Goal: Task Accomplishment & Management: Use online tool/utility

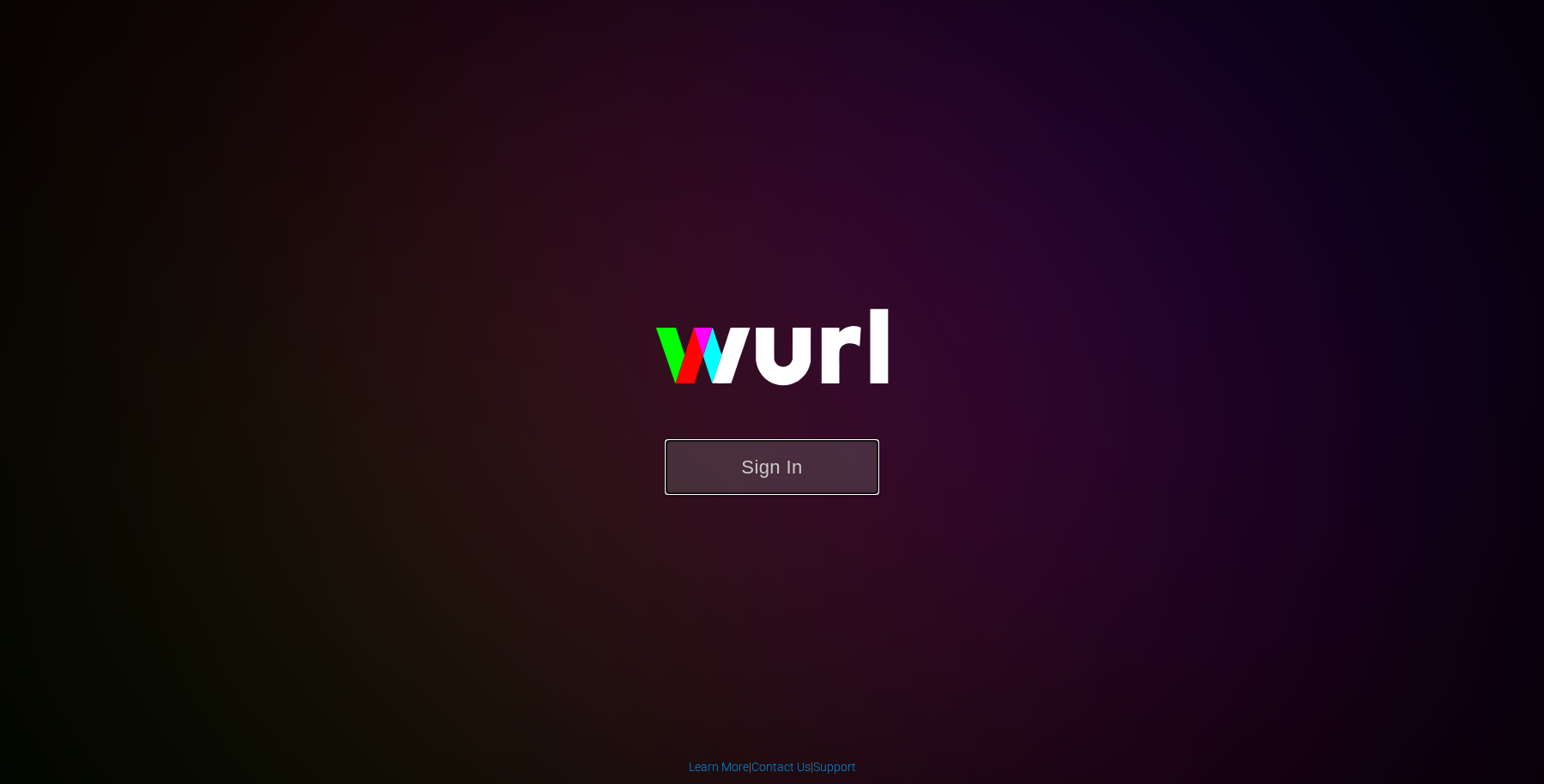
click at [782, 454] on button "Sign In" at bounding box center [772, 468] width 215 height 56
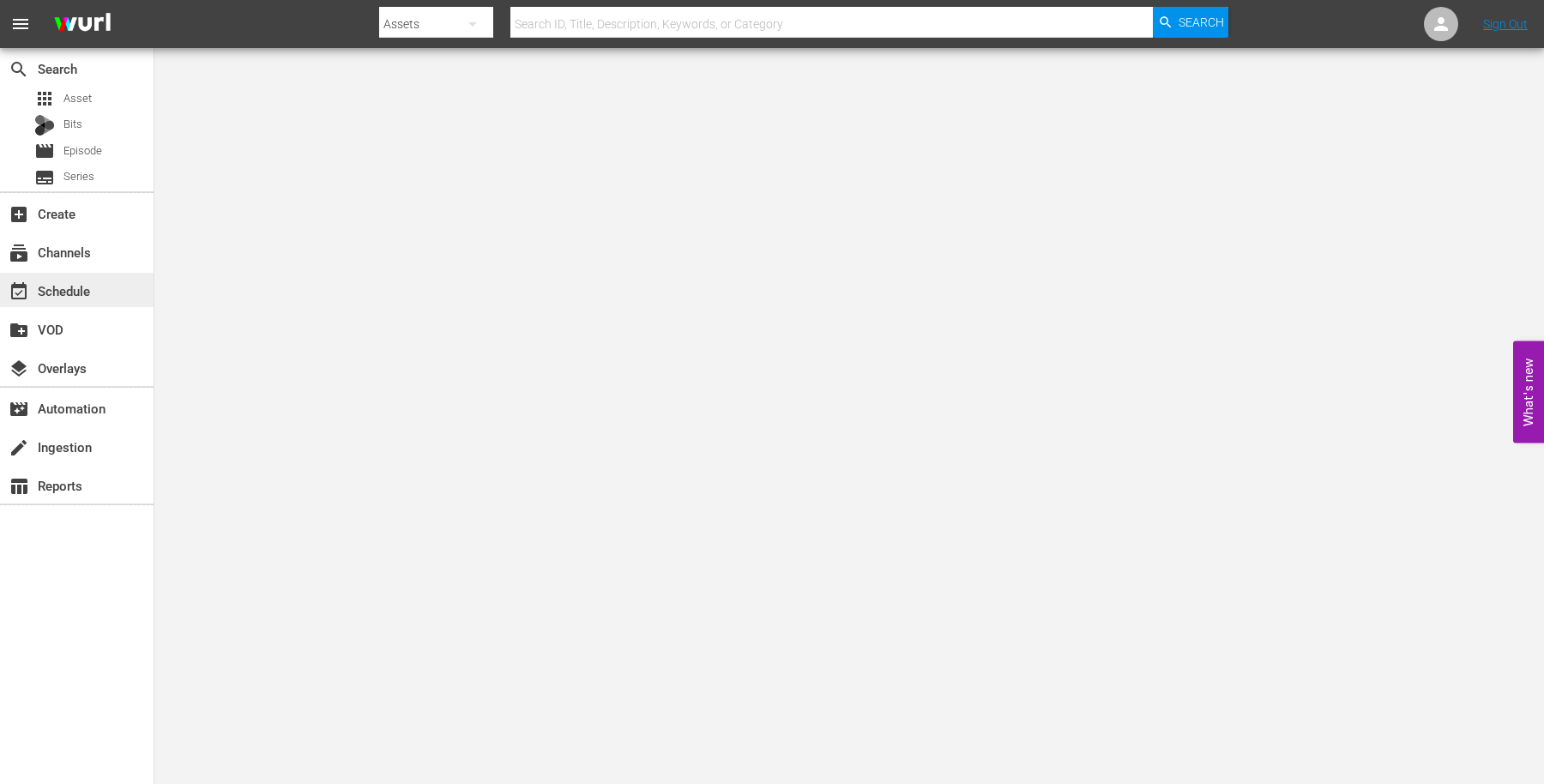
click at [122, 301] on div "event_available Schedule" at bounding box center [76, 290] width 153 height 34
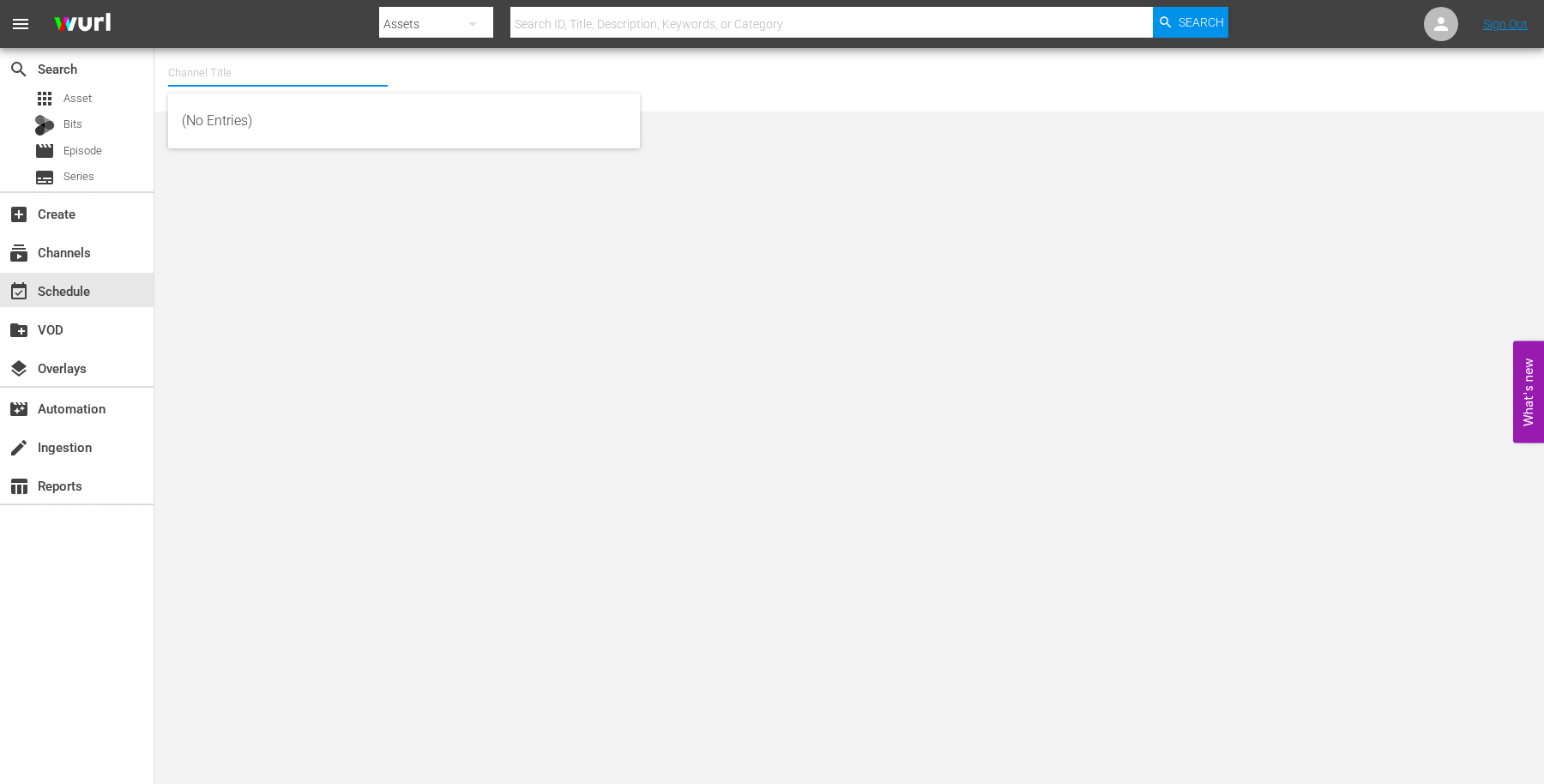
click at [221, 67] on input "text" at bounding box center [277, 73] width 219 height 41
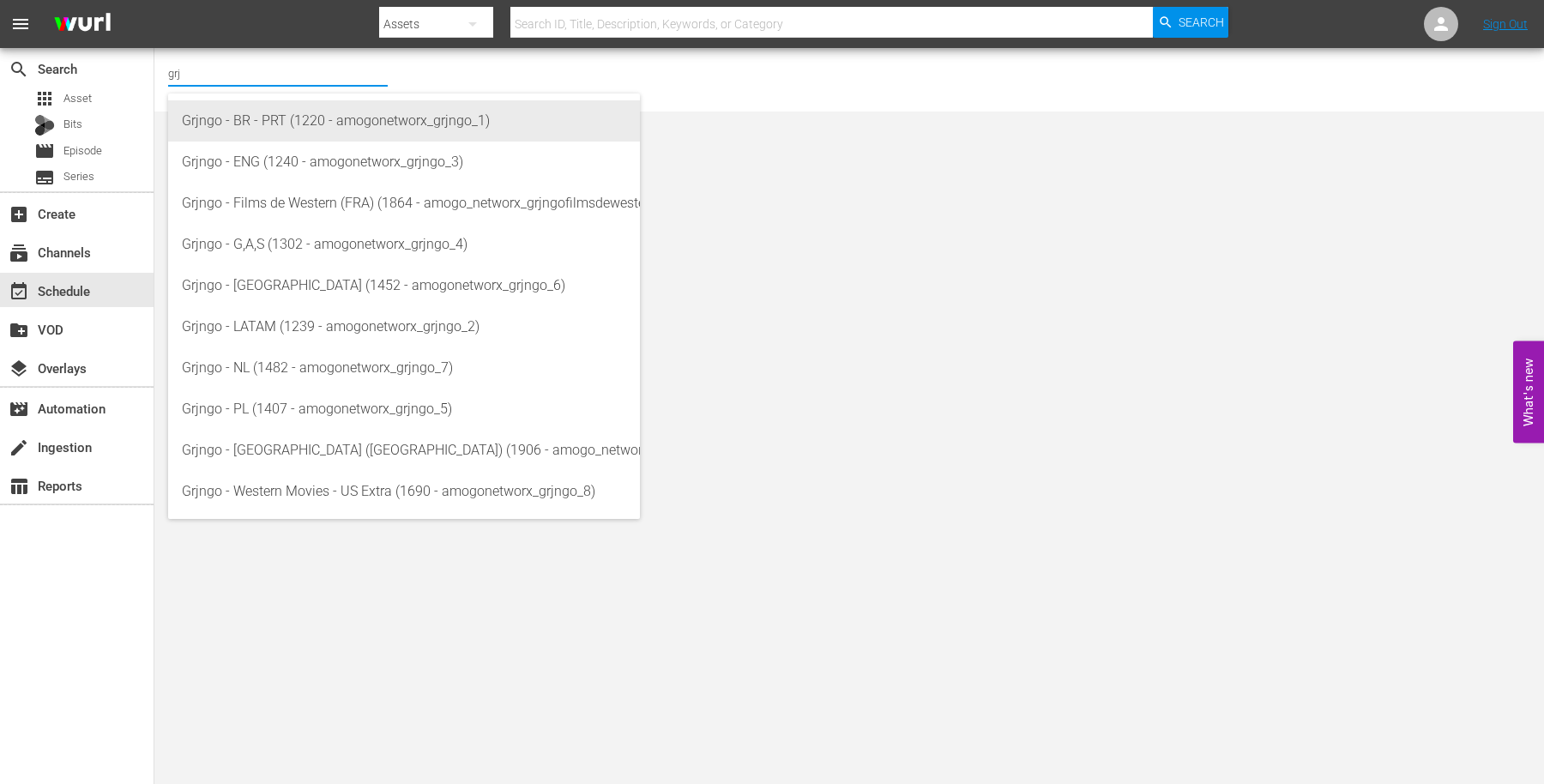
click at [283, 120] on div "Grjngo - BR - PRT (1220 - amogonetworx_grjngo_1)" at bounding box center [404, 121] width 444 height 41
type input "Grjngo - BR - PRT (1220 - amogonetworx_grjngo_1)"
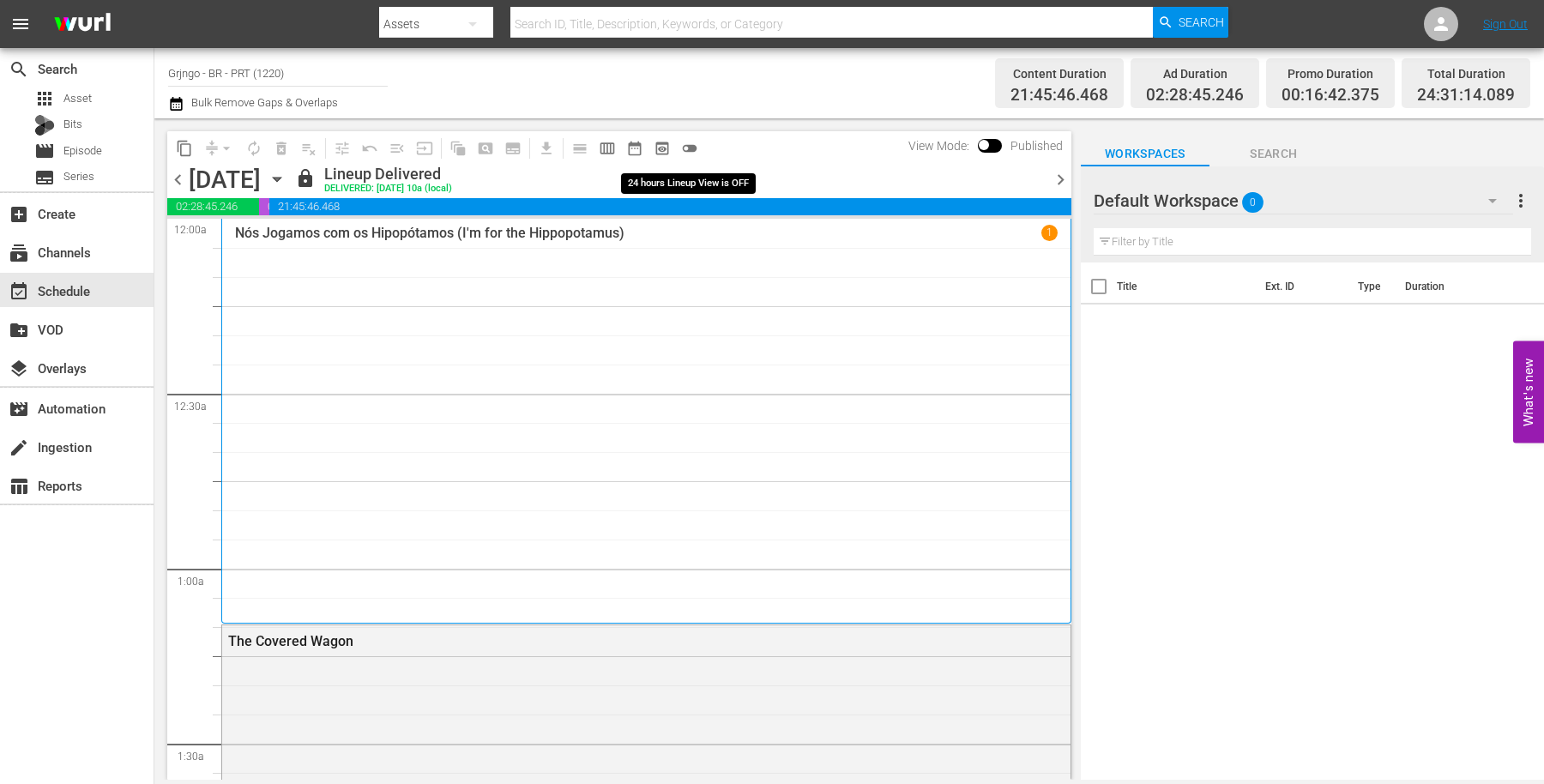
click at [693, 143] on span "toggle_off" at bounding box center [689, 148] width 17 height 17
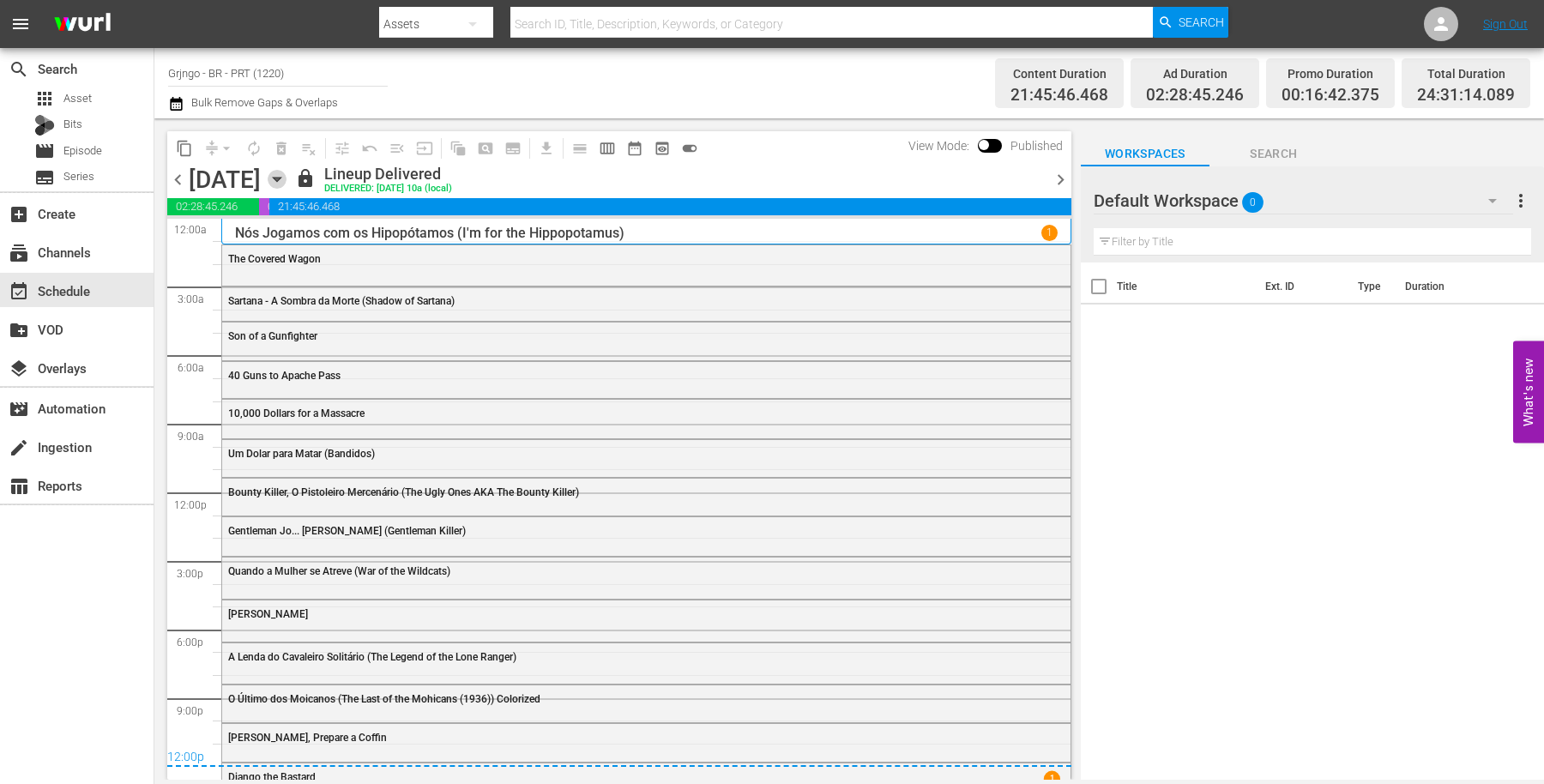
click at [280, 181] on icon "button" at bounding box center [277, 179] width 8 height 5
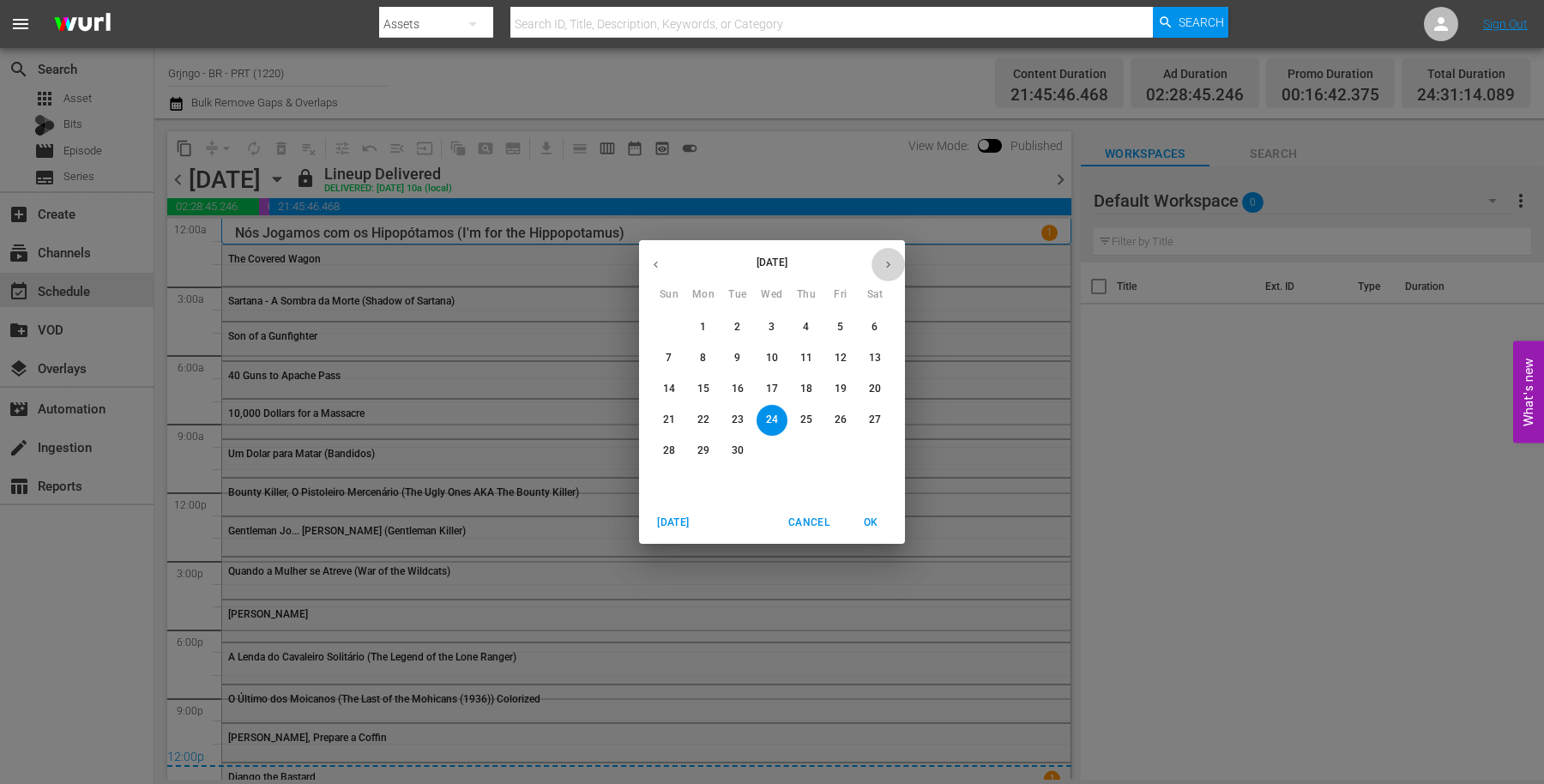
click at [894, 258] on icon "button" at bounding box center [889, 265] width 13 height 13
click at [706, 443] on p "27" at bounding box center [703, 450] width 12 height 15
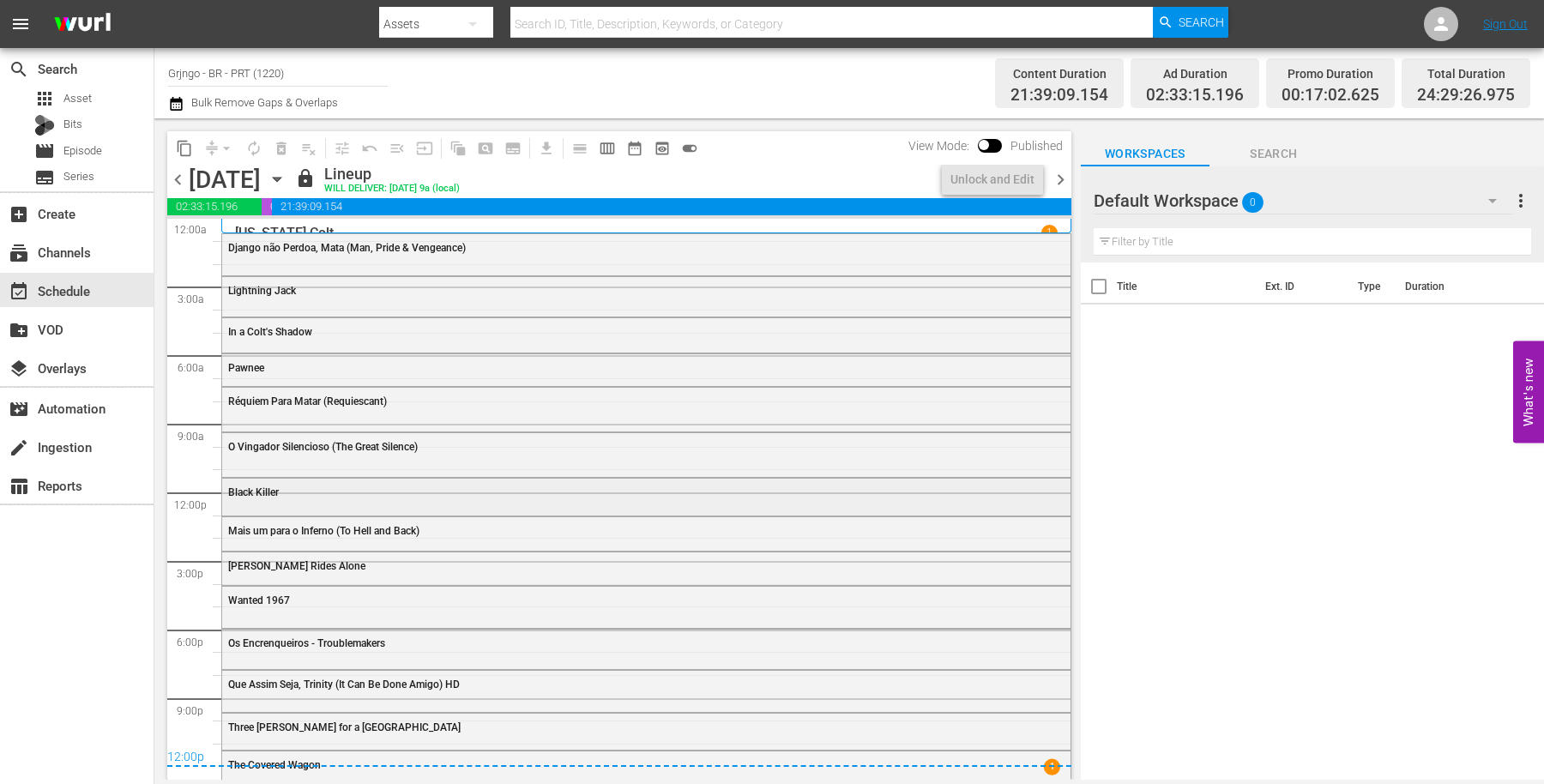
scroll to position [13, 0]
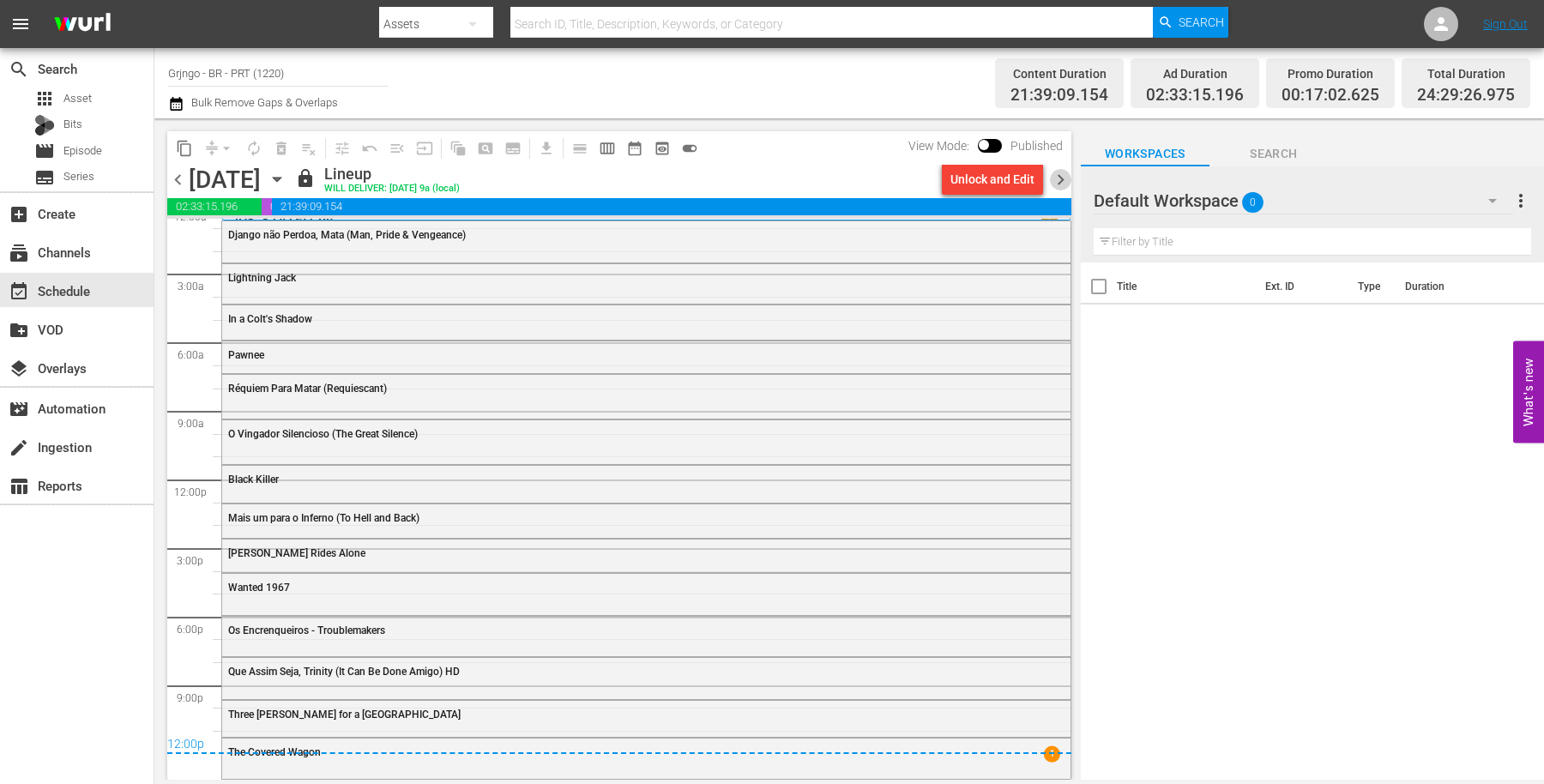
click at [1063, 179] on span "chevron_right" at bounding box center [1061, 179] width 22 height 22
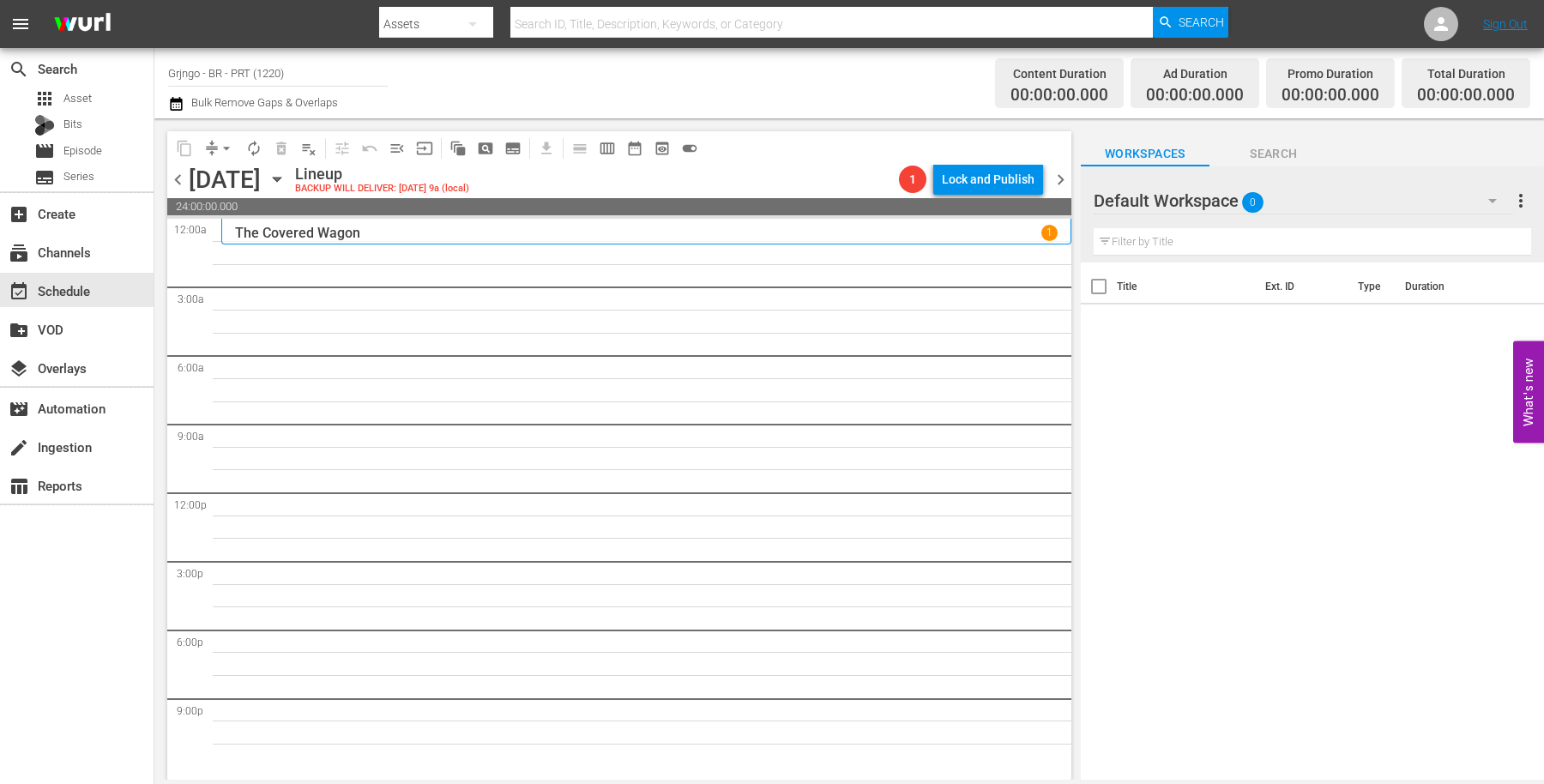
click at [1491, 202] on icon "button" at bounding box center [1492, 200] width 21 height 21
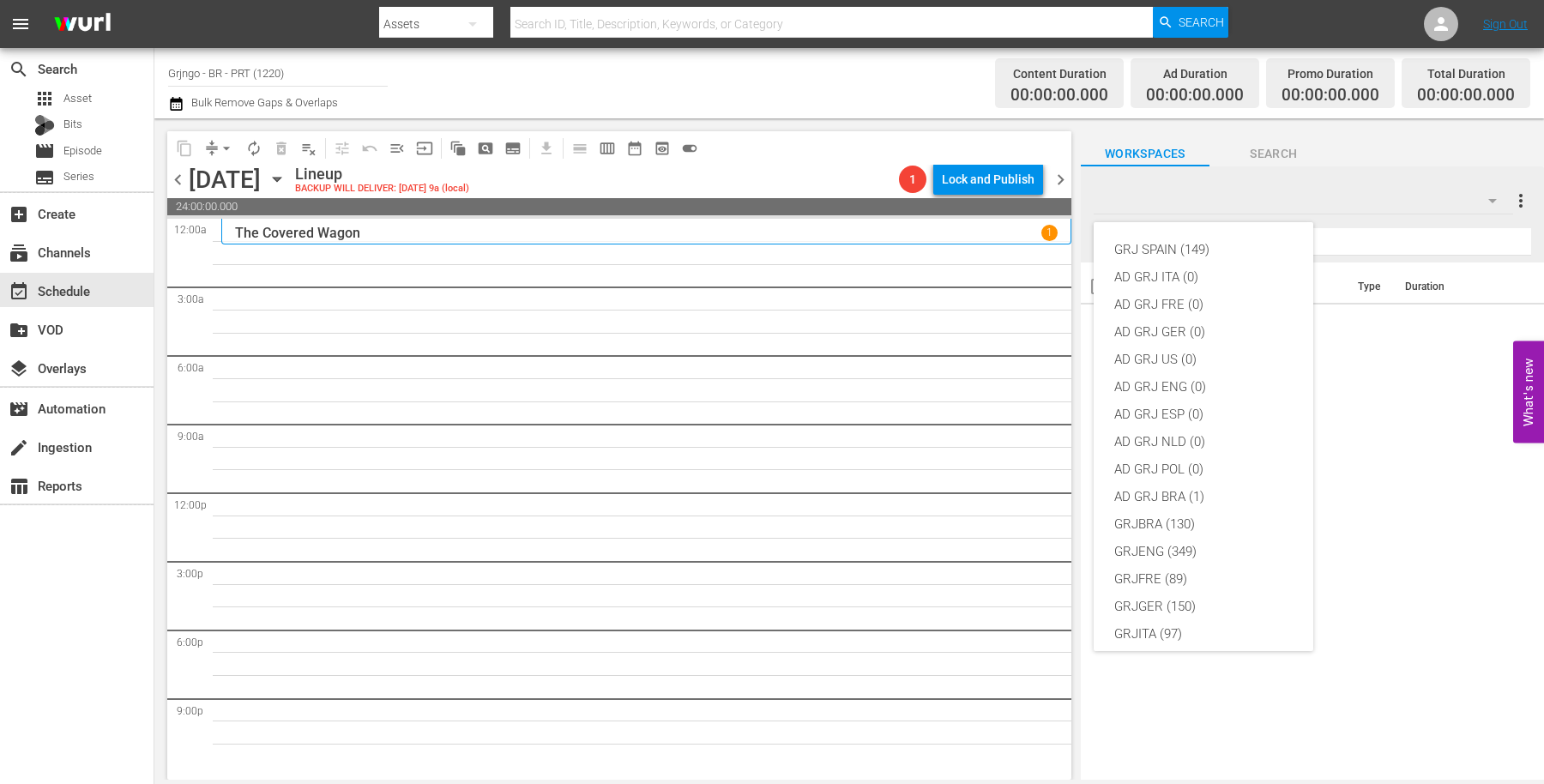
scroll to position [147, 0]
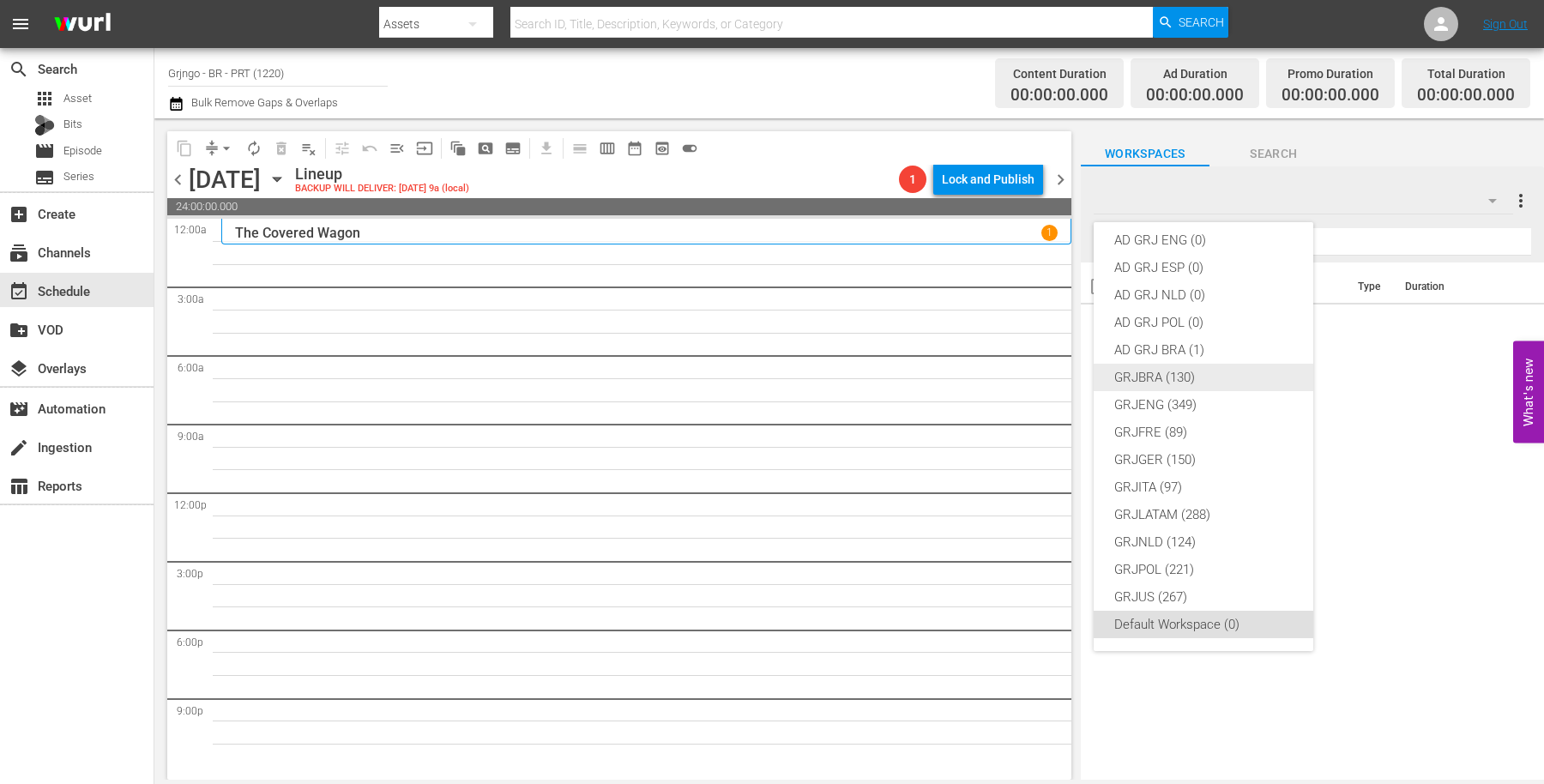
click at [1205, 383] on div "GRJBRA (130)" at bounding box center [1203, 377] width 179 height 27
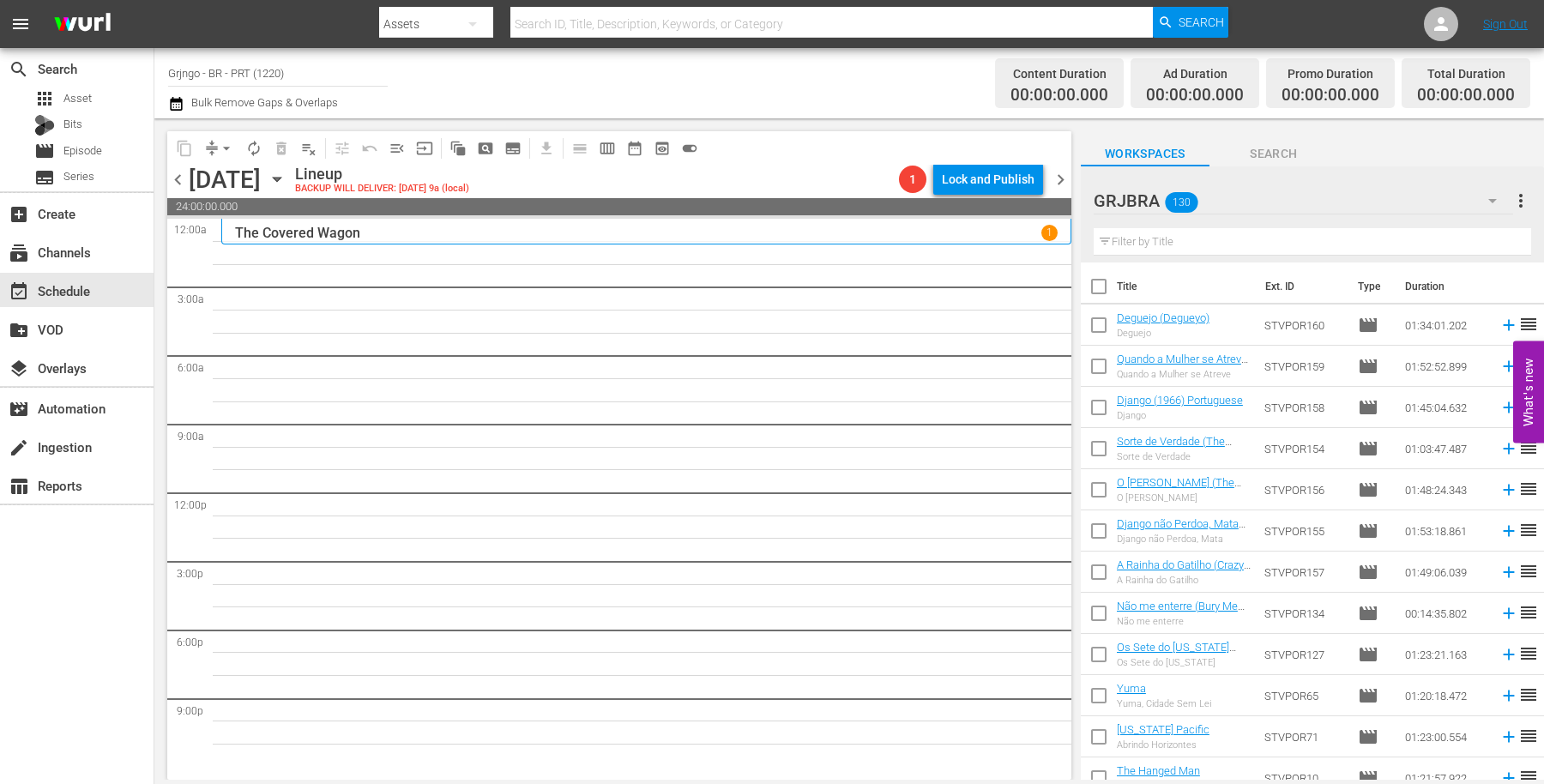
click at [1128, 243] on input "text" at bounding box center [1313, 242] width 438 height 27
paste input "O [PERSON_NAME] (The Avenging Angel)"
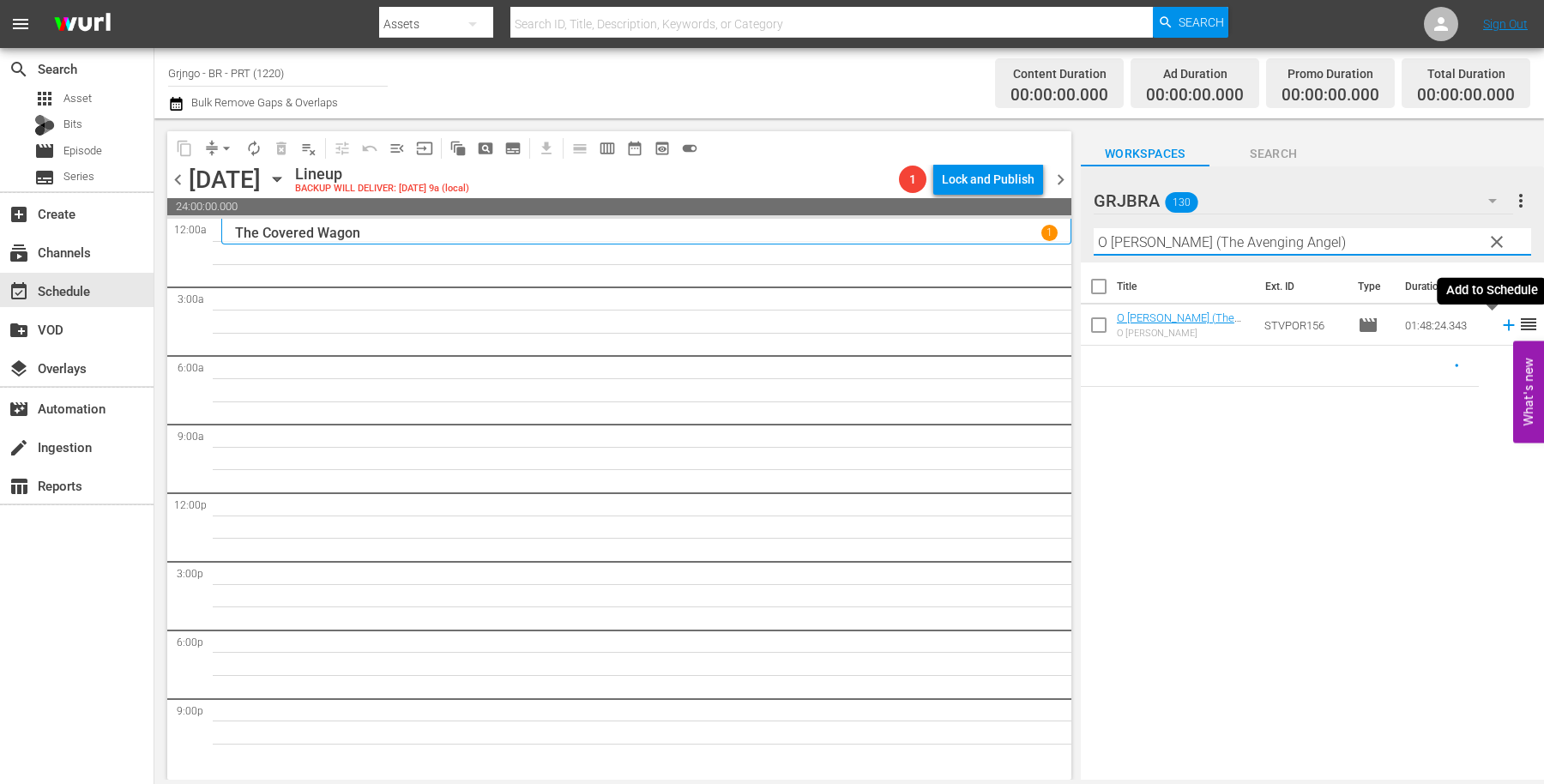
type input "O [PERSON_NAME] (The Avenging Angel)"
click at [1503, 323] on icon at bounding box center [1509, 325] width 11 height 11
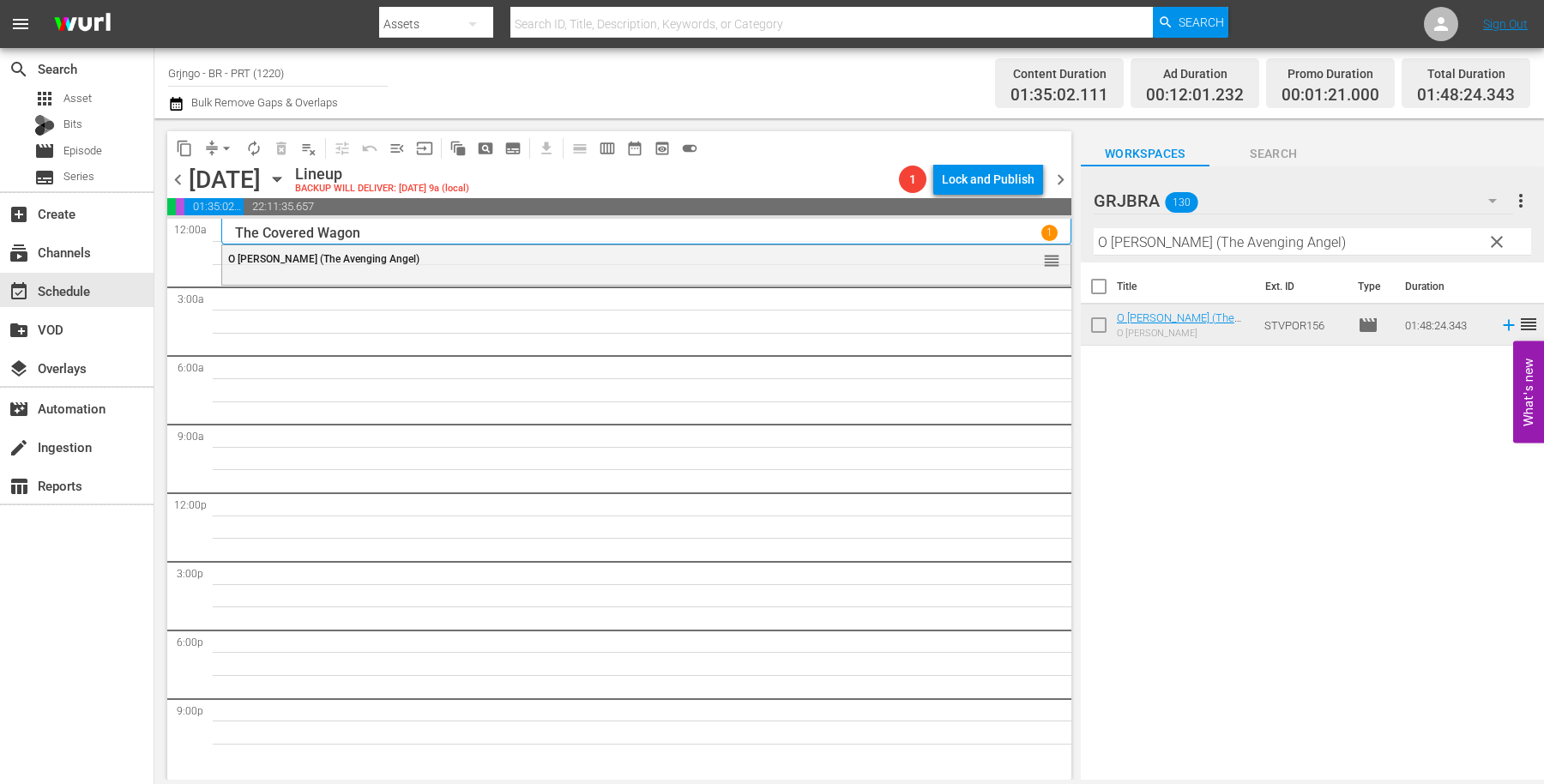
click at [1504, 235] on span "clear" at bounding box center [1497, 242] width 21 height 21
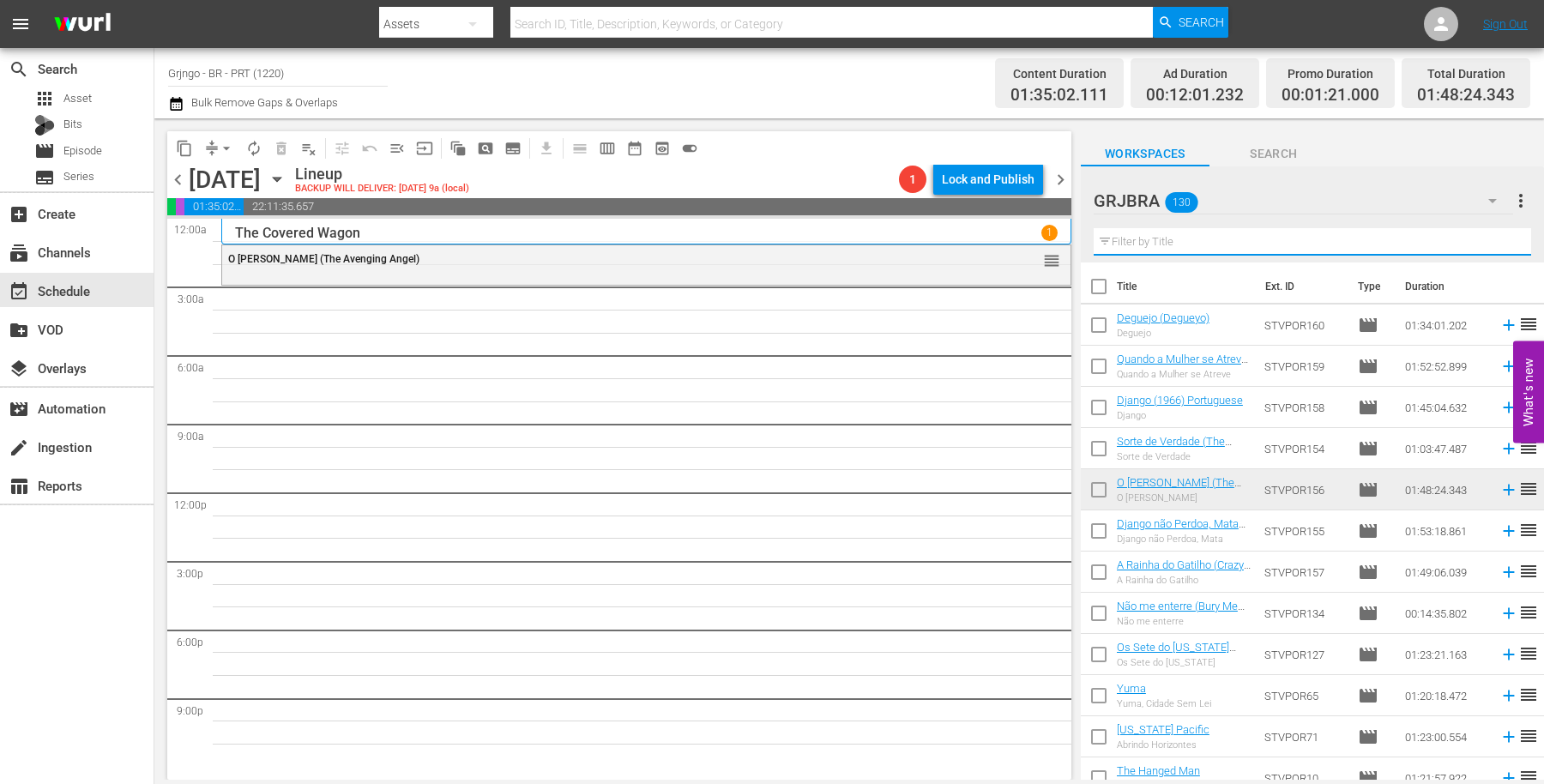
paste input "Garden of Evil"
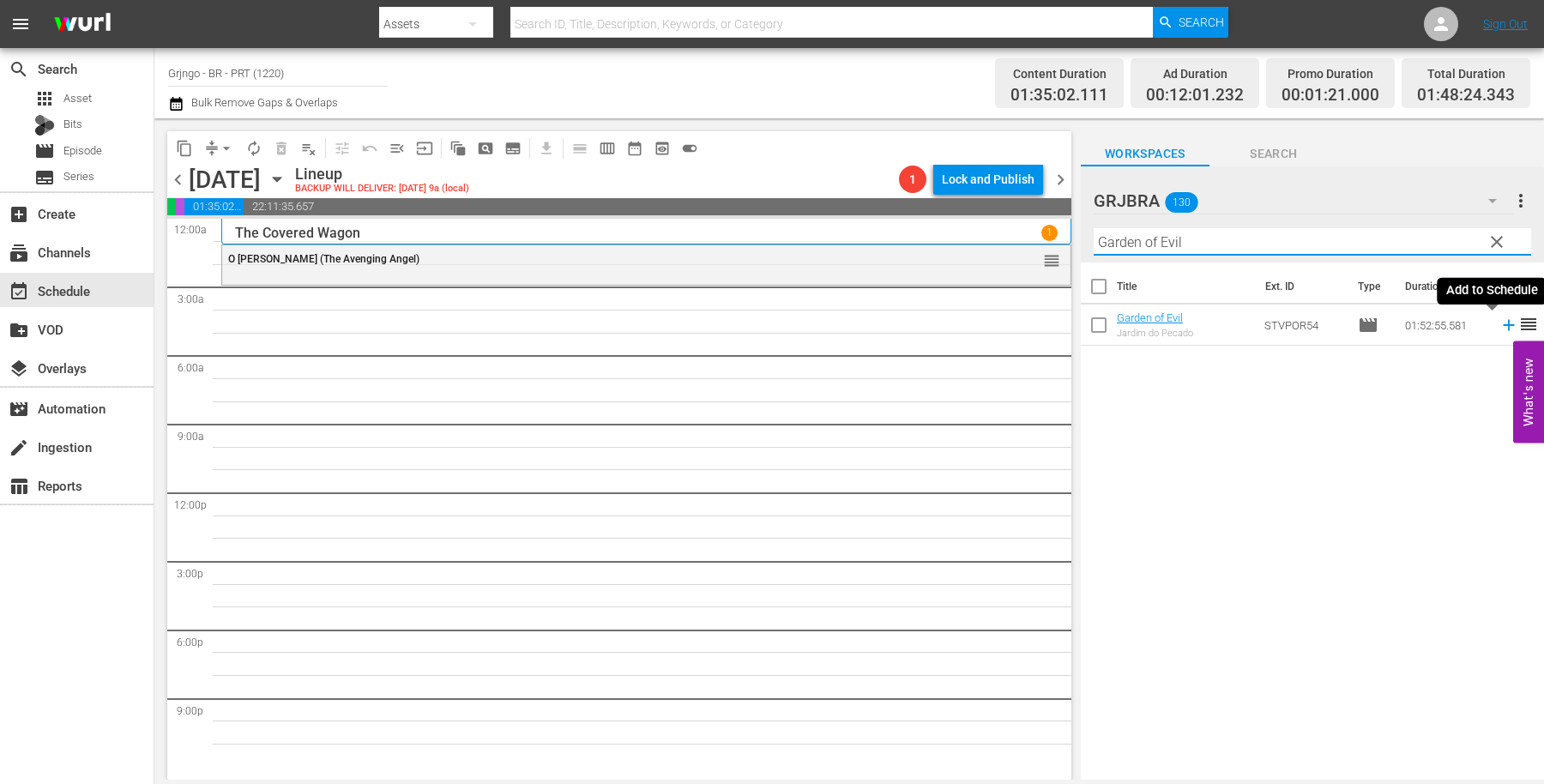
type input "Garden of Evil"
click at [1500, 323] on icon at bounding box center [1509, 324] width 19 height 19
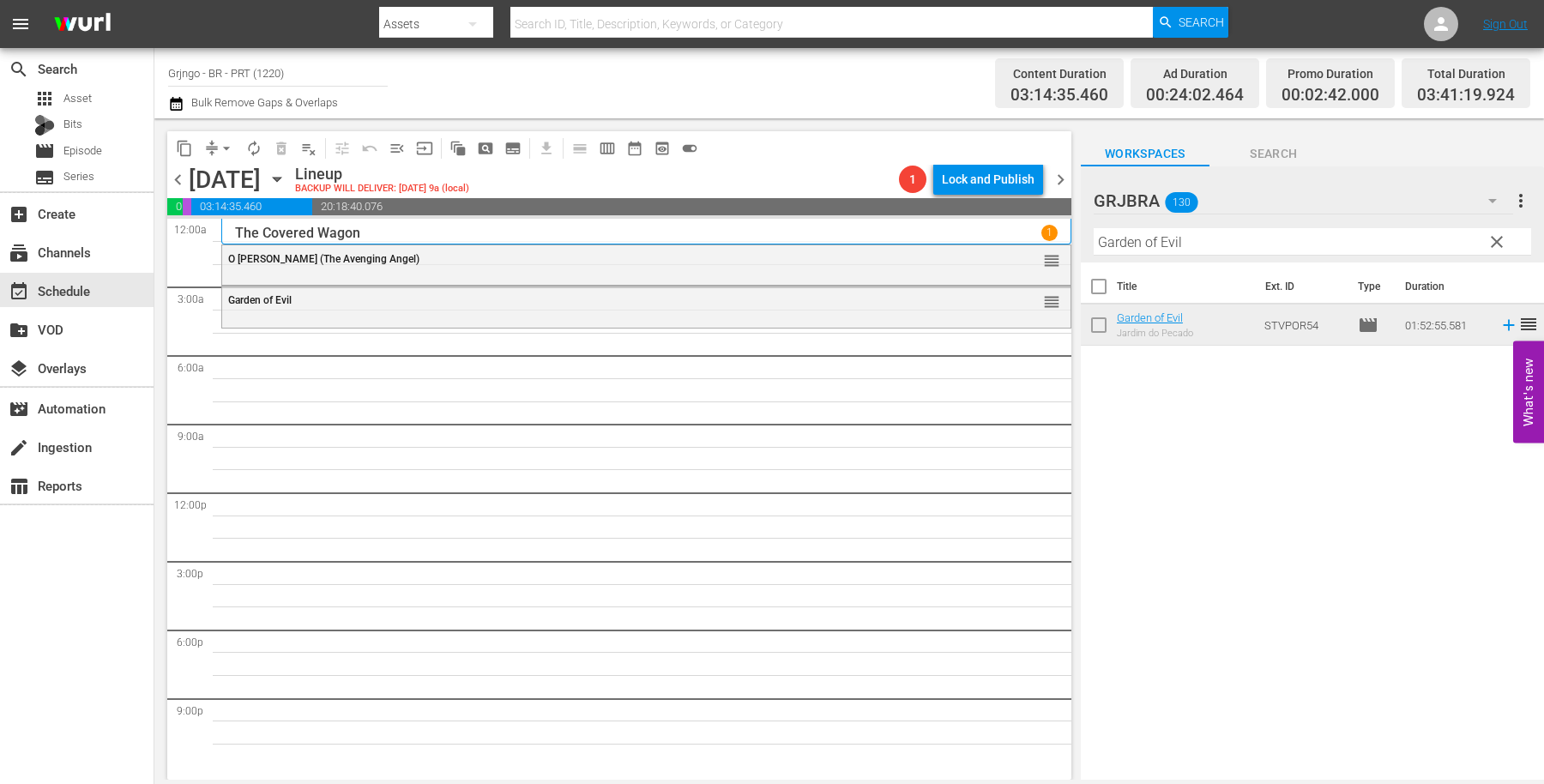
click at [1500, 242] on span "clear" at bounding box center [1497, 242] width 21 height 21
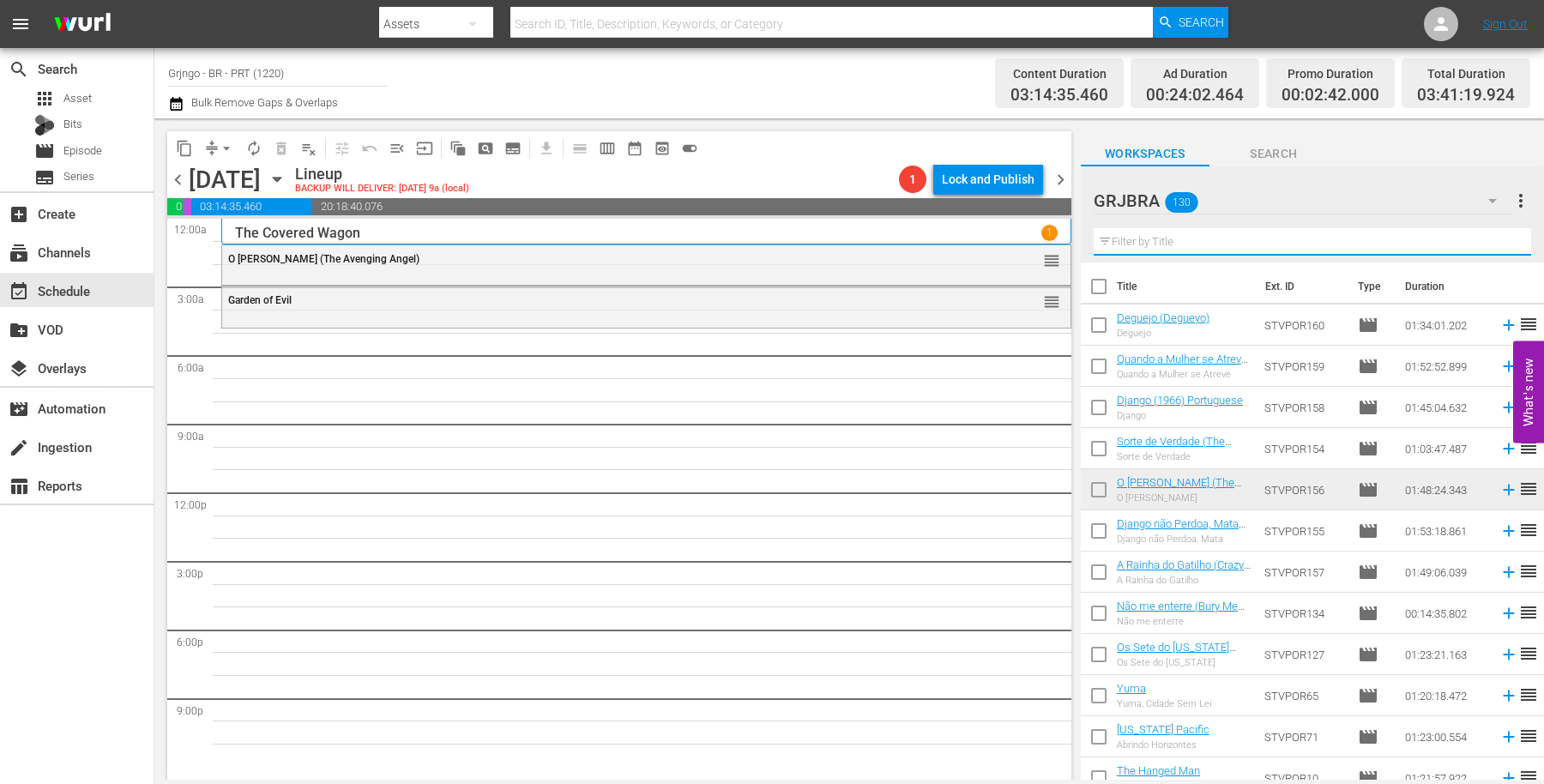
paste input "[PERSON_NAME], o Solitário ([PERSON_NAME] the Stranger)"
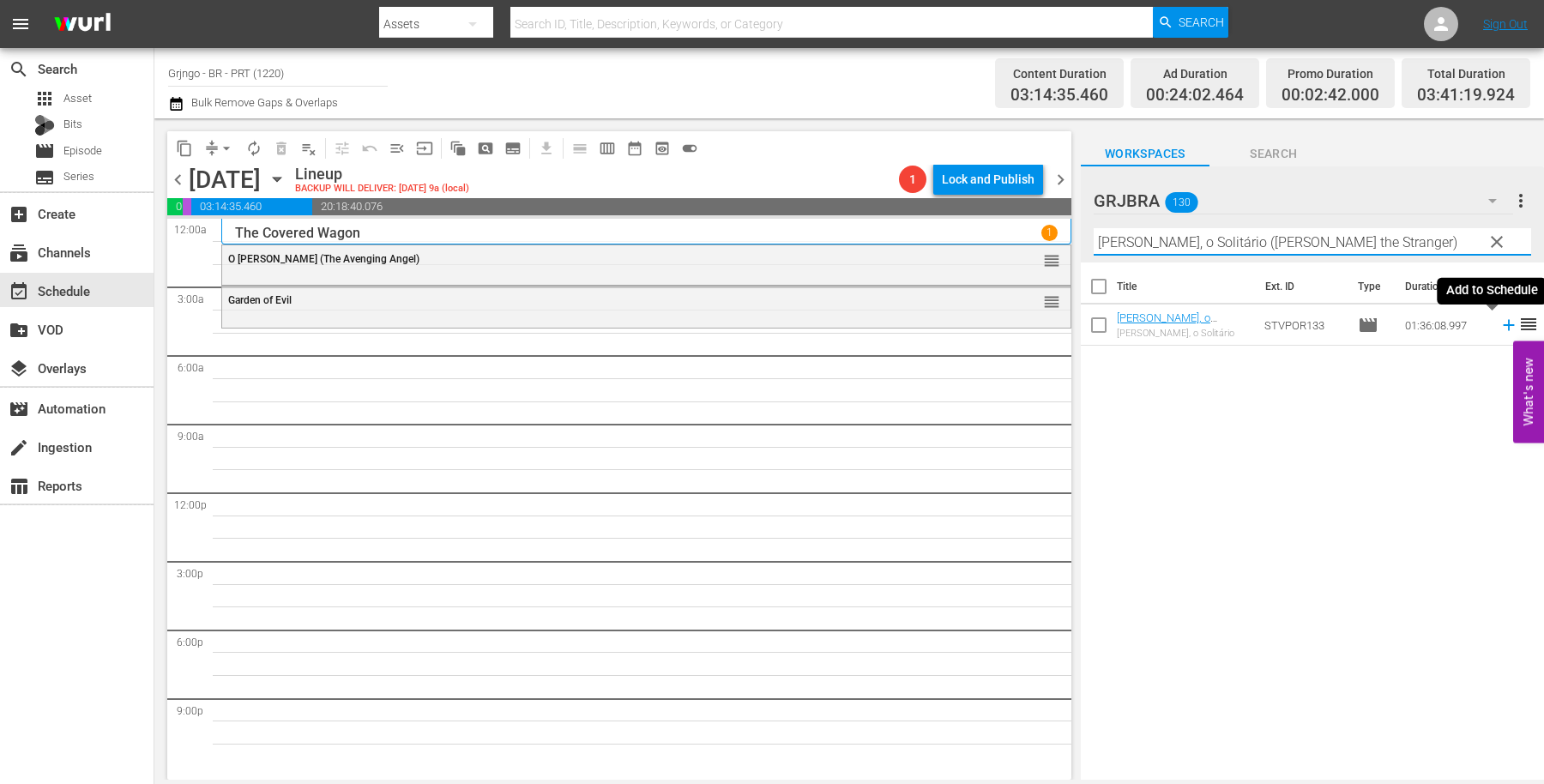
type input "[PERSON_NAME], o Solitário ([PERSON_NAME] the Stranger)"
click at [1503, 324] on icon at bounding box center [1509, 325] width 11 height 11
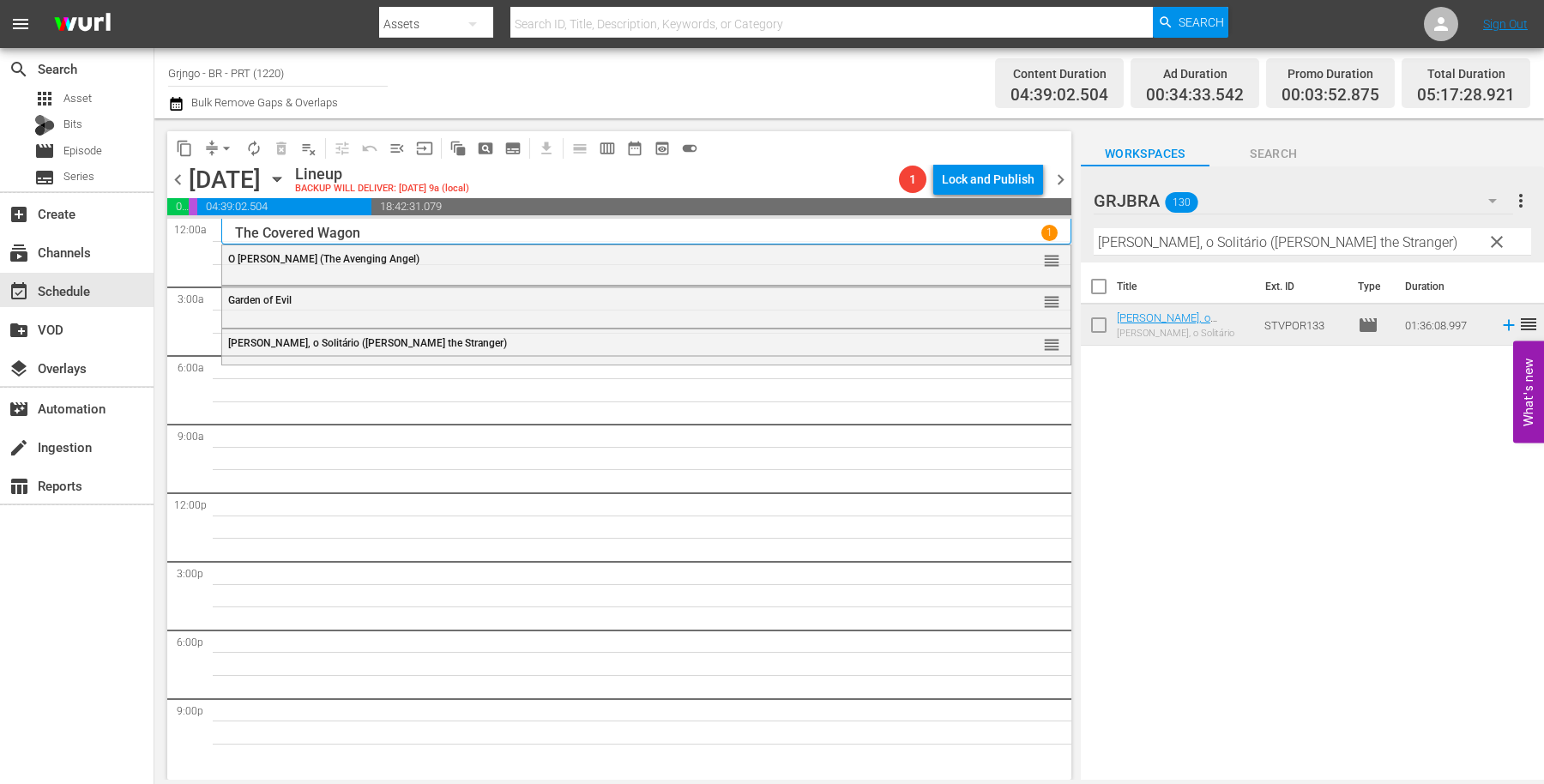
click at [1497, 238] on span "clear" at bounding box center [1497, 242] width 21 height 21
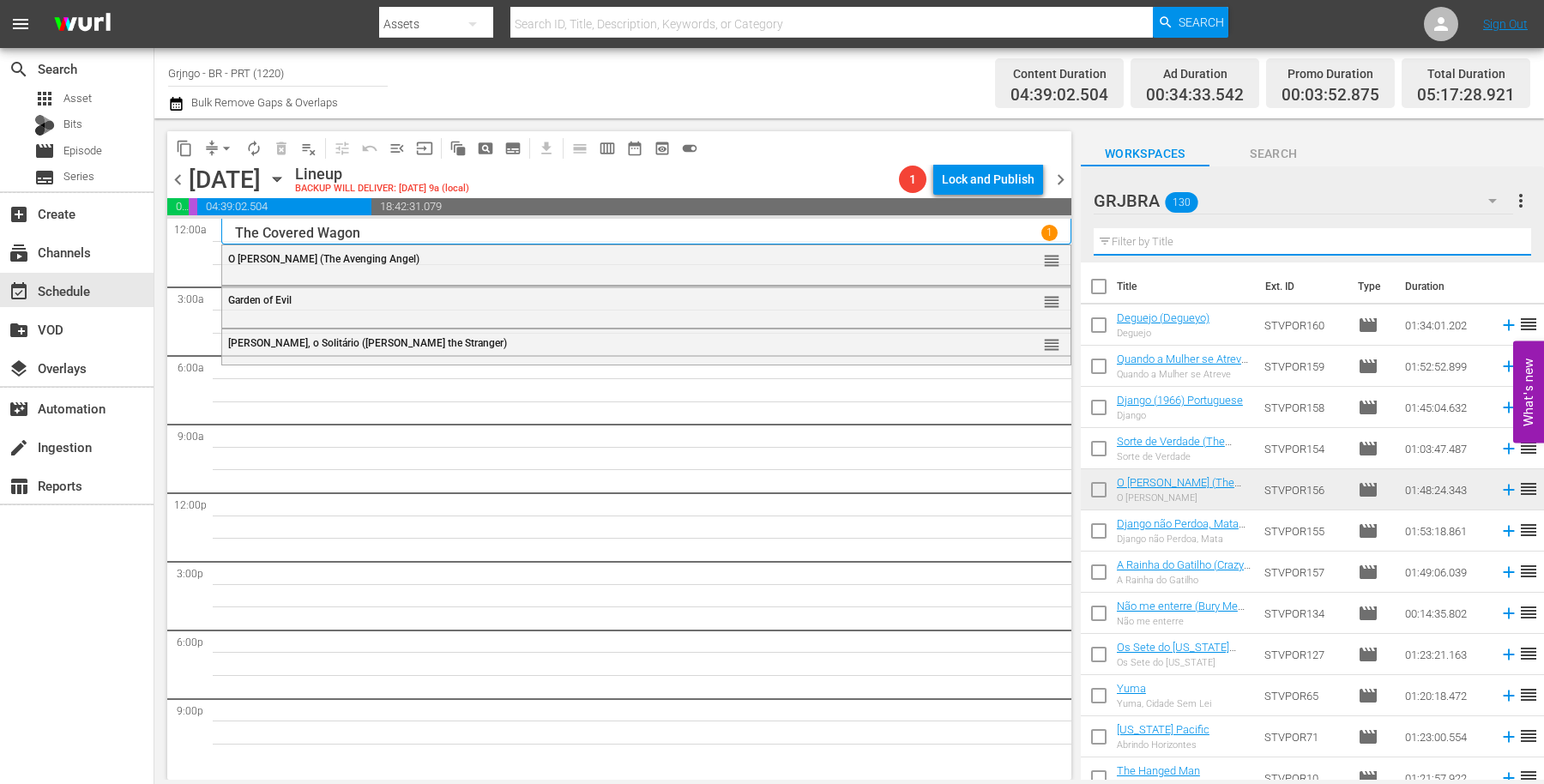
paste input "Blood for a Silver Dollar"
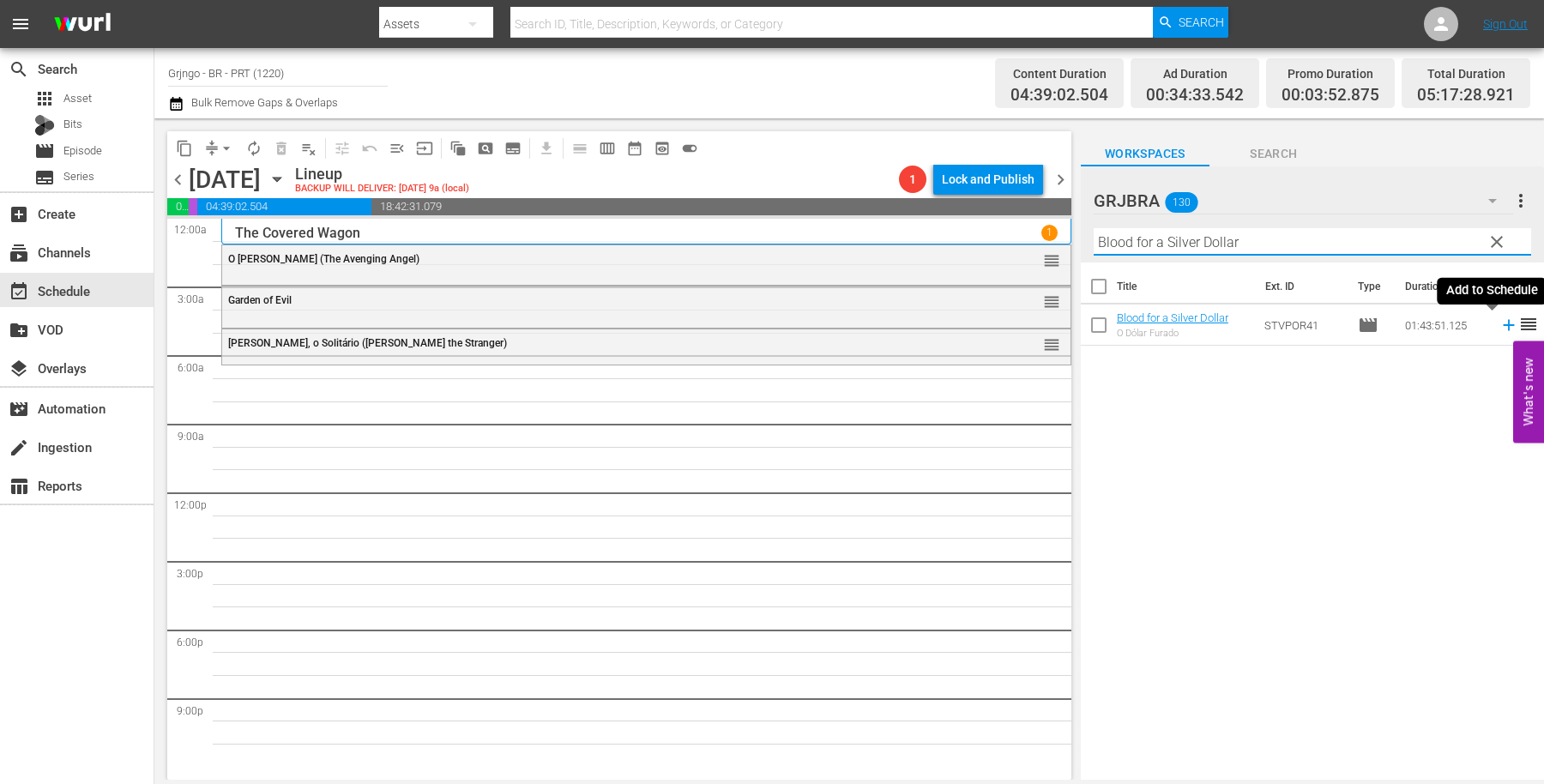
type input "Blood for a Silver Dollar"
click at [1500, 326] on icon at bounding box center [1509, 324] width 19 height 19
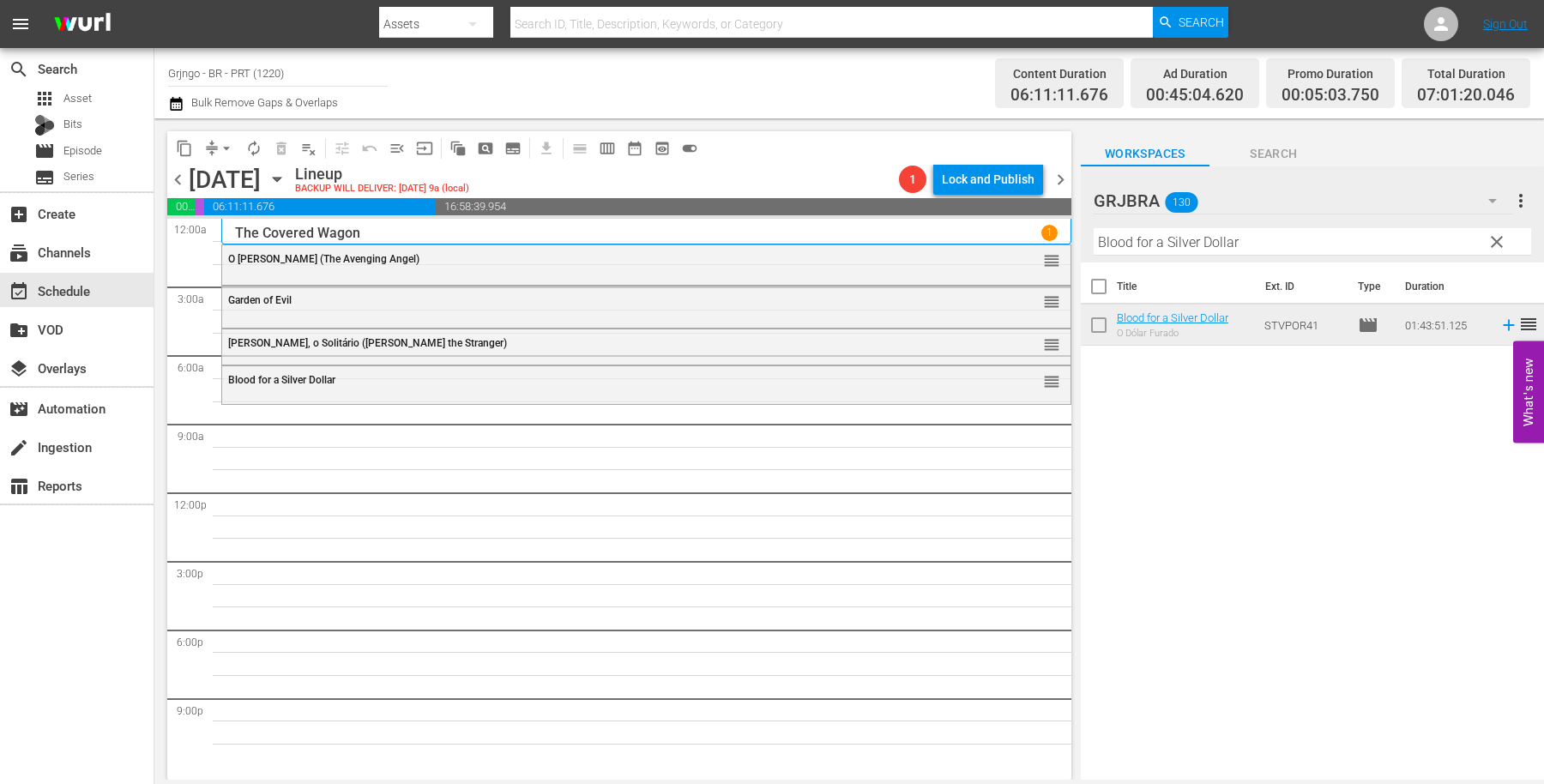
drag, startPoint x: 1492, startPoint y: 239, endPoint x: 1195, endPoint y: 248, distance: 297.1
click at [1493, 240] on span "clear" at bounding box center [1497, 242] width 21 height 21
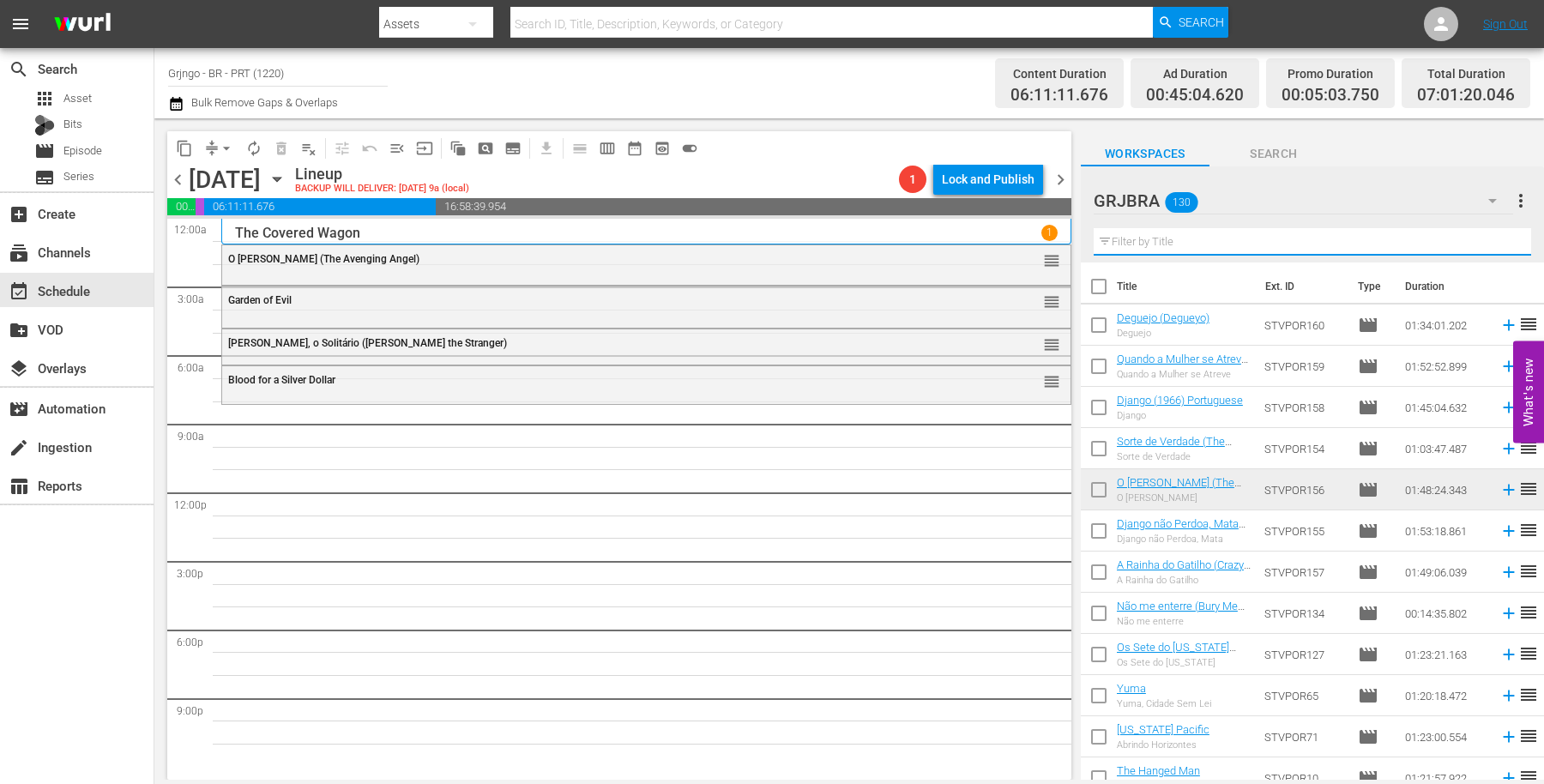
paste input "Shoot the Living and Pray for the Dead"
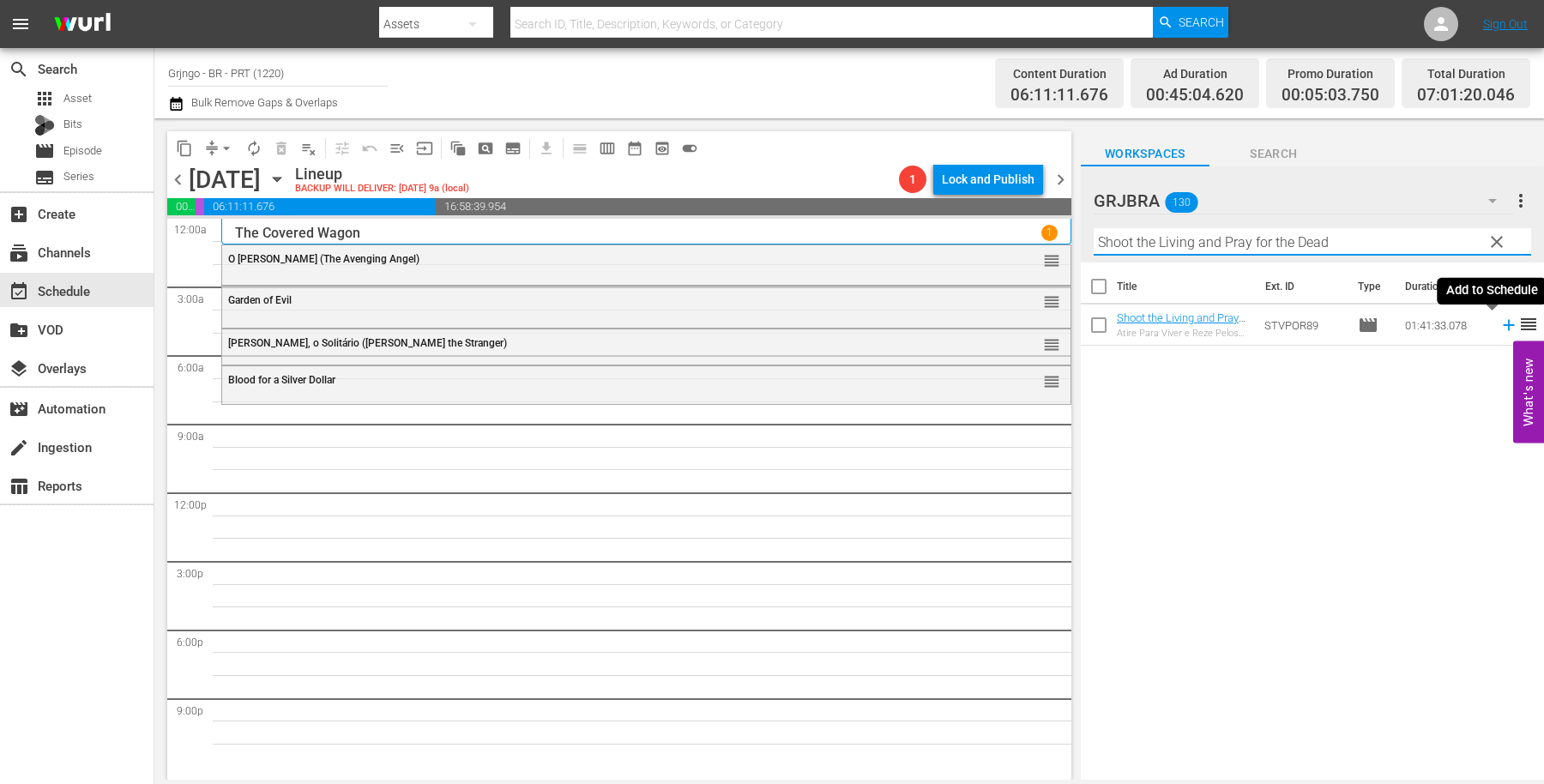
type input "Shoot the Living and Pray for the Dead"
click at [1500, 318] on icon at bounding box center [1509, 324] width 19 height 19
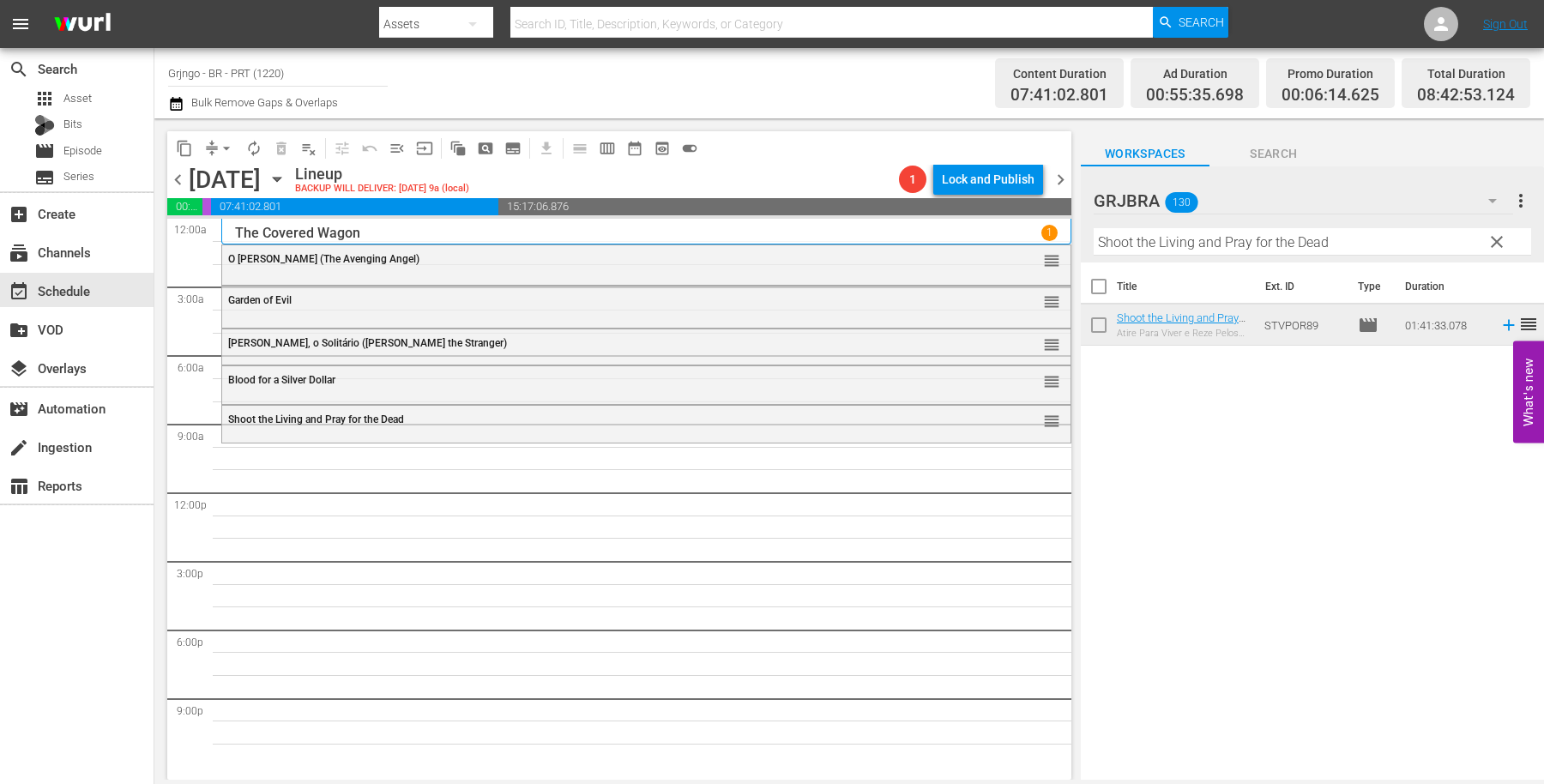
click at [1491, 232] on button "clear" at bounding box center [1496, 241] width 27 height 27
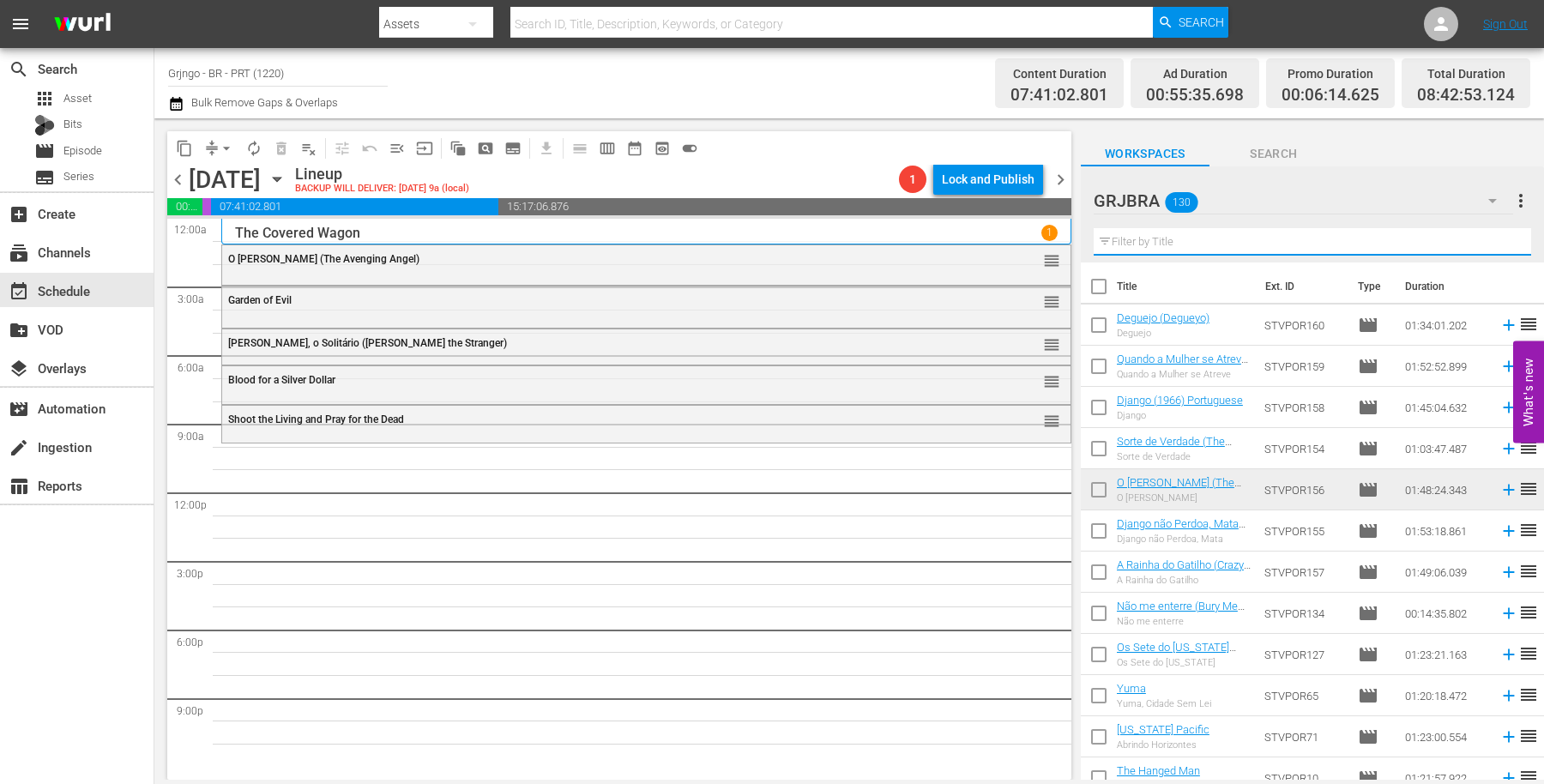
click at [1131, 240] on input "text" at bounding box center [1313, 242] width 438 height 27
paste input "The Man from [GEOGRAPHIC_DATA]"
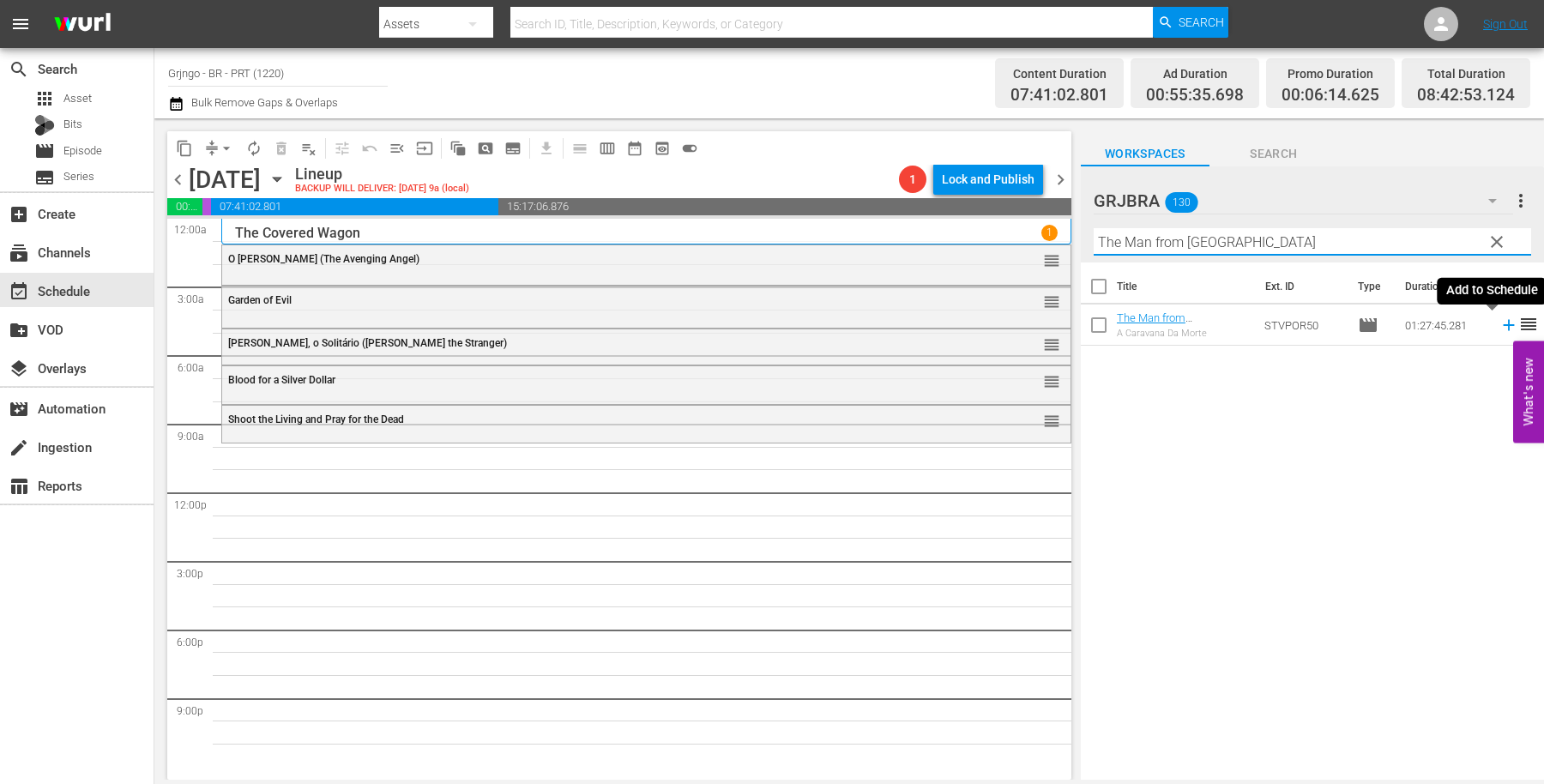
type input "The Man from [GEOGRAPHIC_DATA]"
click at [1503, 324] on icon at bounding box center [1509, 325] width 11 height 11
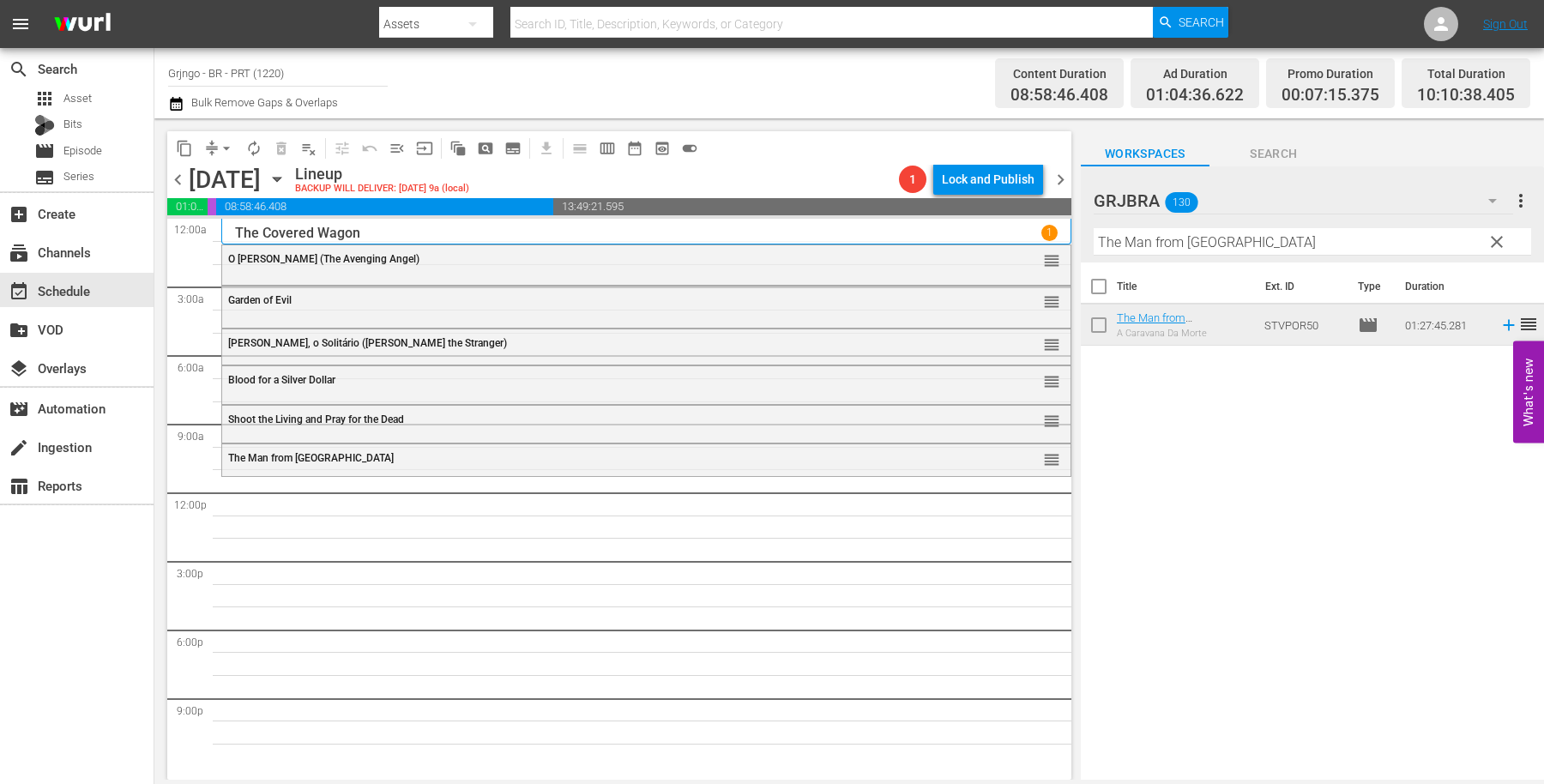
click at [1494, 236] on span "clear" at bounding box center [1497, 242] width 21 height 21
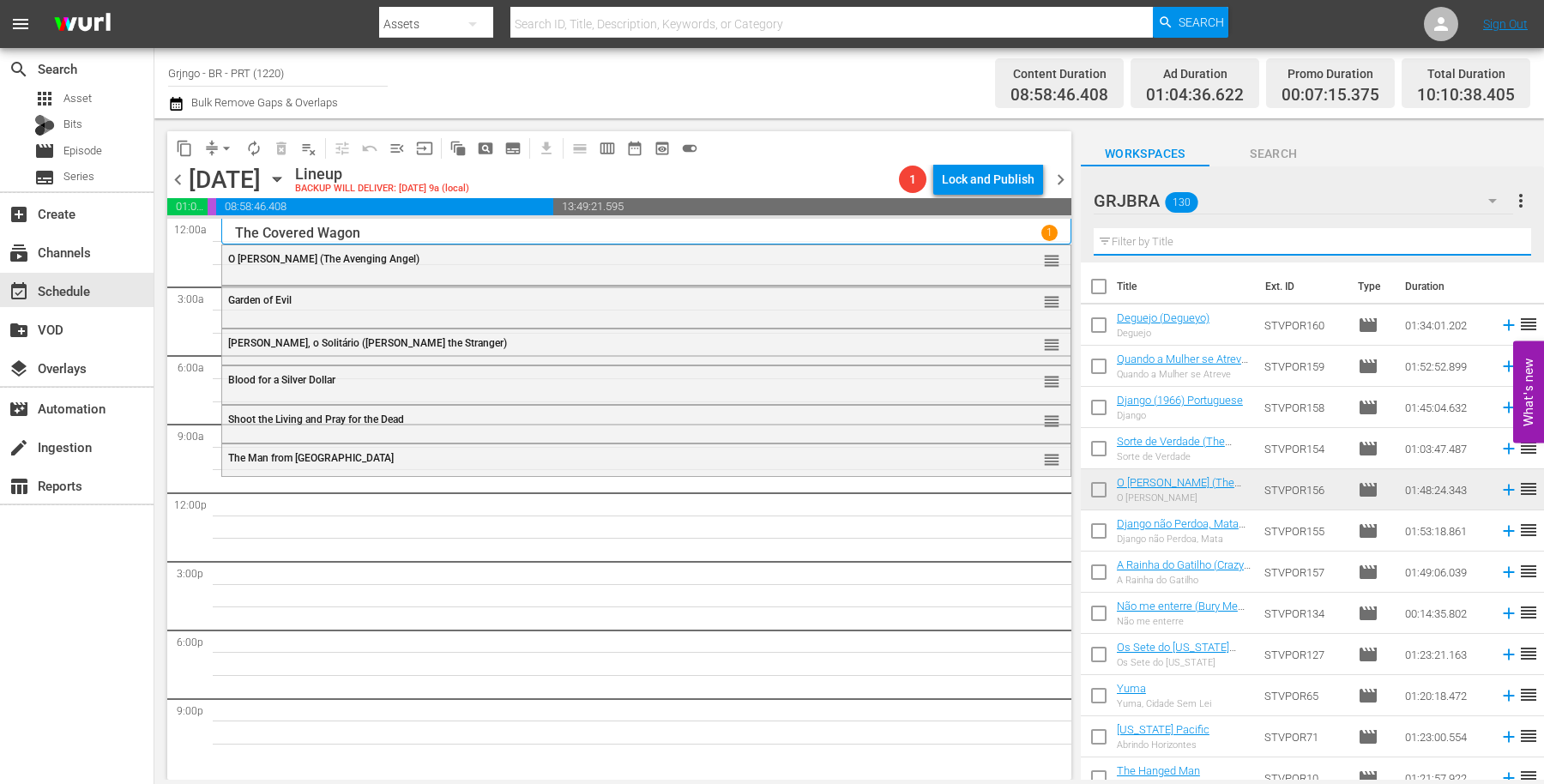
click at [1170, 247] on input "text" at bounding box center [1313, 242] width 438 height 27
paste input "[US_STATE] Pacific"
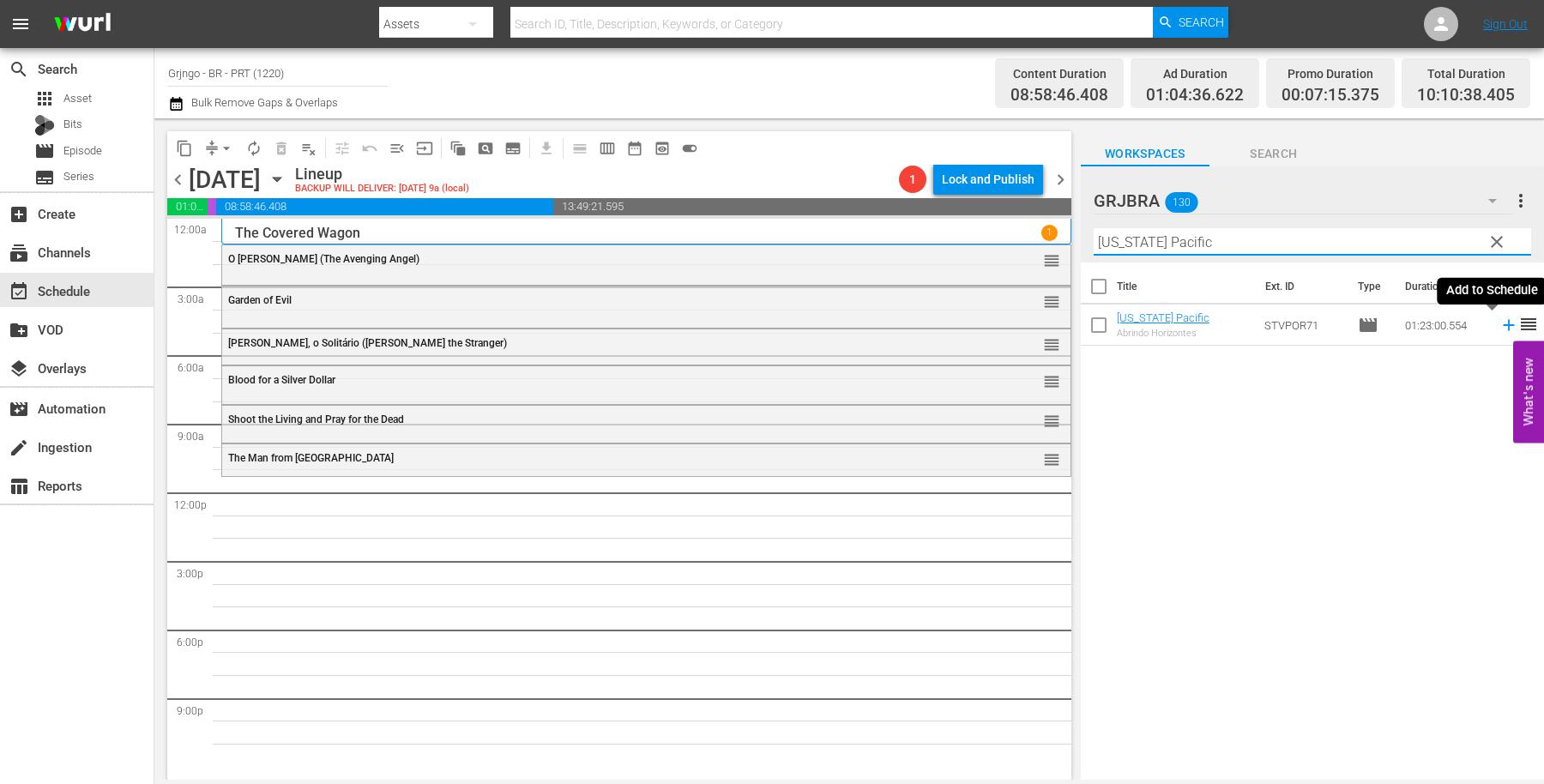
type input "[US_STATE] Pacific"
click at [1503, 326] on icon at bounding box center [1509, 325] width 11 height 11
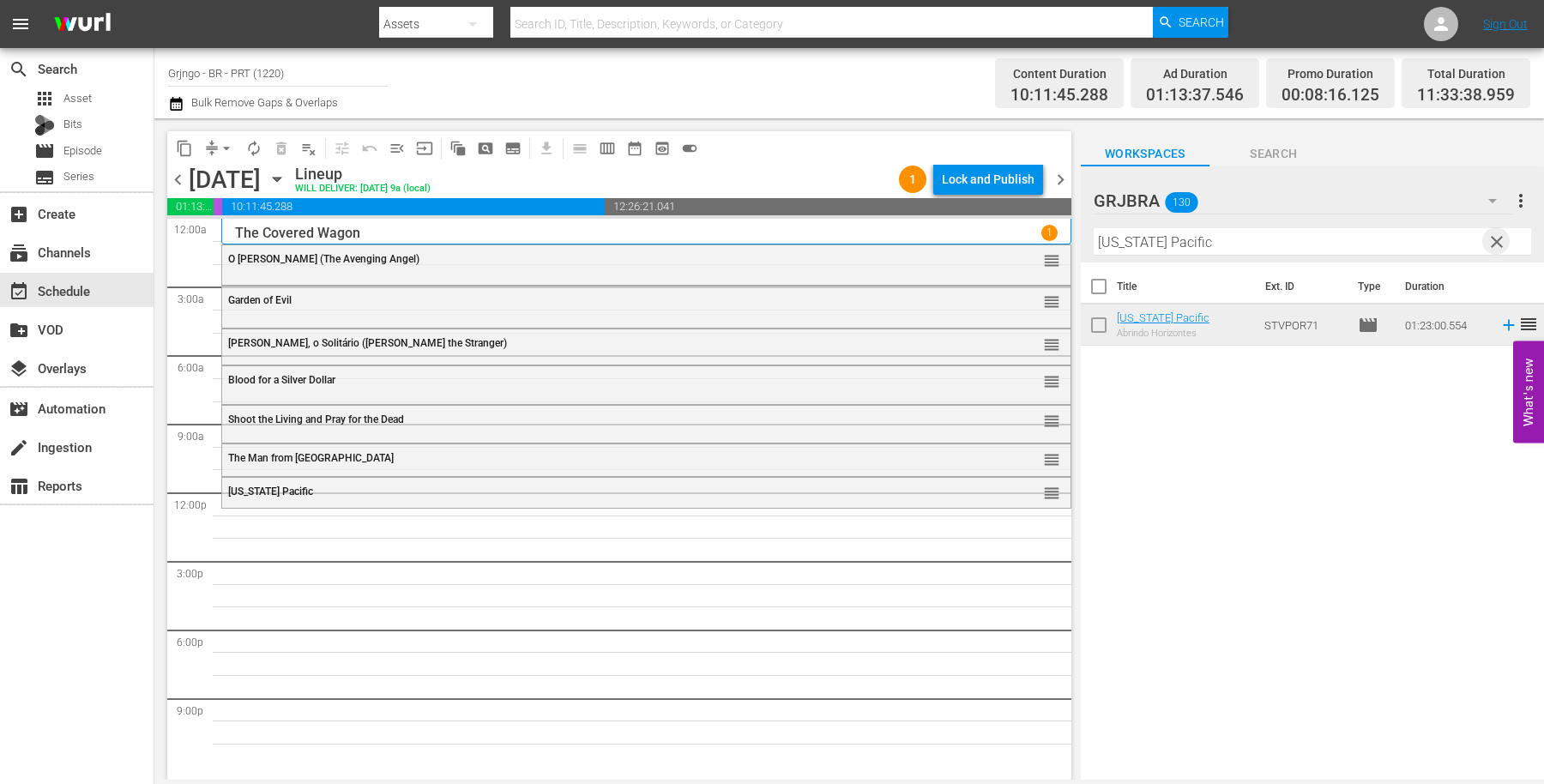
click at [1494, 240] on span "clear" at bounding box center [1497, 242] width 21 height 21
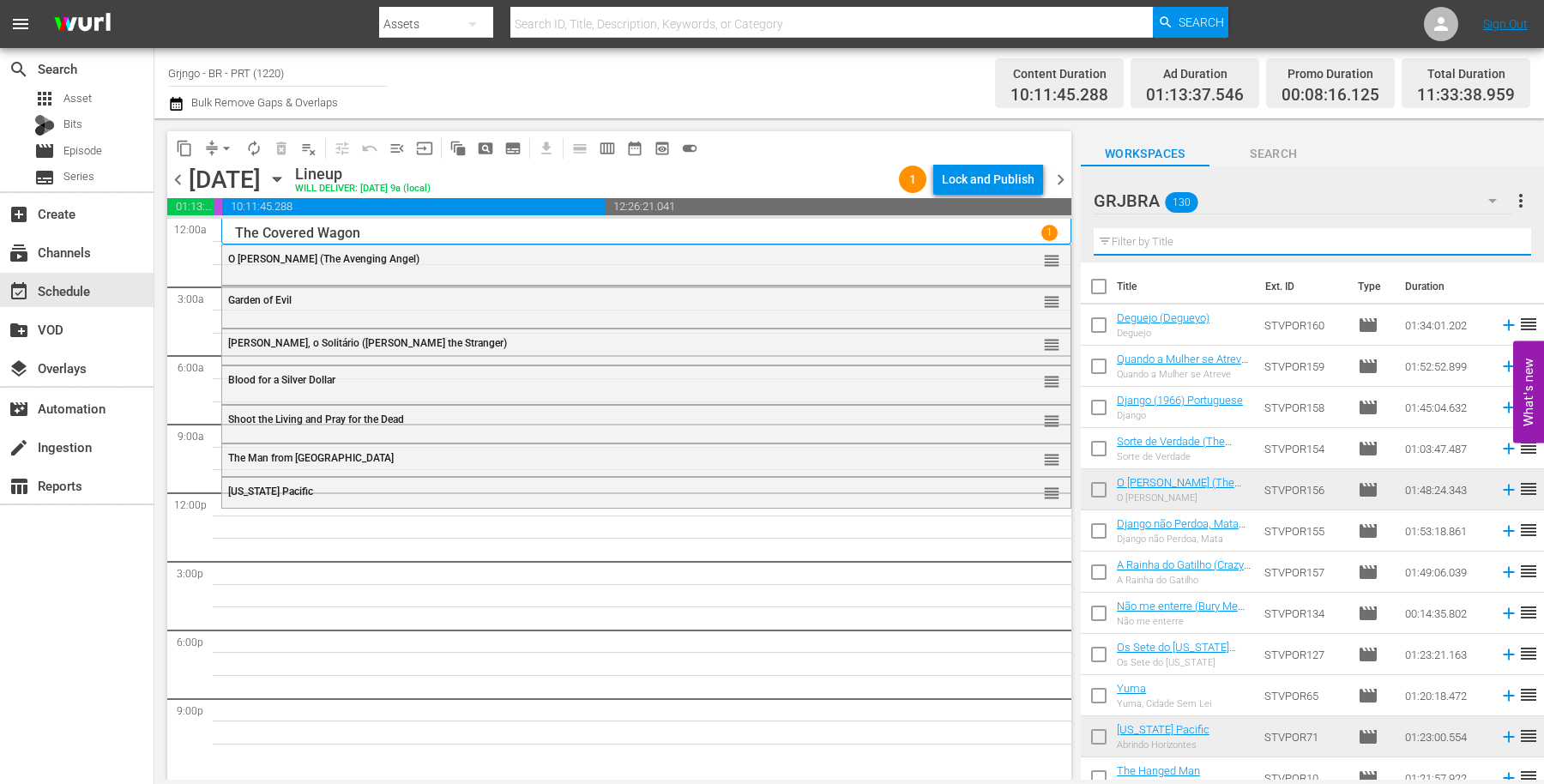
paste input "Trinity... Alguém Te Espera"
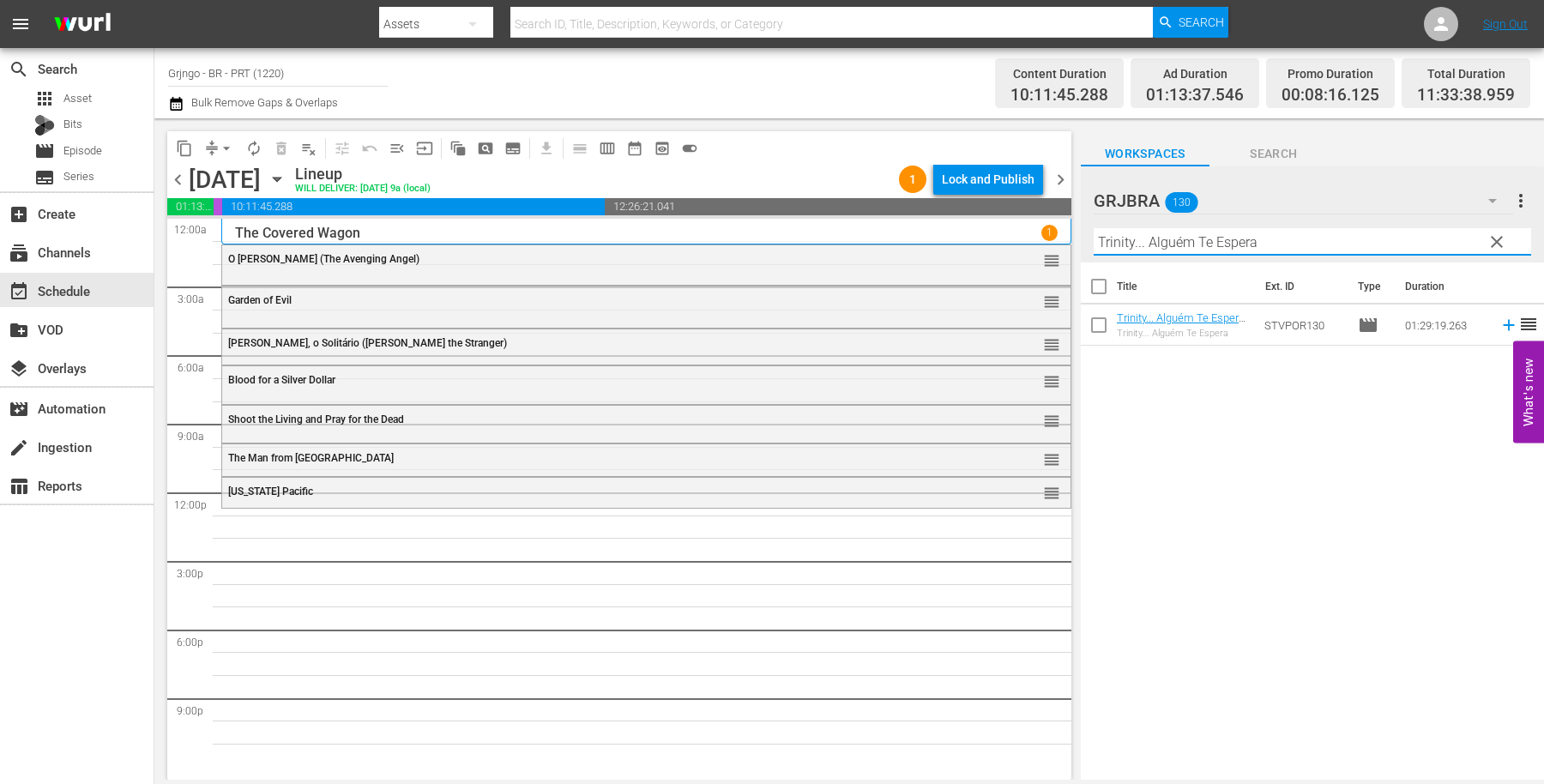
type input "Trinity... Alguém Te Espera"
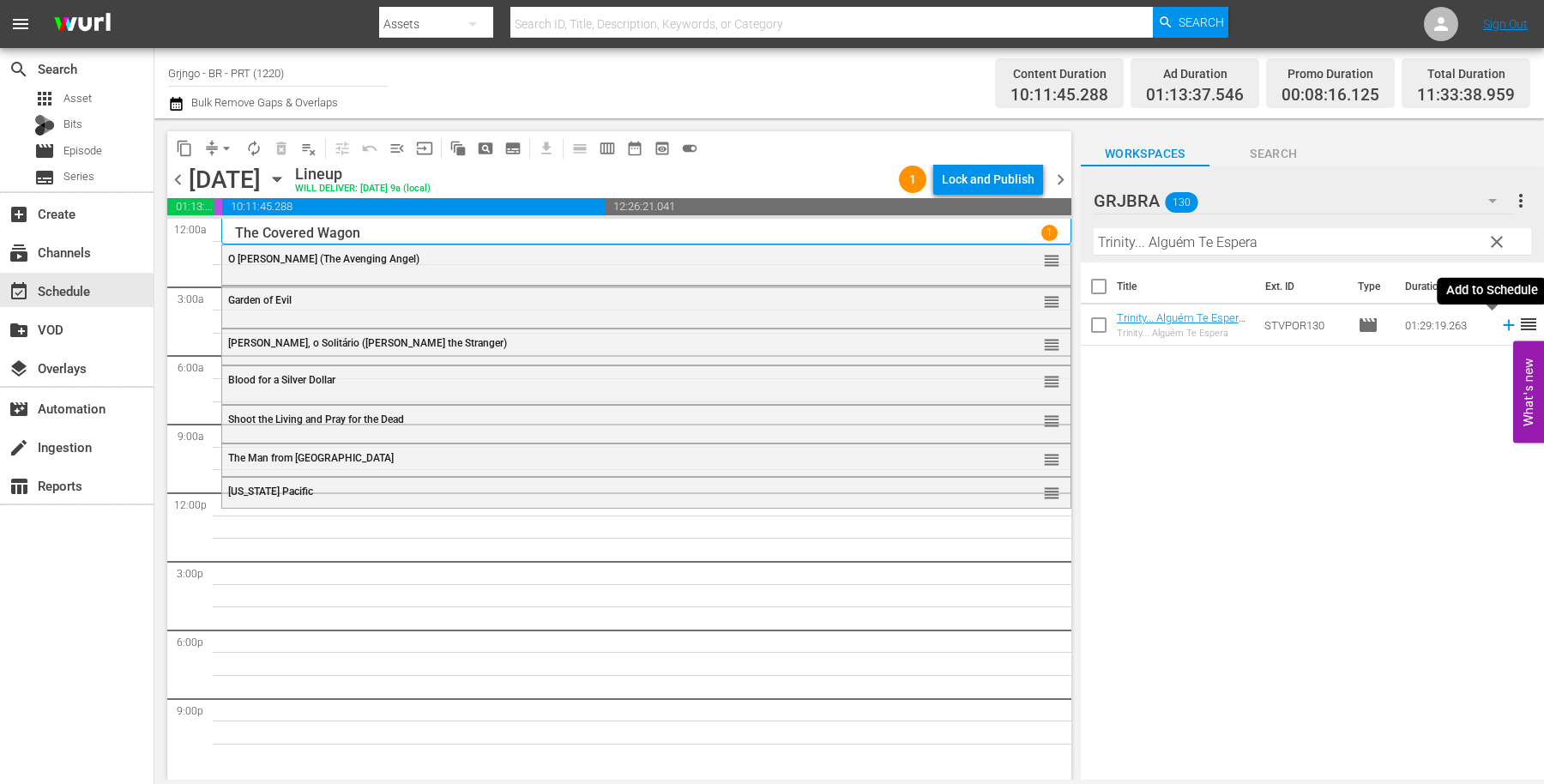
click at [1500, 326] on icon at bounding box center [1509, 324] width 19 height 19
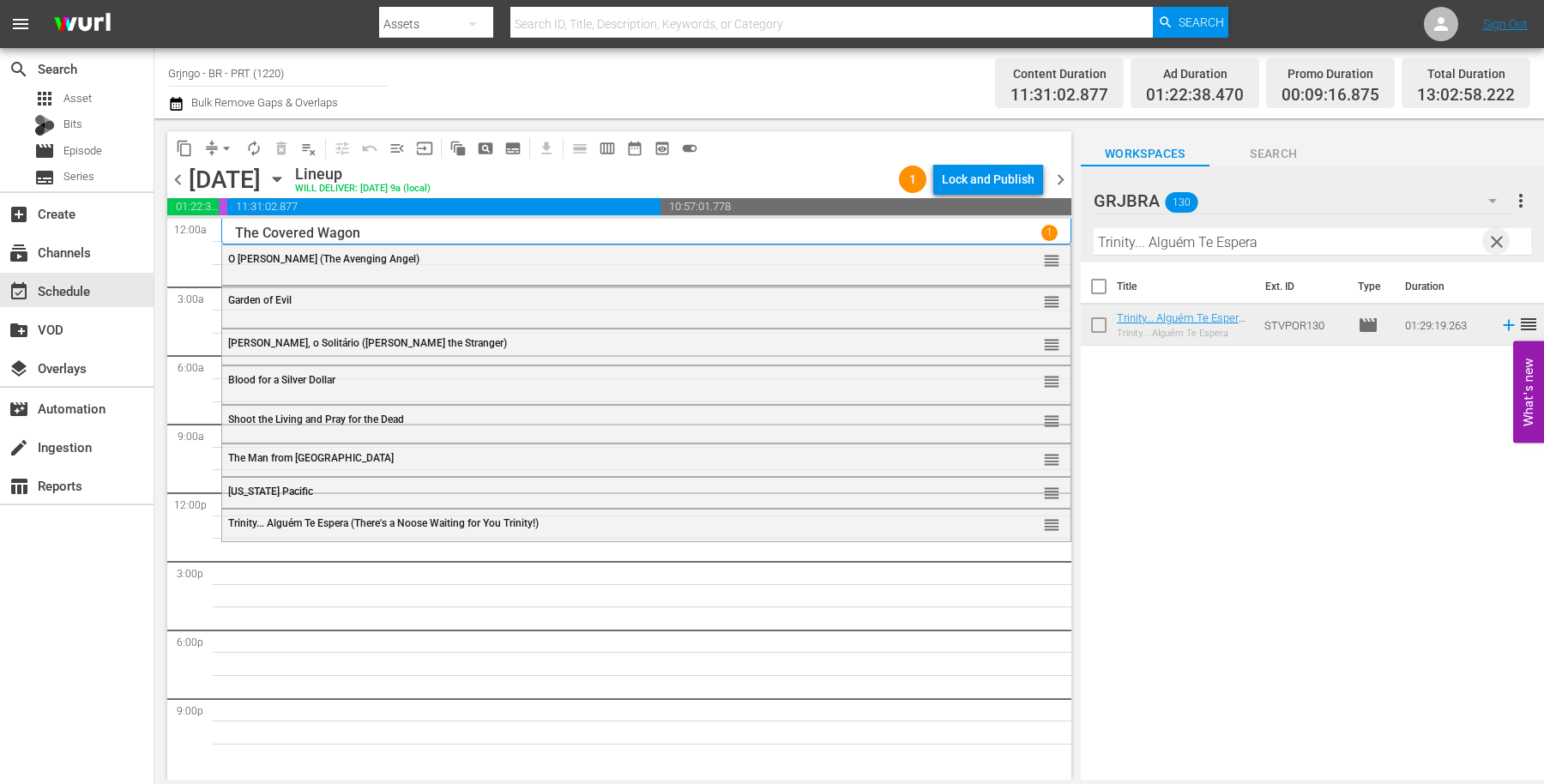
click at [1492, 232] on span "clear" at bounding box center [1497, 242] width 21 height 21
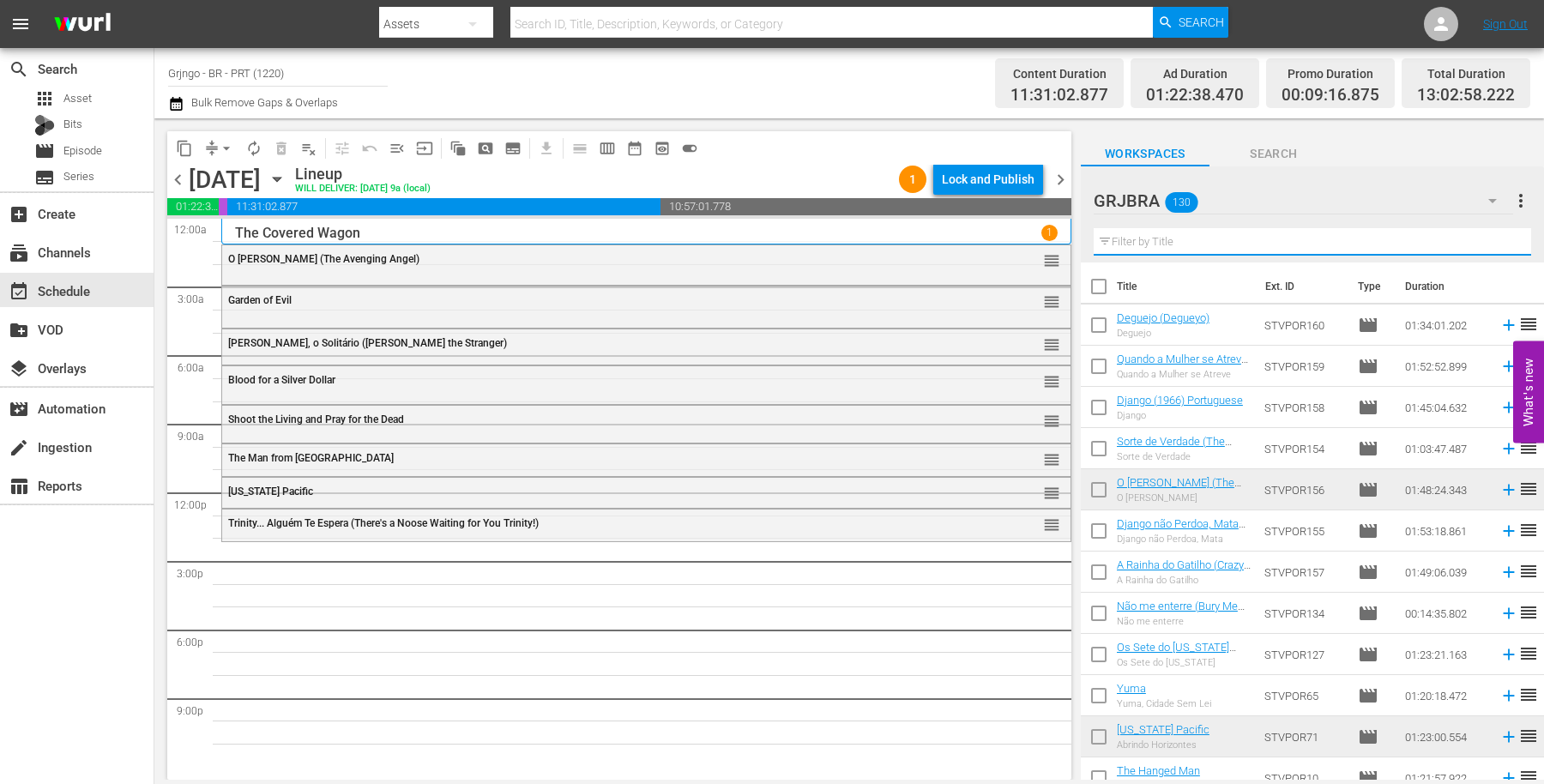
paste input "Killer Calibre 32"
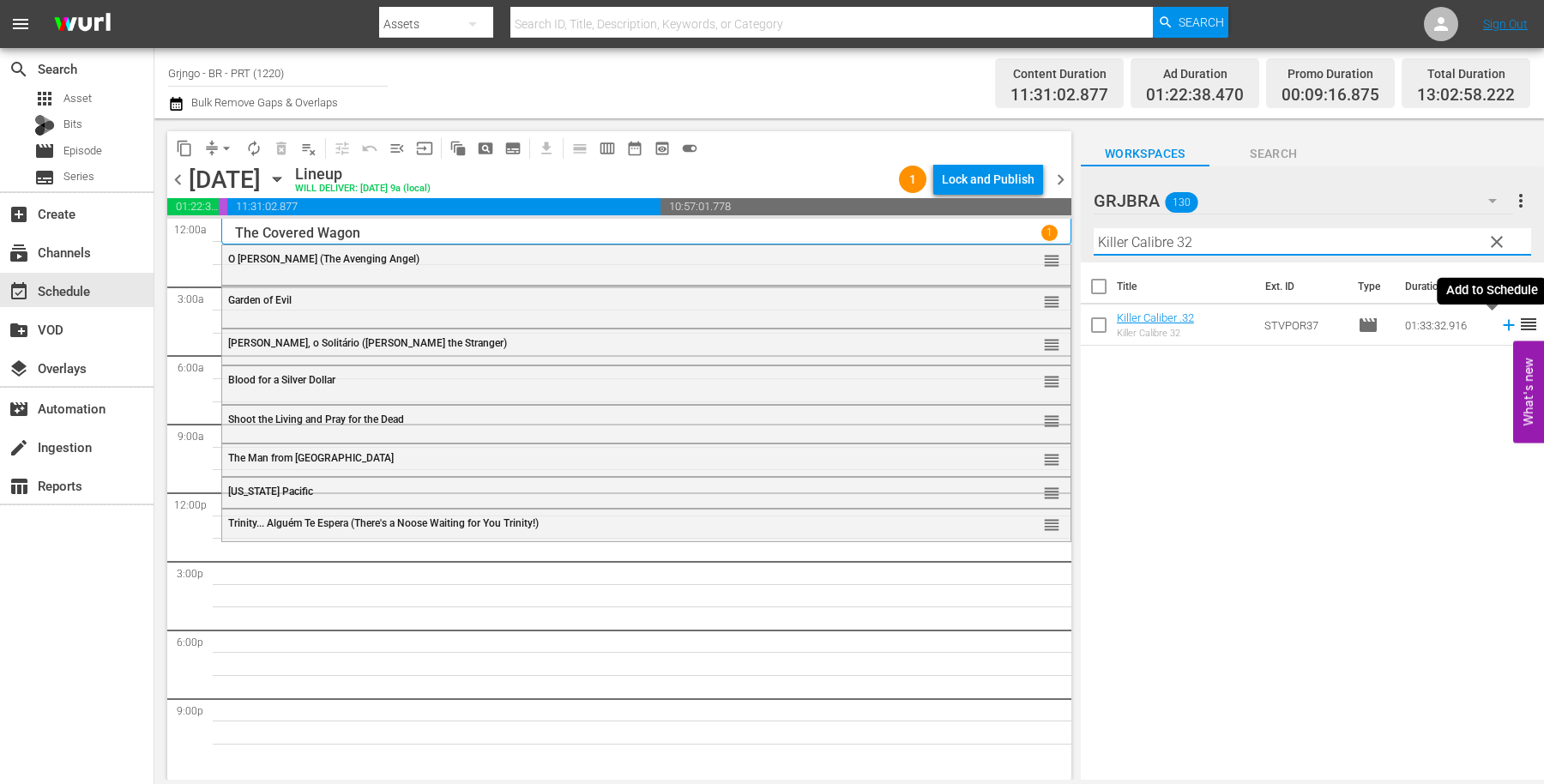
type input "Killer Calibre 32"
click at [1500, 318] on icon at bounding box center [1509, 324] width 19 height 19
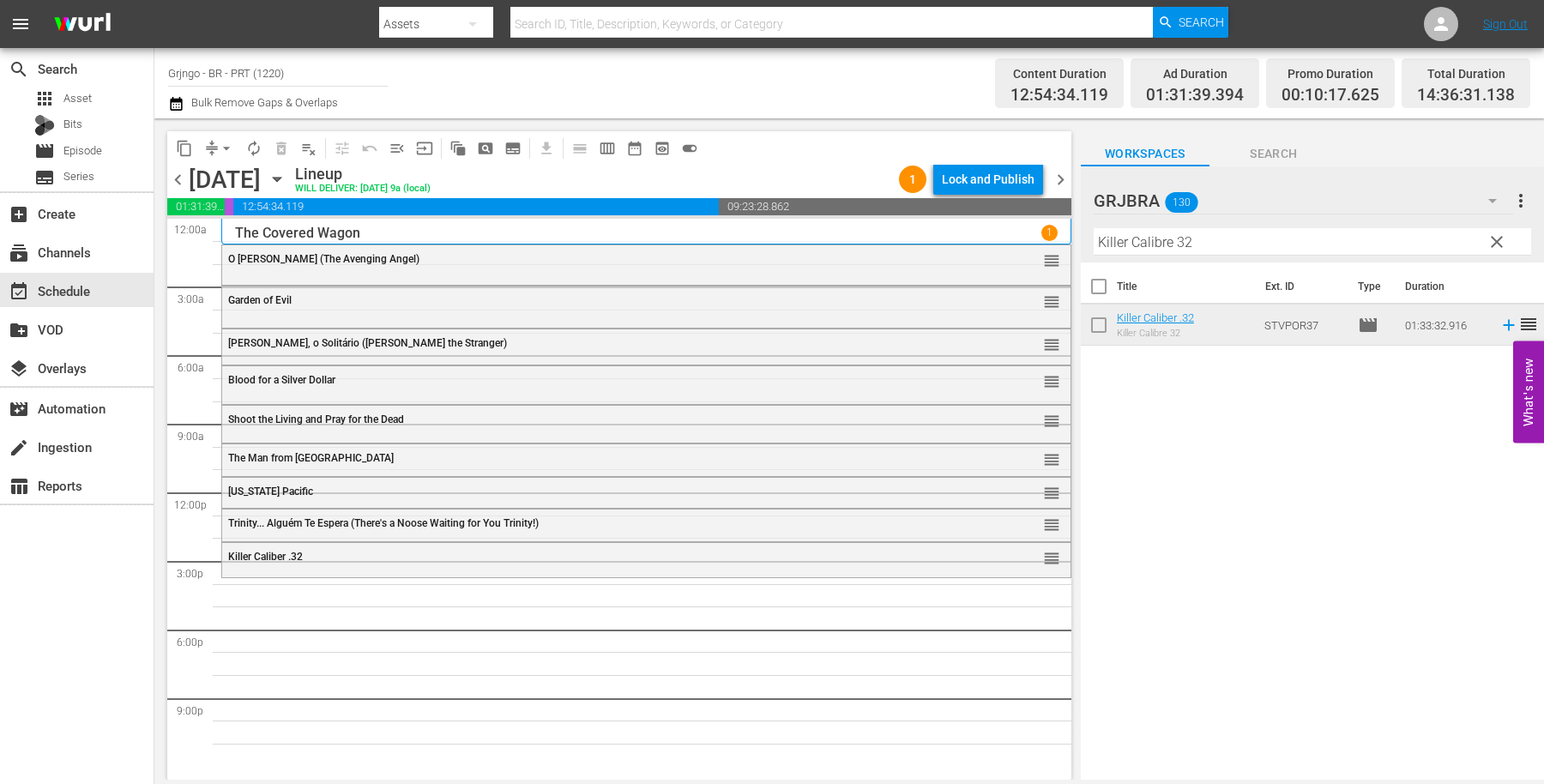
click at [1495, 238] on span "clear" at bounding box center [1497, 242] width 21 height 21
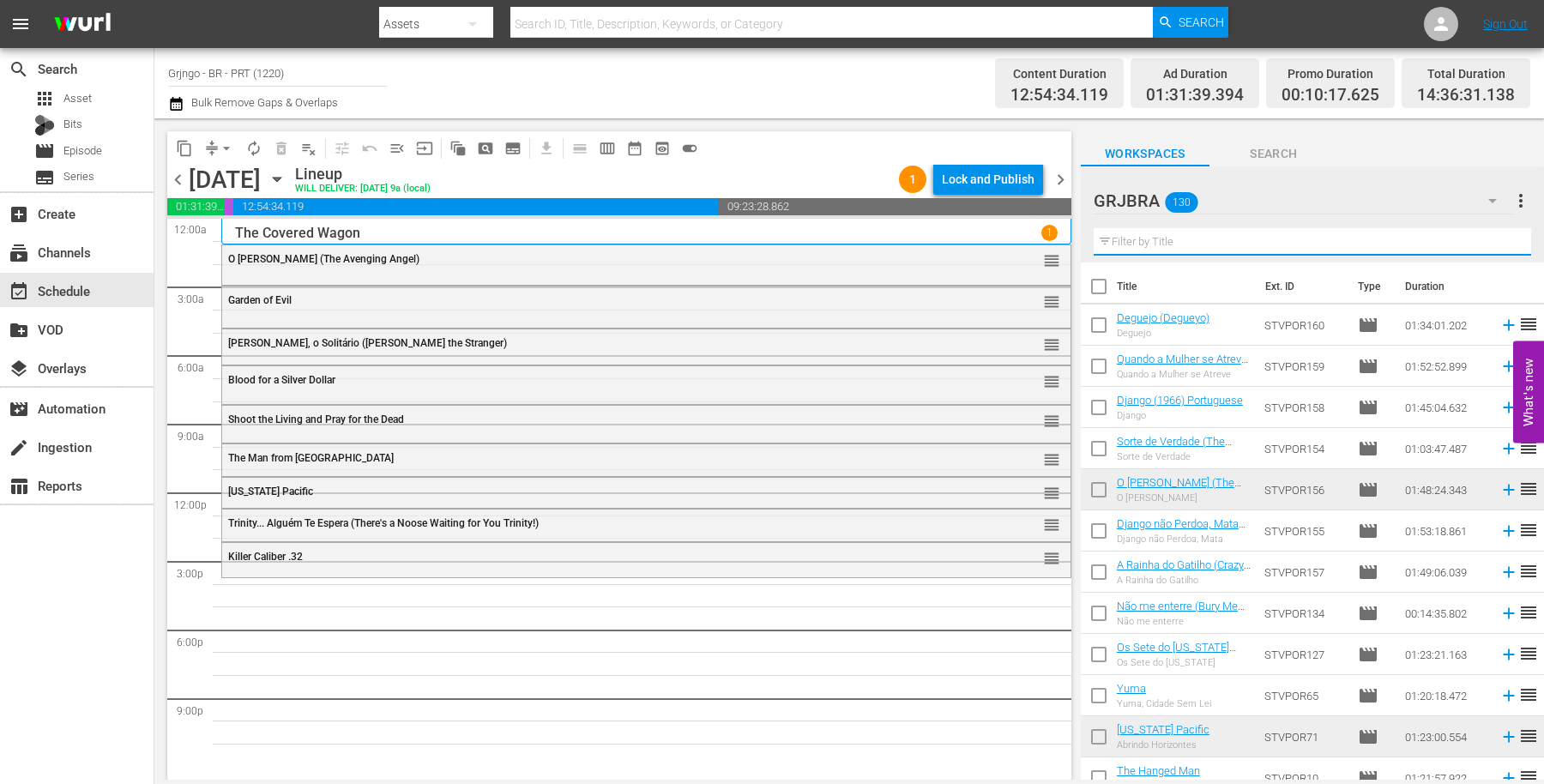
paste input "The Hanged Man"
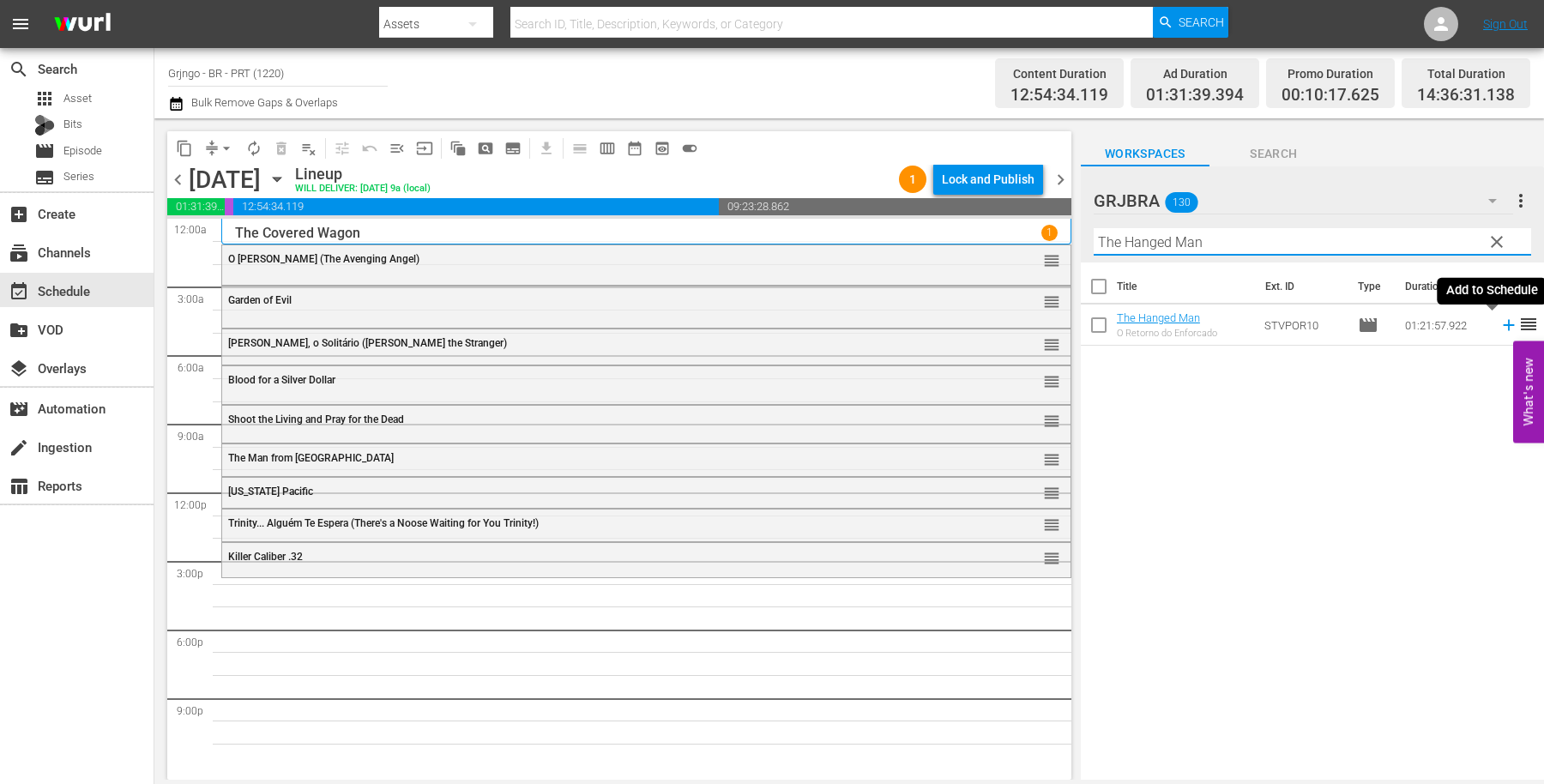
type input "The Hanged Man"
click at [1503, 322] on icon at bounding box center [1509, 325] width 11 height 11
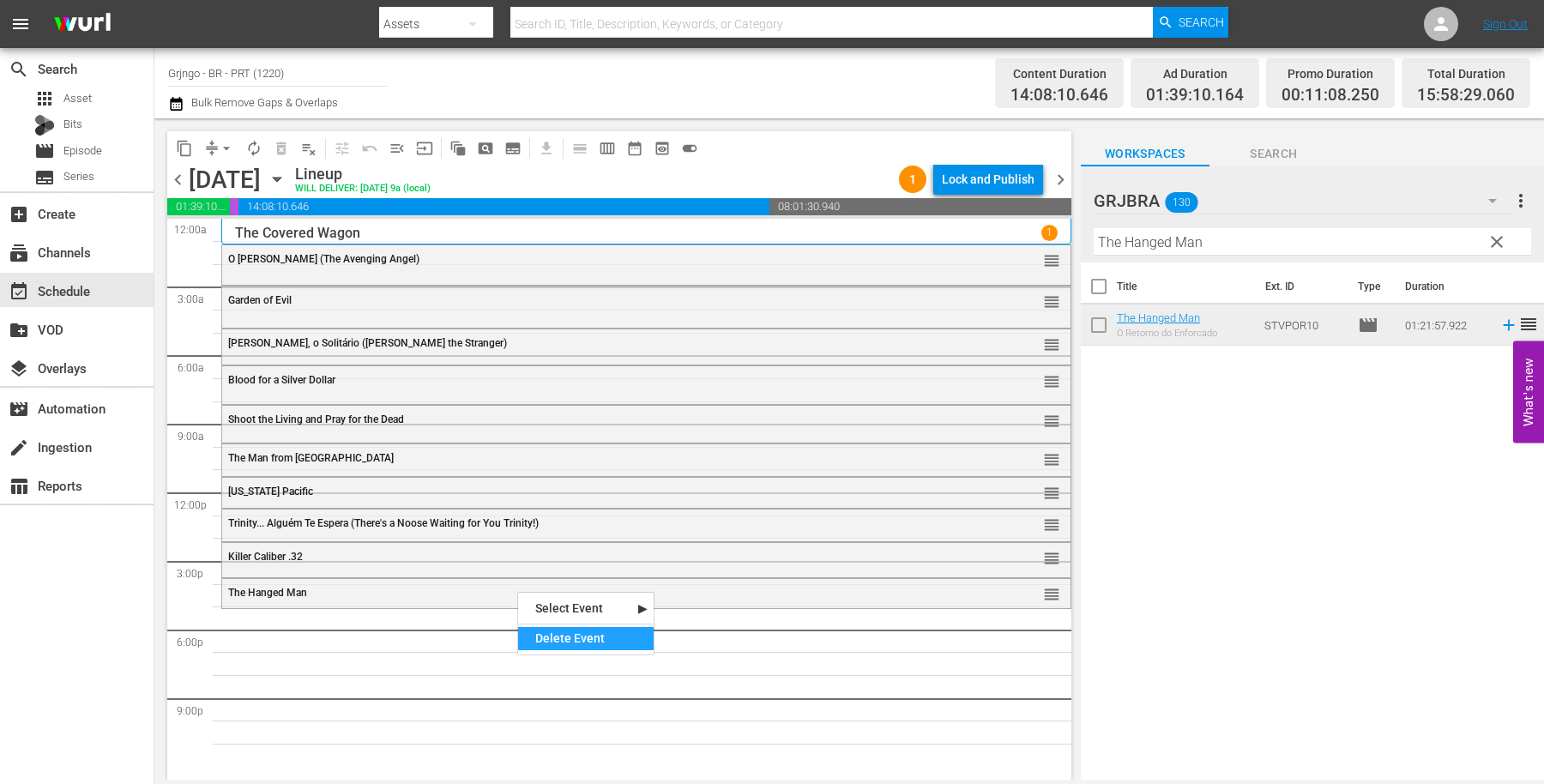
click at [550, 644] on div "Delete Event" at bounding box center [587, 639] width 136 height 24
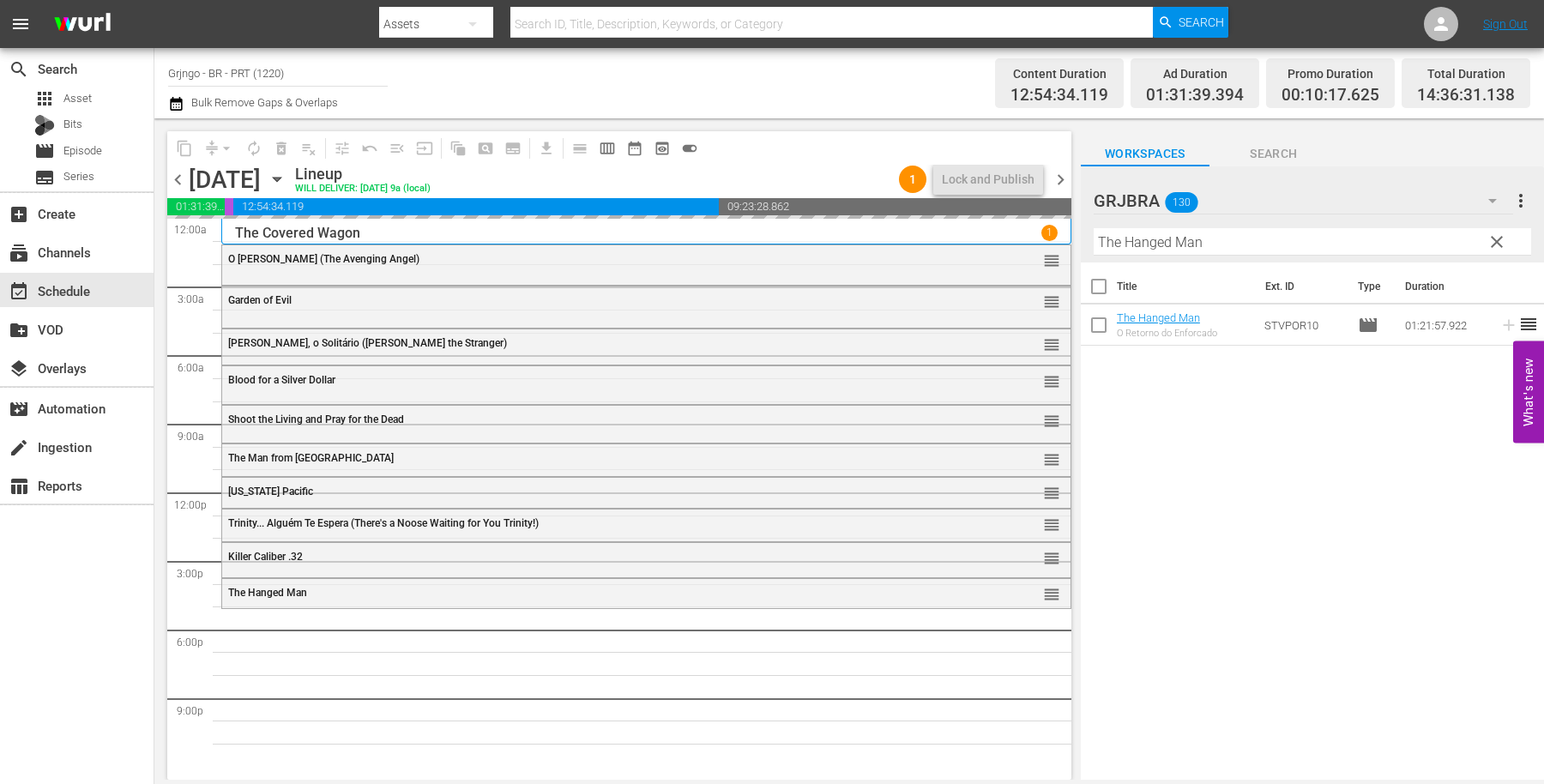
click at [1497, 238] on span "clear" at bounding box center [1497, 242] width 21 height 21
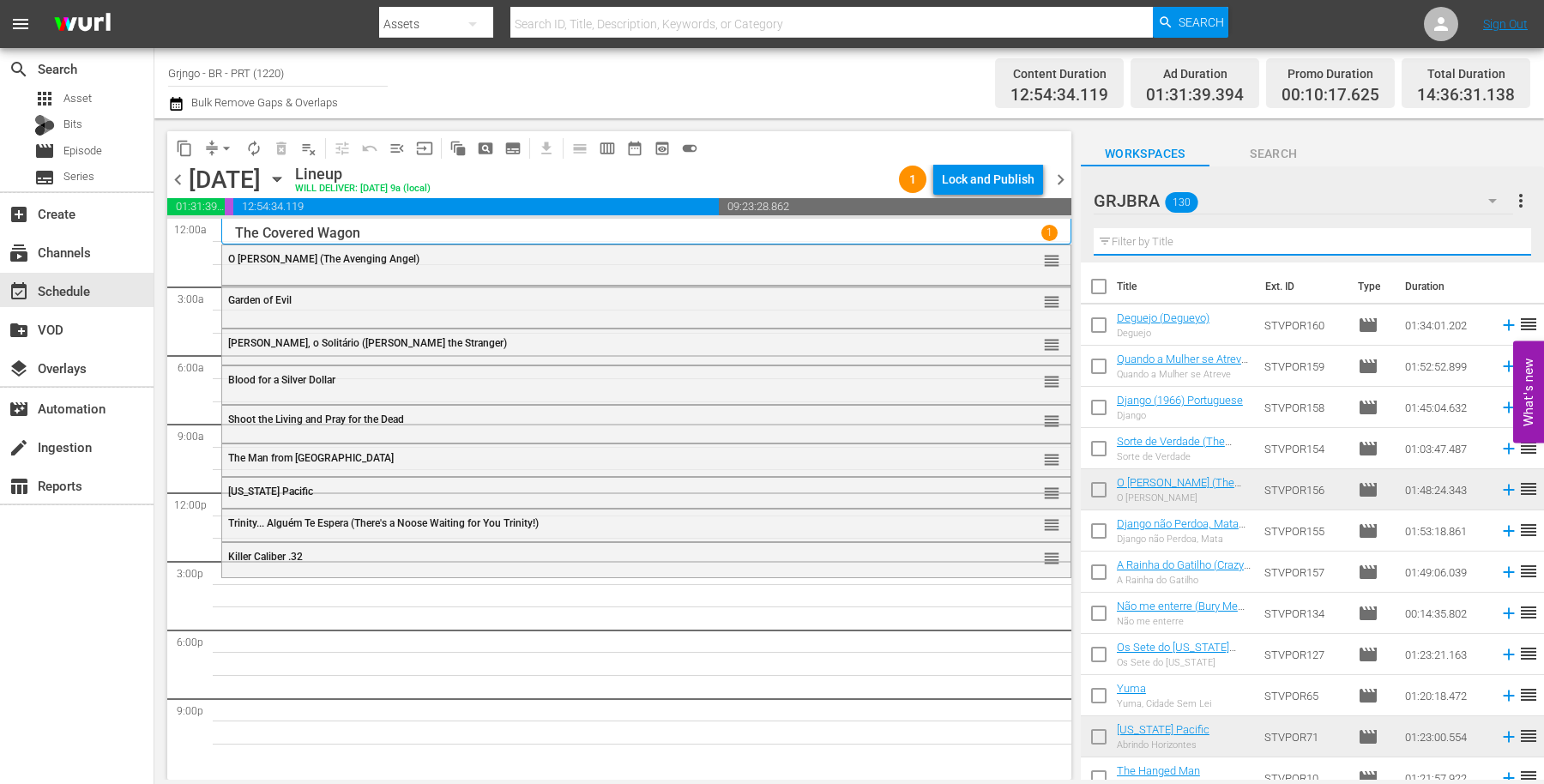
paste input "Duelo ao Sol (Duel in the Sun)"
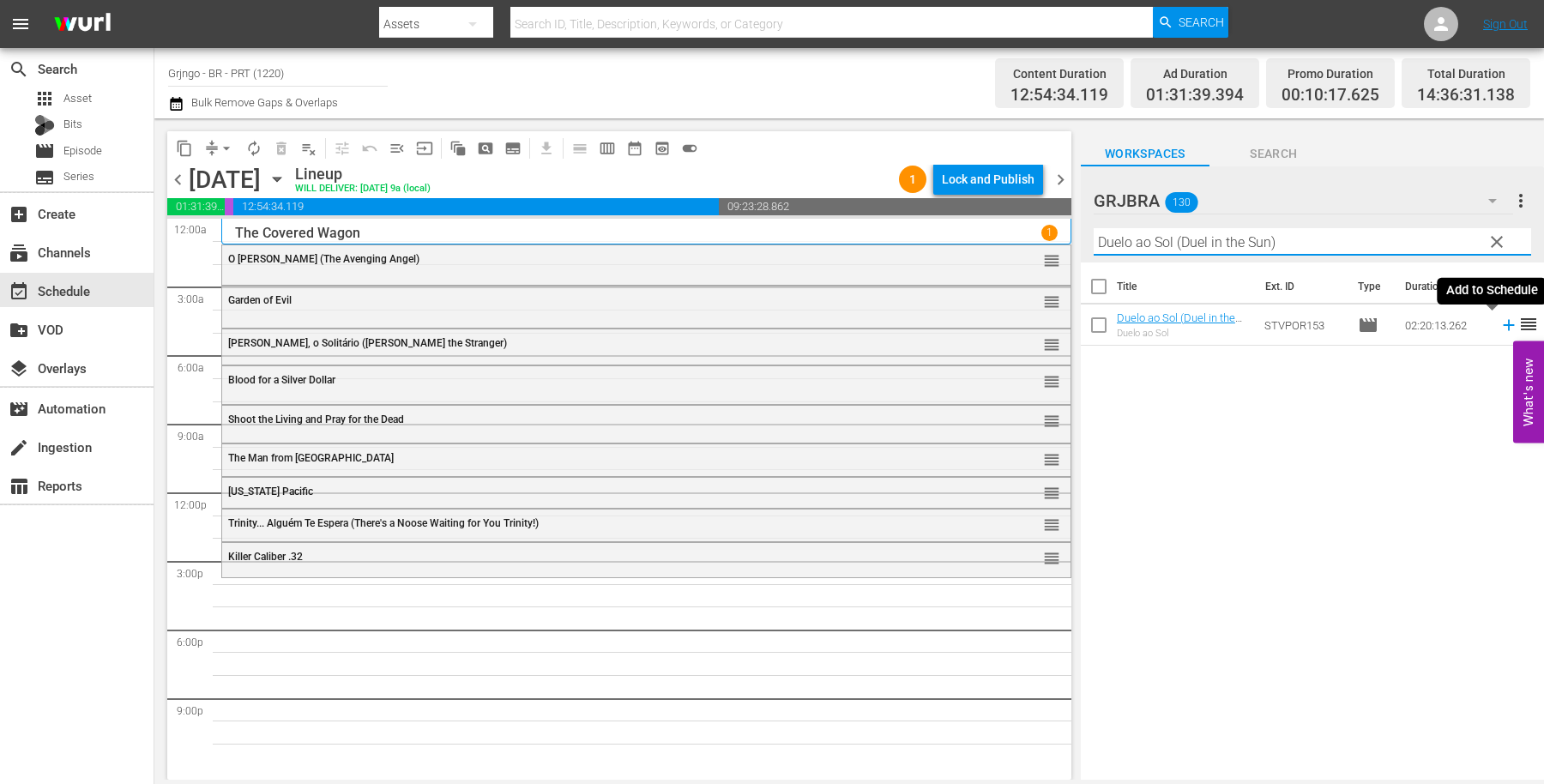
type input "Duelo ao Sol (Duel in the Sun)"
click at [1500, 326] on icon at bounding box center [1509, 324] width 19 height 19
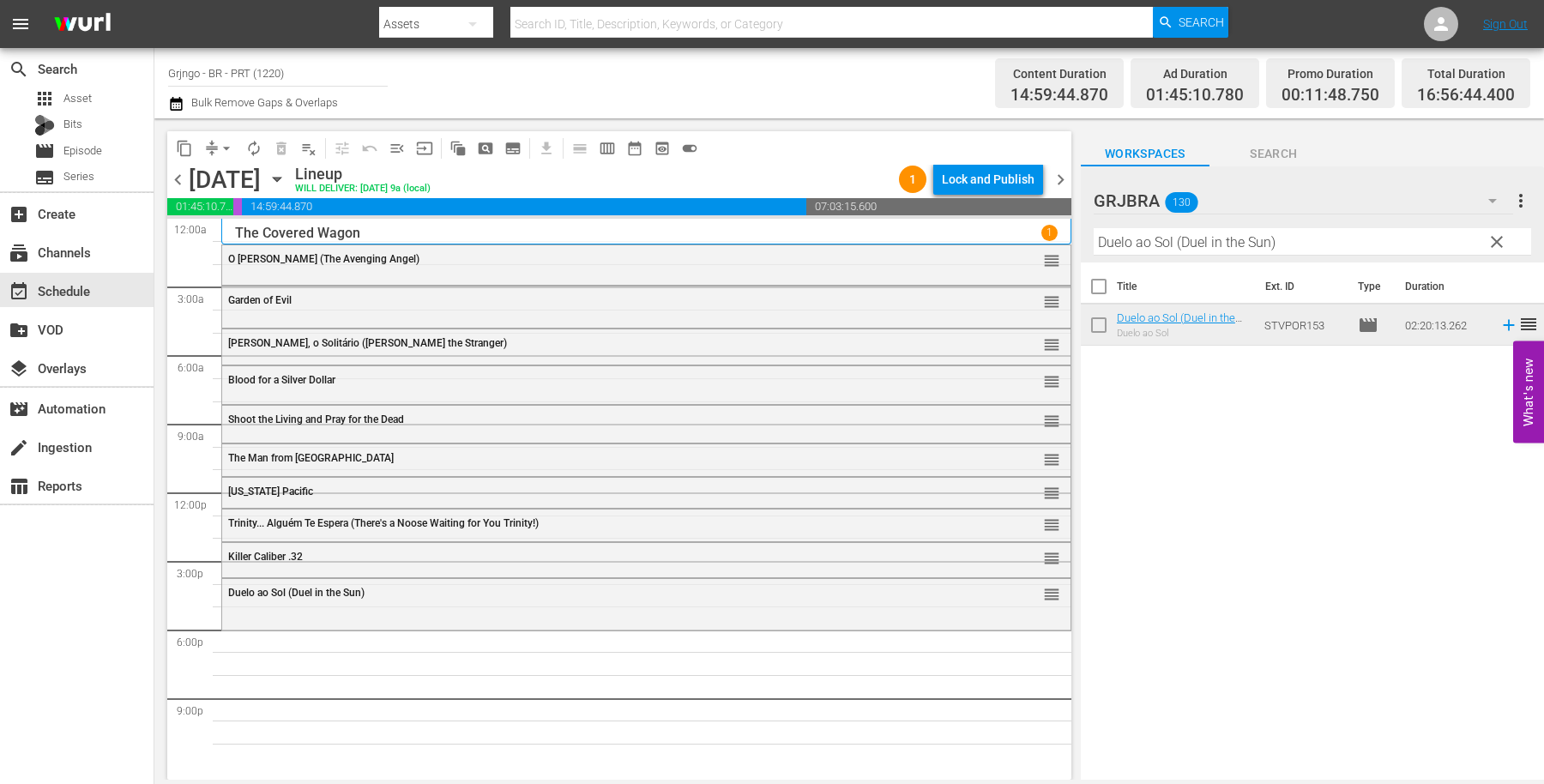
click at [1493, 240] on span "clear" at bounding box center [1497, 242] width 21 height 21
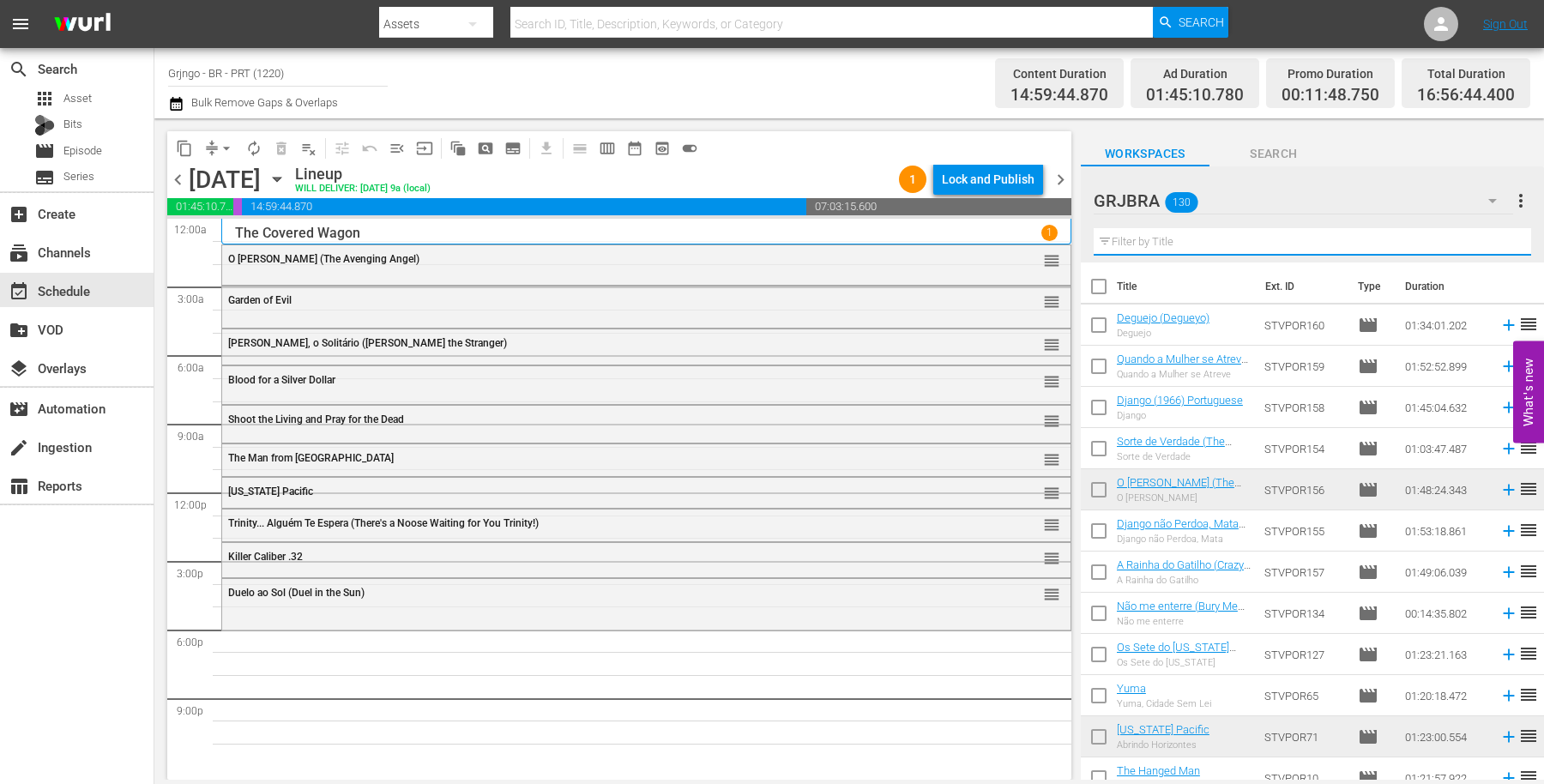
paste input "Buddy no Velho Oeste (Buddy Goes West)"
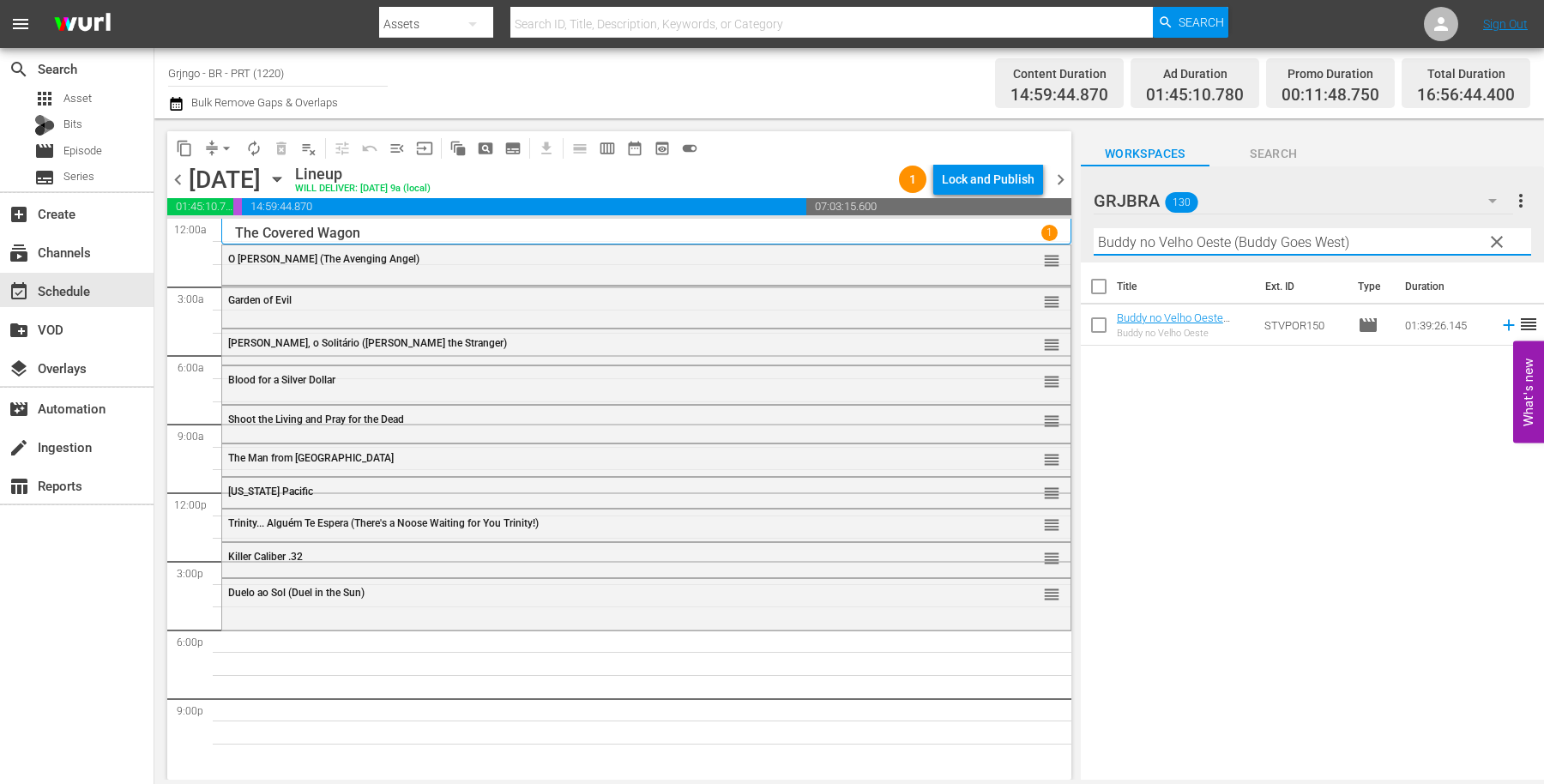
type input "Buddy no Velho Oeste (Buddy Goes West)"
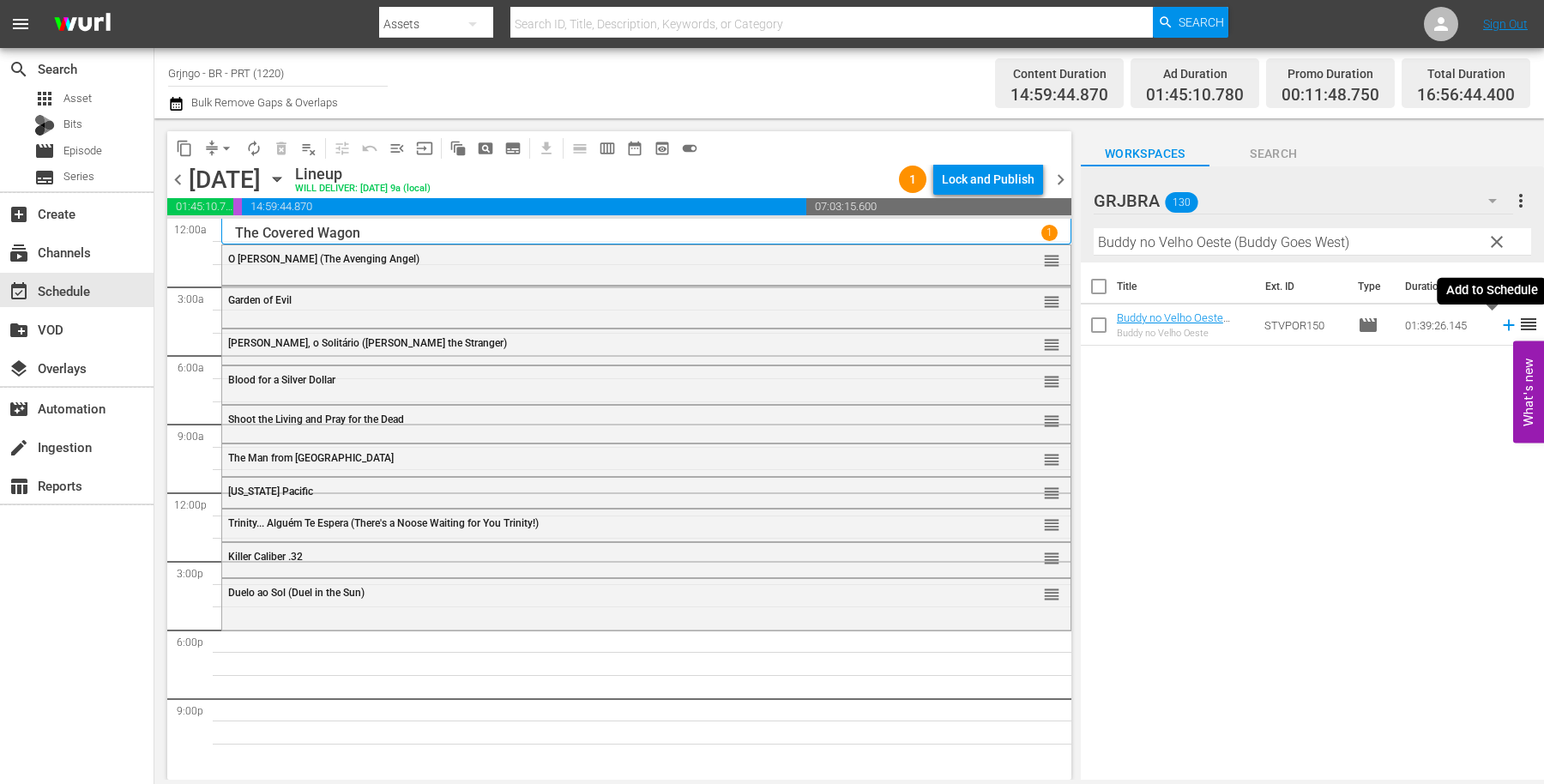
click at [1503, 326] on icon at bounding box center [1509, 325] width 11 height 11
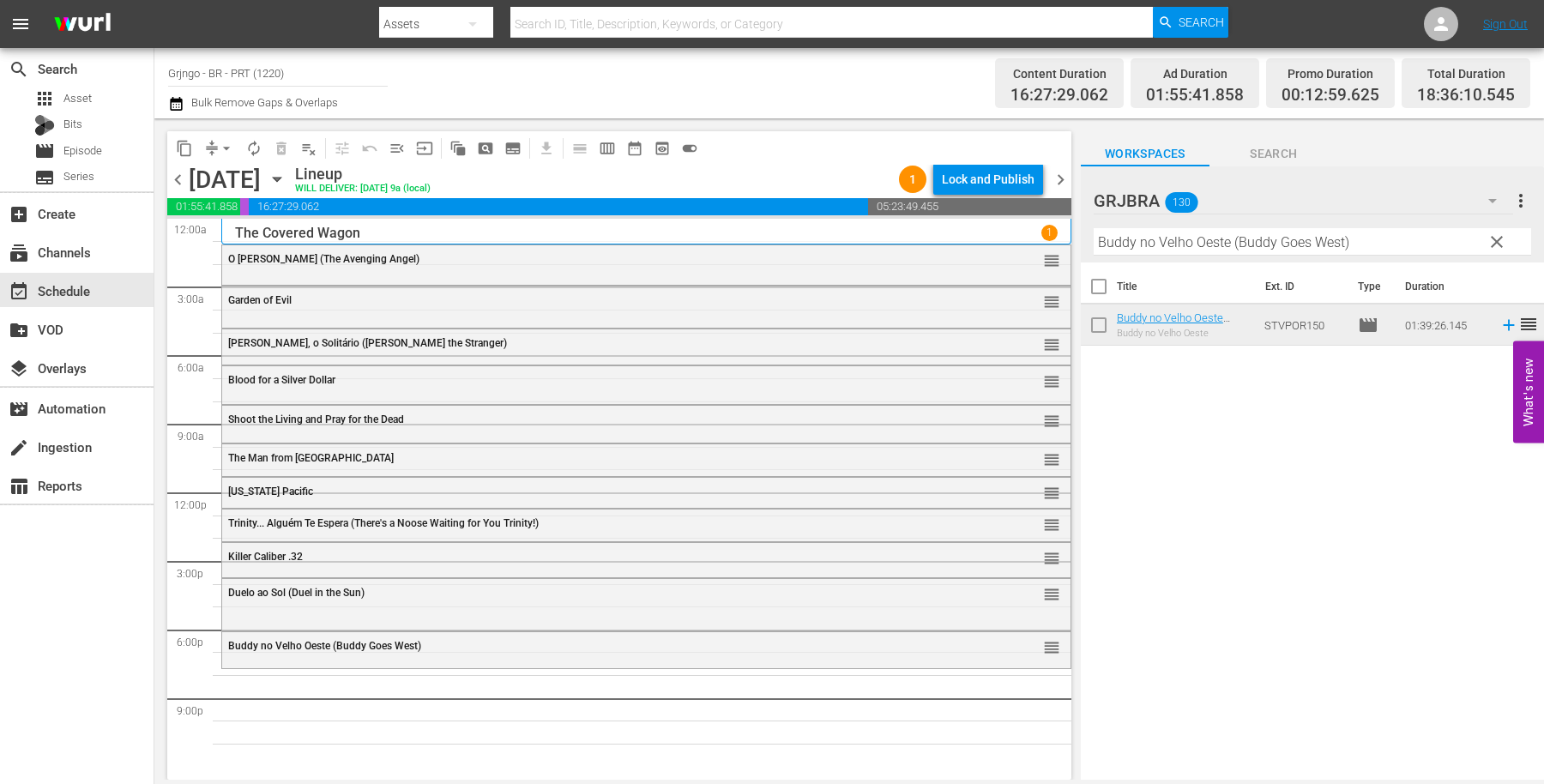
click at [1500, 238] on span "clear" at bounding box center [1497, 242] width 21 height 21
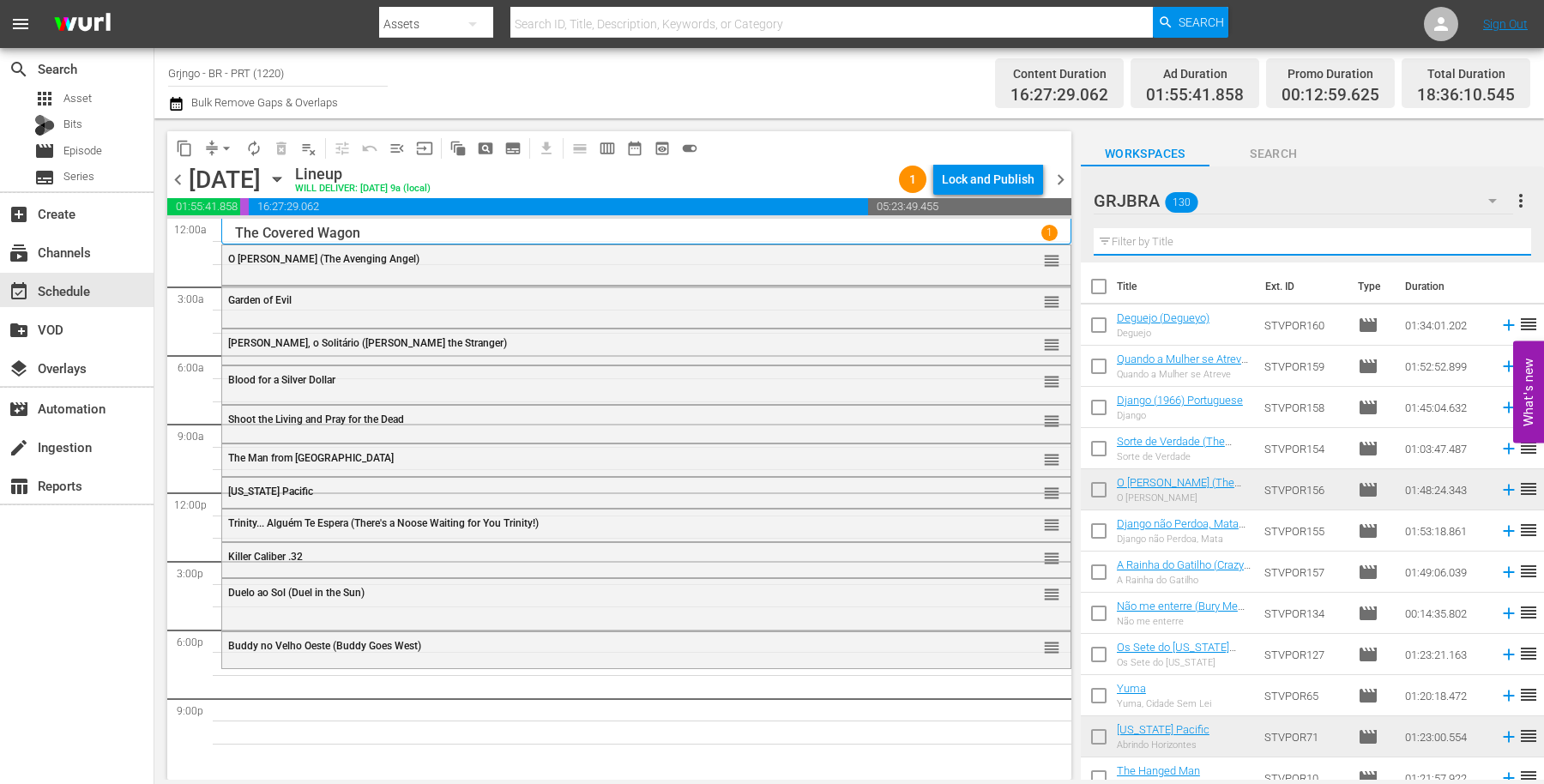
paste input "Dá-lhe Duro, Trinity!"
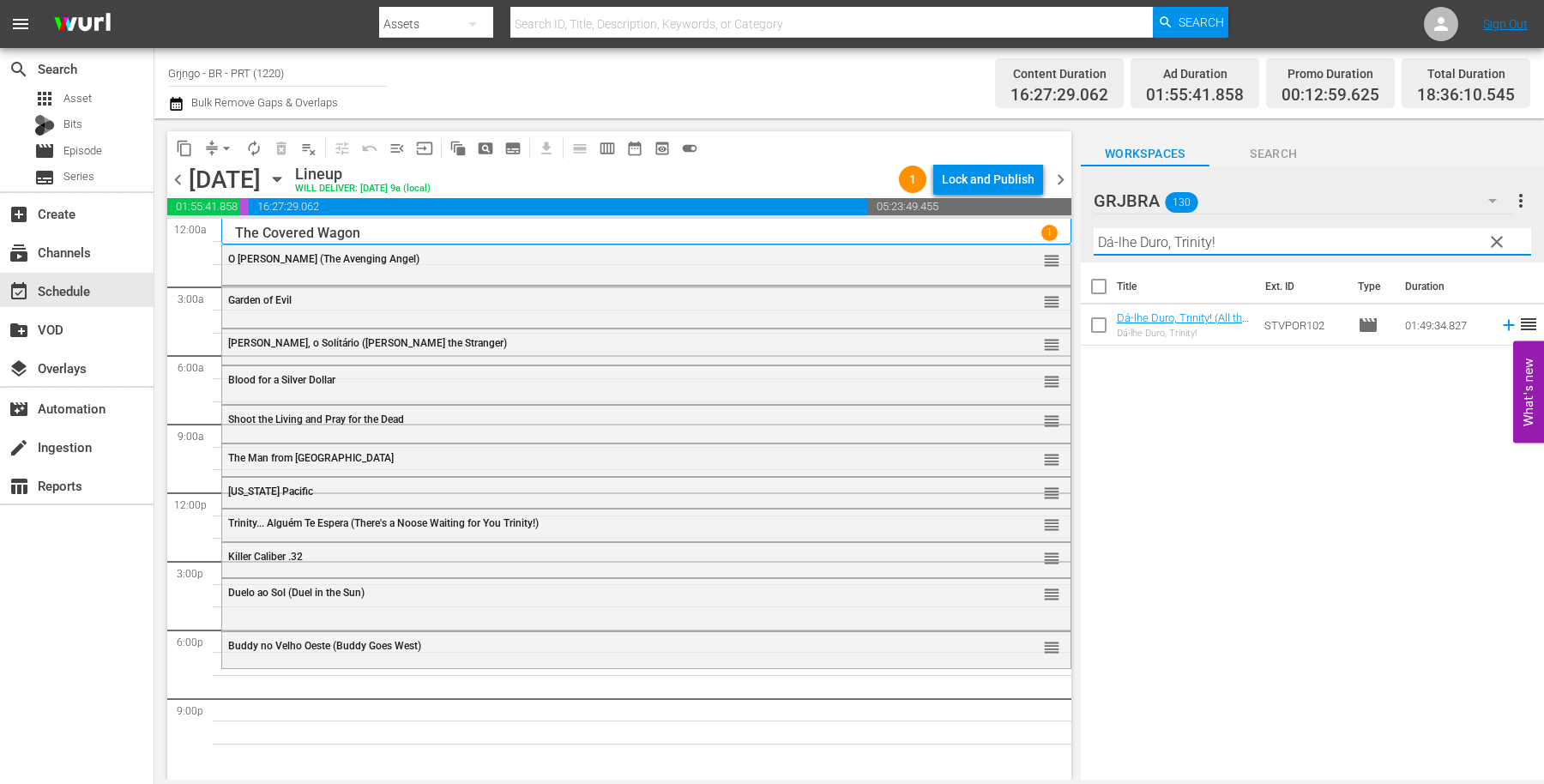
type input "Dá-lhe Duro, Trinity!"
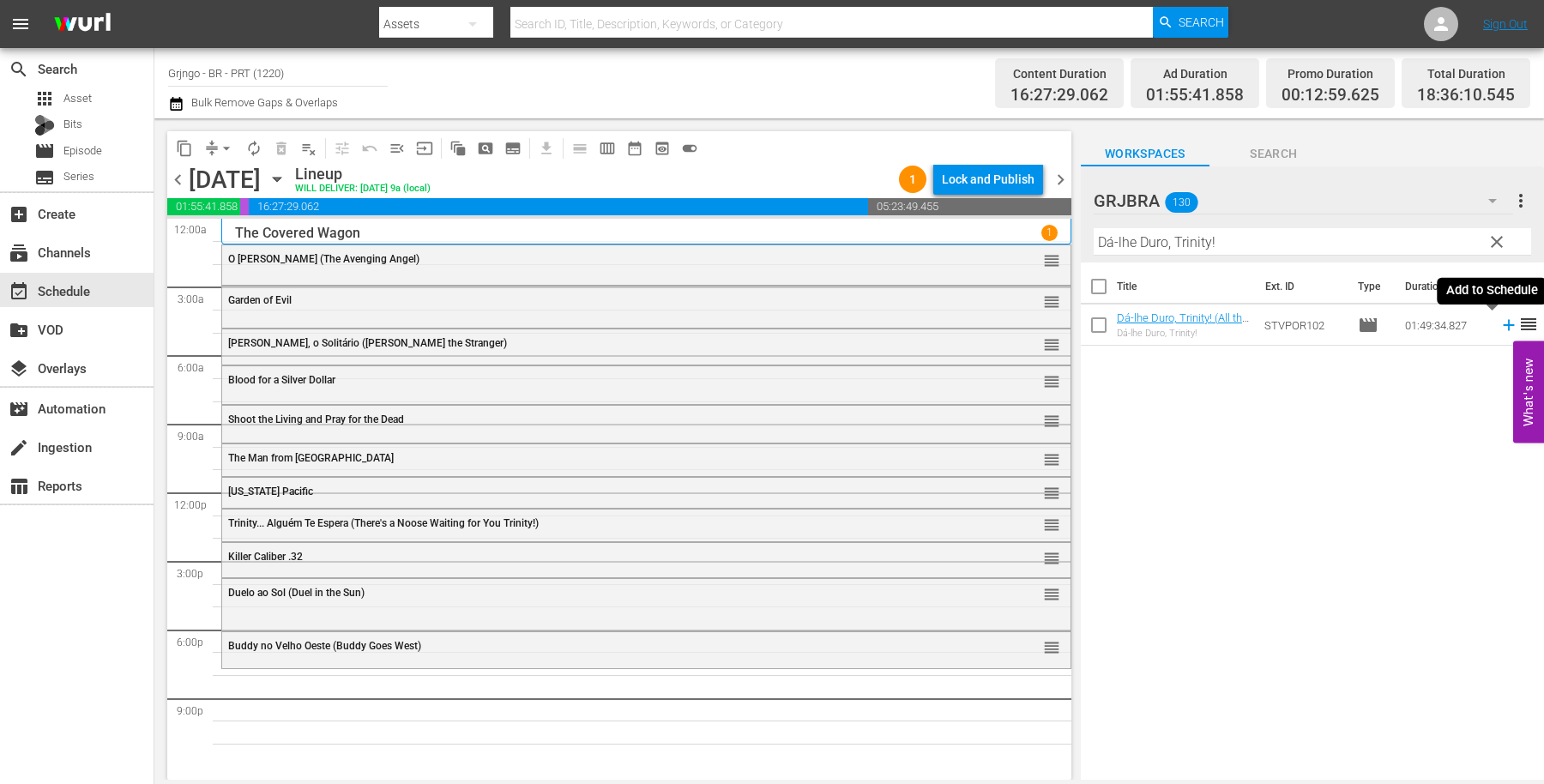
click at [1500, 327] on icon at bounding box center [1509, 324] width 19 height 19
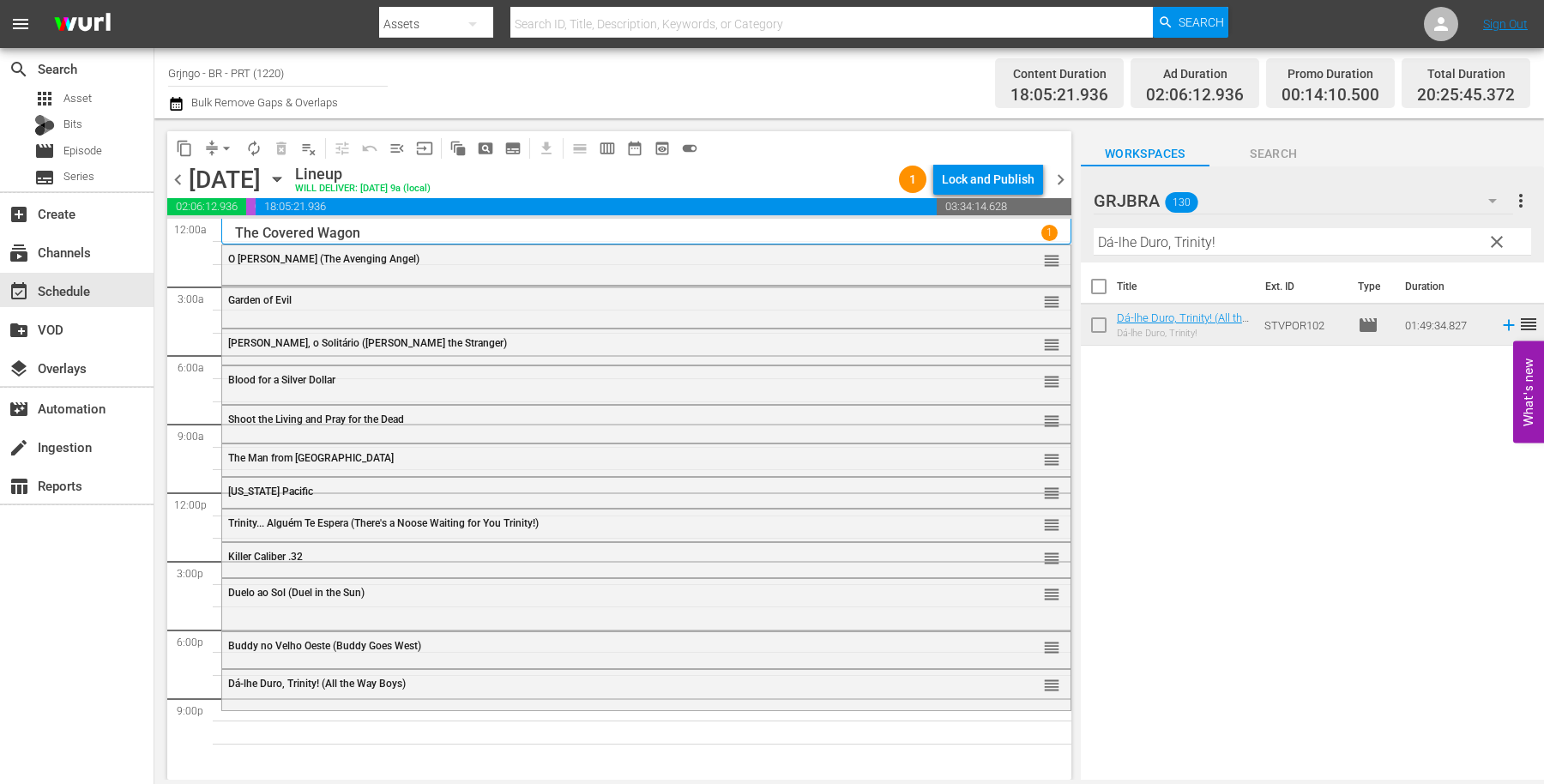
click at [1495, 237] on span "clear" at bounding box center [1497, 242] width 21 height 21
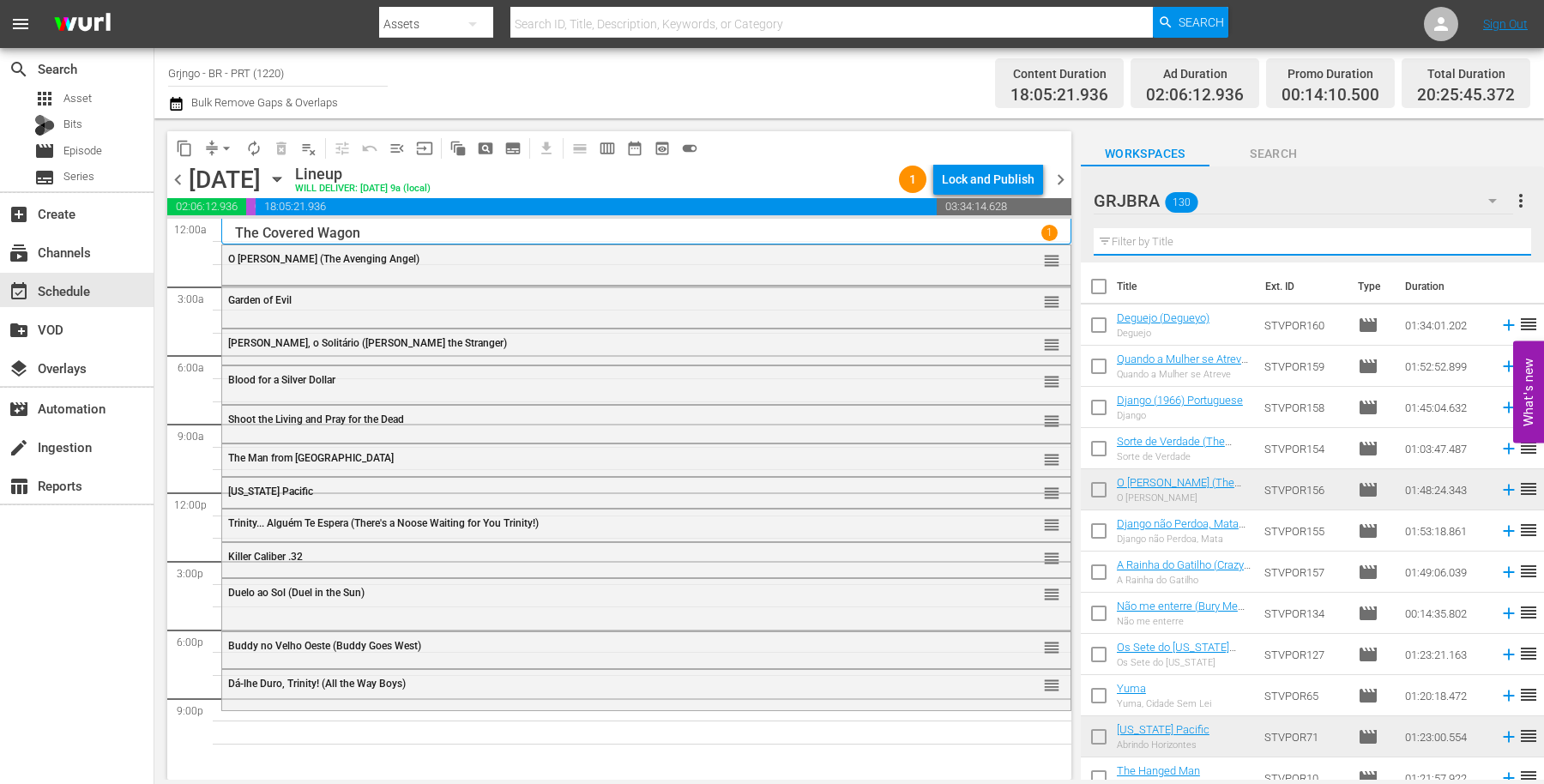
paste input "My Name is Pecos"
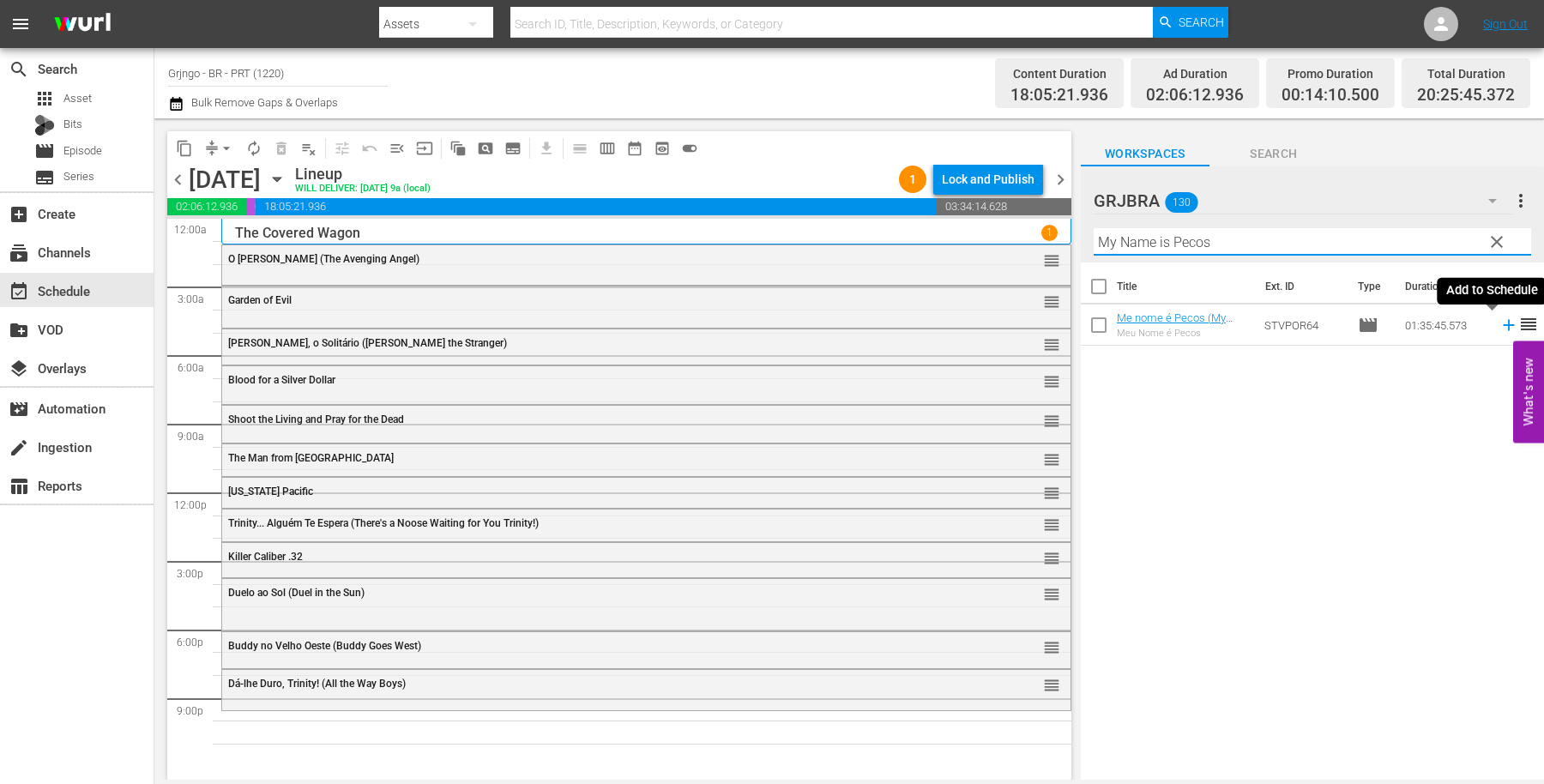
type input "My Name is Pecos"
click at [1500, 320] on icon at bounding box center [1509, 324] width 19 height 19
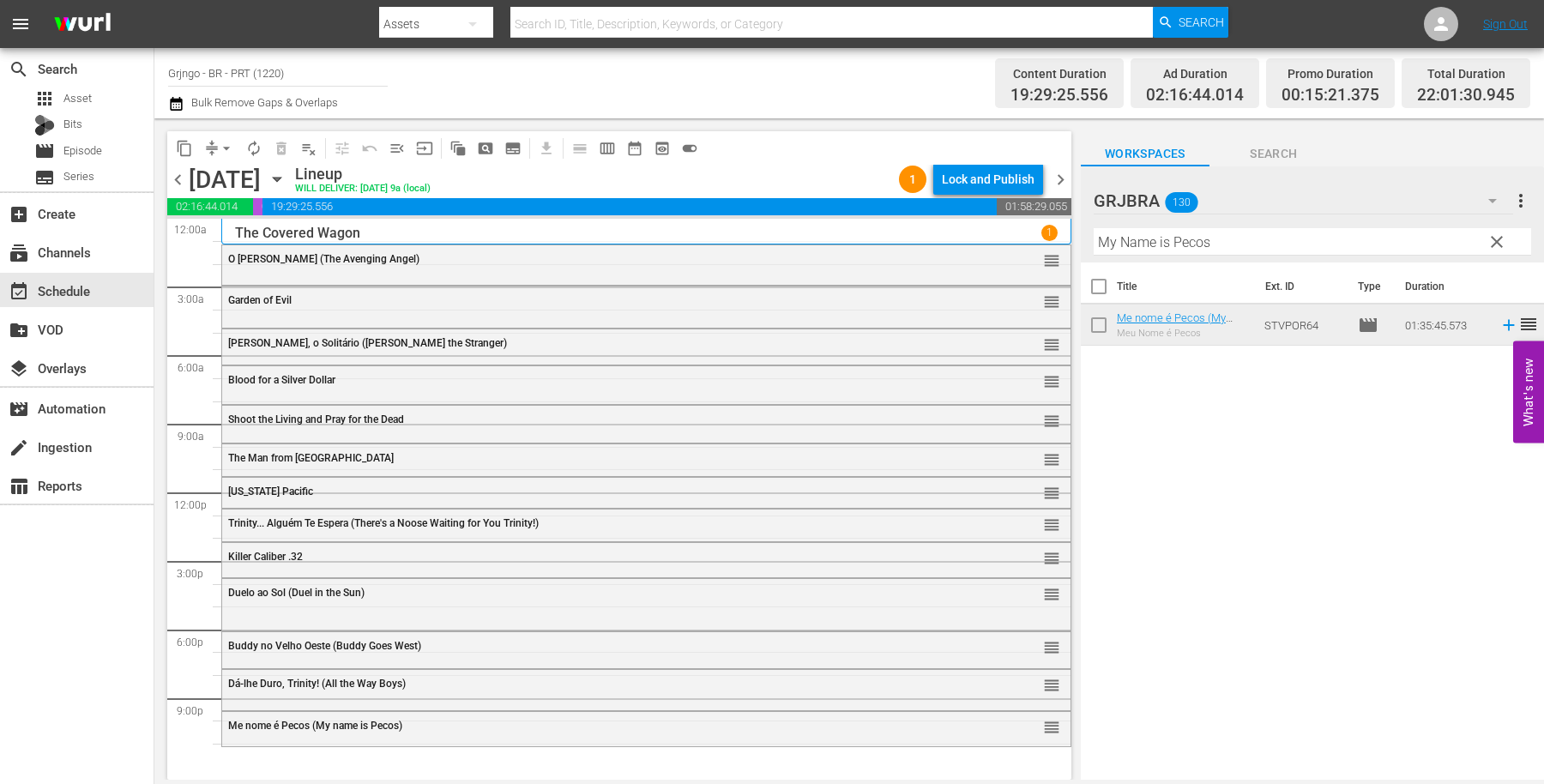
click at [1492, 242] on span "clear" at bounding box center [1497, 242] width 21 height 21
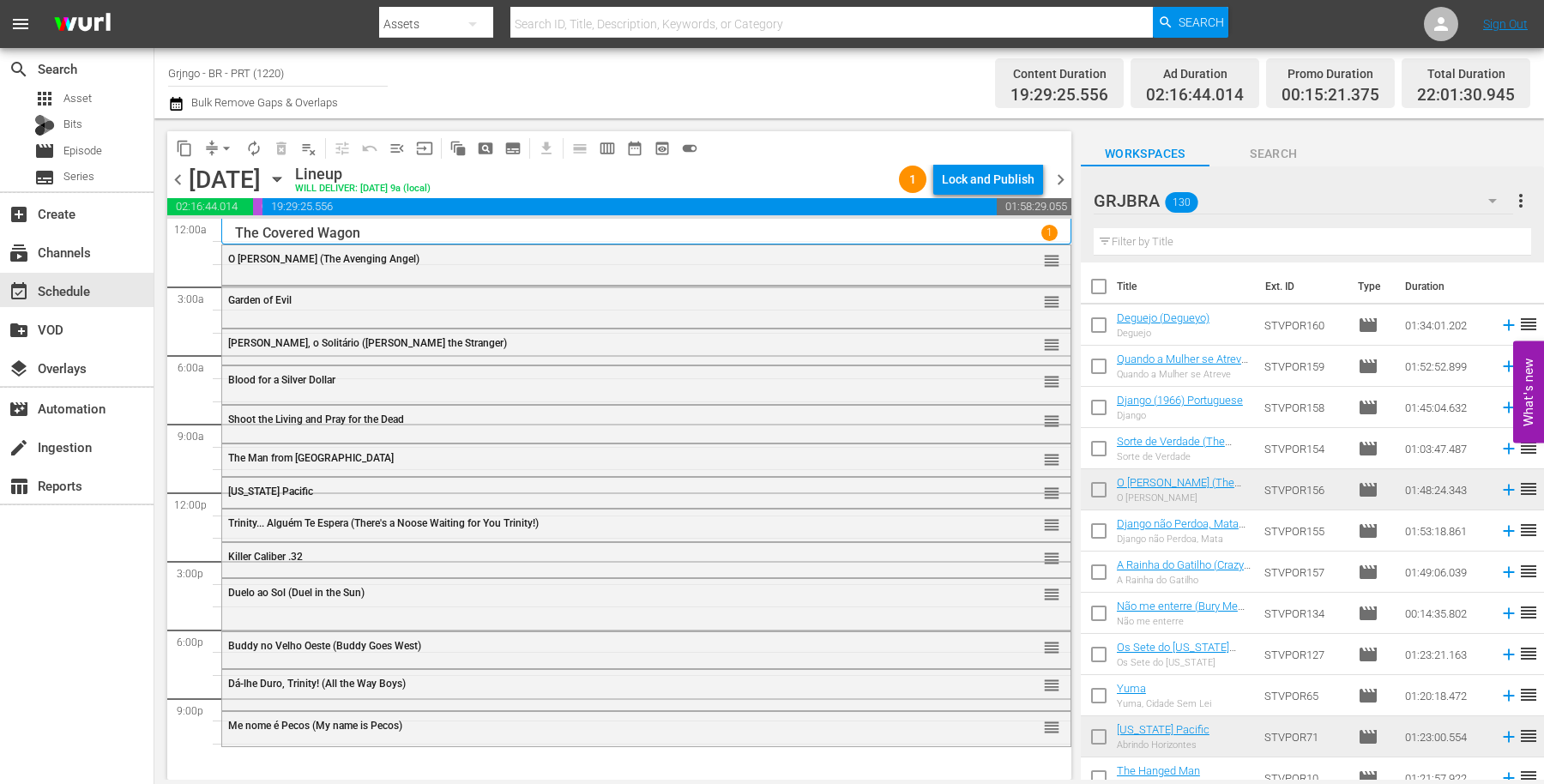
click at [1187, 237] on input "text" at bounding box center [1313, 242] width 438 height 27
paste input "The Hanged Man"
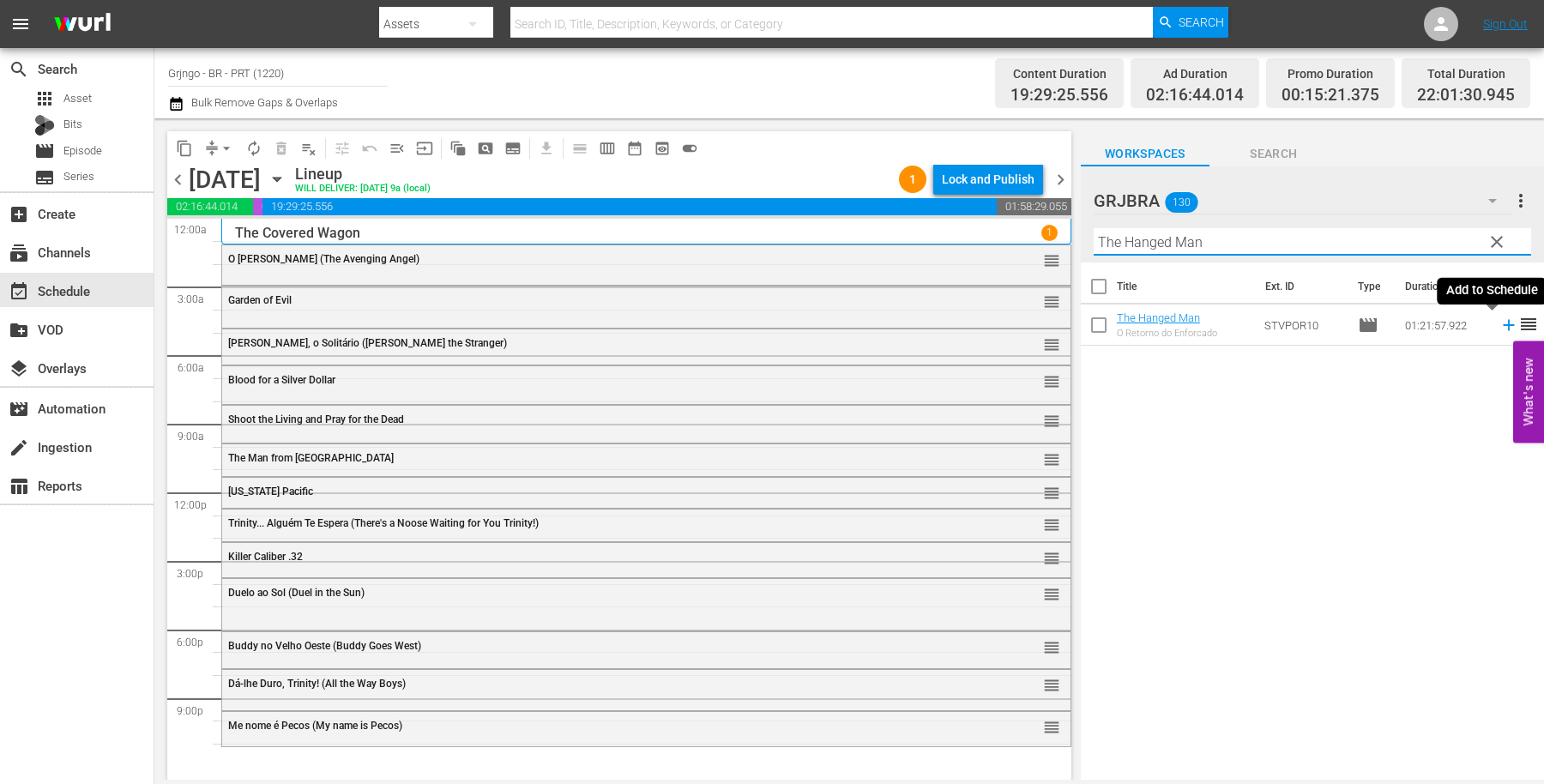
type input "The Hanged Man"
click at [1500, 322] on icon at bounding box center [1509, 324] width 19 height 19
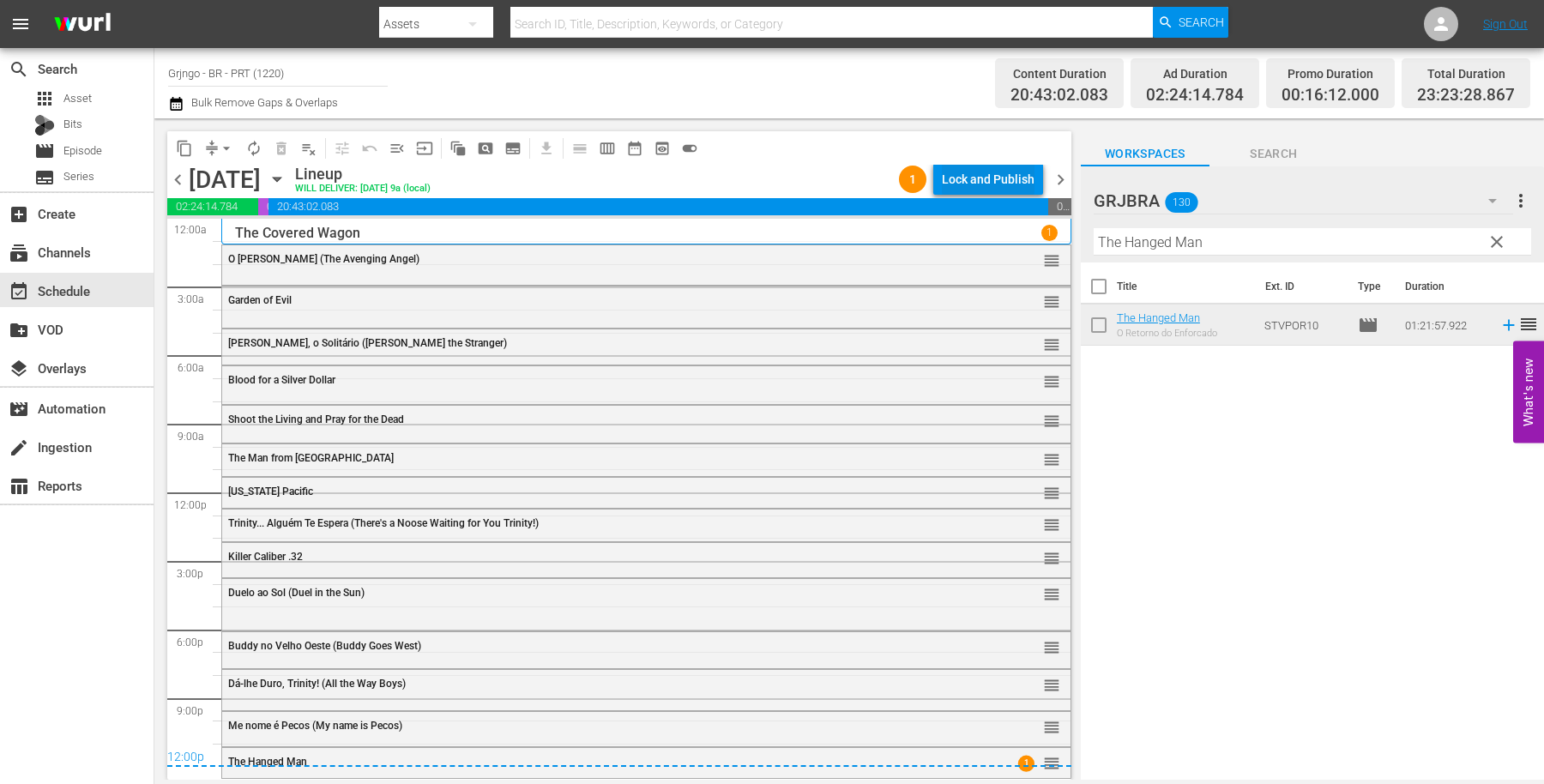
click at [1015, 171] on div "Lock and Publish" at bounding box center [988, 179] width 92 height 31
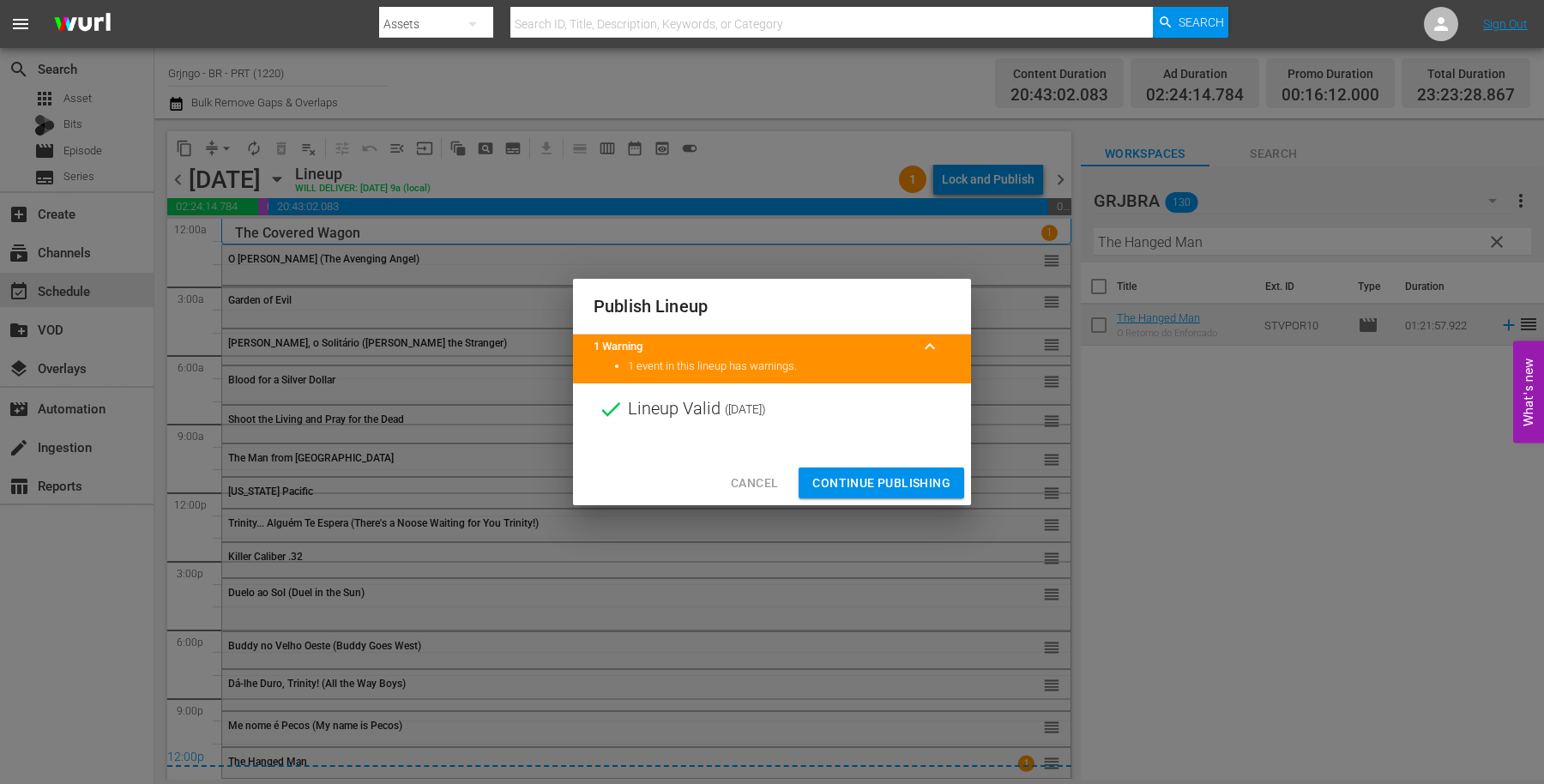
click at [885, 485] on span "Continue Publishing" at bounding box center [881, 483] width 138 height 22
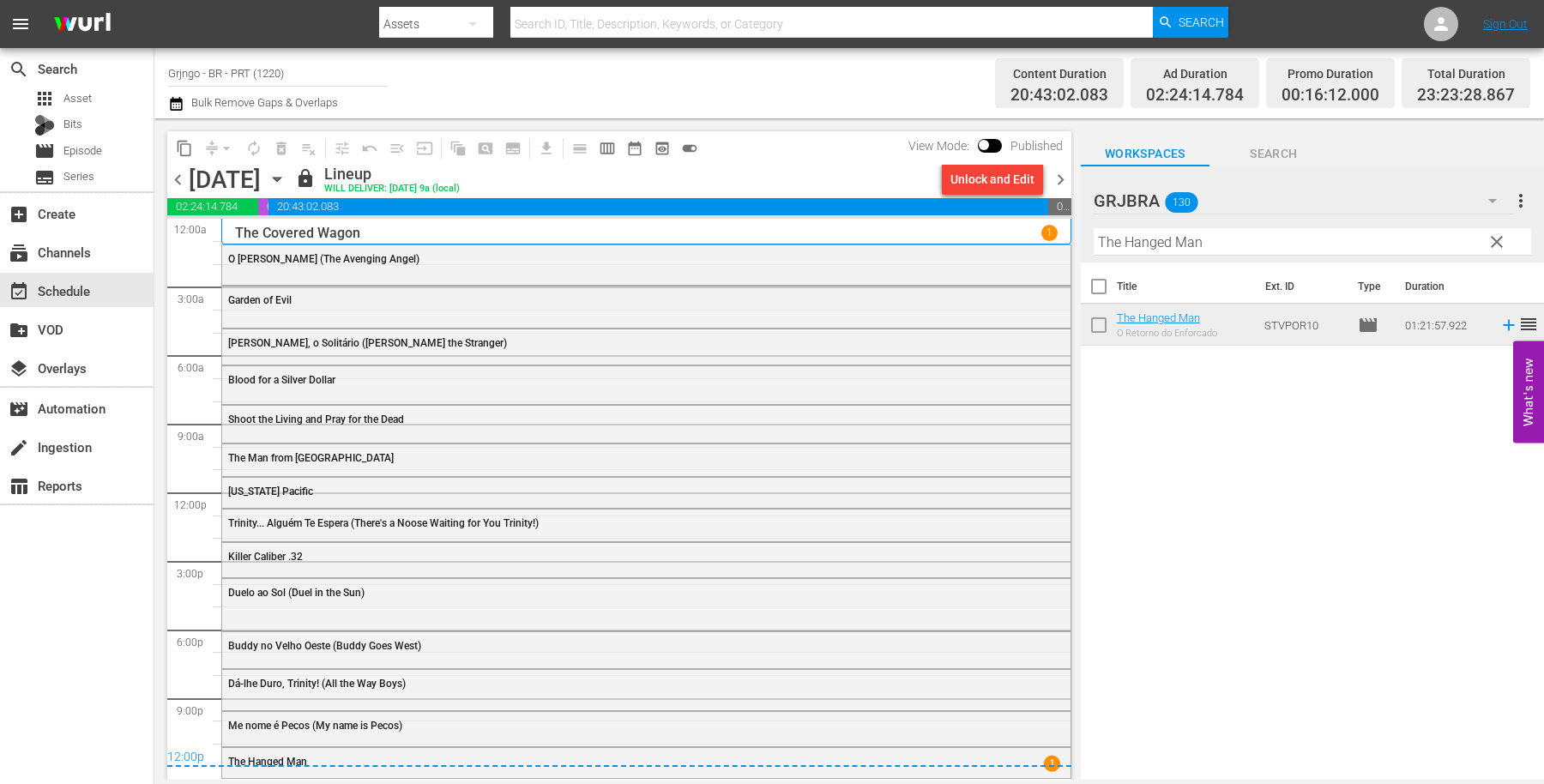
click at [1060, 169] on span "chevron_right" at bounding box center [1061, 179] width 22 height 22
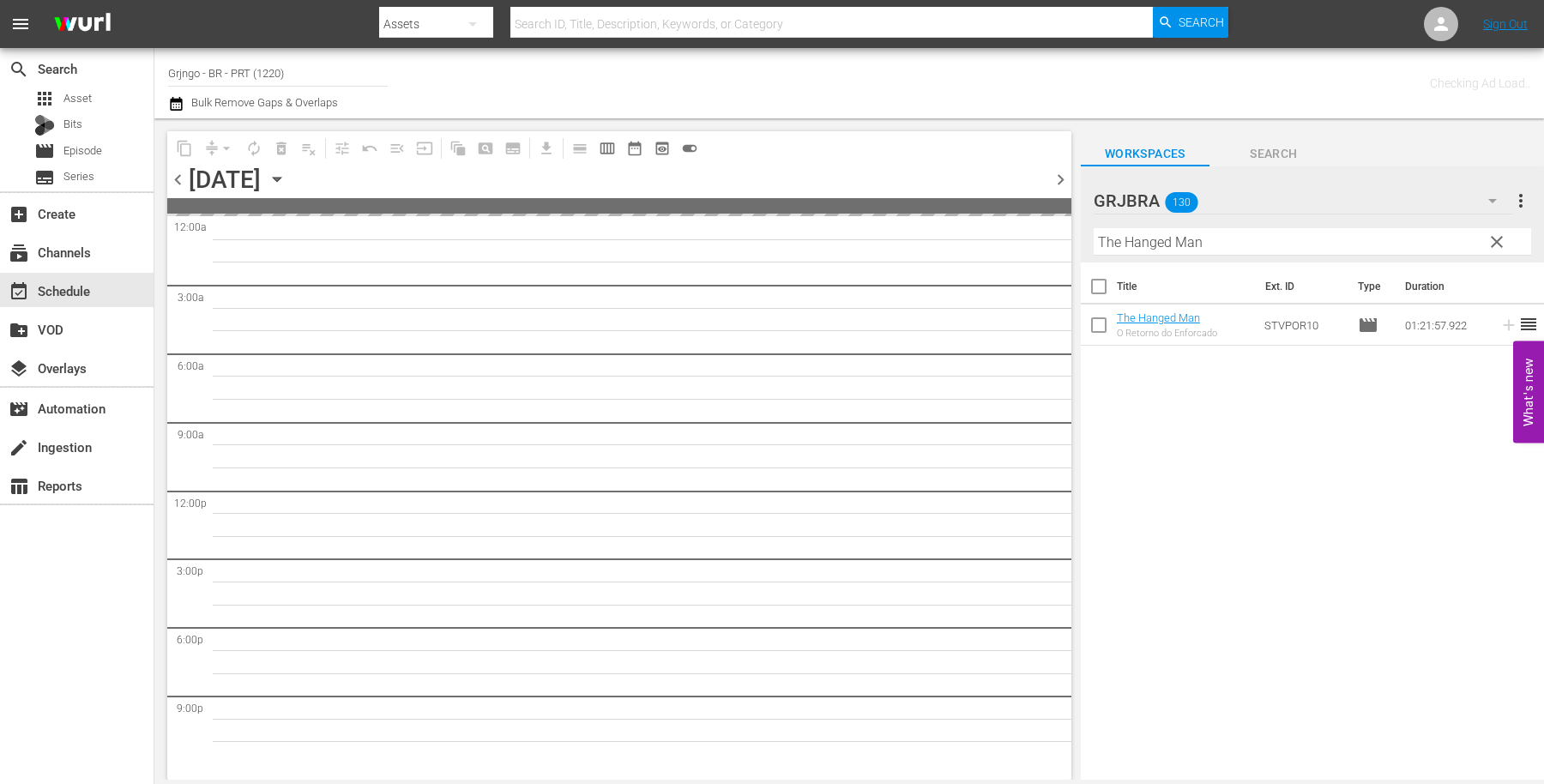
click at [1501, 243] on span "clear" at bounding box center [1497, 242] width 21 height 21
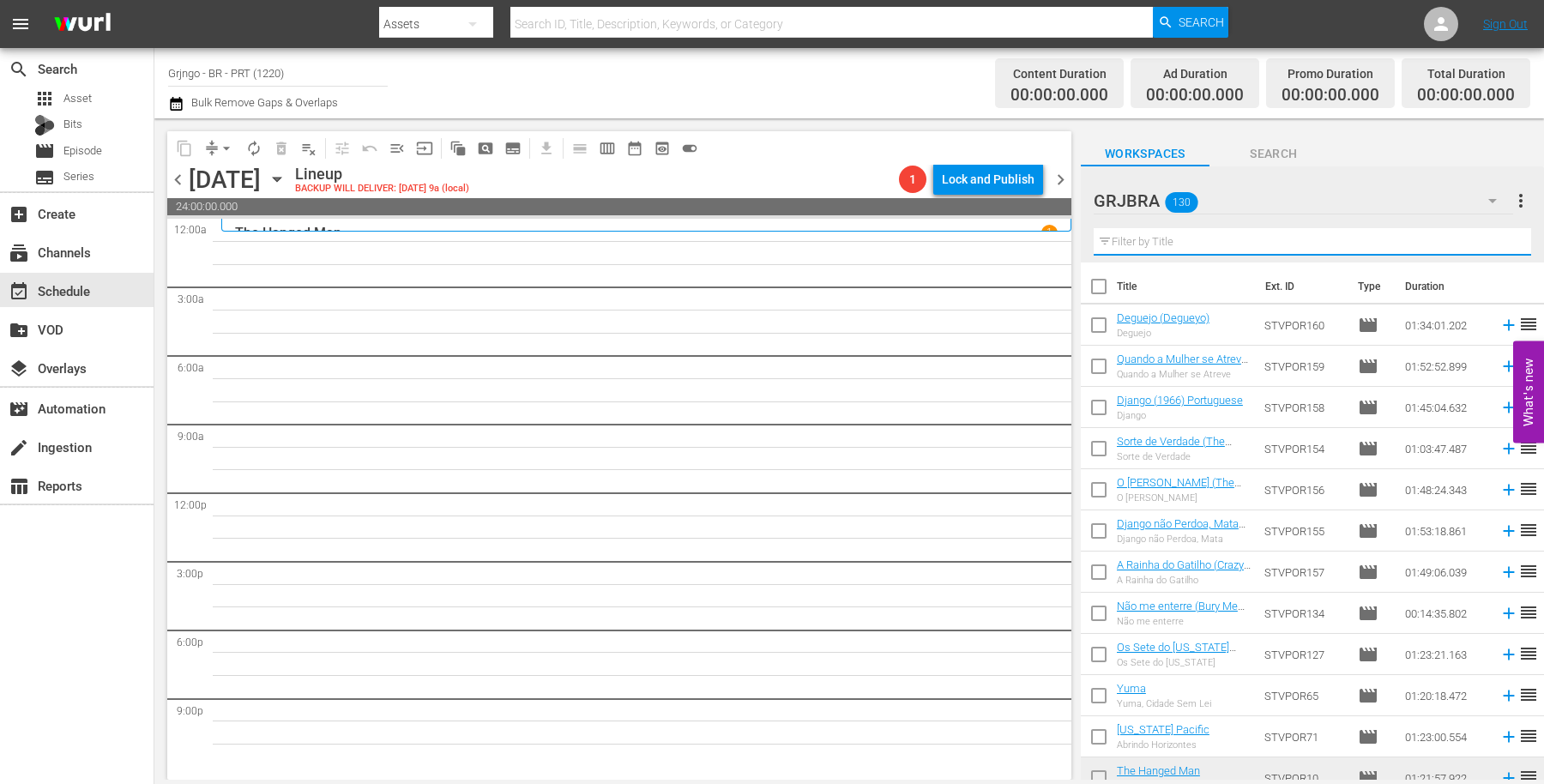
paste input "El Puro - O Procurado"
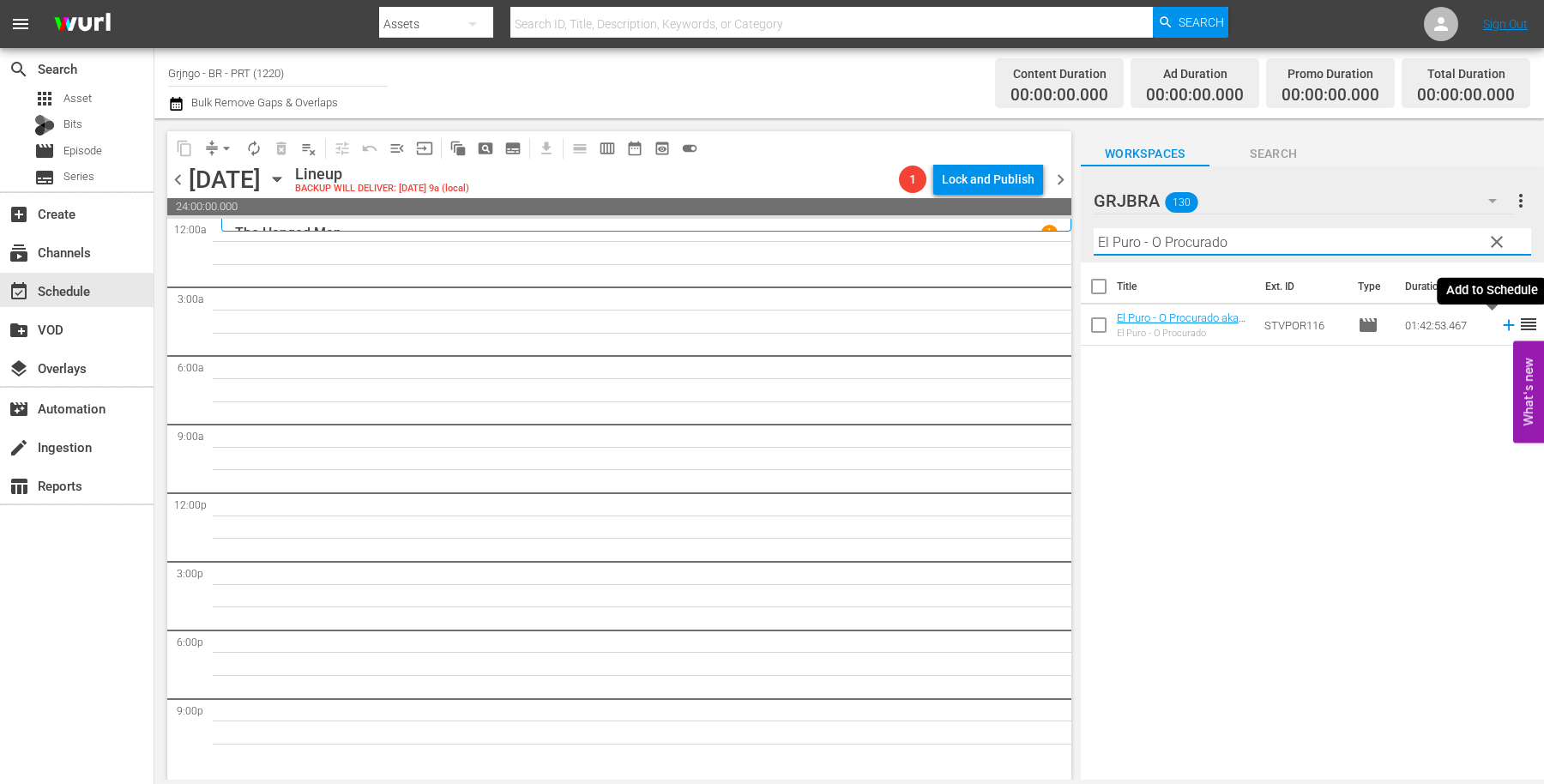
type input "El Puro - O Procurado"
click at [1500, 322] on icon at bounding box center [1509, 324] width 19 height 19
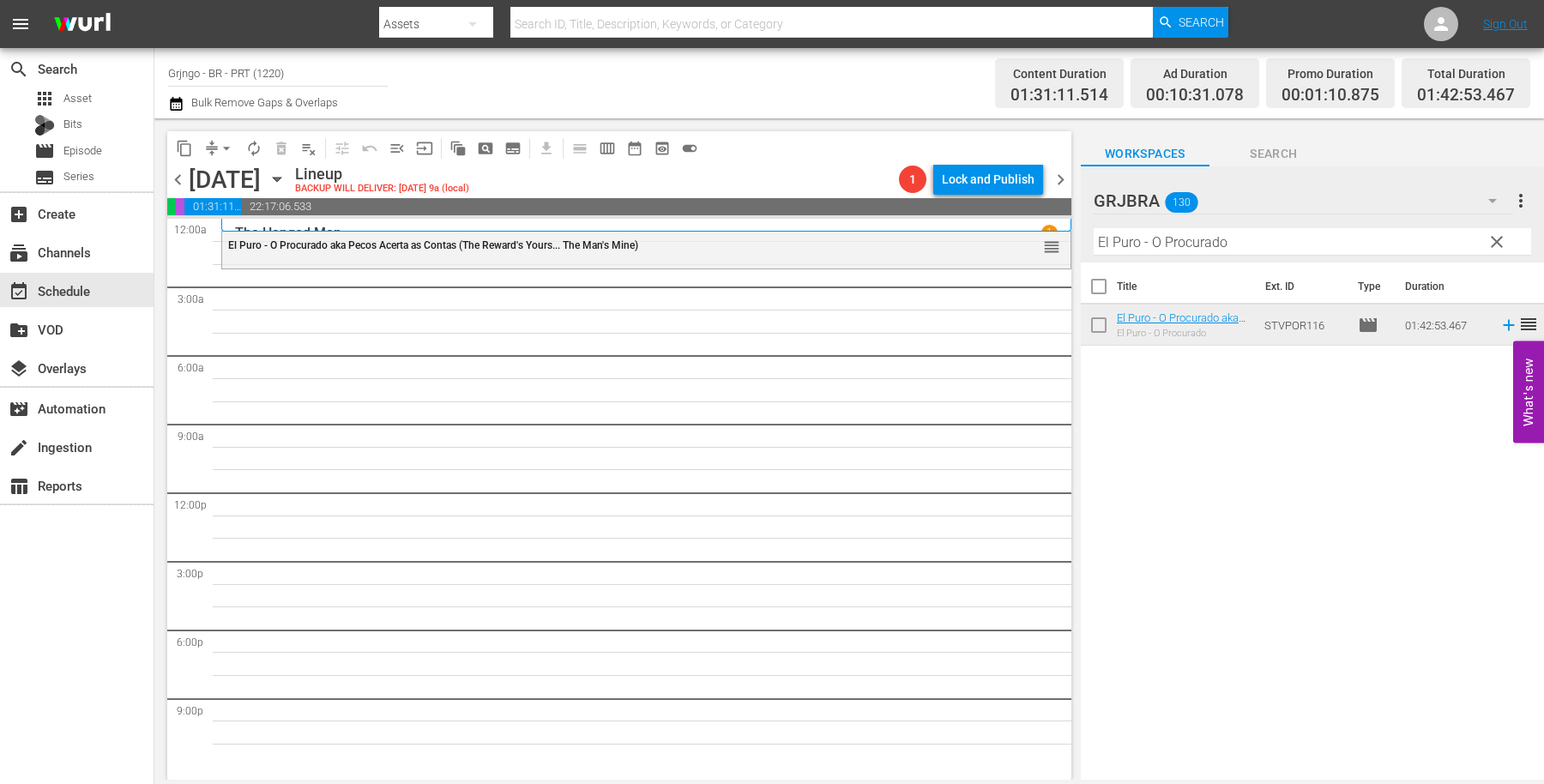
click at [1495, 237] on span "clear" at bounding box center [1497, 242] width 21 height 21
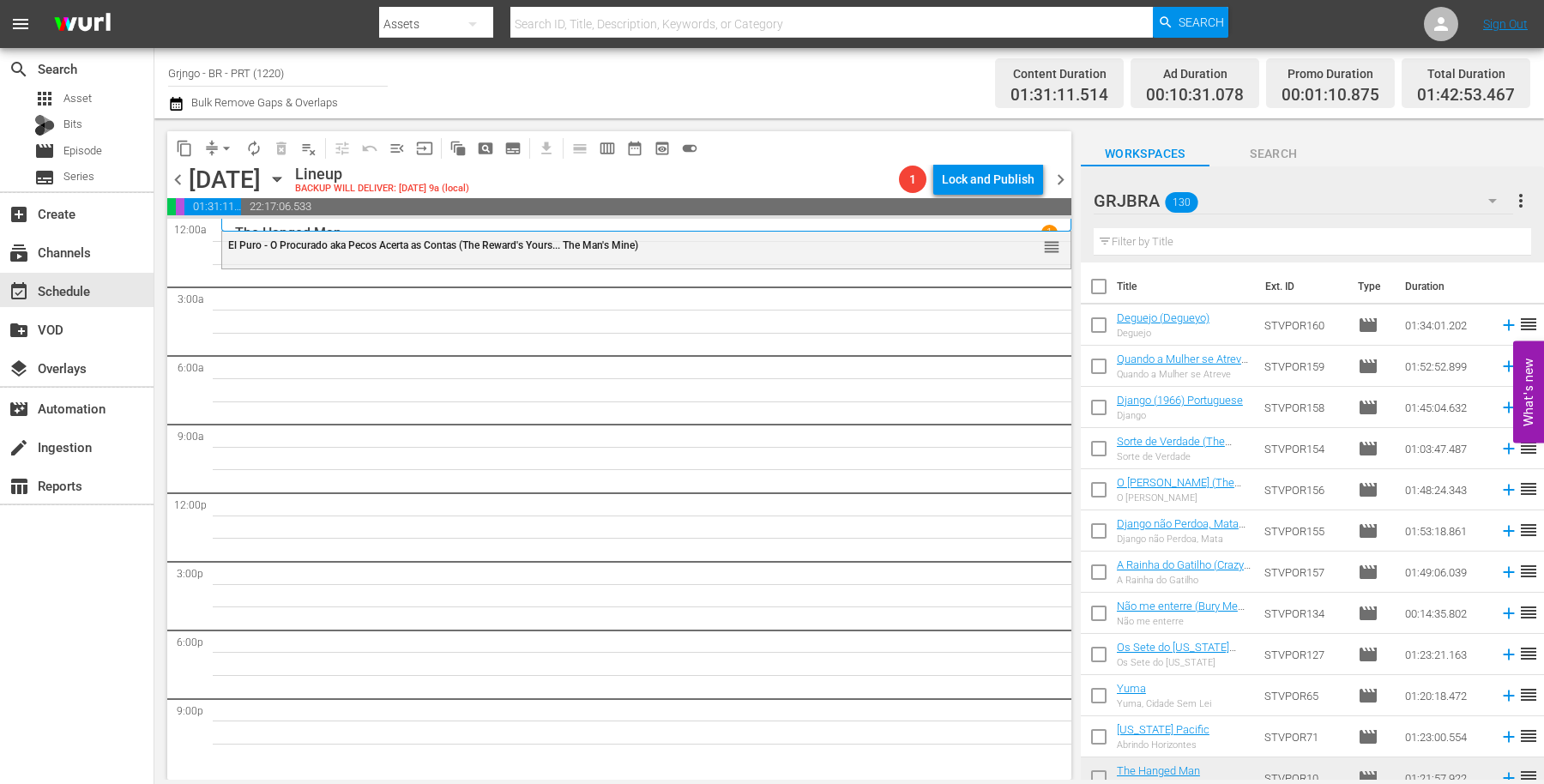
click at [1155, 247] on input "text" at bounding box center [1313, 242] width 438 height 27
paste input "[PERSON_NAME], O Selvagem"
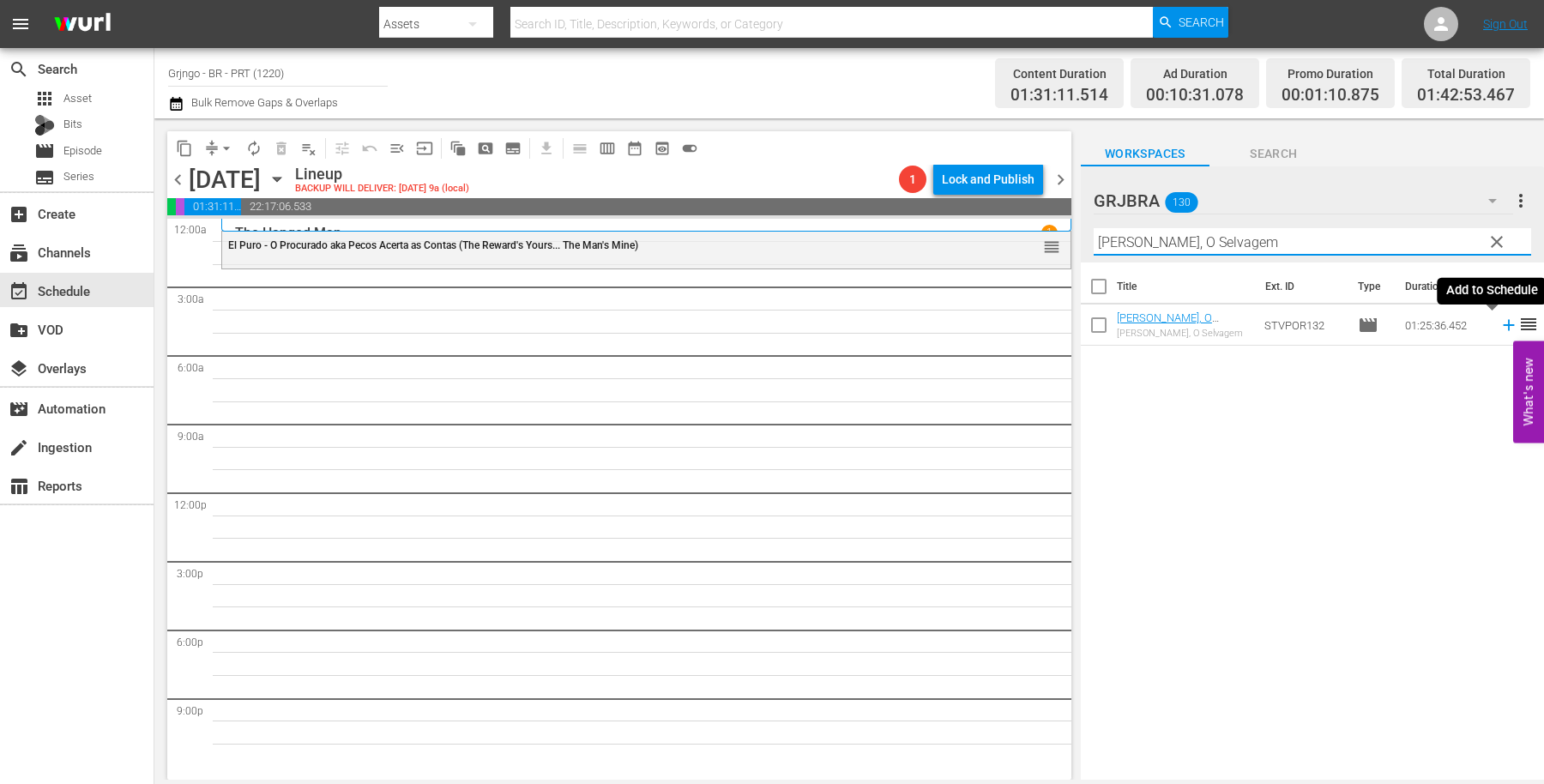
type input "[PERSON_NAME], O Selvagem"
click at [1500, 324] on icon at bounding box center [1509, 324] width 19 height 19
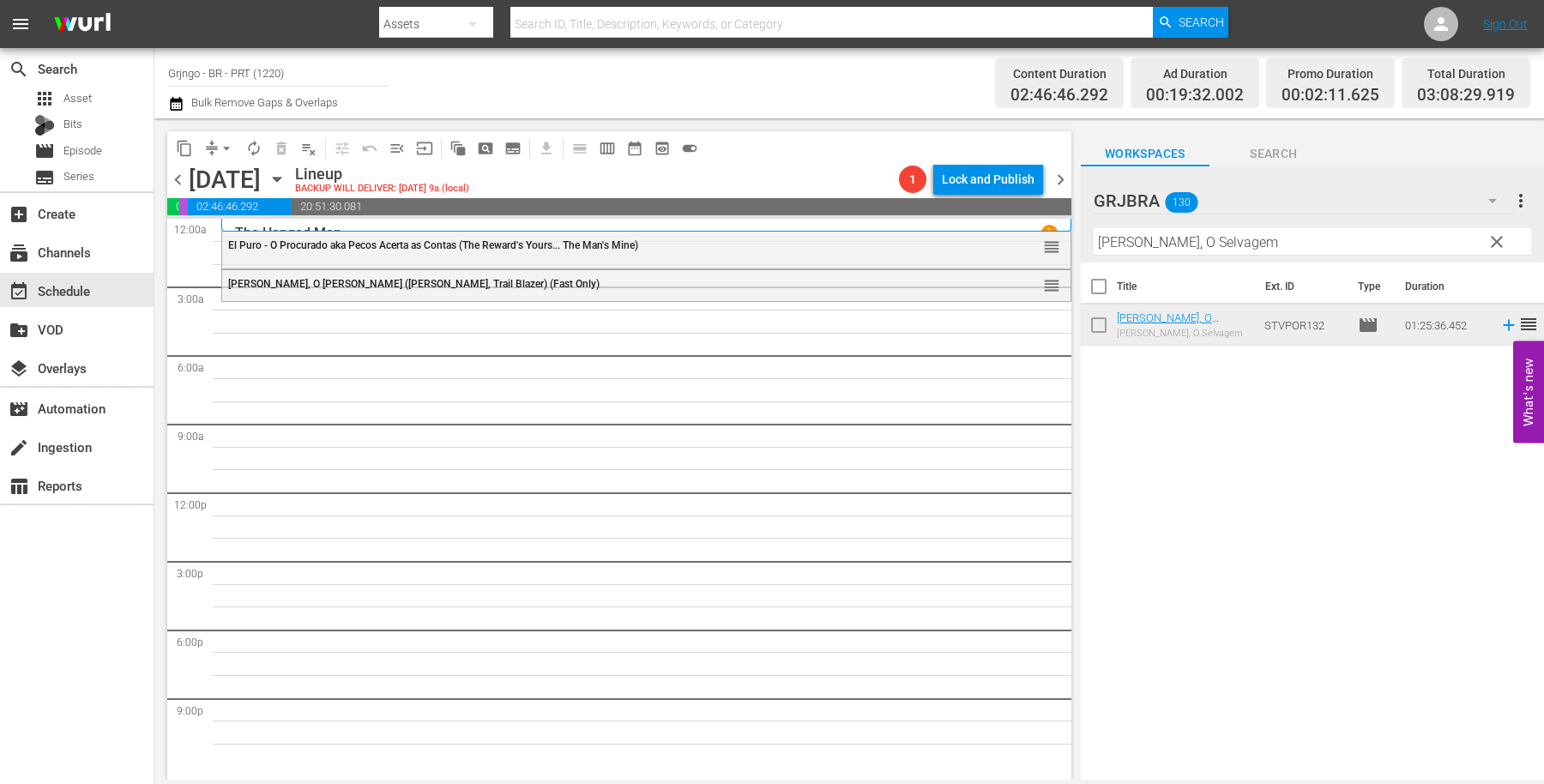
click at [1497, 247] on span "clear" at bounding box center [1497, 242] width 21 height 21
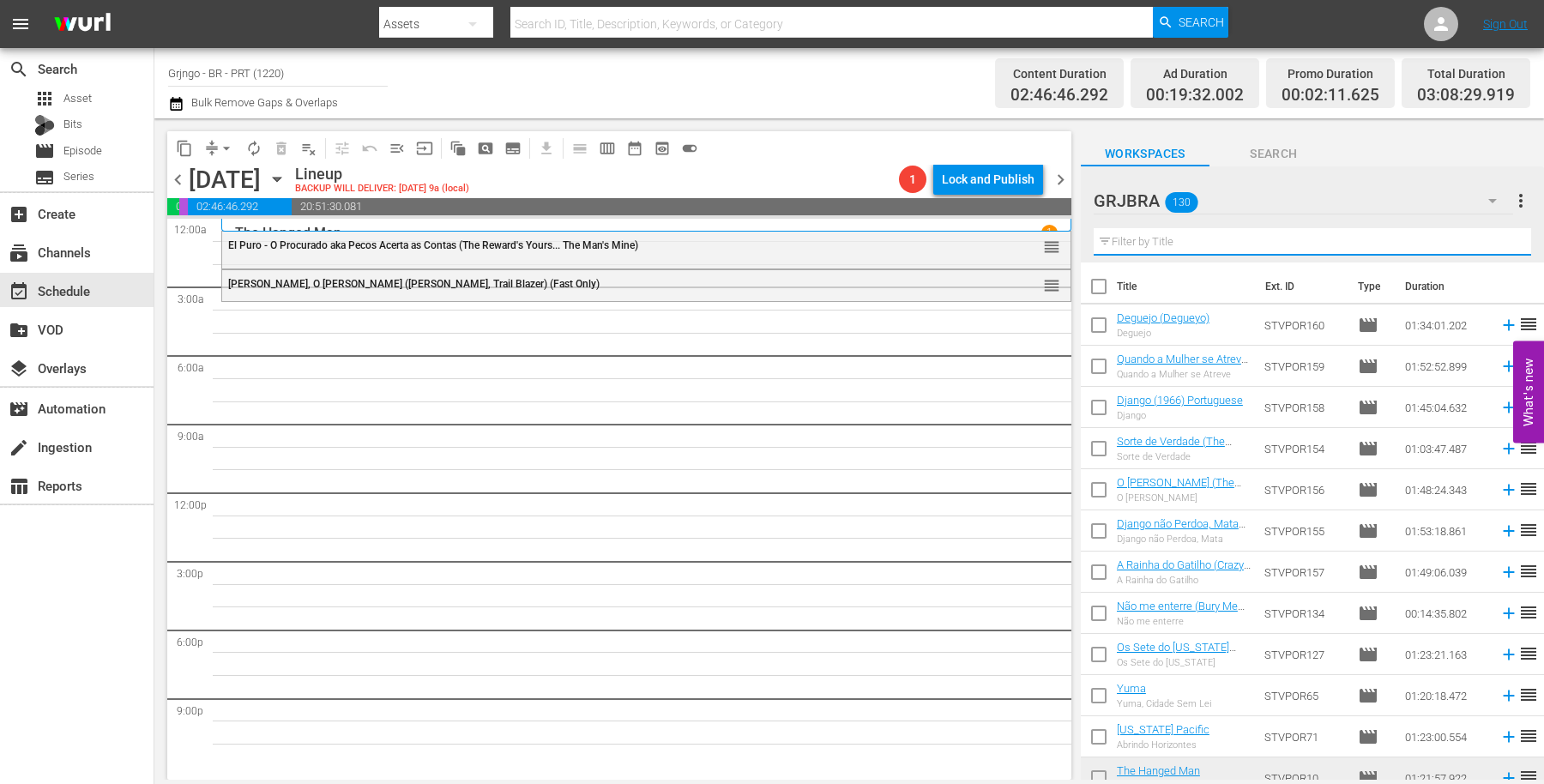
paste input "O Vale da Vingança (Vengeance Valley)"
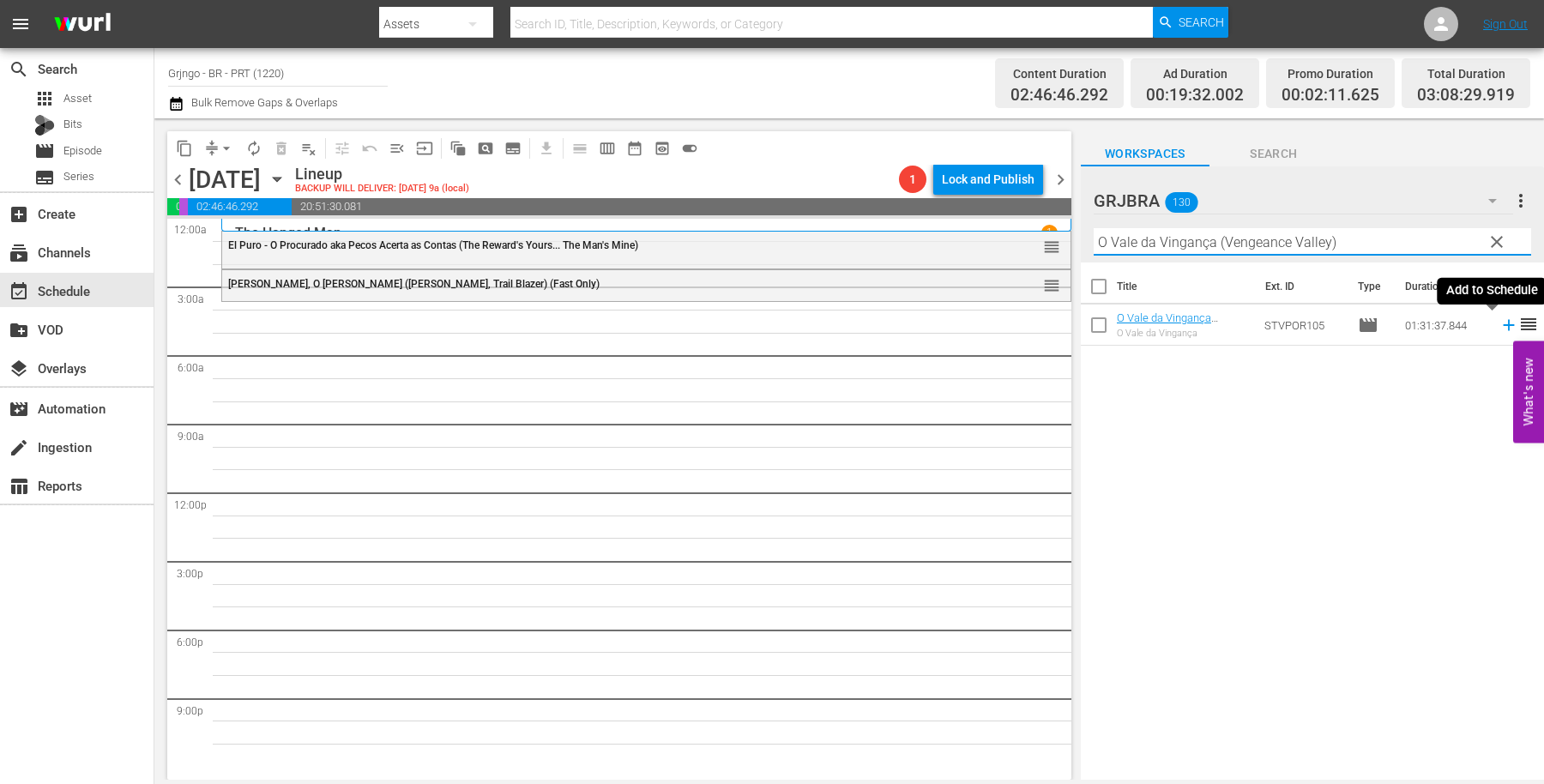
type input "O Vale da Vingança (Vengeance Valley)"
click at [1500, 326] on icon at bounding box center [1509, 324] width 19 height 19
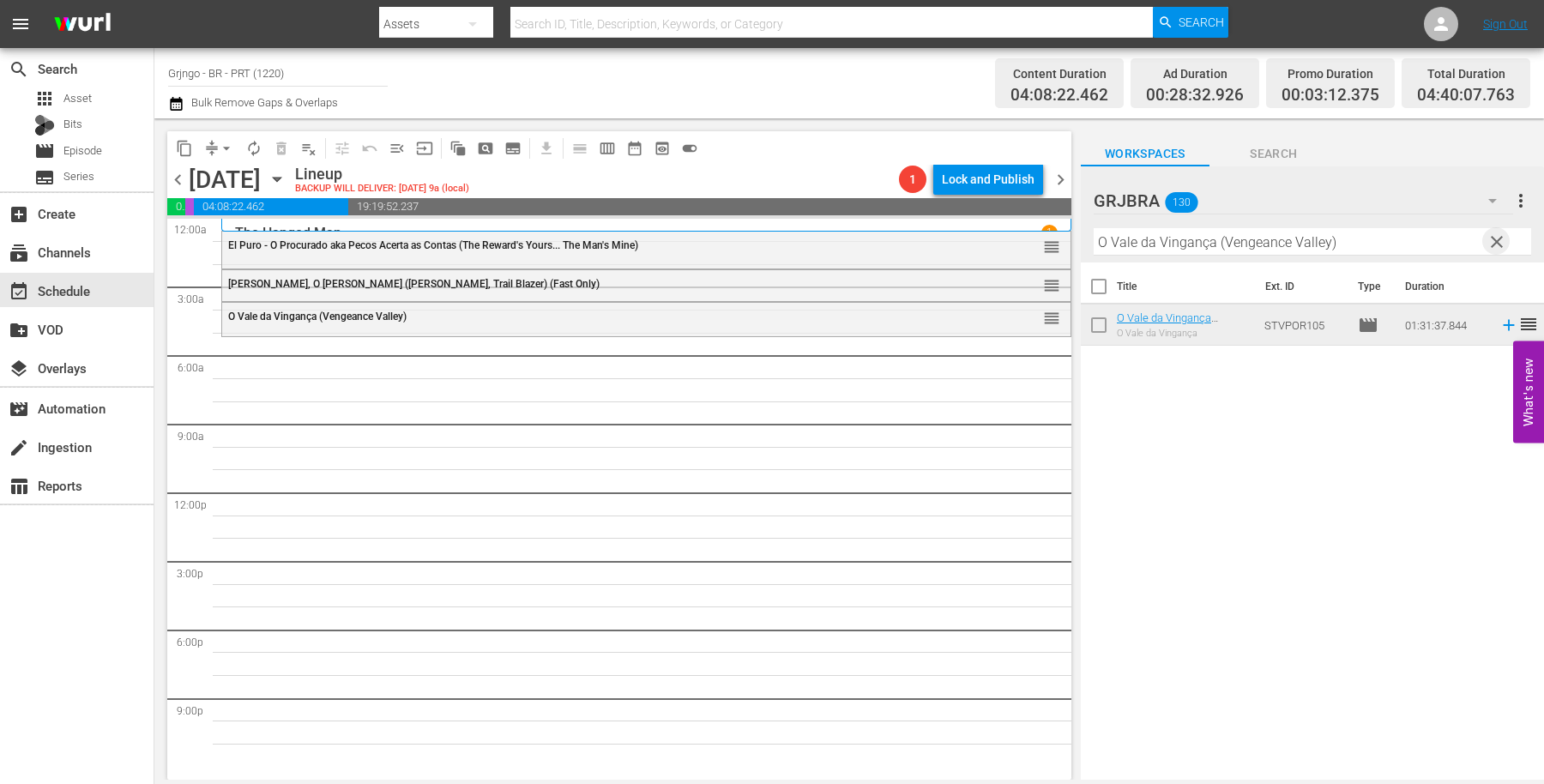
click at [1493, 237] on span "clear" at bounding box center [1497, 242] width 21 height 21
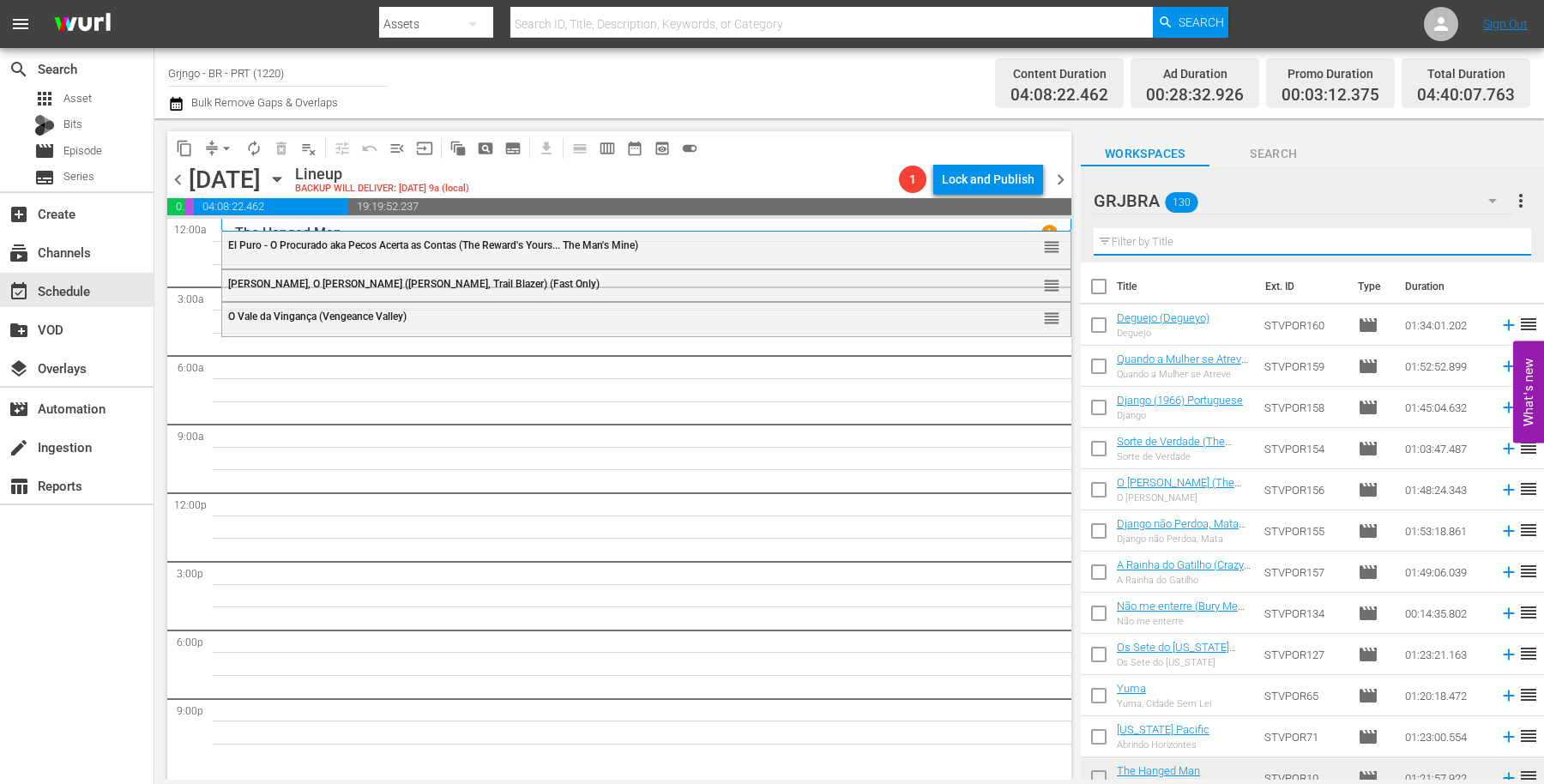
paste input "The Revengers"
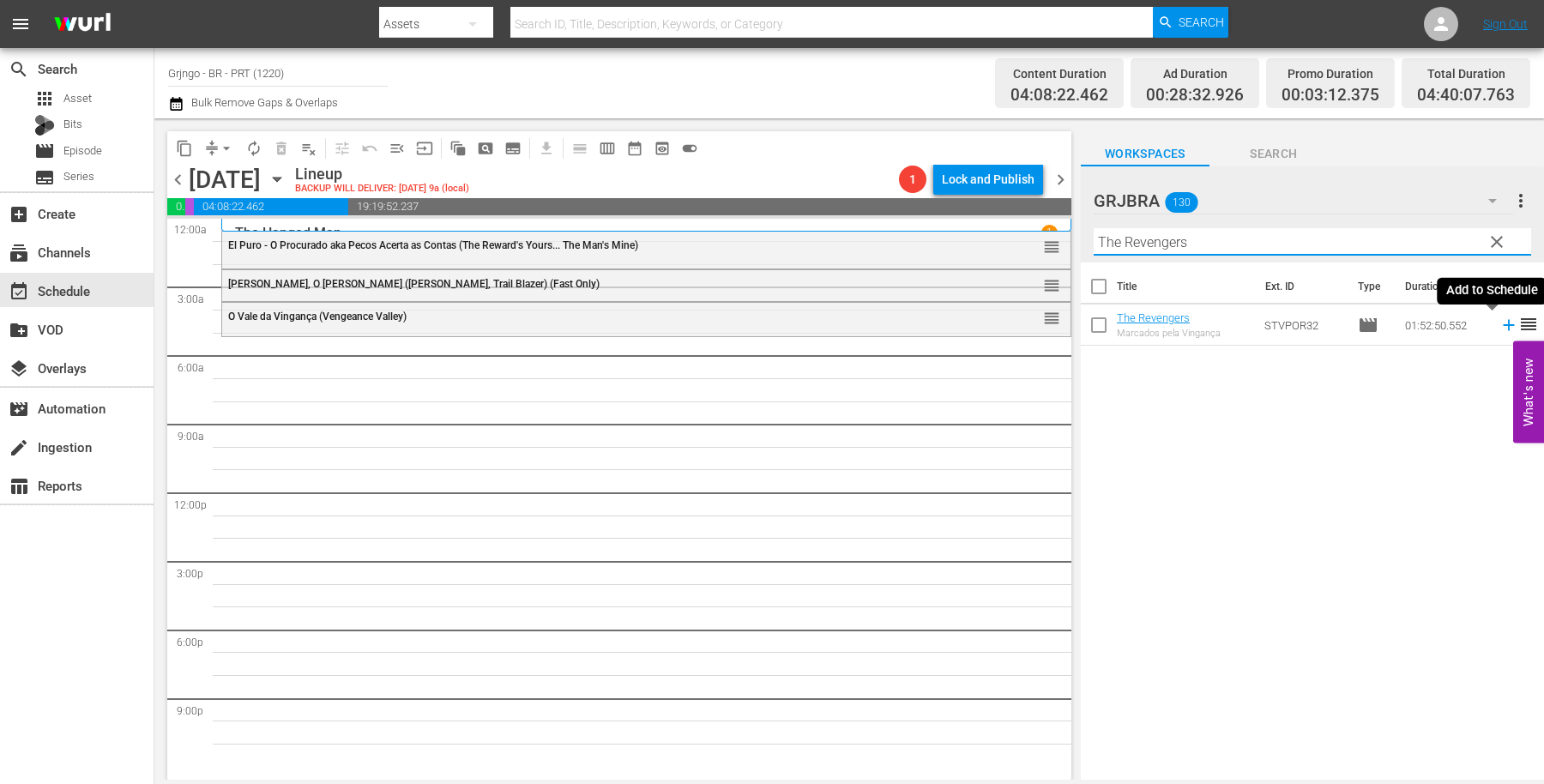
type input "The Revengers"
click at [1500, 321] on icon at bounding box center [1509, 324] width 19 height 19
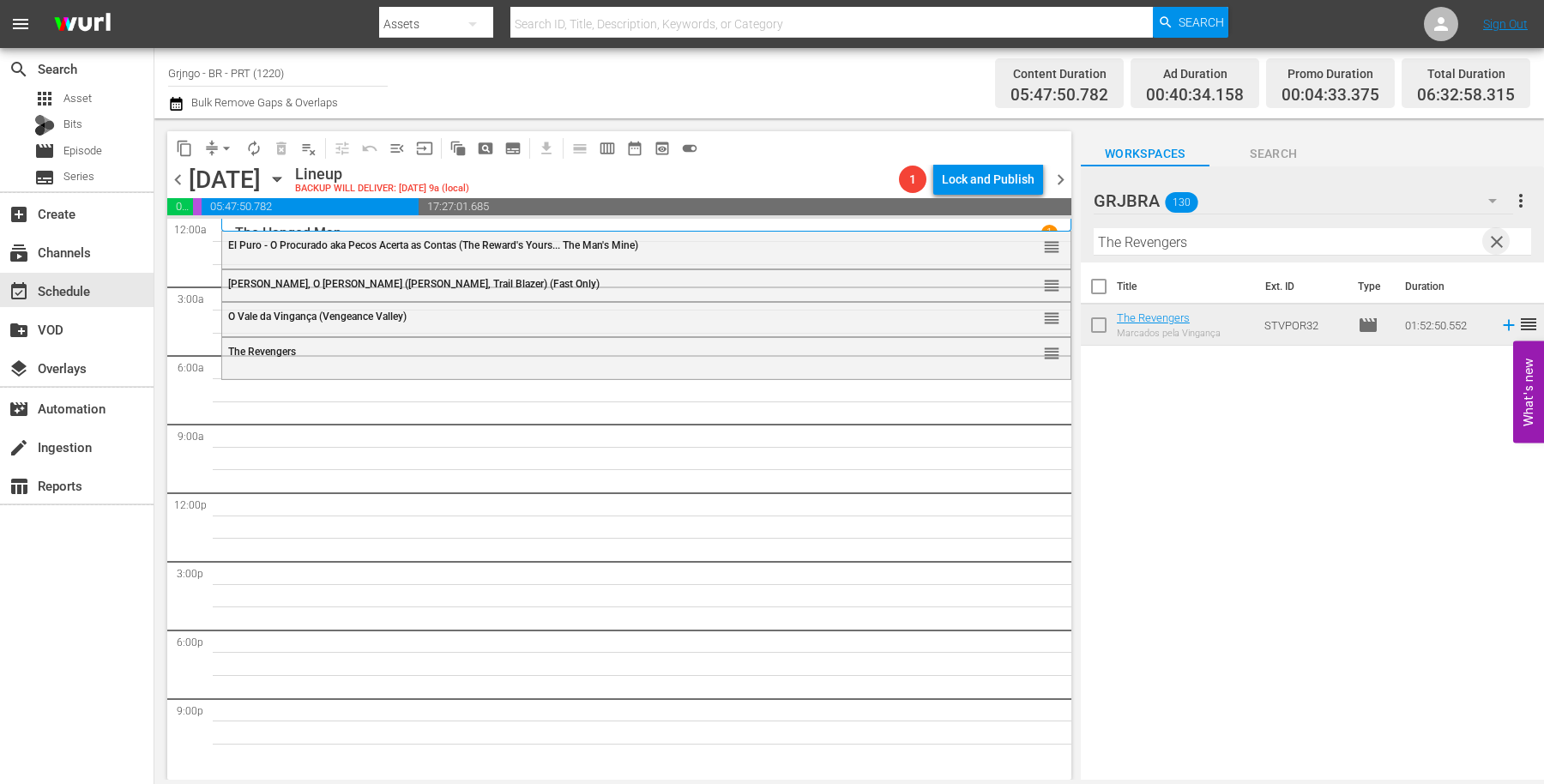
click at [1493, 235] on span "clear" at bounding box center [1497, 242] width 21 height 21
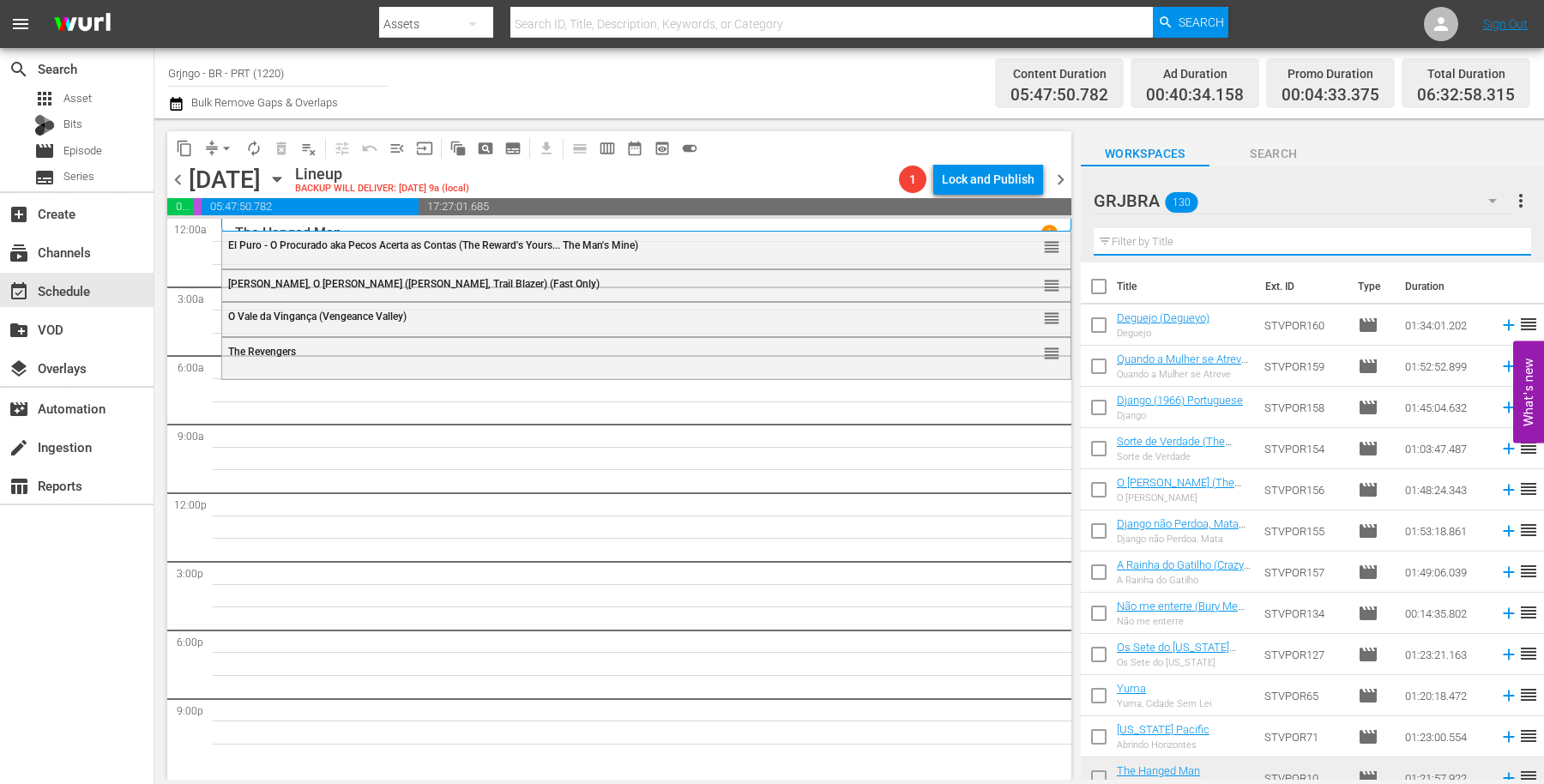
paste input "Gunman"
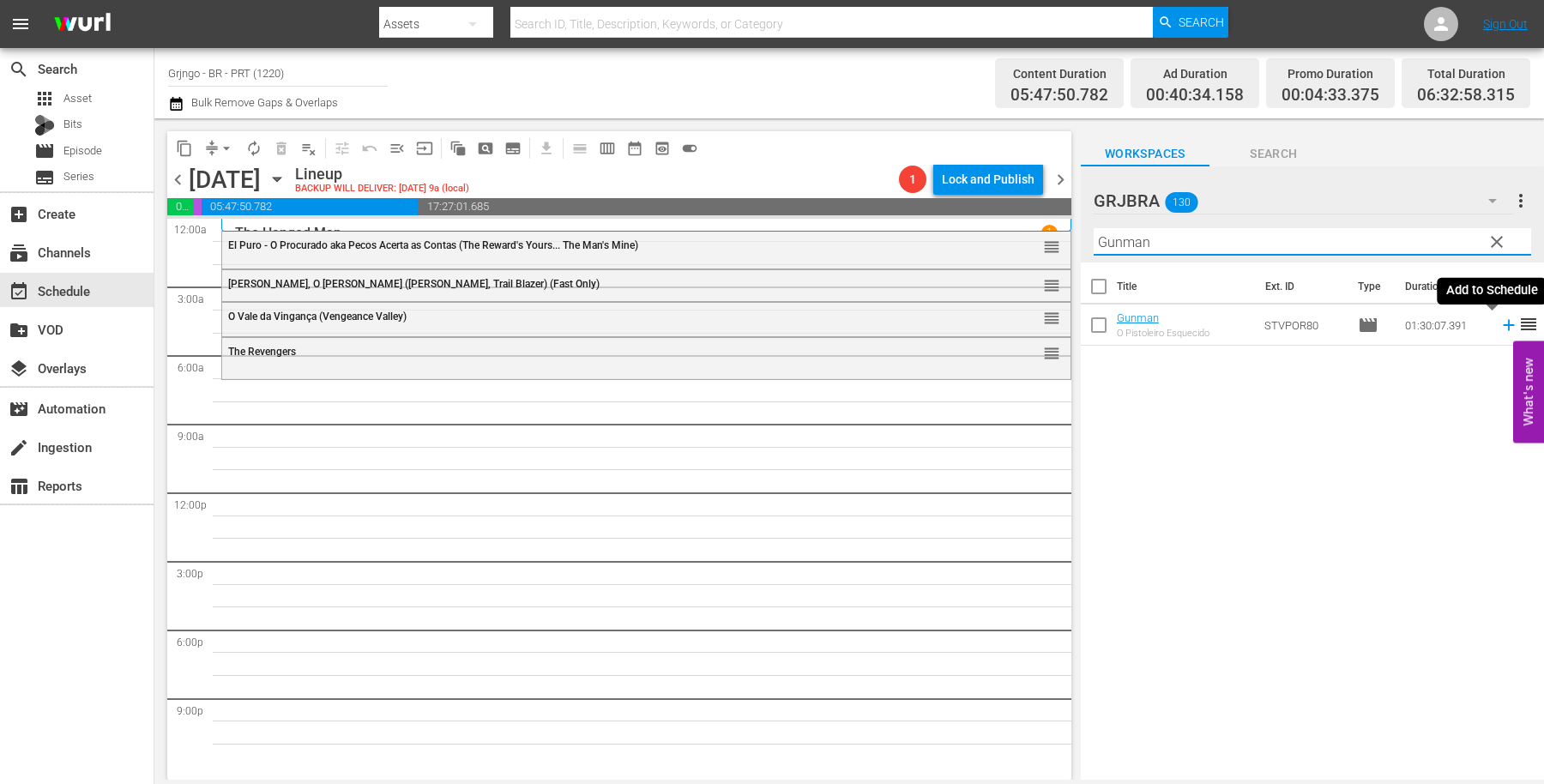
type input "Gunman"
click at [1500, 322] on icon at bounding box center [1509, 324] width 19 height 19
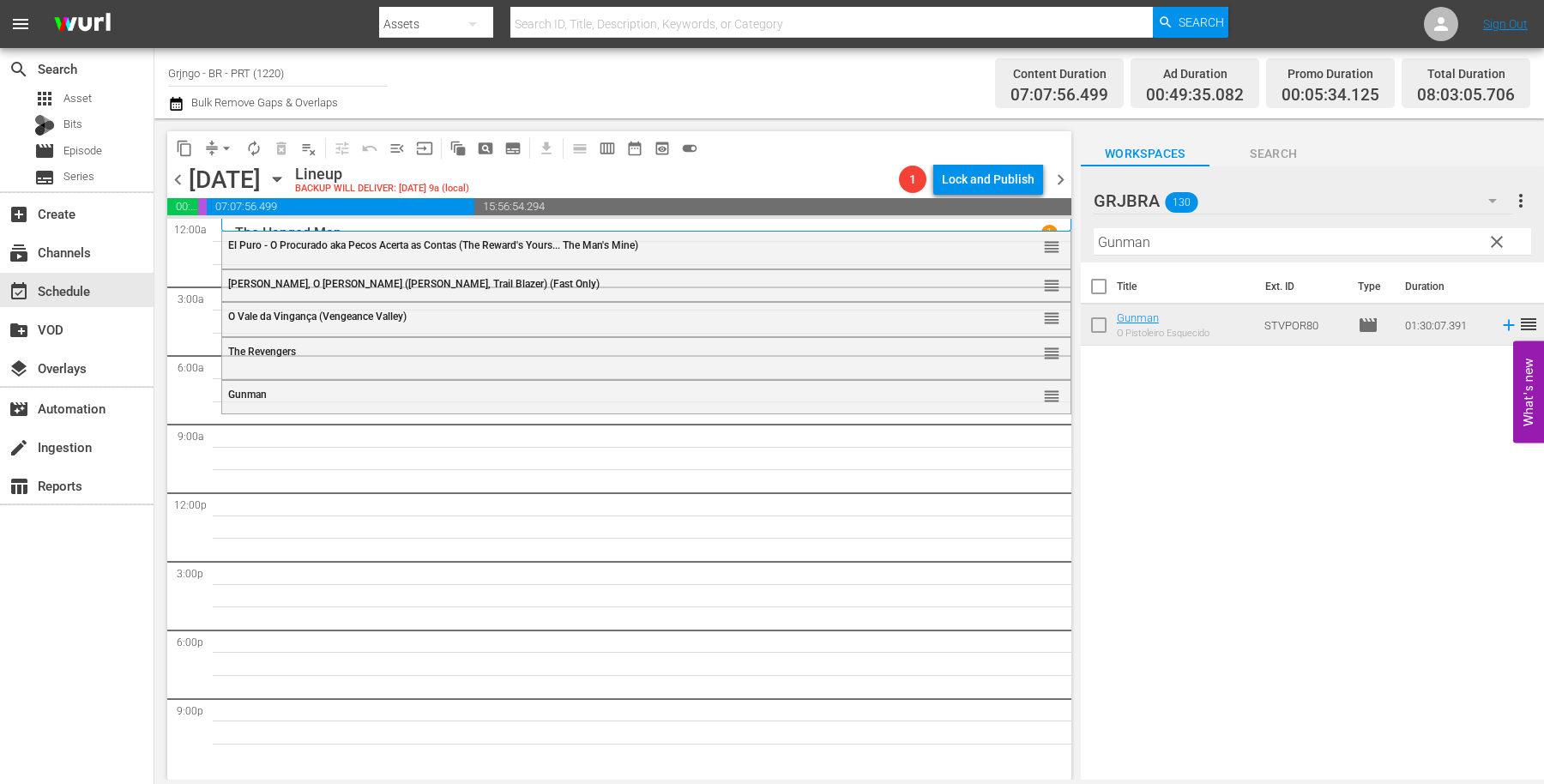
drag, startPoint x: 1347, startPoint y: 404, endPoint x: 1331, endPoint y: 399, distance: 16.8
click at [1346, 404] on div "Title Ext. ID Type Duration Gunman O Pistoleiro Esquecido STVPOR80 movie 01:30:…" at bounding box center [1312, 522] width 463 height 519
click at [1498, 241] on span "clear" at bounding box center [1497, 242] width 21 height 21
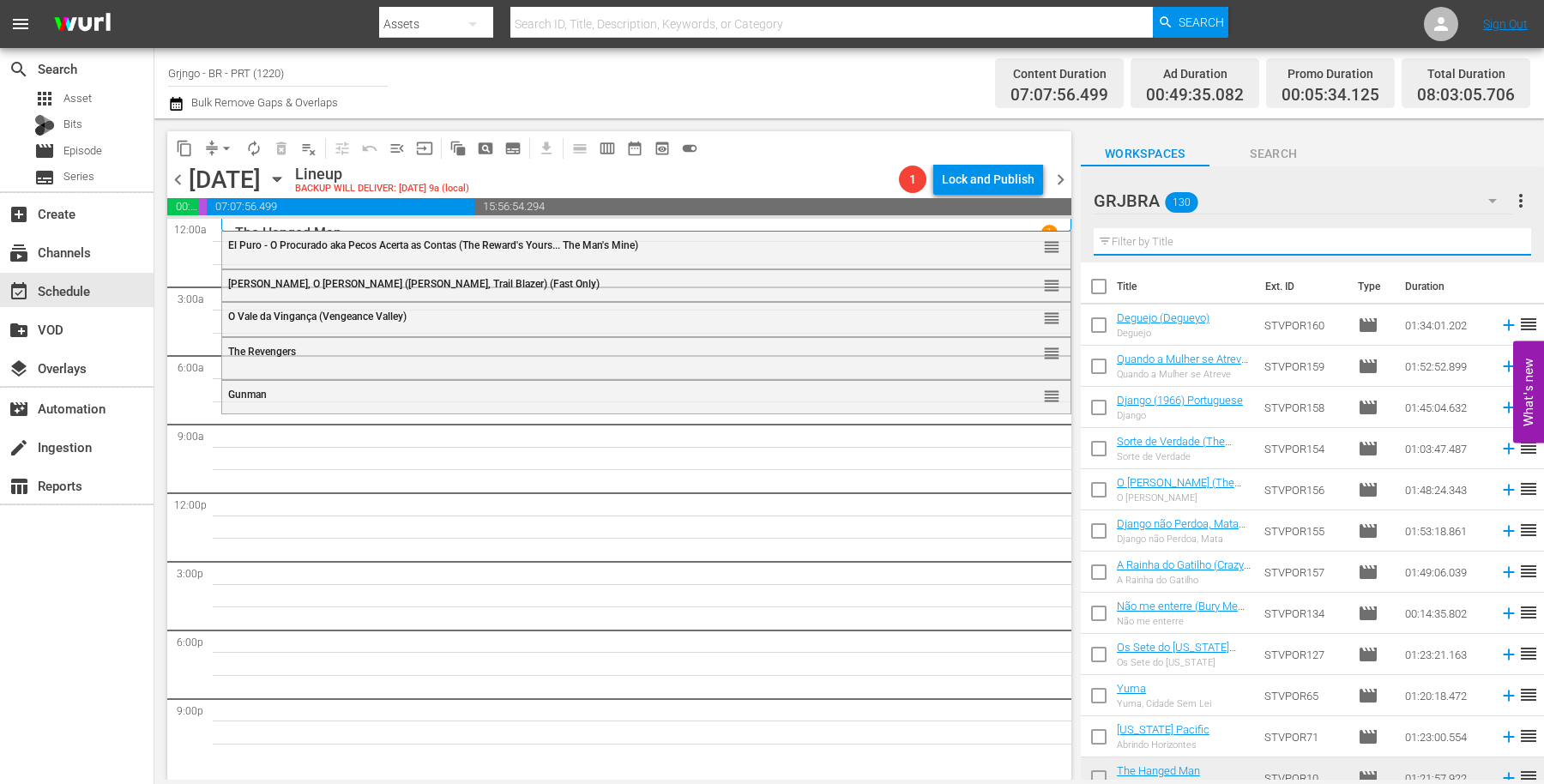
paste input "[PERSON_NAME], Prepare a Coffin"
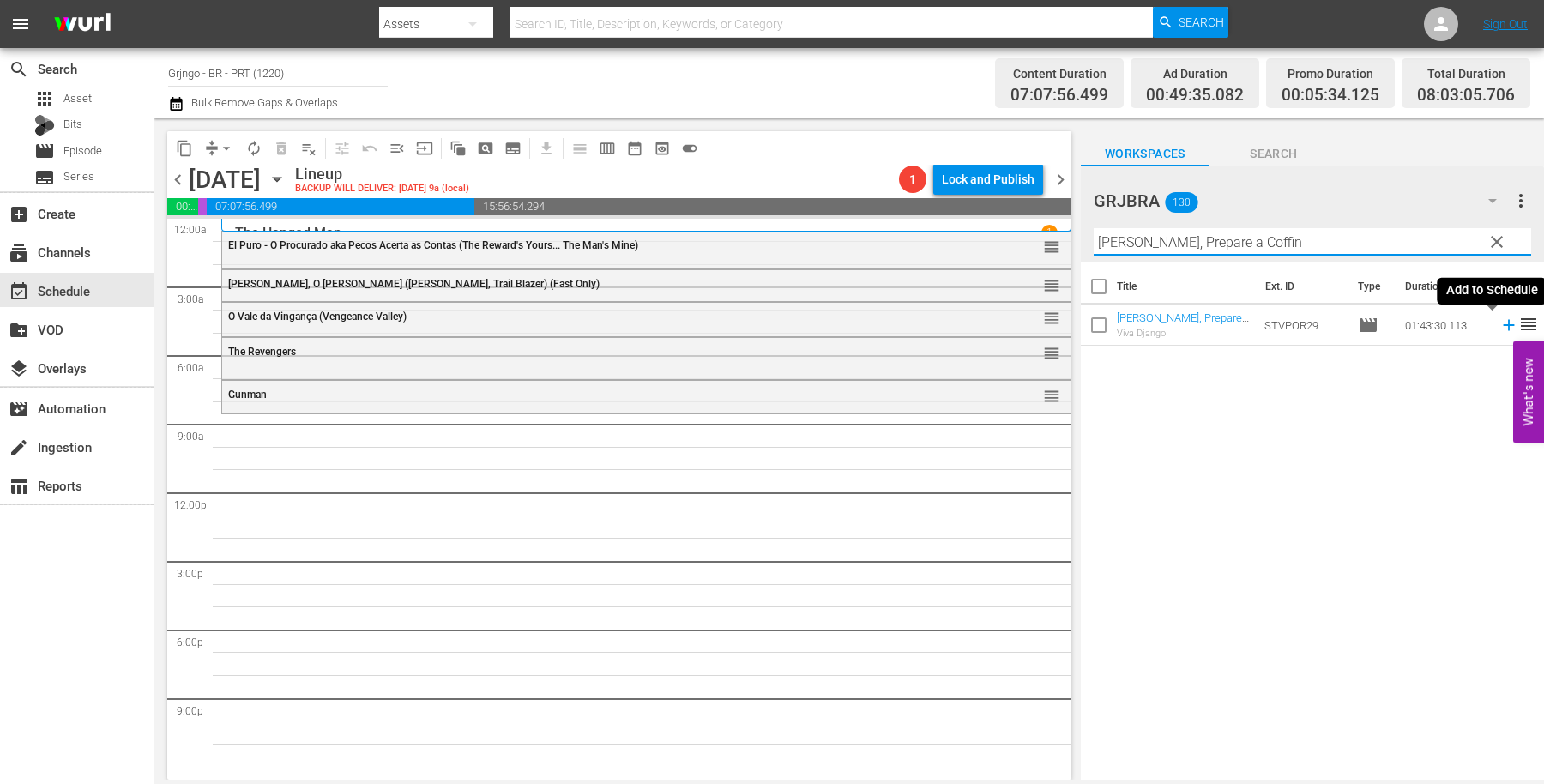
type input "[PERSON_NAME], Prepare a Coffin"
click at [1503, 325] on icon at bounding box center [1509, 325] width 11 height 11
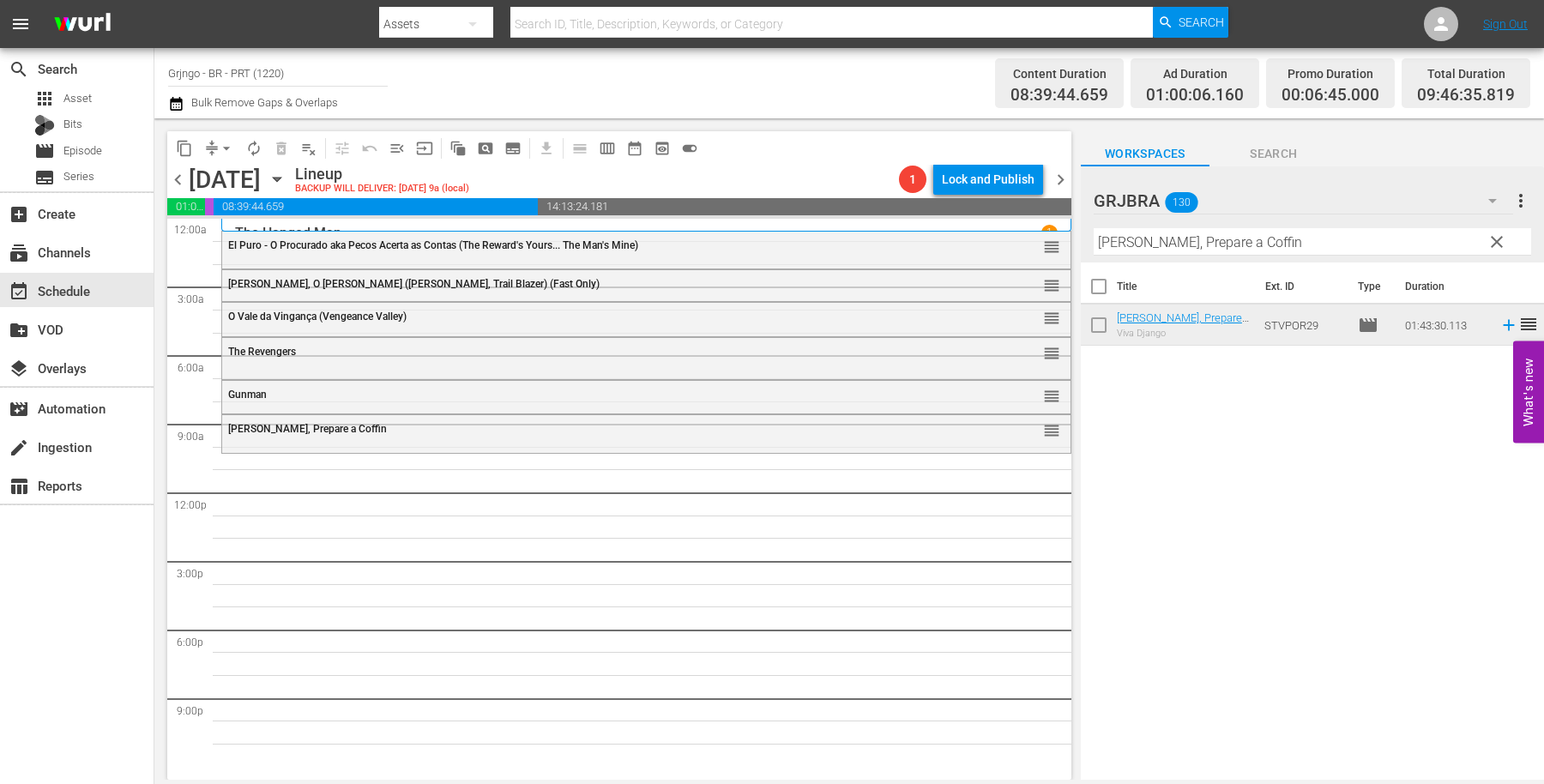
click at [1498, 237] on span "clear" at bounding box center [1497, 242] width 21 height 21
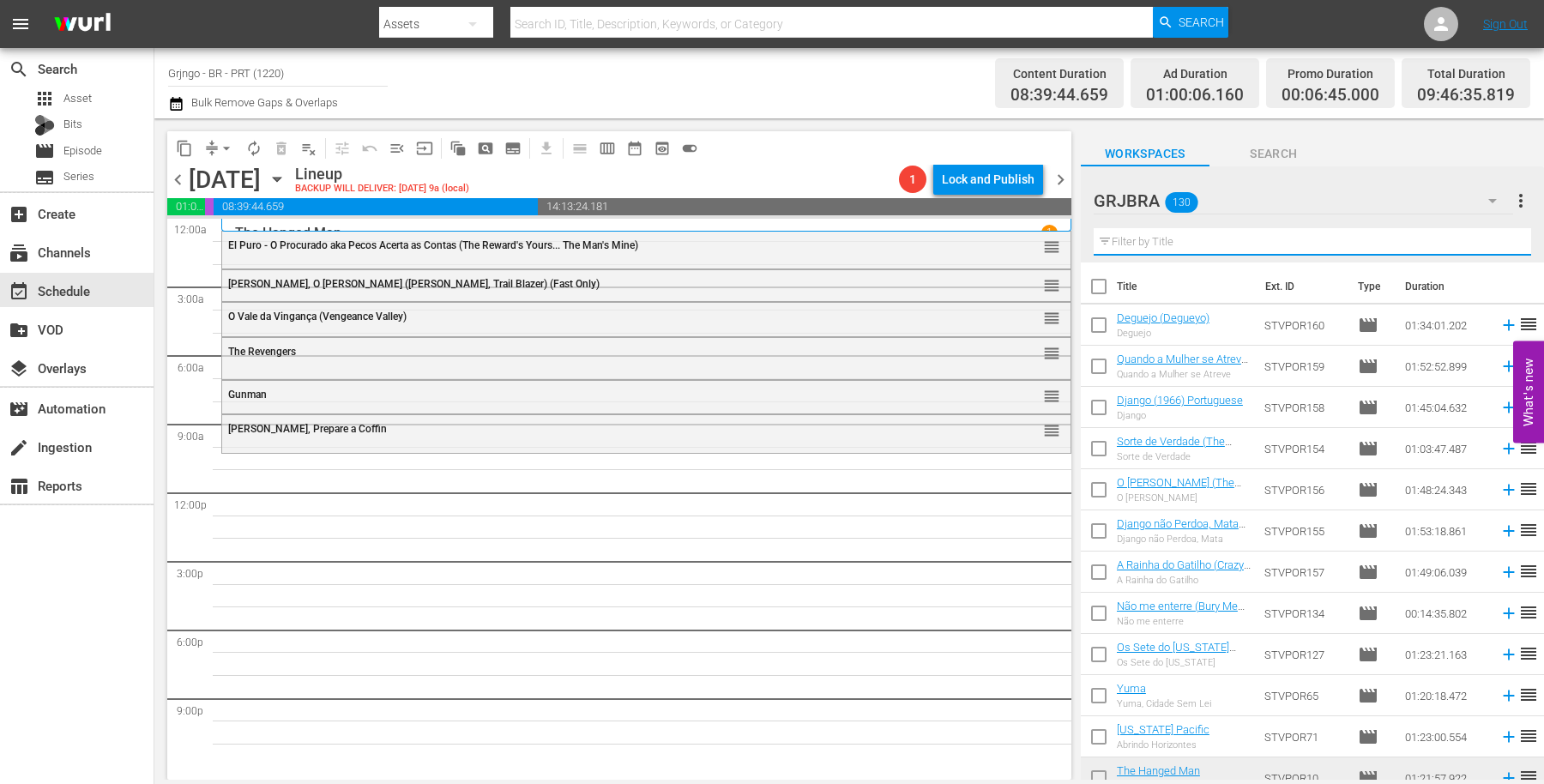
paste input "McLintock!"
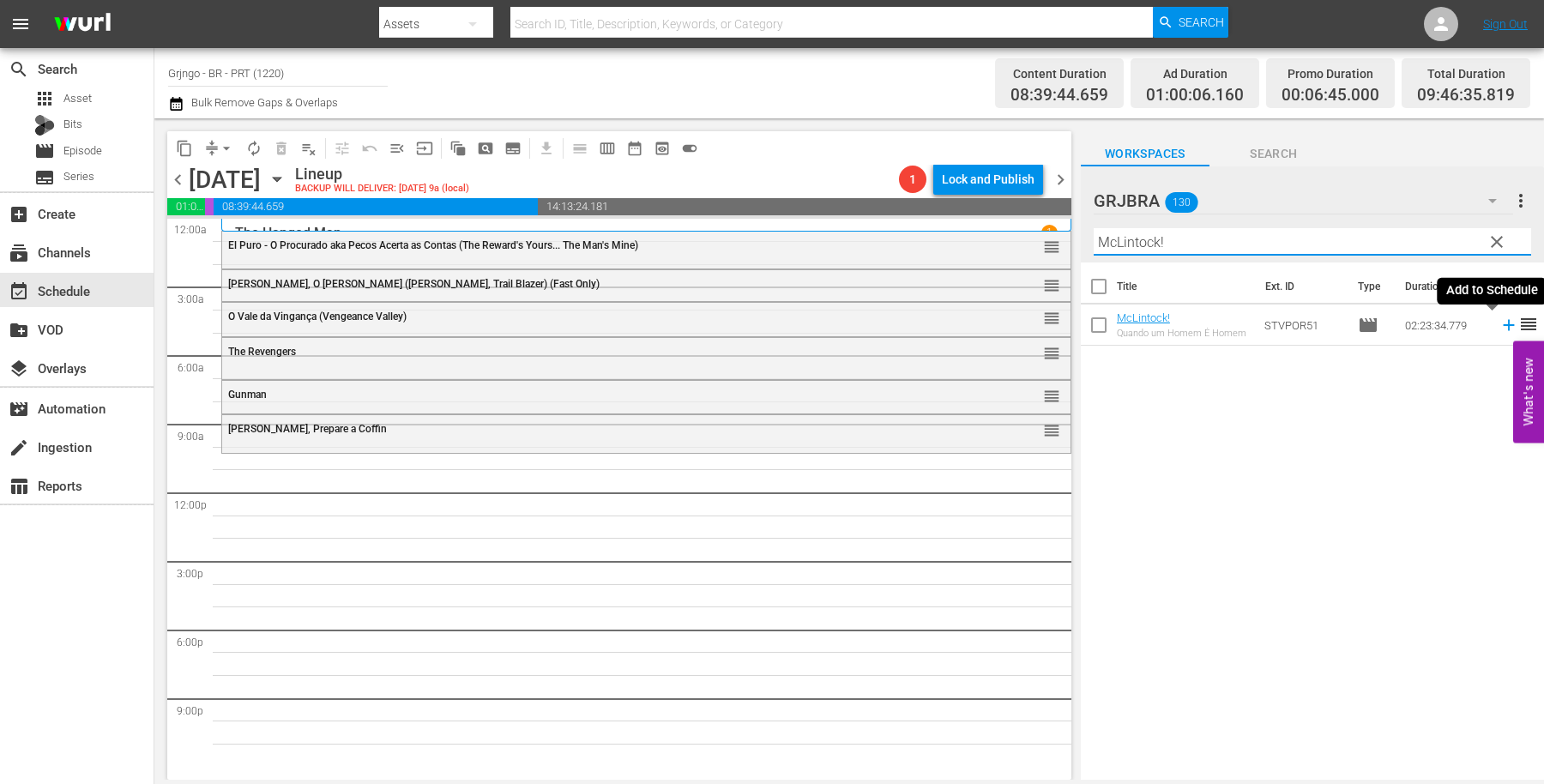
type input "McLintock!"
click at [1500, 321] on icon at bounding box center [1509, 324] width 19 height 19
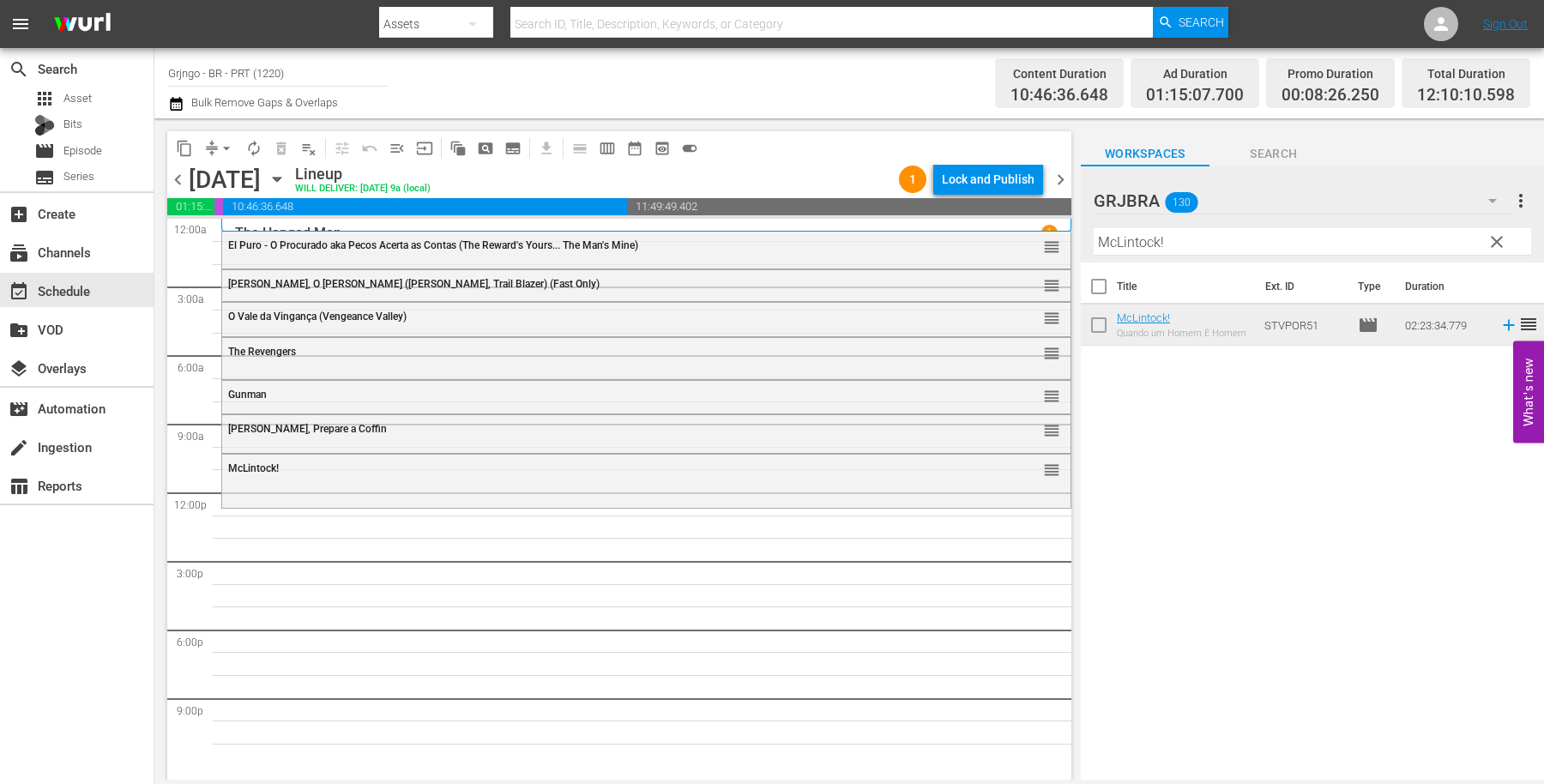
click at [1499, 240] on span "clear" at bounding box center [1497, 242] width 21 height 21
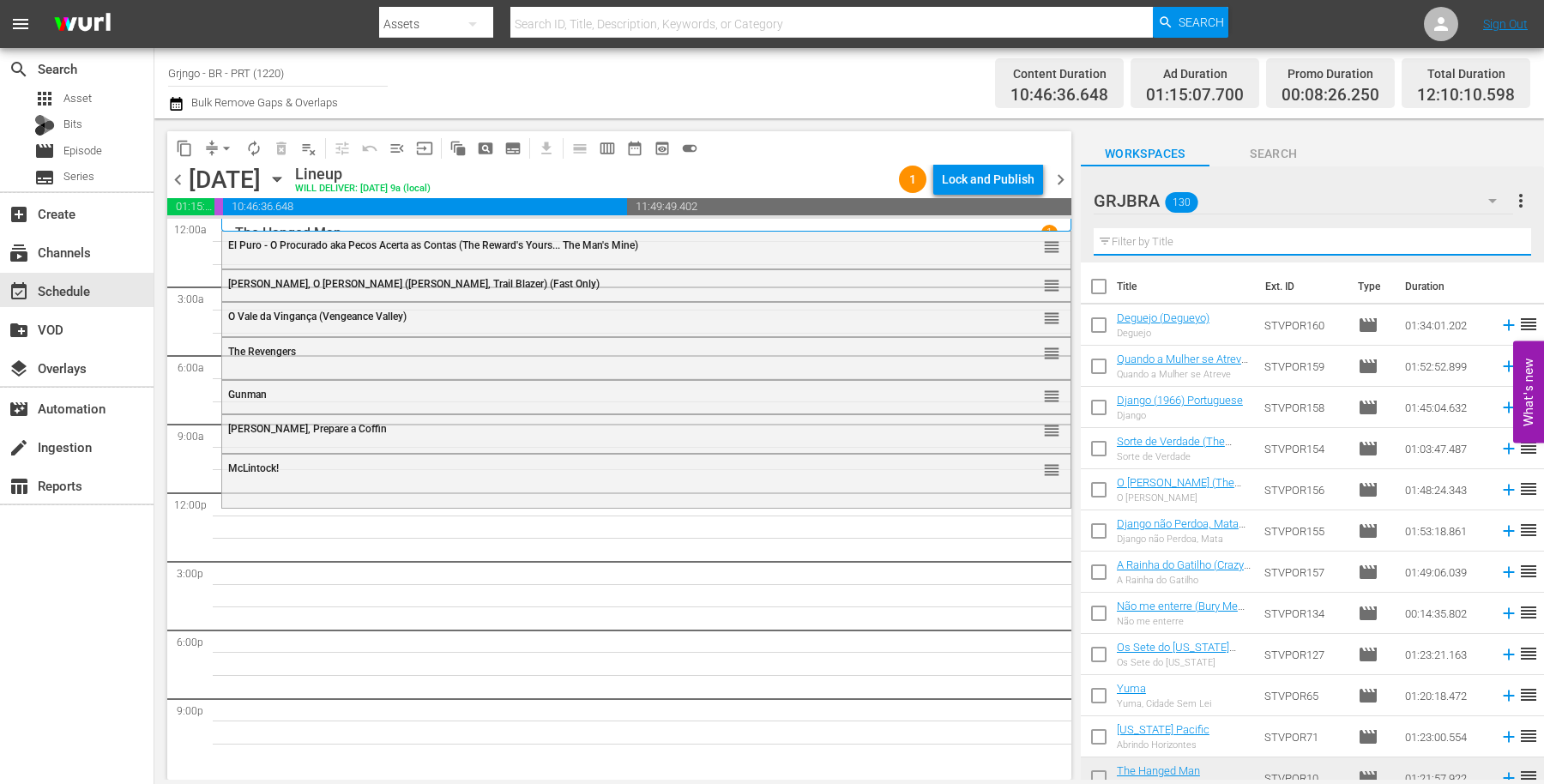
paste input "[DEMOGRAPHIC_DATA] Made Them... I Kill Them"
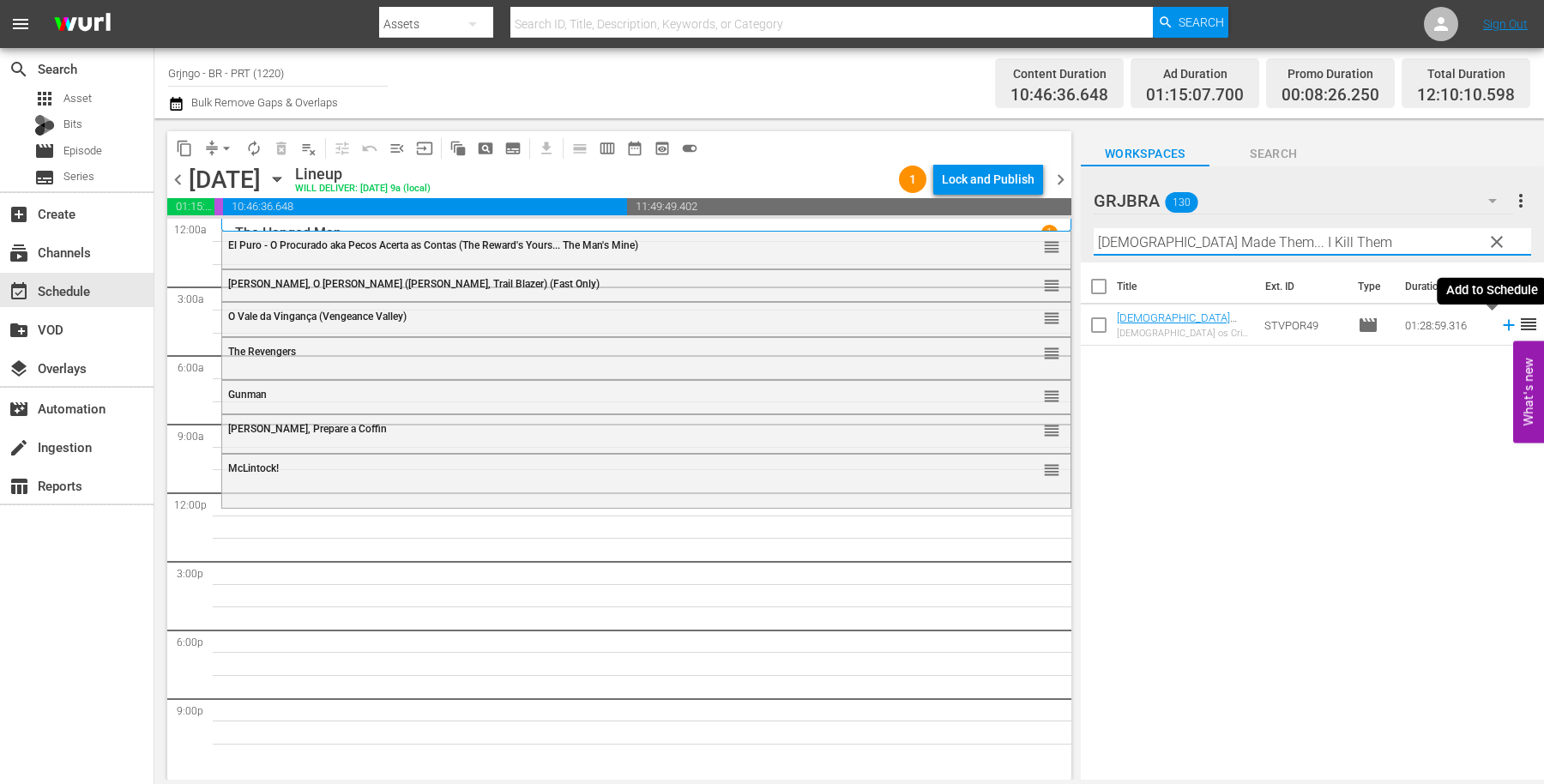
type input "[DEMOGRAPHIC_DATA] Made Them... I Kill Them"
click at [1503, 324] on icon at bounding box center [1509, 325] width 11 height 11
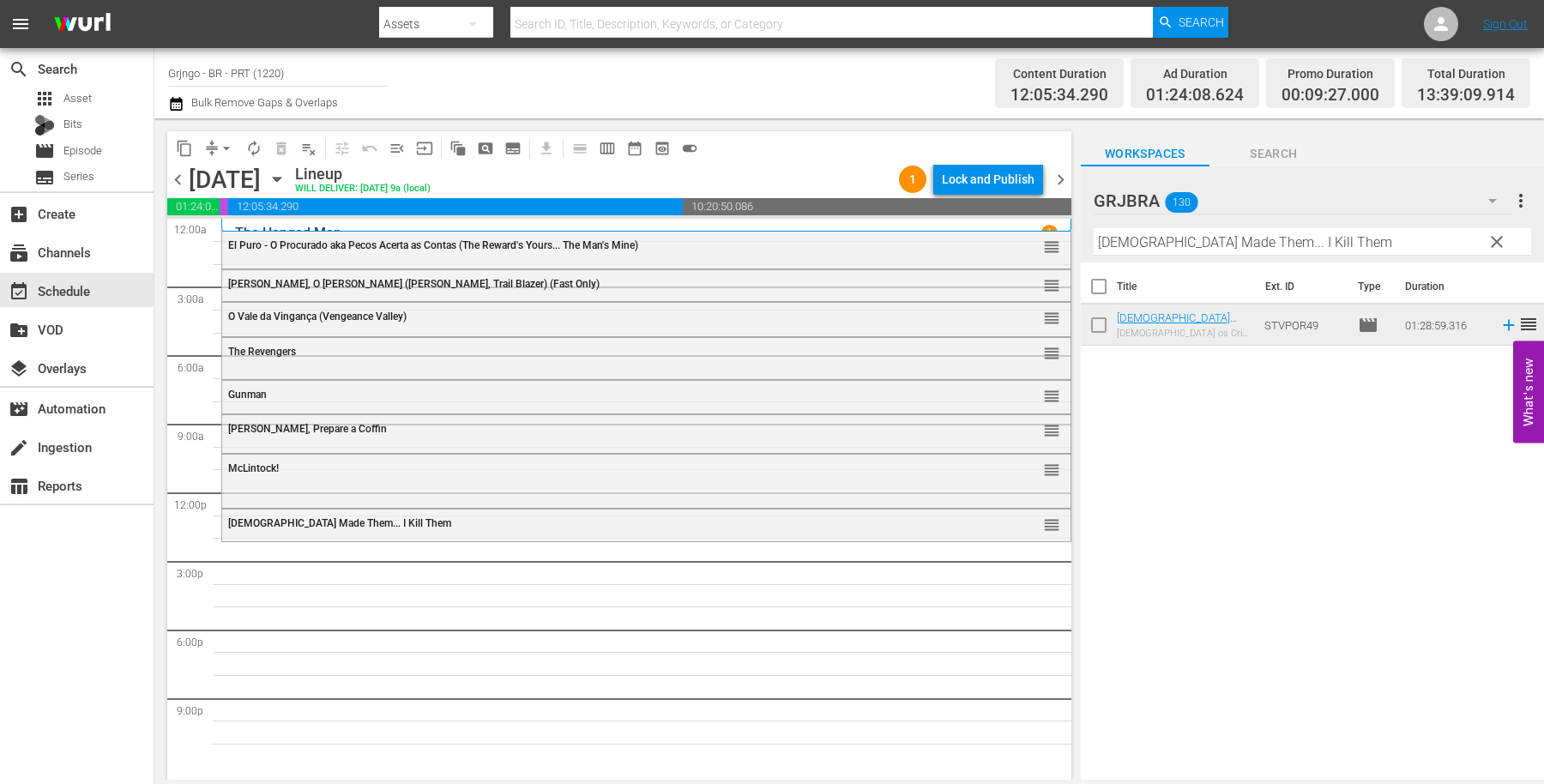
drag, startPoint x: 1495, startPoint y: 240, endPoint x: 1052, endPoint y: 226, distance: 443.2
click at [1497, 239] on span "clear" at bounding box center [1497, 242] width 21 height 21
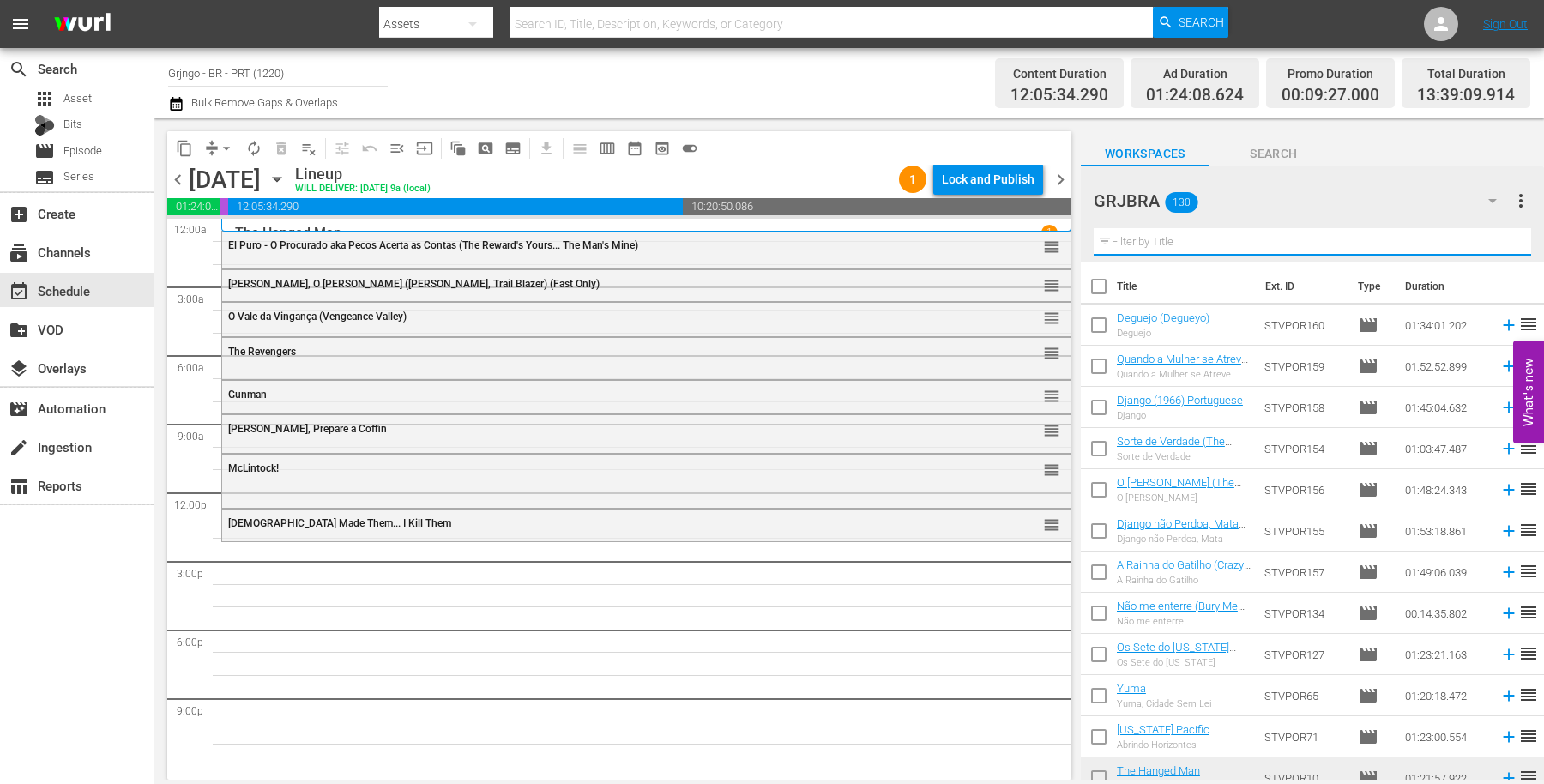
paste input "Frente a Frente com os Pistoleiros"
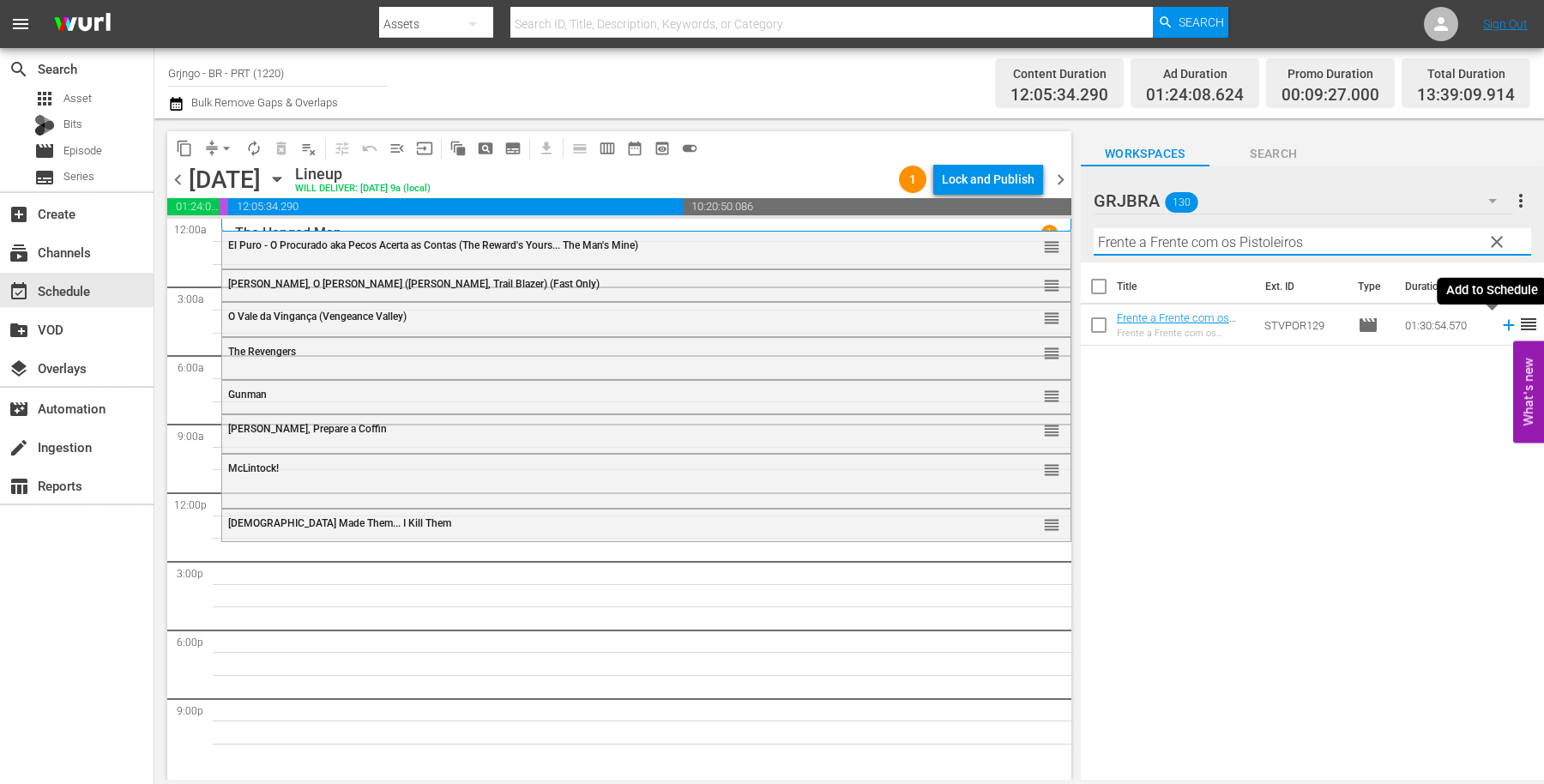
type input "Frente a Frente com os Pistoleiros"
click at [1503, 324] on icon at bounding box center [1509, 325] width 11 height 11
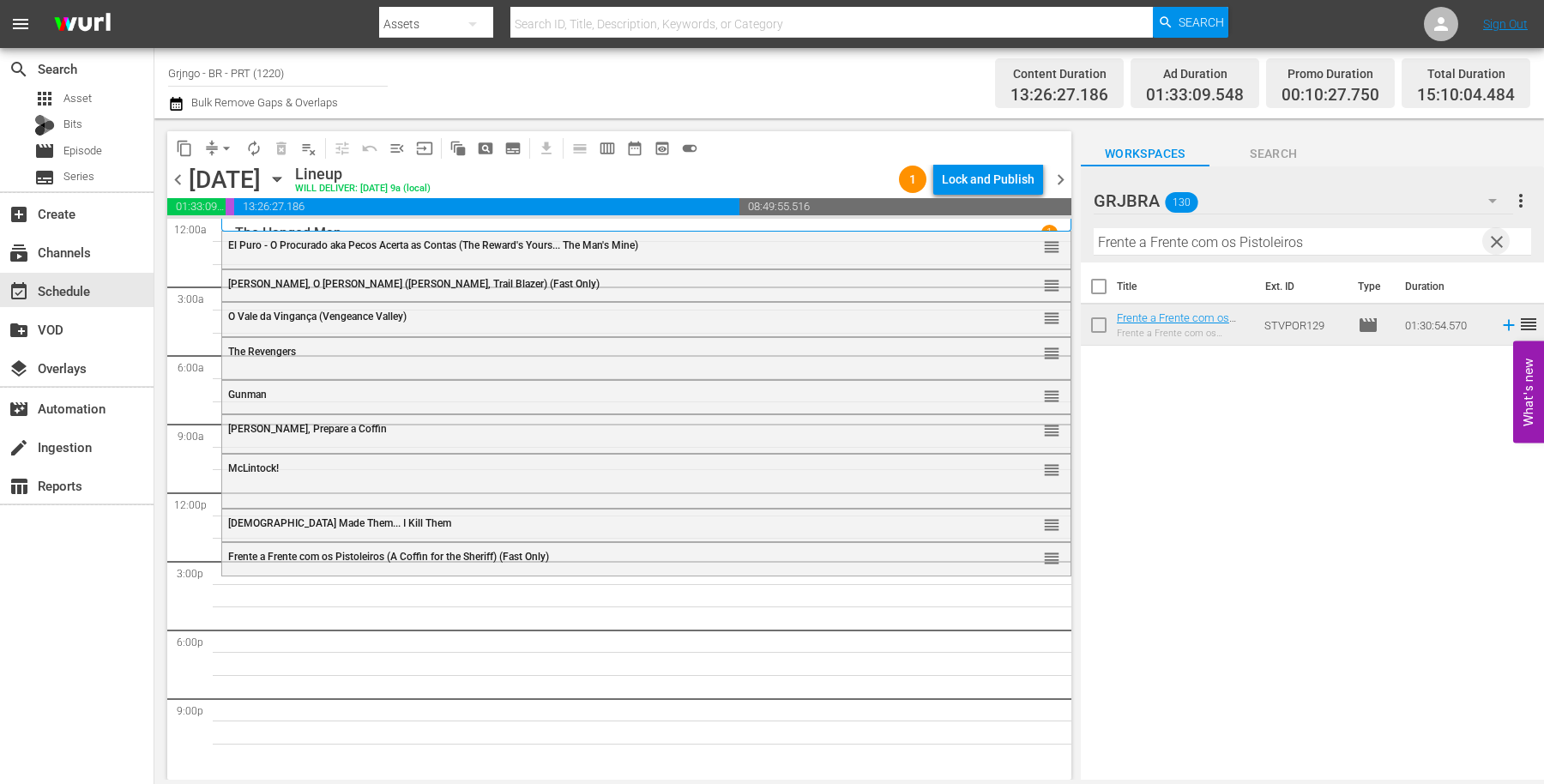
click at [1499, 235] on span "clear" at bounding box center [1497, 242] width 21 height 21
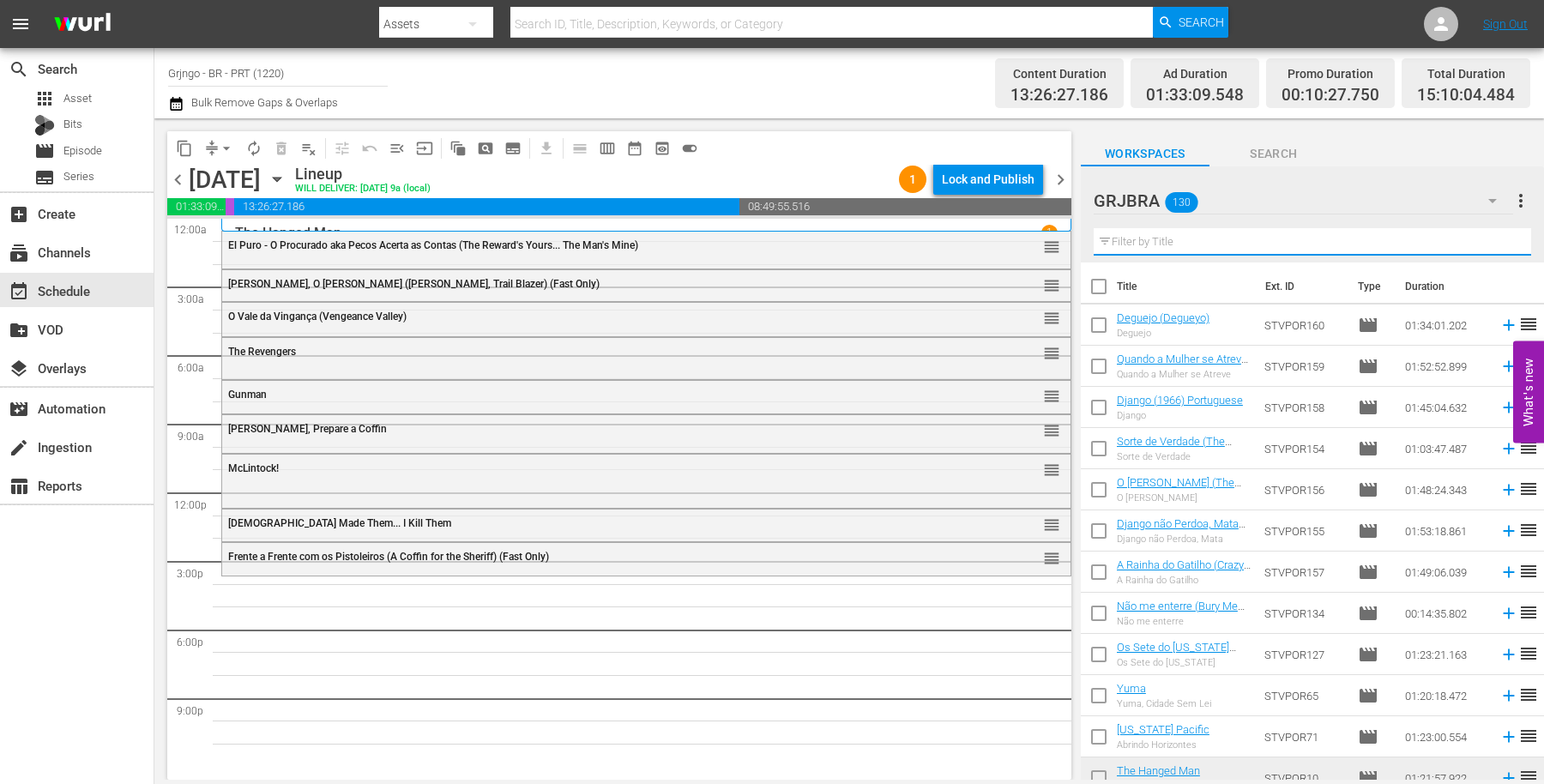
paste input "Pecos - Cleans Up"
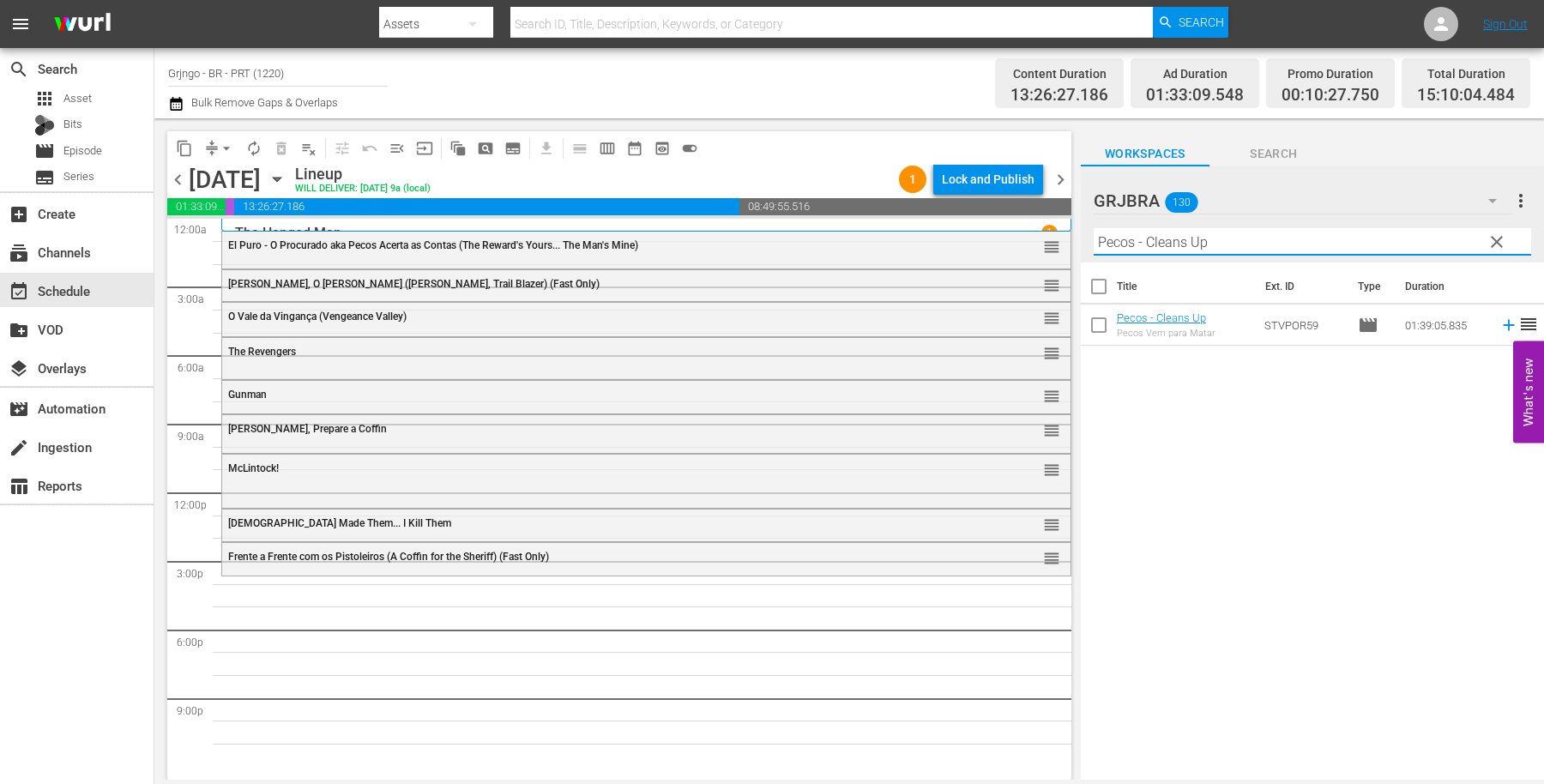
type input "Pecos - Cleans Up"
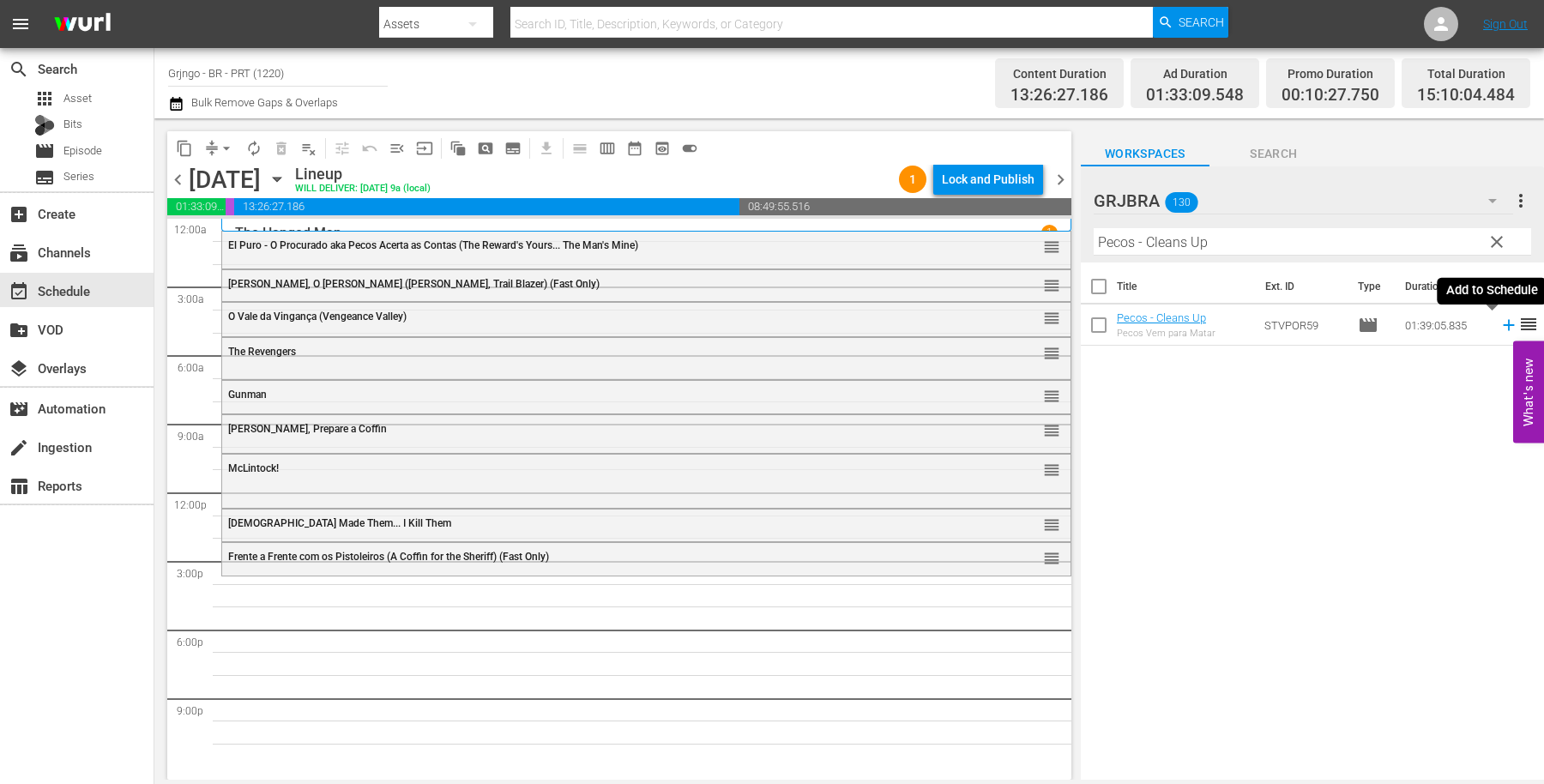
click at [1503, 326] on icon at bounding box center [1509, 325] width 11 height 11
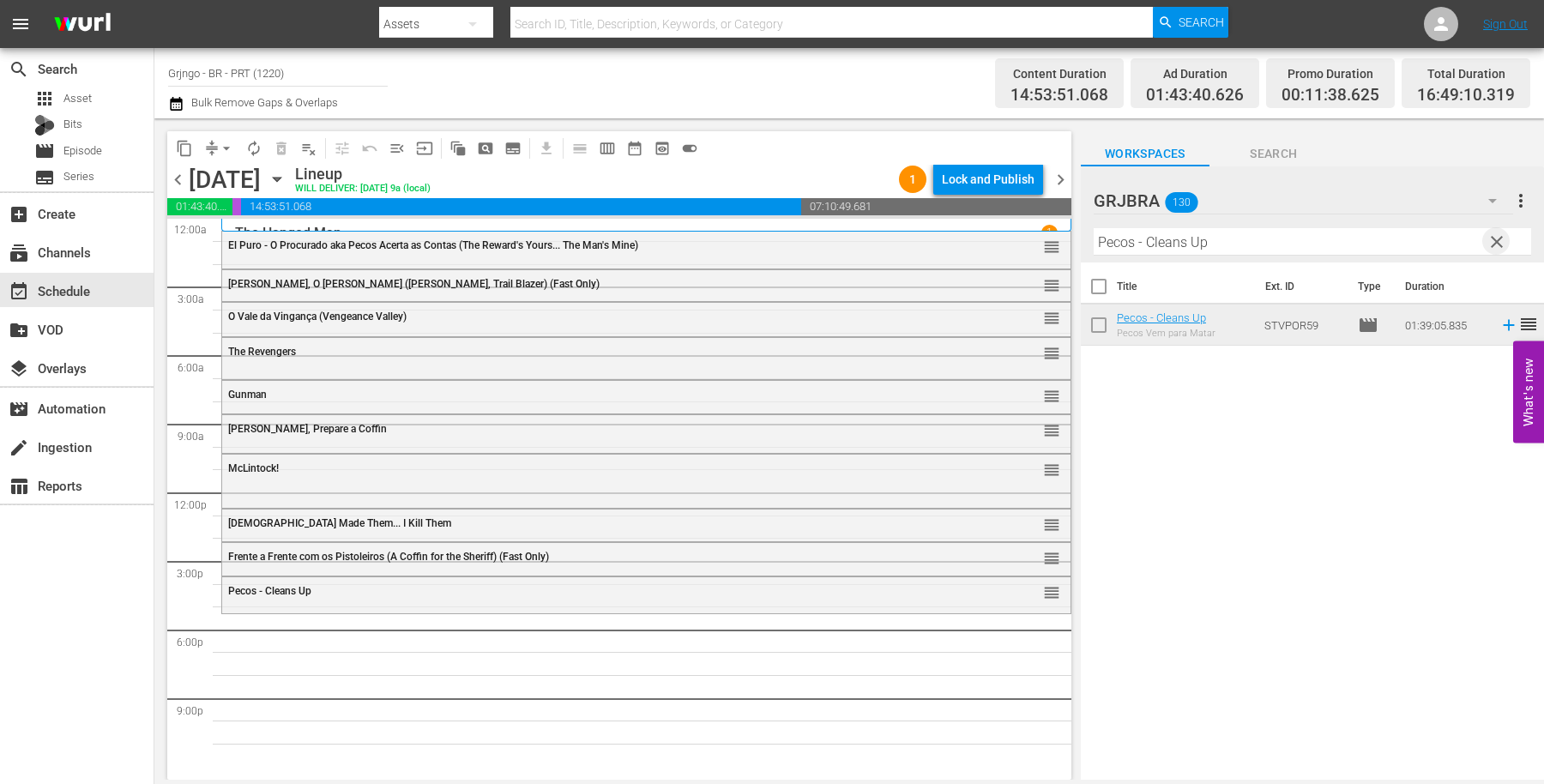
click at [1494, 243] on span "clear" at bounding box center [1497, 242] width 21 height 21
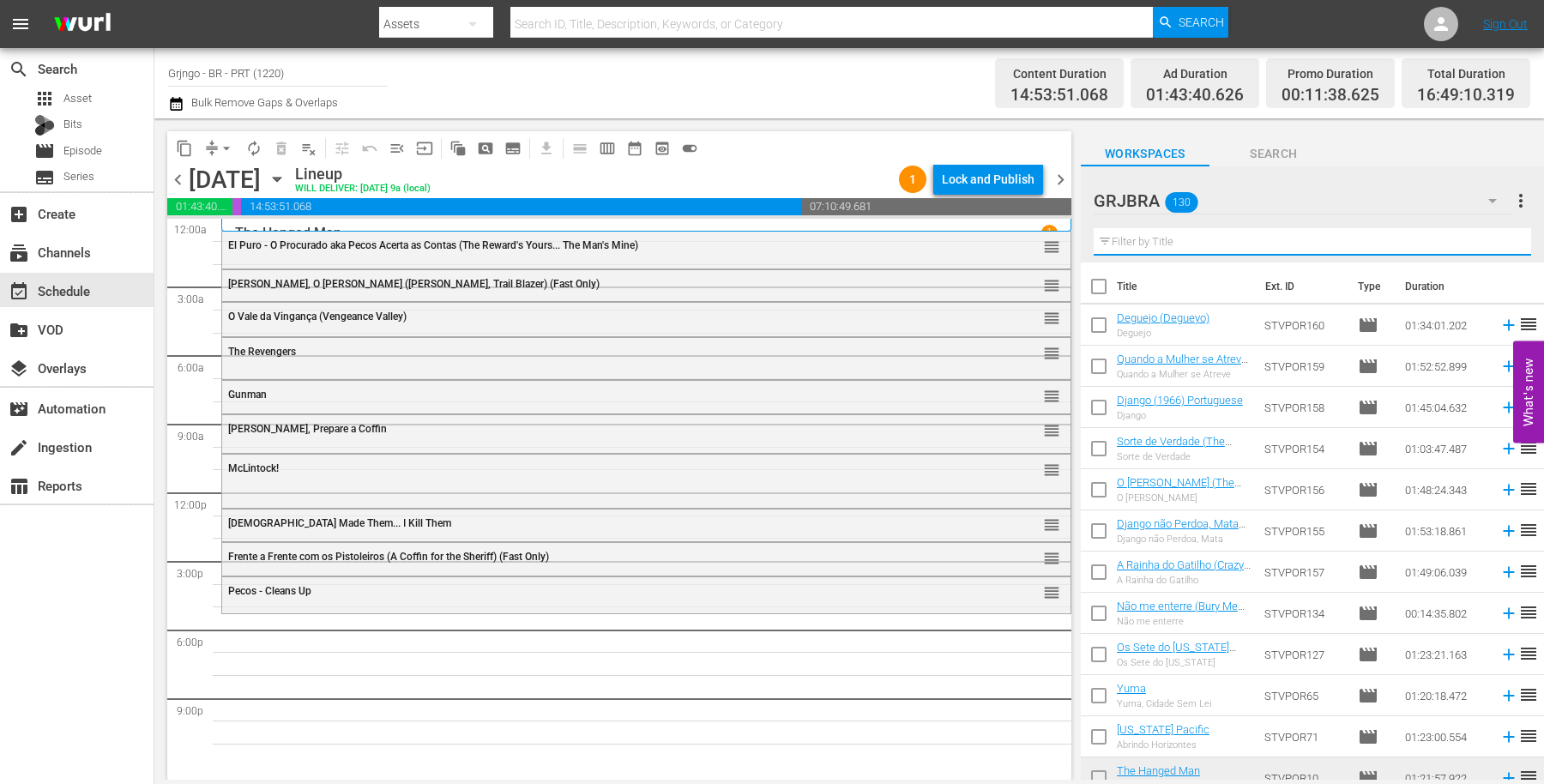
click at [1169, 240] on input "text" at bounding box center [1313, 242] width 438 height 27
paste input "Rastros de Vingança"
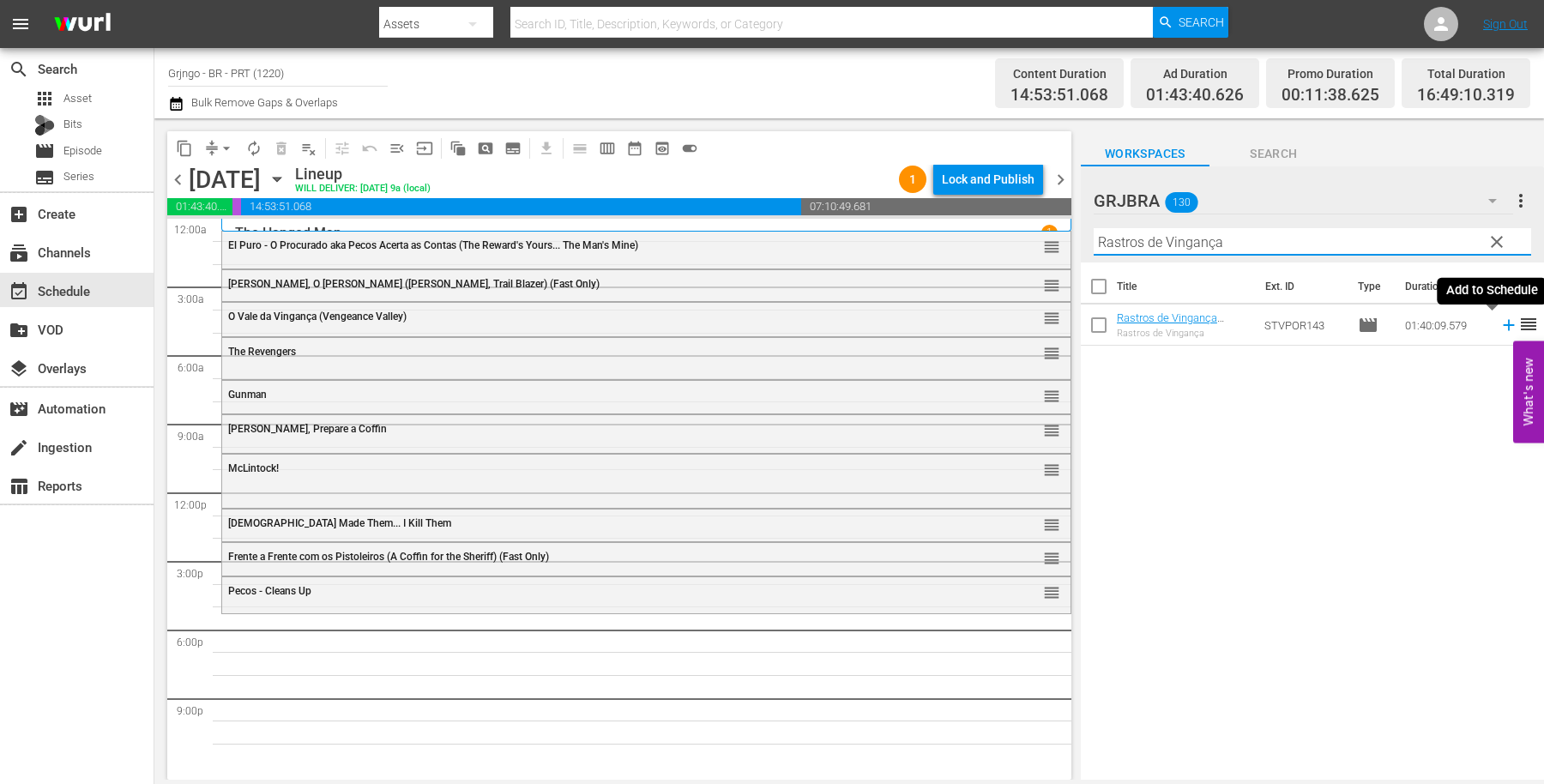
type input "Rastros de Vingança"
click at [1503, 324] on icon at bounding box center [1509, 325] width 11 height 11
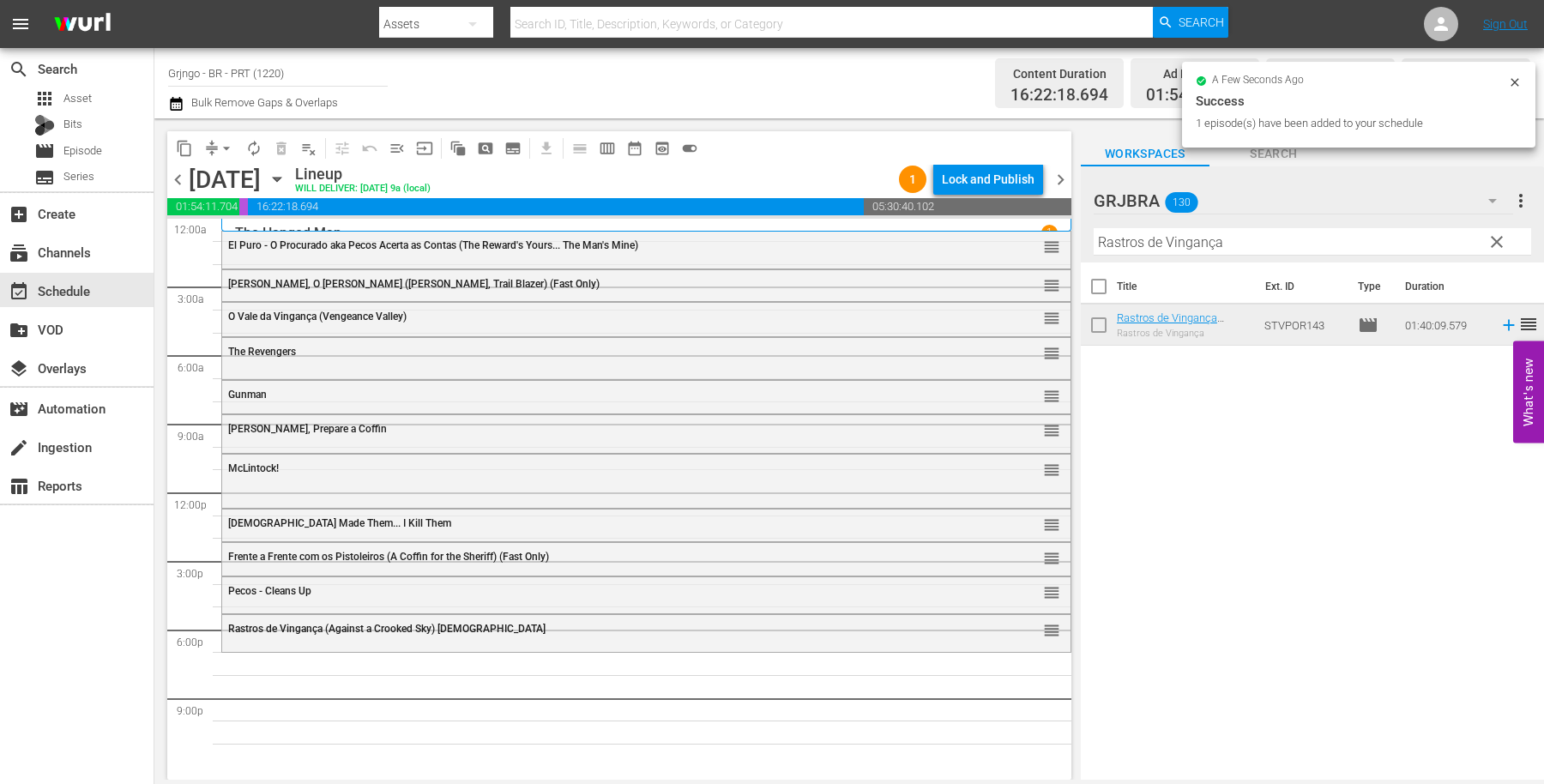
click at [533, 632] on div "Rastros de Vingança (Against a Crooked Sky) [DEMOGRAPHIC_DATA]" at bounding box center [600, 628] width 743 height 12
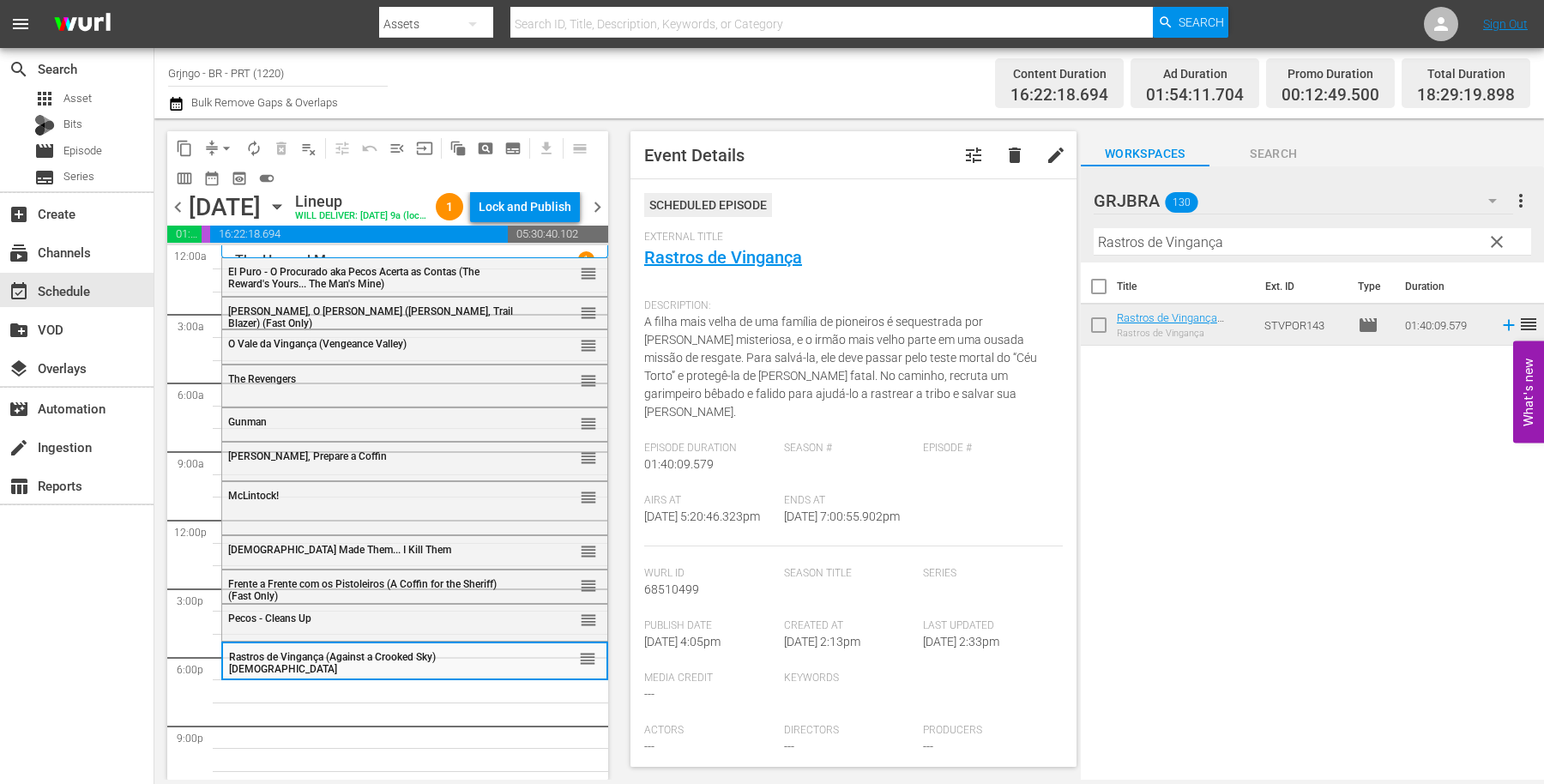
click at [1494, 236] on span "clear" at bounding box center [1497, 242] width 21 height 21
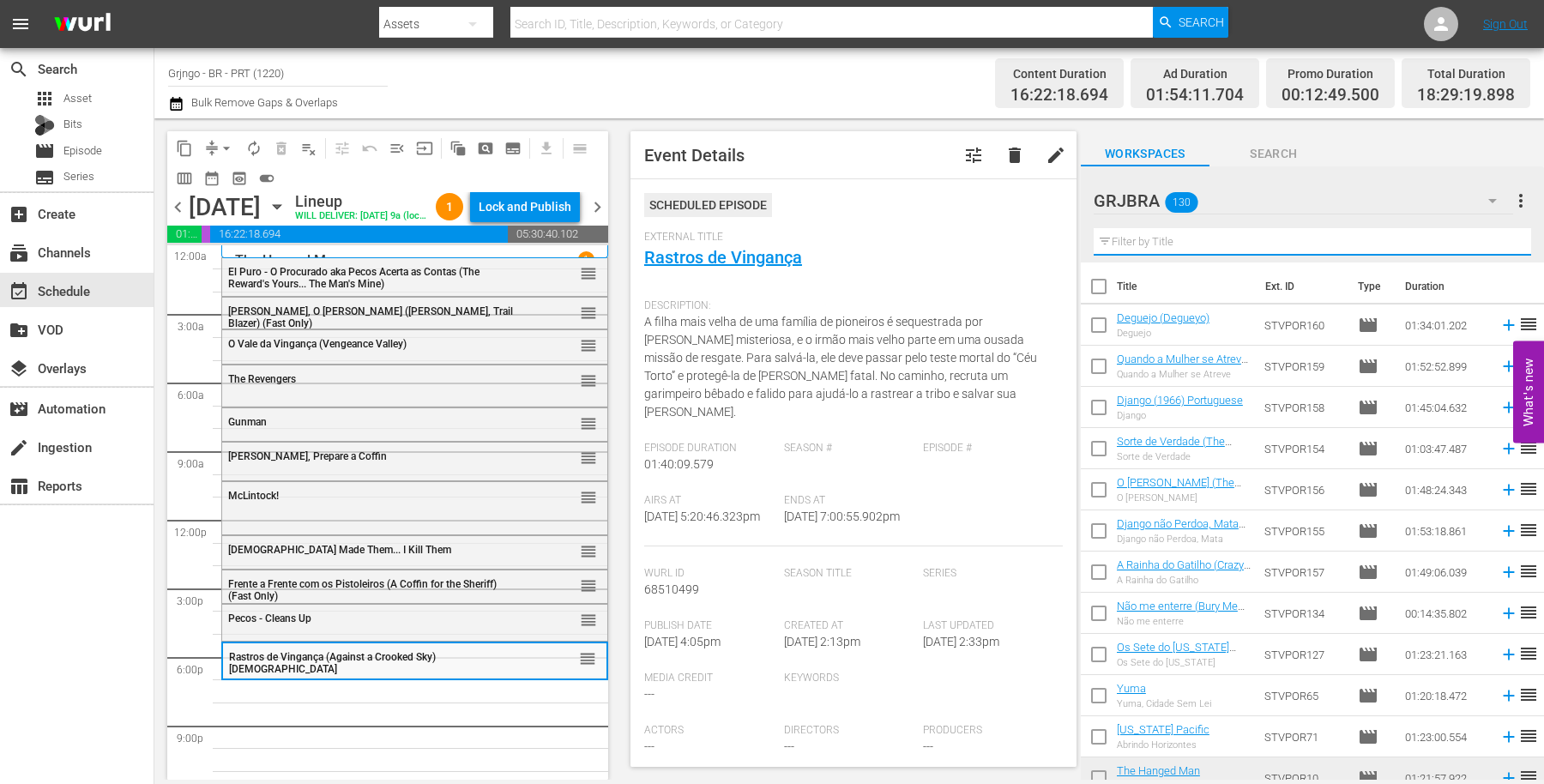
paste input "Trinity é o Meu Nome"
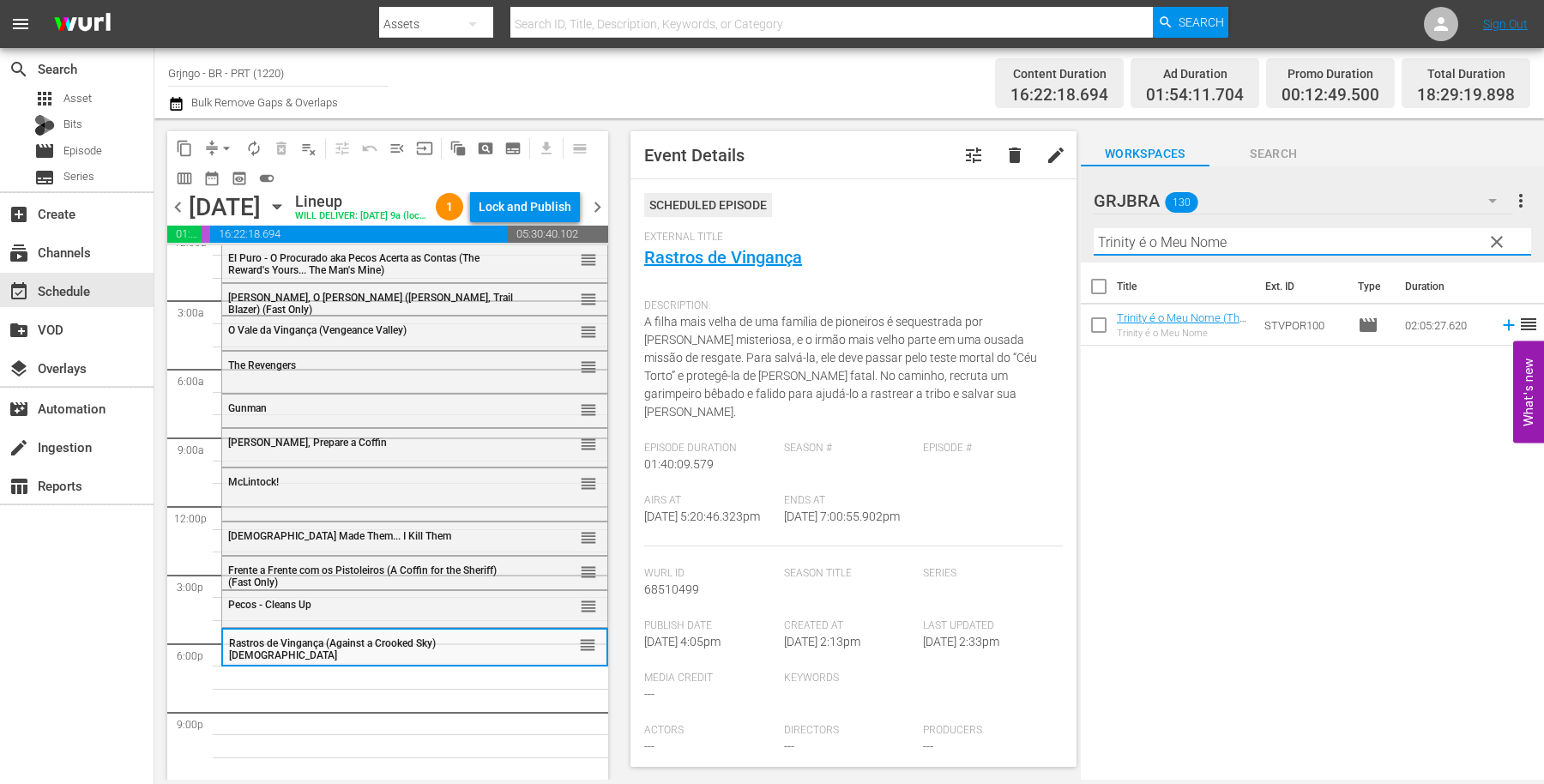
scroll to position [42, 0]
type input "Trinity é o Meu Nome"
click at [1500, 323] on icon at bounding box center [1509, 324] width 19 height 19
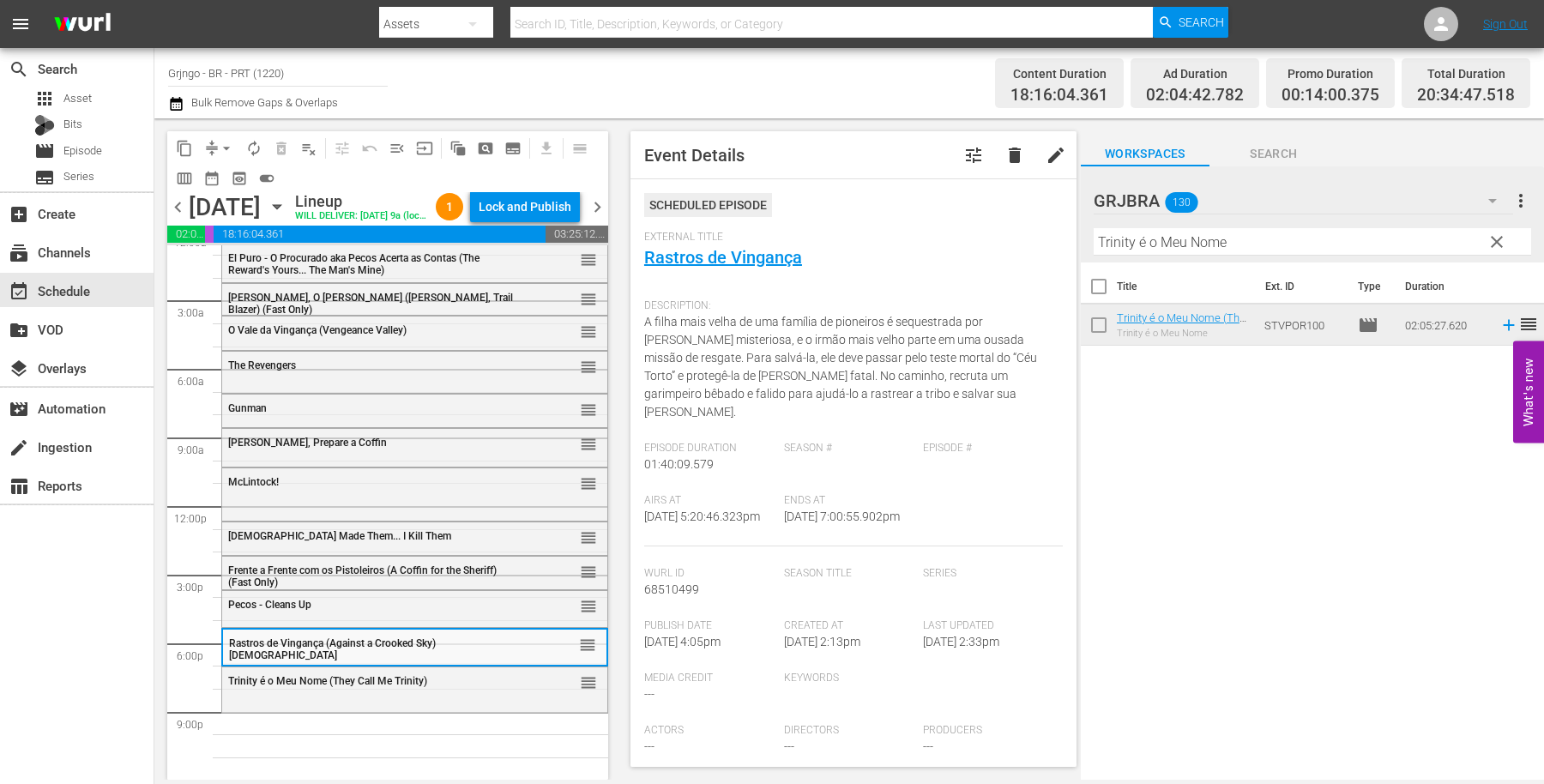
click at [1494, 239] on span "clear" at bounding box center [1497, 242] width 21 height 21
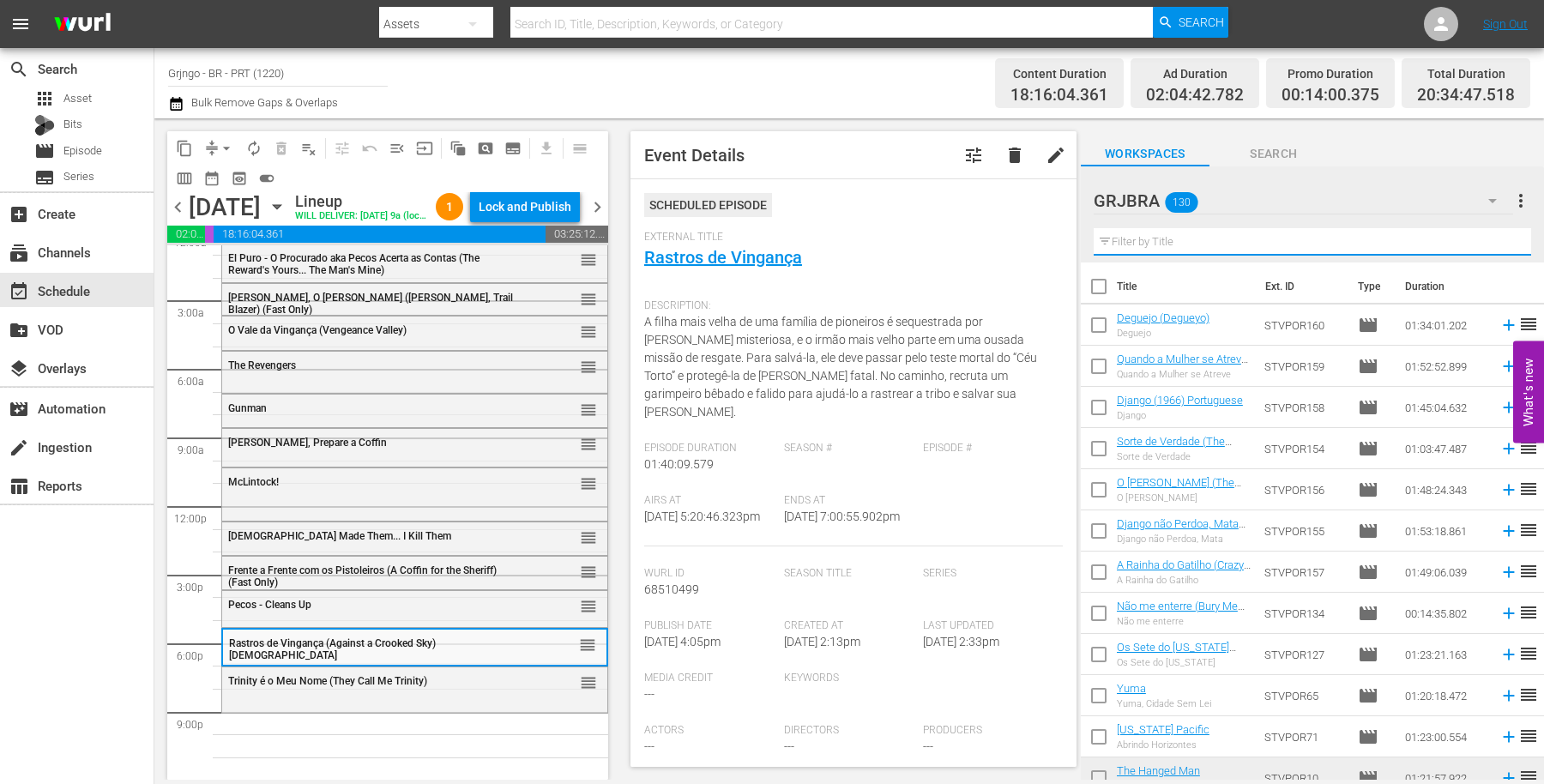
paste input "Trinity Ainda é Meu Nome"
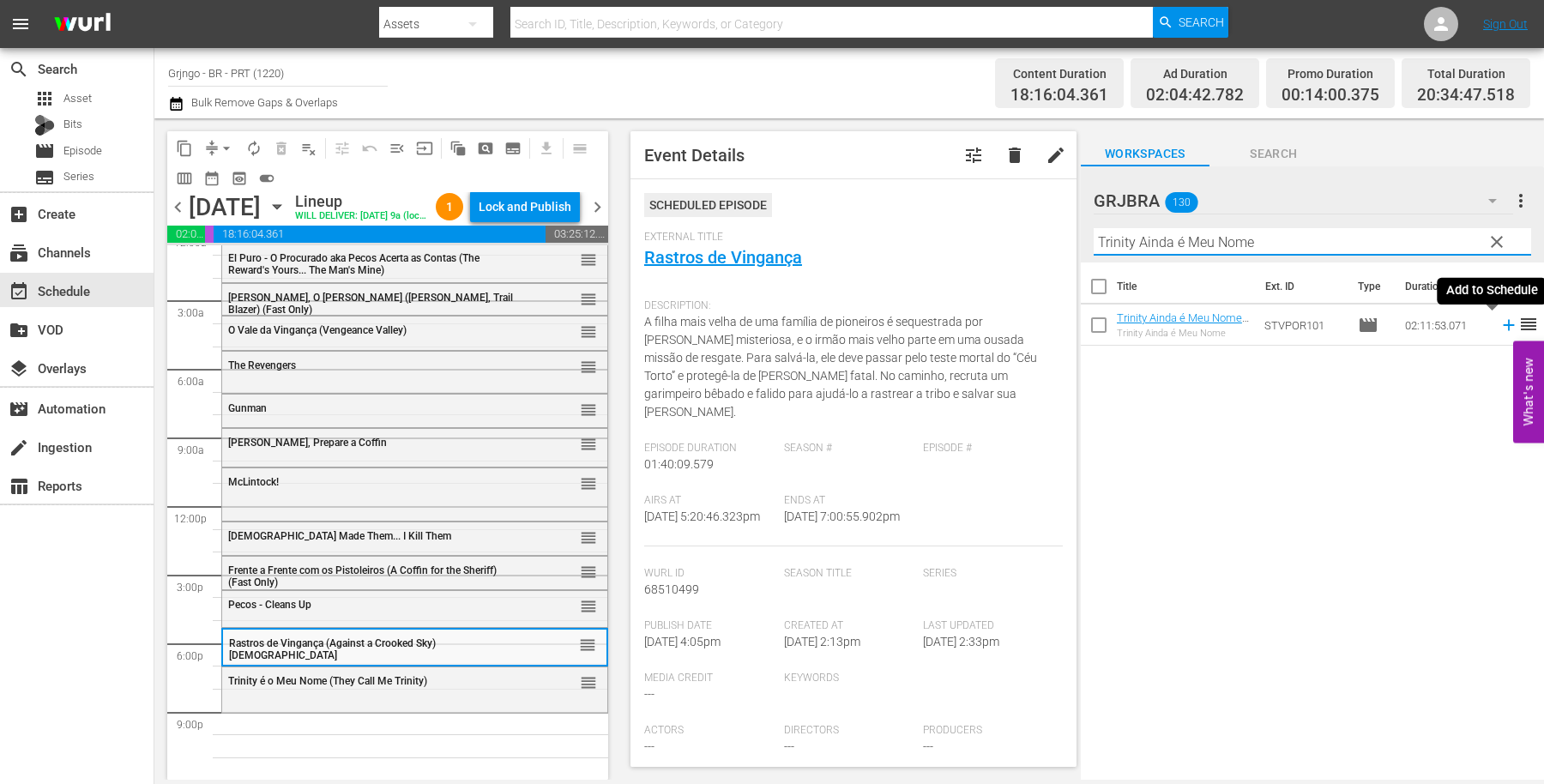
type input "Trinity Ainda é Meu Nome"
click at [1500, 318] on icon at bounding box center [1509, 324] width 19 height 19
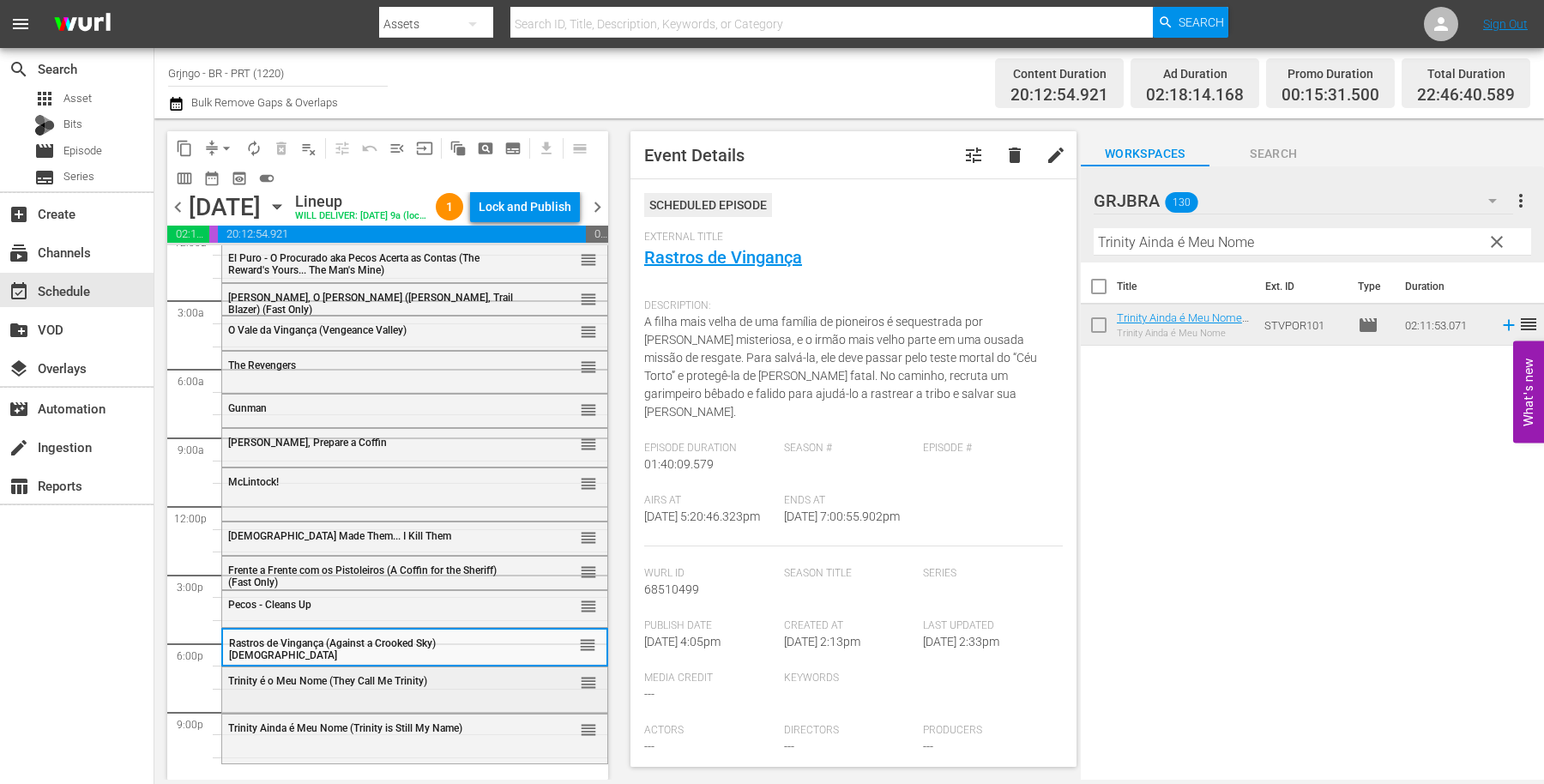
click at [449, 680] on div "Trinity é o Meu Nome (They Call Me Trinity)" at bounding box center [374, 681] width 290 height 12
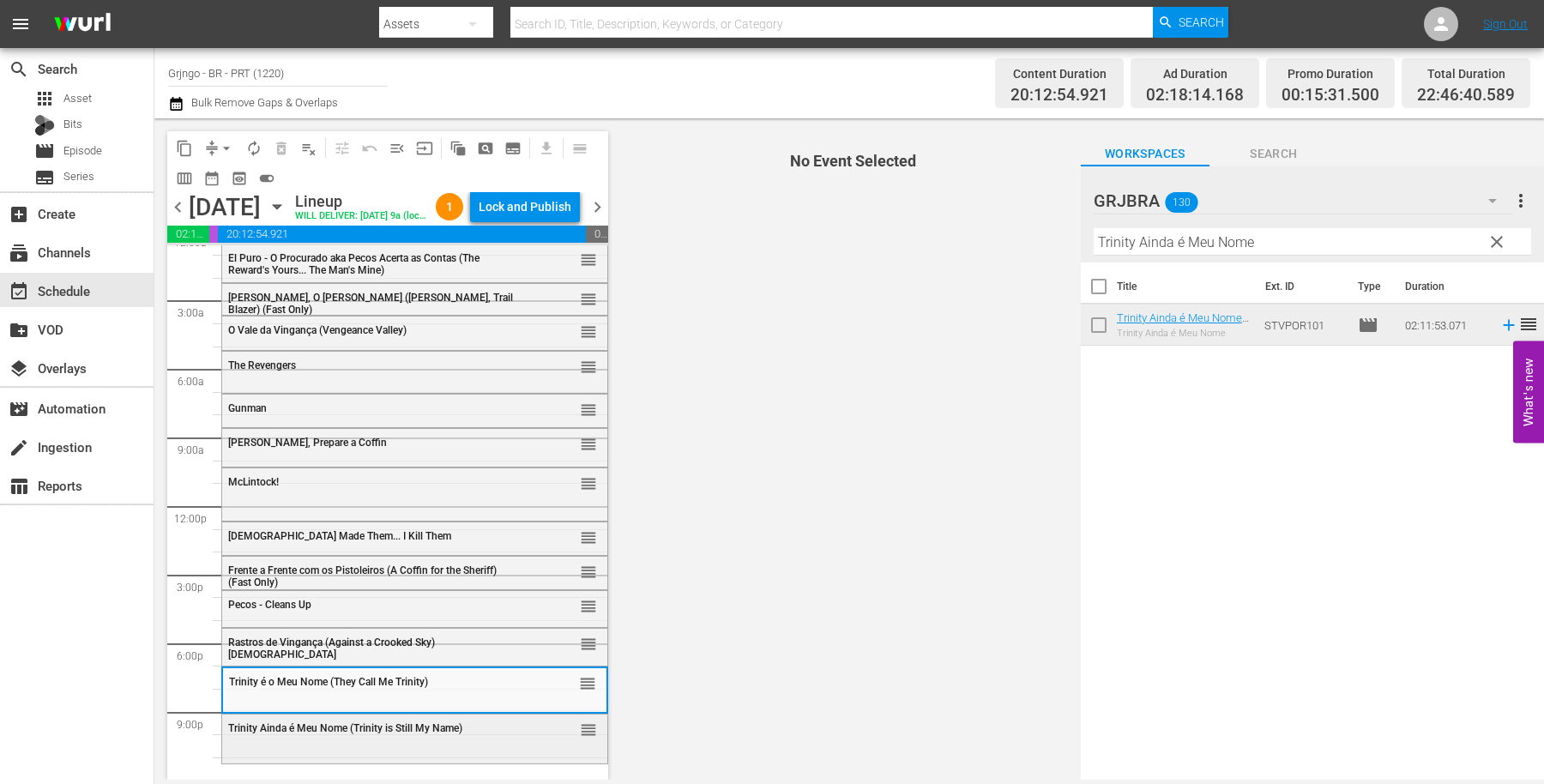
click at [461, 731] on span "Trinity Ainda é Meu Nome (Trinity is Still My Name)" at bounding box center [345, 728] width 234 height 12
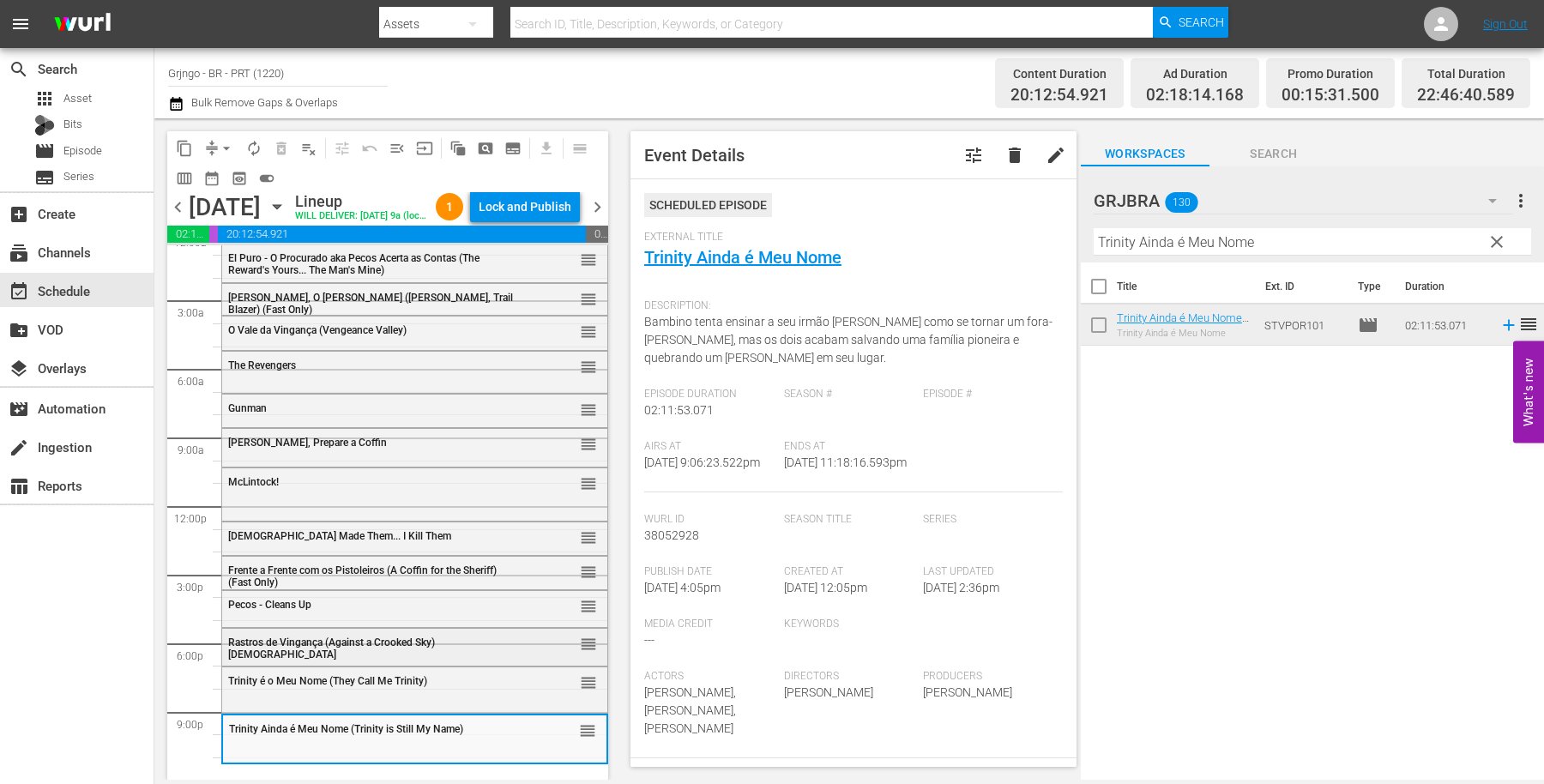
click at [416, 636] on span "Rastros de Vingança (Against a Crooked Sky) [DEMOGRAPHIC_DATA]" at bounding box center [332, 648] width 207 height 24
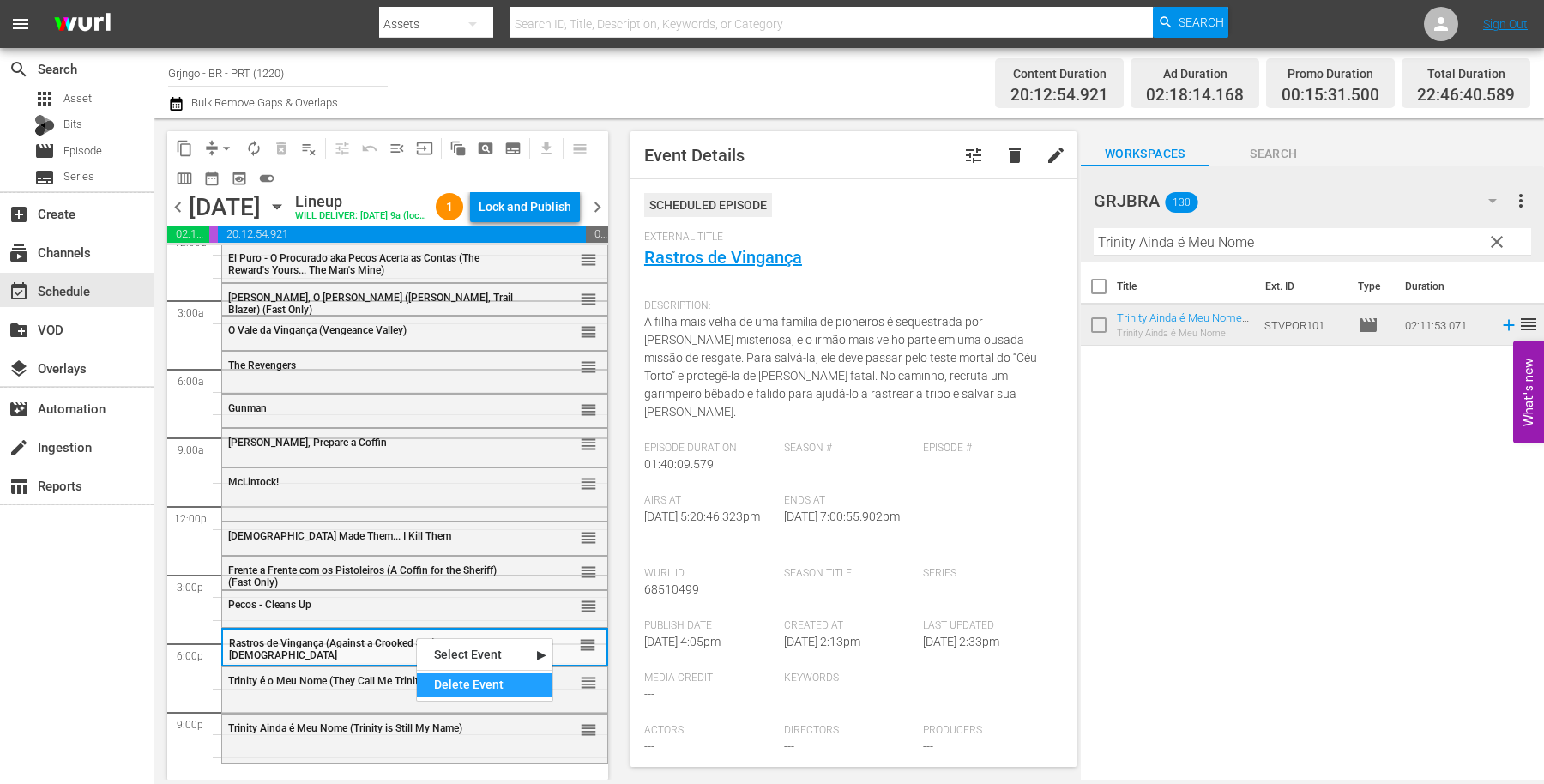
click at [455, 679] on div "Delete Event" at bounding box center [485, 685] width 136 height 24
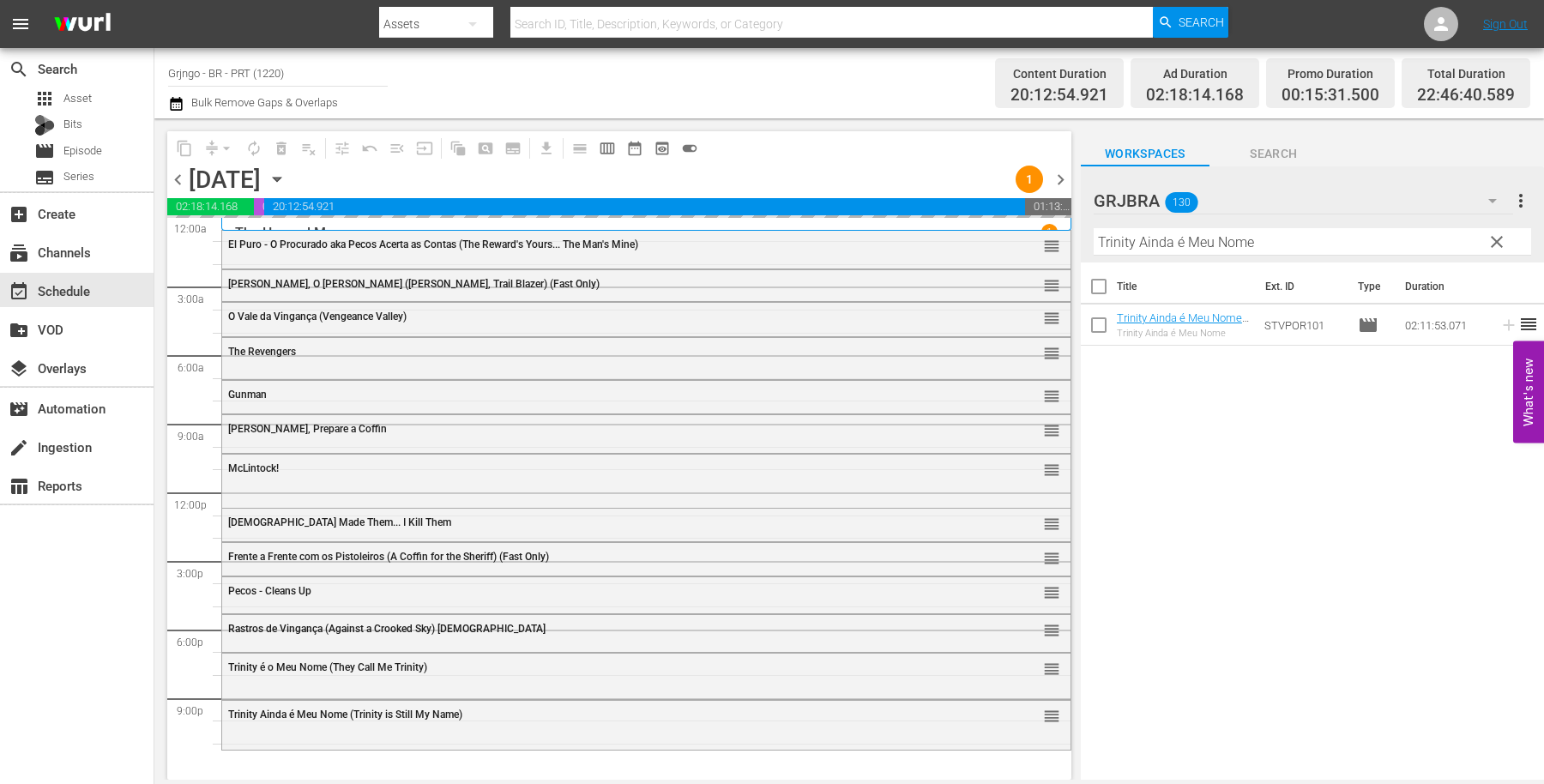
scroll to position [0, 0]
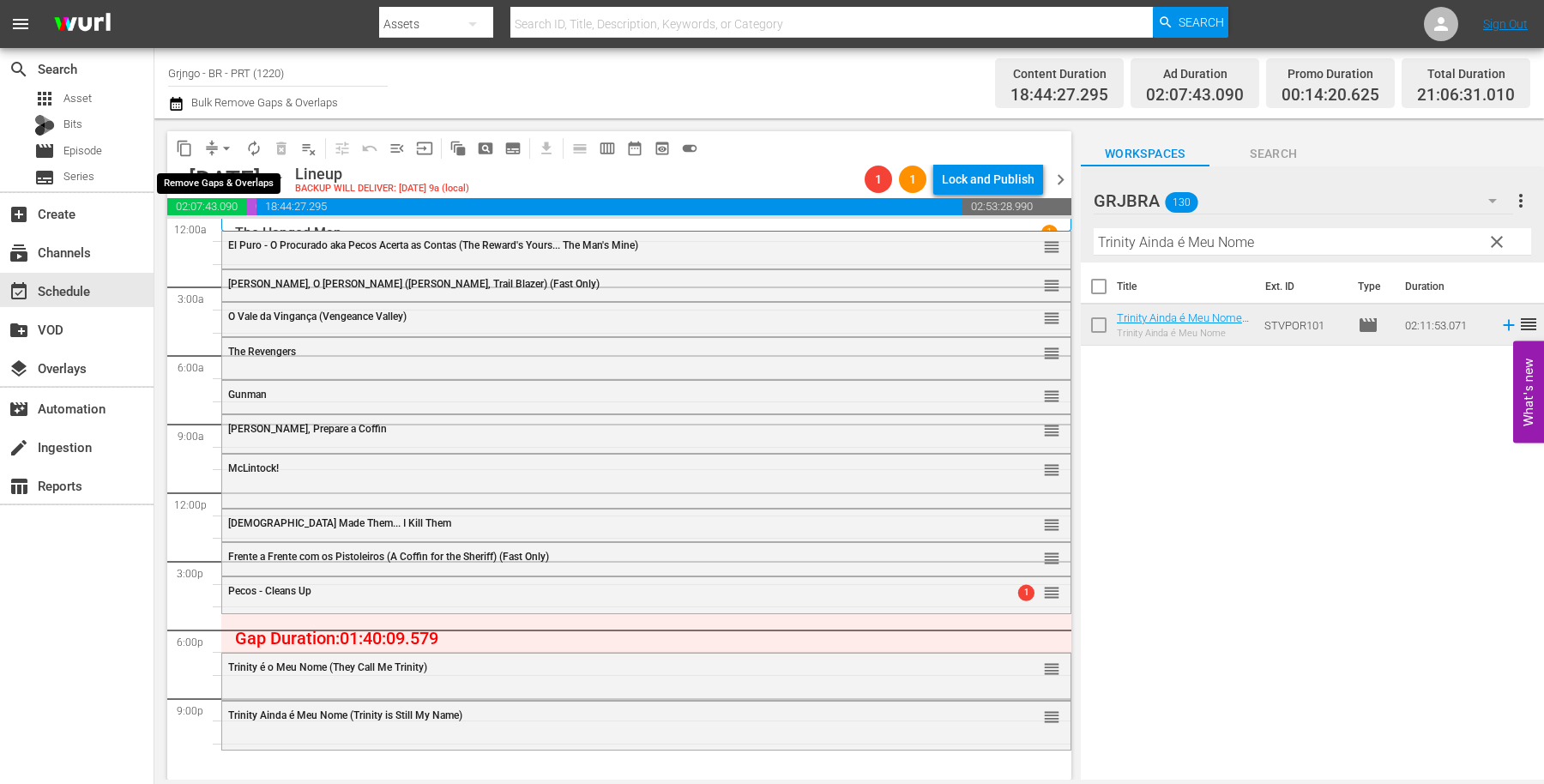
click at [220, 142] on span "arrow_drop_down" at bounding box center [226, 148] width 17 height 17
click at [249, 247] on li "Align to End of Previous Day" at bounding box center [227, 238] width 180 height 28
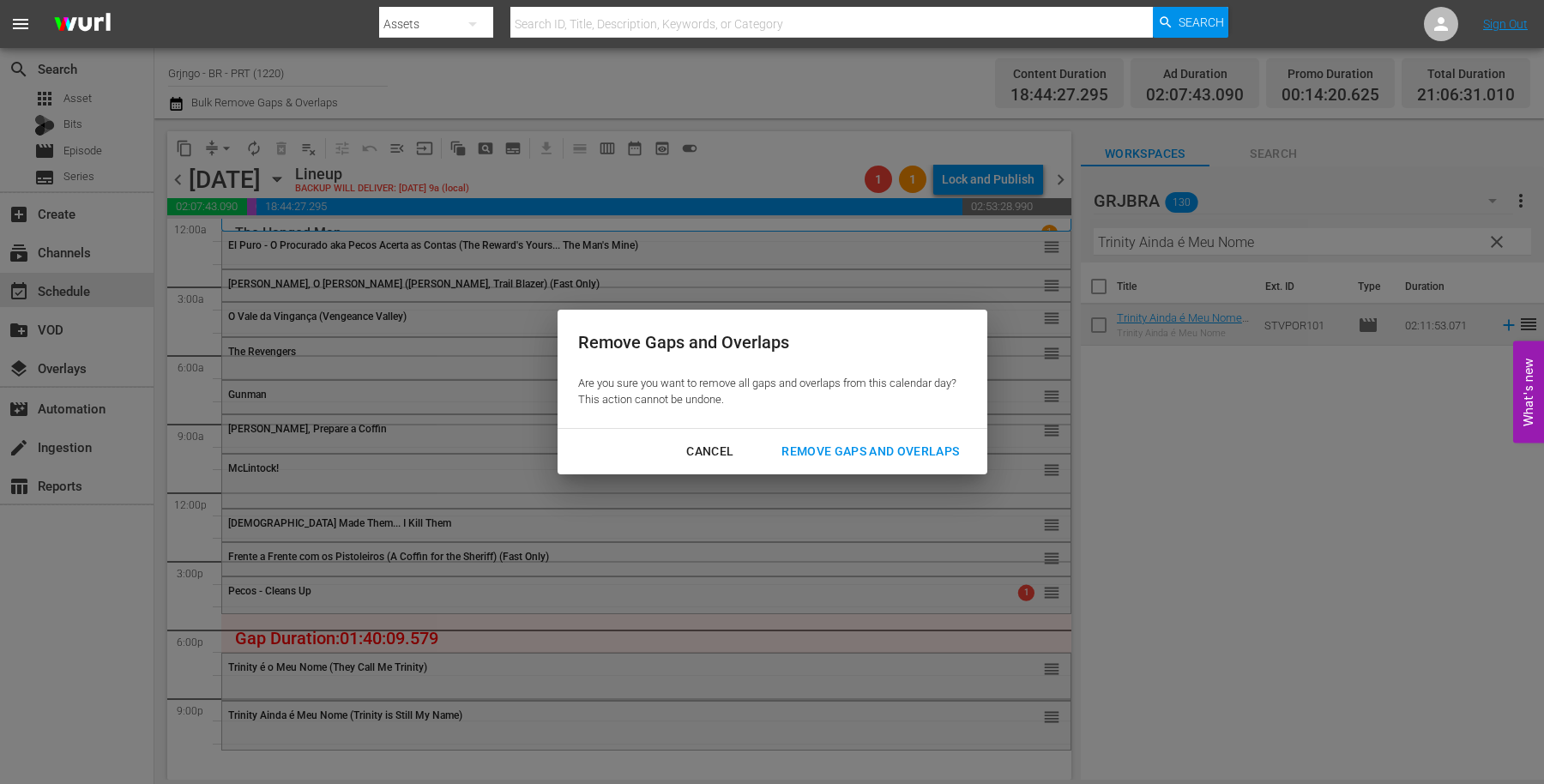
click at [837, 453] on div "Remove Gaps and Overlaps" at bounding box center [870, 451] width 205 height 22
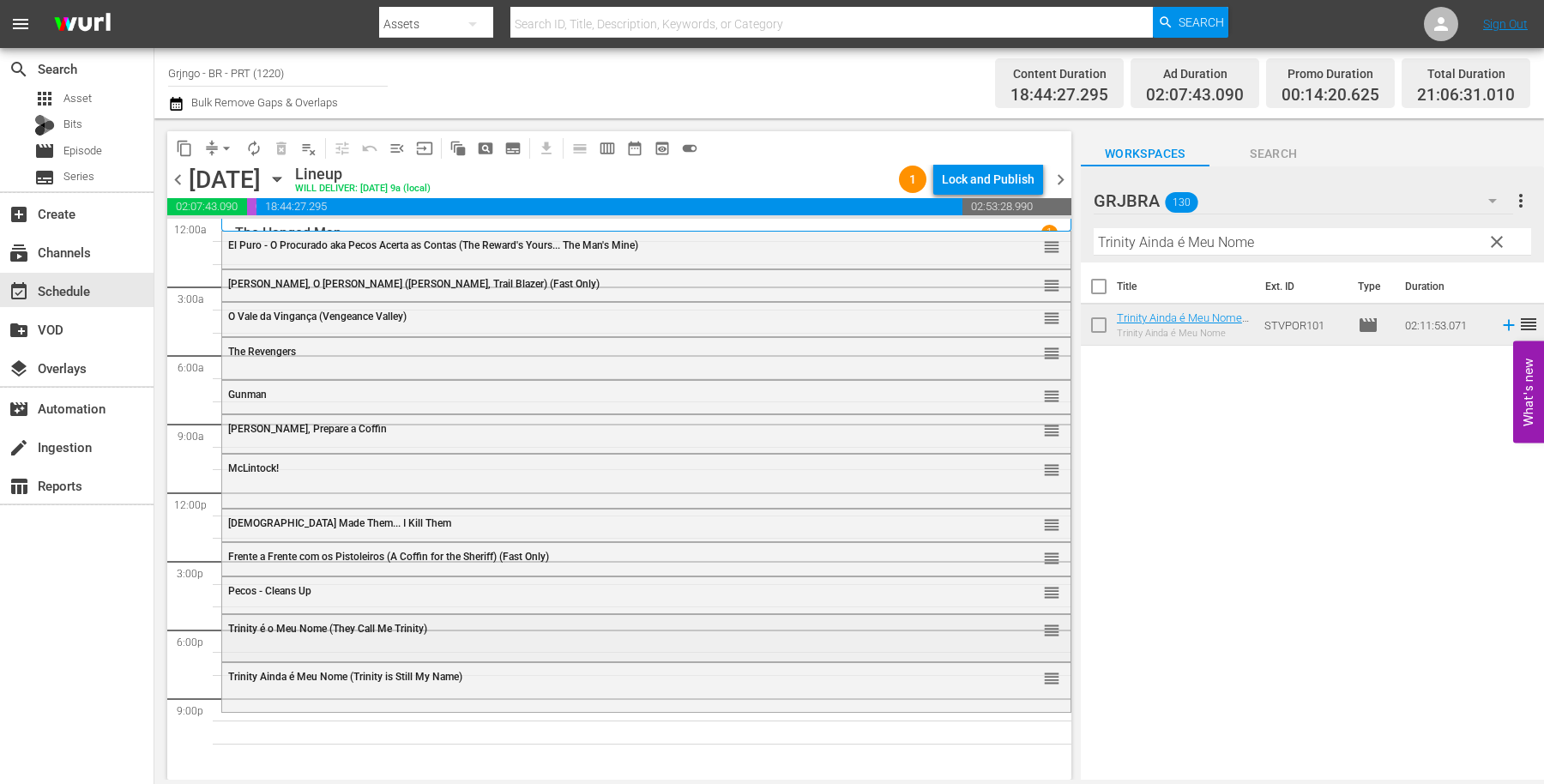
click at [295, 639] on div "Trinity é o Meu Nome (They Call Me Trinity) reorder" at bounding box center [646, 630] width 849 height 29
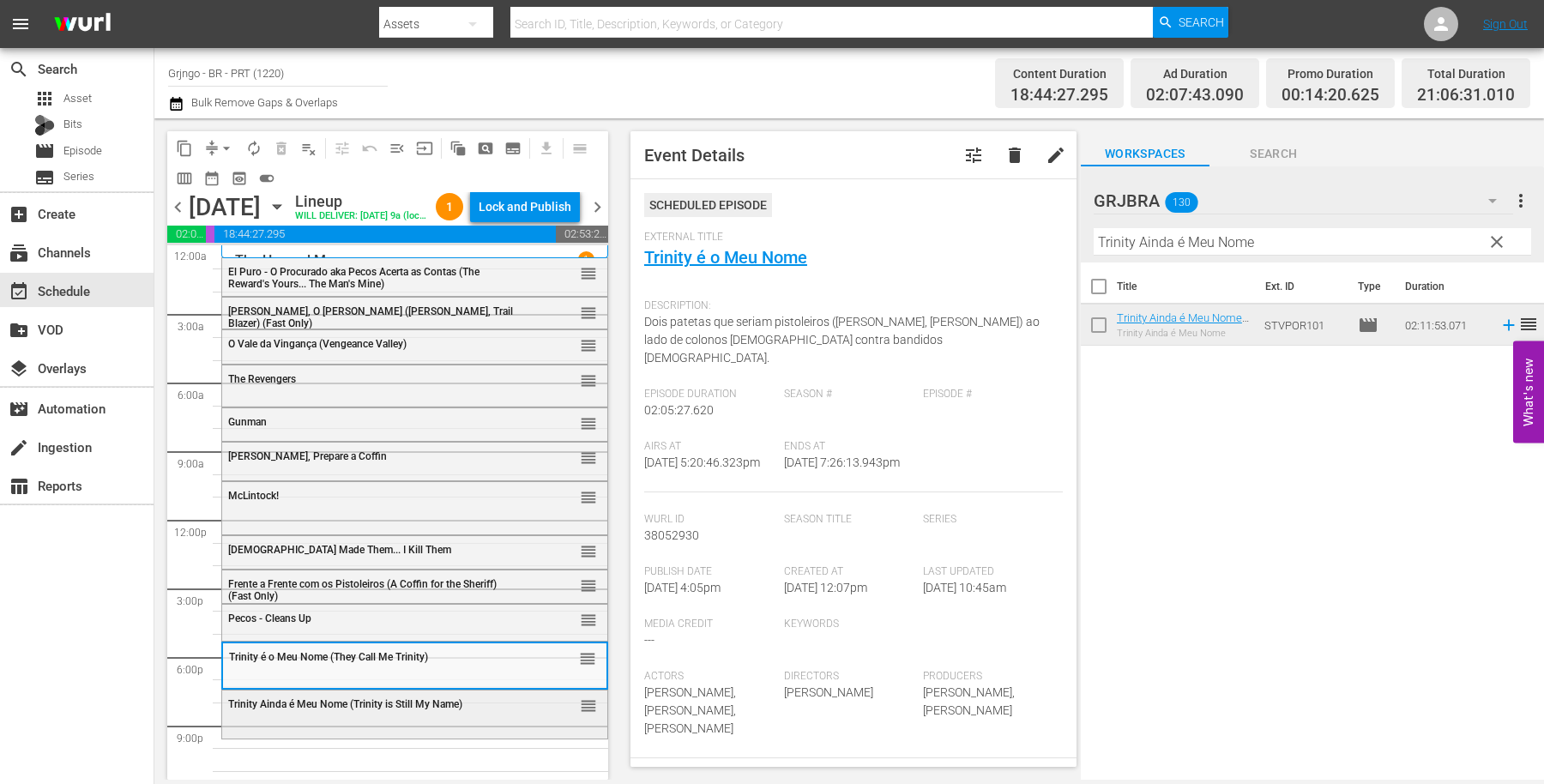
click at [304, 711] on span "Trinity Ainda é Meu Nome (Trinity is Still My Name)" at bounding box center [345, 703] width 234 height 12
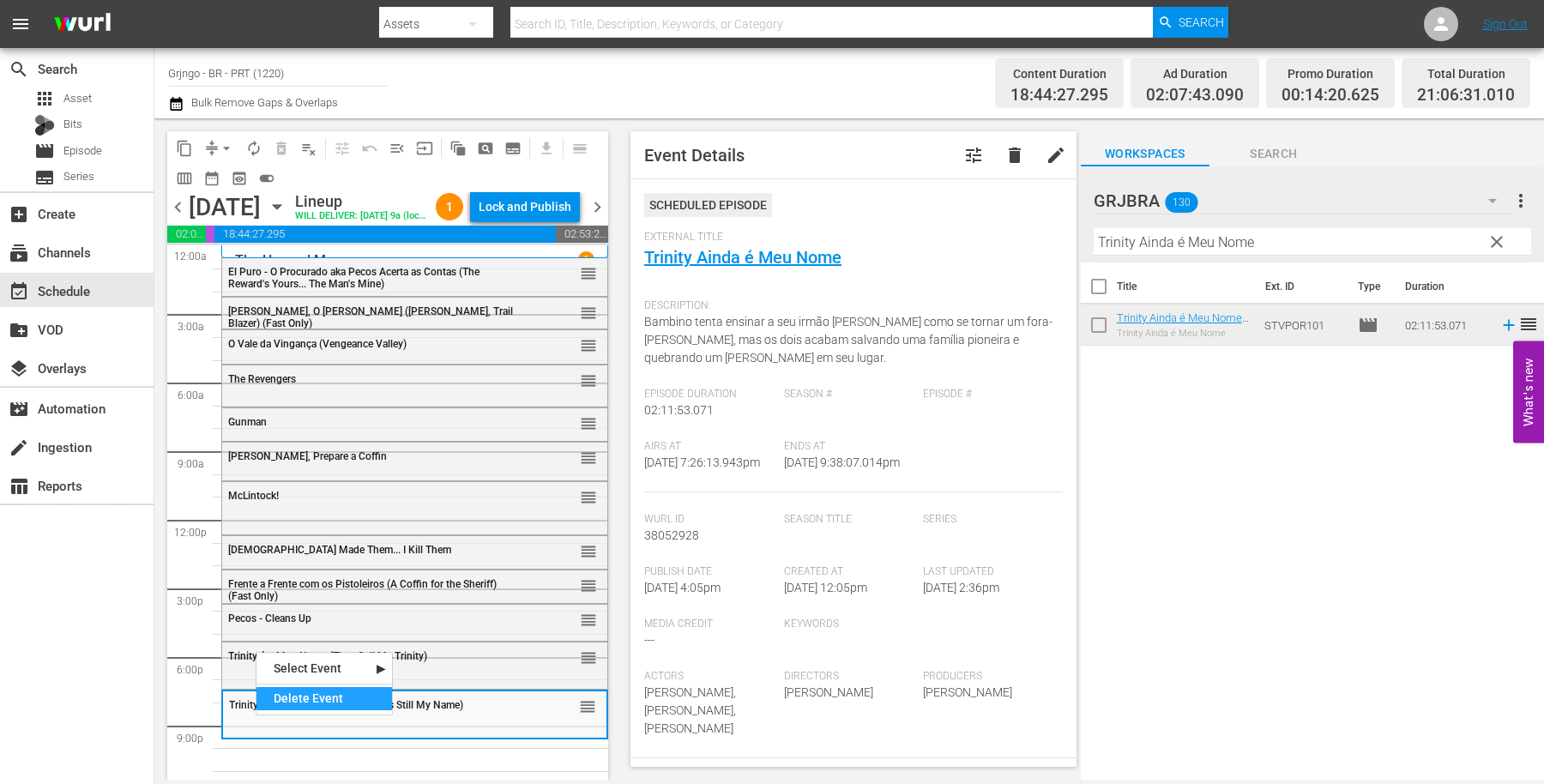
click at [320, 697] on div "Delete Event" at bounding box center [325, 699] width 136 height 24
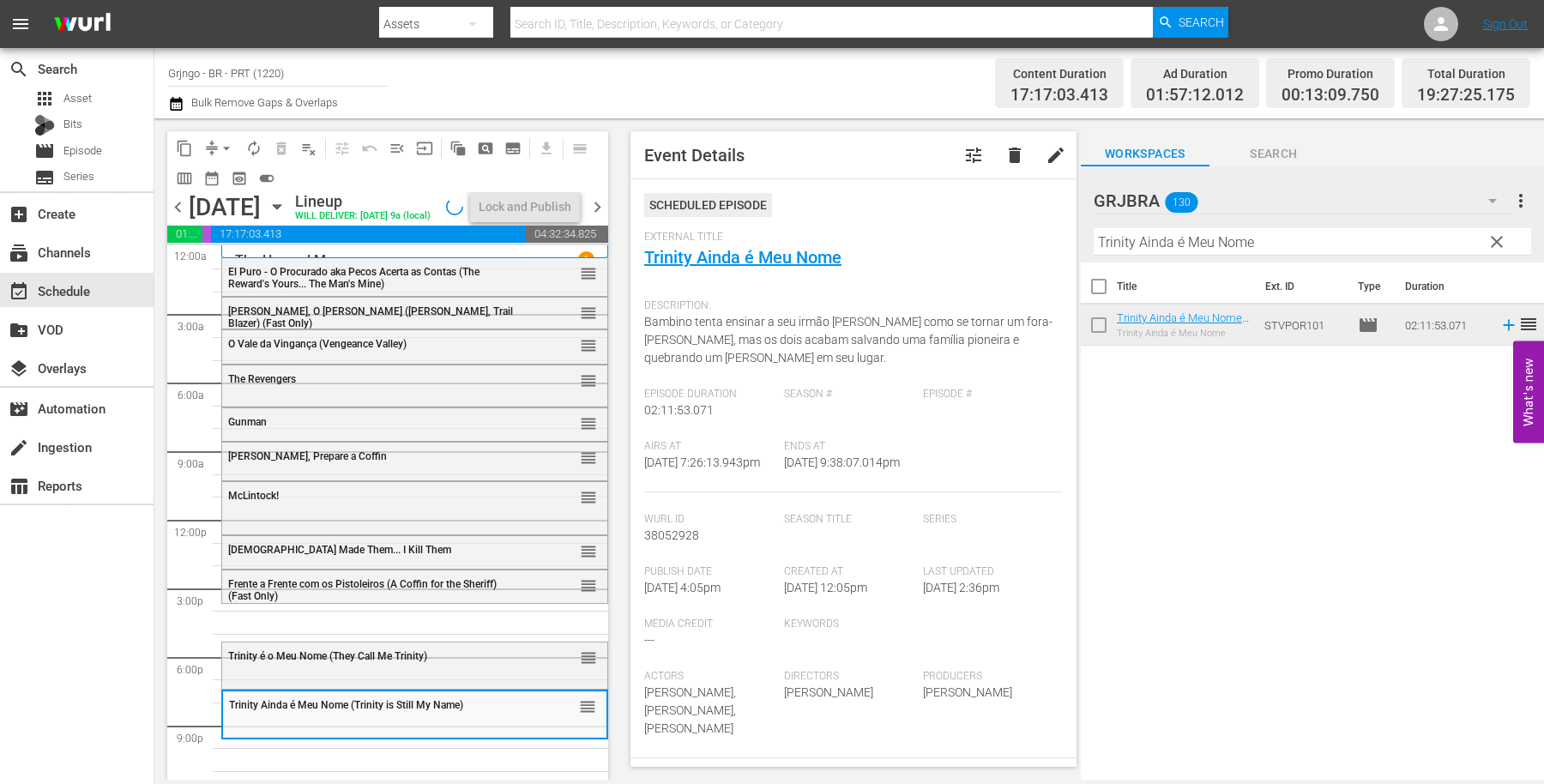
click at [1491, 242] on span "clear" at bounding box center [1497, 242] width 21 height 21
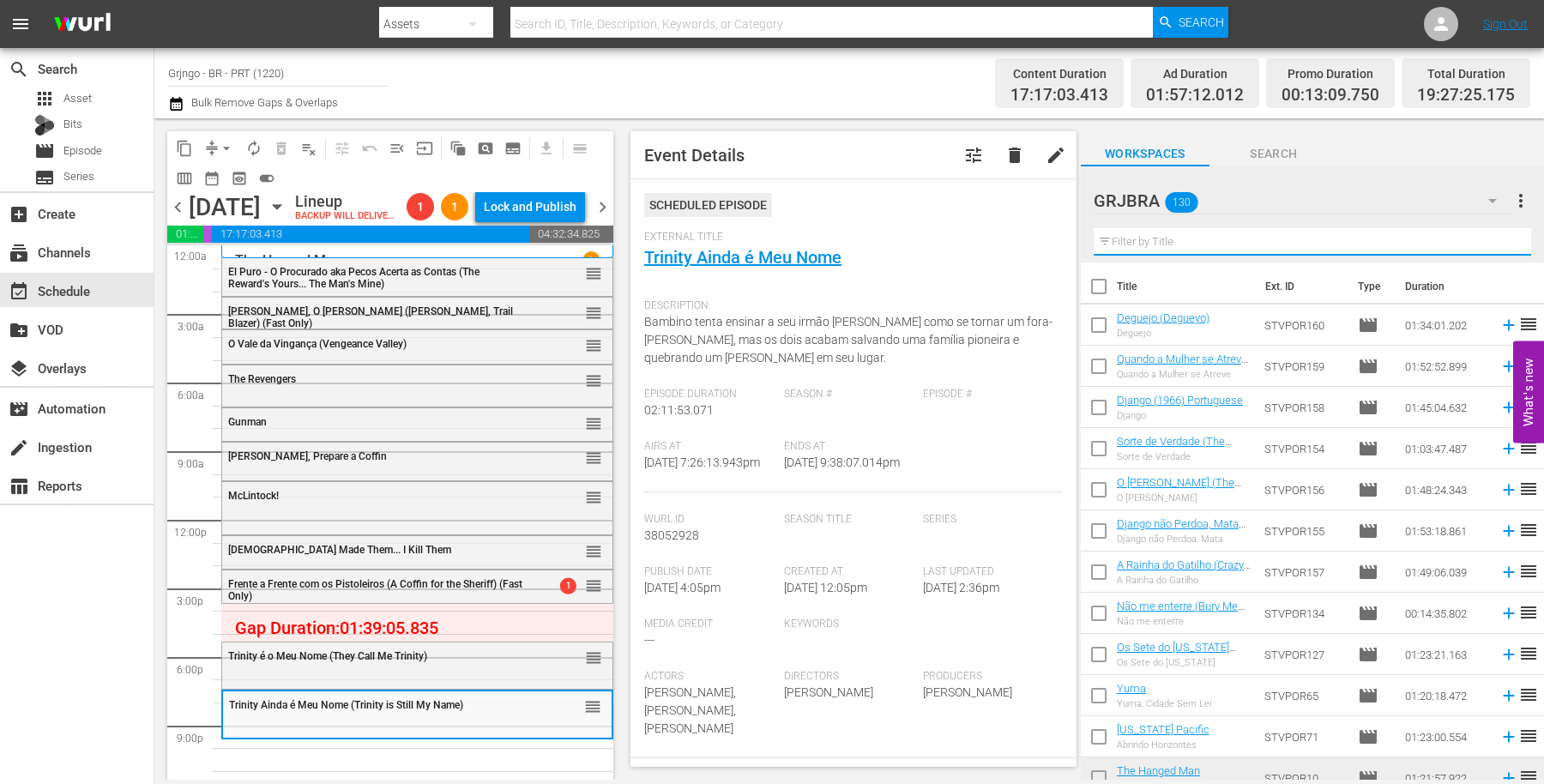
paste input "Long Days of Vengeance"
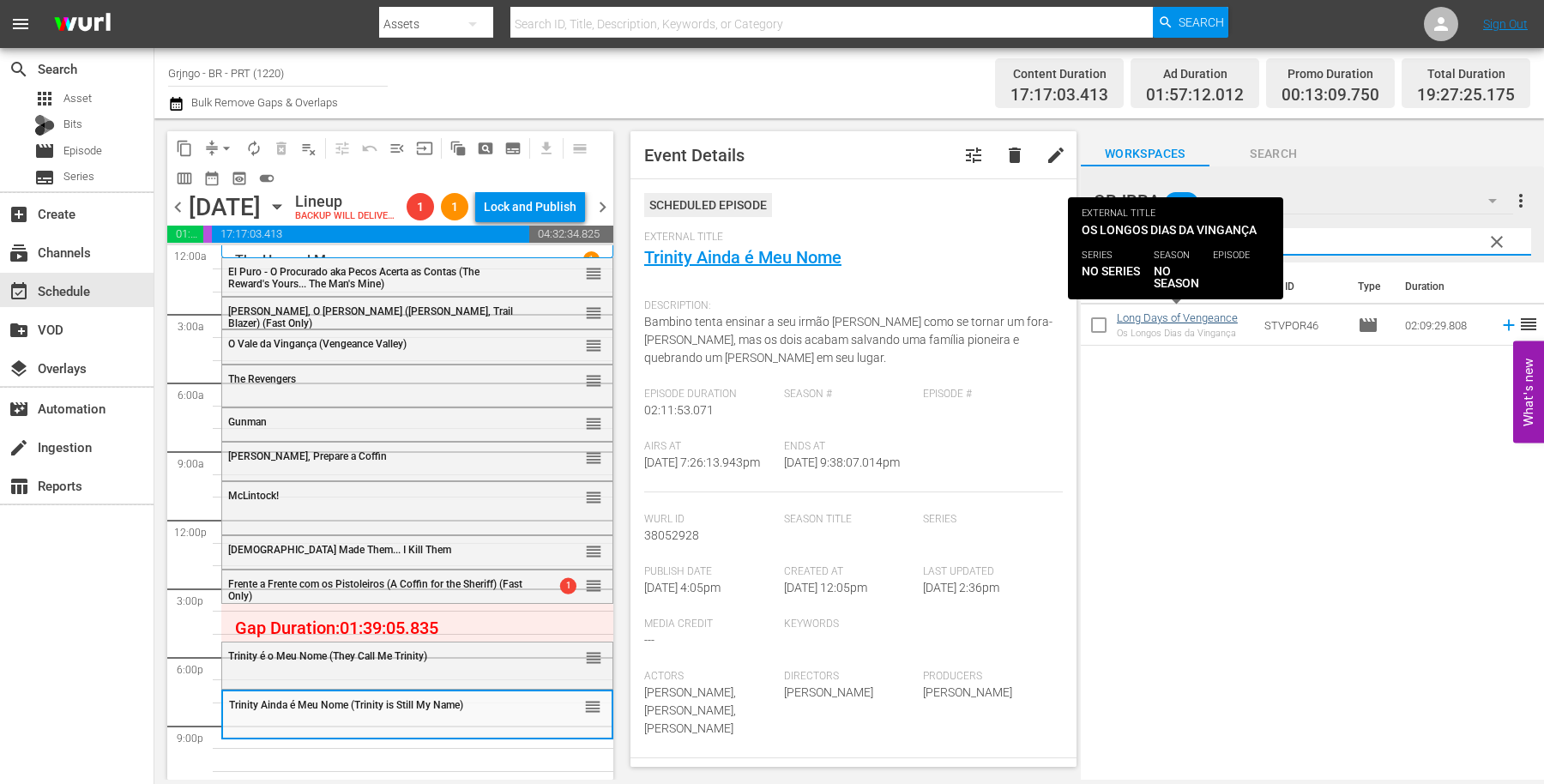
type input "Long Days of Vengeance"
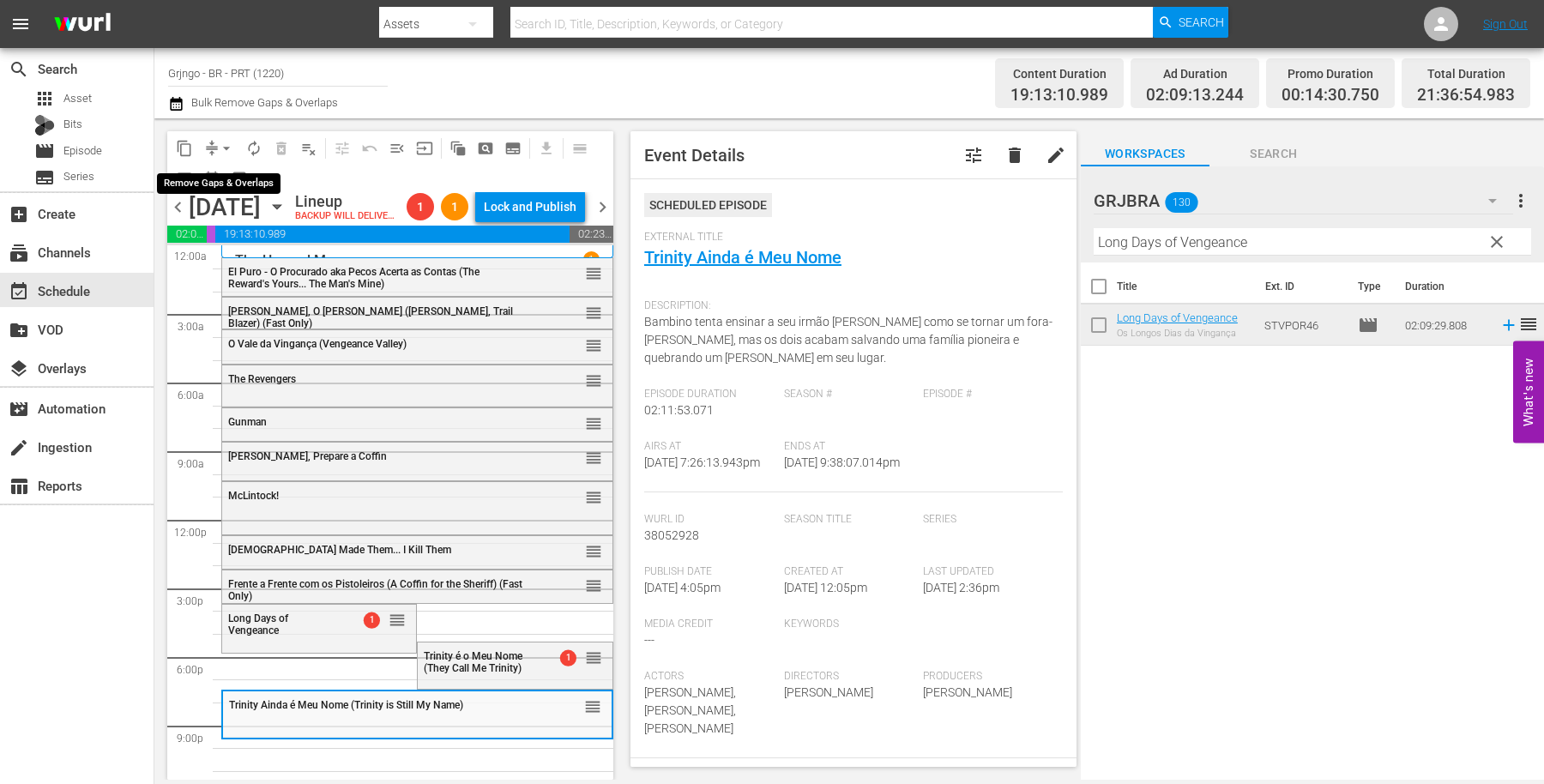
click at [226, 145] on span "arrow_drop_down" at bounding box center [226, 148] width 17 height 17
click at [256, 236] on li "Align to End of Previous Day" at bounding box center [227, 238] width 180 height 28
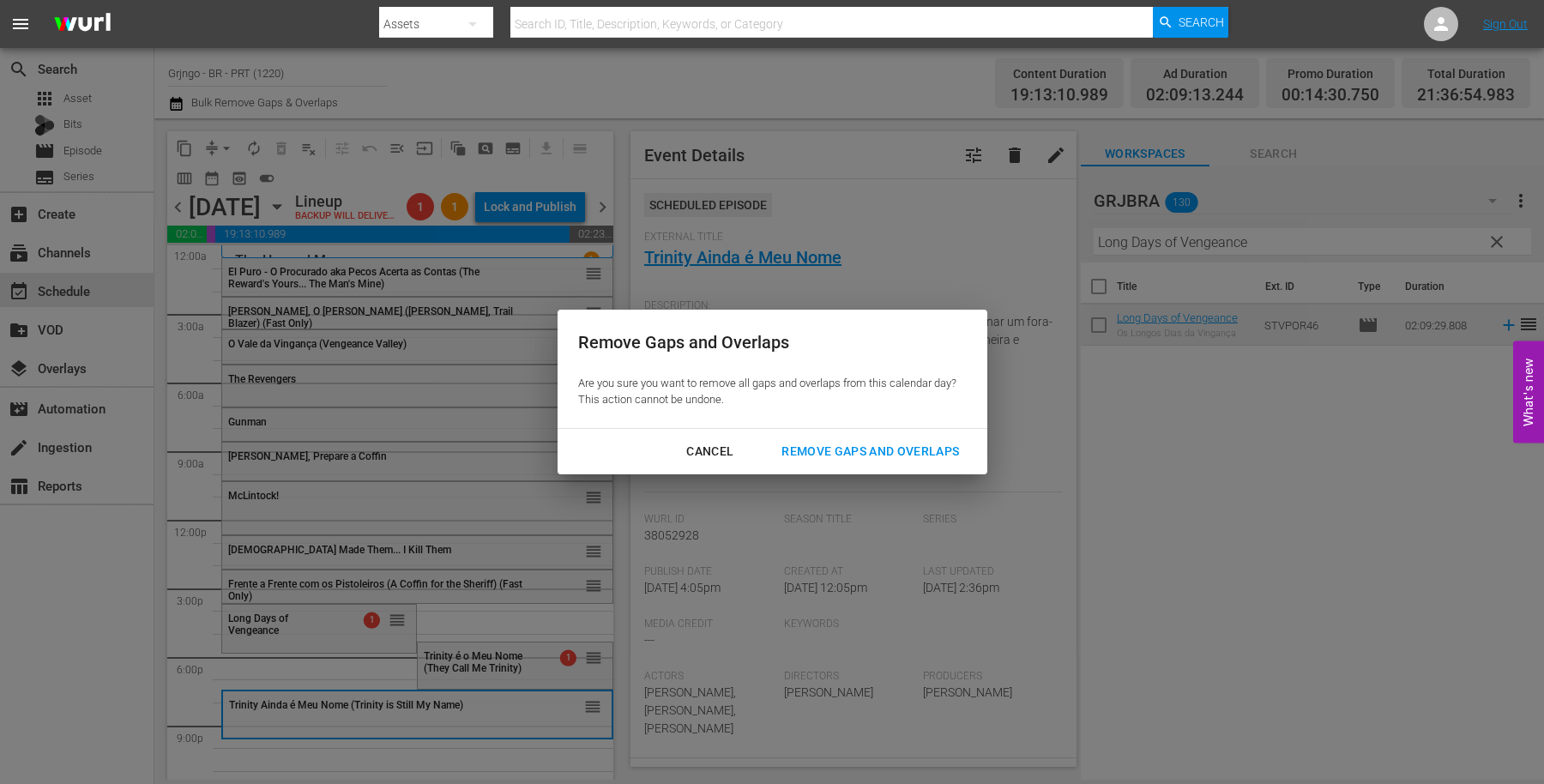
click at [844, 449] on div "Remove Gaps and Overlaps" at bounding box center [870, 451] width 205 height 22
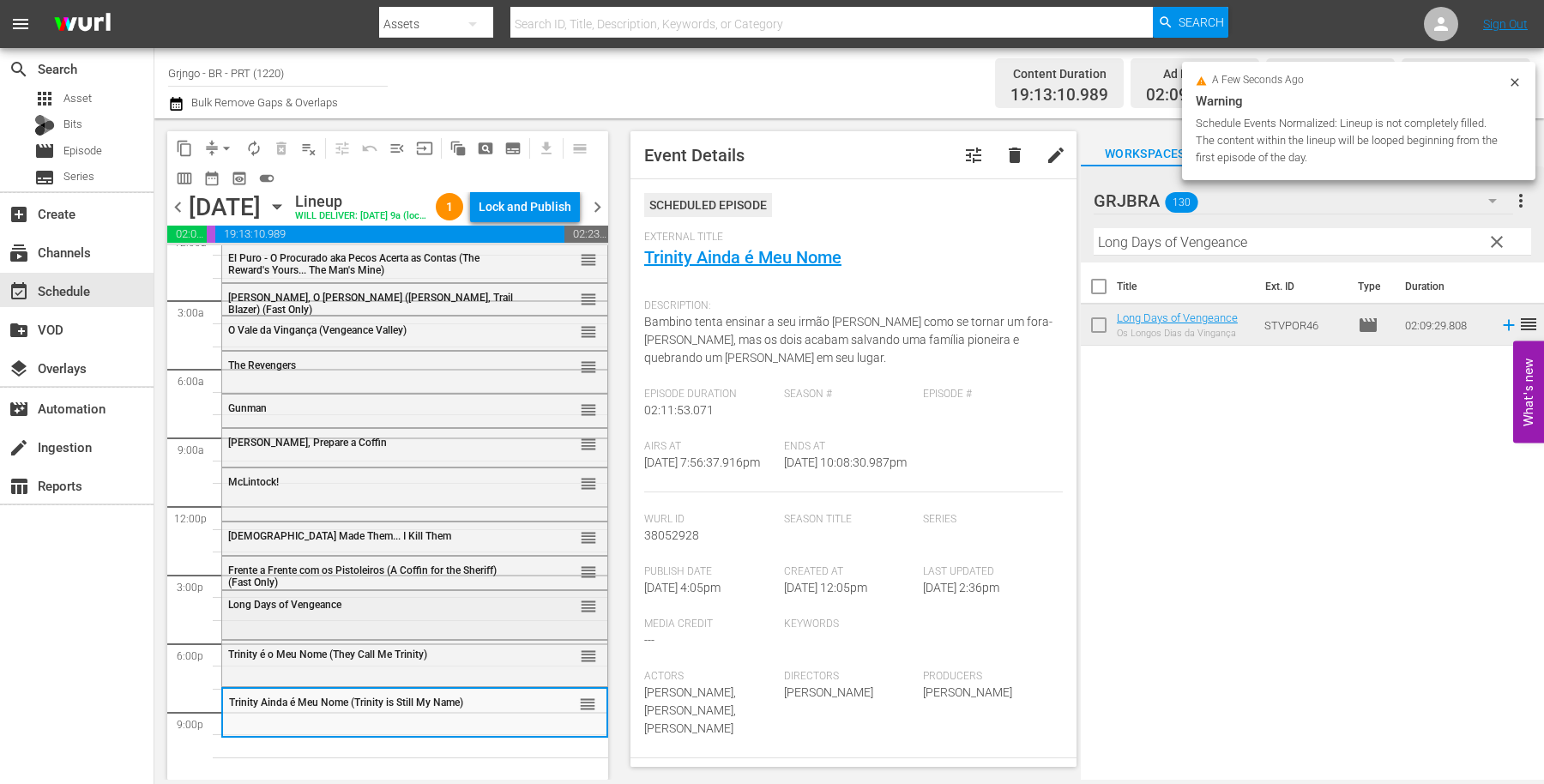
scroll to position [42, 0]
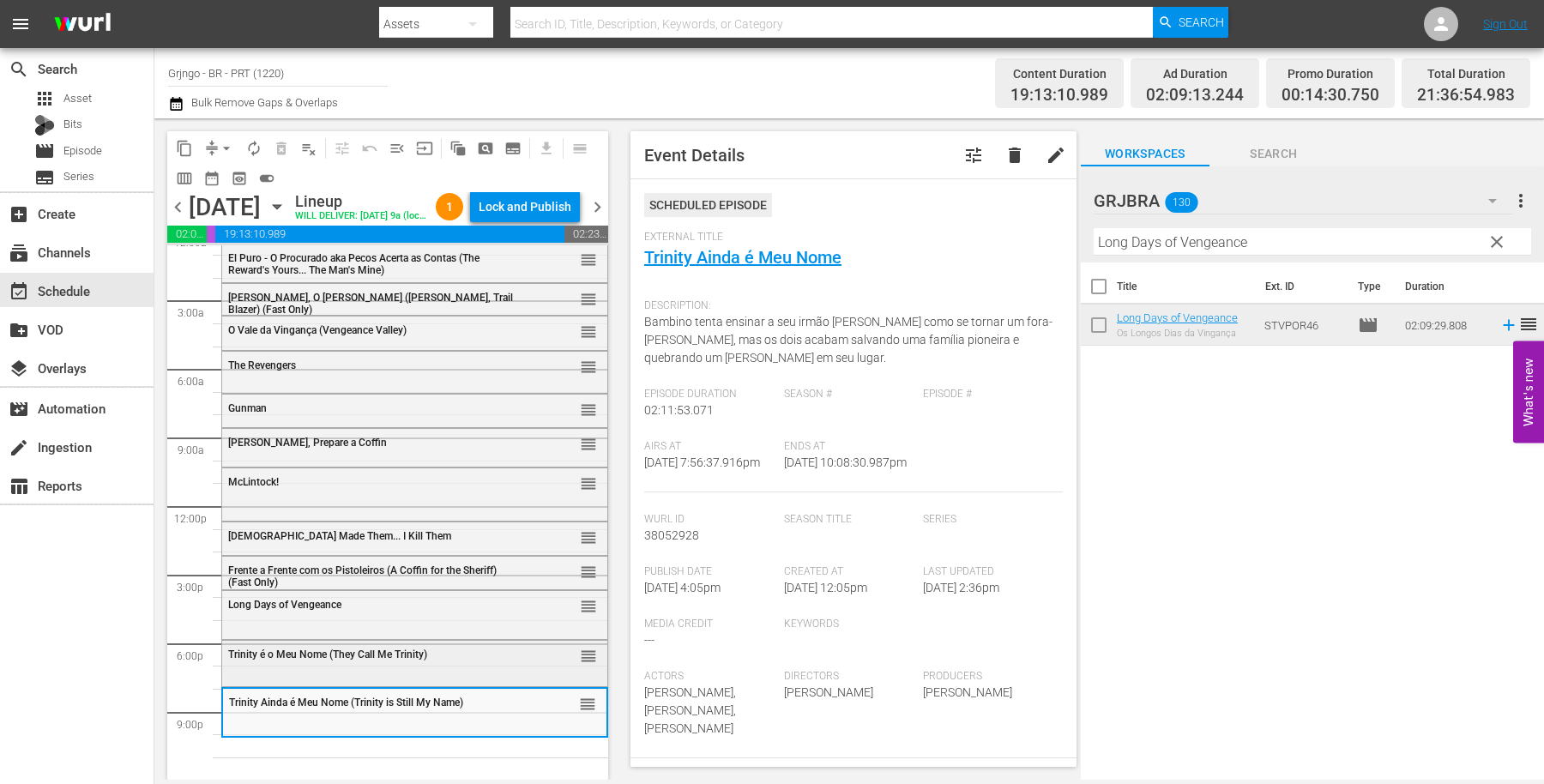
click at [358, 647] on div "Trinity é o Meu Nome (They Call Me Trinity)" at bounding box center [374, 653] width 290 height 14
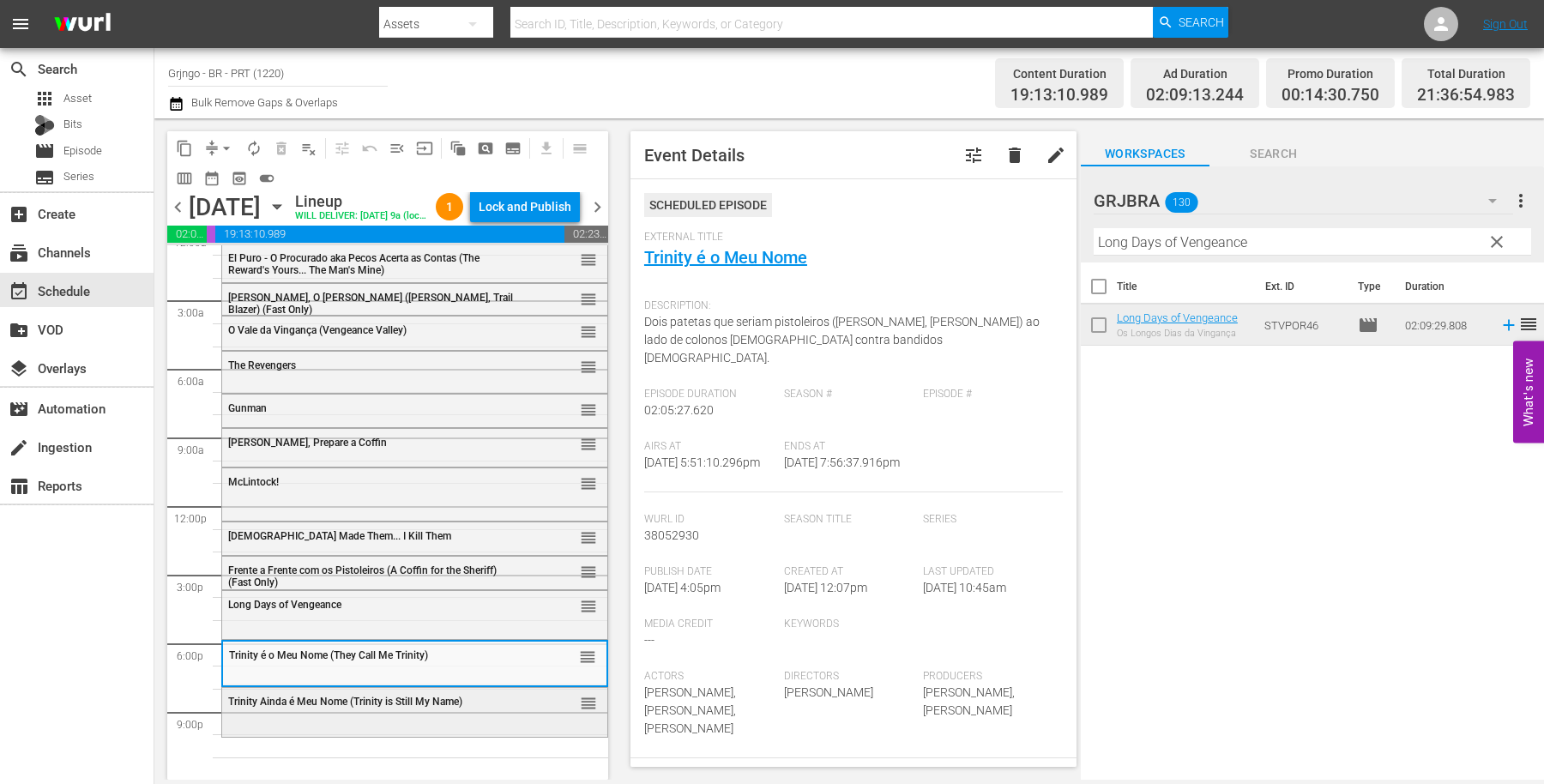
click at [372, 705] on span "Trinity Ainda é Meu Nome (Trinity is Still My Name)" at bounding box center [345, 701] width 234 height 12
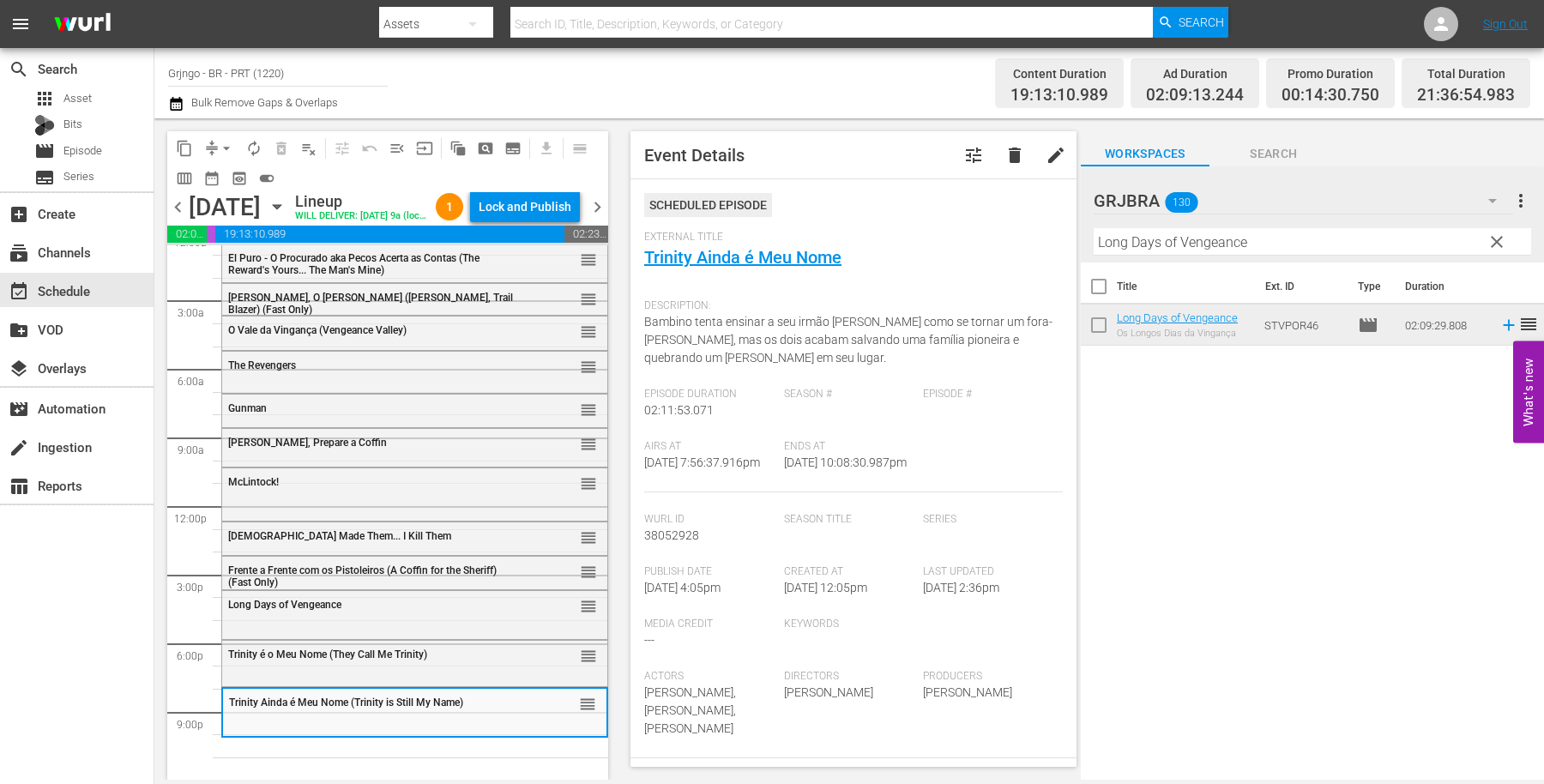
click at [1498, 237] on span "clear" at bounding box center [1497, 242] width 21 height 21
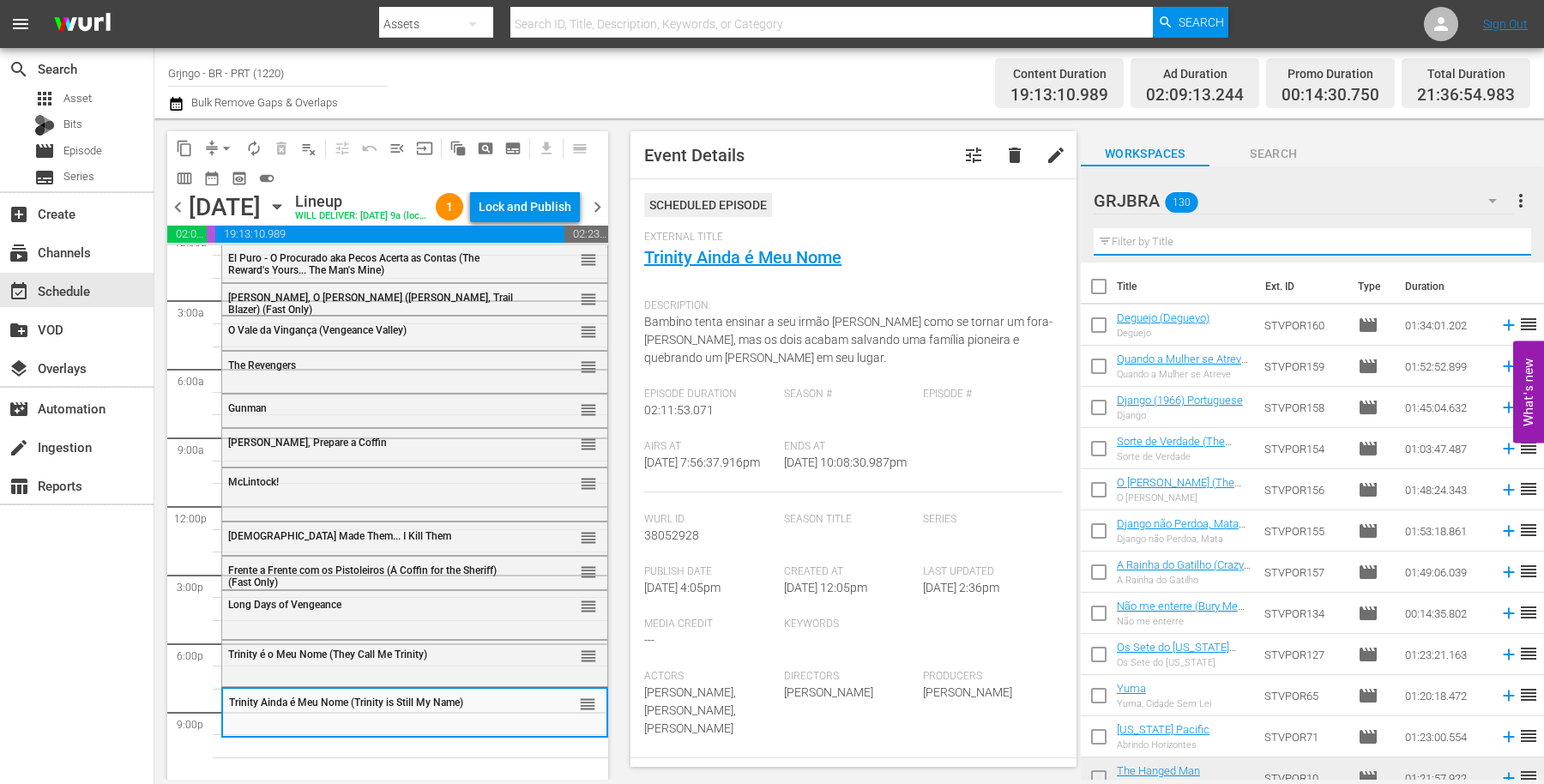
paste input "Pecos - Cleans Up"
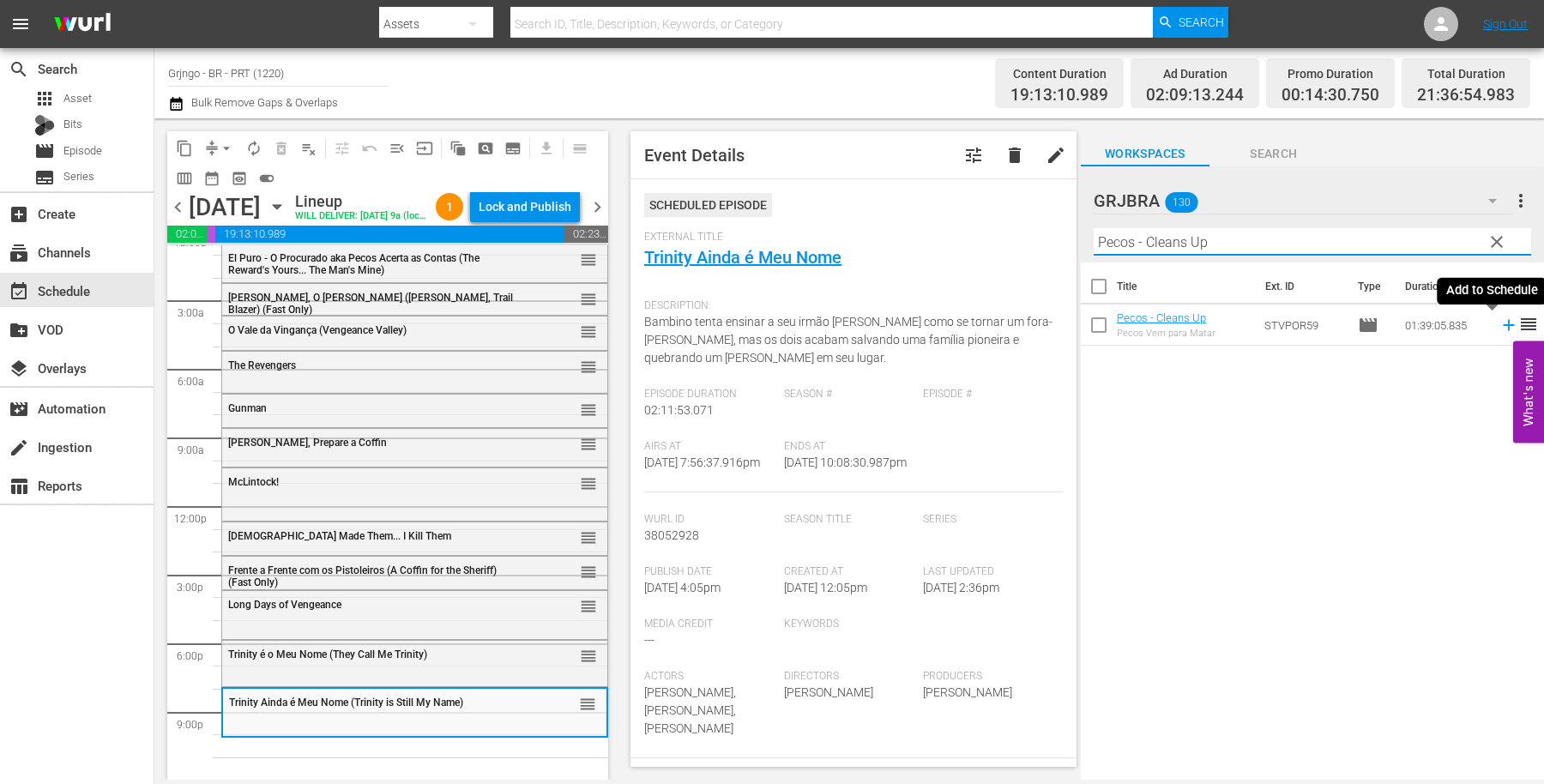
type input "Pecos - Cleans Up"
click at [1503, 325] on icon at bounding box center [1509, 325] width 11 height 11
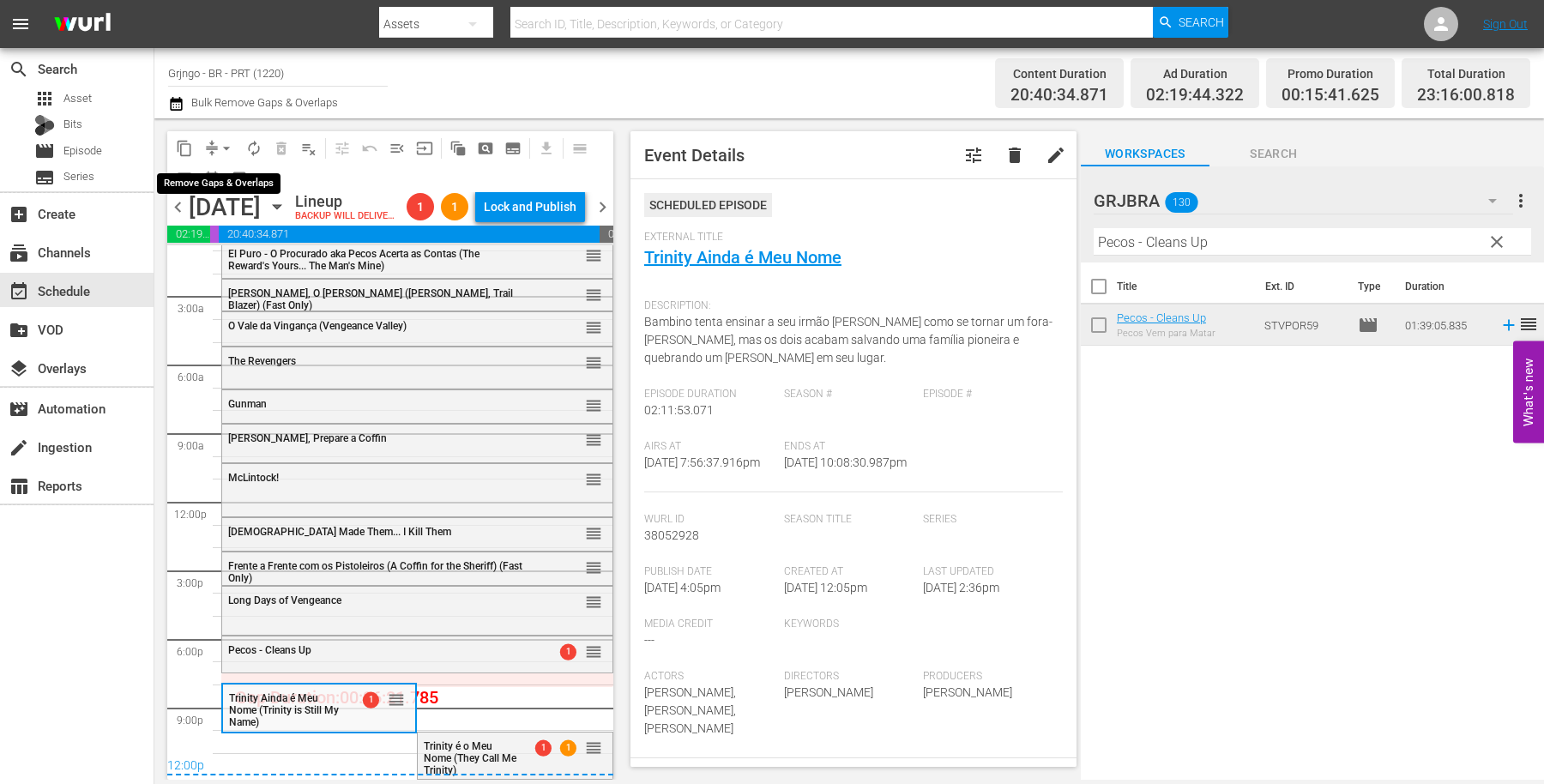
click at [228, 142] on span "arrow_drop_down" at bounding box center [226, 148] width 17 height 17
click at [257, 246] on li "Align to End of Previous Day" at bounding box center [227, 238] width 180 height 28
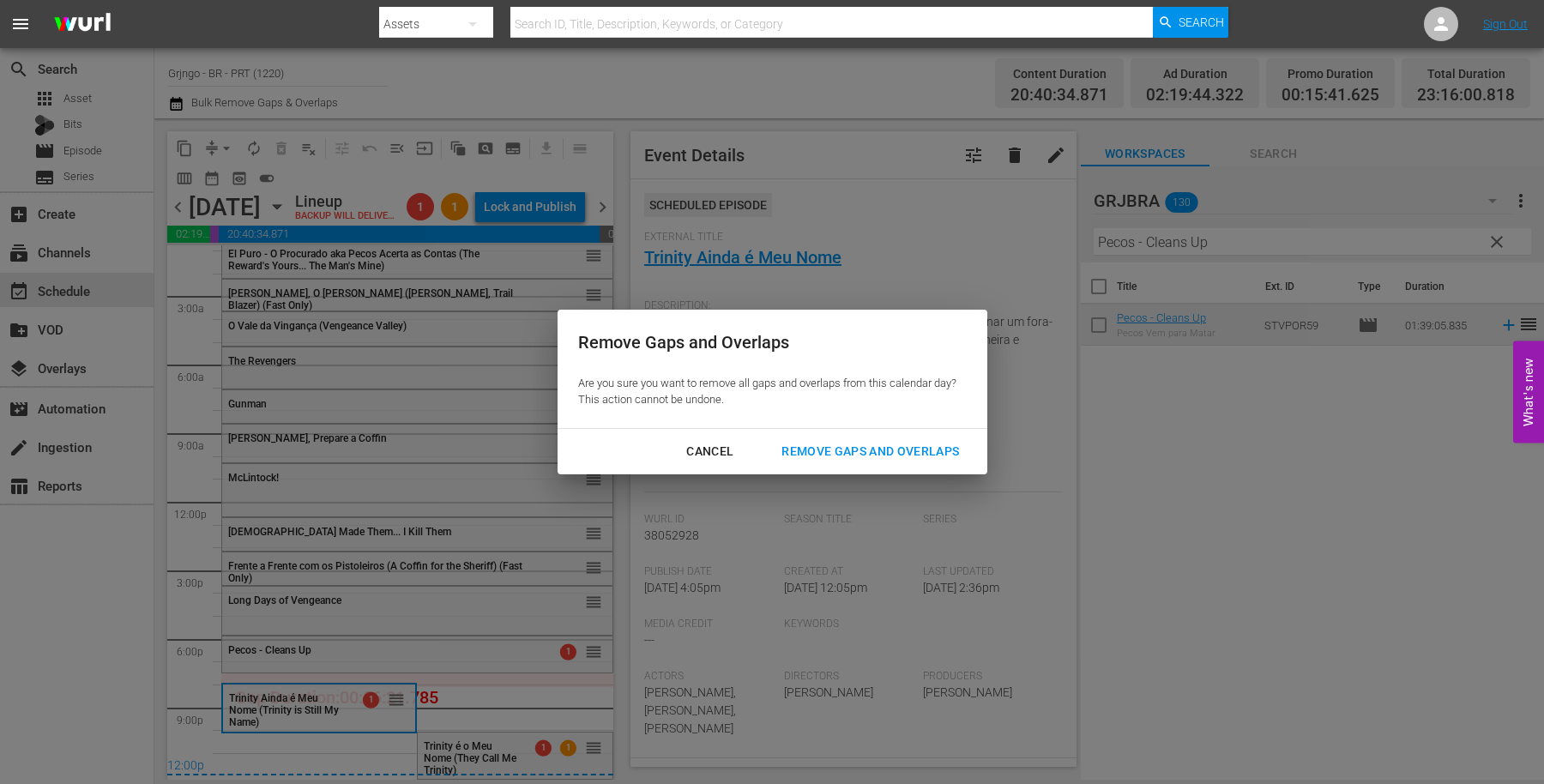
click at [805, 446] on div "Remove Gaps and Overlaps" at bounding box center [870, 451] width 205 height 22
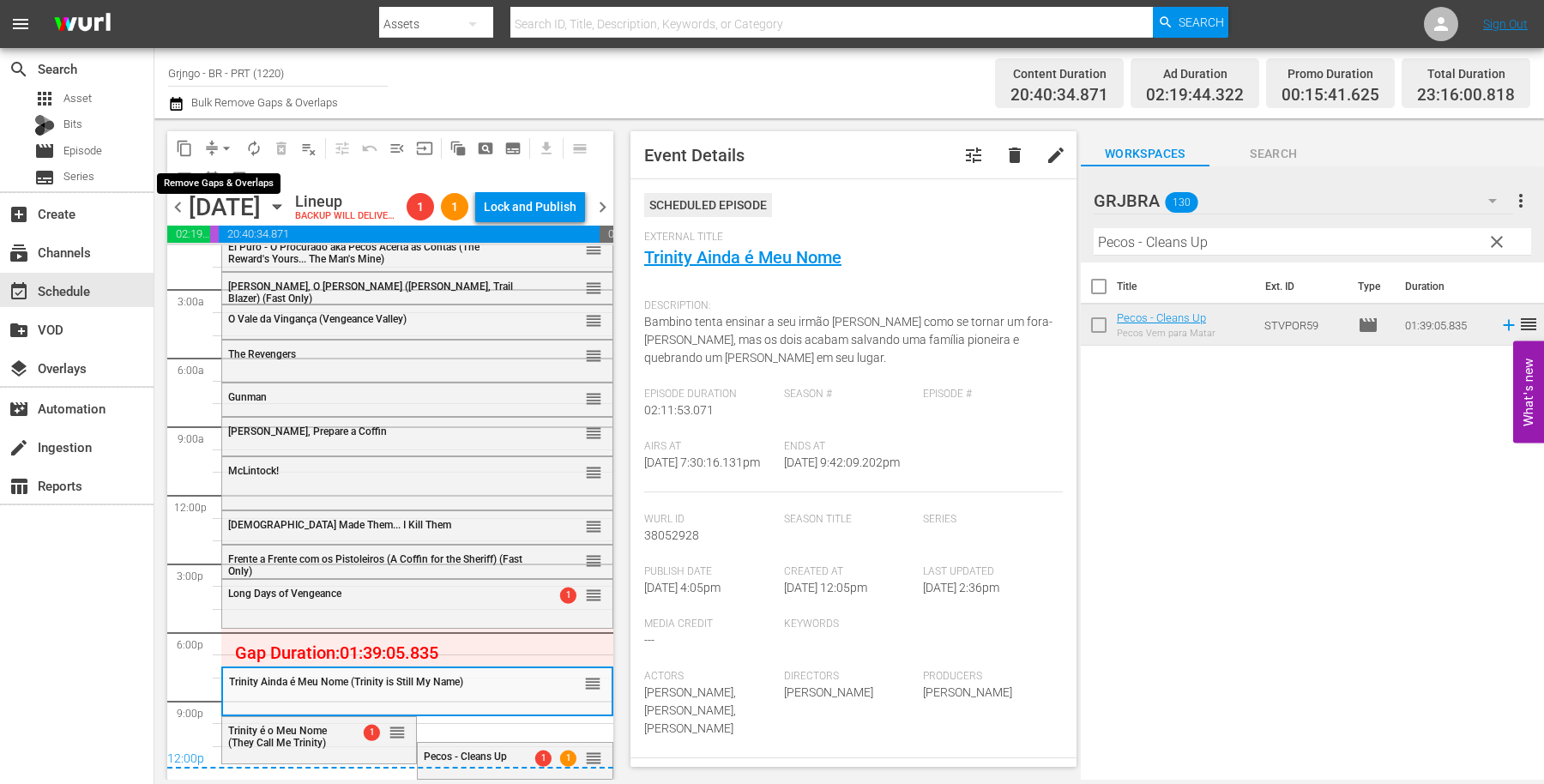
click at [233, 146] on span "arrow_drop_down" at bounding box center [226, 148] width 17 height 17
click at [232, 243] on li "Align to End of Previous Day" at bounding box center [227, 238] width 180 height 28
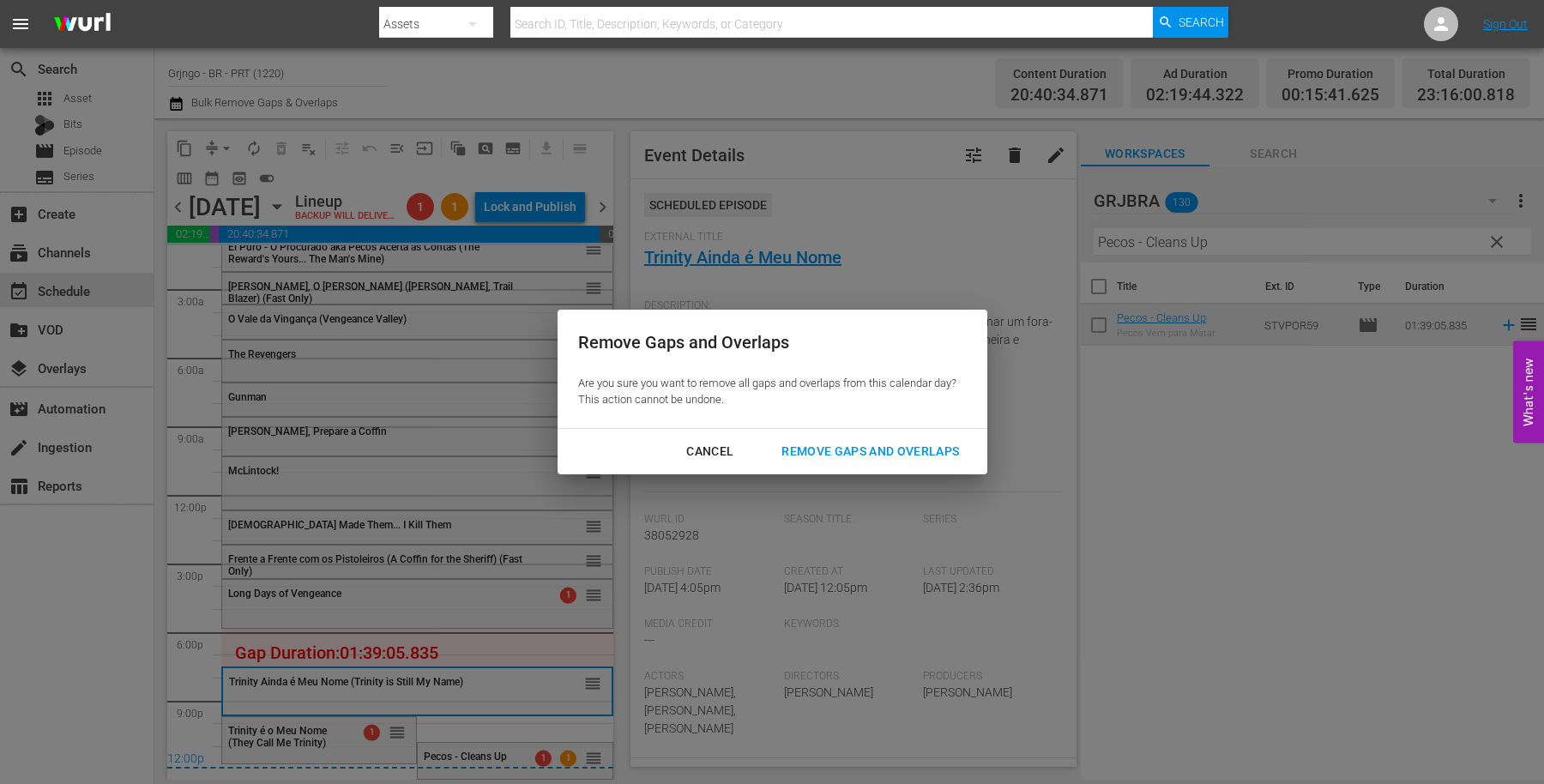
click at [791, 444] on div "Remove Gaps and Overlaps" at bounding box center [870, 451] width 205 height 22
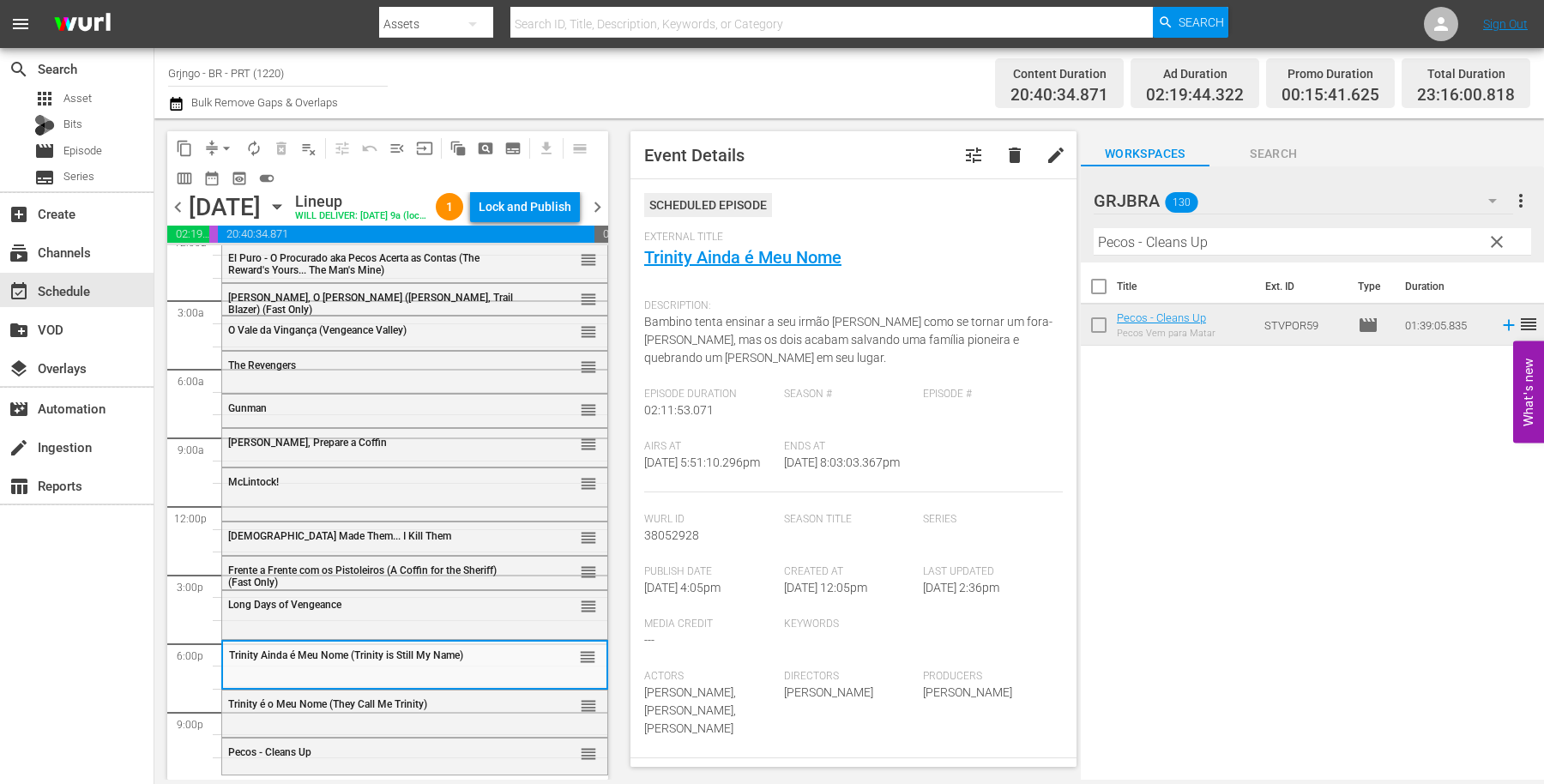
click at [1498, 240] on span "clear" at bounding box center [1497, 242] width 21 height 21
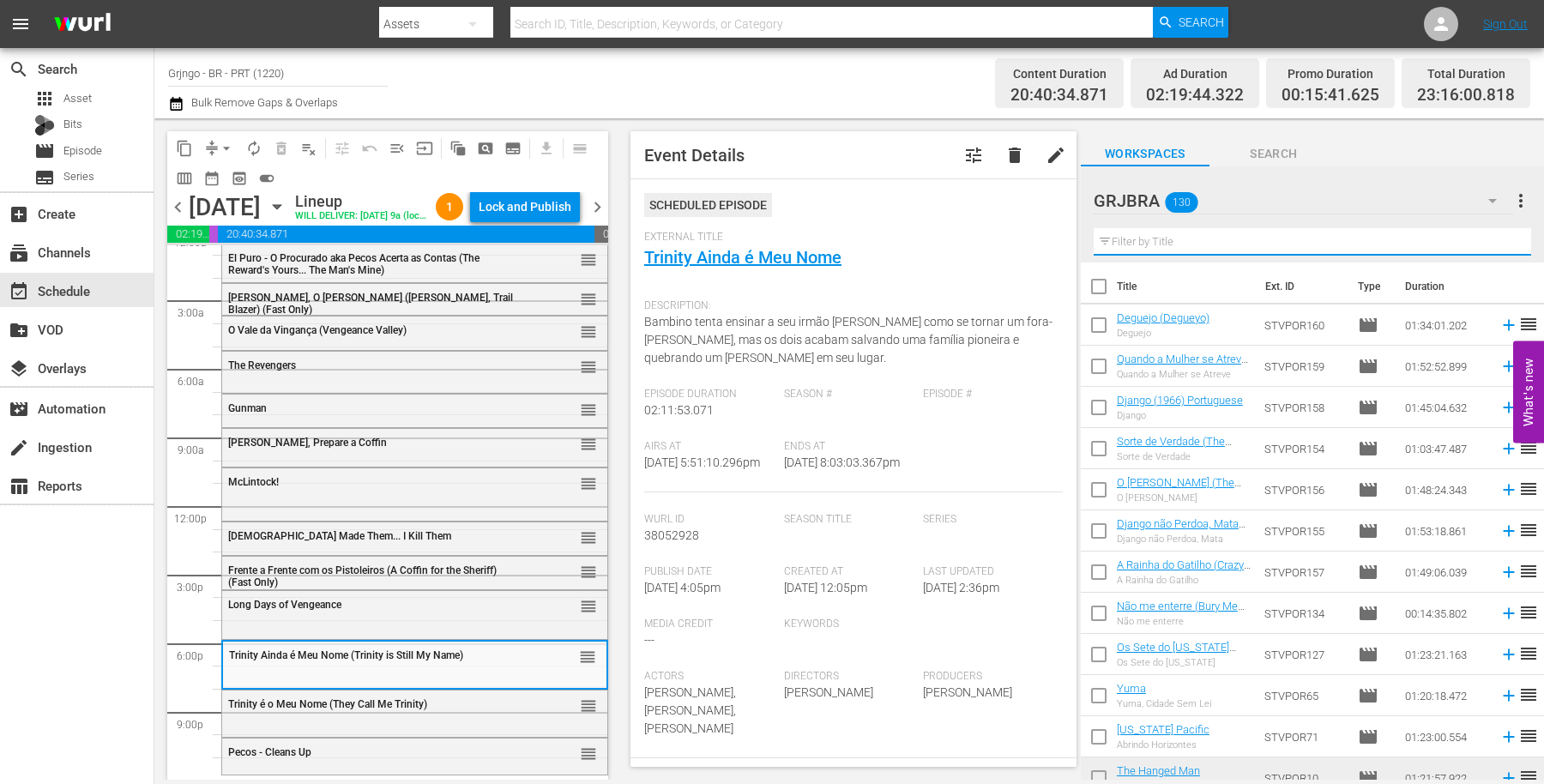
paste input "Rastros de Vingança"
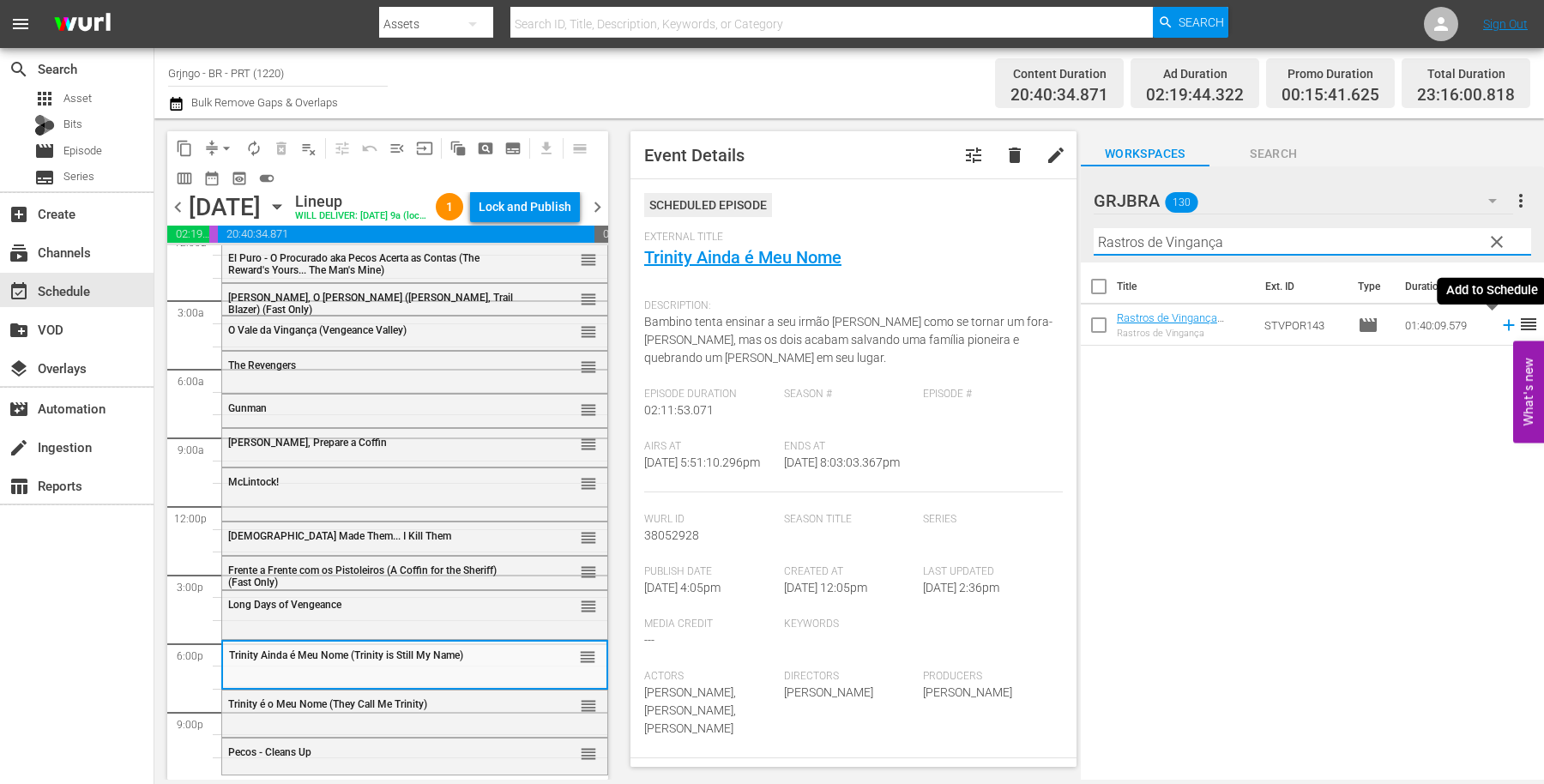
type input "Rastros de Vingança"
click at [1503, 324] on icon at bounding box center [1509, 325] width 11 height 11
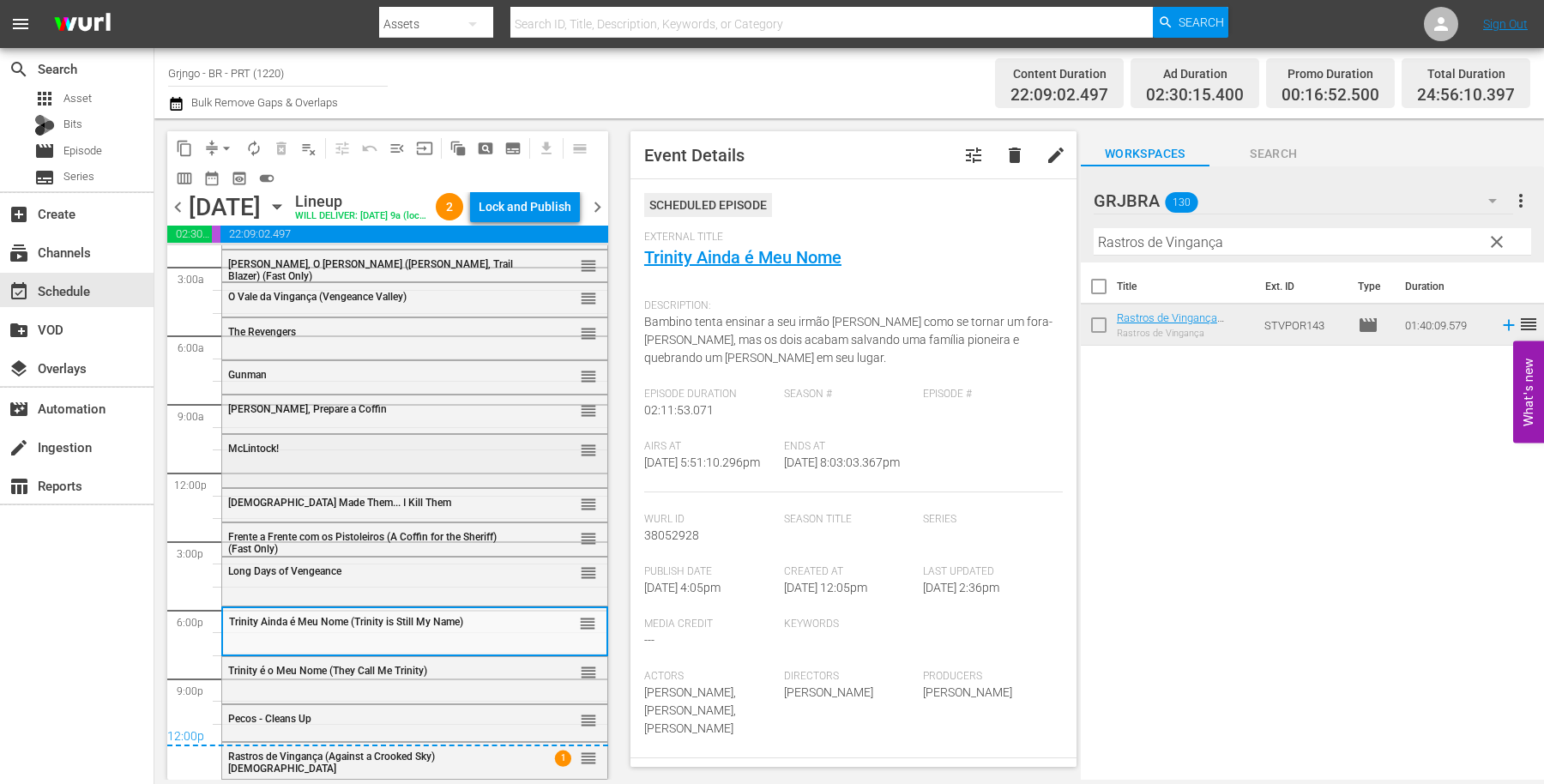
scroll to position [75, 0]
click at [540, 208] on div "Lock and Publish" at bounding box center [525, 207] width 92 height 31
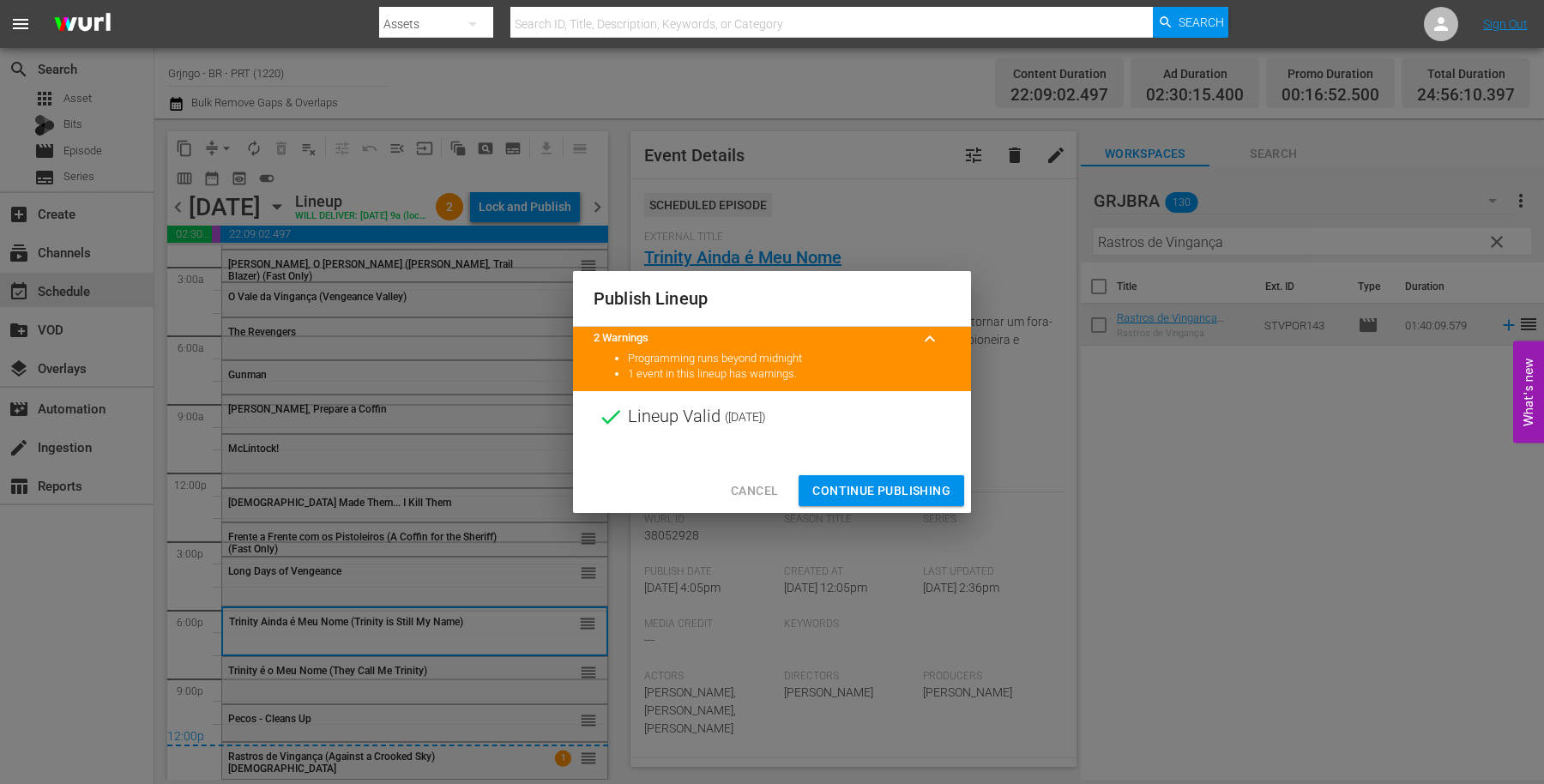
click at [895, 493] on span "Continue Publishing" at bounding box center [881, 491] width 138 height 22
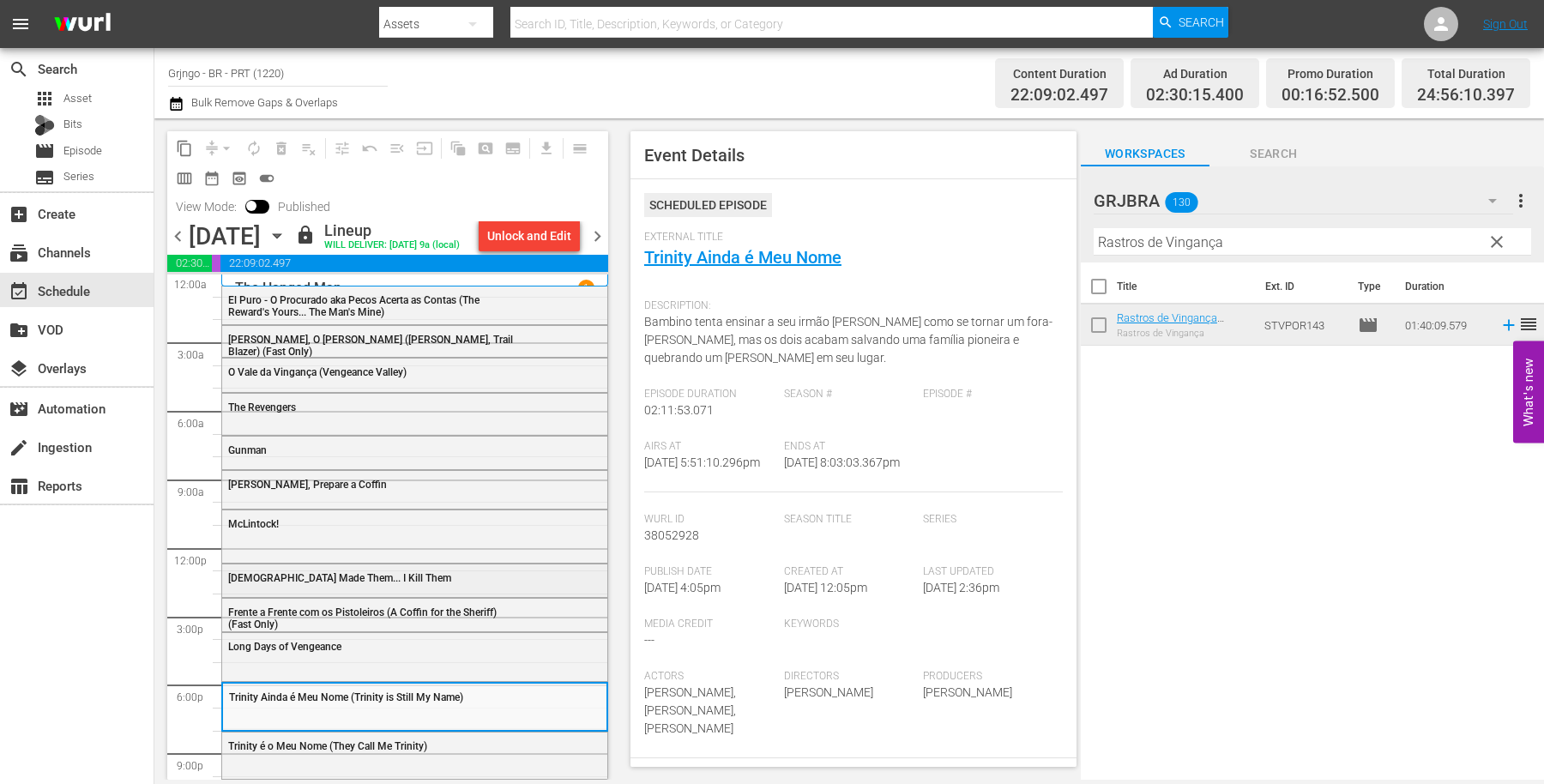
scroll to position [0, 0]
click at [603, 245] on span "chevron_right" at bounding box center [597, 237] width 22 height 22
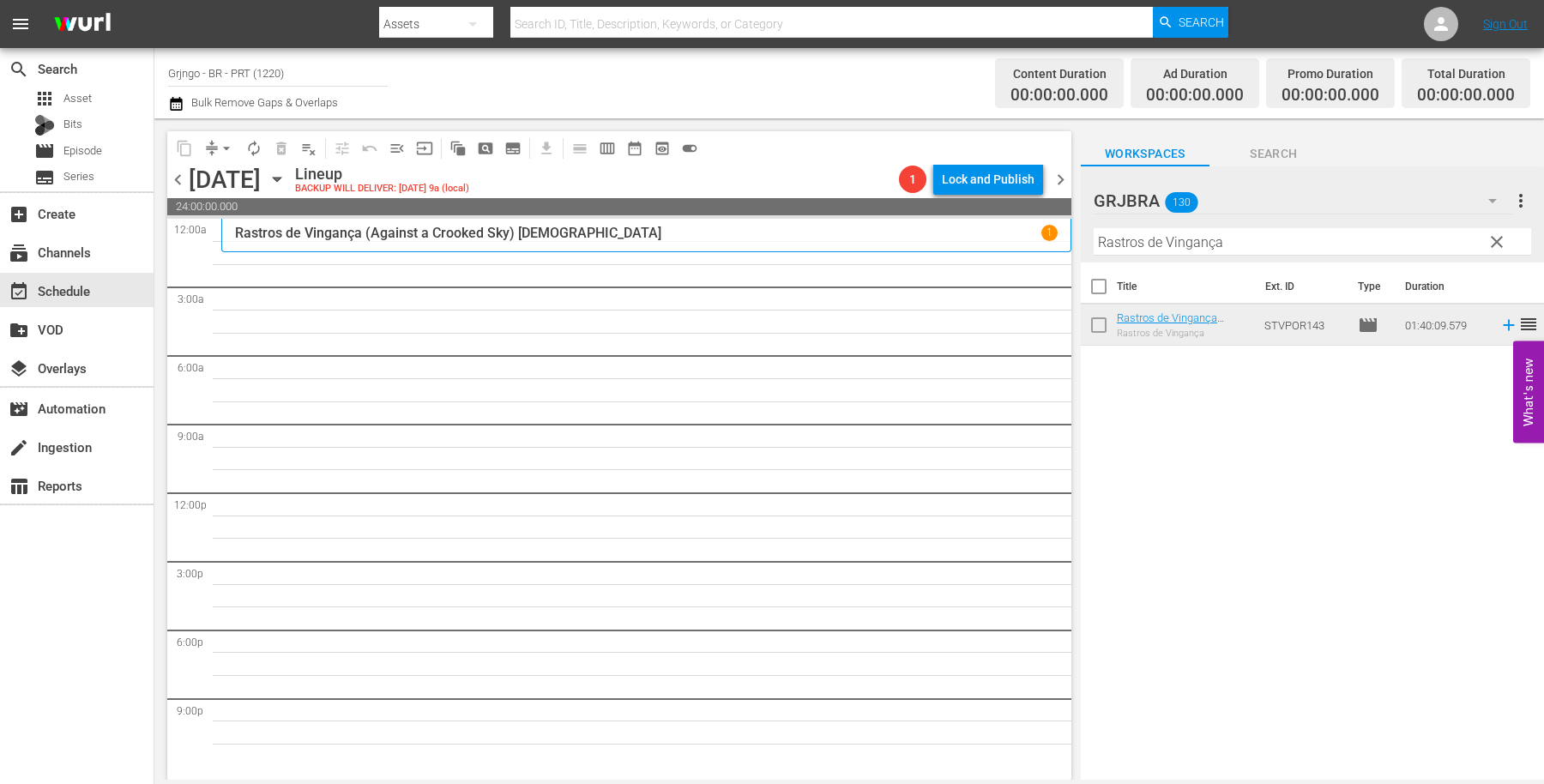
click at [1498, 237] on span "clear" at bounding box center [1497, 242] width 21 height 21
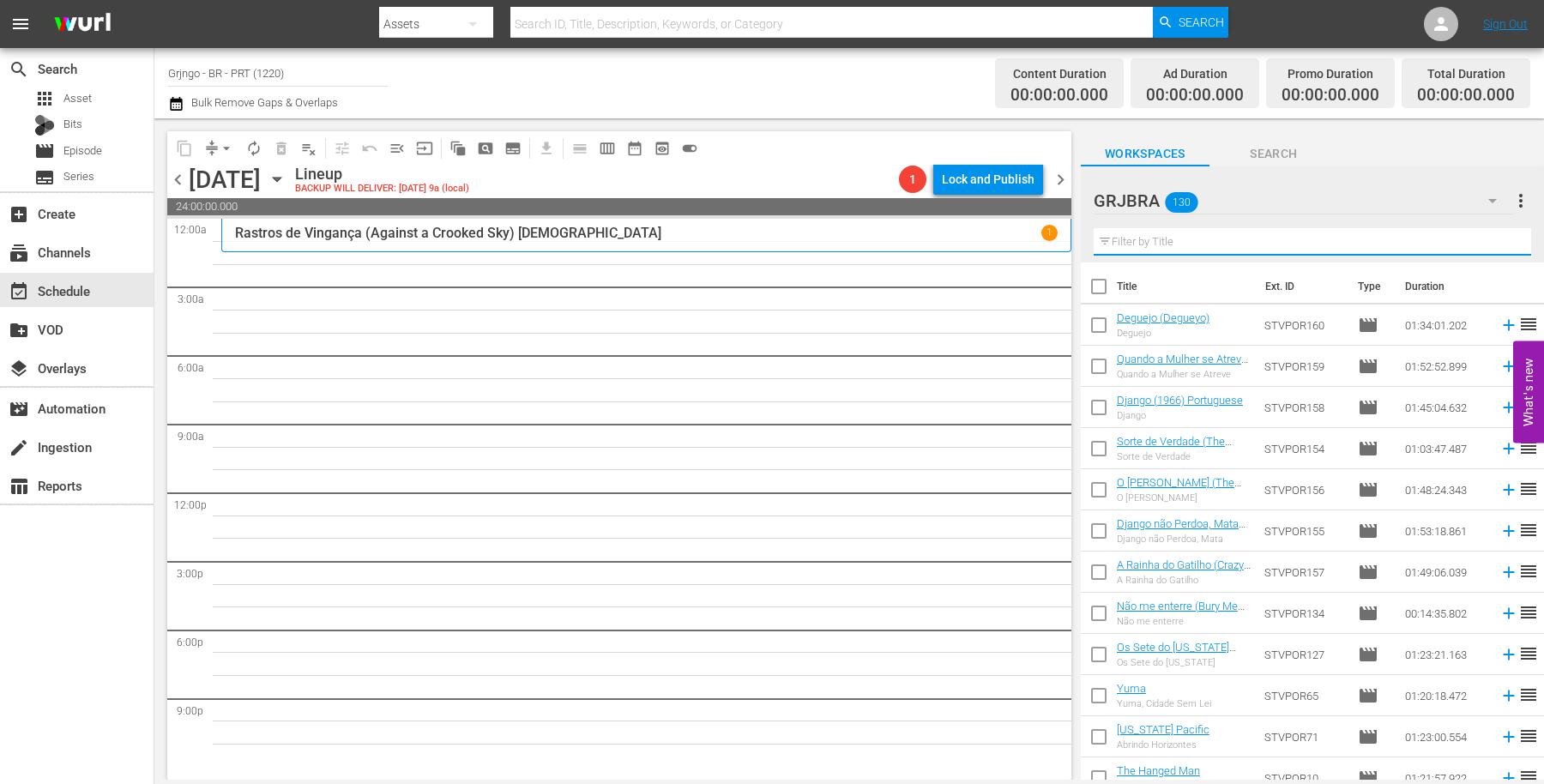
paste input "Poucos Dólares para Django"
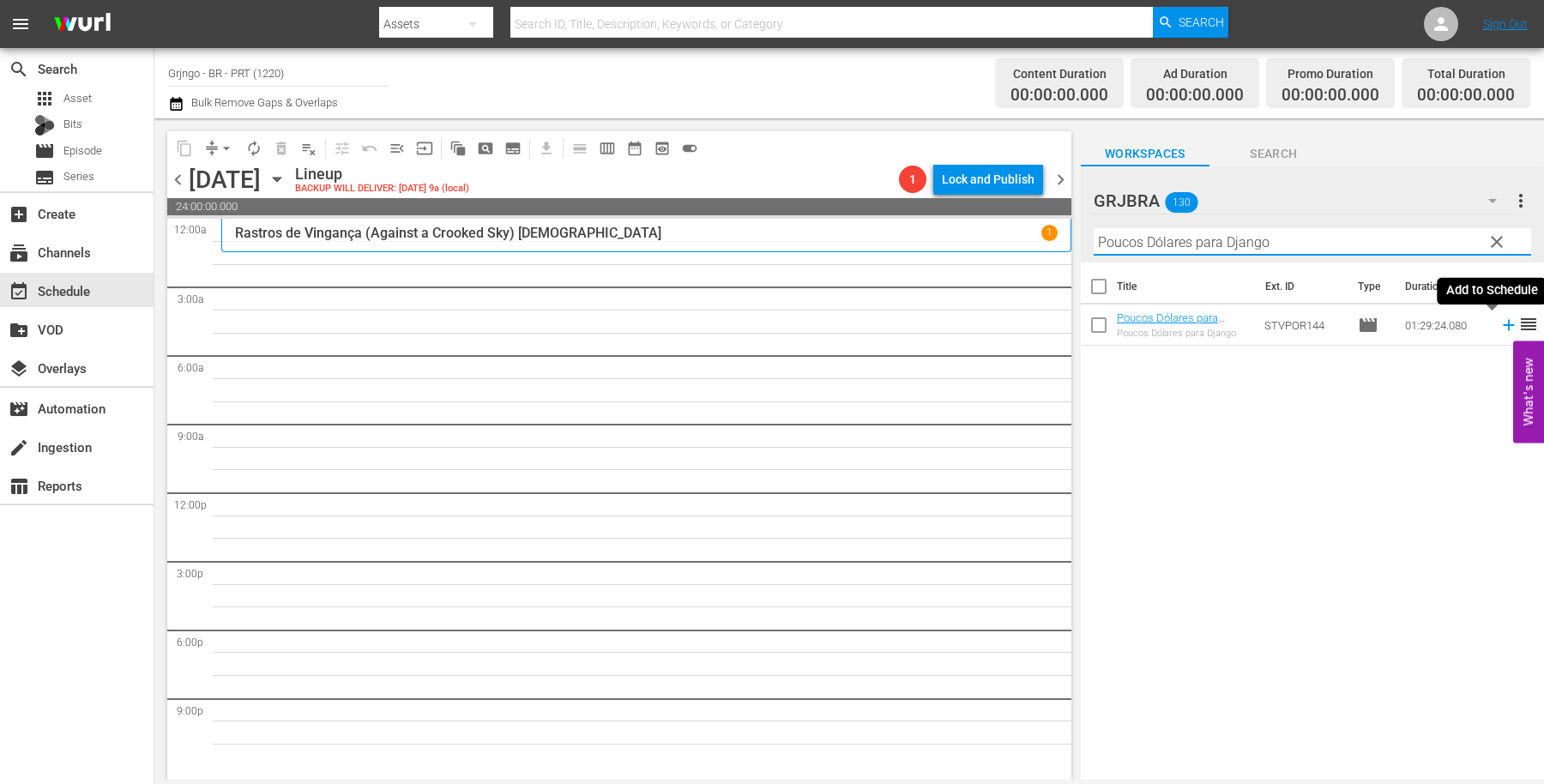
type input "Poucos Dólares para Django"
click at [1500, 327] on icon at bounding box center [1509, 324] width 19 height 19
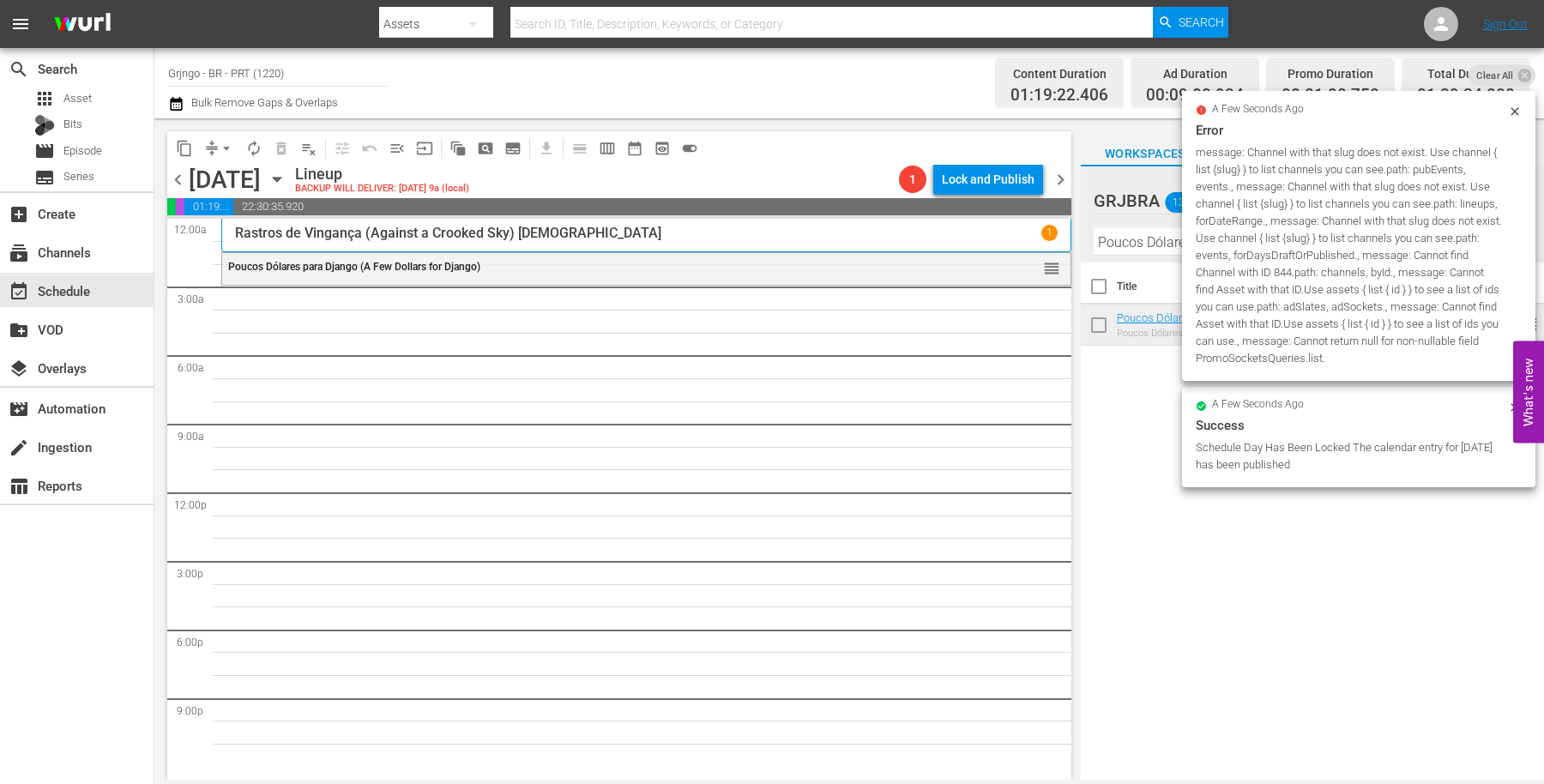
click at [1334, 585] on div "Title Ext. ID Type Duration Poucos Dólares para Django (A Few Dollars for Djang…" at bounding box center [1312, 522] width 463 height 519
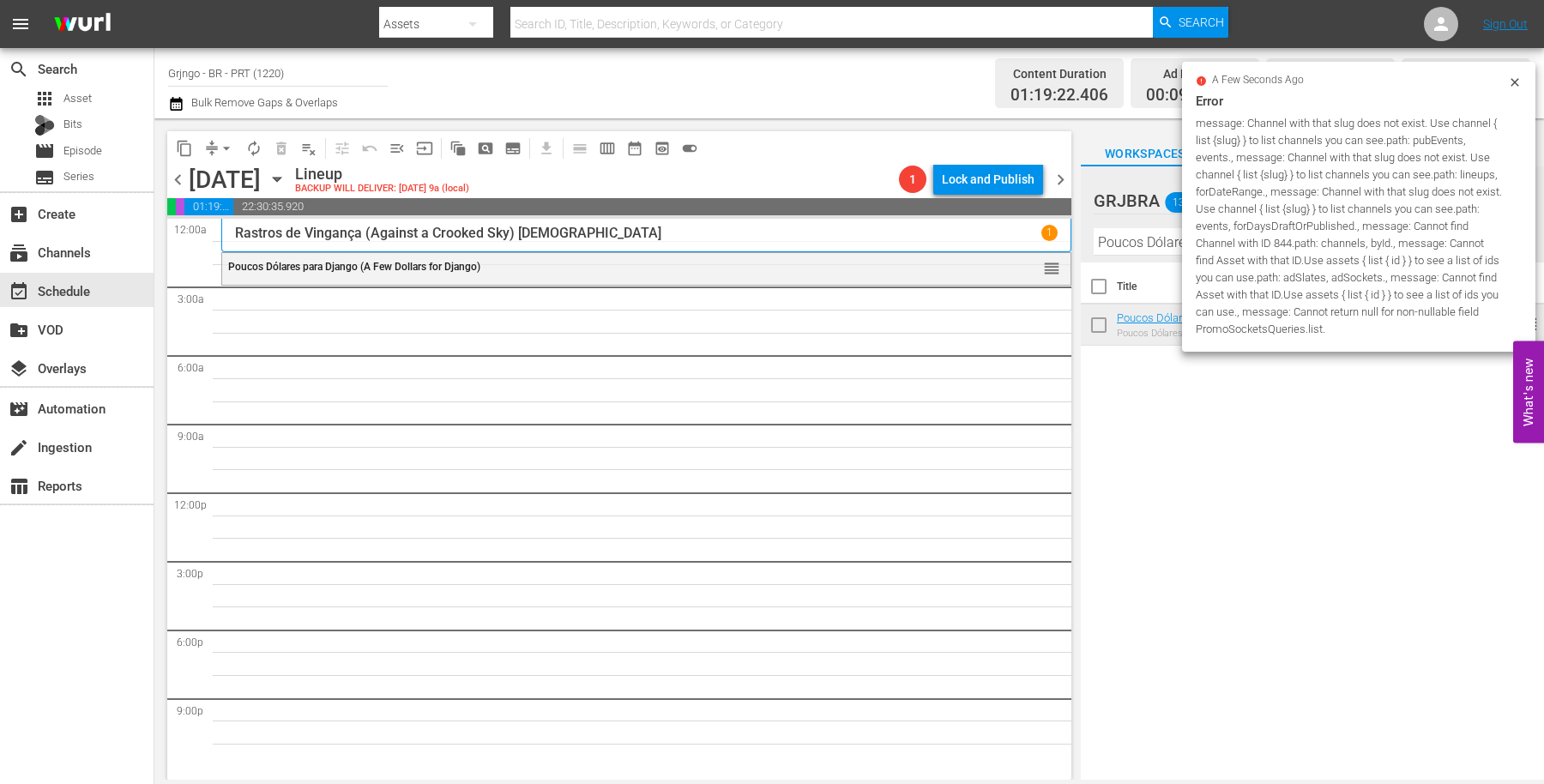
click at [1112, 469] on div "Title Ext. ID Type Duration Poucos Dólares para Django (A Few Dollars for Djang…" at bounding box center [1312, 522] width 463 height 519
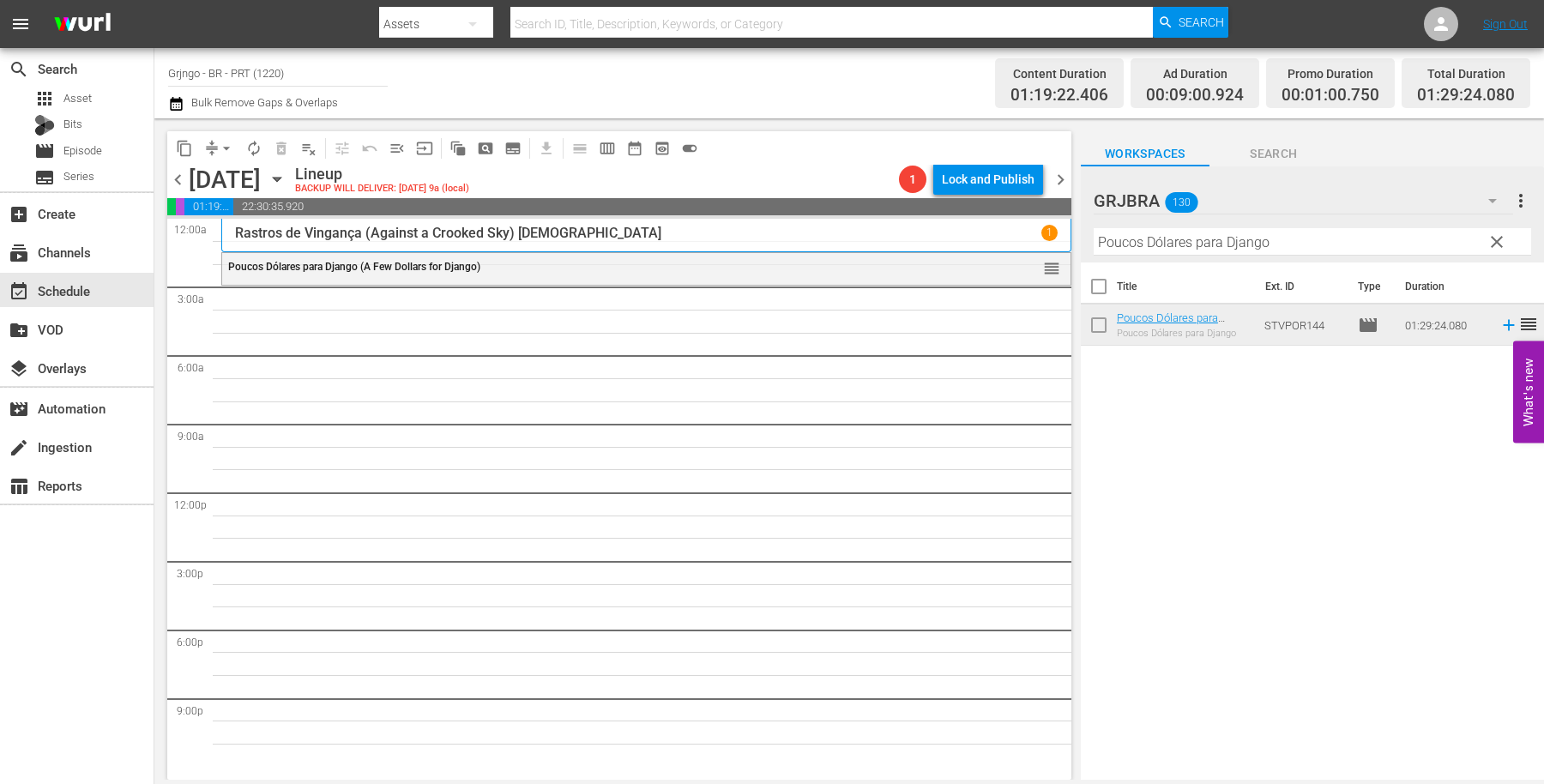
drag, startPoint x: 1495, startPoint y: 241, endPoint x: 1274, endPoint y: 257, distance: 221.6
click at [1495, 241] on span "clear" at bounding box center [1497, 242] width 21 height 21
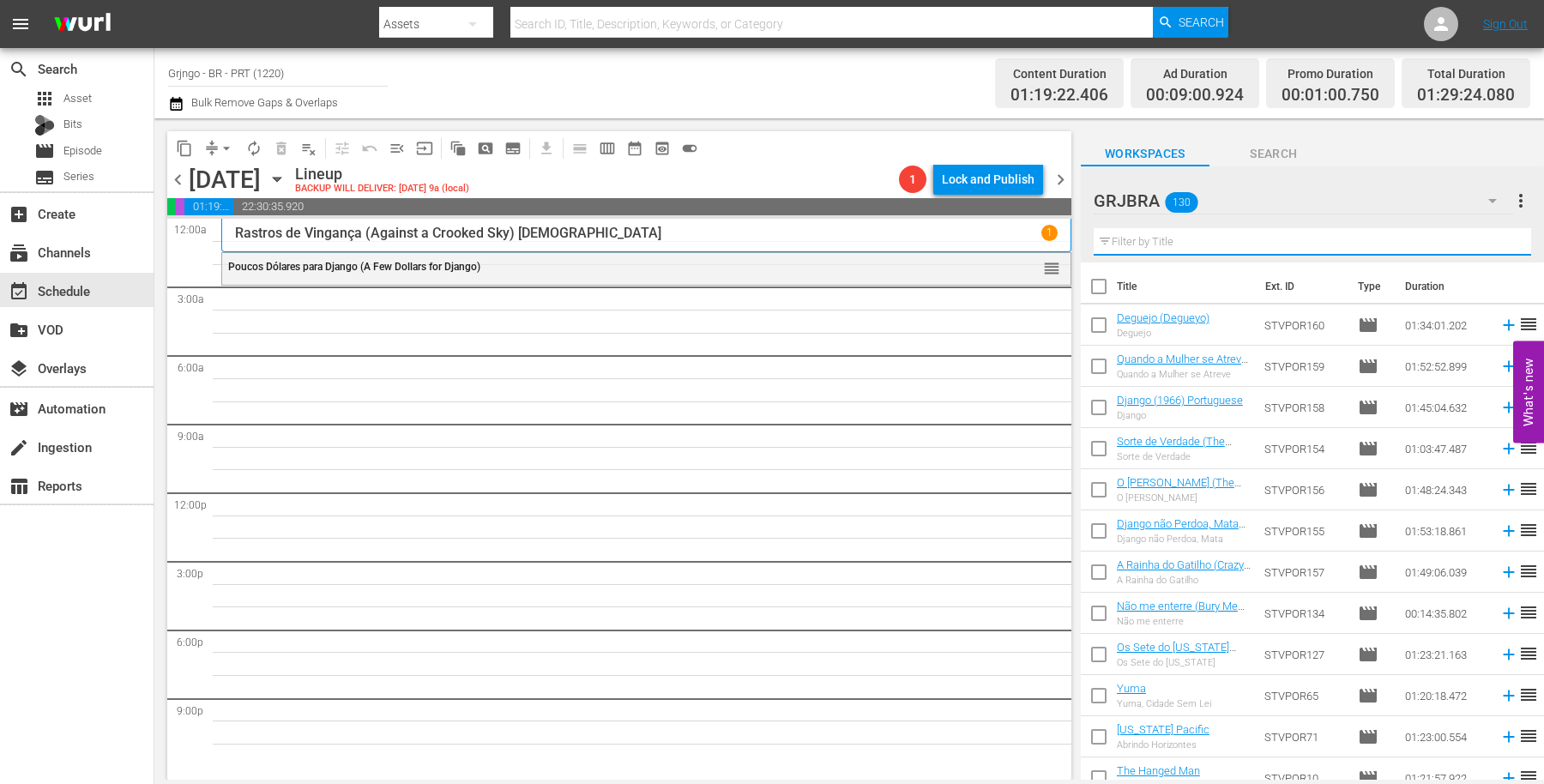
paste input "Quatro Pistoleiros de Santa Trinitá"
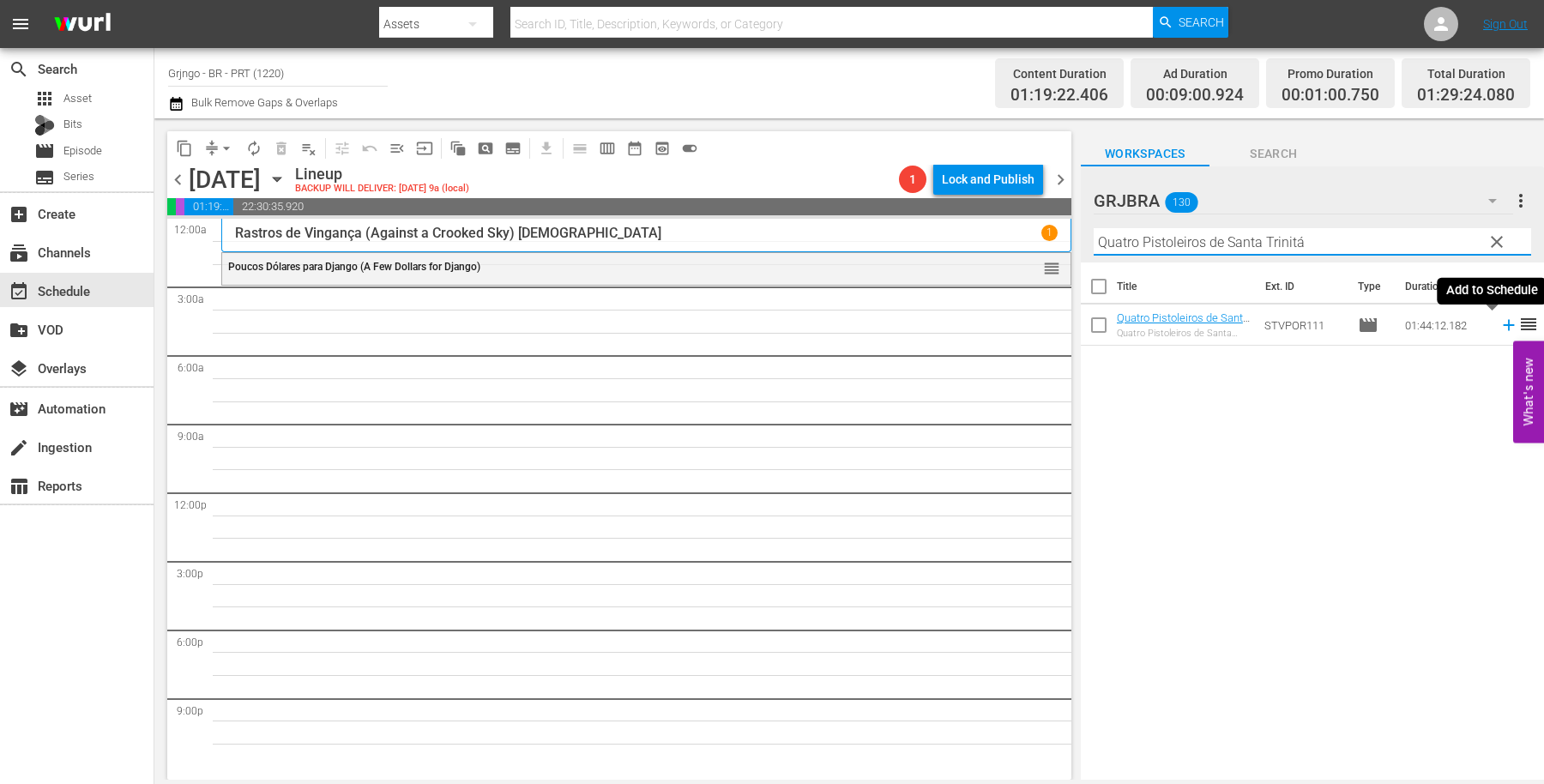
type input "Quatro Pistoleiros de Santa Trinitá"
click at [1500, 326] on icon at bounding box center [1509, 324] width 19 height 19
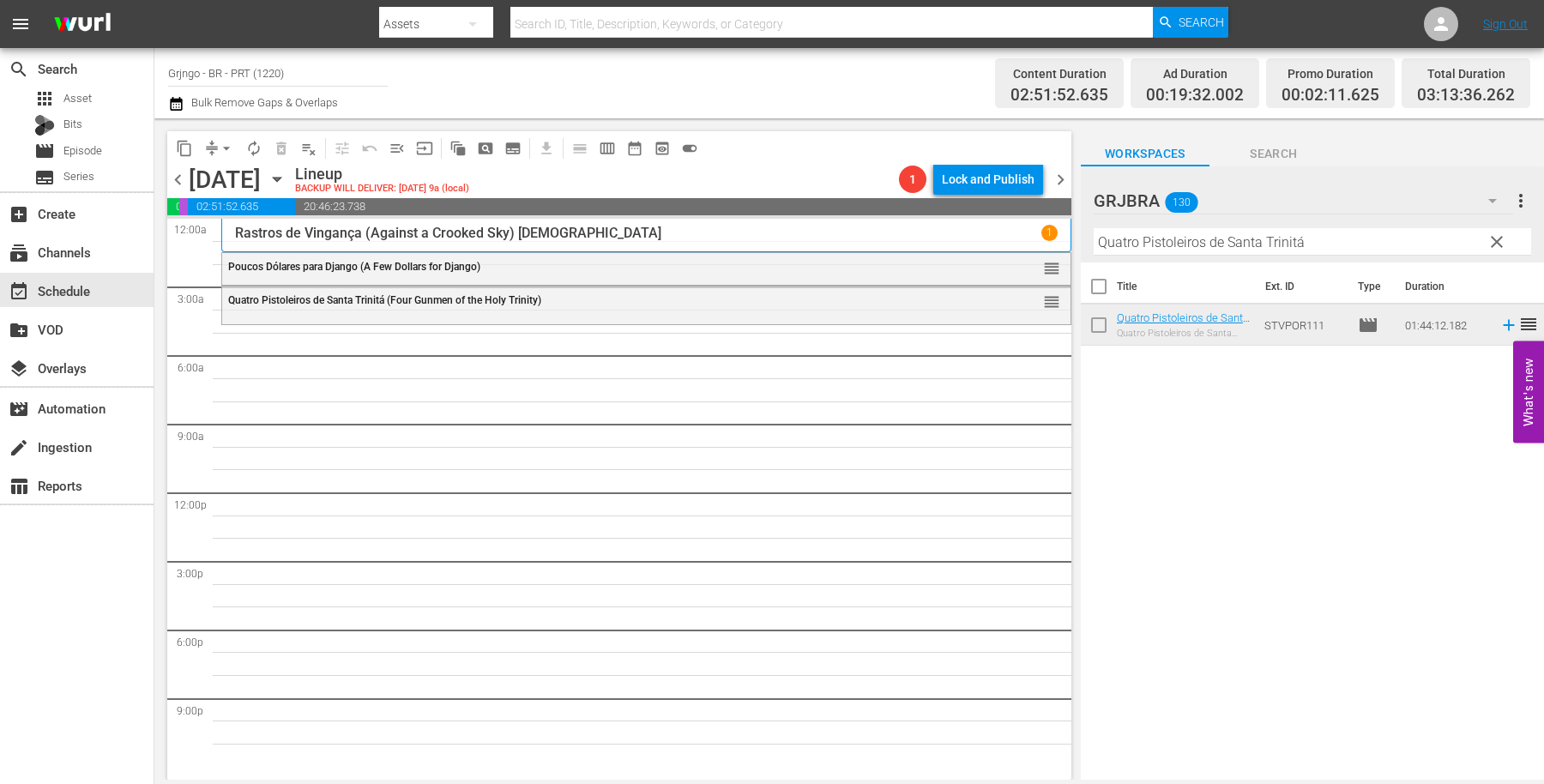
click at [1506, 236] on span "clear" at bounding box center [1497, 242] width 21 height 21
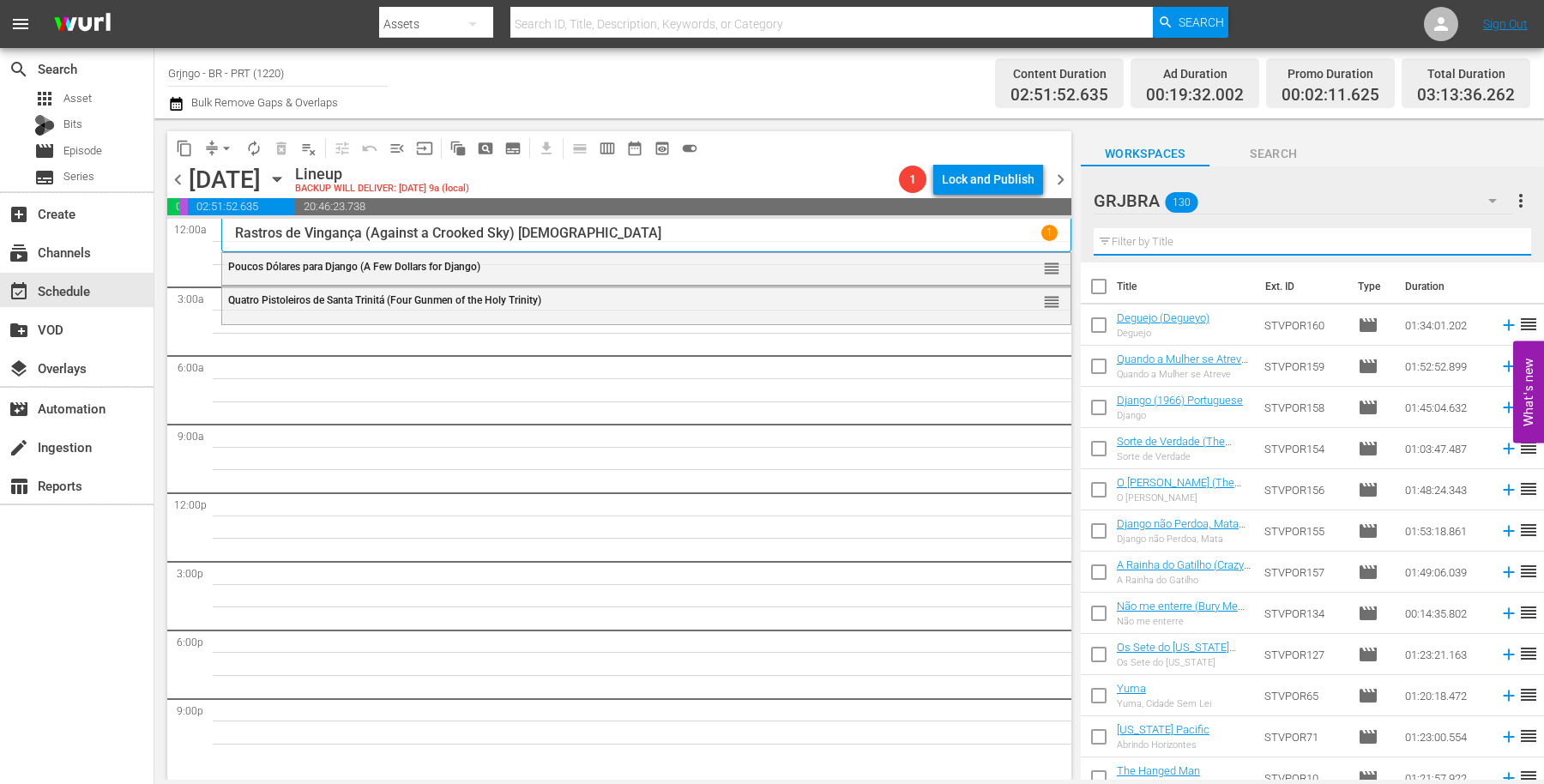
paste input "Um Homem Chamado Django (Viva! [GEOGRAPHIC_DATA])"
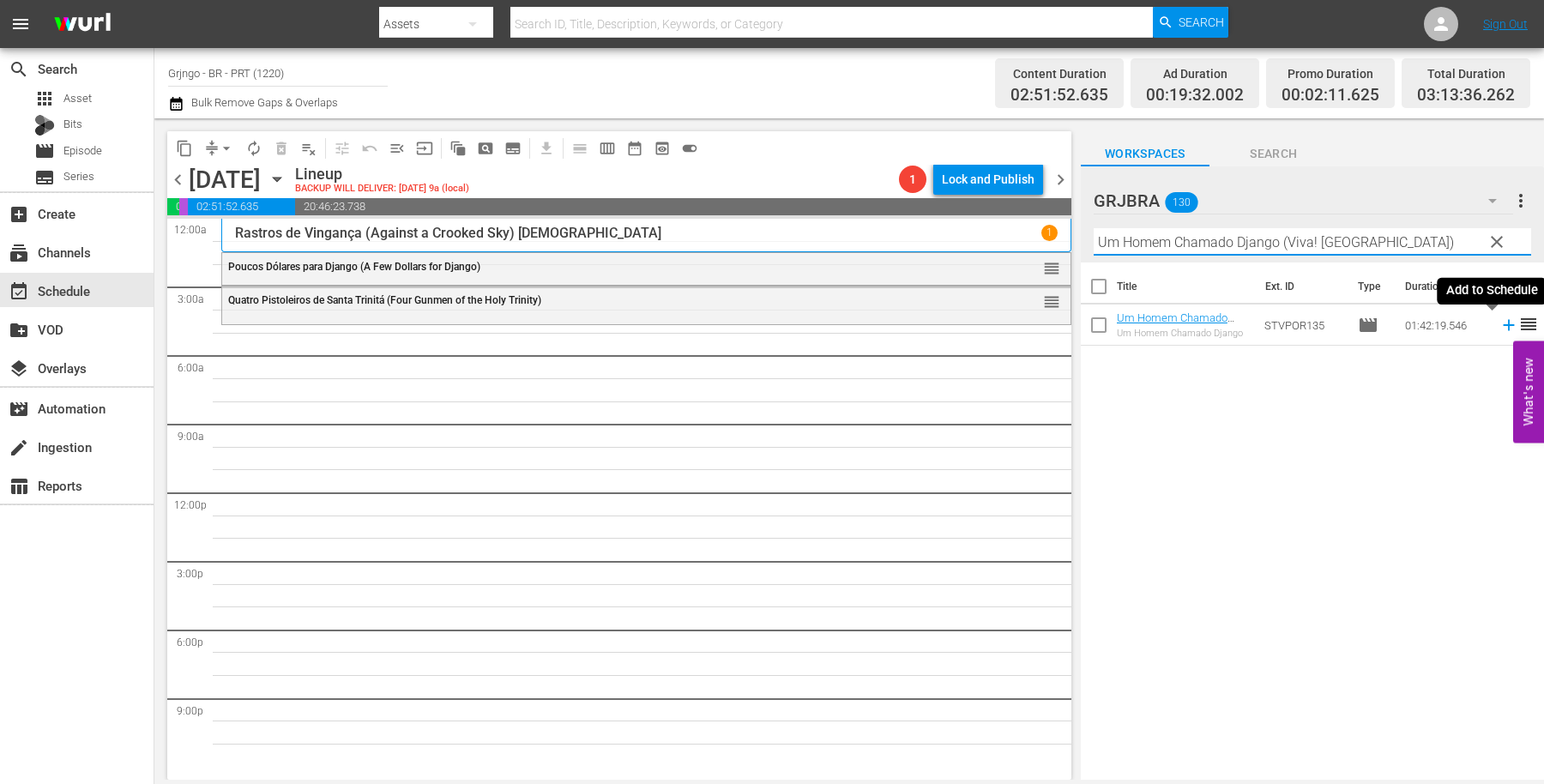
type input "Um Homem Chamado Django (Viva! [GEOGRAPHIC_DATA])"
click at [1500, 320] on icon at bounding box center [1509, 324] width 19 height 19
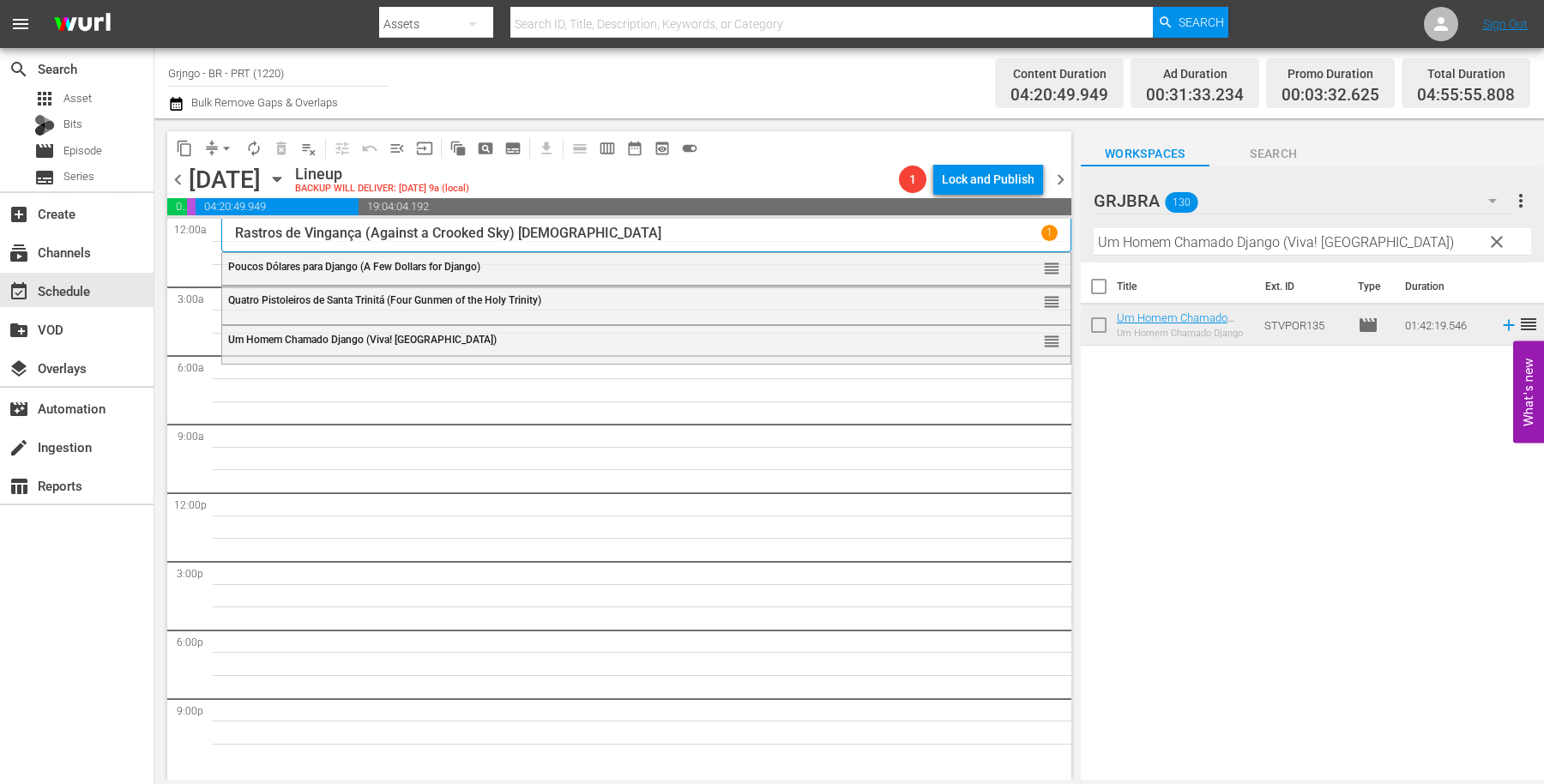
click at [1496, 232] on button "clear" at bounding box center [1496, 241] width 27 height 27
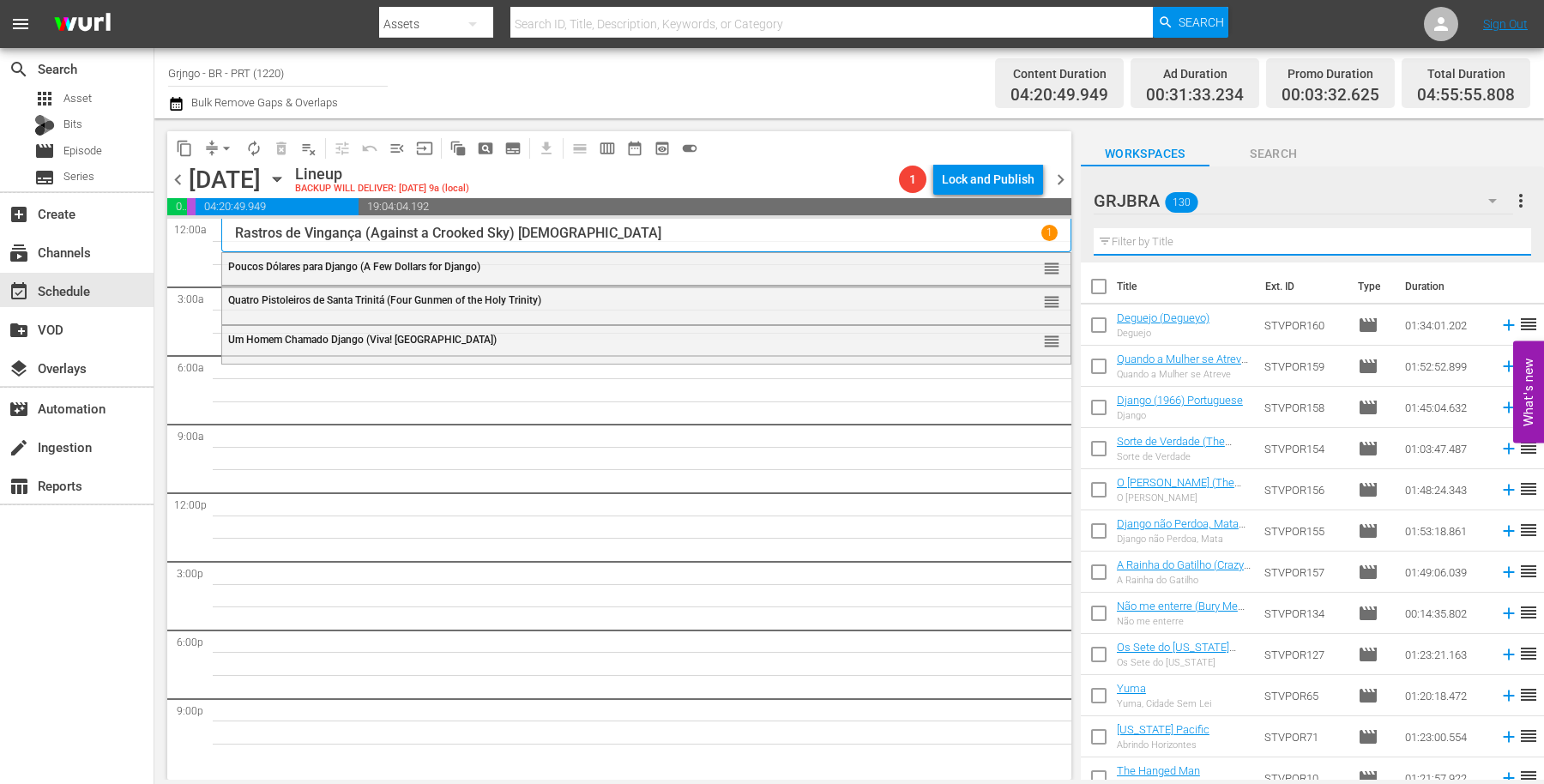
paste input "I Want Him Dead"
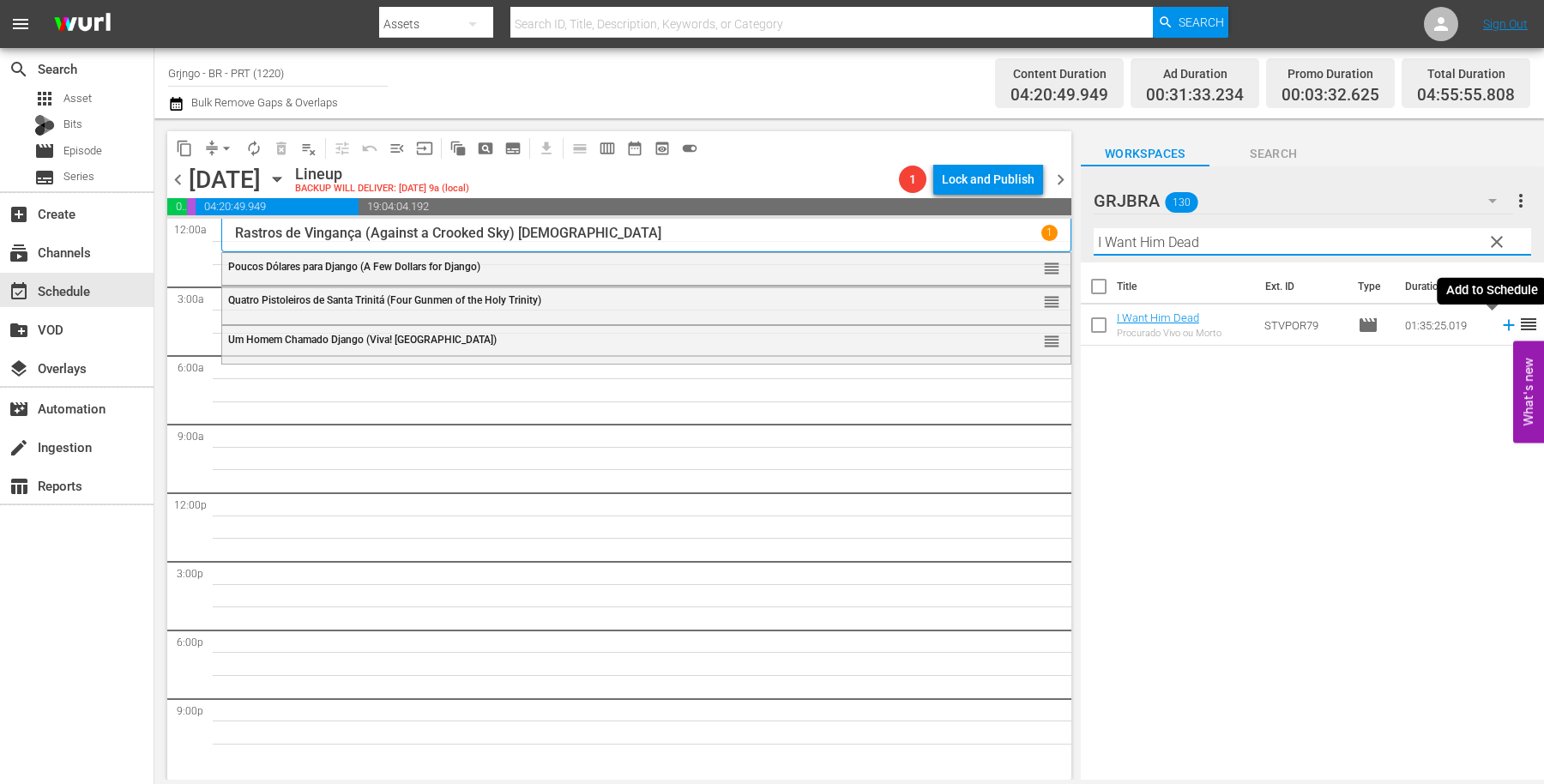
type input "I Want Him Dead"
click at [1500, 322] on icon at bounding box center [1509, 324] width 19 height 19
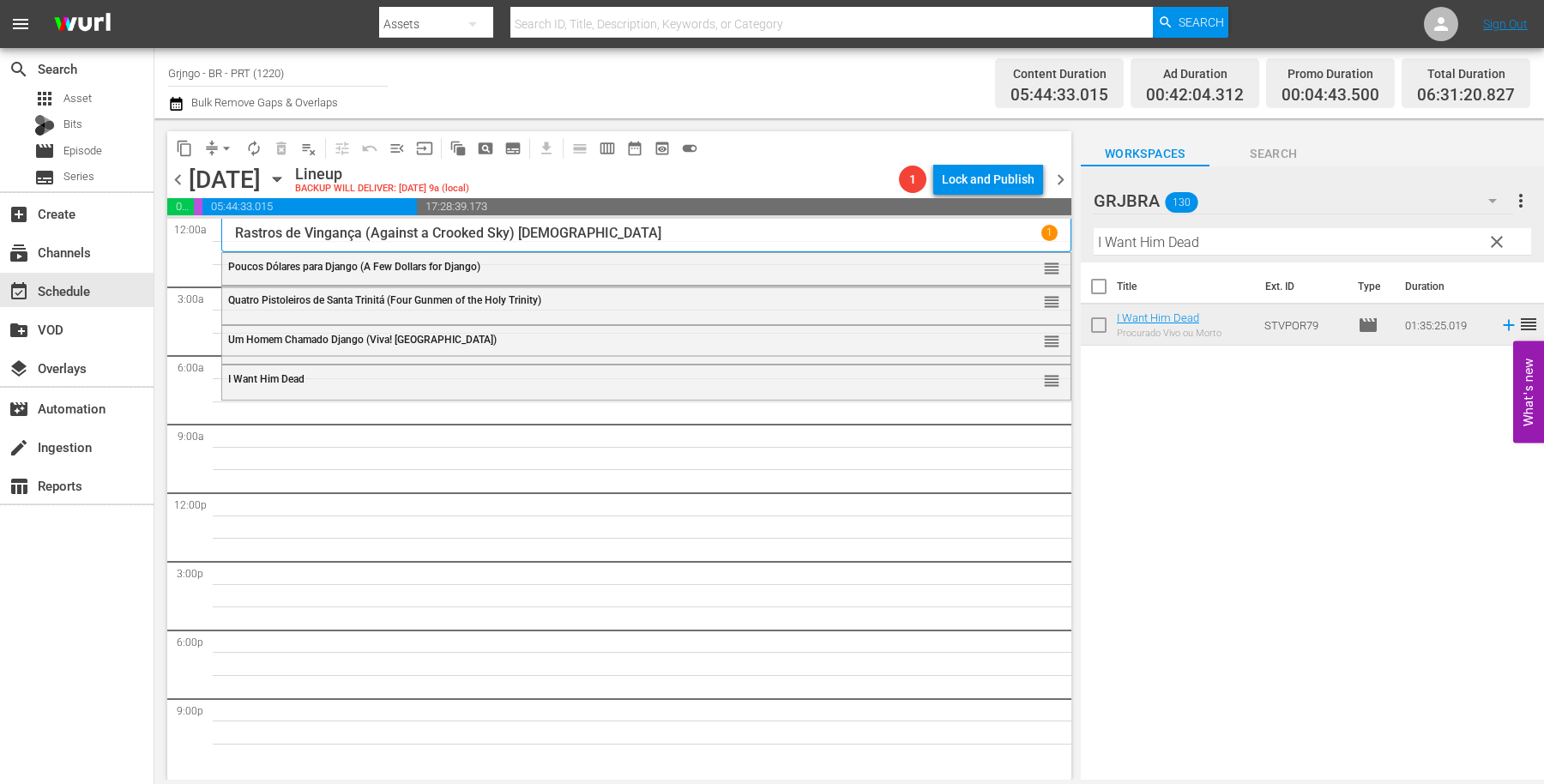
click at [1498, 241] on span "clear" at bounding box center [1497, 242] width 21 height 21
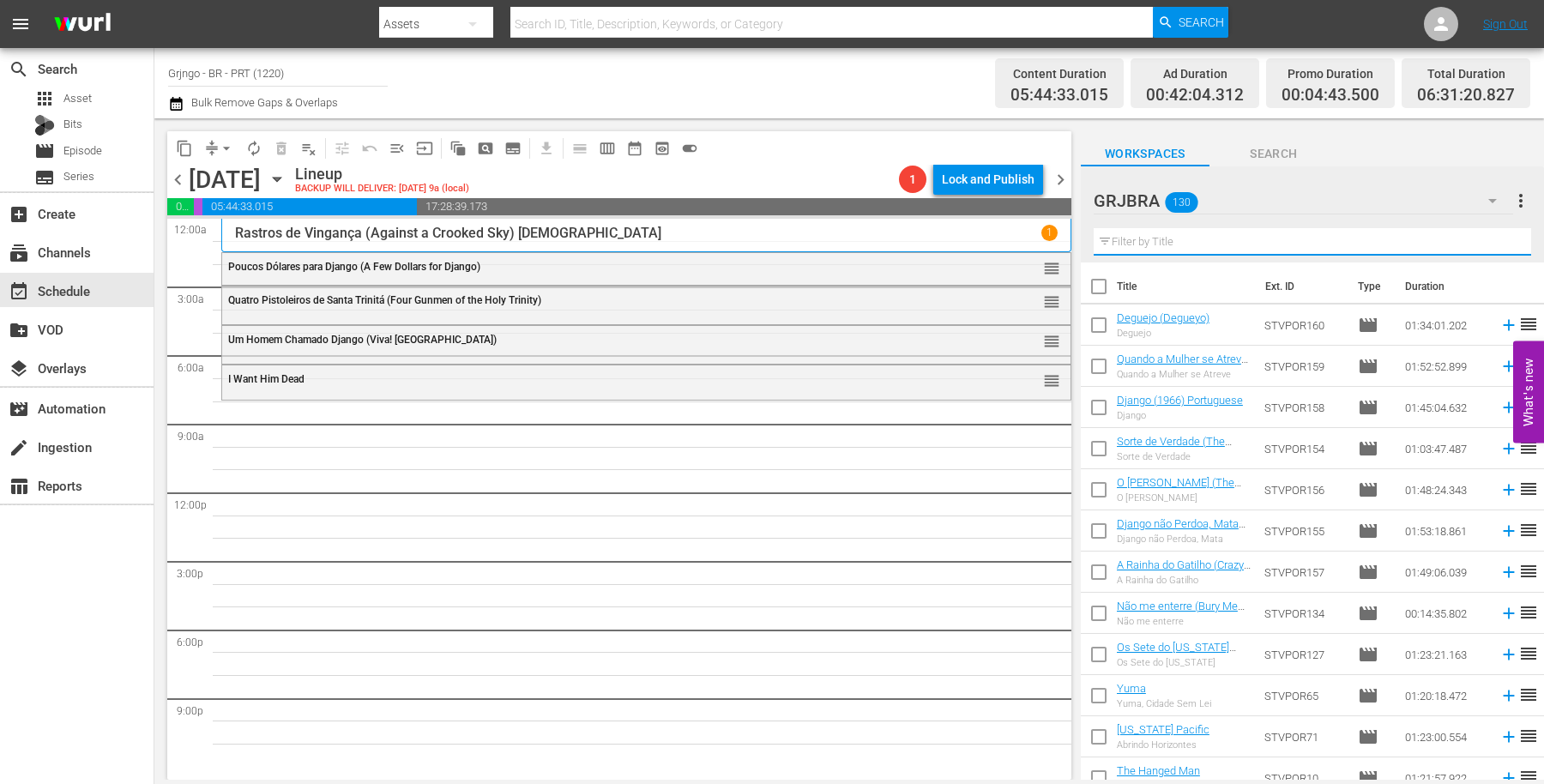
paste input "Shango"
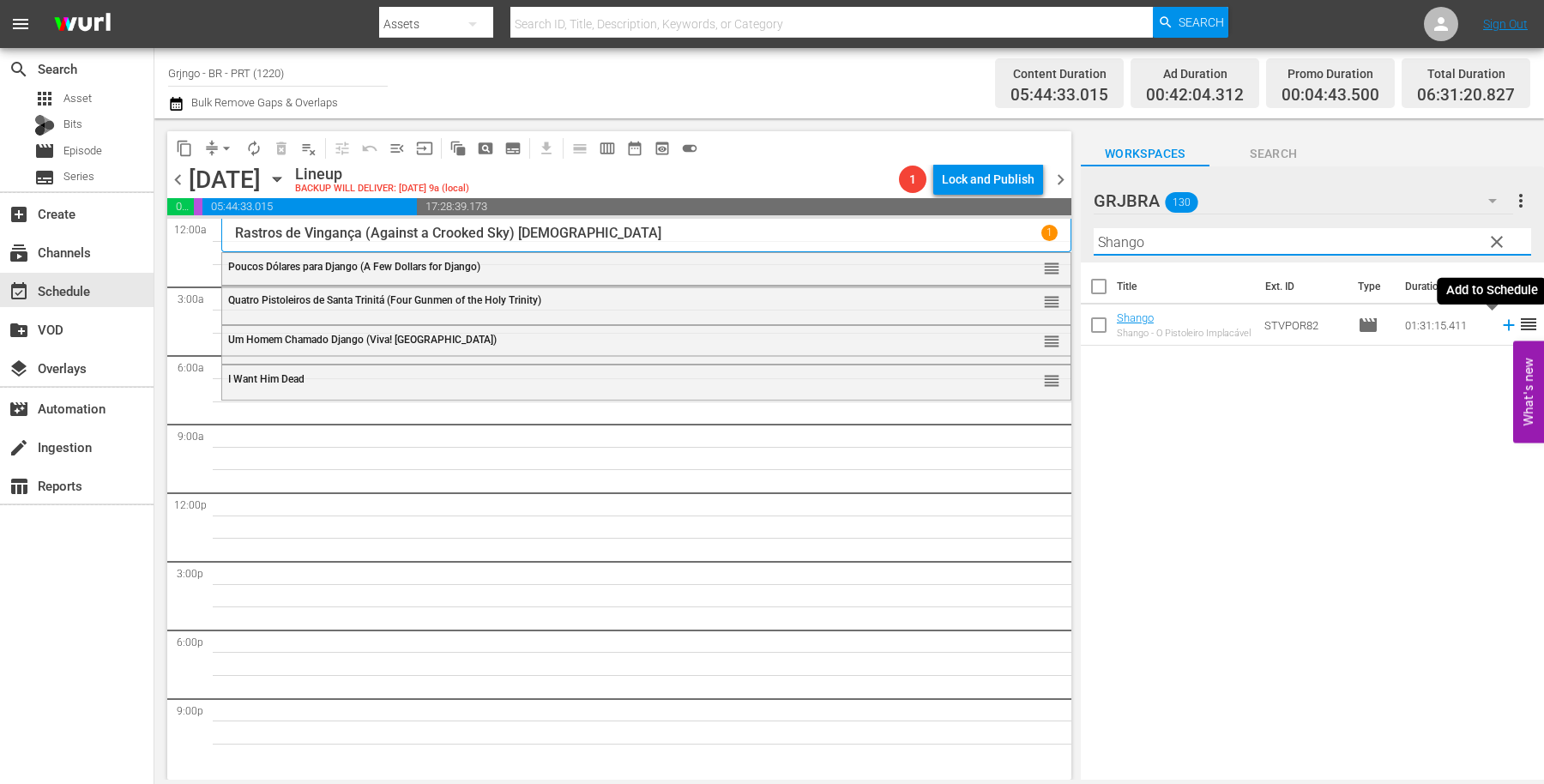
type input "Shango"
click at [1500, 328] on icon at bounding box center [1509, 324] width 19 height 19
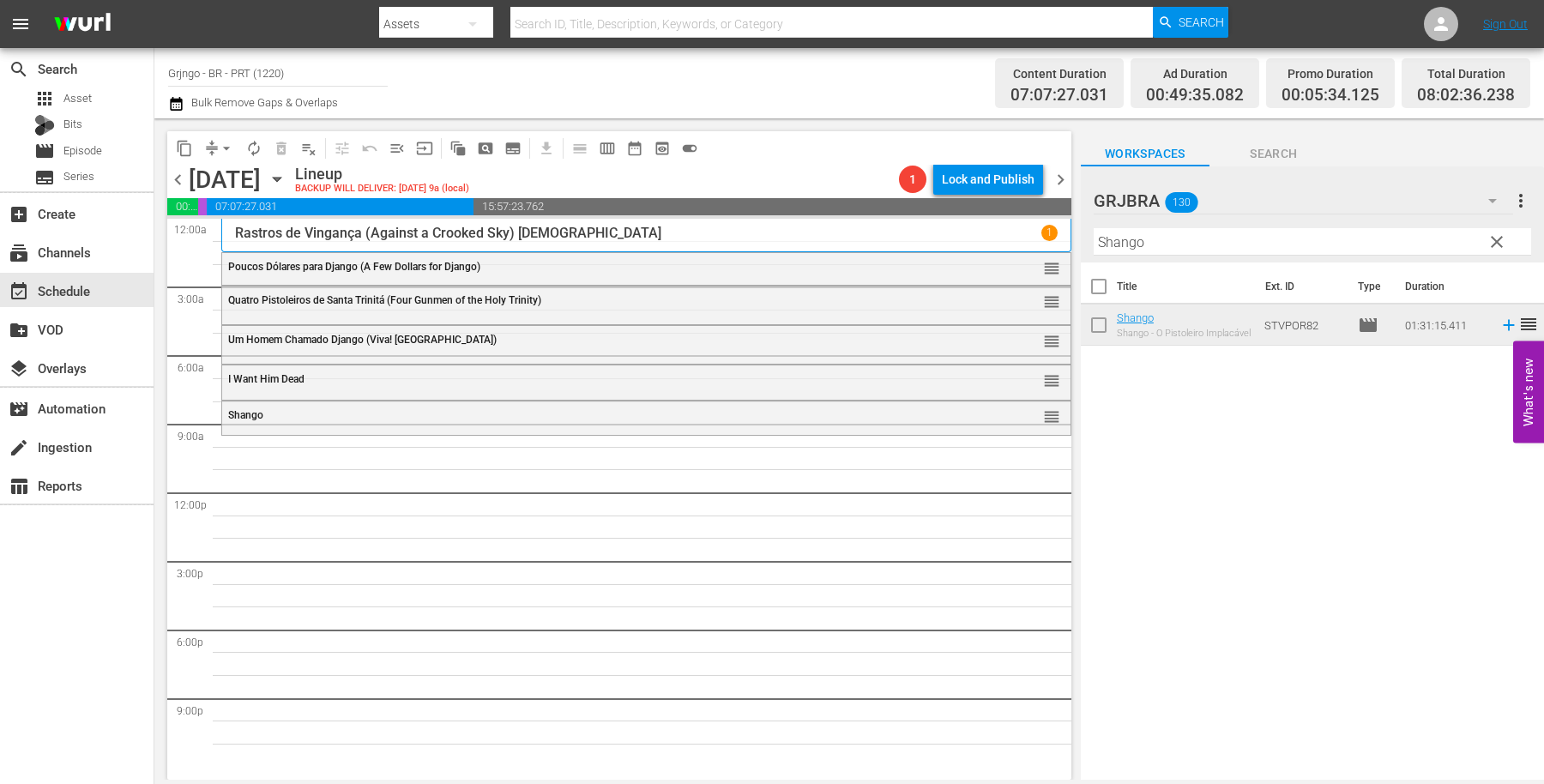
click at [1495, 237] on span "clear" at bounding box center [1497, 242] width 21 height 21
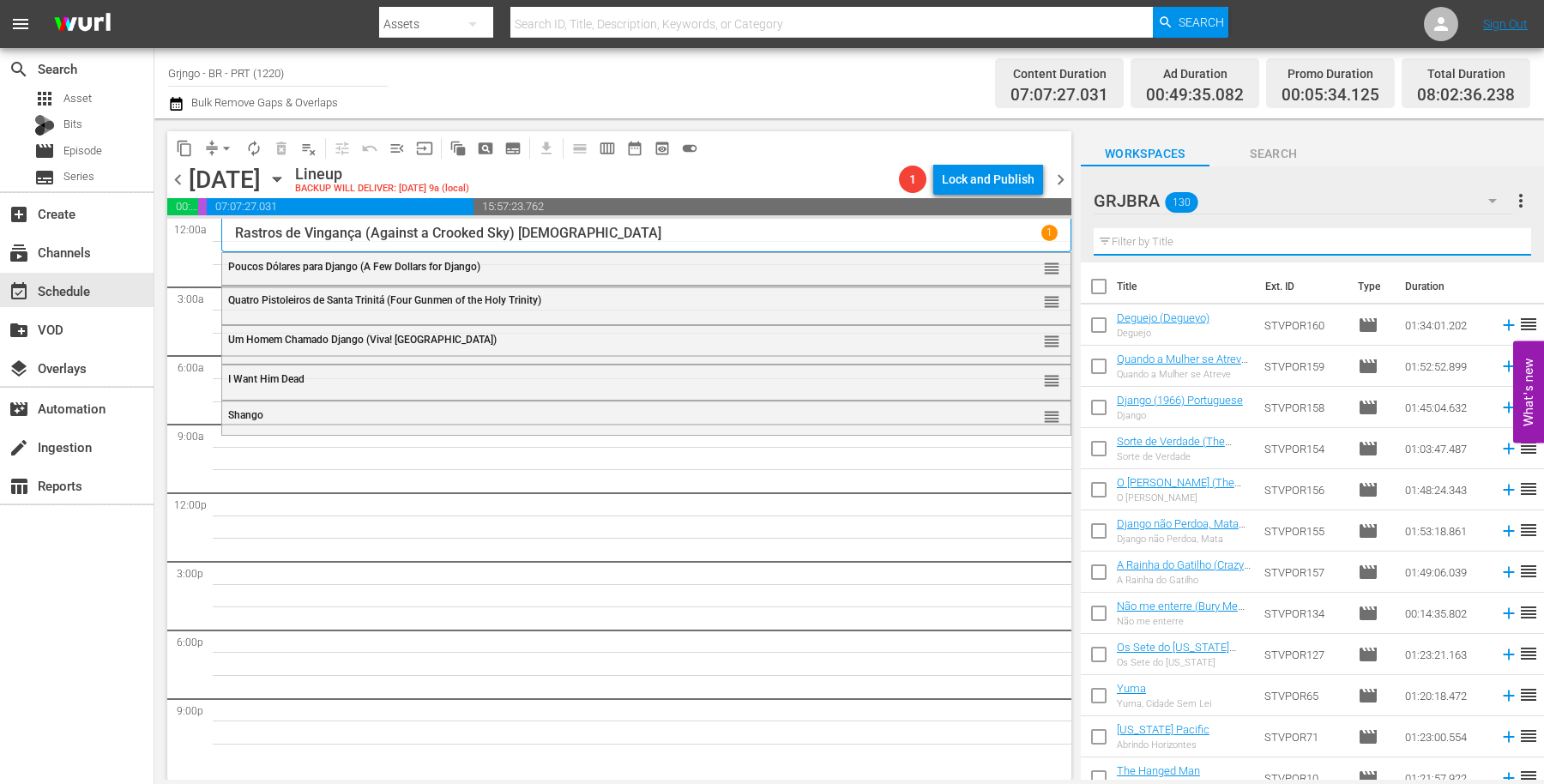
paste input "Angel and the Badman"
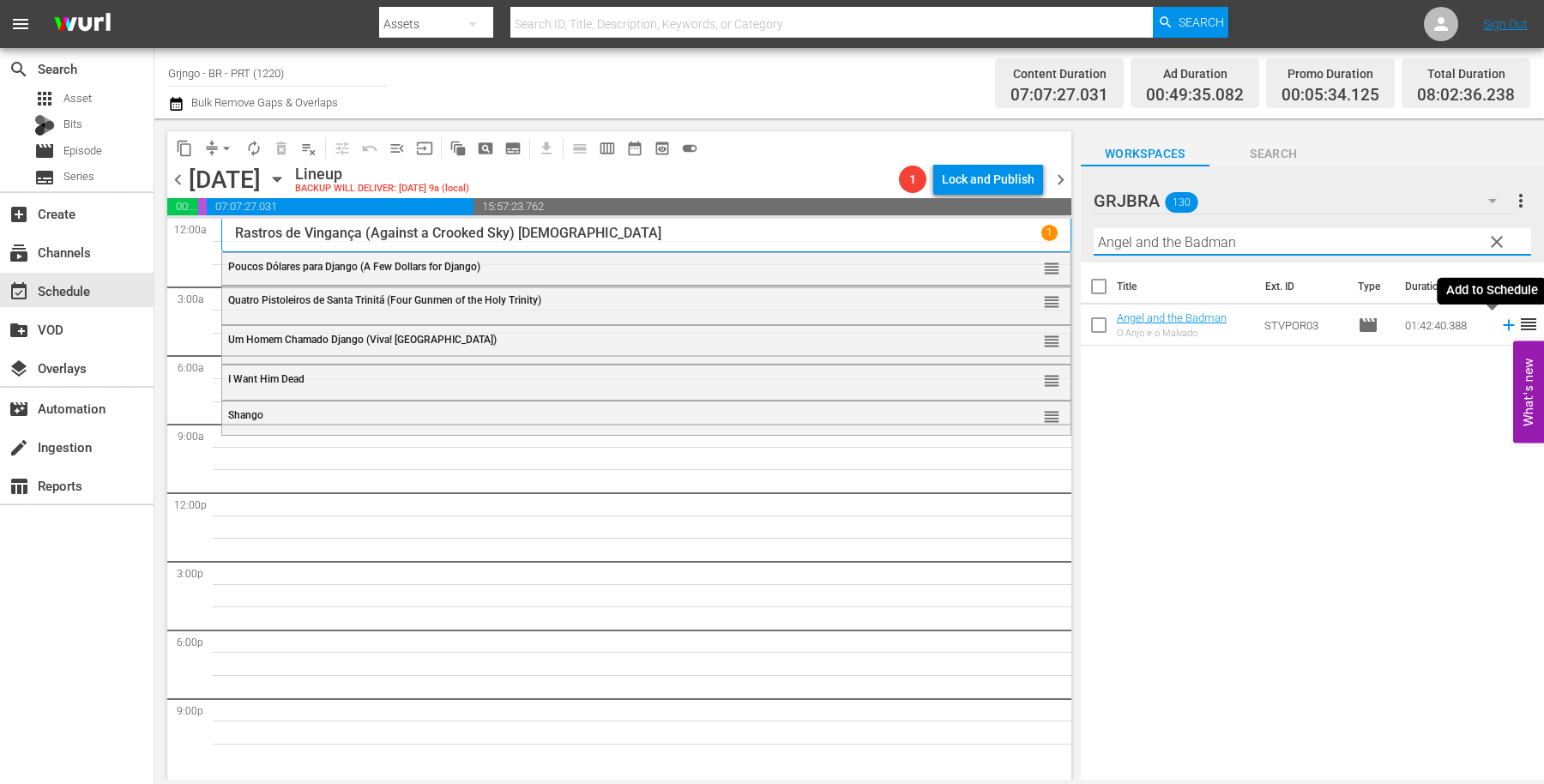
type input "Angel and the Badman"
click at [1503, 324] on icon at bounding box center [1509, 325] width 11 height 11
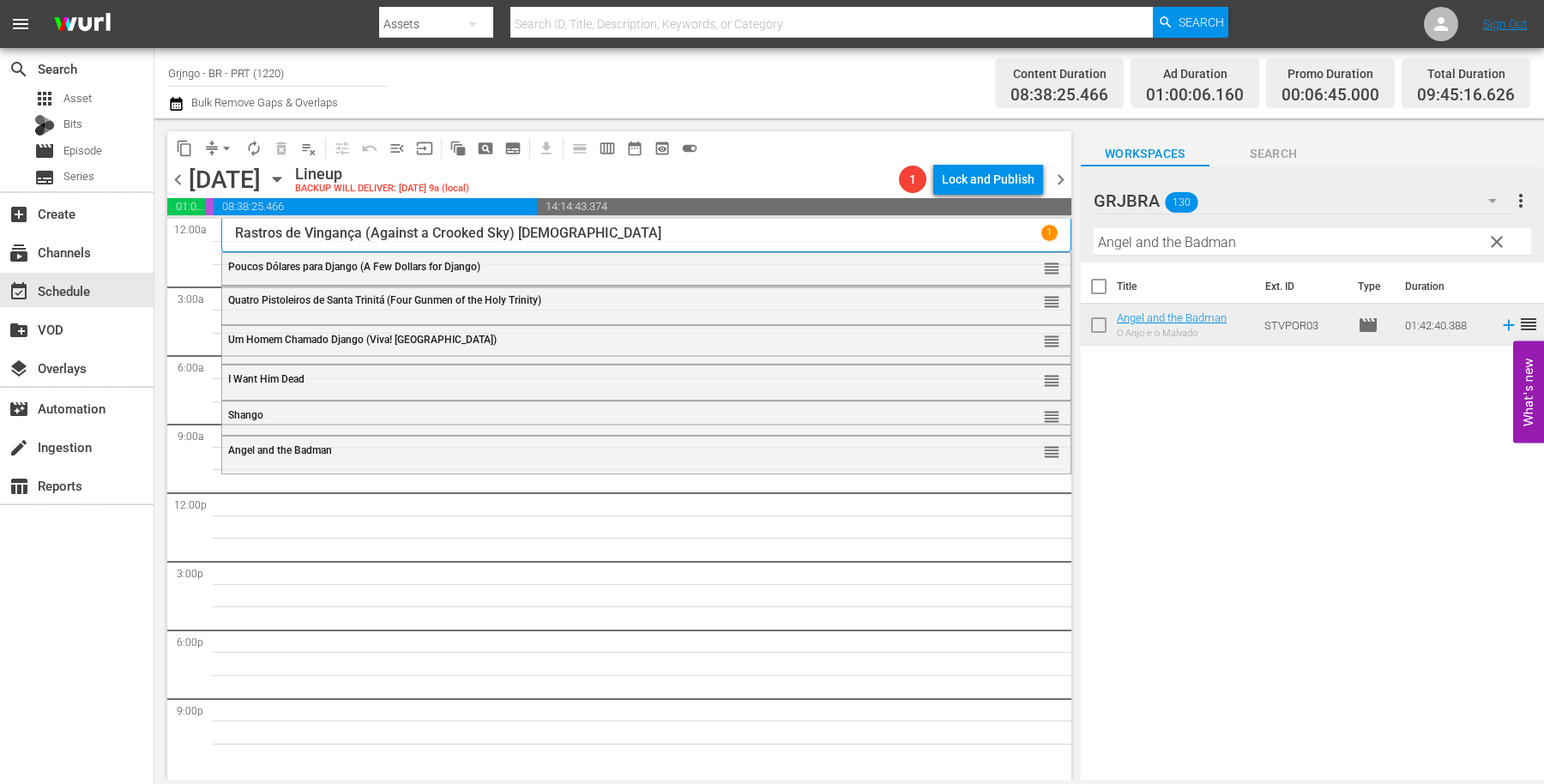
click at [1495, 238] on span "clear" at bounding box center [1497, 242] width 21 height 21
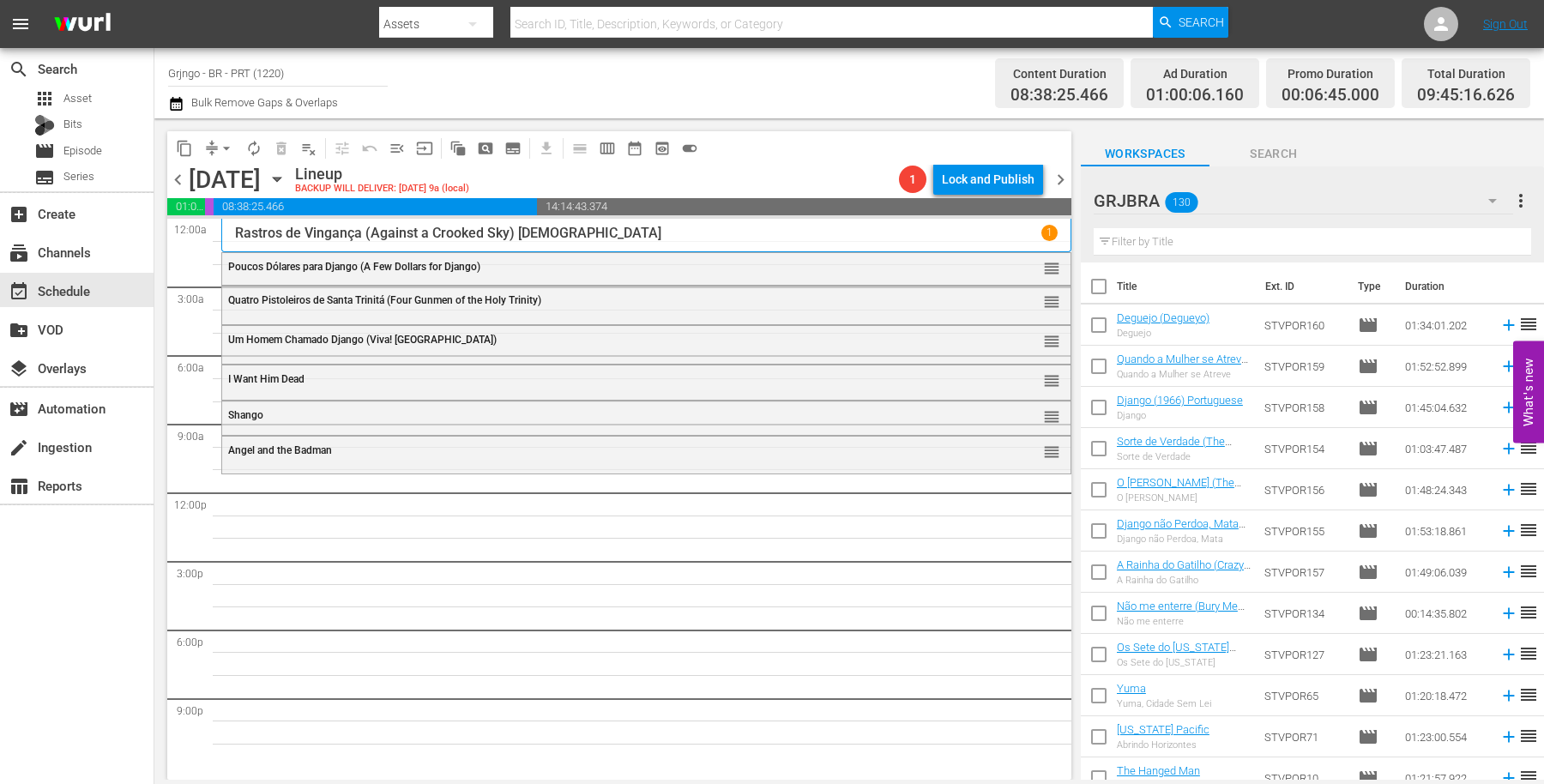
click at [1135, 234] on input "text" at bounding box center [1313, 242] width 438 height 27
paste input "A Lenda do Cavaleiro Solitário"
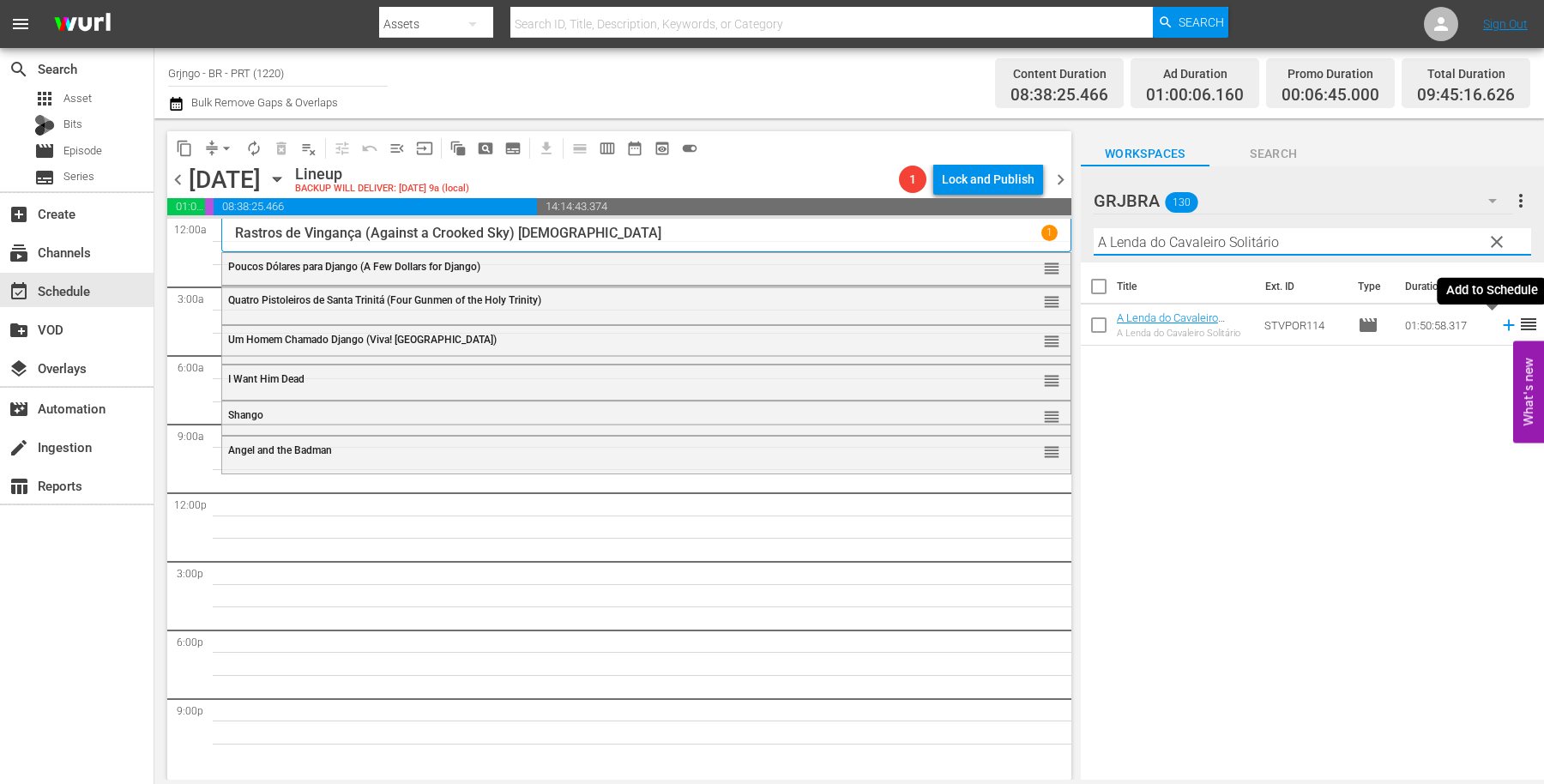
type input "A Lenda do Cavaleiro Solitário"
click at [1503, 327] on icon at bounding box center [1509, 325] width 11 height 11
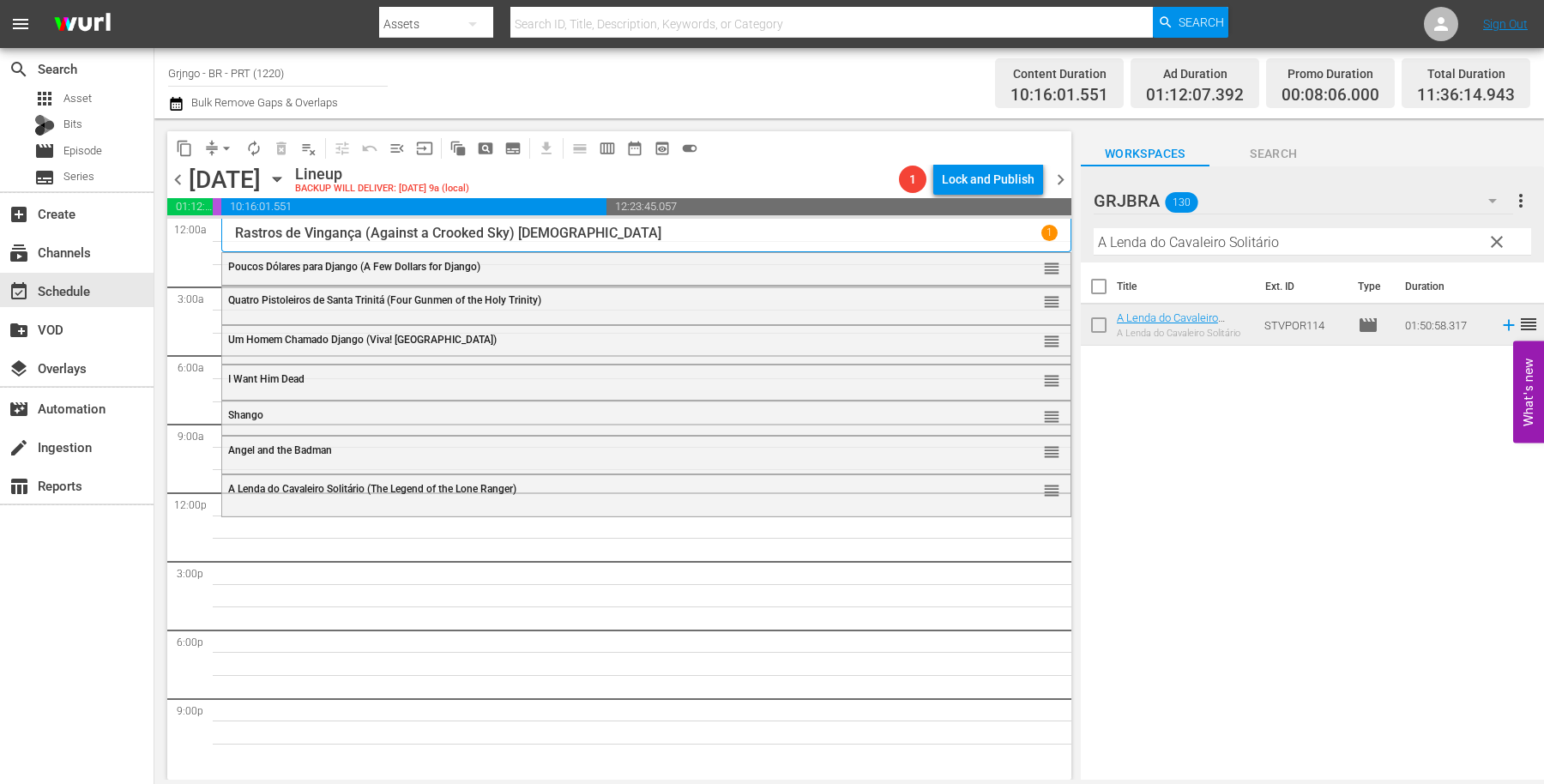
click at [1497, 238] on span "clear" at bounding box center [1497, 242] width 21 height 21
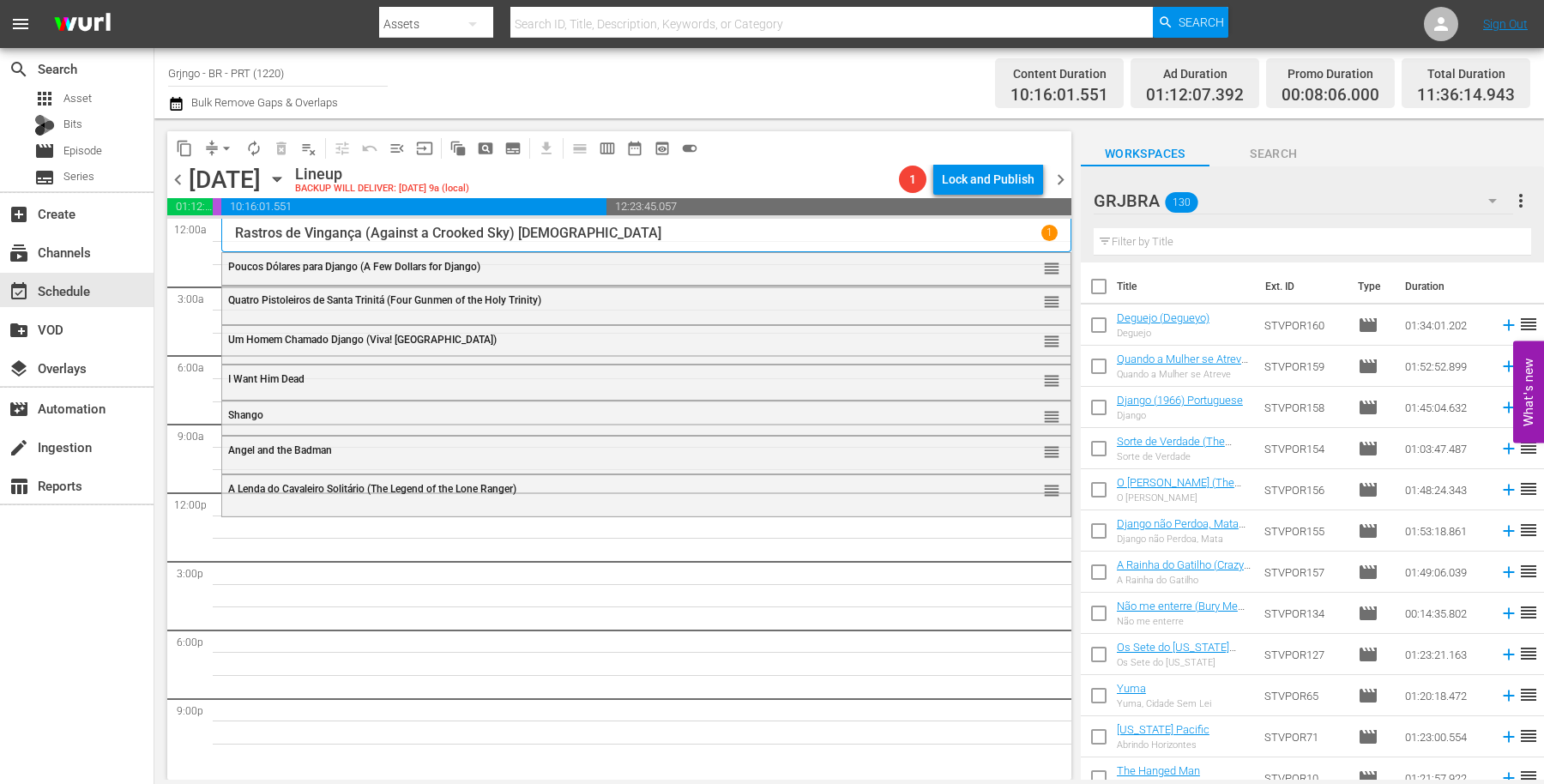
click at [1125, 239] on input "text" at bounding box center [1313, 242] width 438 height 27
paste input "Yuma"
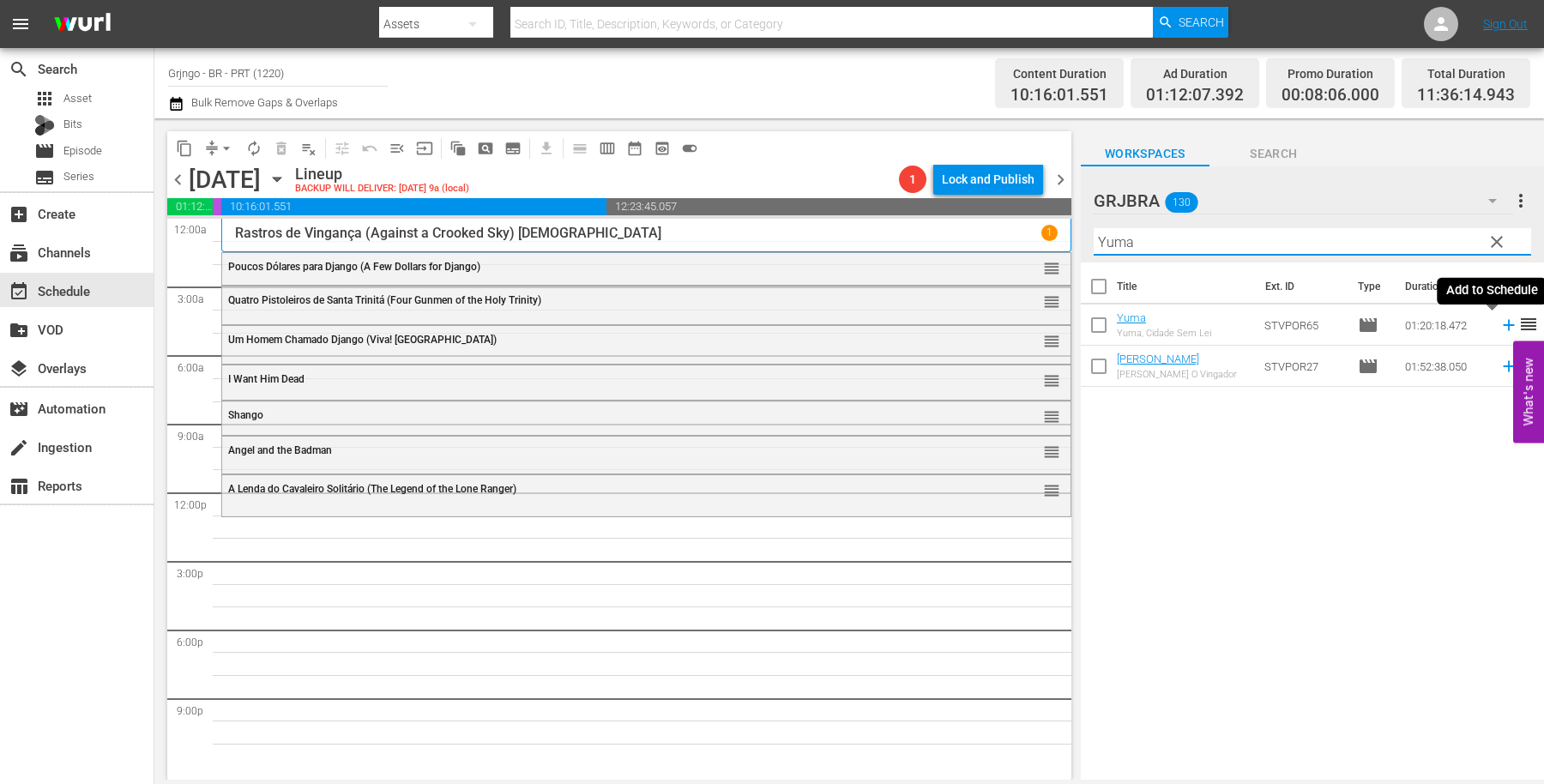
type input "Yuma"
click at [1503, 326] on icon at bounding box center [1509, 325] width 11 height 11
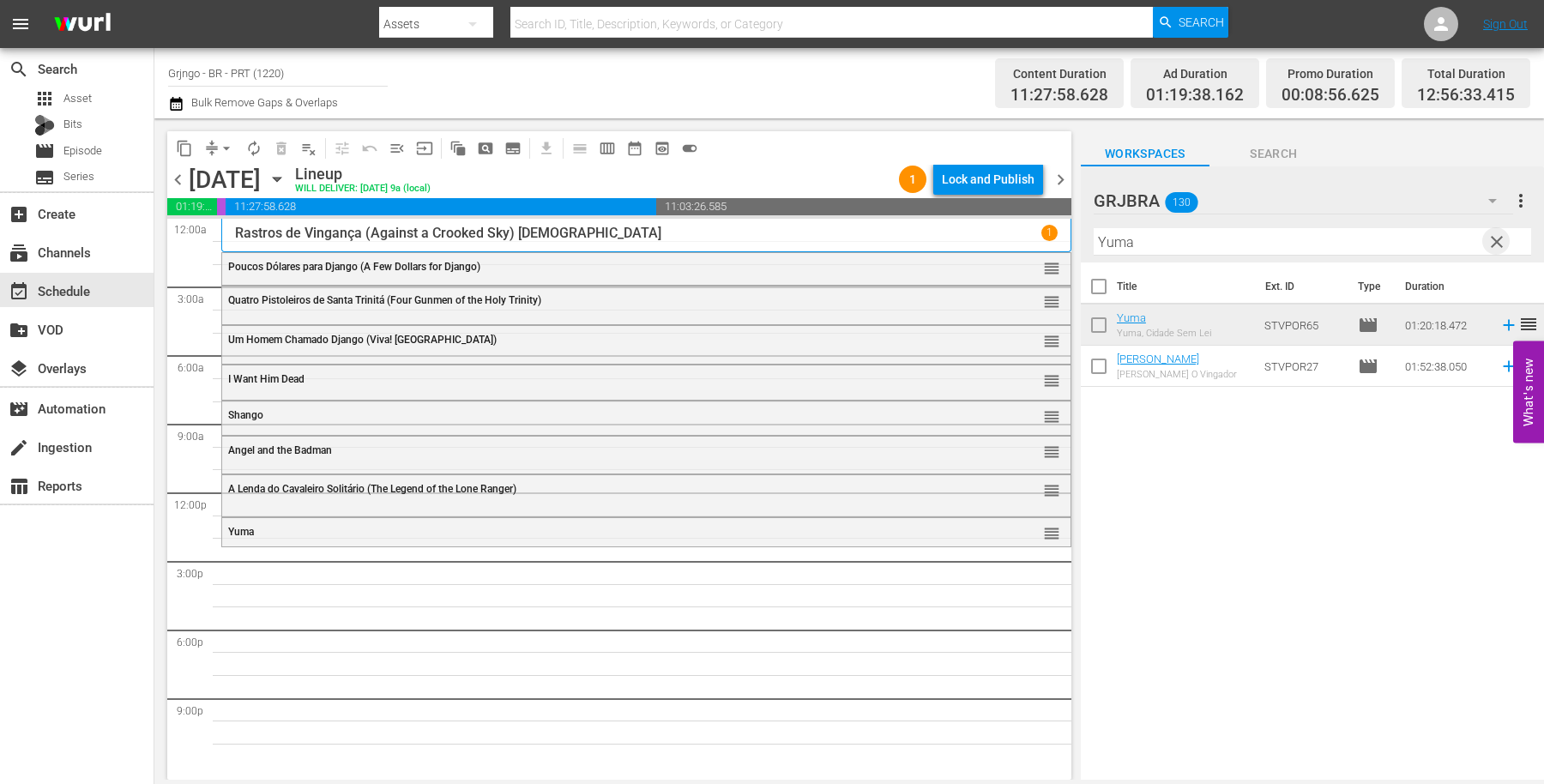
click at [1500, 238] on span "clear" at bounding box center [1497, 242] width 21 height 21
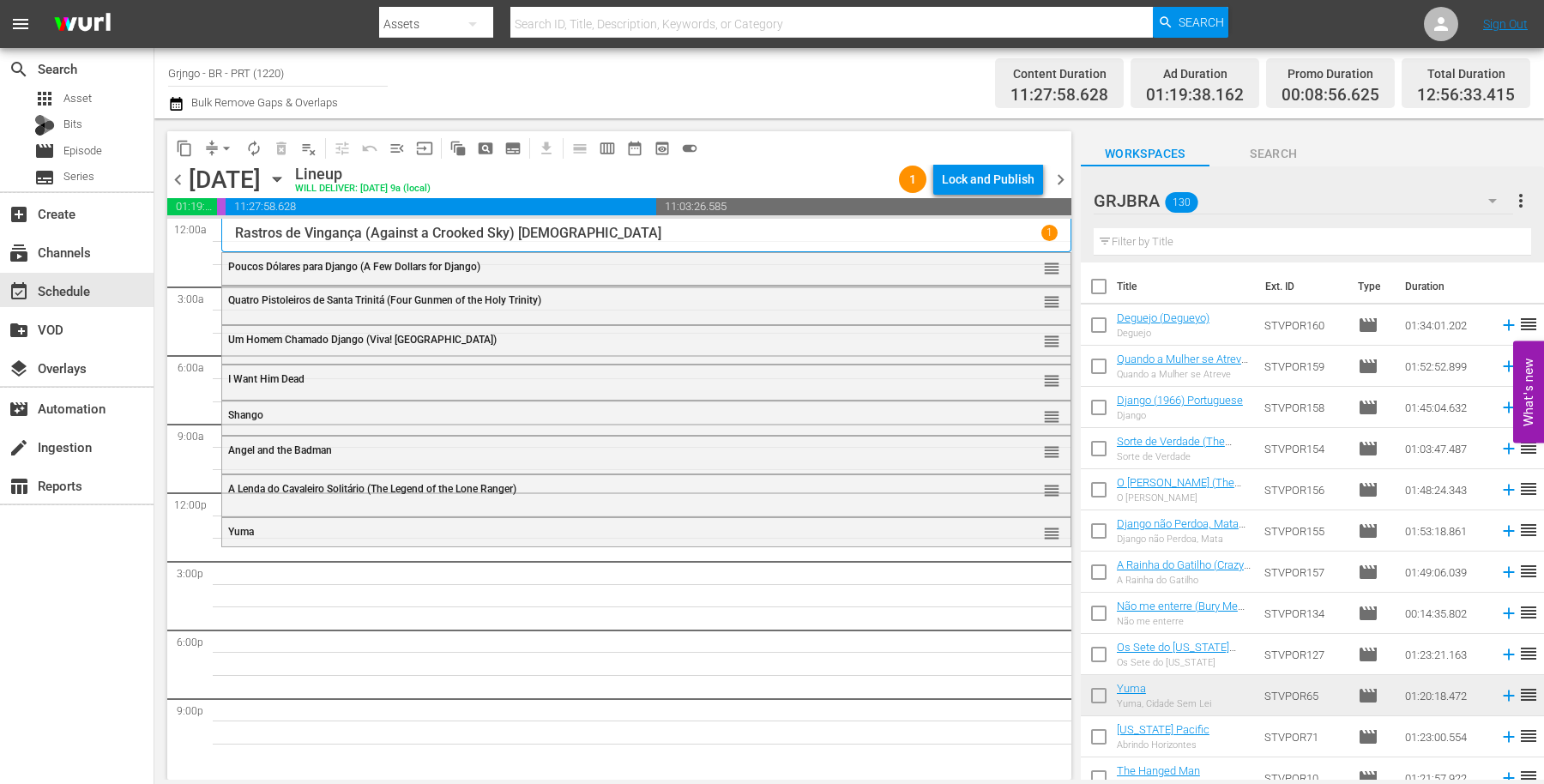
click at [1168, 237] on input "text" at bounding box center [1313, 242] width 438 height 27
paste input "One-Eyed Jacks"
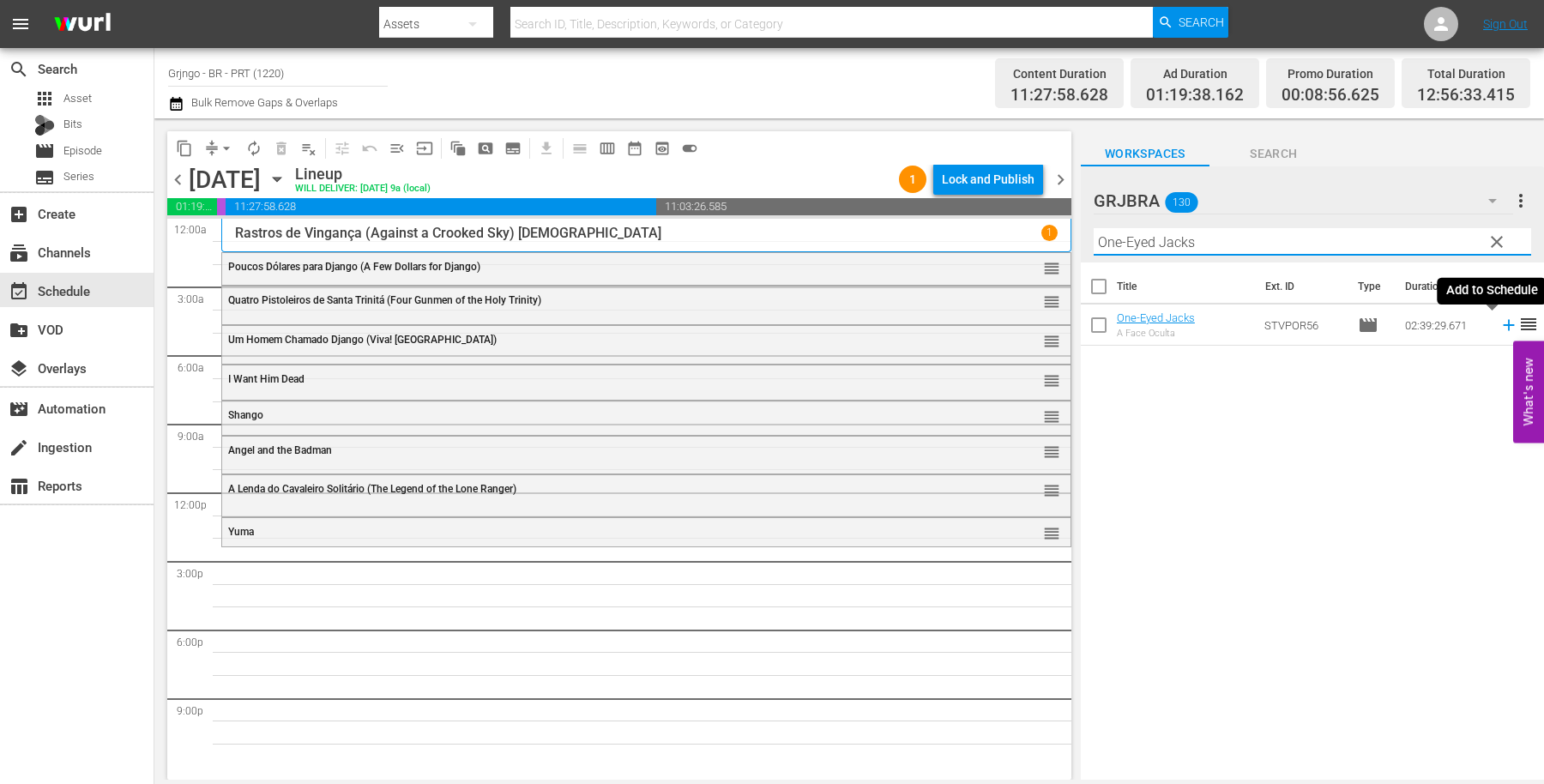
type input "One-Eyed Jacks"
click at [1503, 324] on icon at bounding box center [1509, 325] width 11 height 11
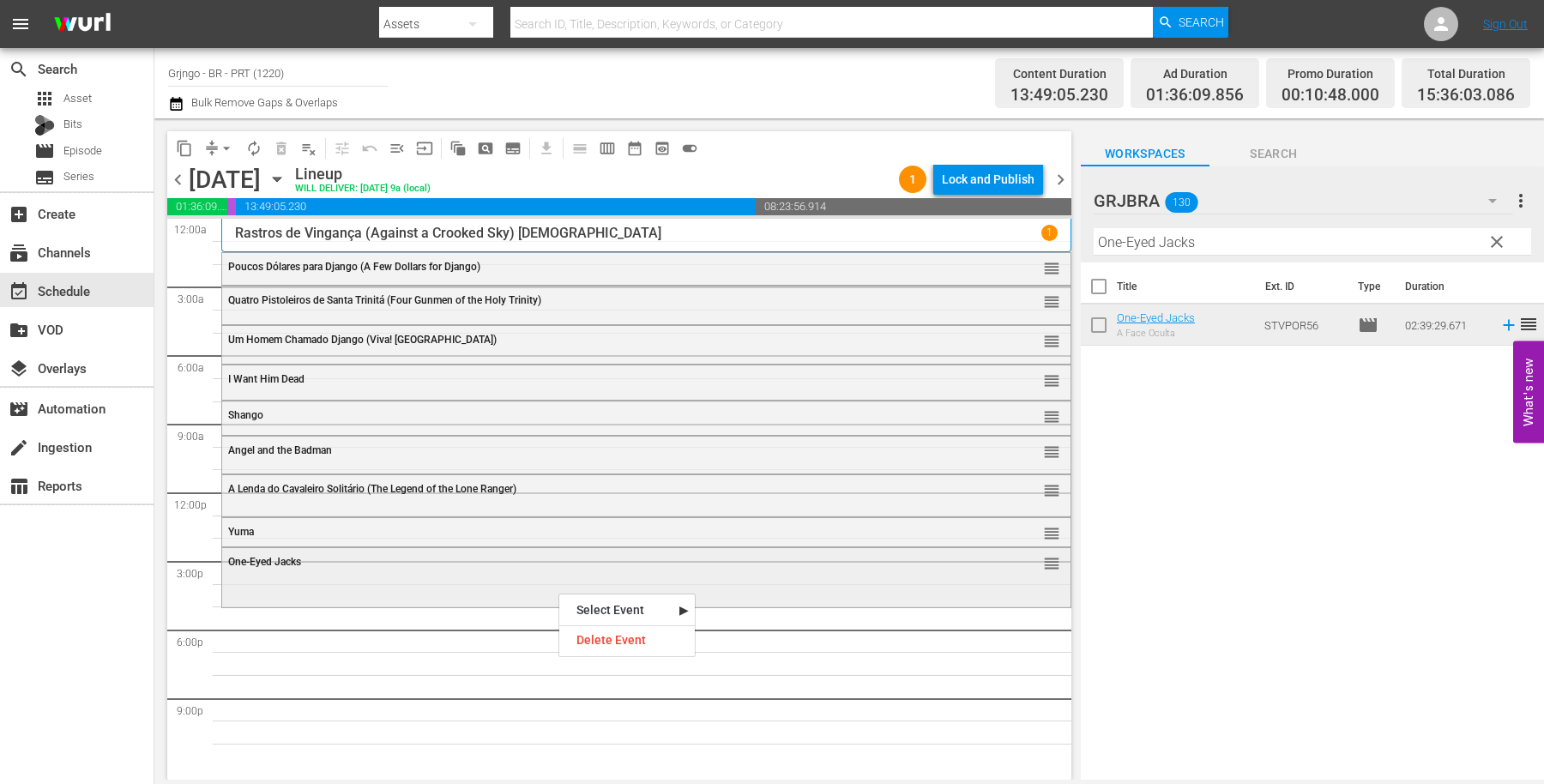
click at [549, 571] on div "One-Eyed Jacks reorder" at bounding box center [646, 563] width 849 height 29
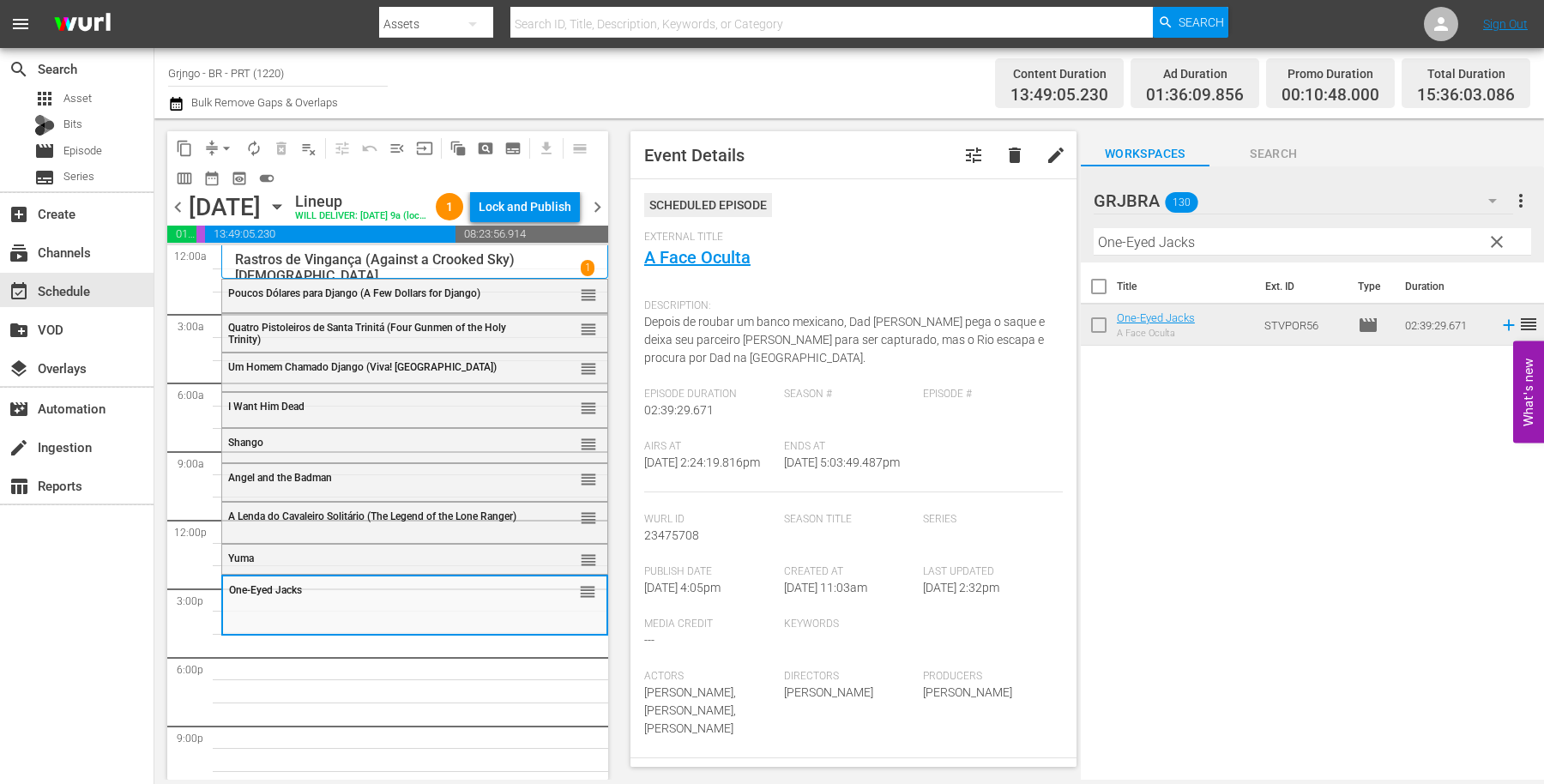
click at [406, 715] on div "One-Eyed Jacks reorder A Lenda do Cavaleiro Solitário (The Legend of the Lone R…" at bounding box center [414, 519] width 387 height 548
click at [1501, 236] on span "clear" at bounding box center [1497, 242] width 21 height 21
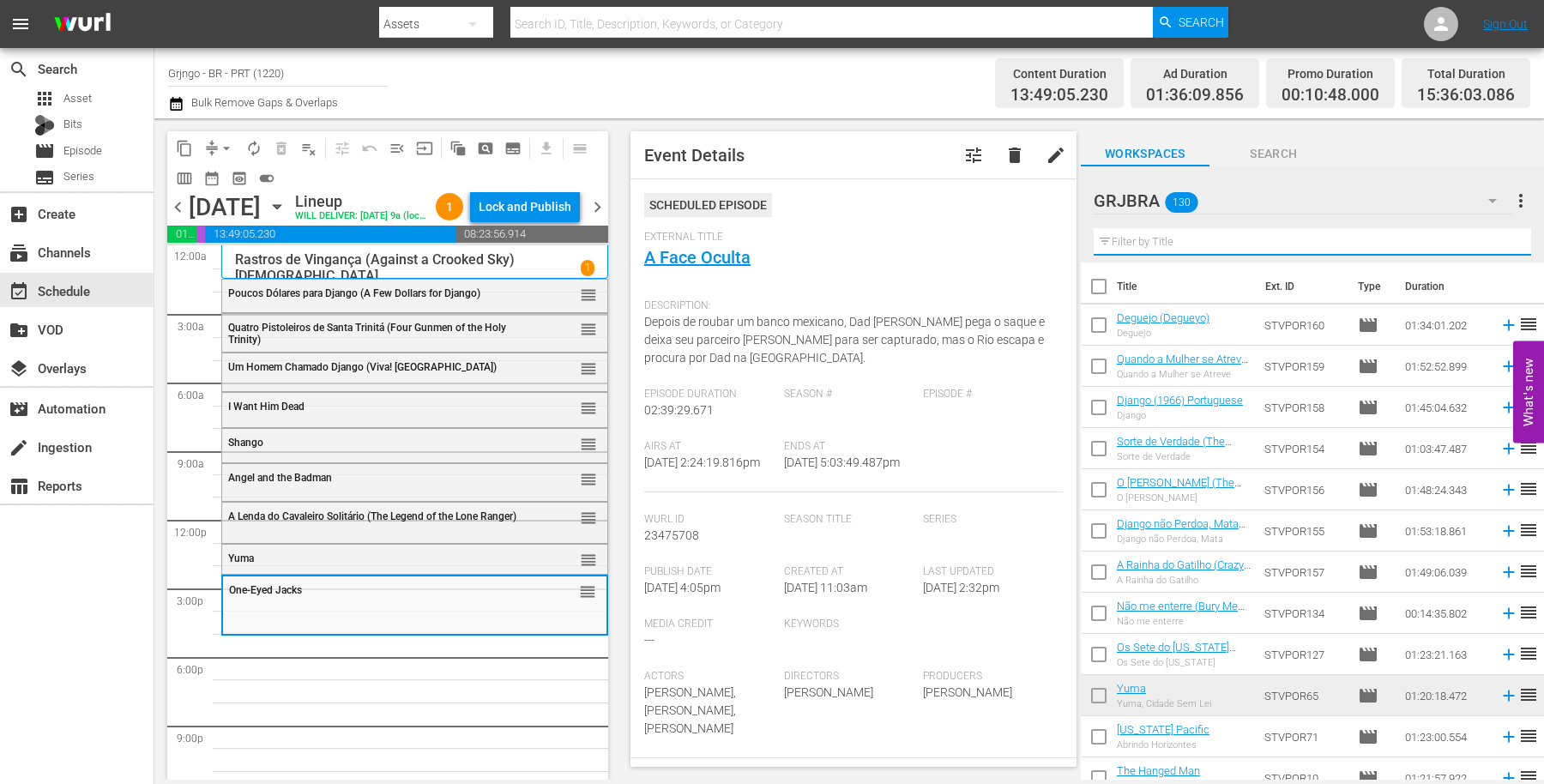
paste input "The Black Rider"
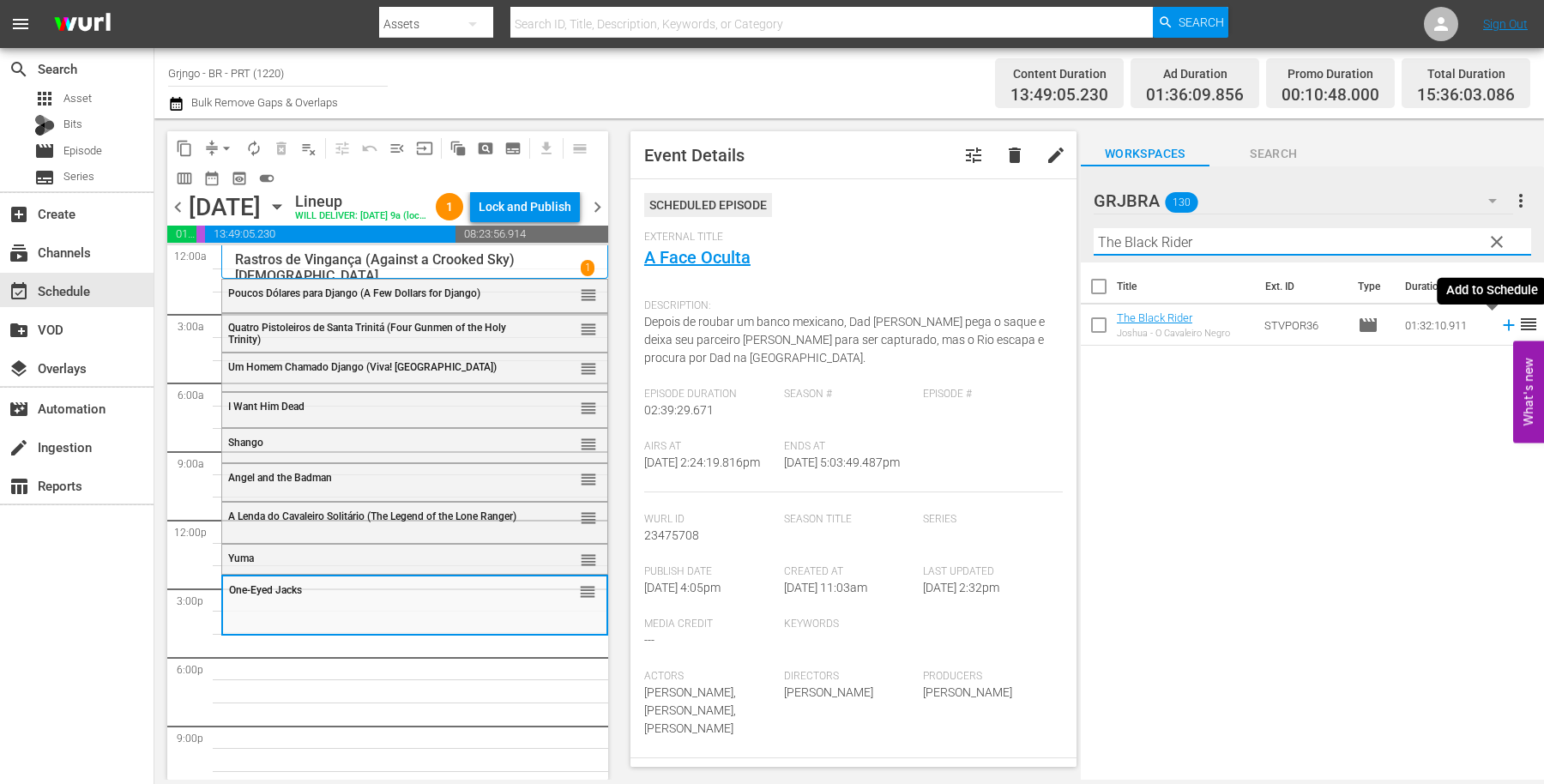
type input "The Black Rider"
click at [1503, 322] on icon at bounding box center [1509, 325] width 11 height 11
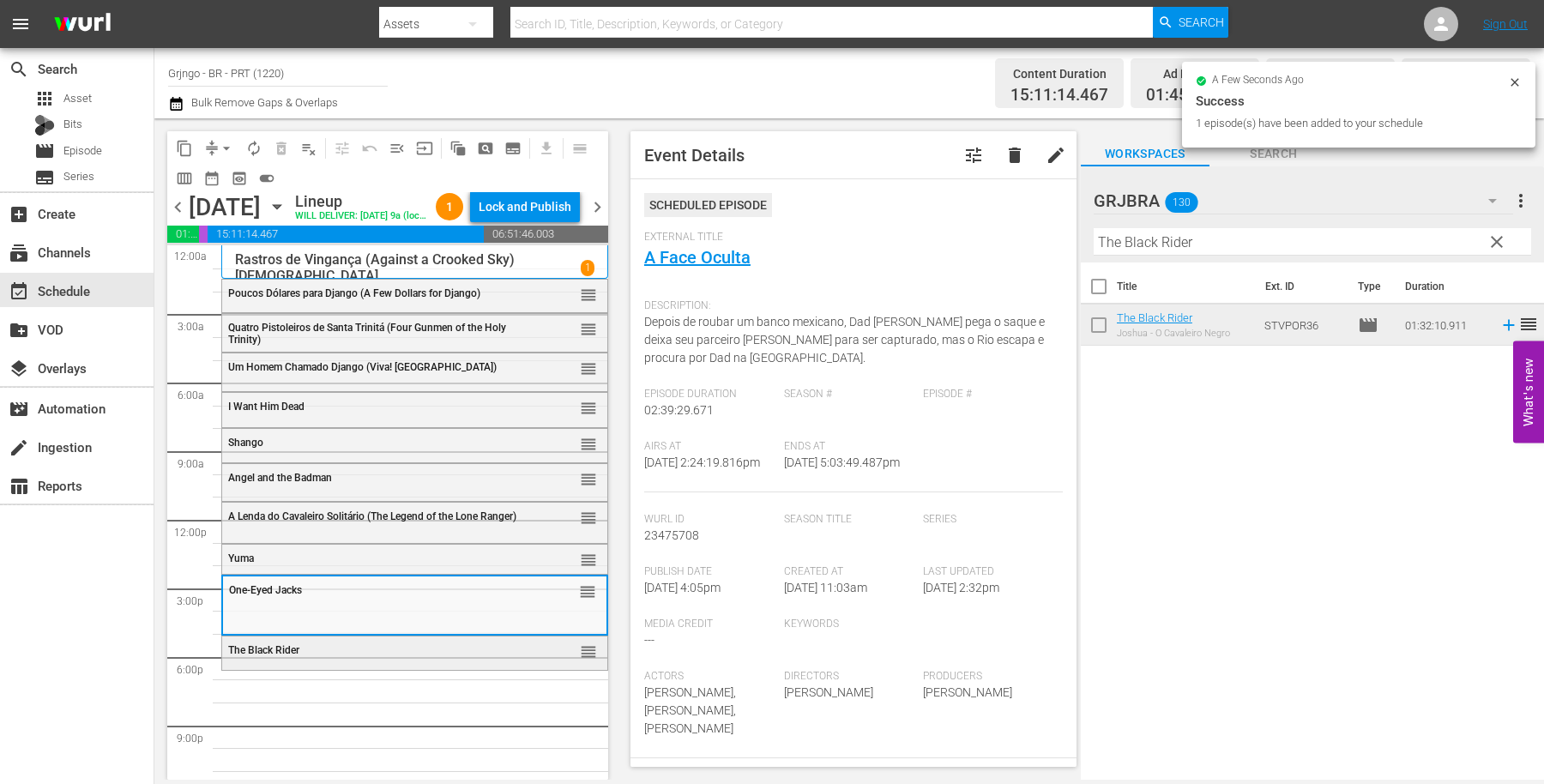
click at [376, 656] on div "The Black Rider" at bounding box center [374, 650] width 290 height 12
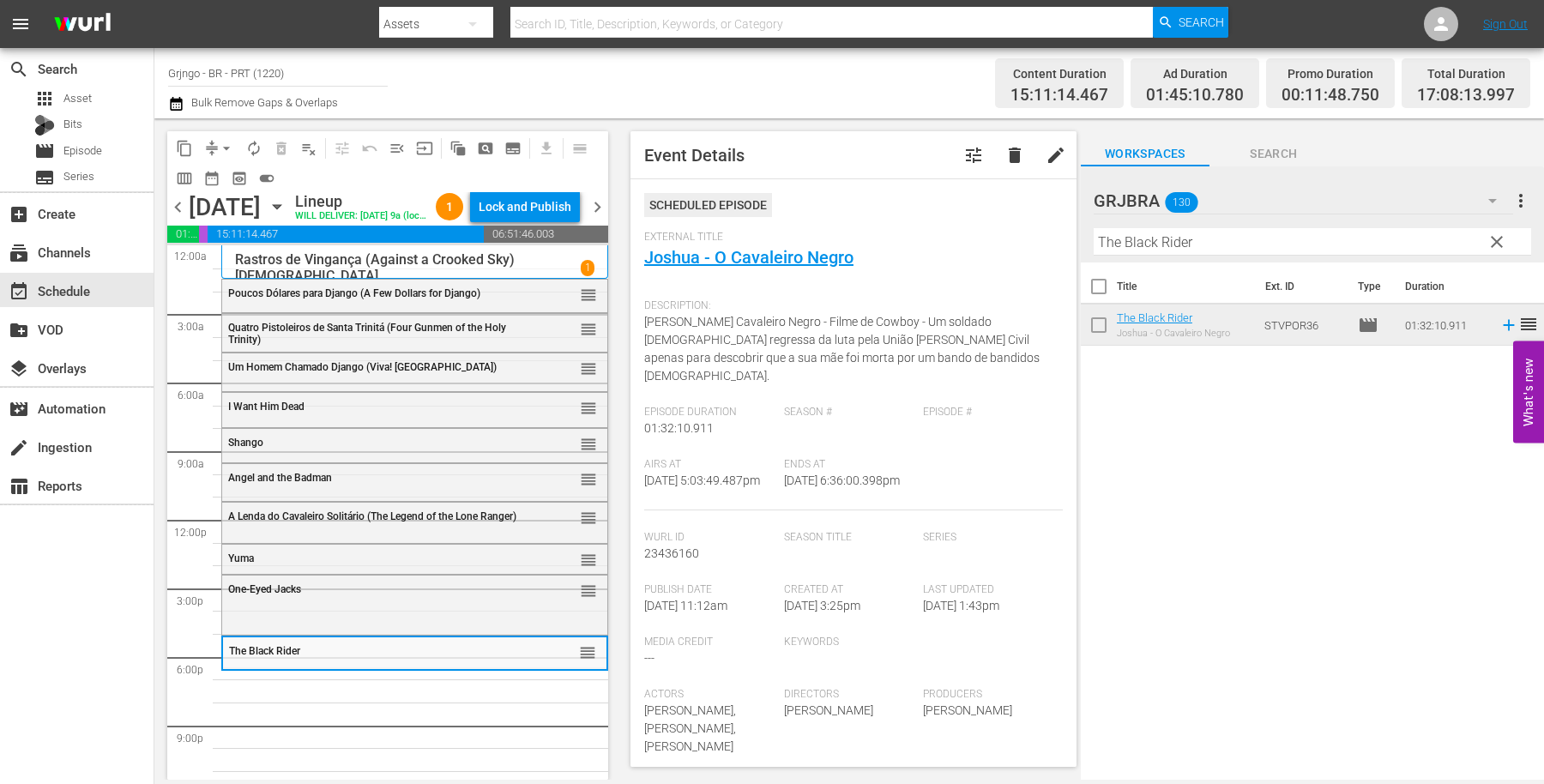
click at [1498, 245] on span "clear" at bounding box center [1497, 242] width 21 height 21
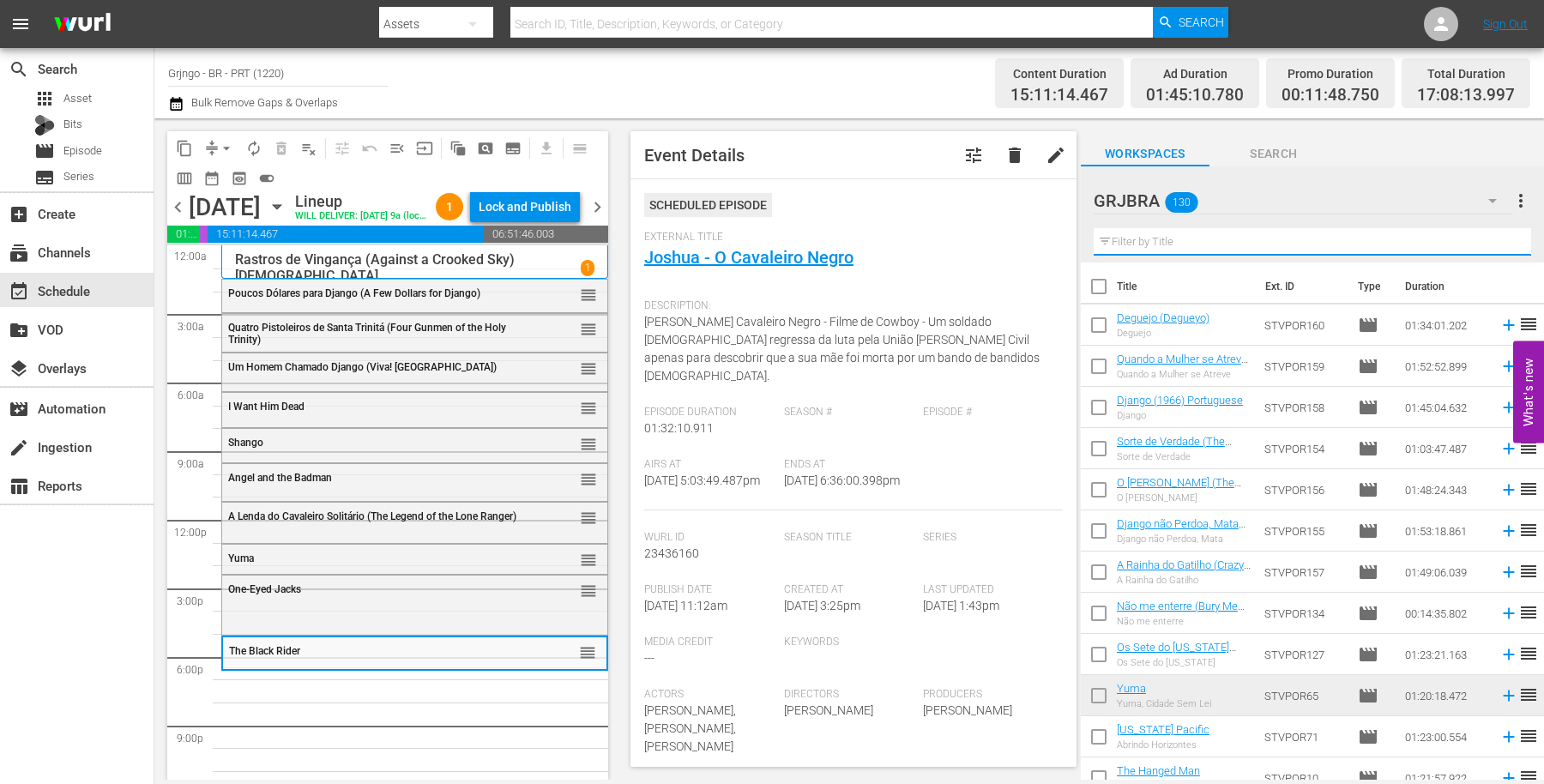
paste input "Um Colt... para os Filhos do Demônio"
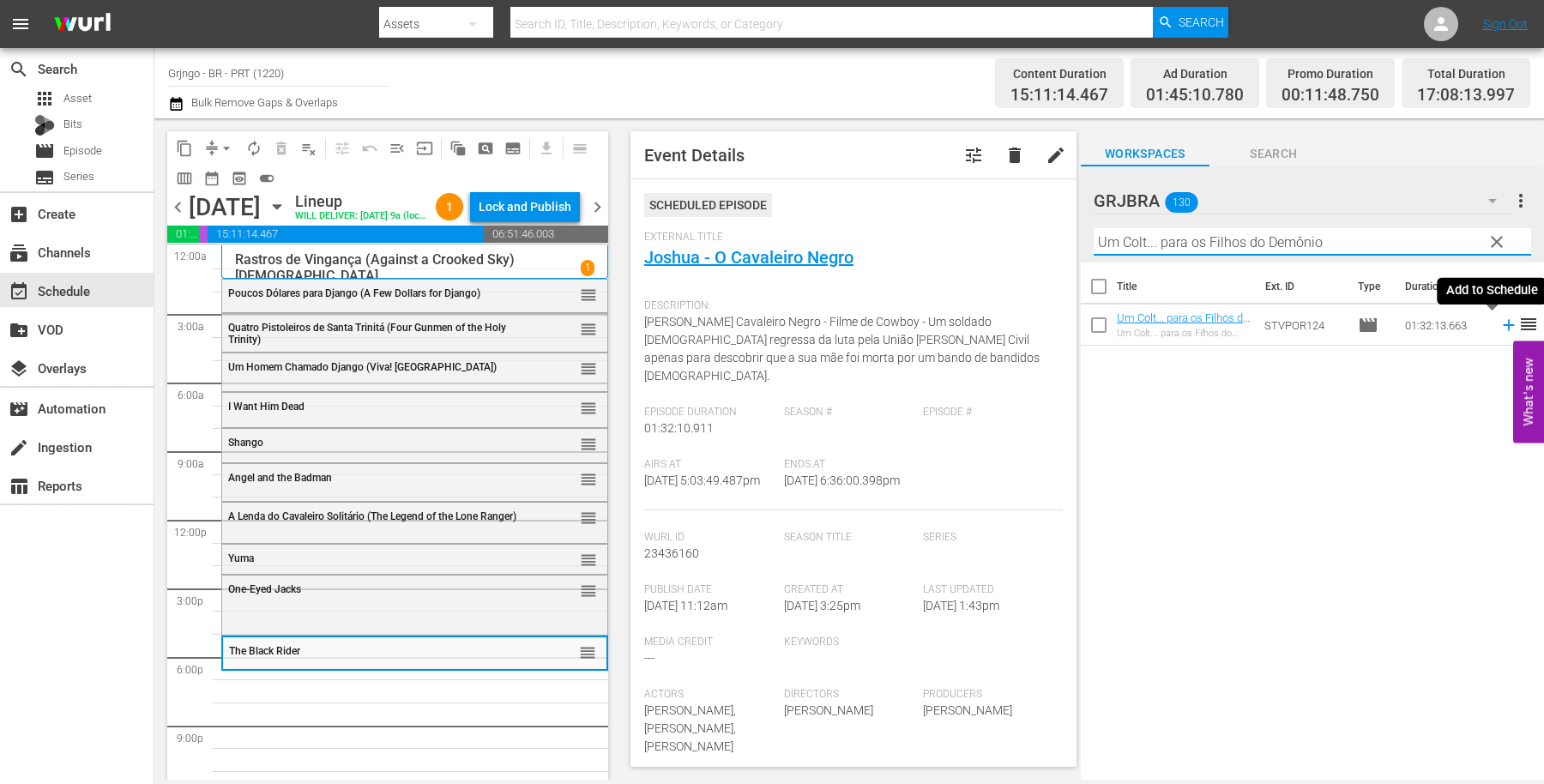
type input "Um Colt... para os Filhos do Demônio"
click at [1503, 323] on icon at bounding box center [1509, 325] width 11 height 11
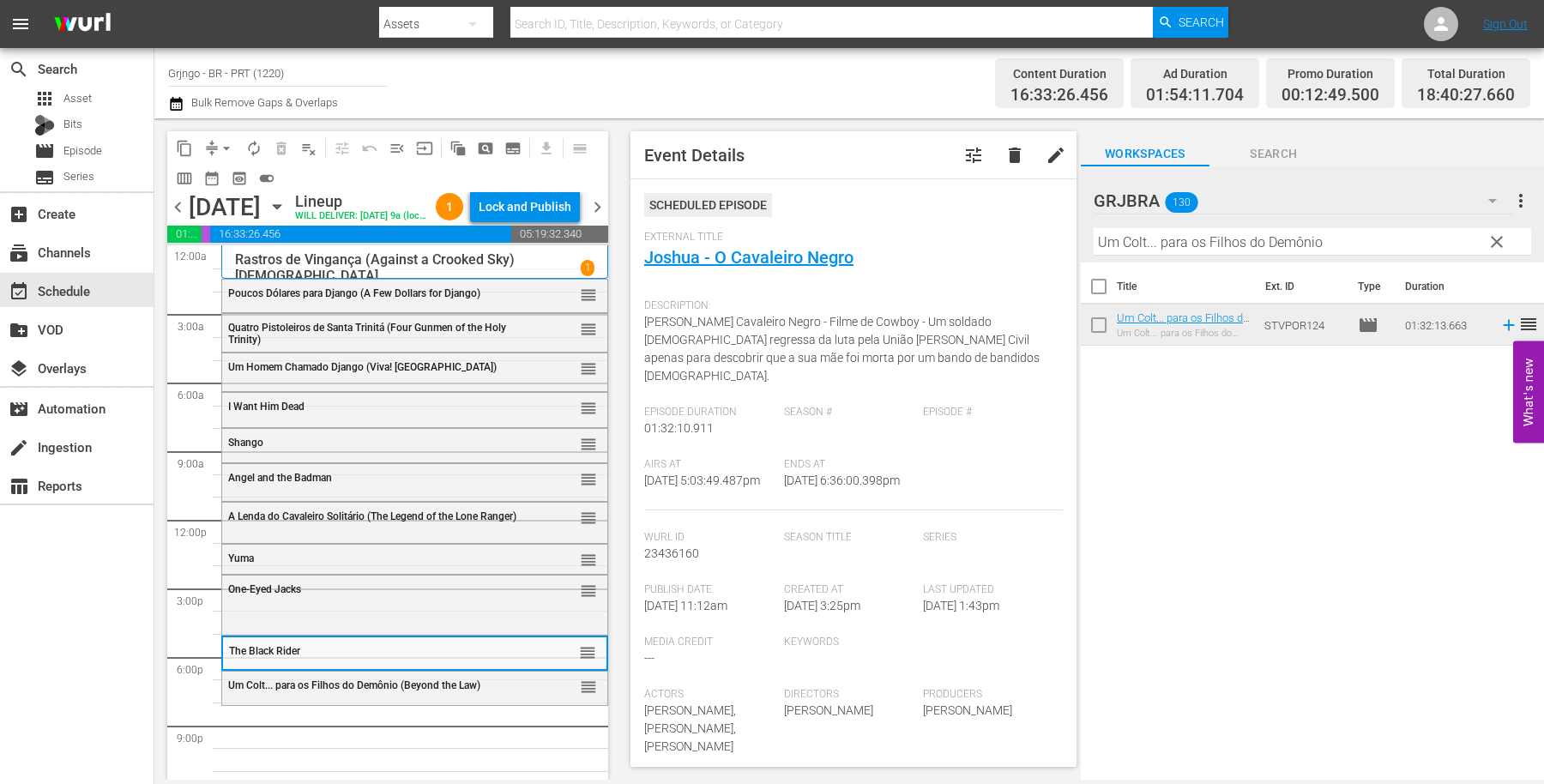
click at [1497, 237] on span "clear" at bounding box center [1497, 242] width 21 height 21
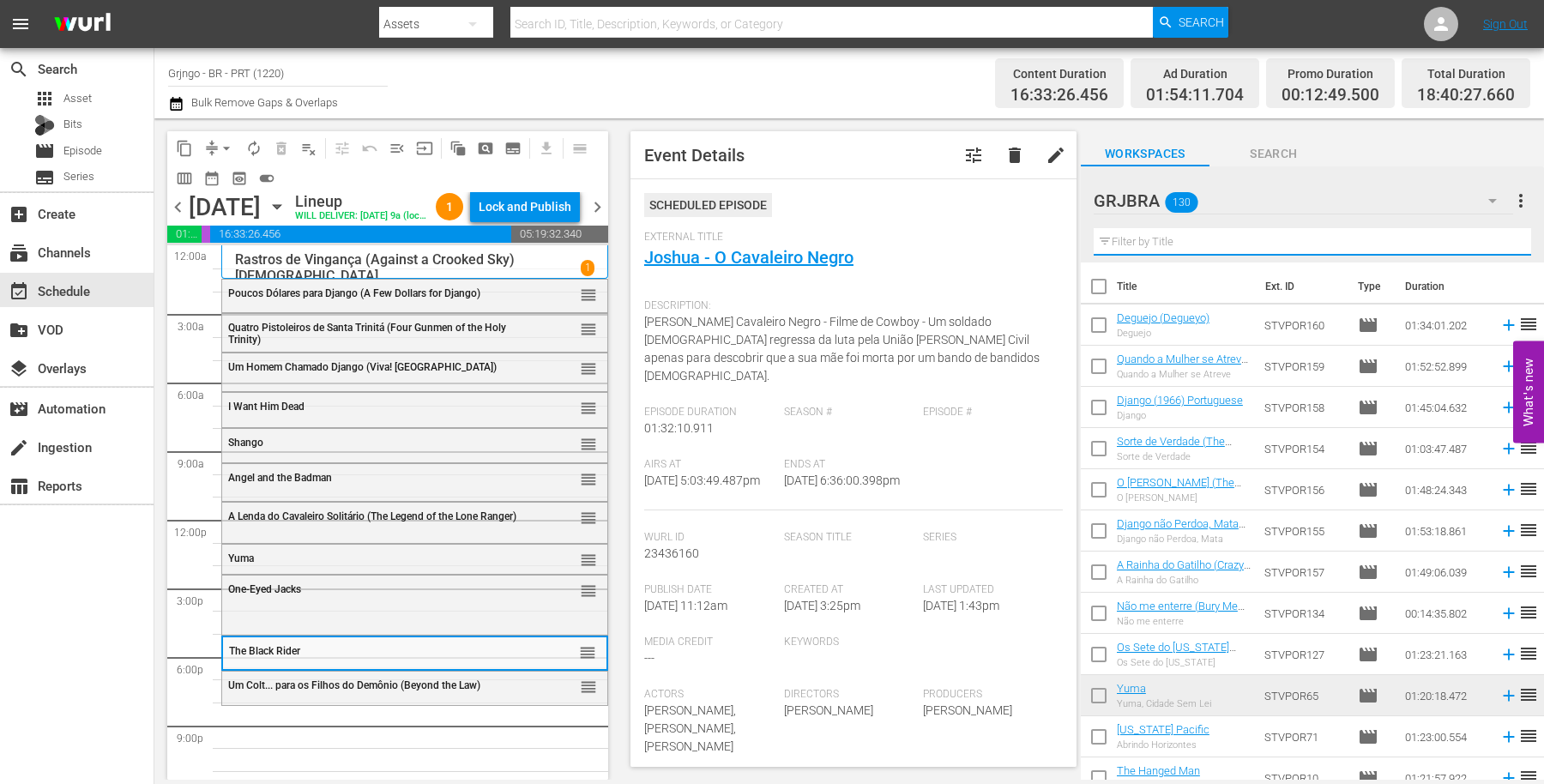
paste input "Nós Jogamos com os Hipopótamos"
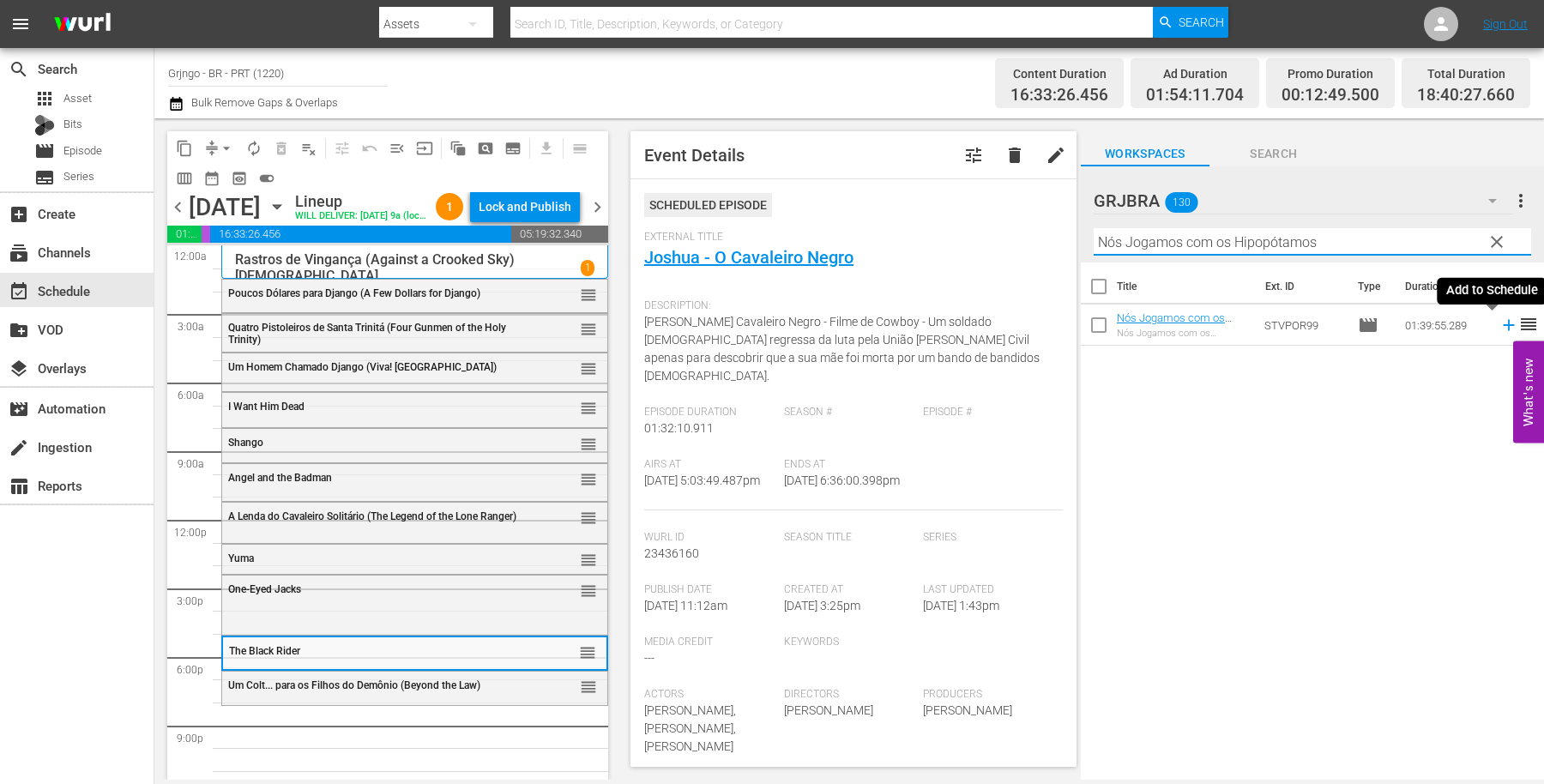
type input "Nós Jogamos com os Hipopótamos"
click at [1503, 320] on icon at bounding box center [1509, 325] width 11 height 11
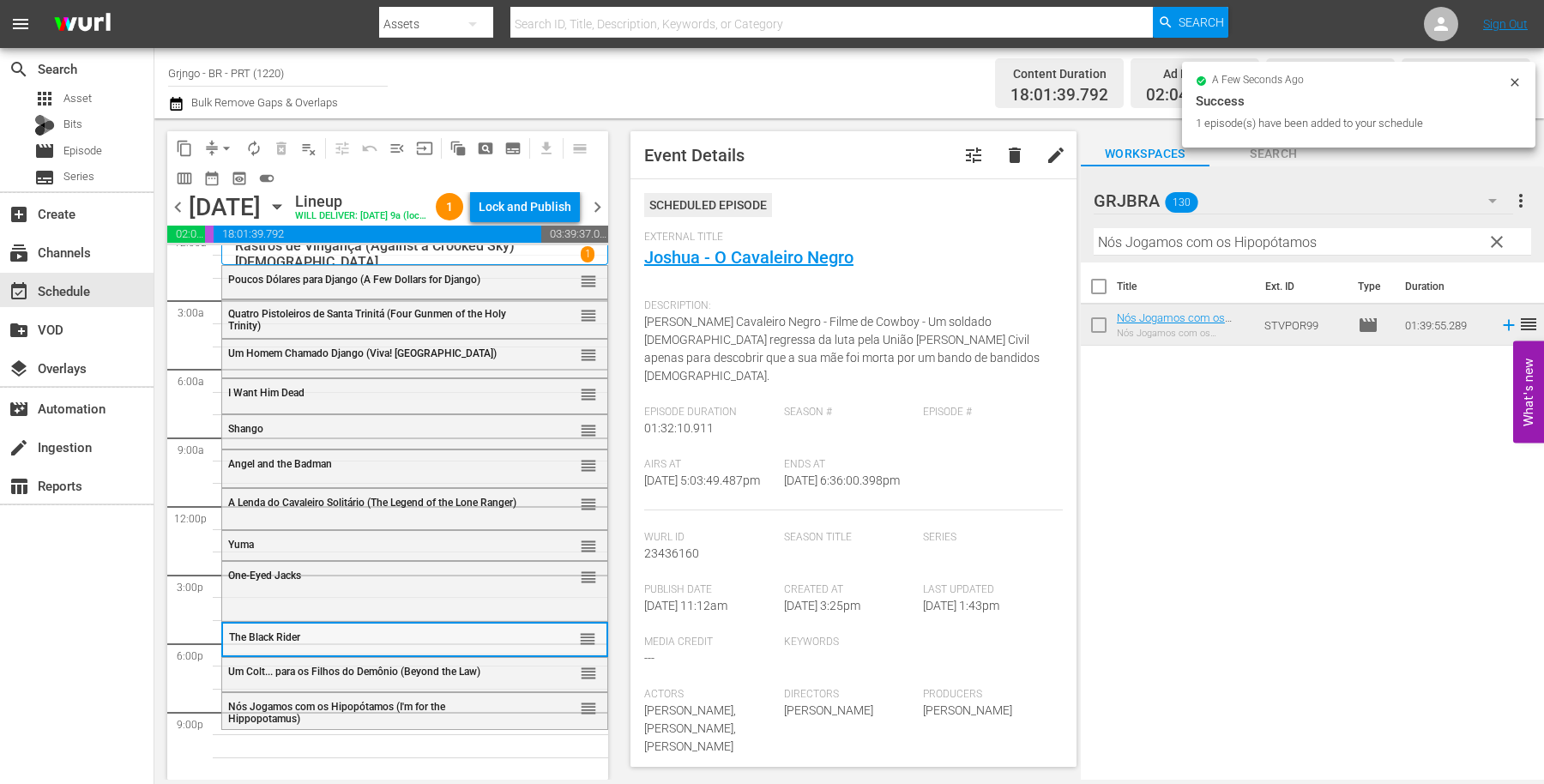
scroll to position [42, 0]
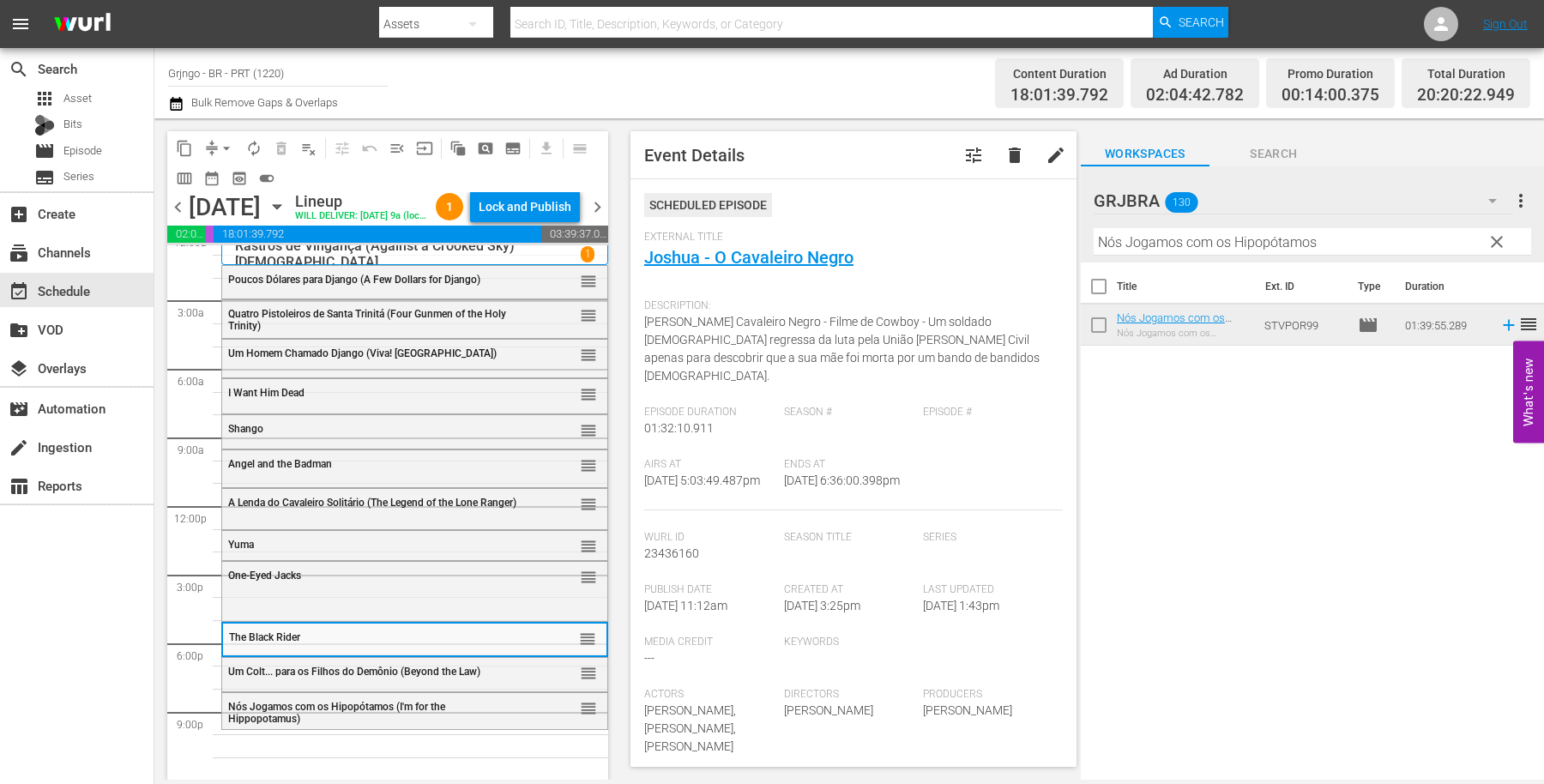
click at [180, 218] on span "chevron_left" at bounding box center [179, 208] width 22 height 22
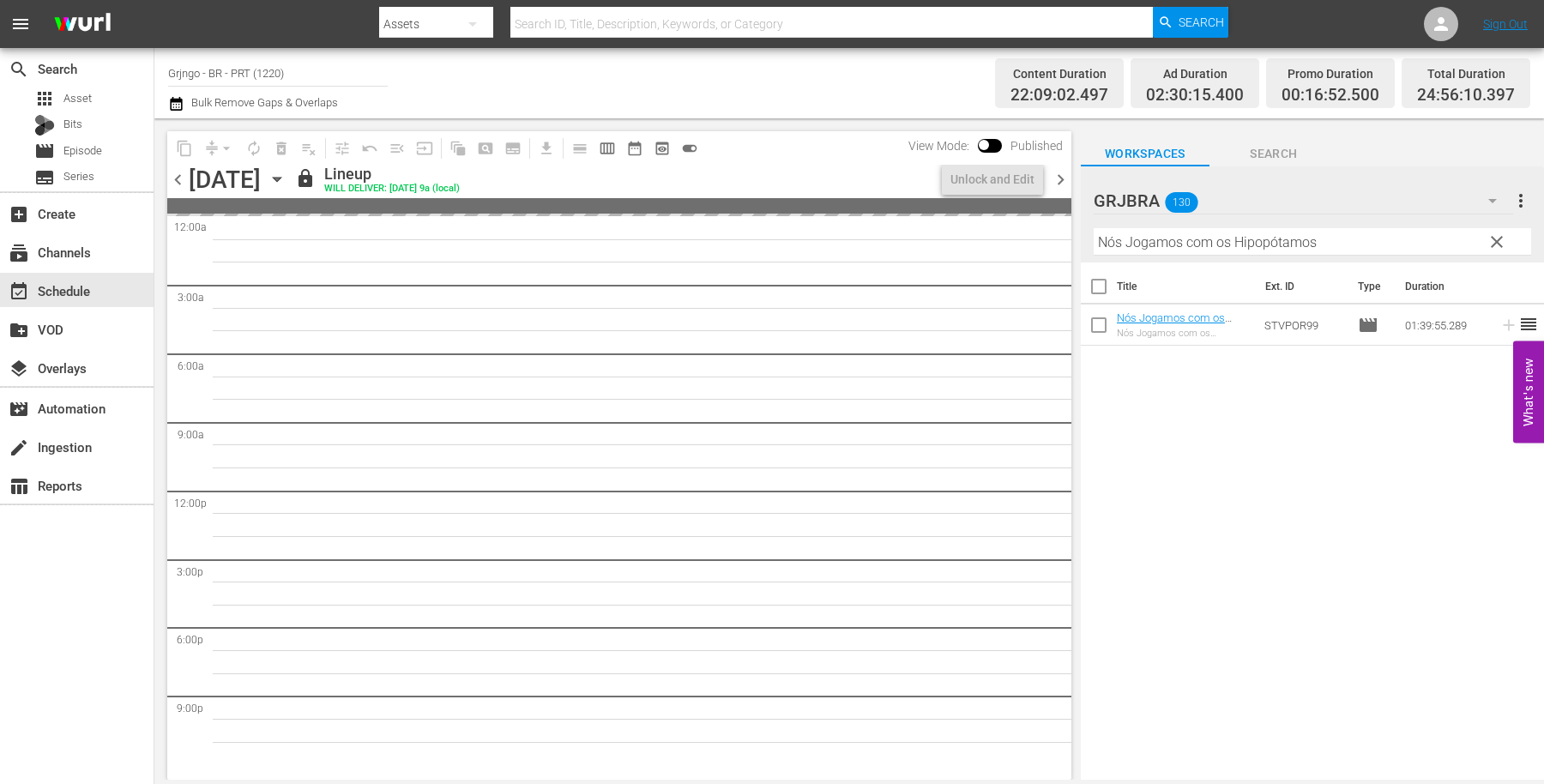
click at [1061, 174] on span "chevron_right" at bounding box center [1061, 179] width 22 height 22
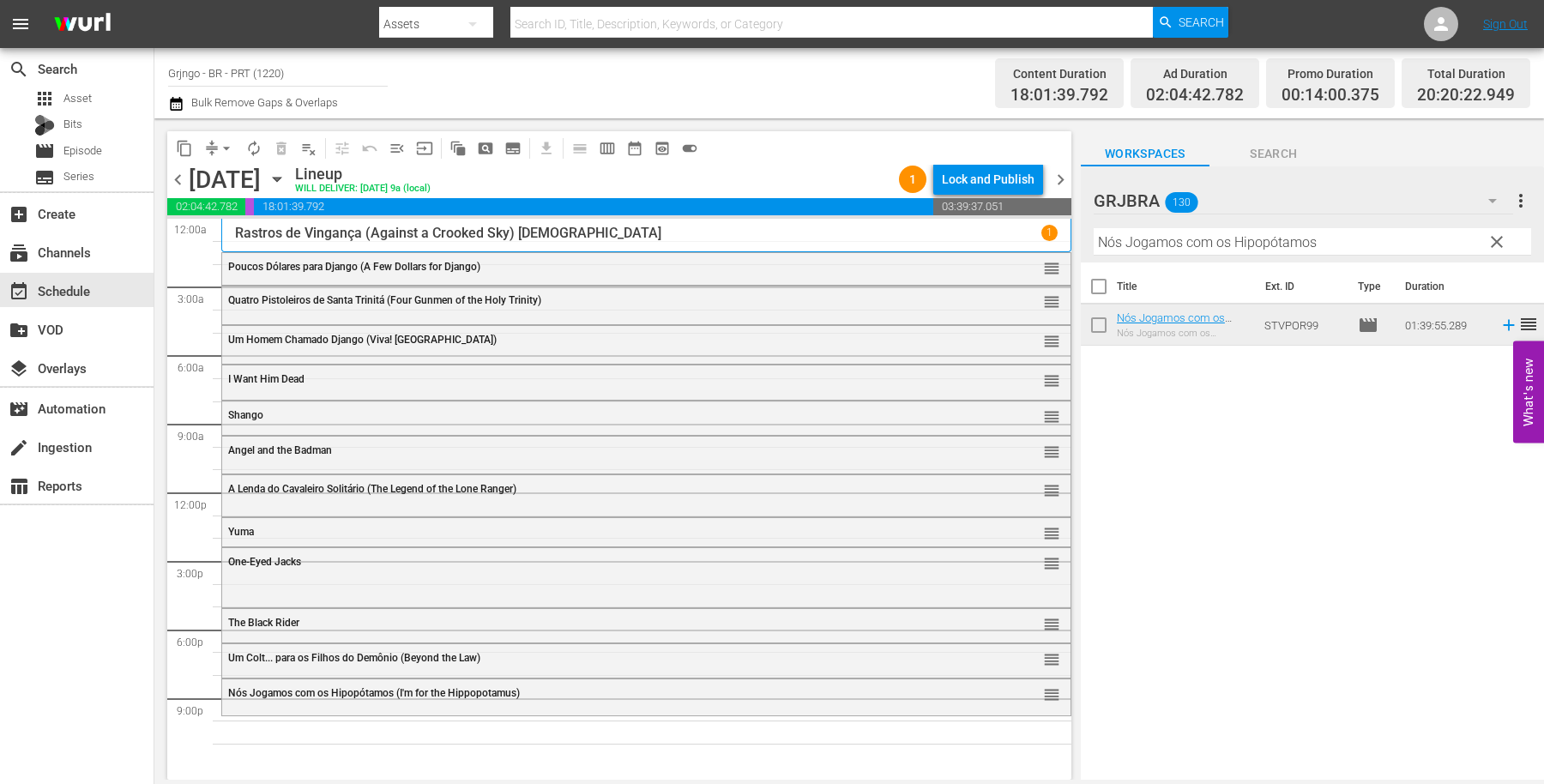
click at [1497, 241] on span "clear" at bounding box center [1497, 242] width 21 height 21
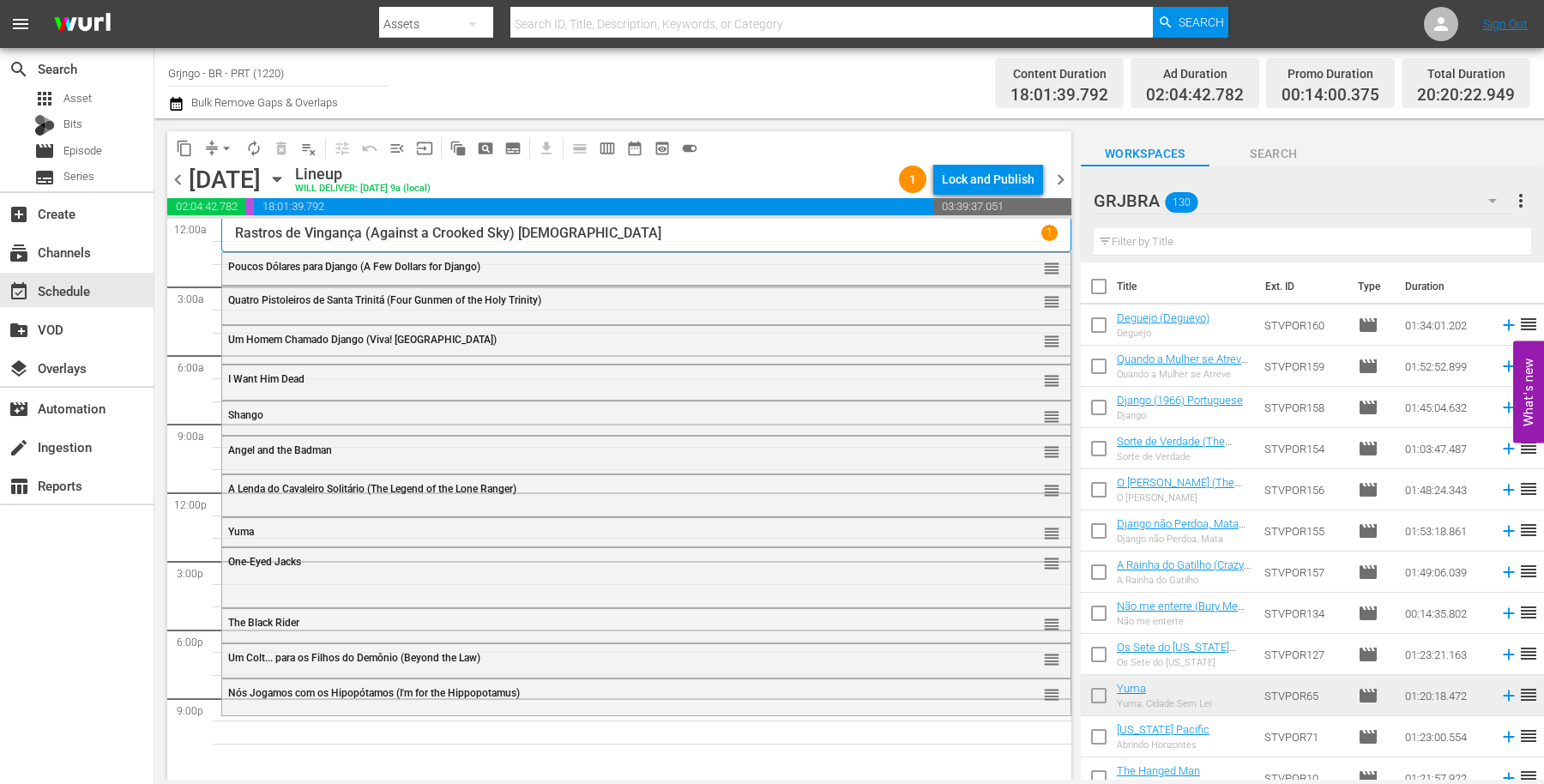
click at [1180, 237] on input "text" at bounding box center [1313, 242] width 438 height 27
paste input "Companheiros (Compañeros!)"
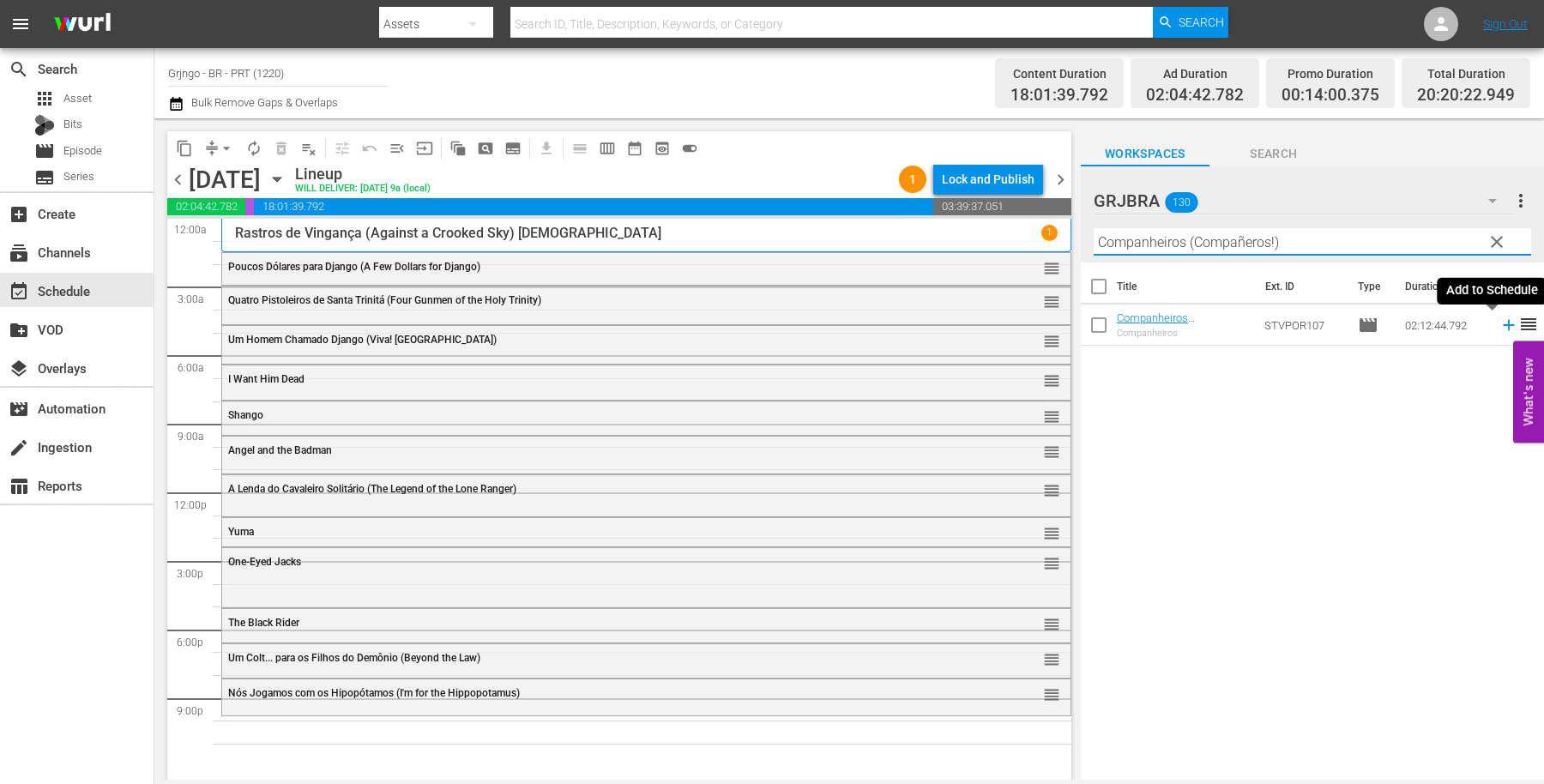
type input "Companheiros (Compañeros!)"
drag, startPoint x: 1497, startPoint y: 321, endPoint x: 1478, endPoint y: 335, distance: 23.6
click at [1500, 321] on icon at bounding box center [1509, 324] width 19 height 19
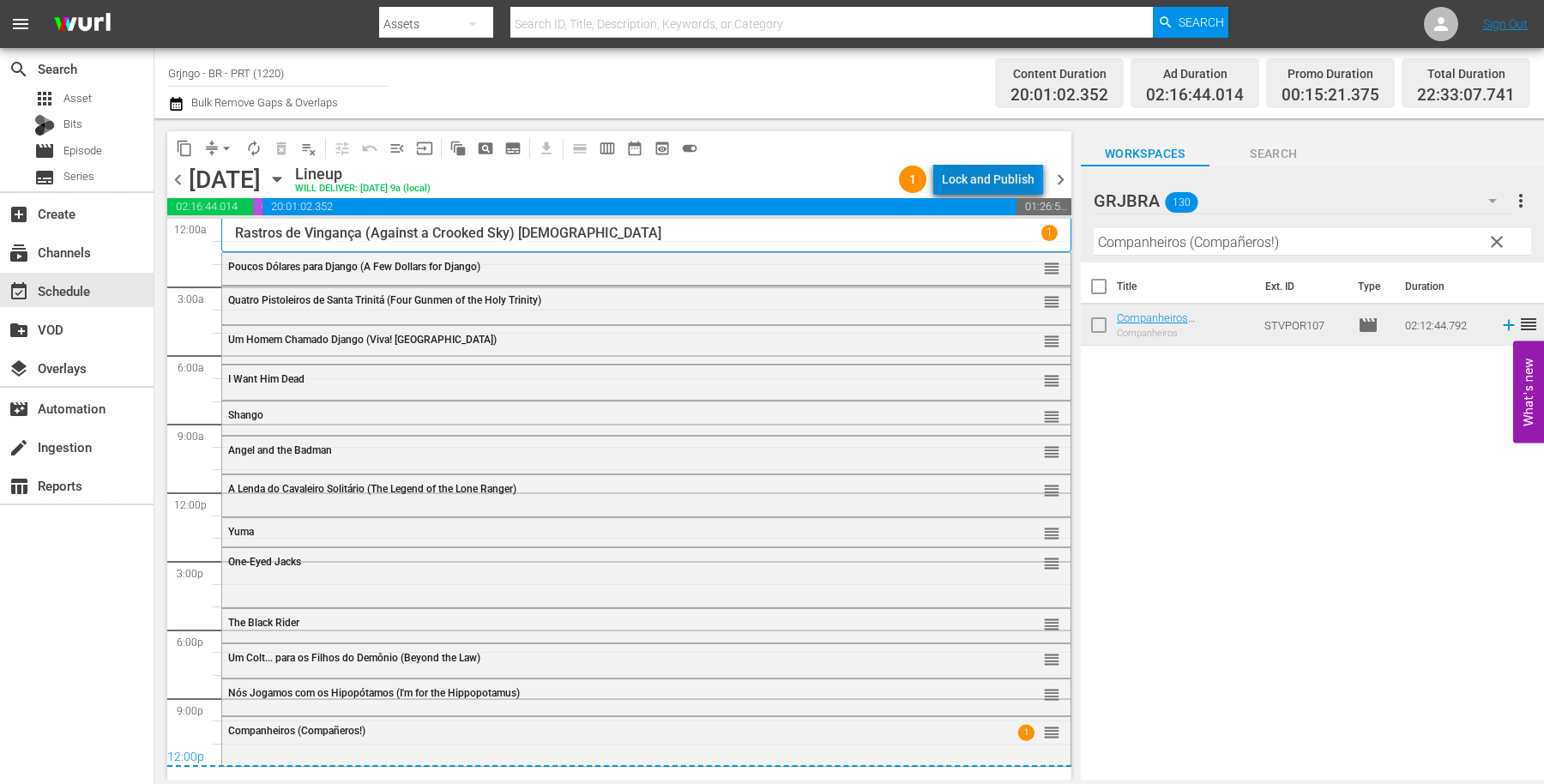
click at [995, 179] on div "Lock and Publish" at bounding box center [988, 179] width 92 height 31
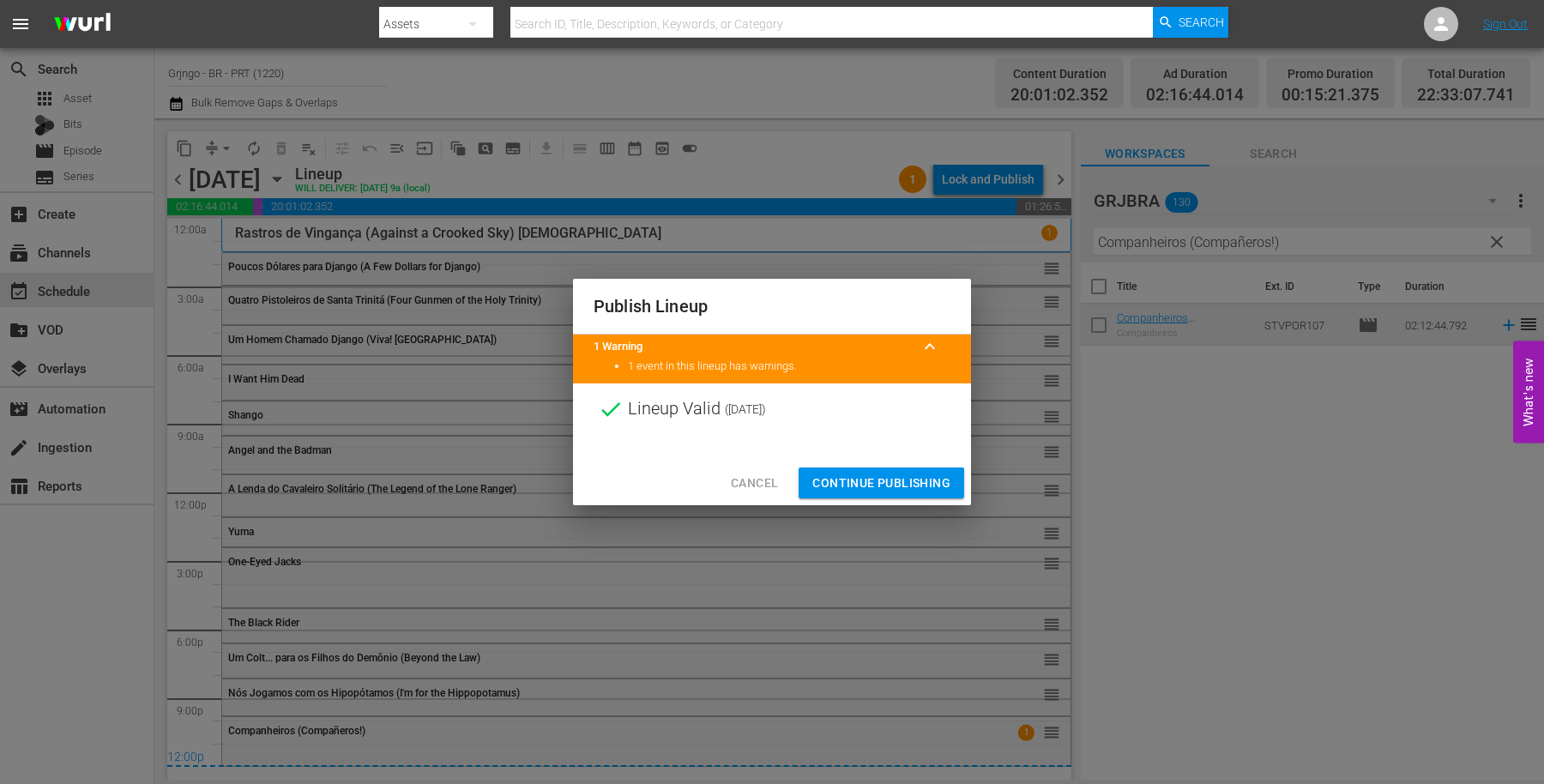
click at [891, 476] on span "Continue Publishing" at bounding box center [881, 483] width 138 height 22
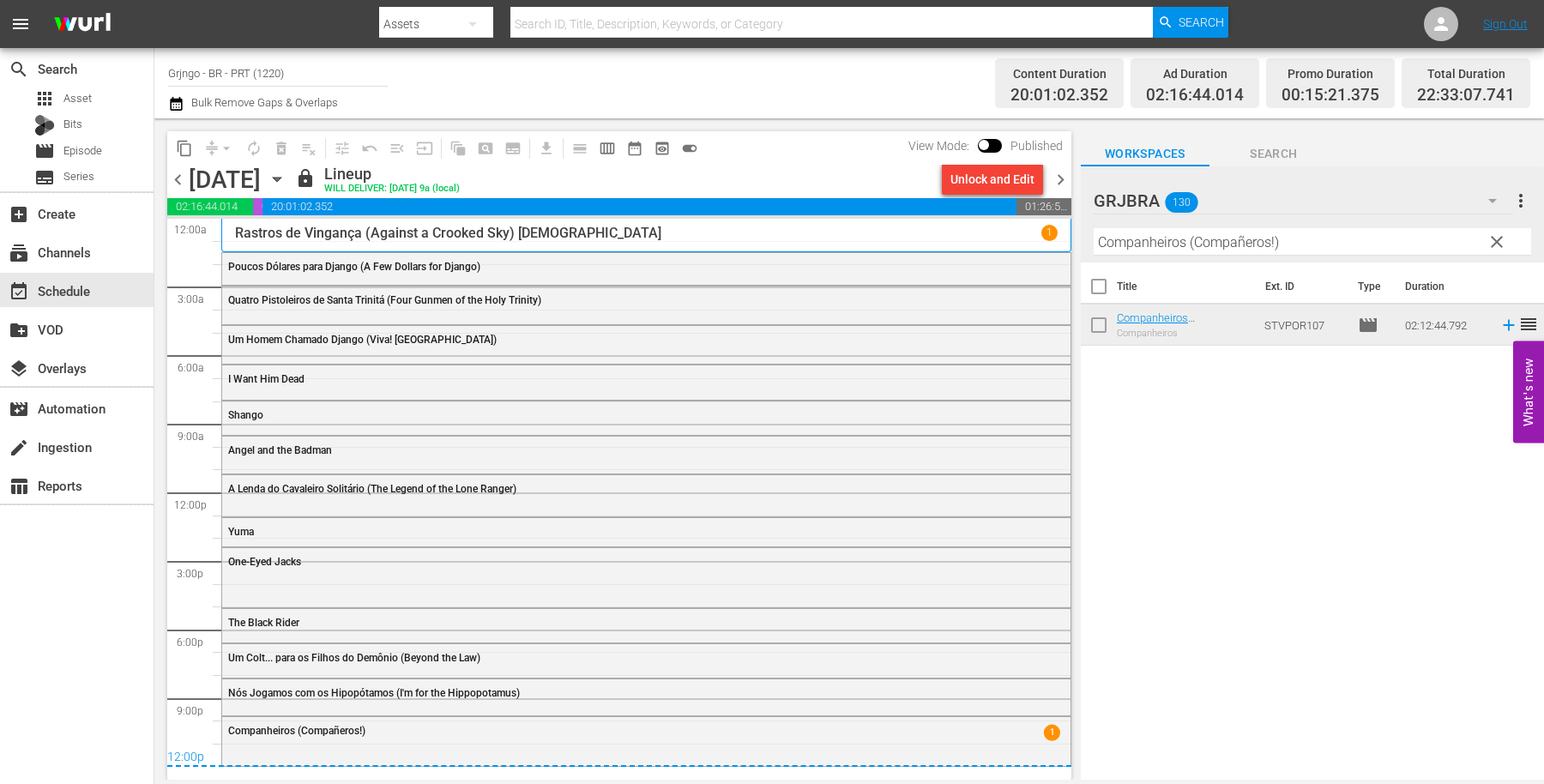
click at [1060, 175] on span "chevron_right" at bounding box center [1061, 179] width 22 height 22
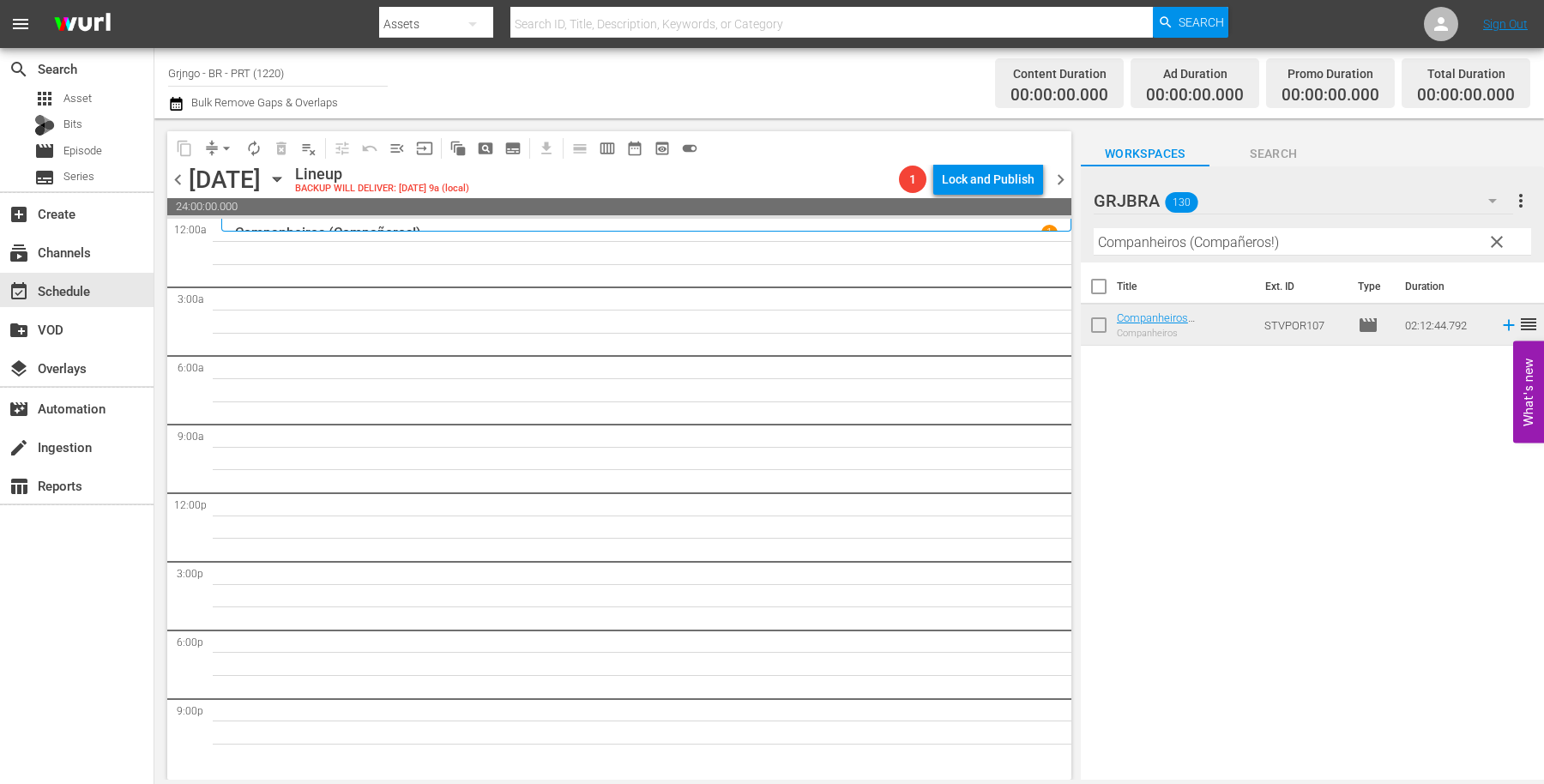
drag, startPoint x: 1494, startPoint y: 240, endPoint x: 1175, endPoint y: 245, distance: 319.0
click at [1495, 240] on span "clear" at bounding box center [1497, 242] width 21 height 21
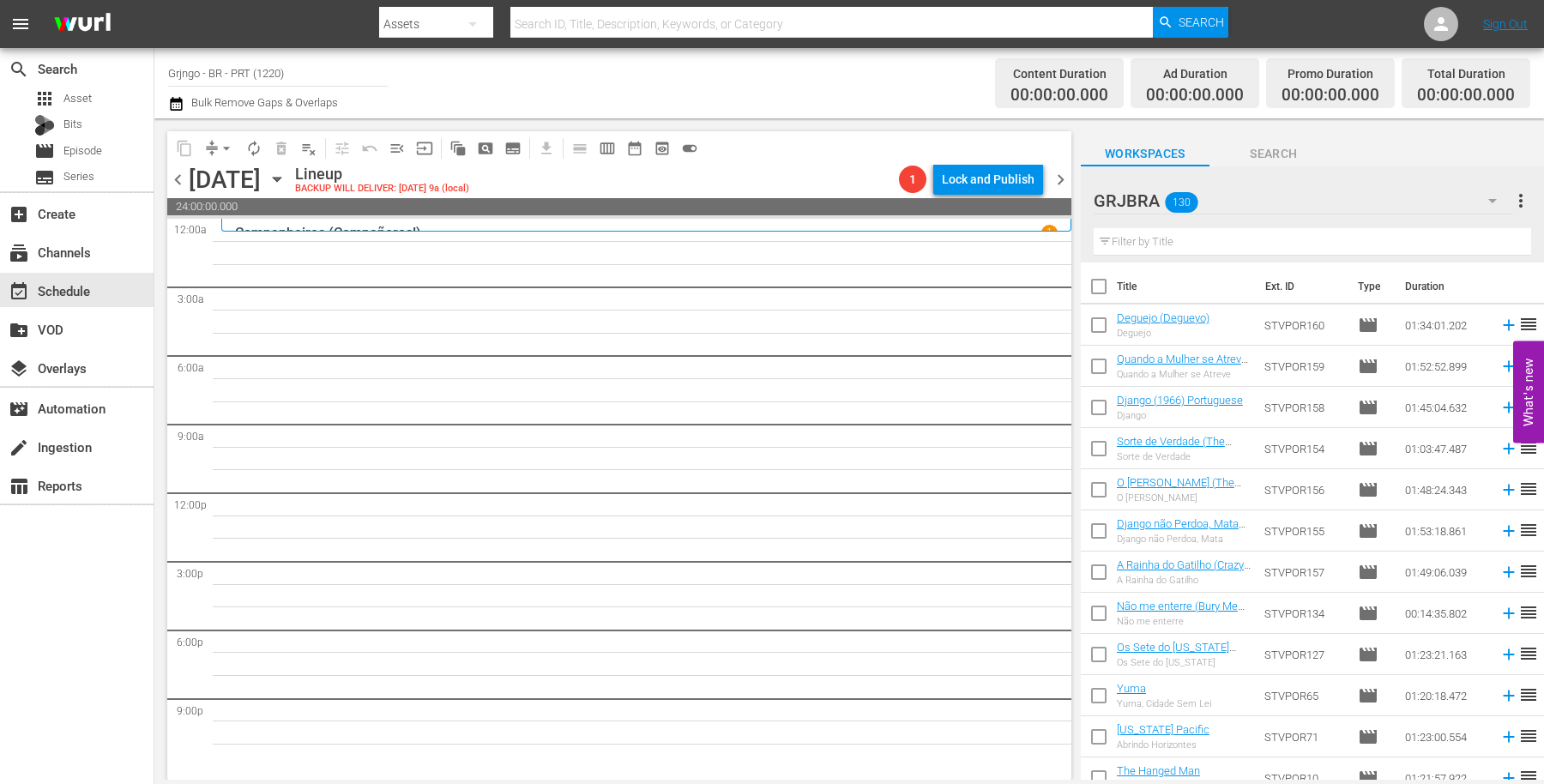
click at [1172, 245] on input "text" at bounding box center [1313, 242] width 438 height 27
paste input "10,000 Dollars for a Massacre"
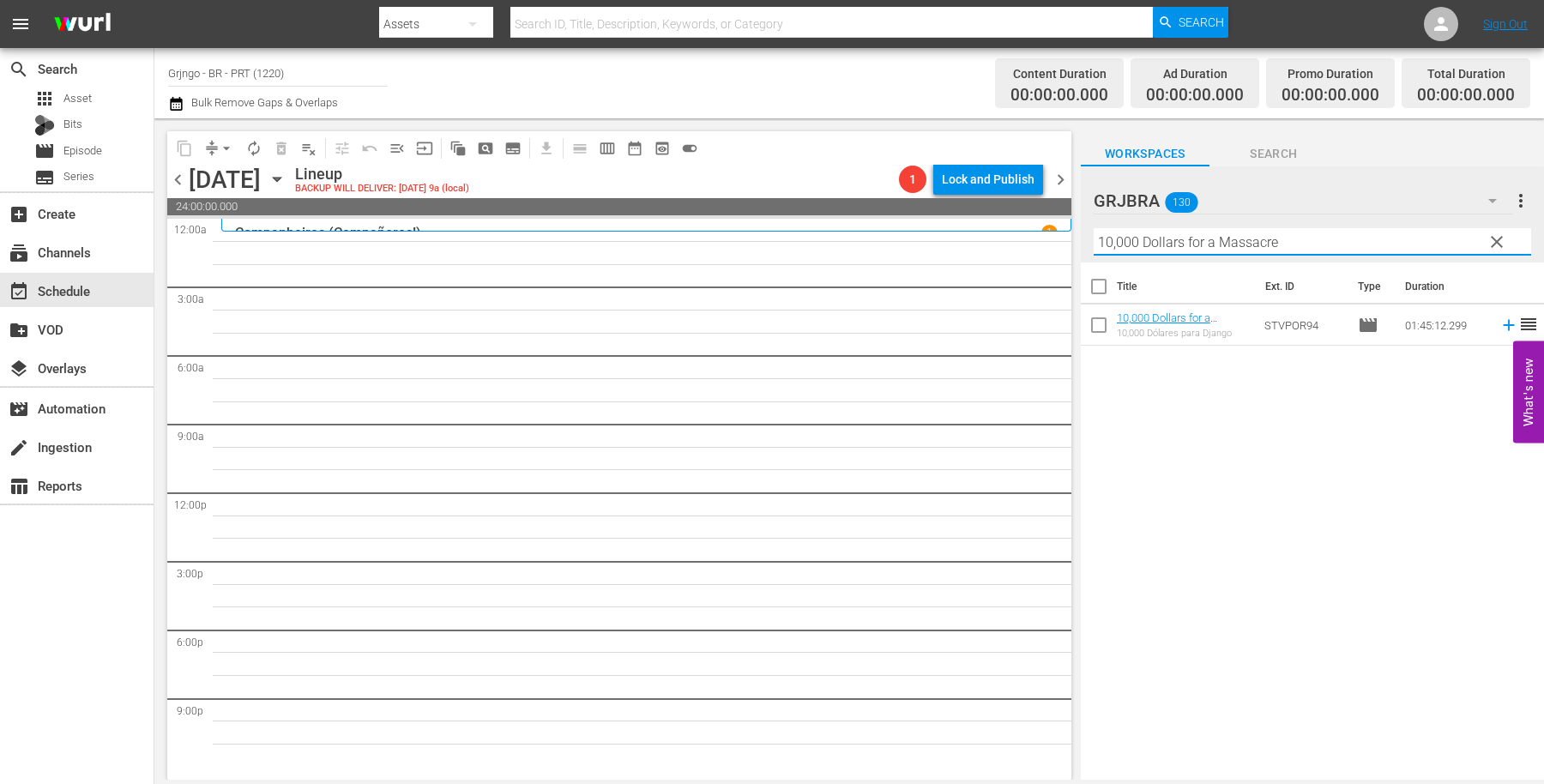
type input "10,000 Dollars for a Massacre"
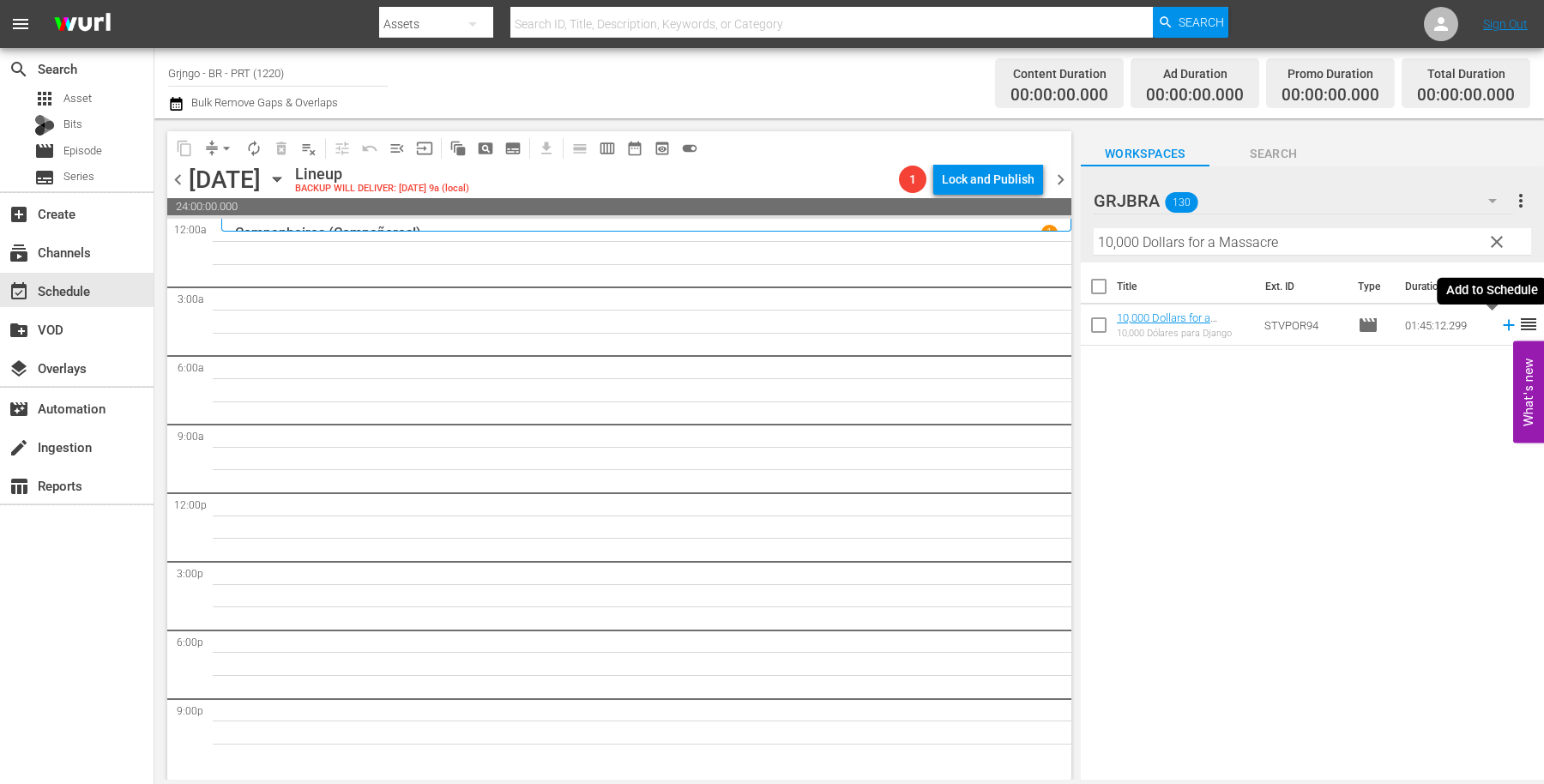
click at [1500, 324] on icon at bounding box center [1509, 324] width 19 height 19
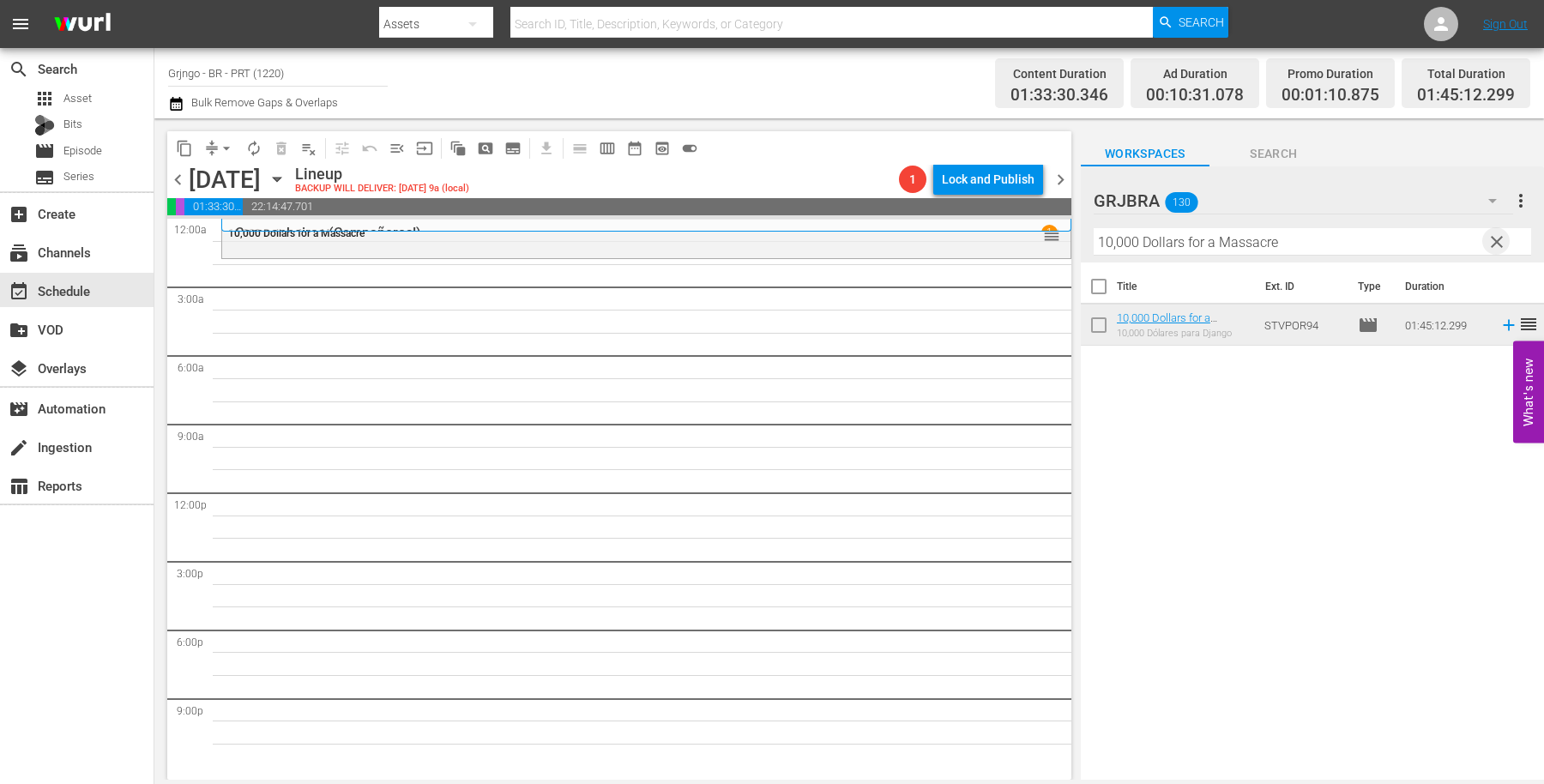
click at [1494, 244] on span "clear" at bounding box center [1497, 242] width 21 height 21
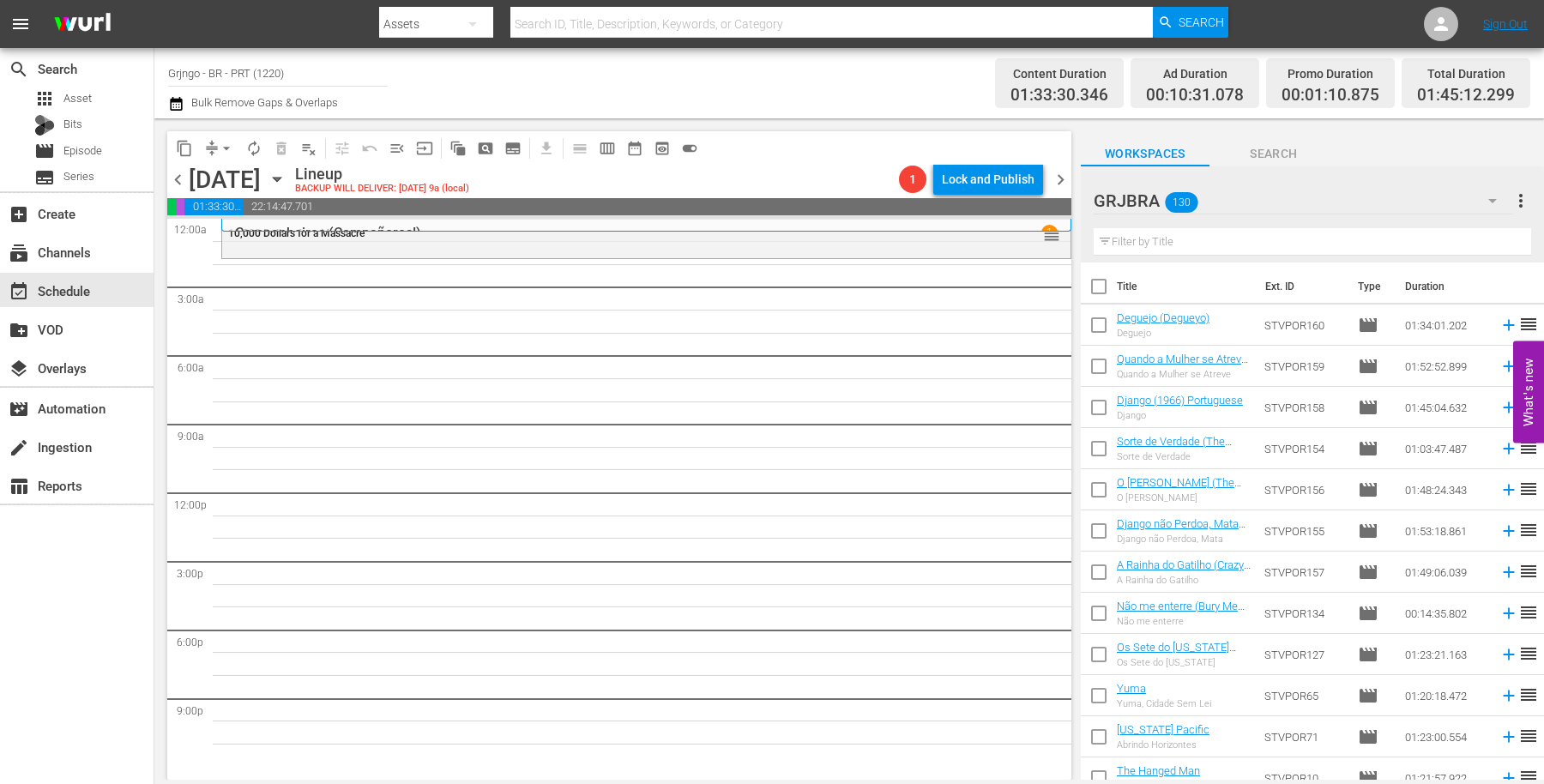
click at [1129, 237] on input "text" at bounding box center [1313, 242] width 438 height 27
paste input "Stagecoach"
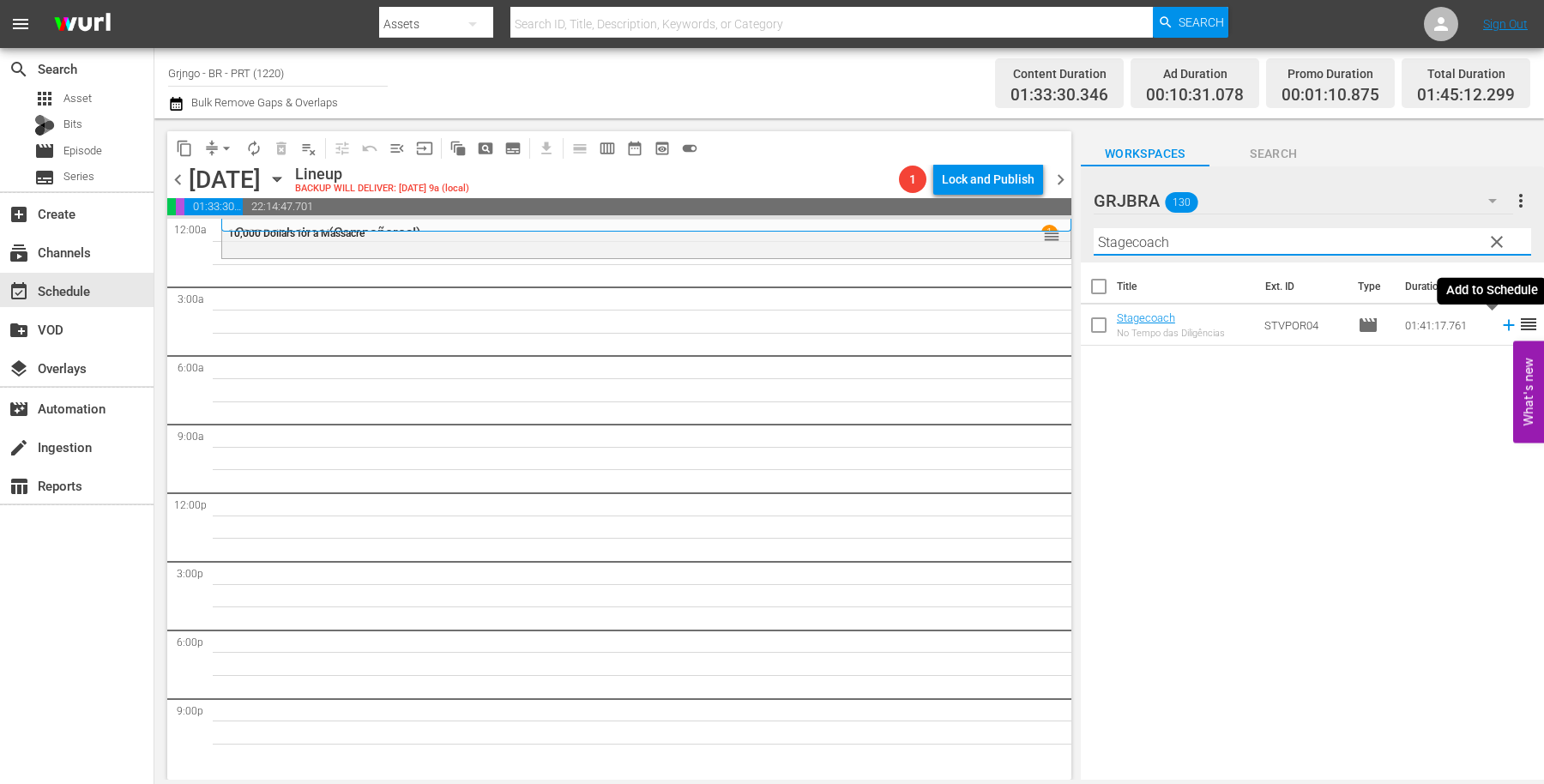
type input "Stagecoach"
click at [1503, 326] on icon at bounding box center [1509, 325] width 11 height 11
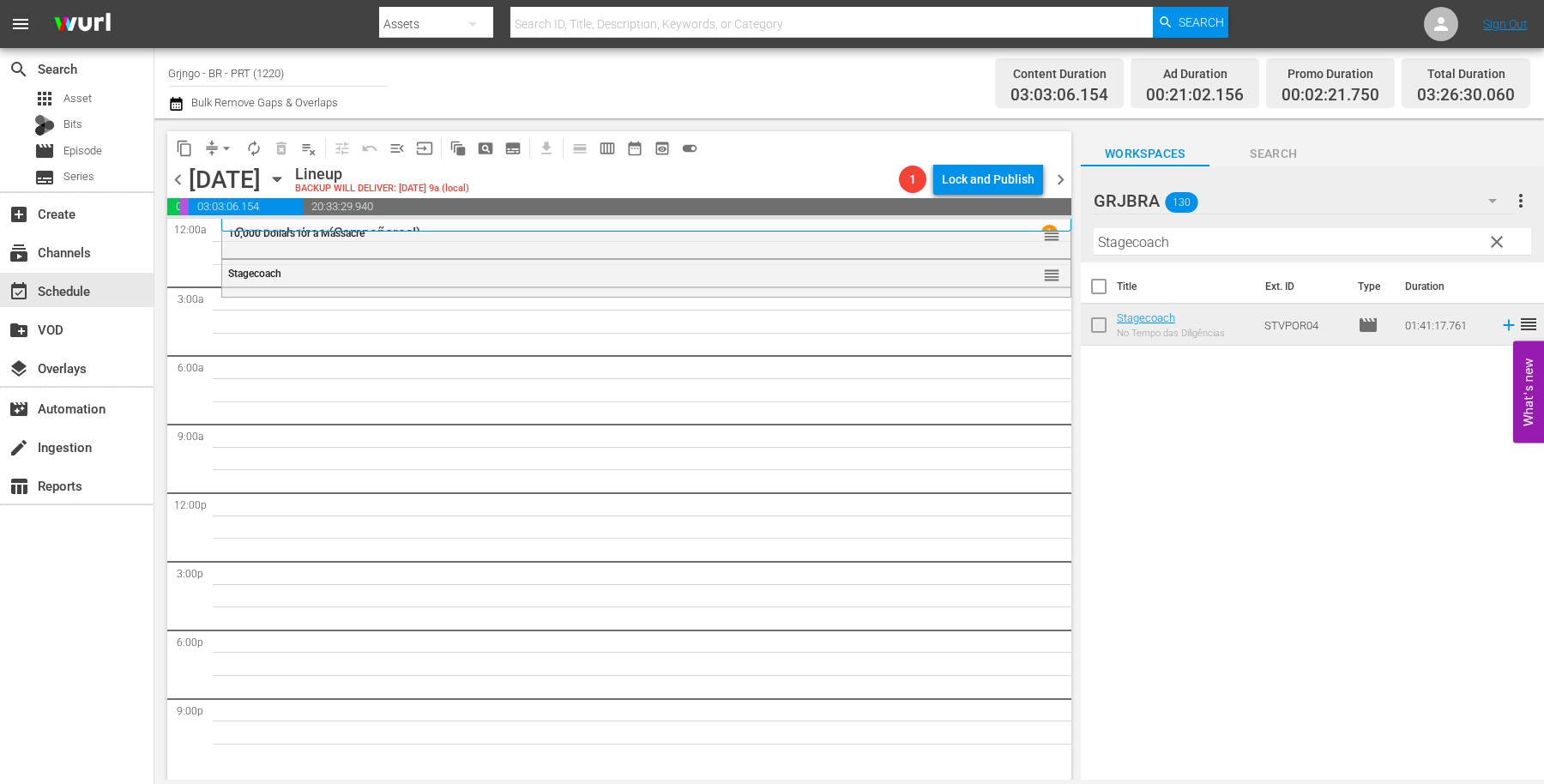
click at [1500, 237] on span "clear" at bounding box center [1497, 242] width 21 height 21
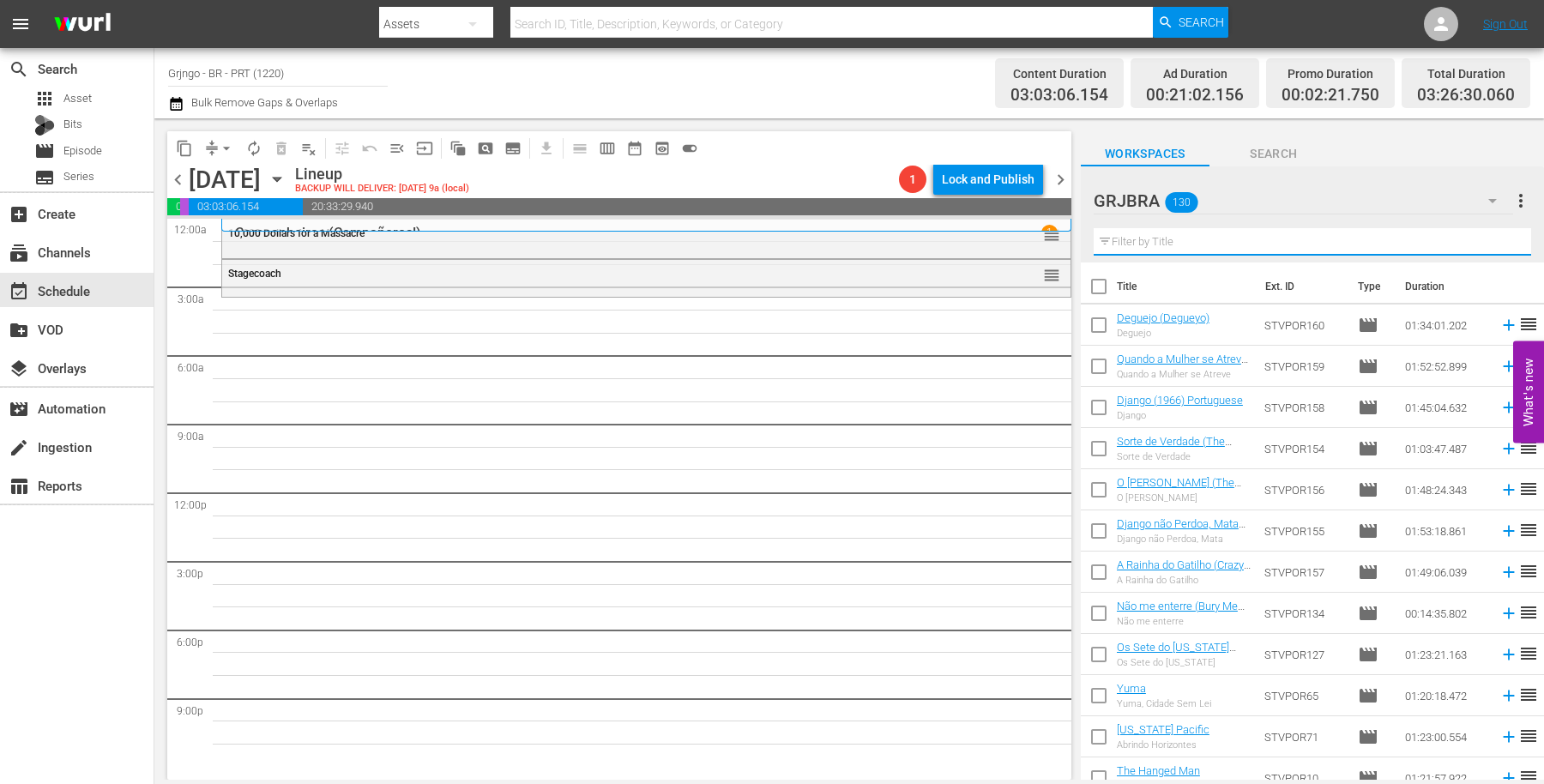
paste input "Jonny Yuma"
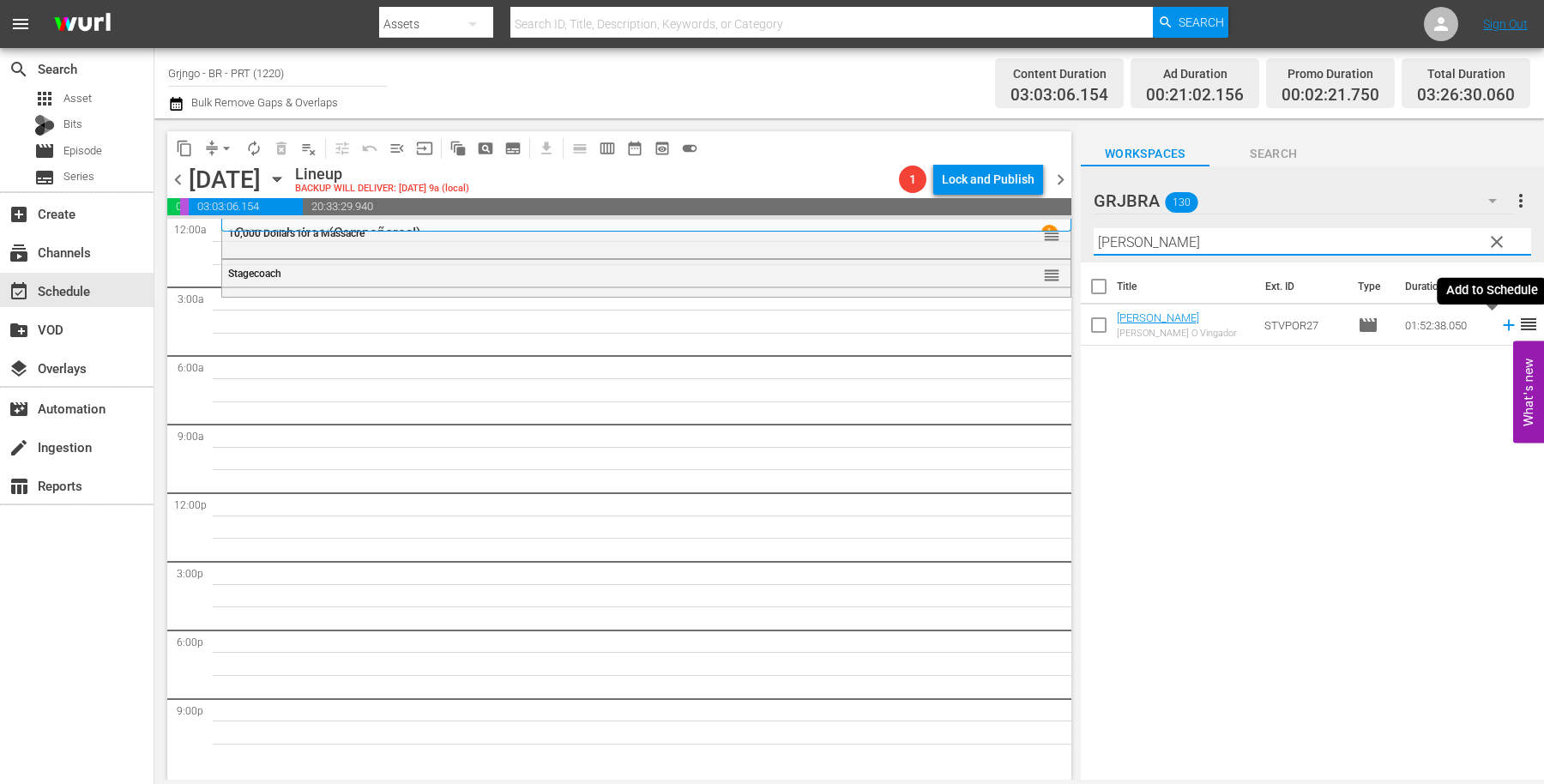
type input "Jonny Yuma"
click at [1500, 322] on icon at bounding box center [1509, 324] width 19 height 19
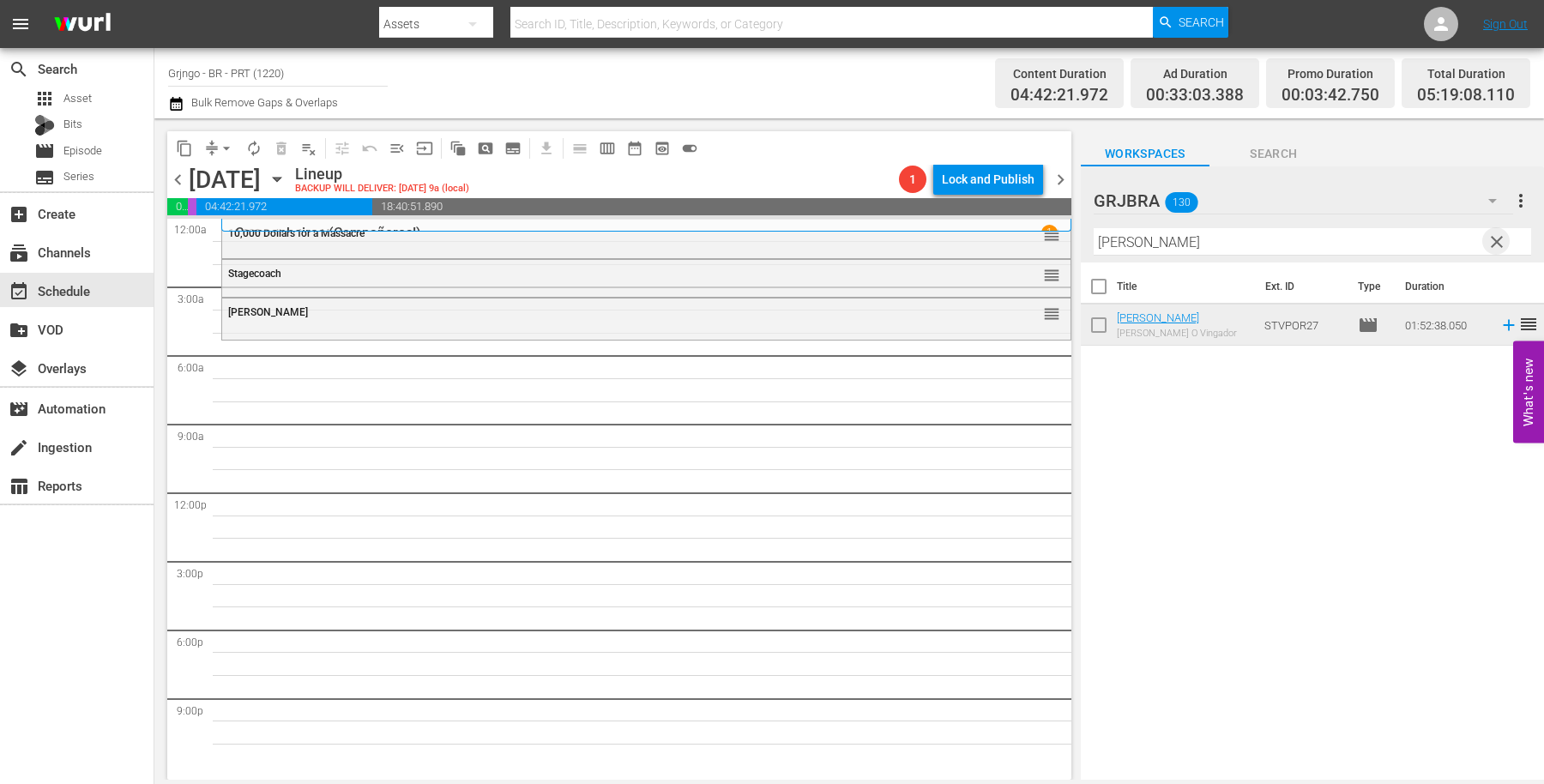
click at [1495, 242] on span "clear" at bounding box center [1497, 242] width 21 height 21
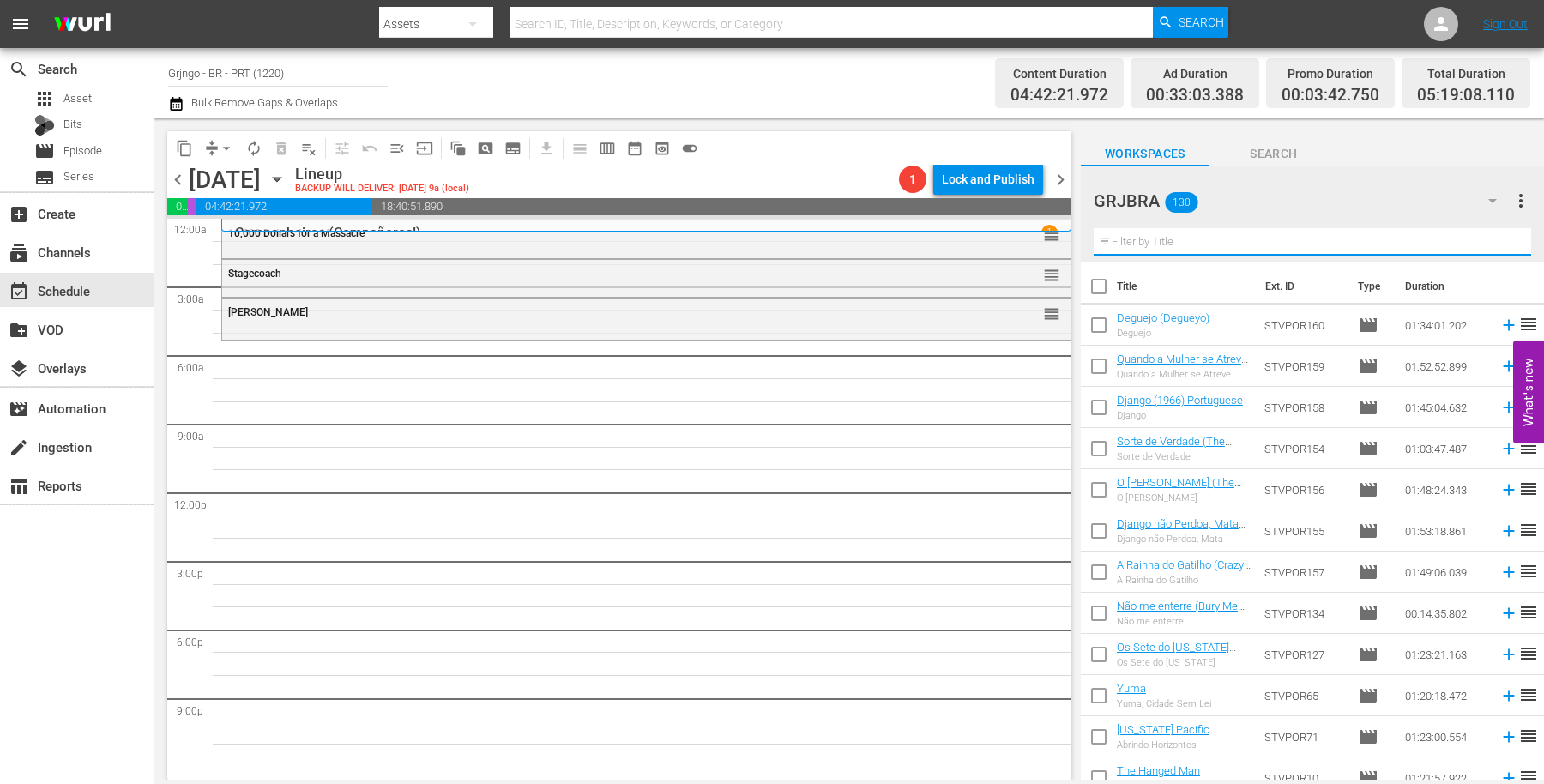
paste input "40 Guns to Apache Pass"
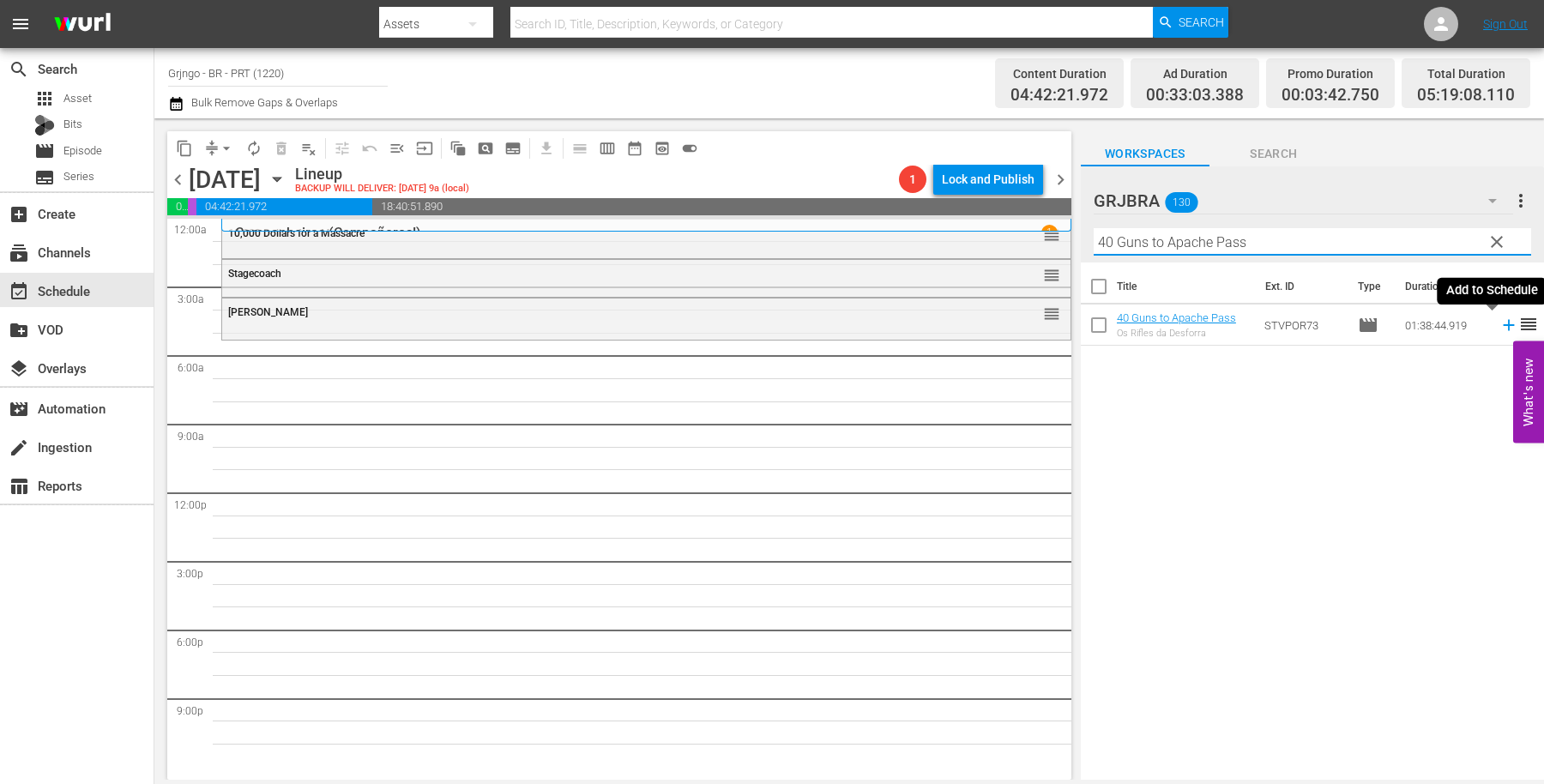
type input "40 Guns to Apache Pass"
click at [1503, 324] on icon at bounding box center [1509, 325] width 11 height 11
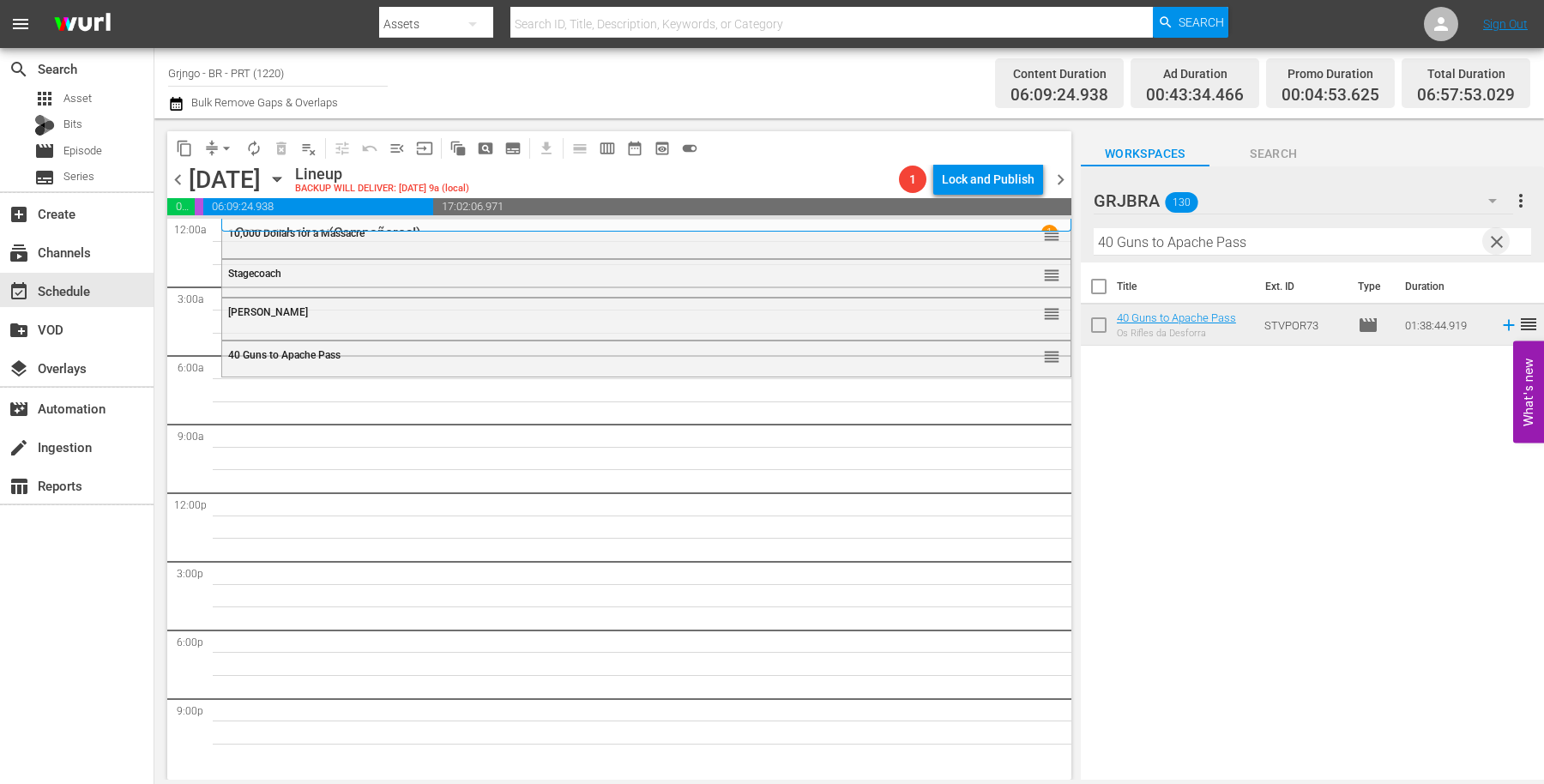
click at [1498, 241] on span "clear" at bounding box center [1497, 242] width 21 height 21
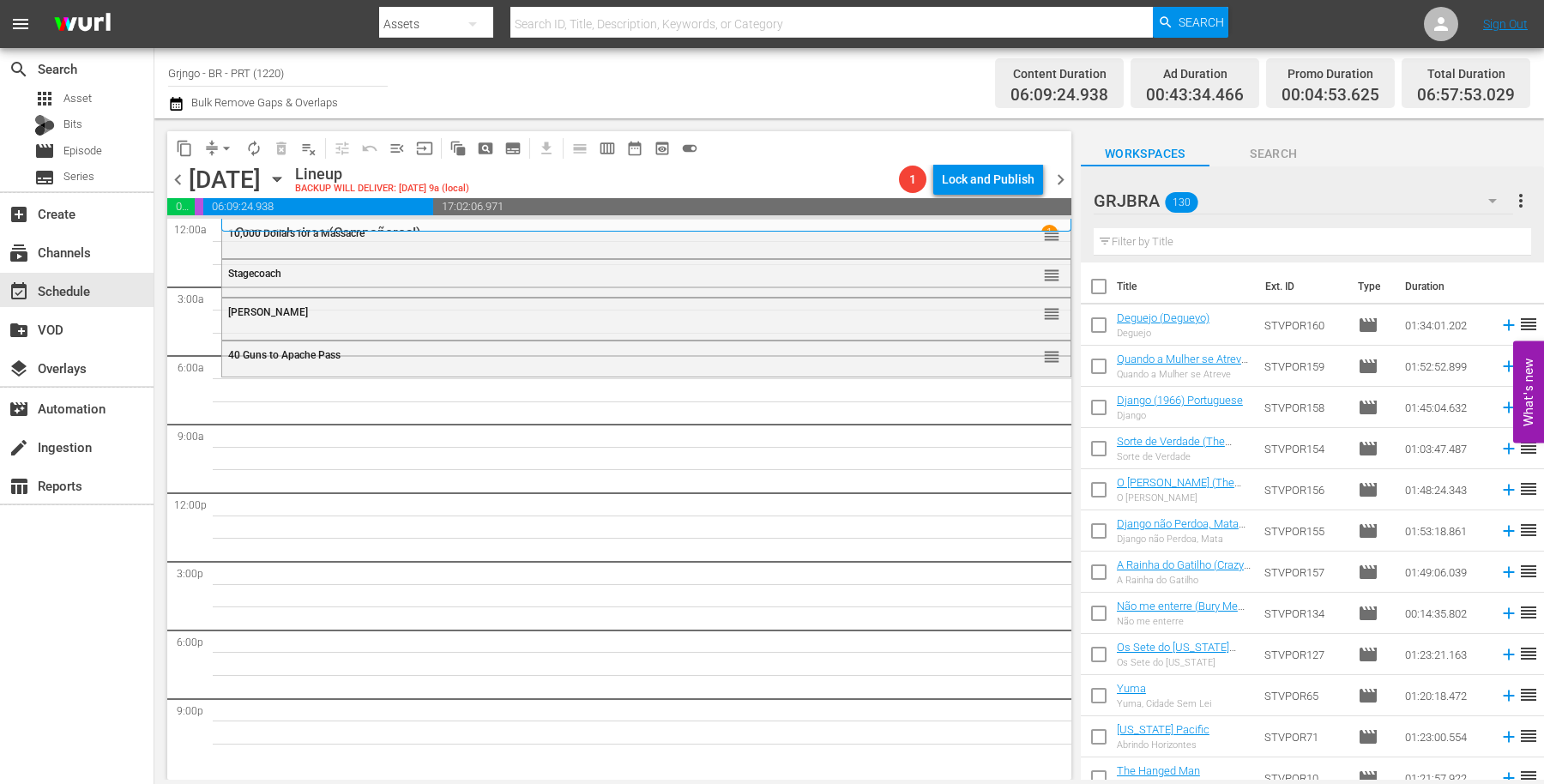
click at [1148, 240] on input "text" at bounding box center [1313, 242] width 438 height 27
paste input "Sorte de Verdade"
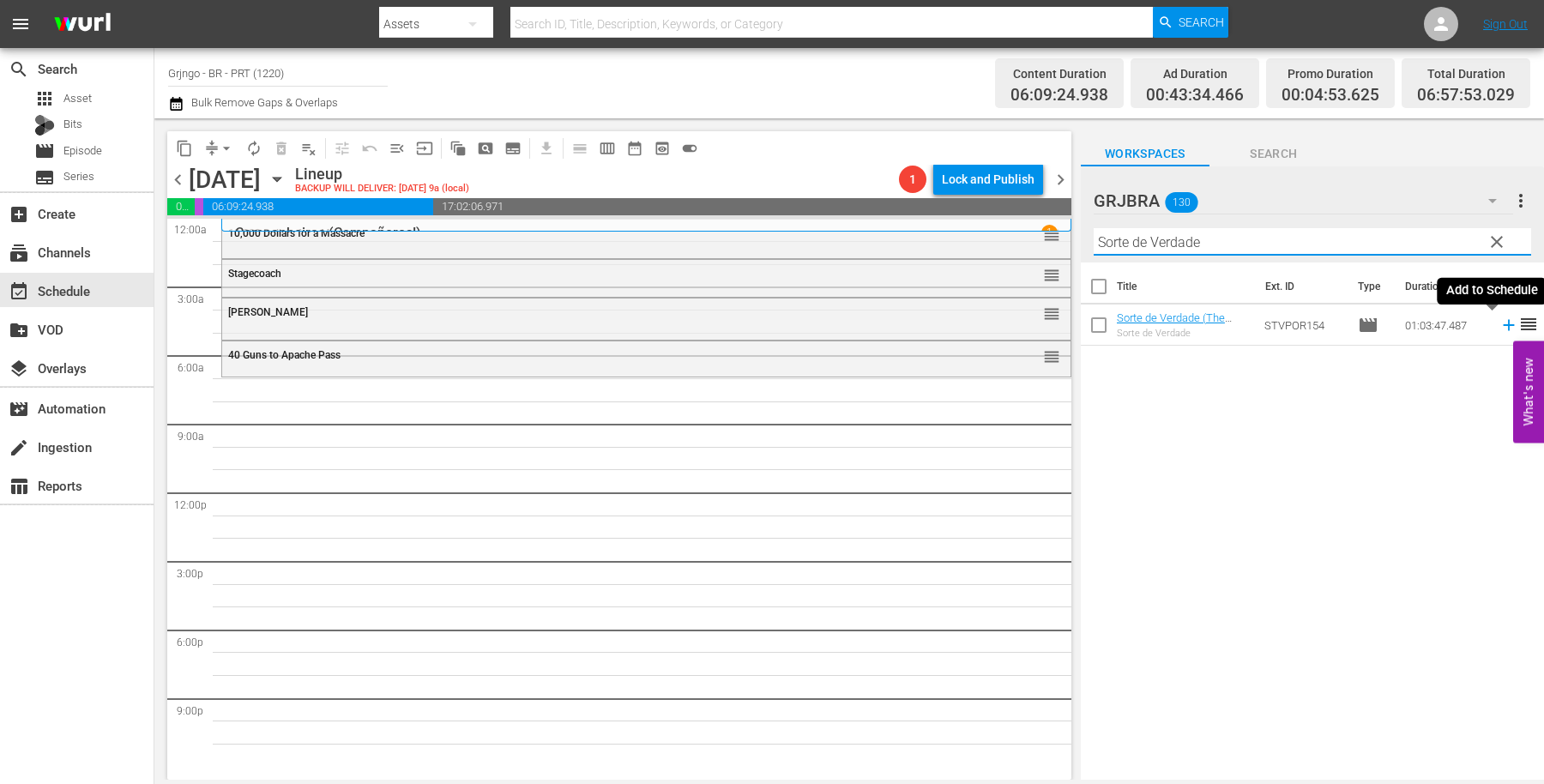
type input "Sorte de Verdade"
click at [1503, 326] on icon at bounding box center [1509, 325] width 11 height 11
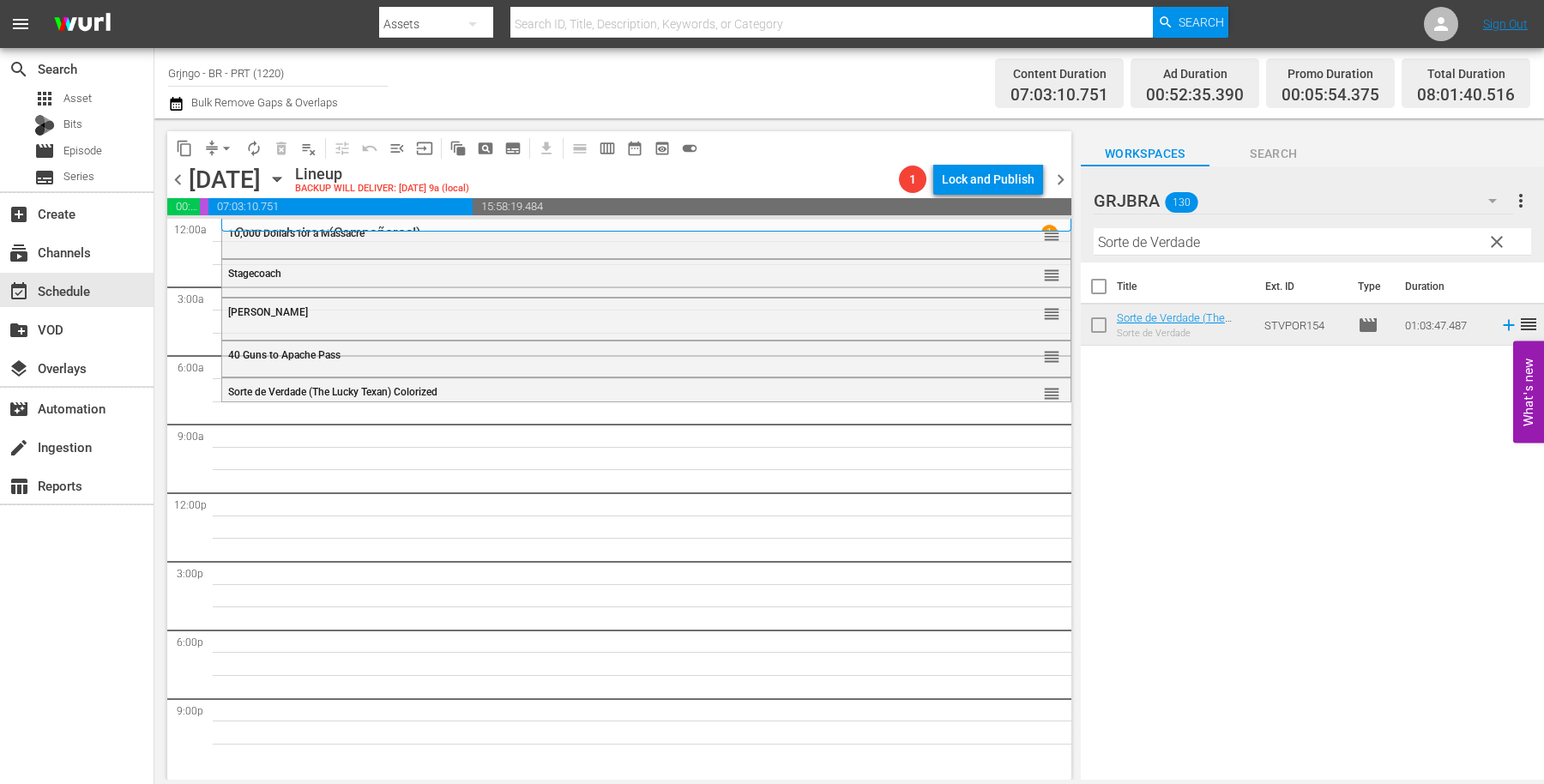
drag, startPoint x: 1494, startPoint y: 243, endPoint x: 1180, endPoint y: 236, distance: 314.1
click at [1495, 243] on span "clear" at bounding box center [1497, 242] width 21 height 21
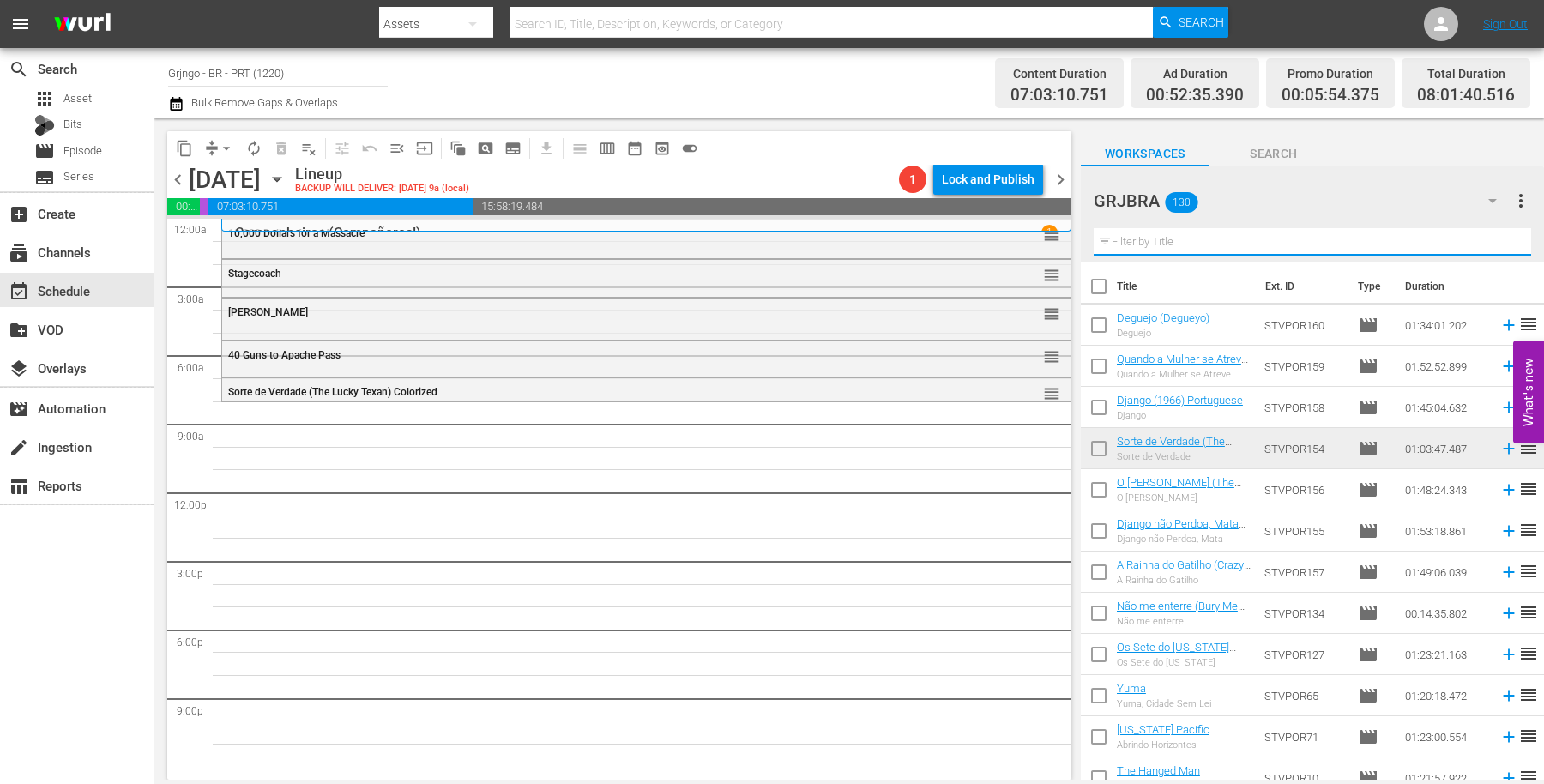
paste input "Buffalo Bill, Hero of the West"
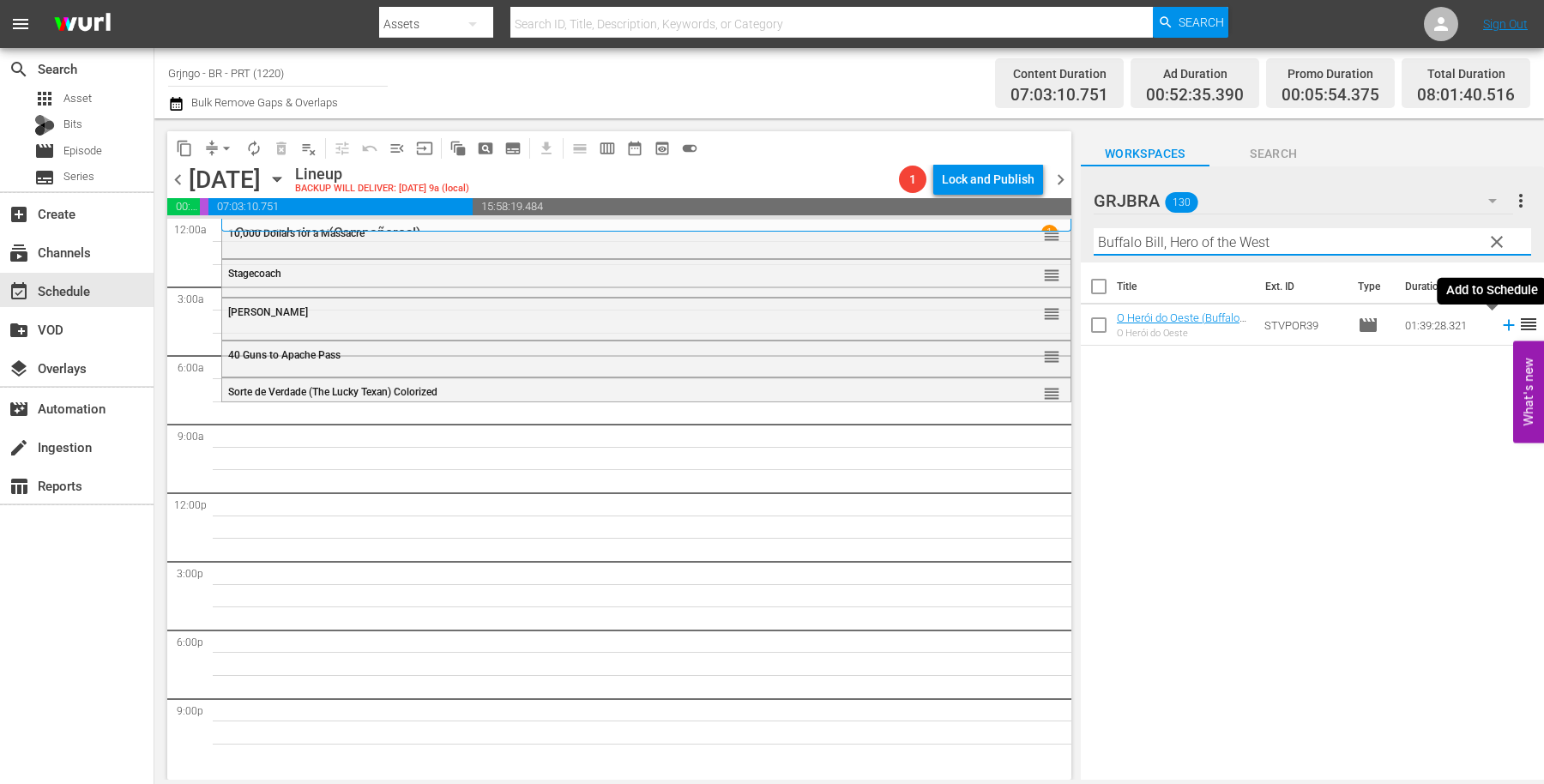
type input "Buffalo Bill, Hero of the West"
click at [1500, 326] on icon at bounding box center [1509, 324] width 19 height 19
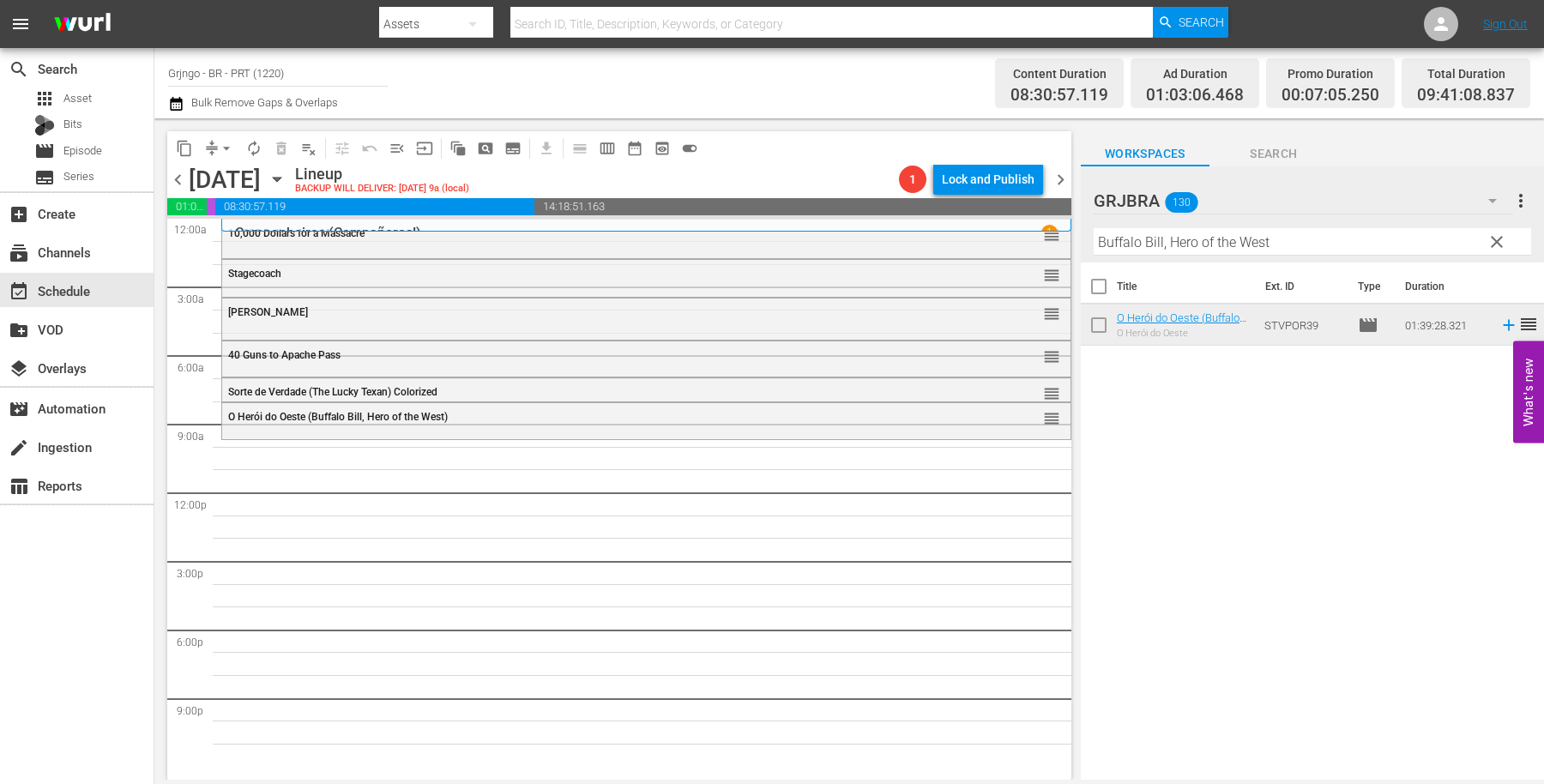
click at [1500, 237] on span "clear" at bounding box center [1497, 242] width 21 height 21
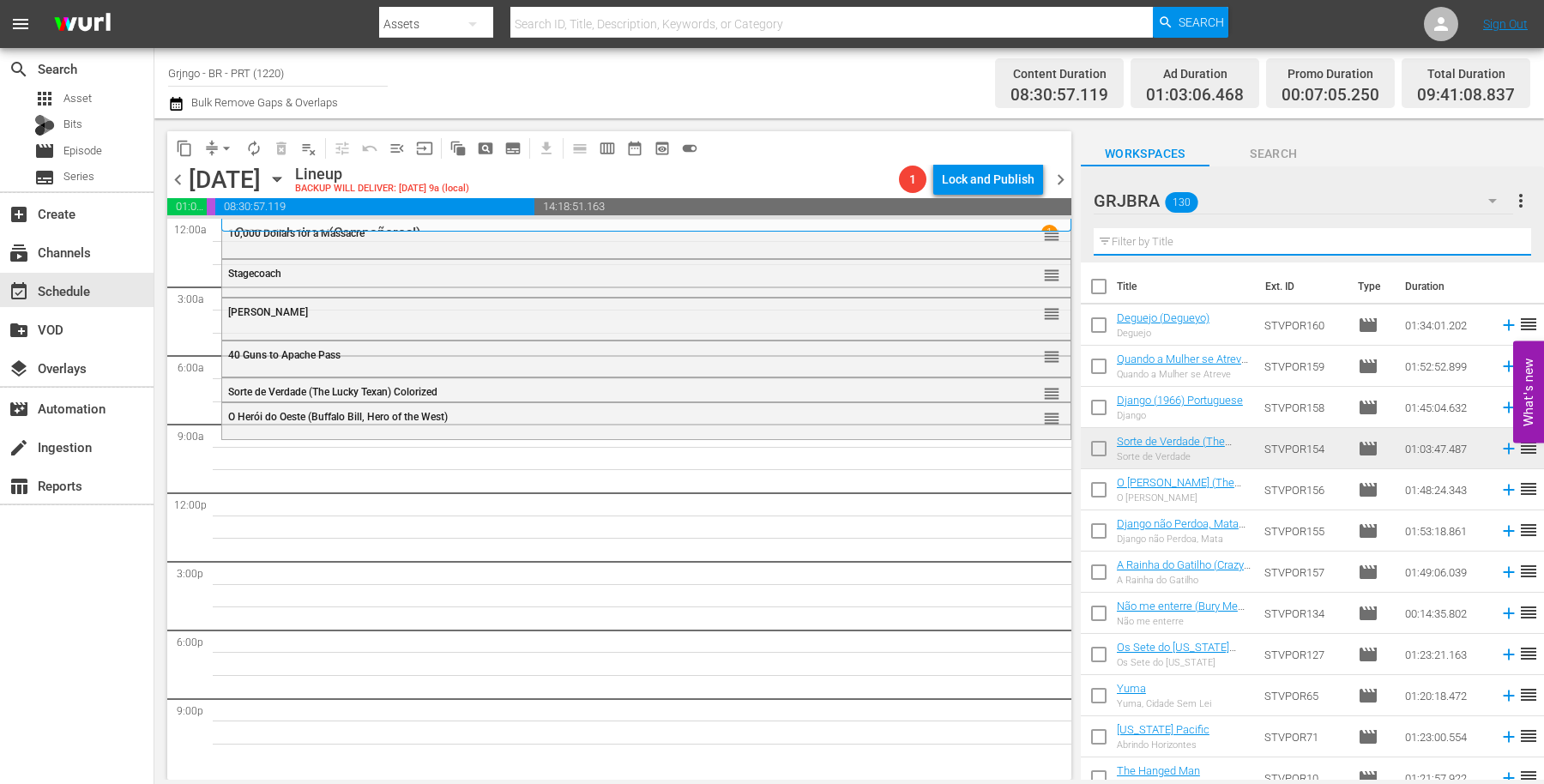
paste input "Django the Bastard"
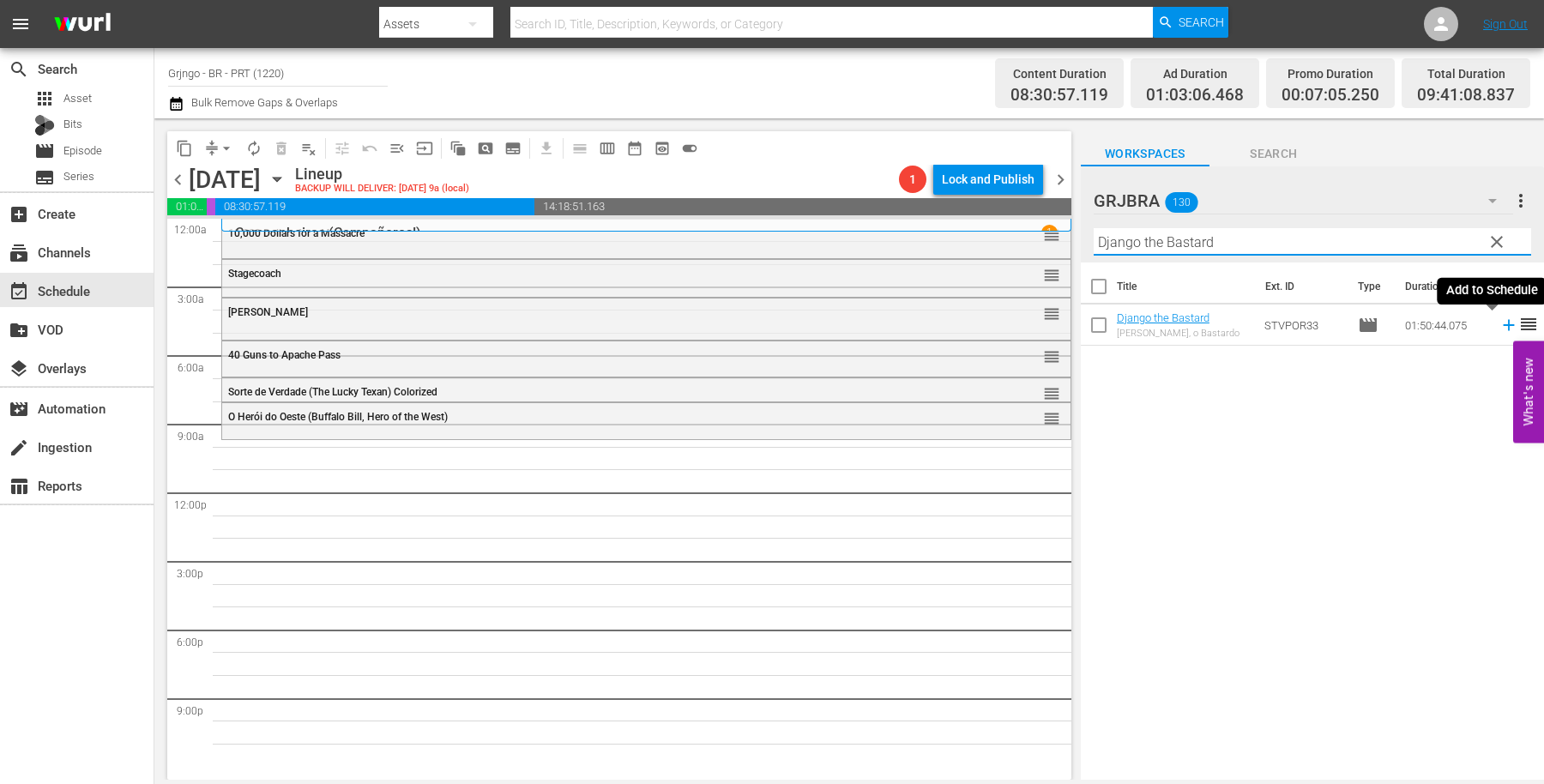
type input "Django the Bastard"
click at [1500, 322] on icon at bounding box center [1509, 324] width 19 height 19
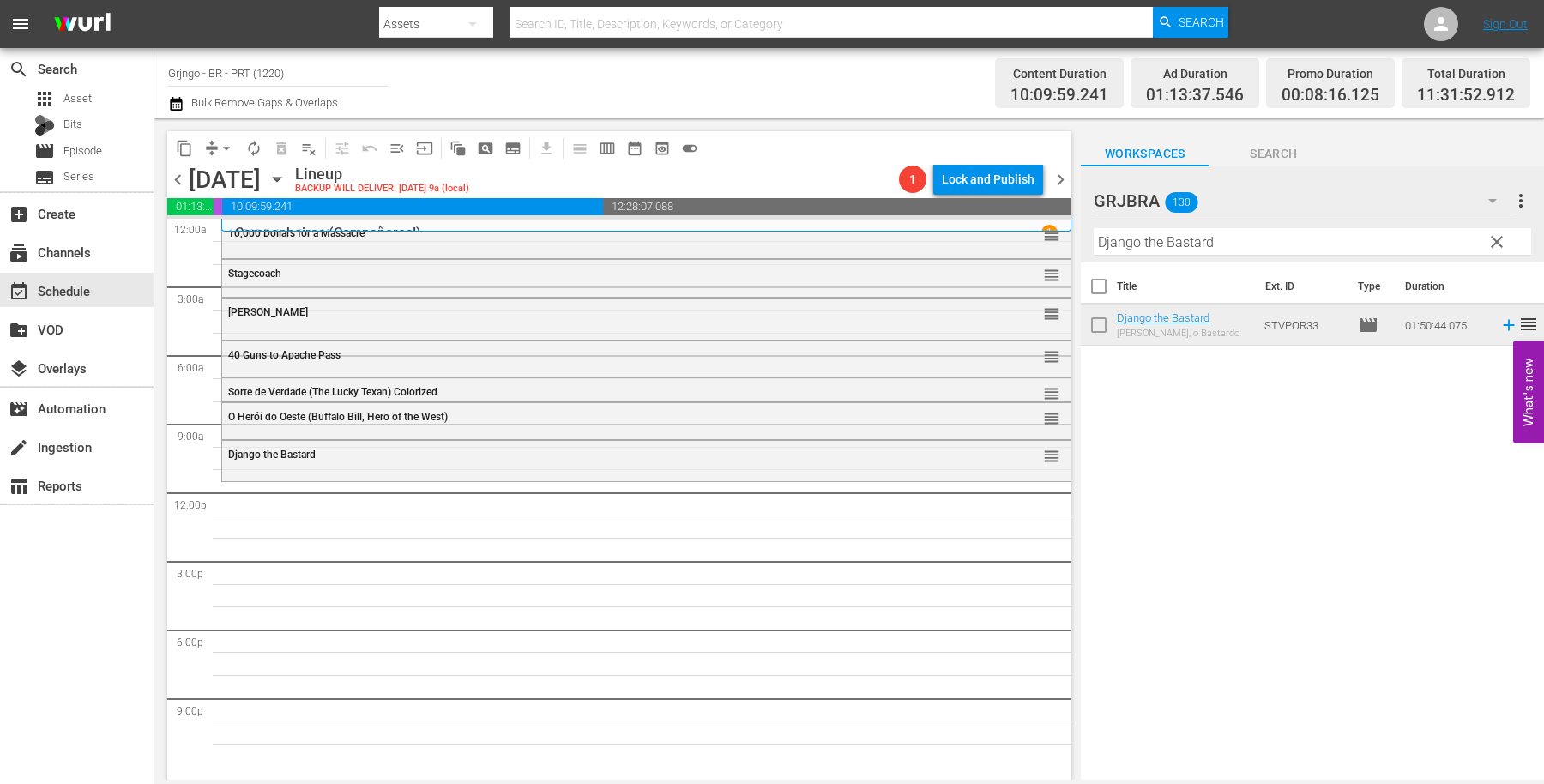
click at [1497, 238] on span "clear" at bounding box center [1497, 242] width 21 height 21
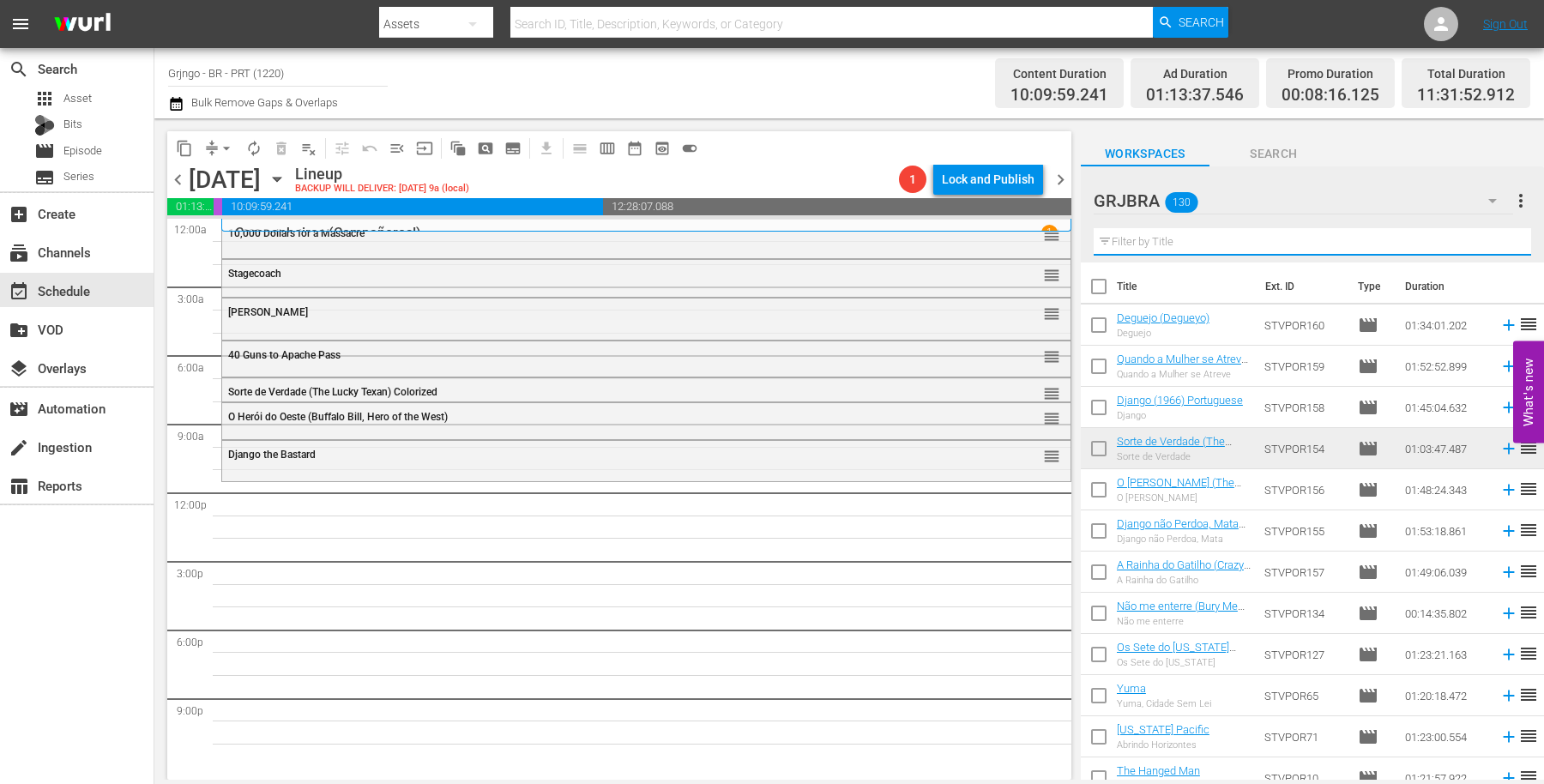
paste input "War of the Wildcats"
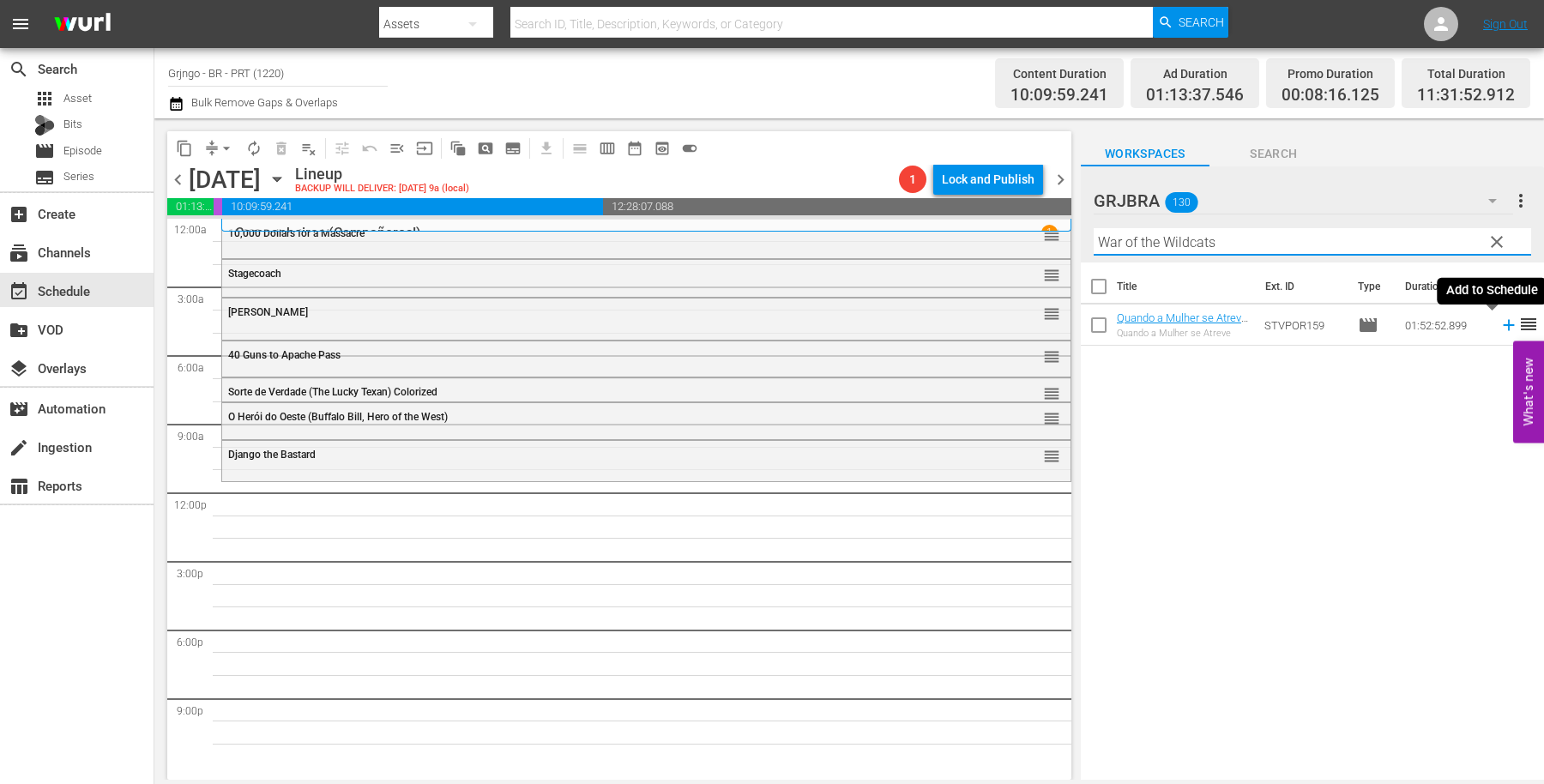
type input "War of the Wildcats"
click at [1500, 328] on icon at bounding box center [1509, 324] width 19 height 19
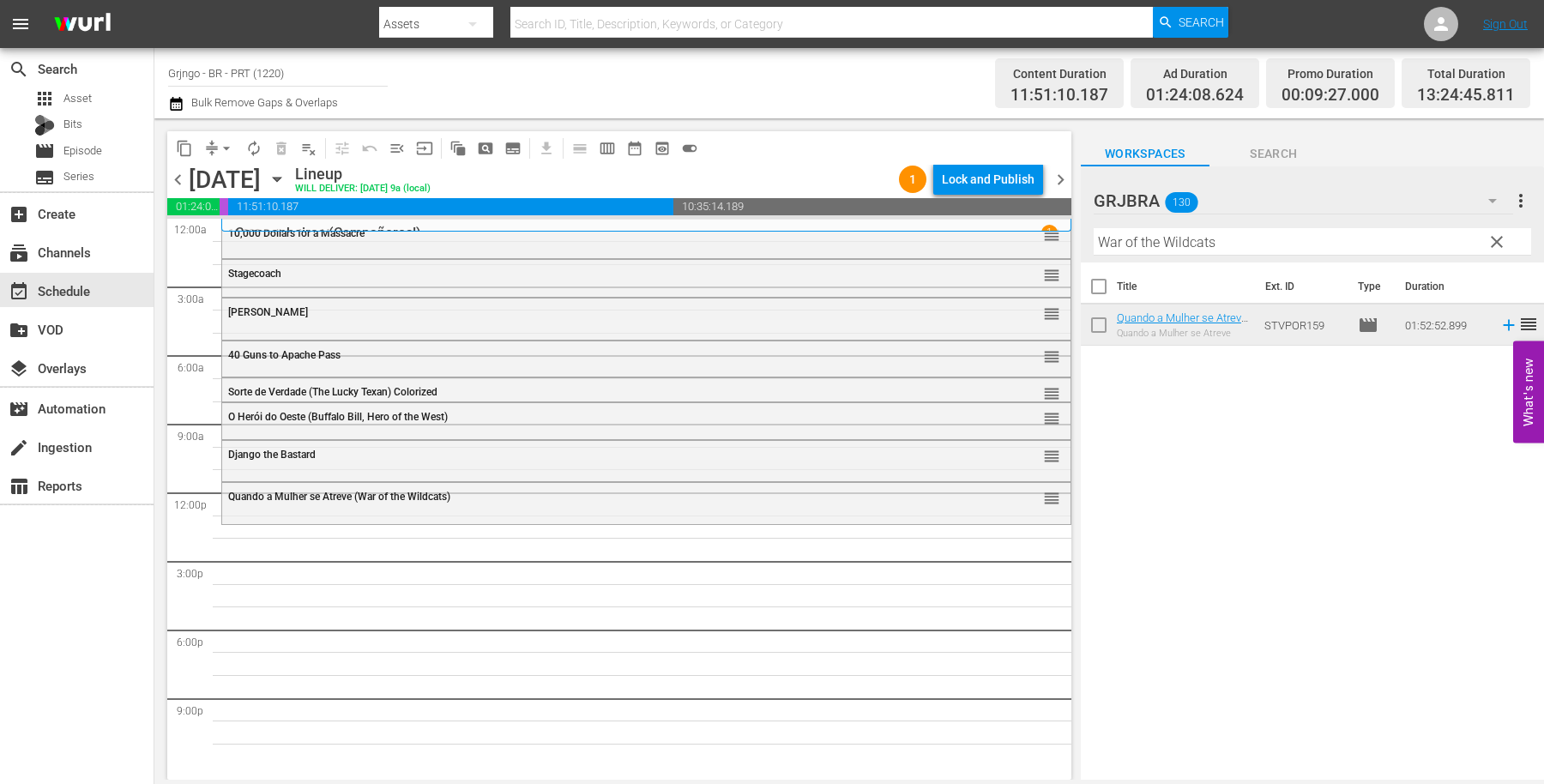
drag, startPoint x: 1492, startPoint y: 231, endPoint x: 1159, endPoint y: 243, distance: 333.2
click at [1491, 231] on button "clear" at bounding box center [1496, 241] width 27 height 27
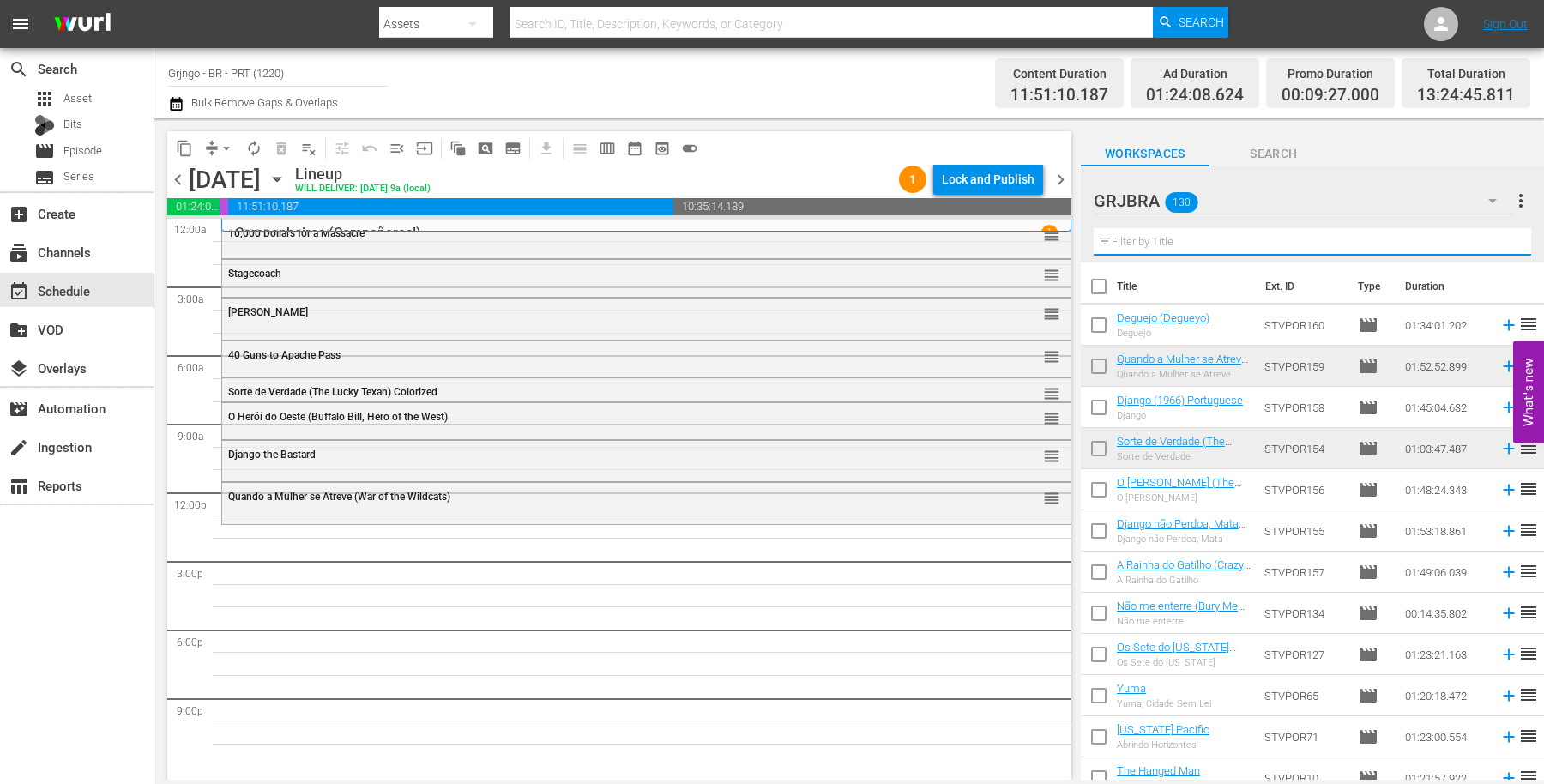
paste input "Death at [GEOGRAPHIC_DATA]"
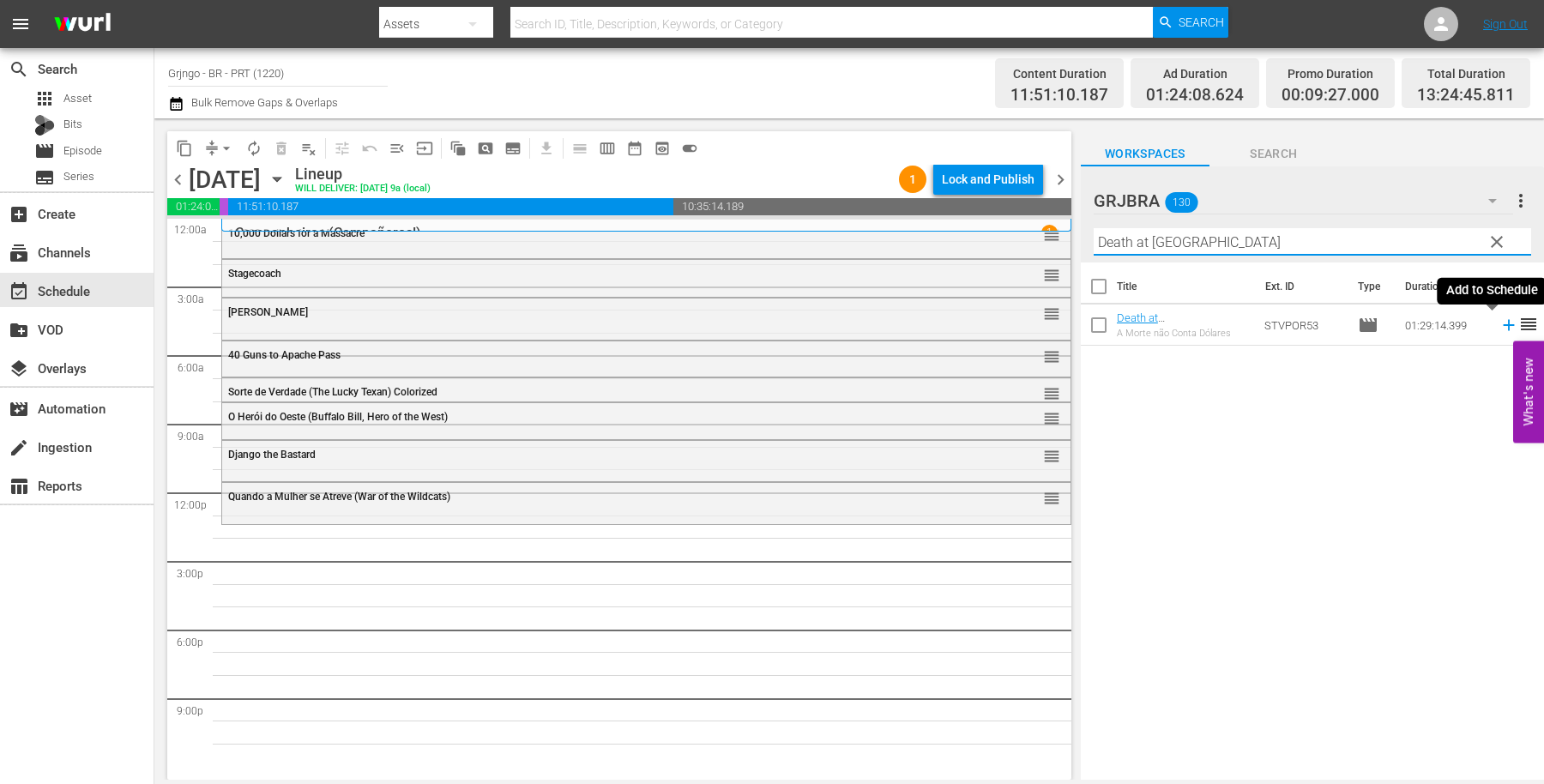
type input "Death at [GEOGRAPHIC_DATA]"
click at [1503, 325] on icon at bounding box center [1509, 325] width 11 height 11
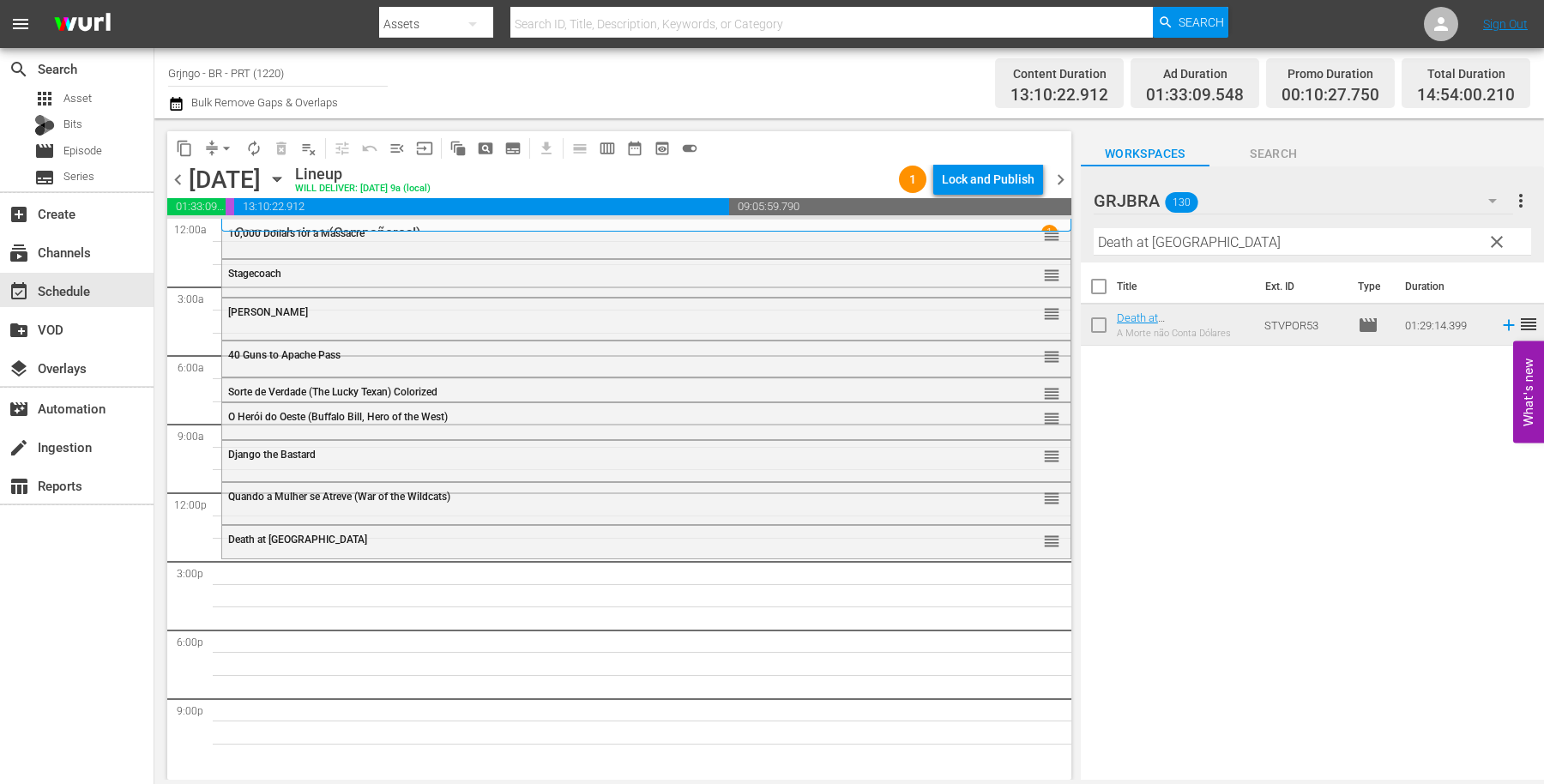
click at [1501, 240] on span "clear" at bounding box center [1497, 242] width 21 height 21
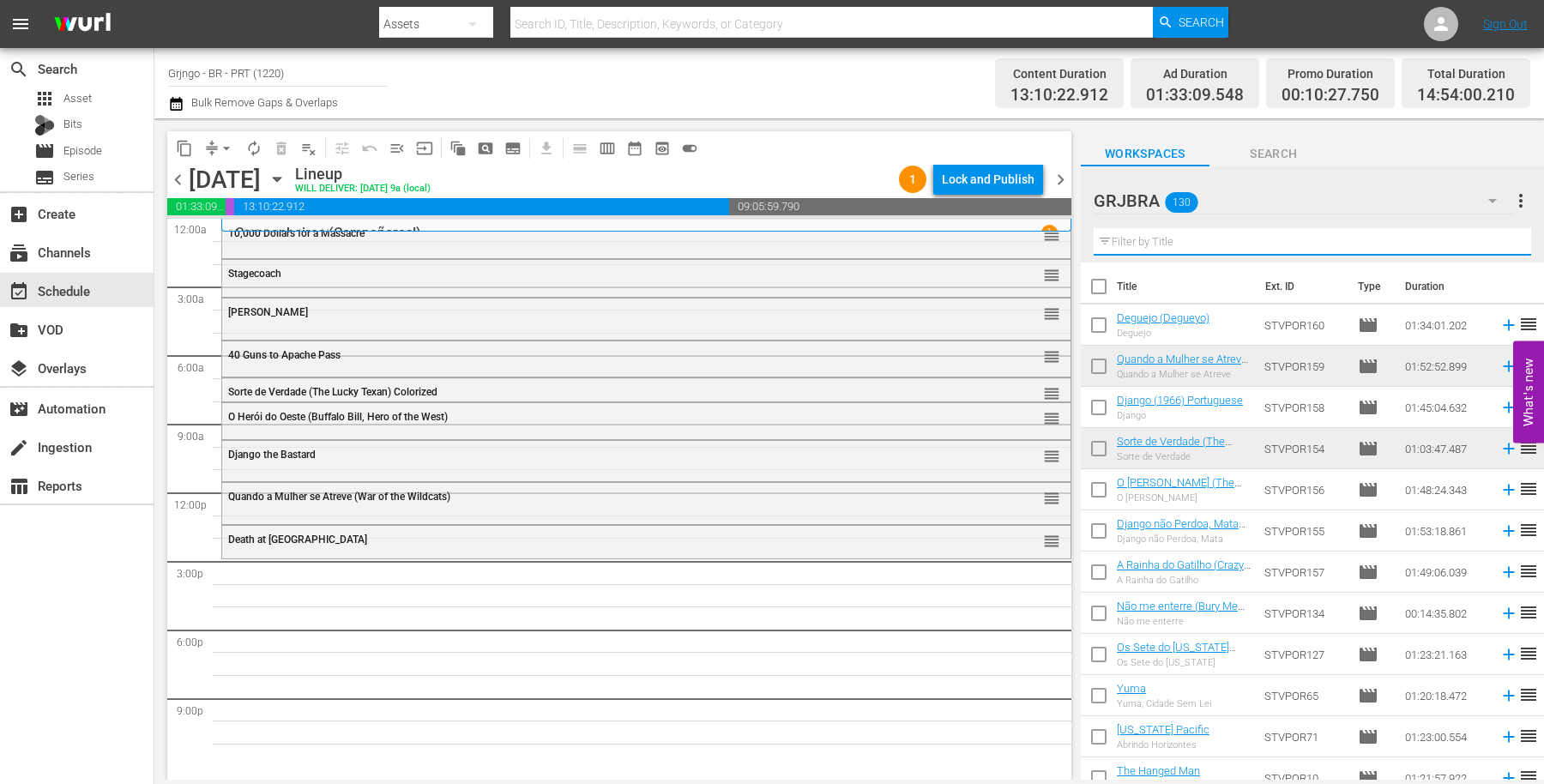
paste input "[PERSON_NAME]"
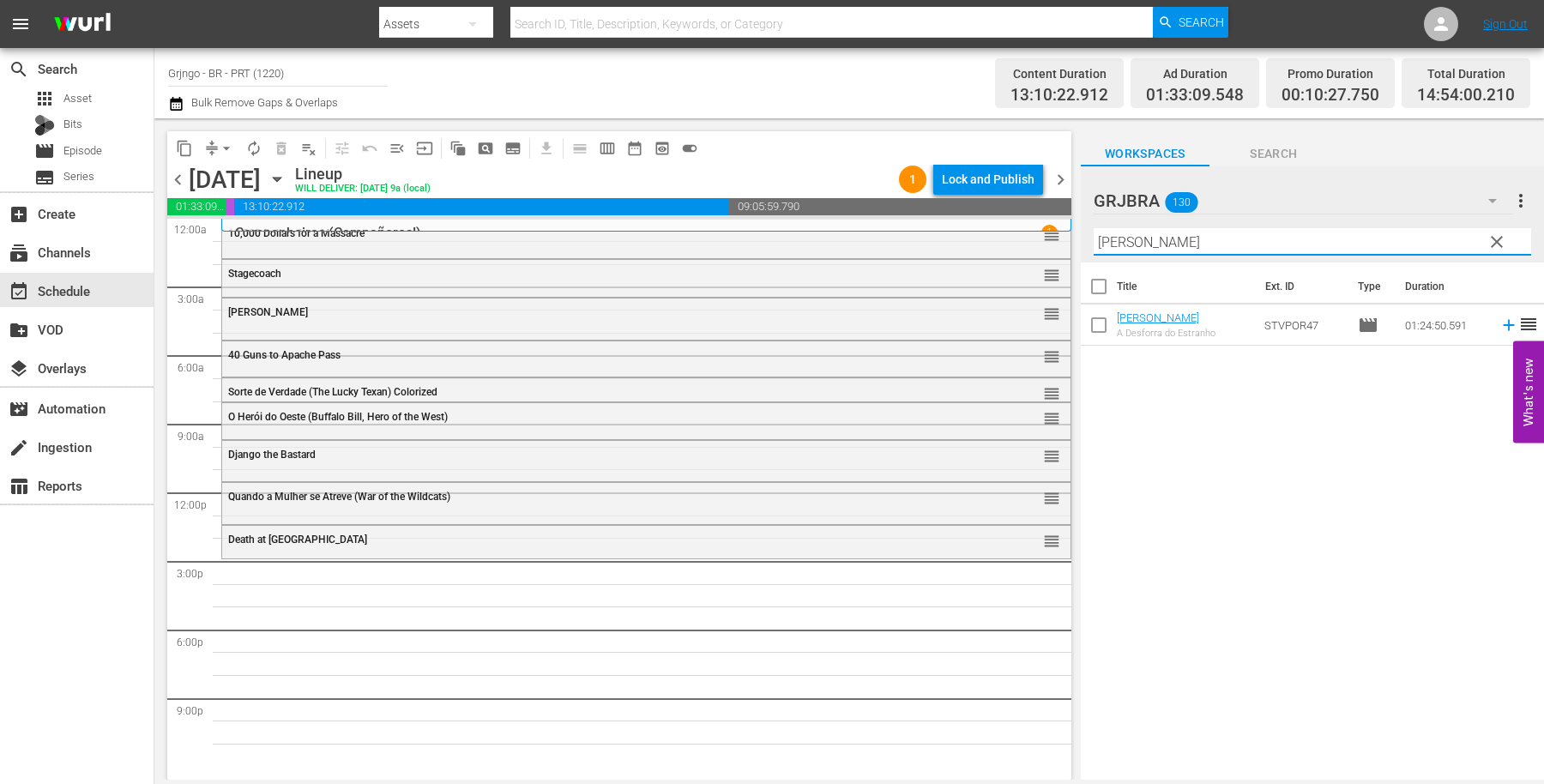
type input "[PERSON_NAME]"
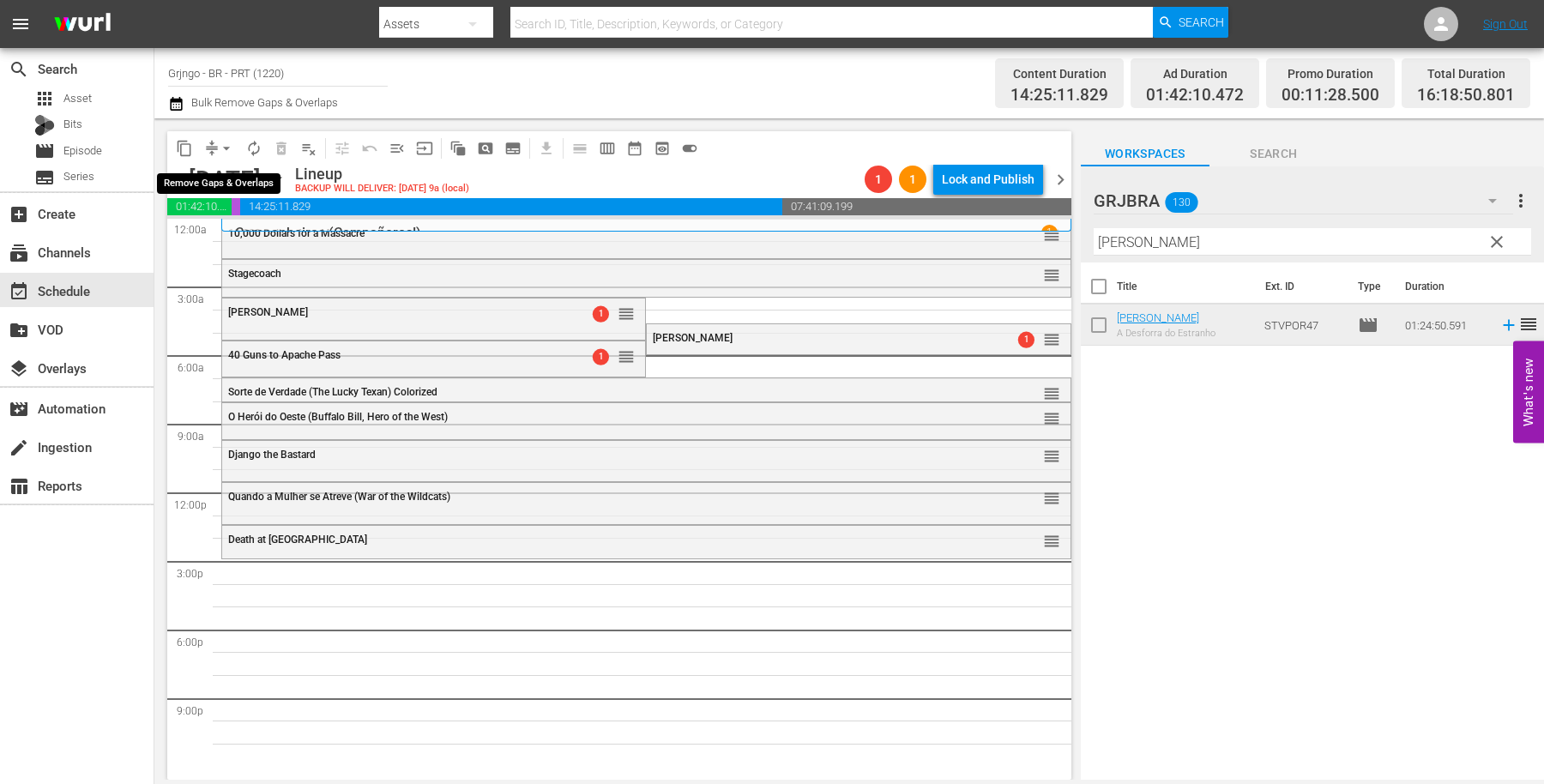
click at [228, 142] on span "arrow_drop_down" at bounding box center [226, 148] width 17 height 17
click at [264, 232] on li "Align to End of Previous Day" at bounding box center [227, 238] width 180 height 28
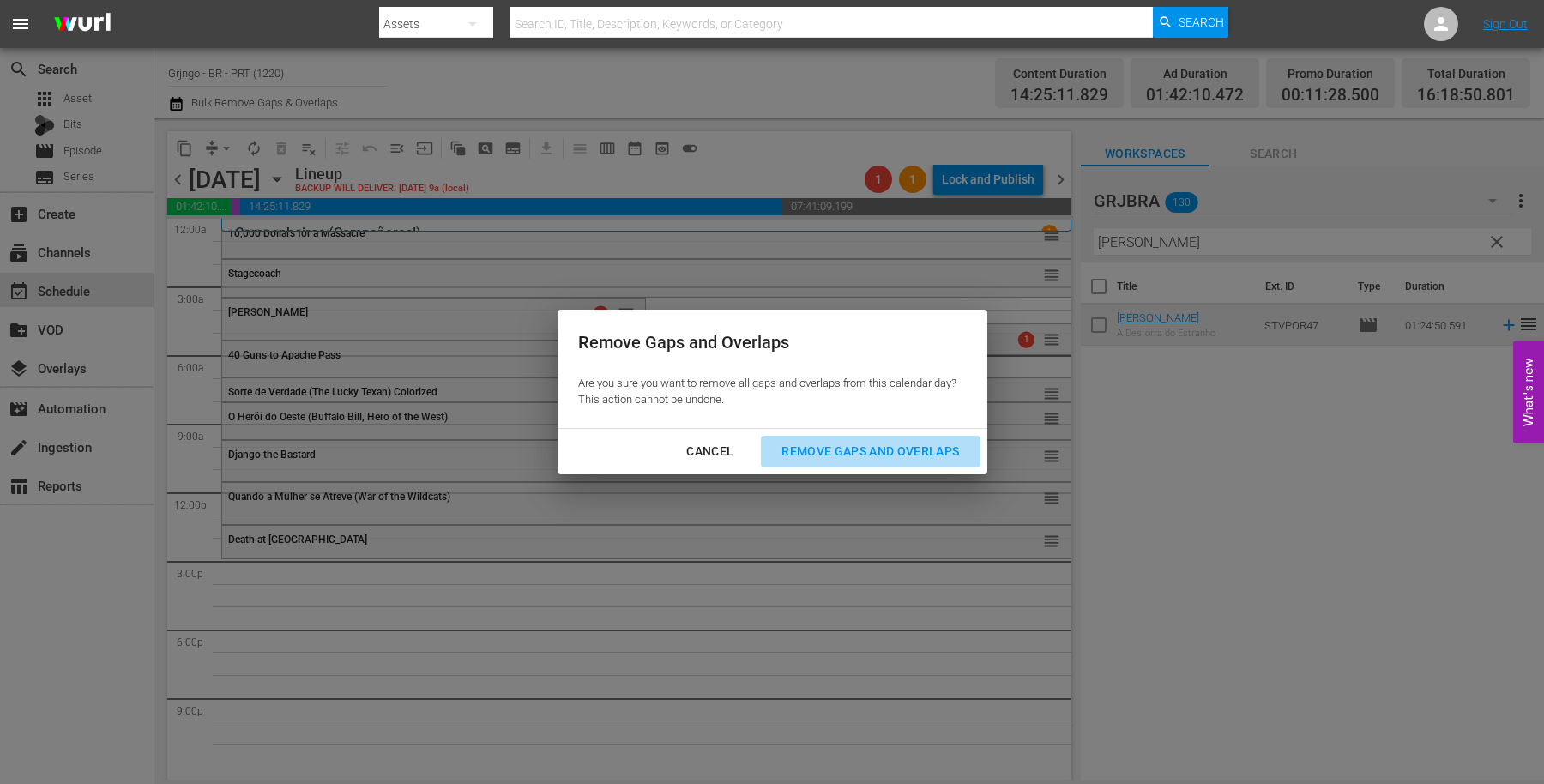
click at [884, 443] on div "Remove Gaps and Overlaps" at bounding box center [870, 451] width 205 height 22
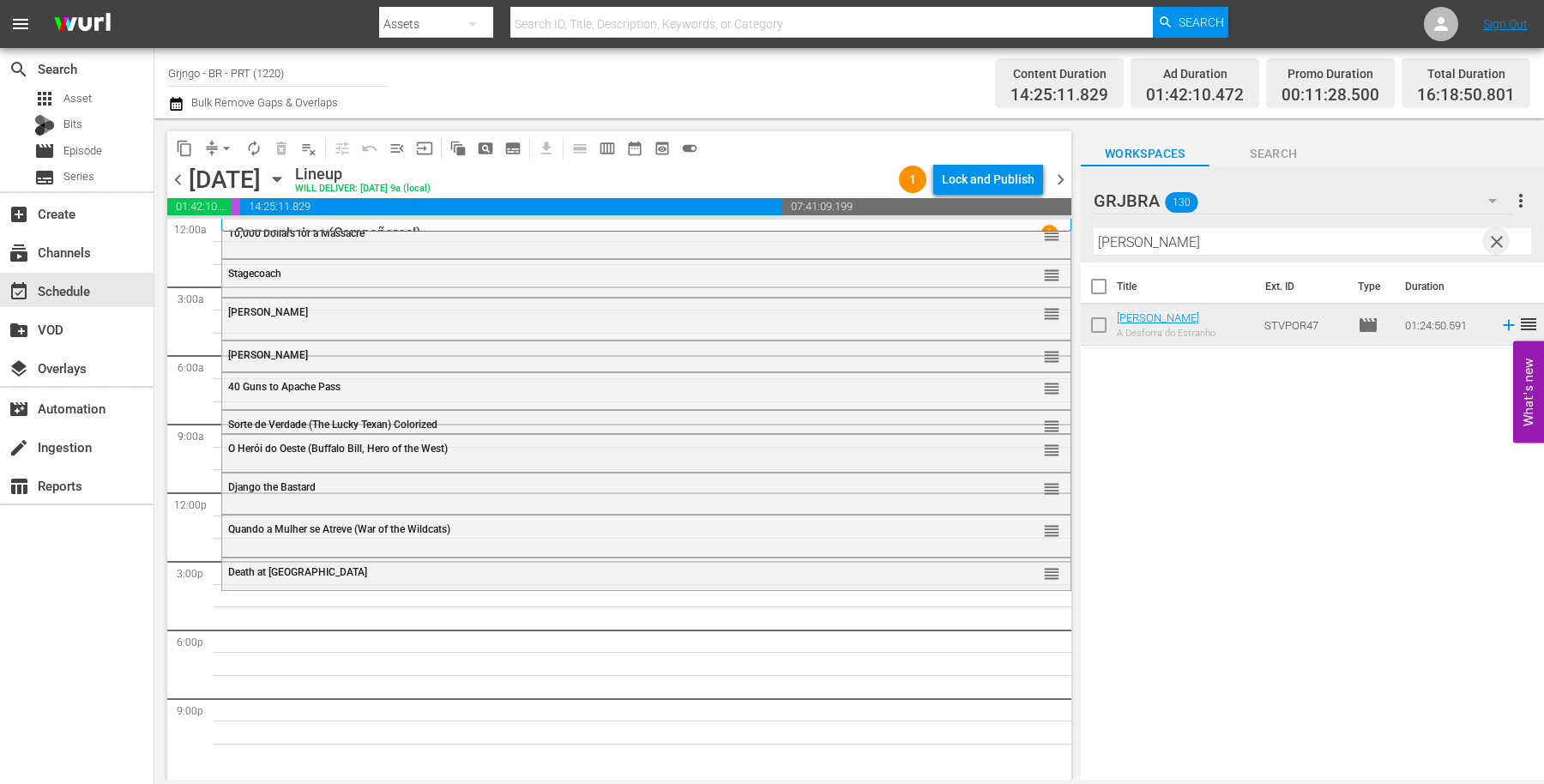
drag, startPoint x: 1501, startPoint y: 235, endPoint x: 1180, endPoint y: 242, distance: 321.1
click at [1501, 234] on span "clear" at bounding box center [1497, 242] width 21 height 21
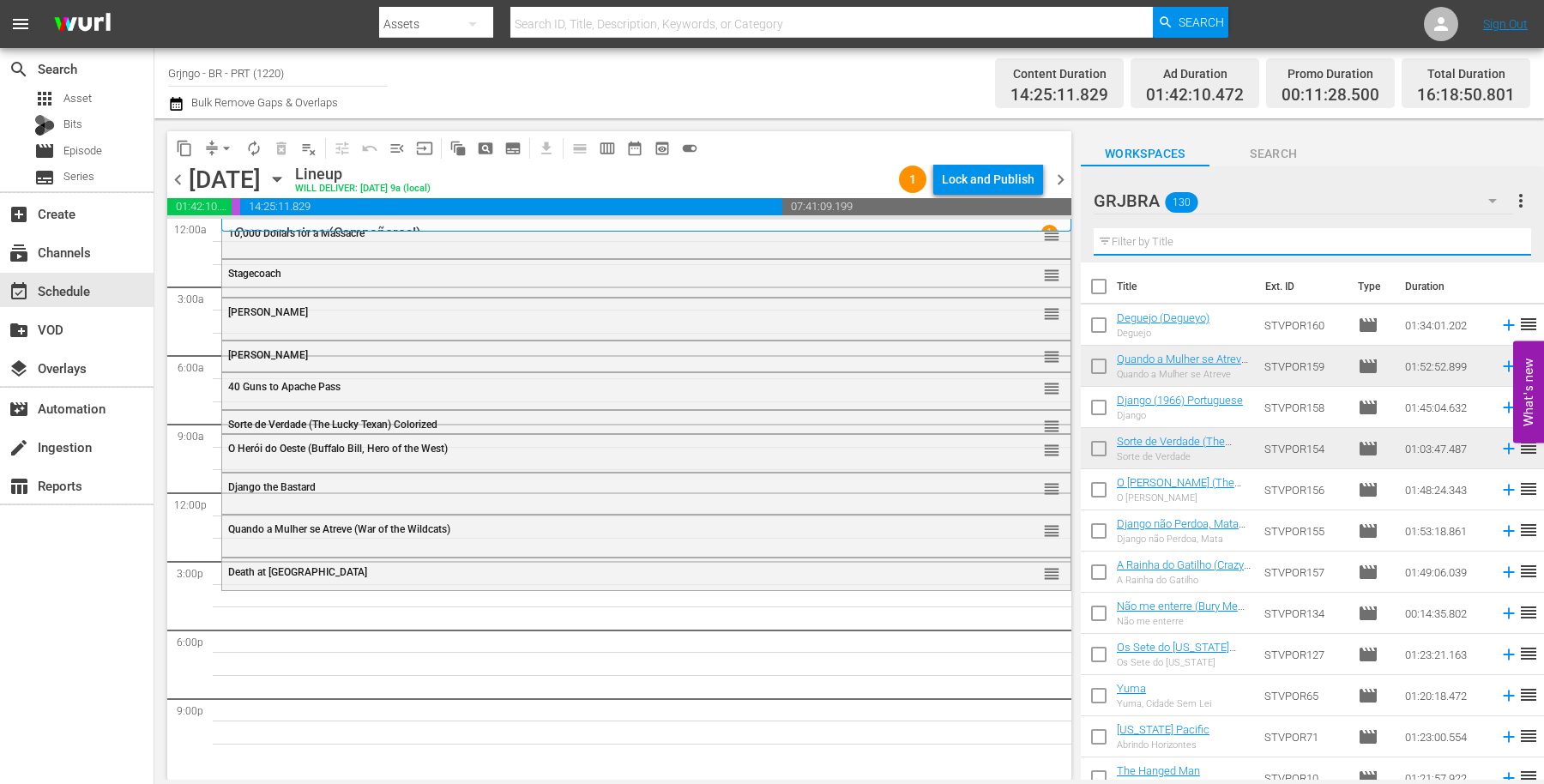
paste input "The Outlaw"
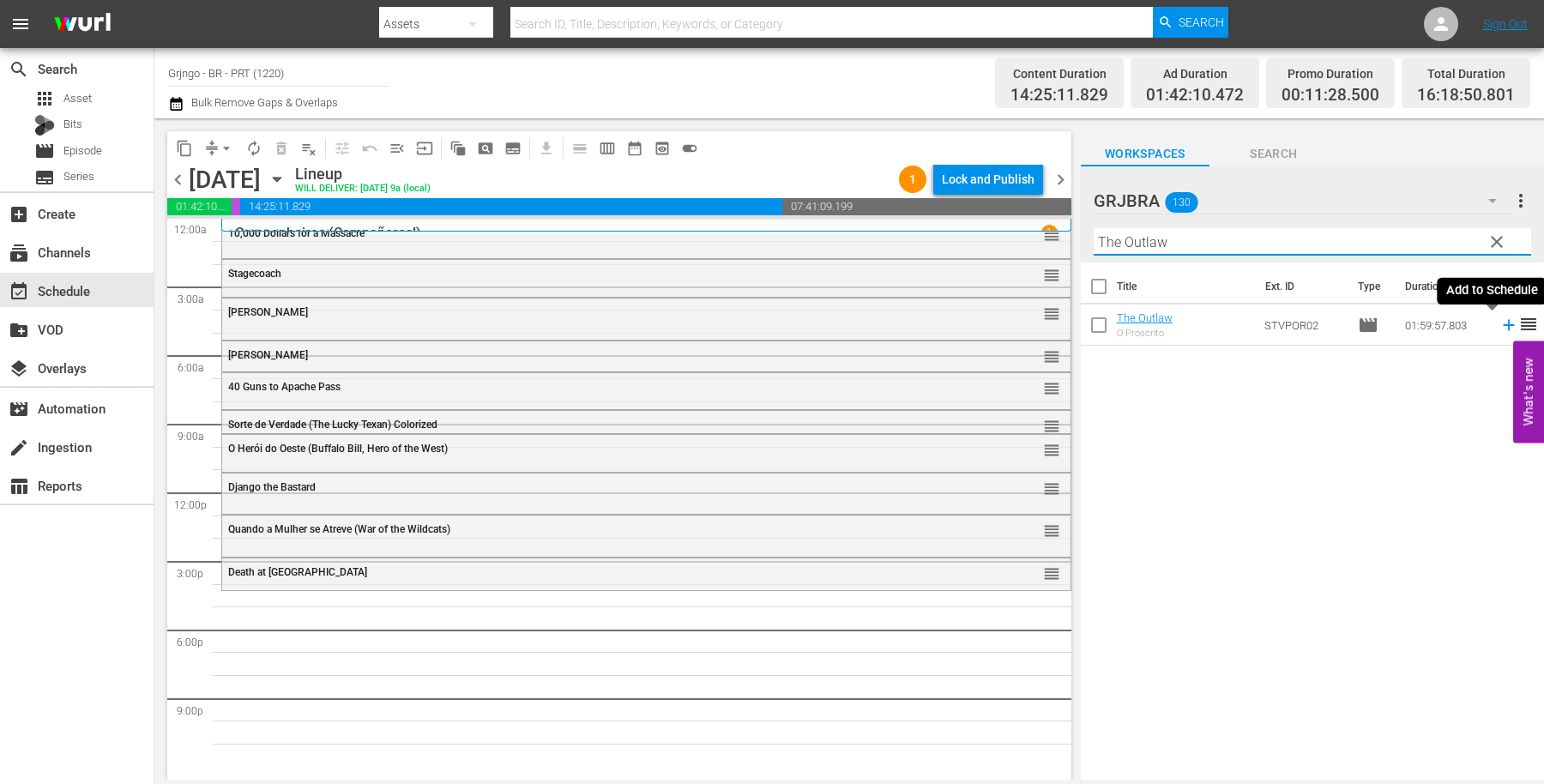
type input "The Outlaw"
click at [1500, 317] on icon at bounding box center [1509, 324] width 19 height 19
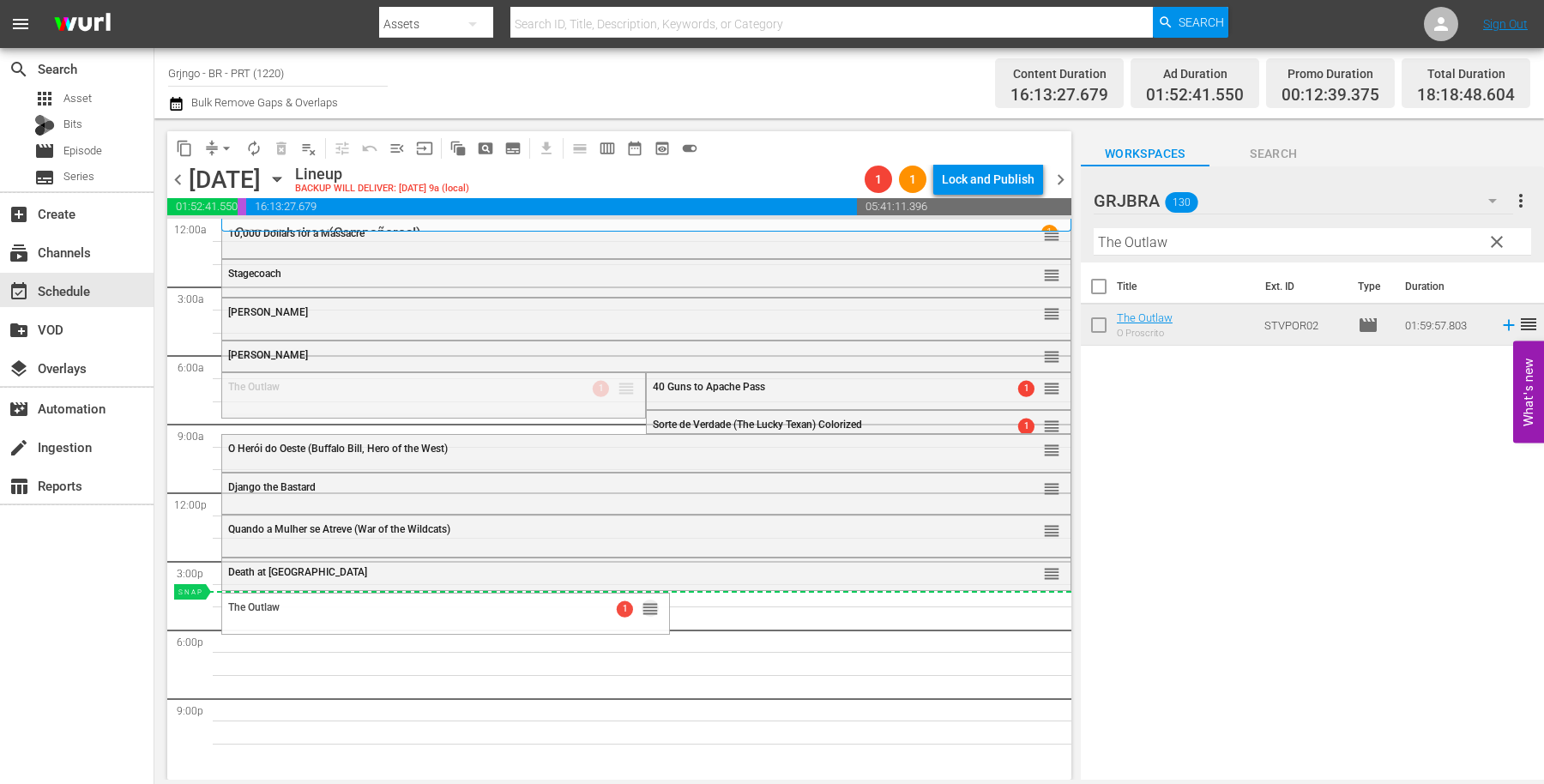
drag, startPoint x: 602, startPoint y: 393, endPoint x: 578, endPoint y: 592, distance: 200.4
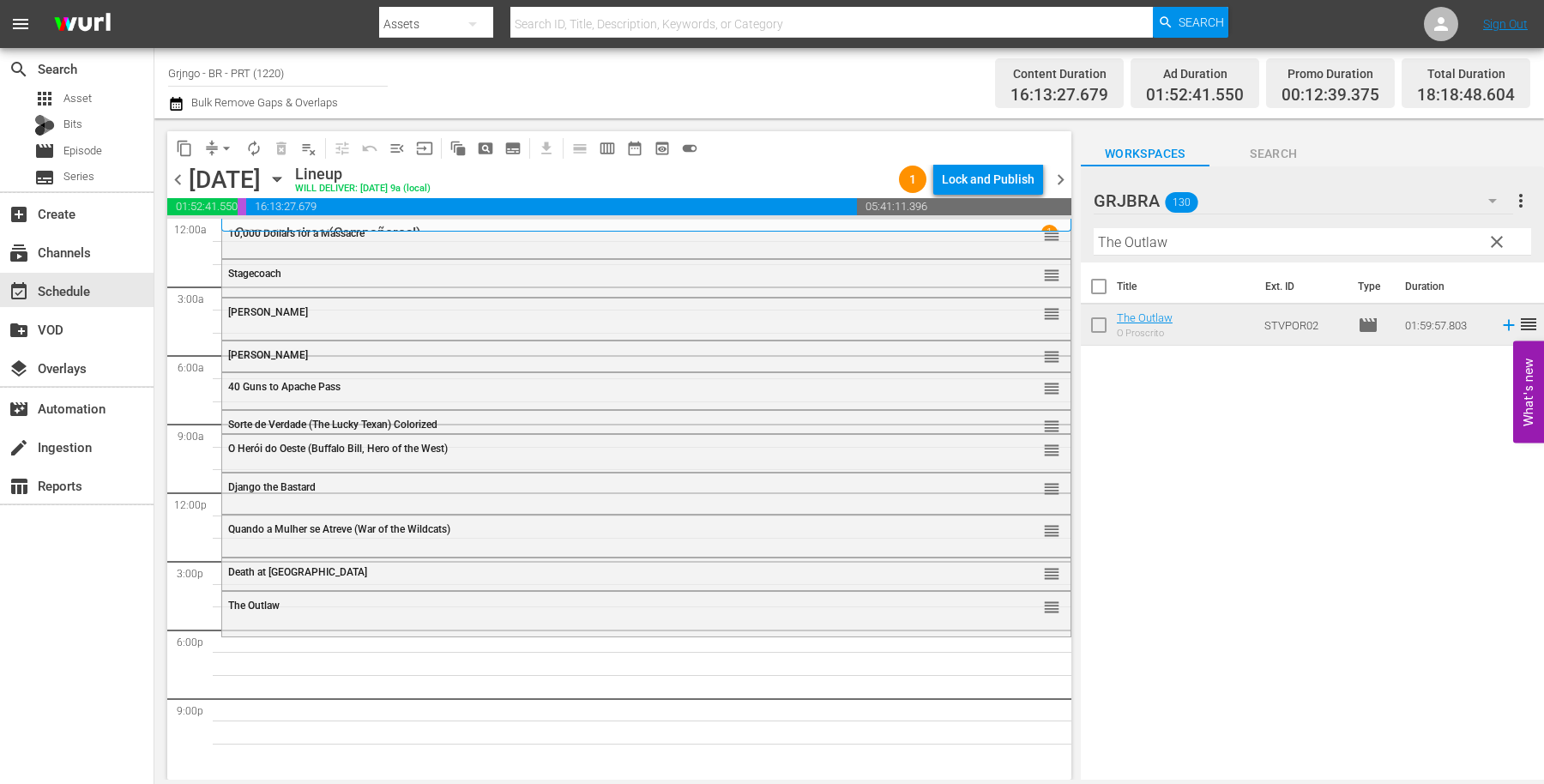
click at [395, 613] on div "The Outlaw reorder" at bounding box center [646, 606] width 849 height 29
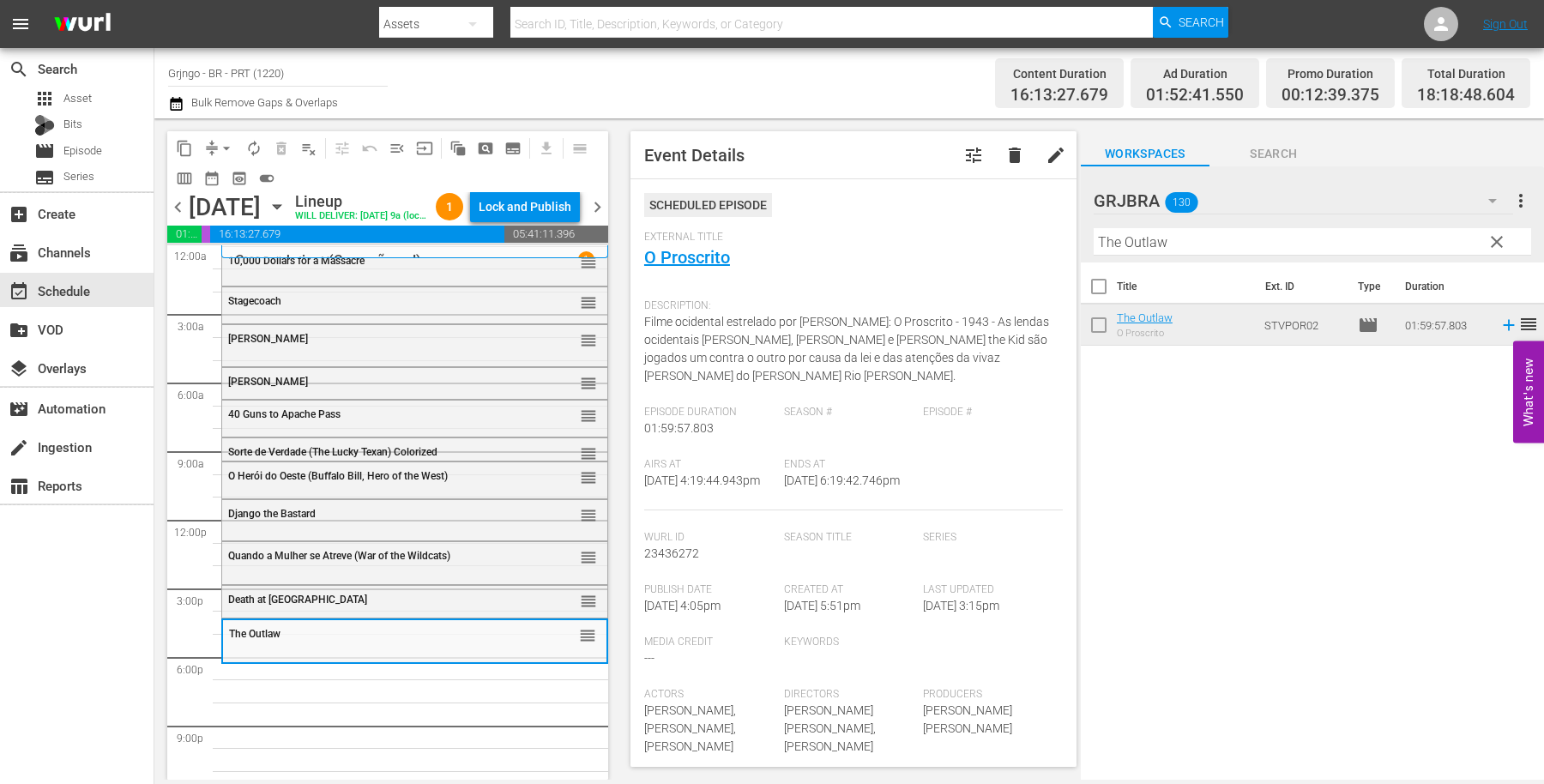
drag, startPoint x: 1504, startPoint y: 244, endPoint x: 1020, endPoint y: 237, distance: 484.1
click at [1504, 242] on span "clear" at bounding box center [1497, 242] width 21 height 21
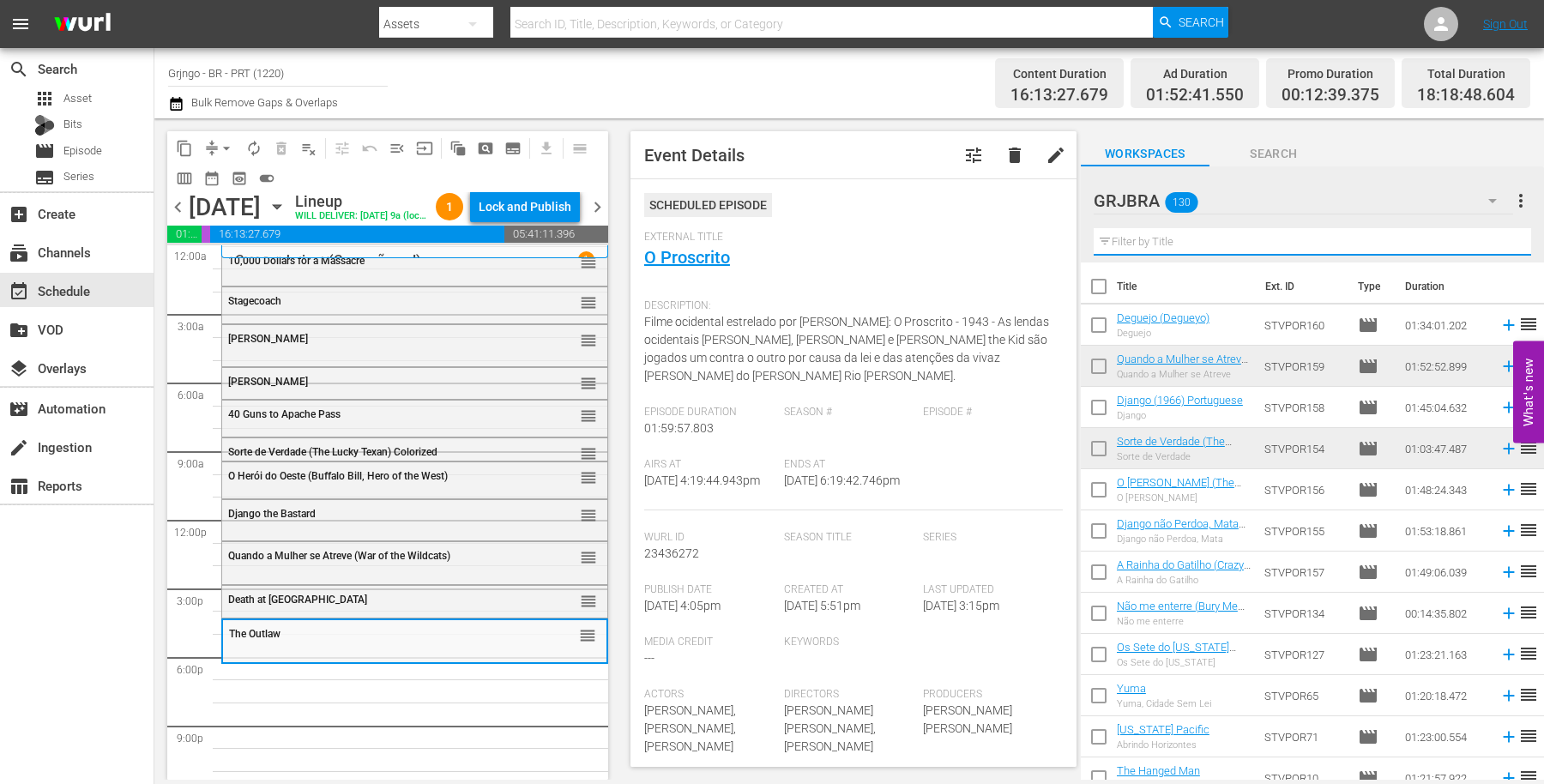
paste input "Que Assim Seja, Trinity"
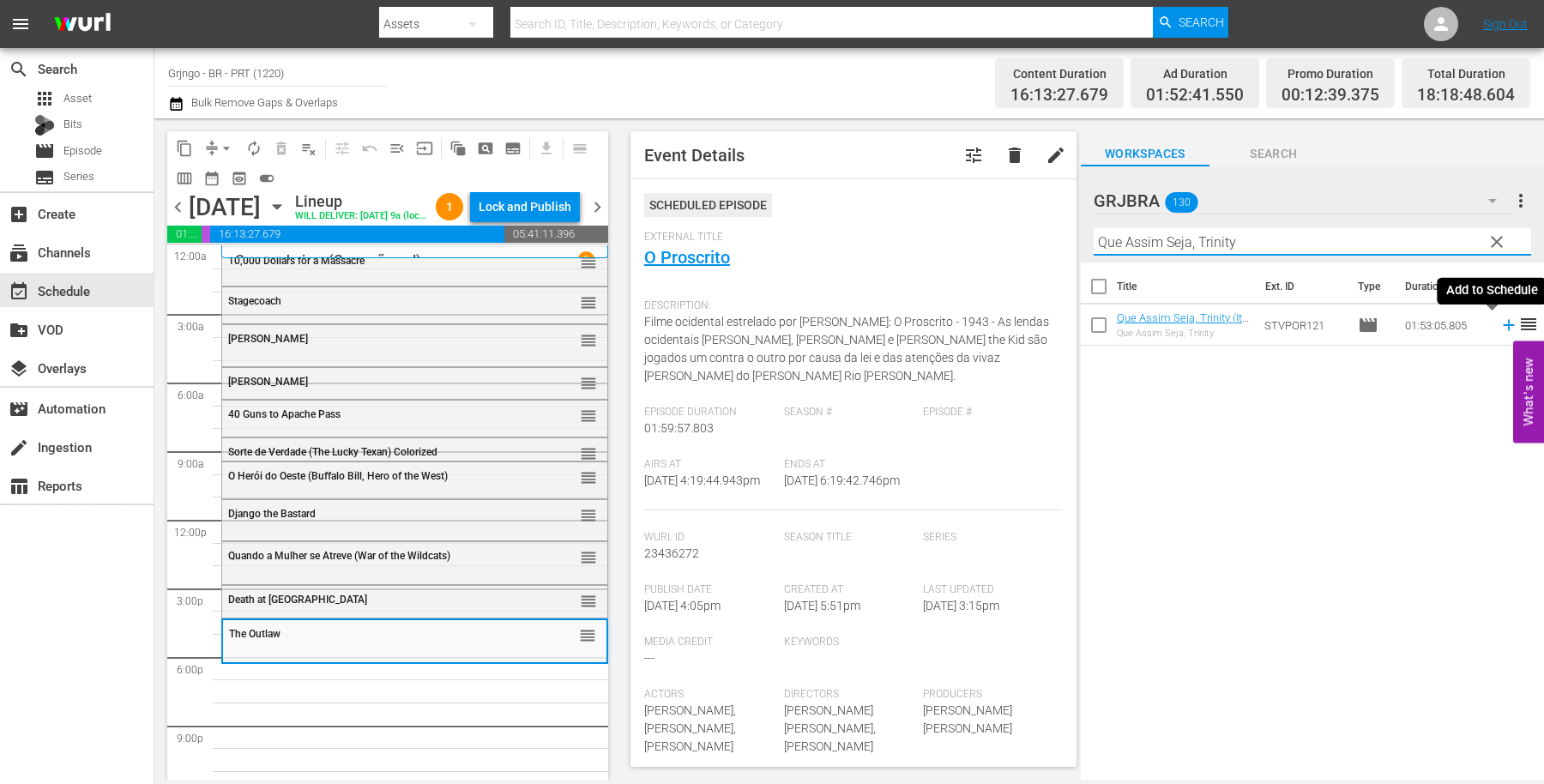
type input "Que Assim Seja, Trinity"
click at [1500, 323] on icon at bounding box center [1509, 324] width 19 height 19
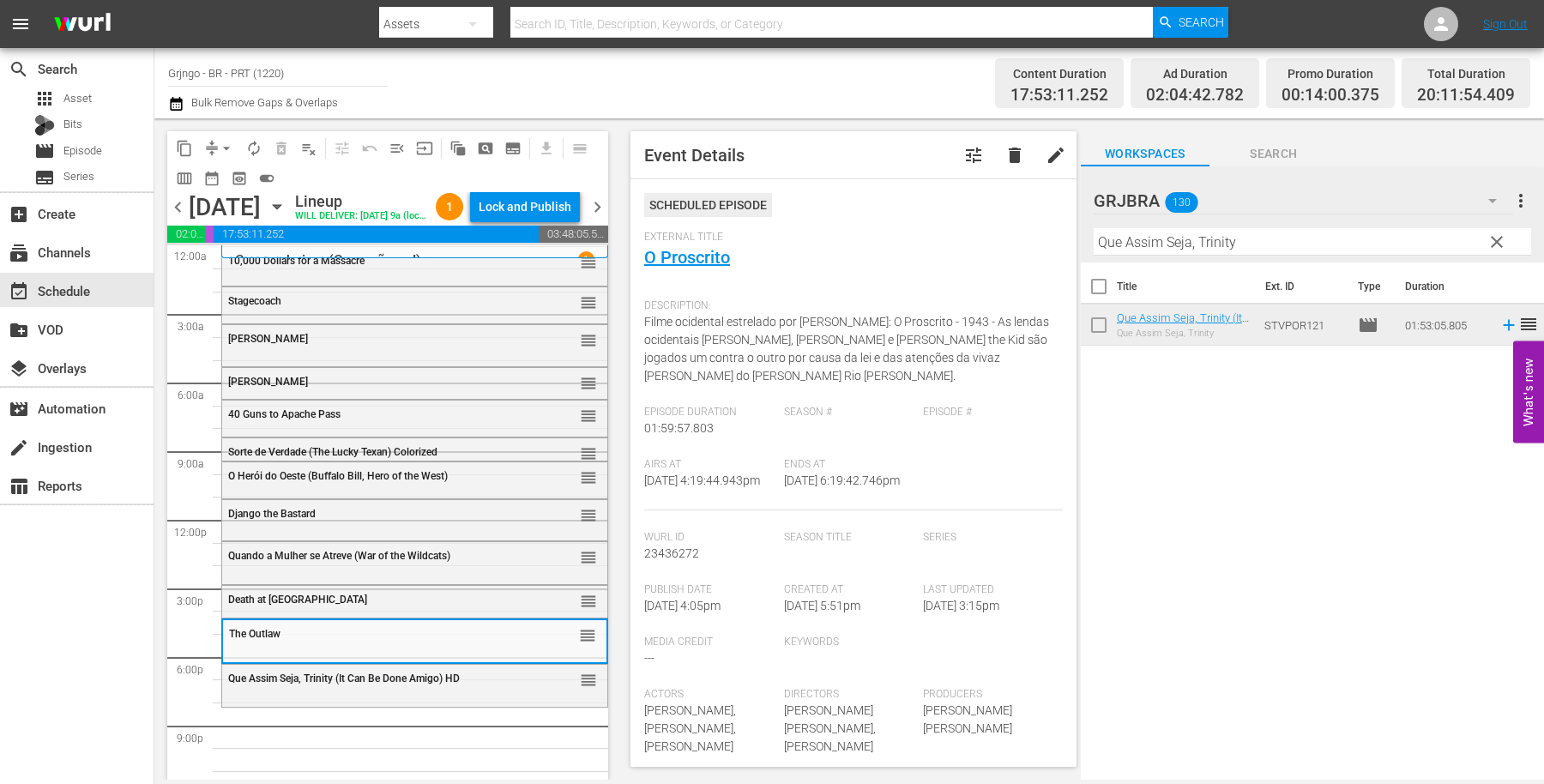
drag, startPoint x: 1498, startPoint y: 232, endPoint x: 1206, endPoint y: 228, distance: 292.0
click at [1499, 231] on button "clear" at bounding box center [1496, 241] width 27 height 27
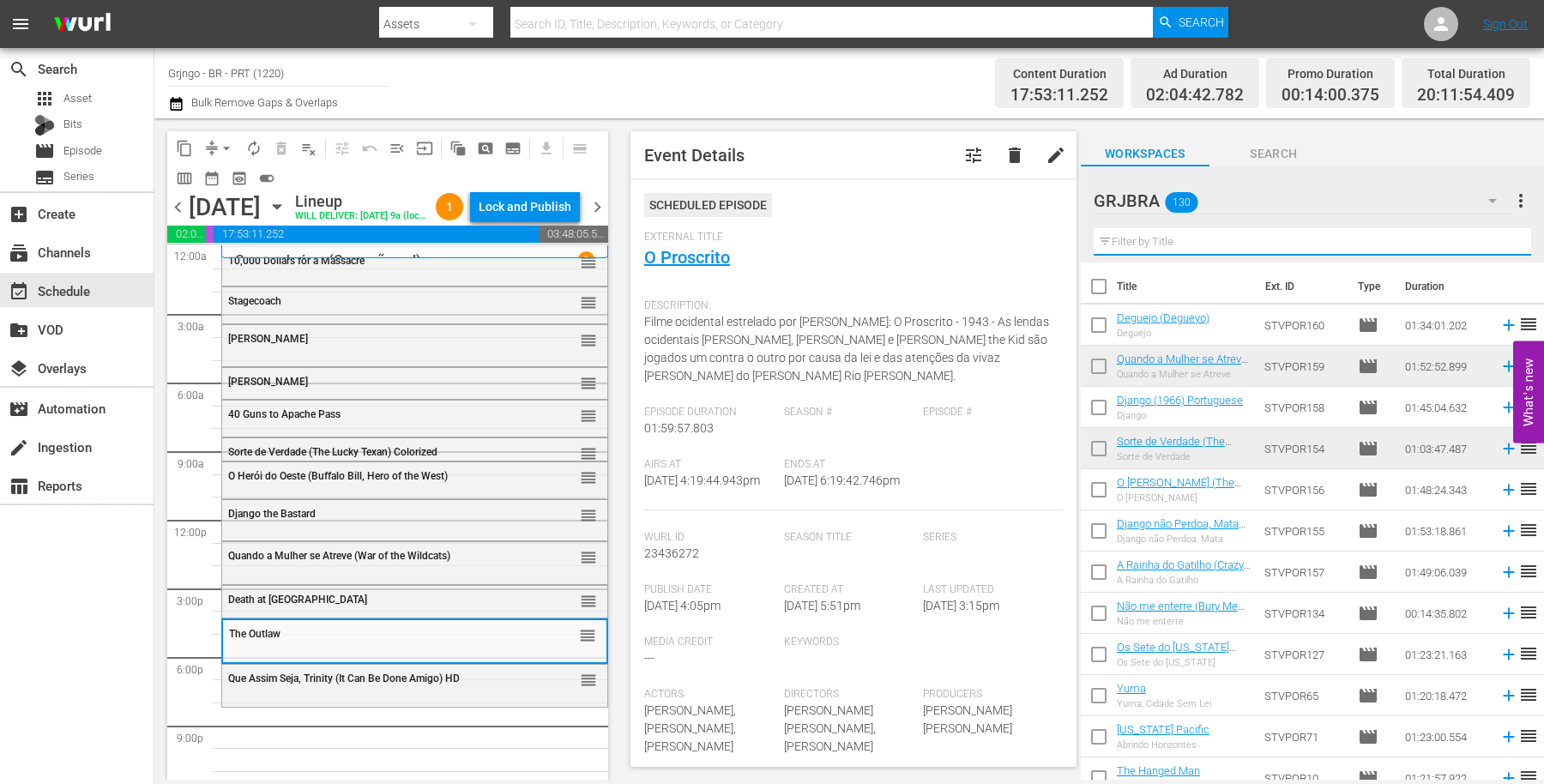
paste input "Buddy no Velho Oeste (Buddy Goes West)"
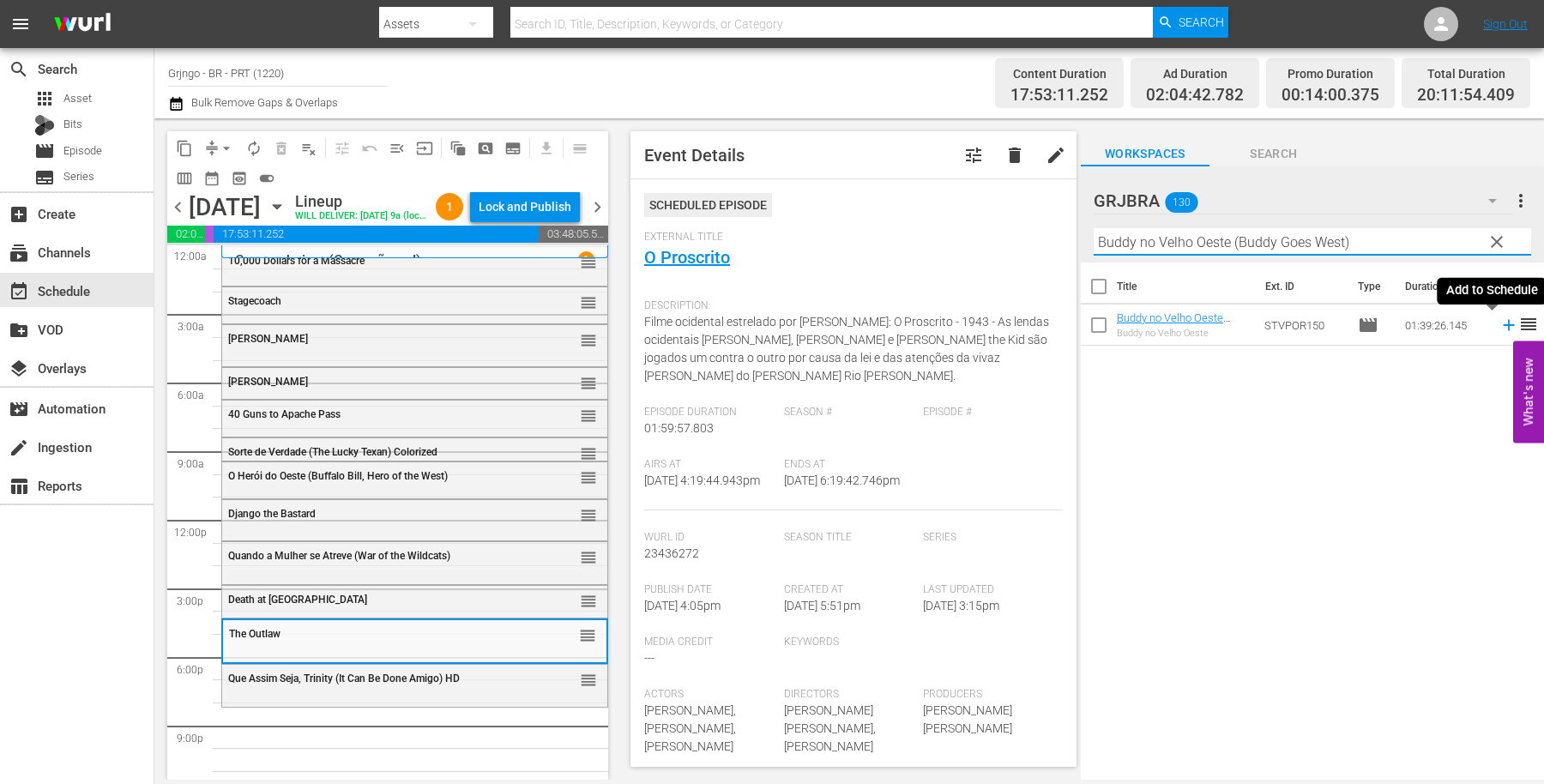
type input "Buddy no Velho Oeste (Buddy Goes West)"
click at [1503, 320] on icon at bounding box center [1509, 325] width 11 height 11
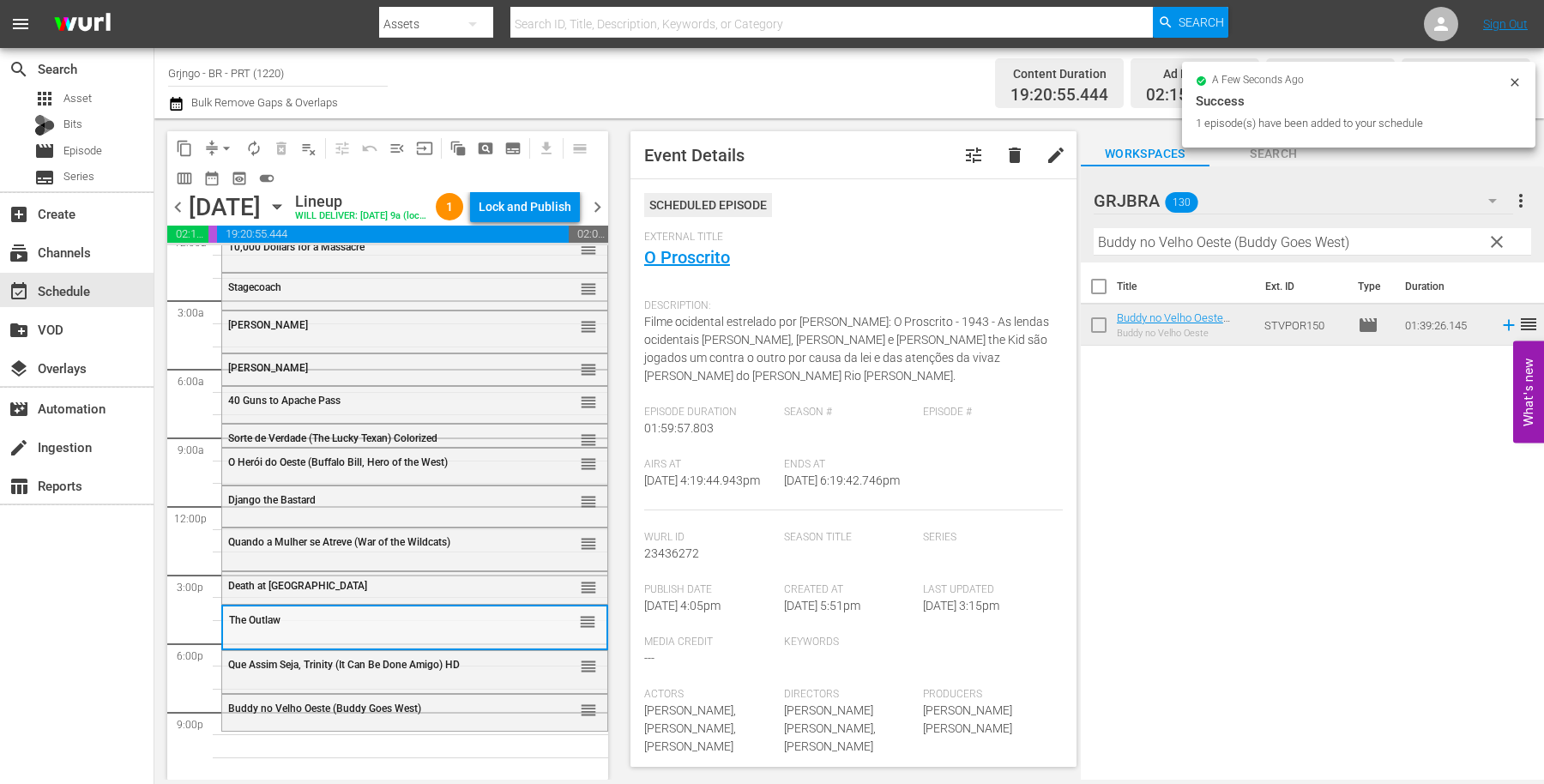
scroll to position [42, 0]
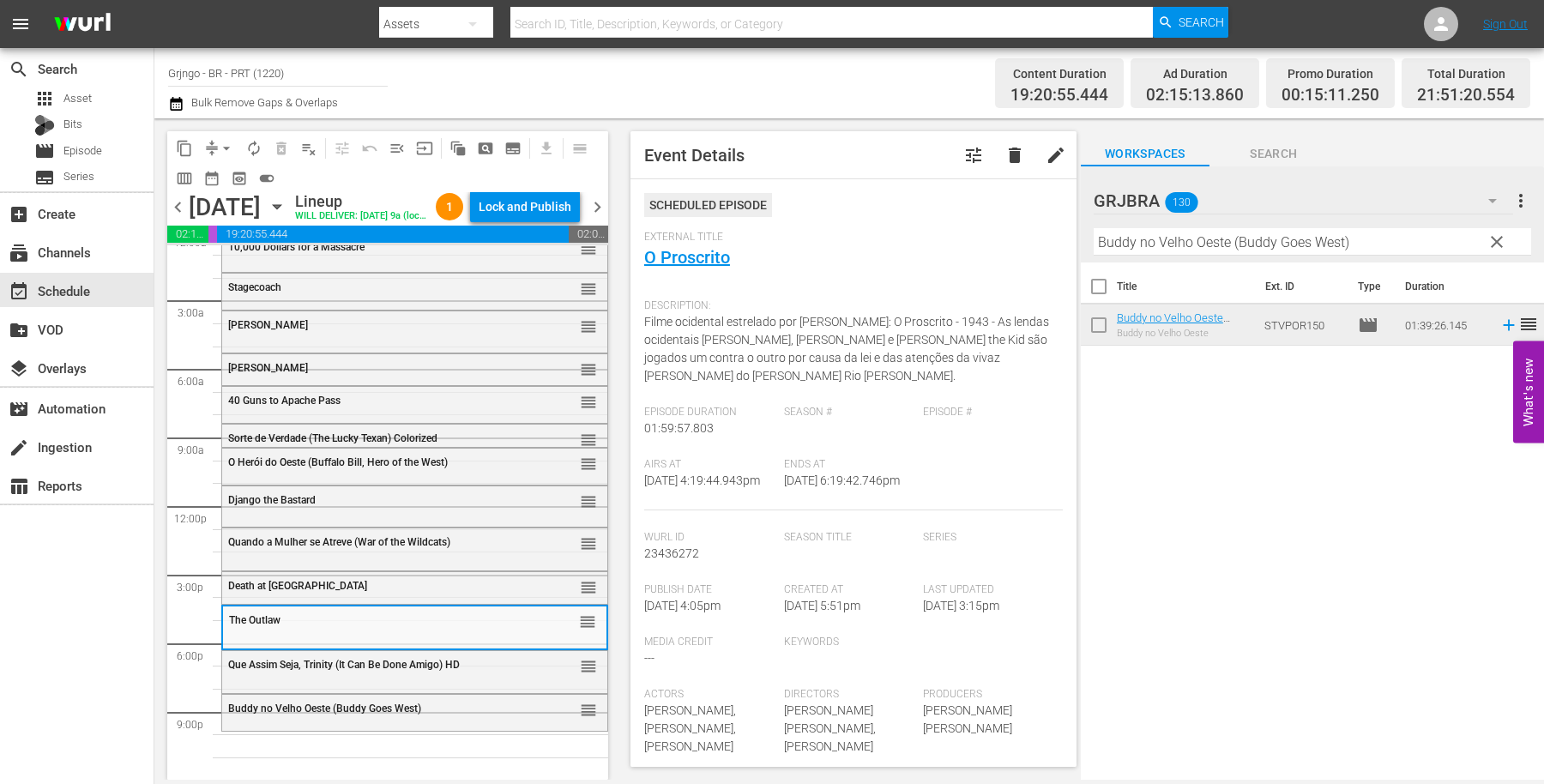
drag, startPoint x: 1498, startPoint y: 240, endPoint x: 1270, endPoint y: 277, distance: 231.0
click at [1499, 240] on span "clear" at bounding box center [1497, 242] width 21 height 21
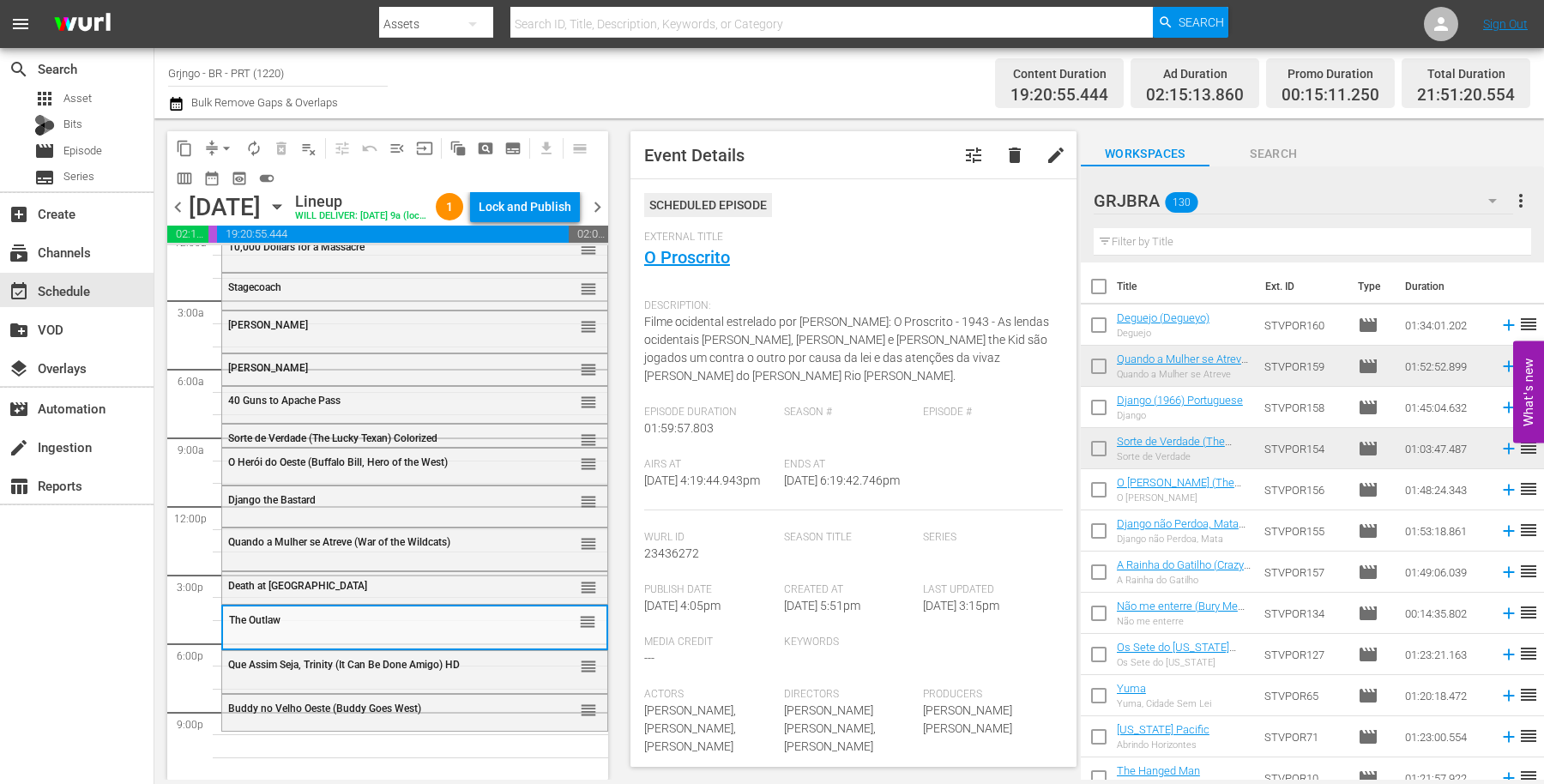
click at [1192, 242] on input "text" at bounding box center [1313, 242] width 438 height 27
paste input "Son of a Gunfighter"
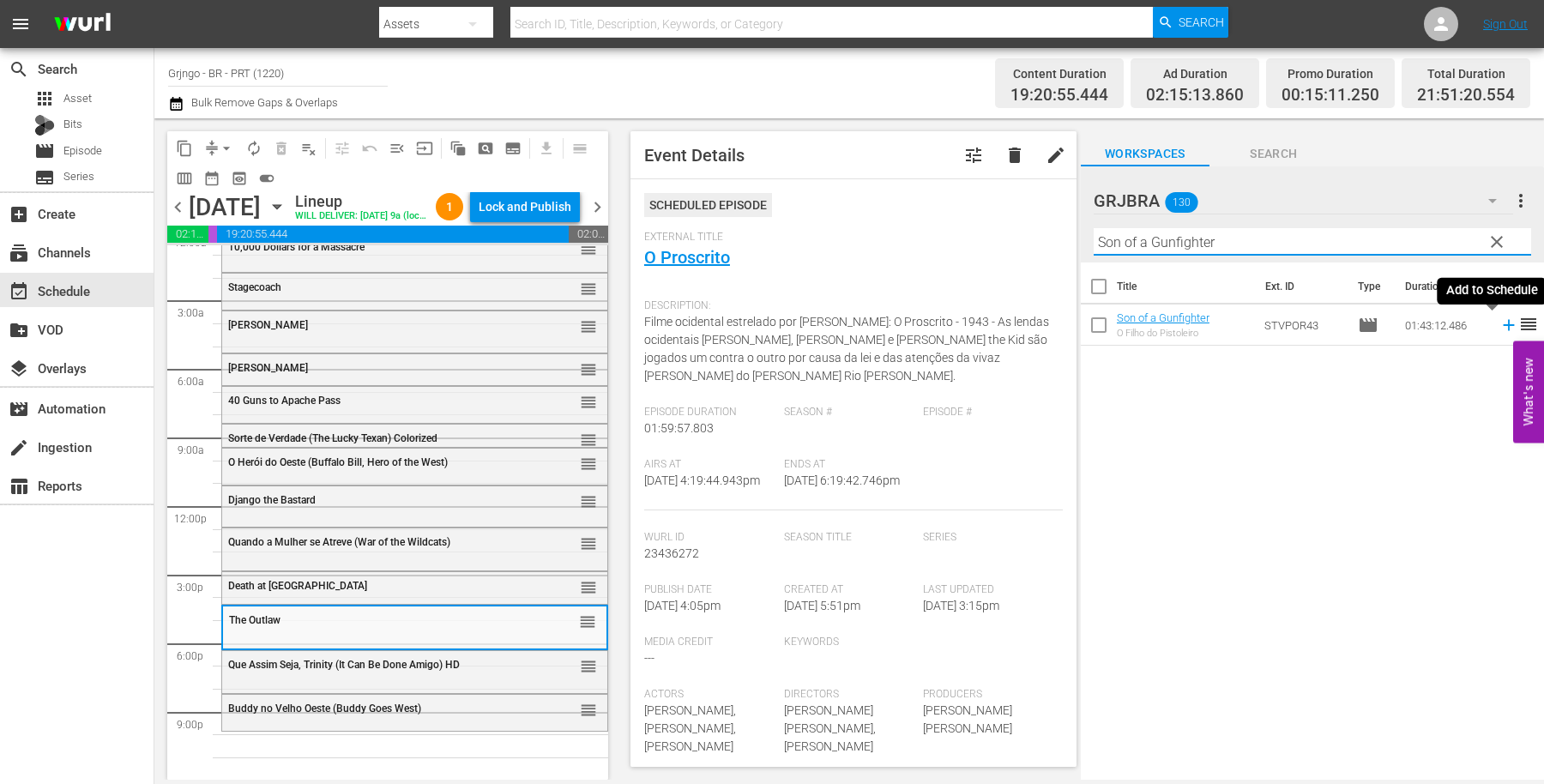
type input "Son of a Gunfighter"
click at [1500, 323] on icon at bounding box center [1509, 324] width 19 height 19
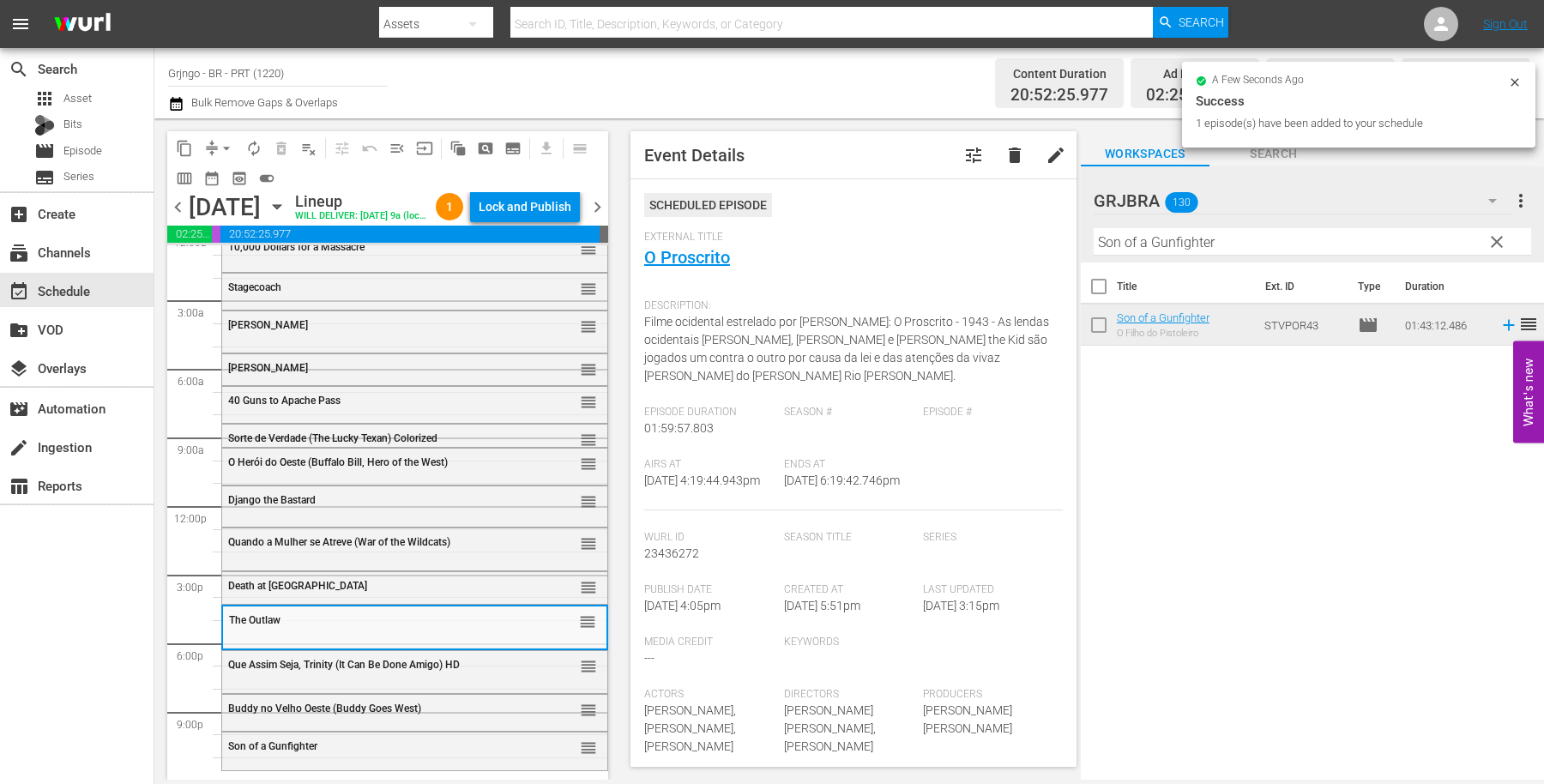
click at [69, 624] on div "search Search apps Asset Bits movie Episode subtitles Series add_box Create sub…" at bounding box center [77, 440] width 154 height 784
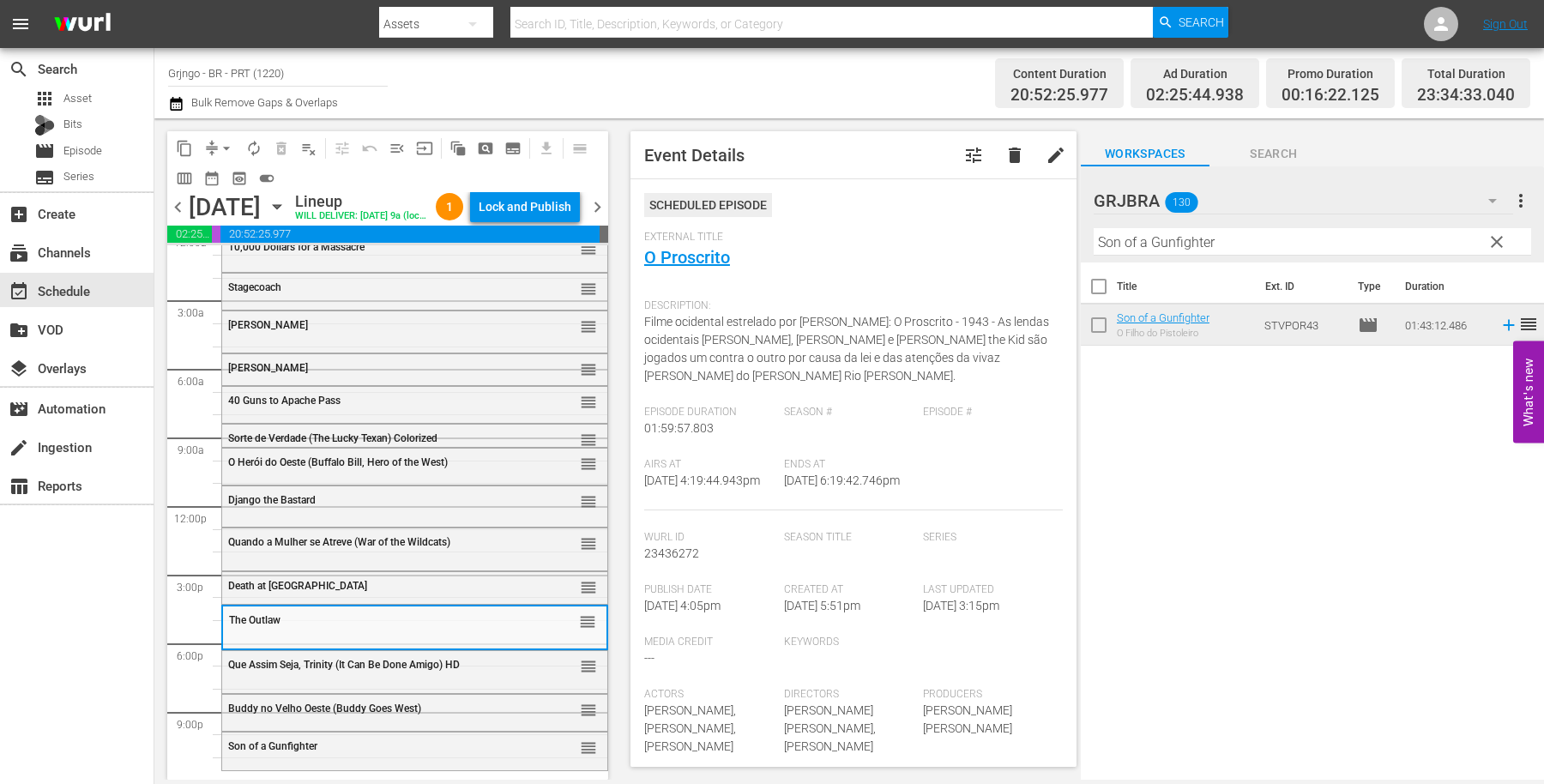
click at [1498, 233] on span "clear" at bounding box center [1497, 242] width 21 height 21
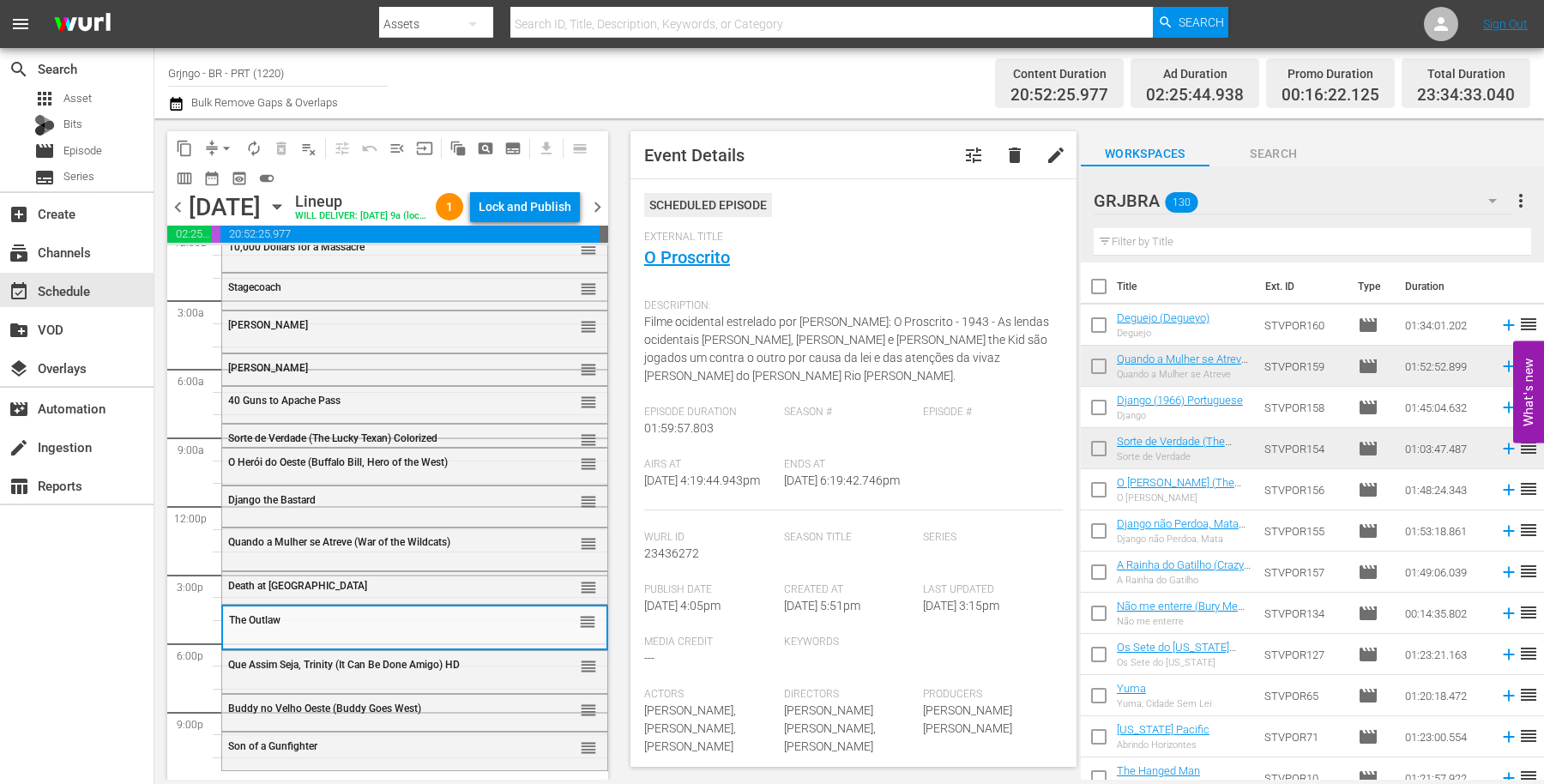
click at [1153, 238] on input "text" at bounding box center [1313, 242] width 438 height 27
paste input "Bounty Killer, O Pistoleiro Mercenário"
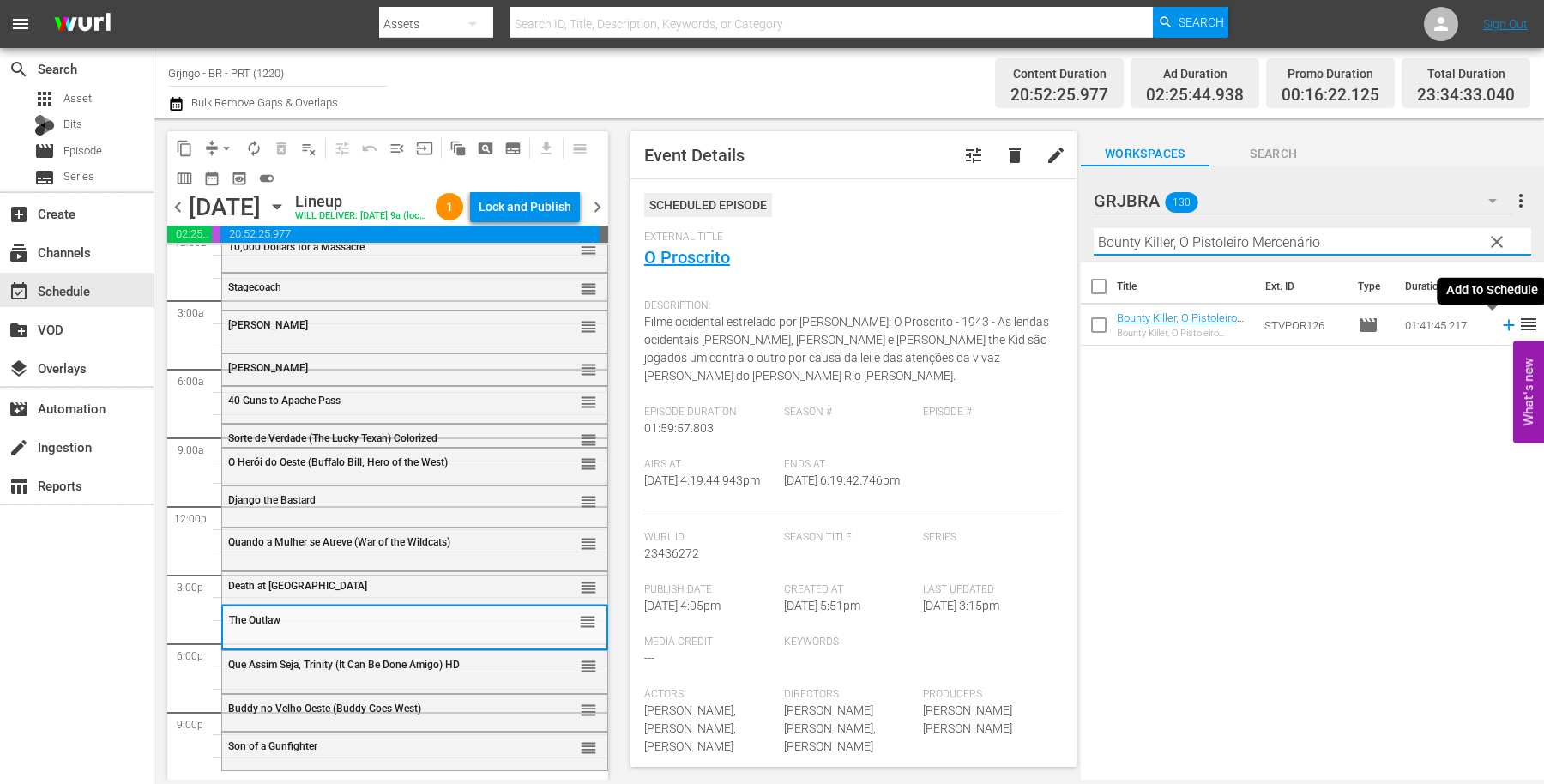
type input "Bounty Killer, O Pistoleiro Mercenário"
click at [1503, 321] on icon at bounding box center [1509, 325] width 11 height 11
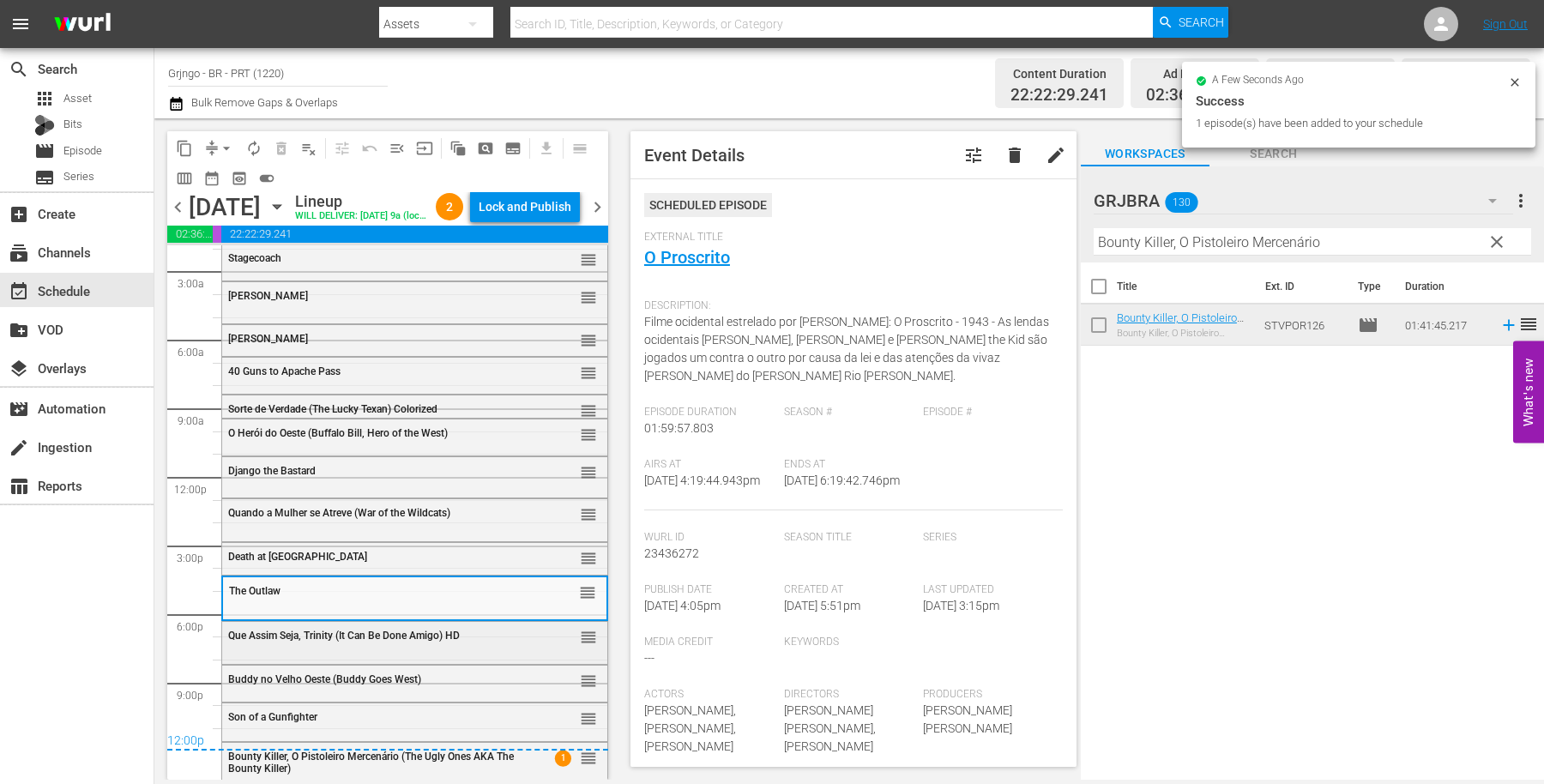
scroll to position [72, 0]
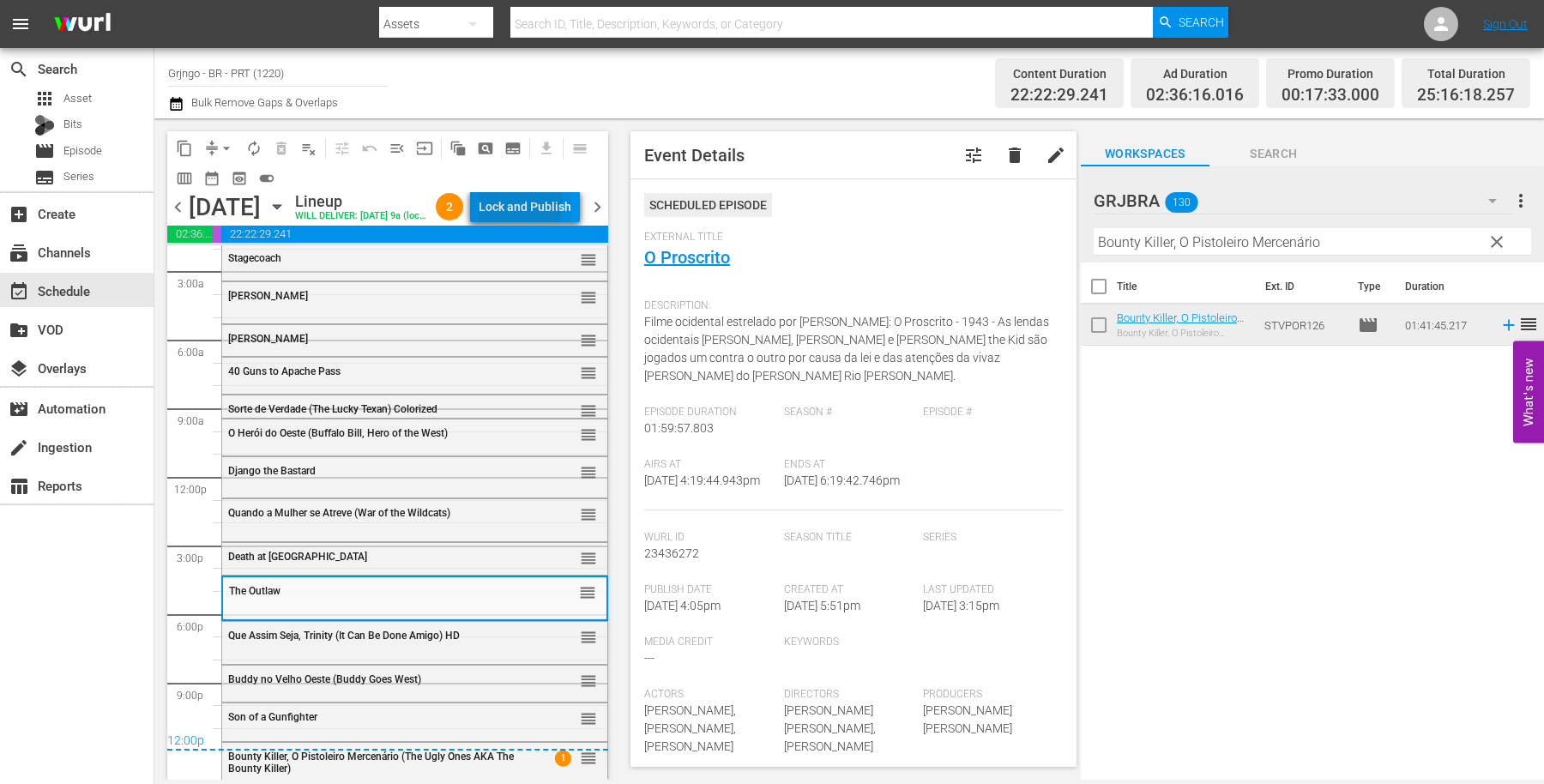
click at [503, 207] on div "Lock and Publish" at bounding box center [525, 207] width 92 height 31
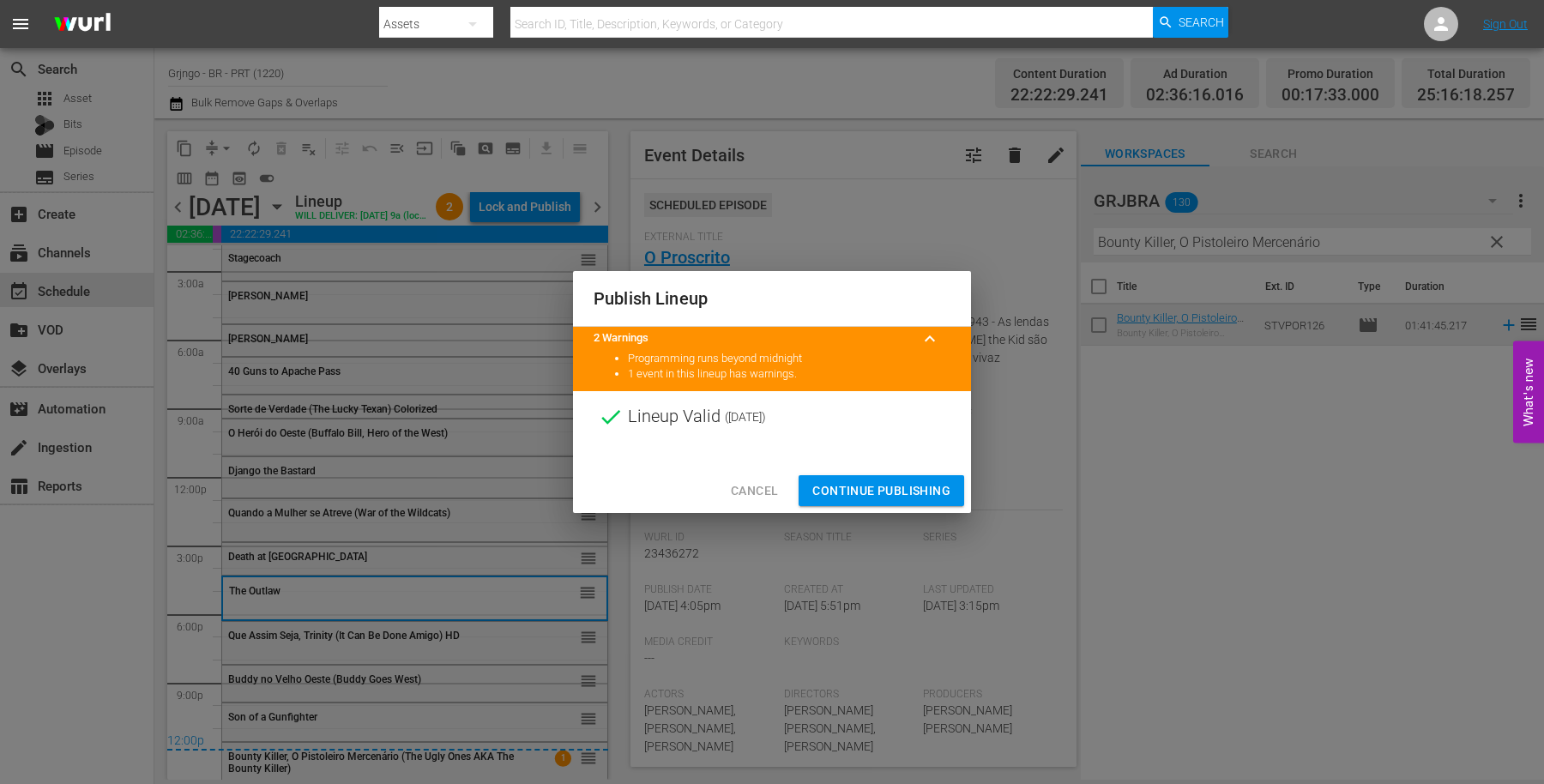
click at [836, 488] on span "Continue Publishing" at bounding box center [881, 491] width 138 height 22
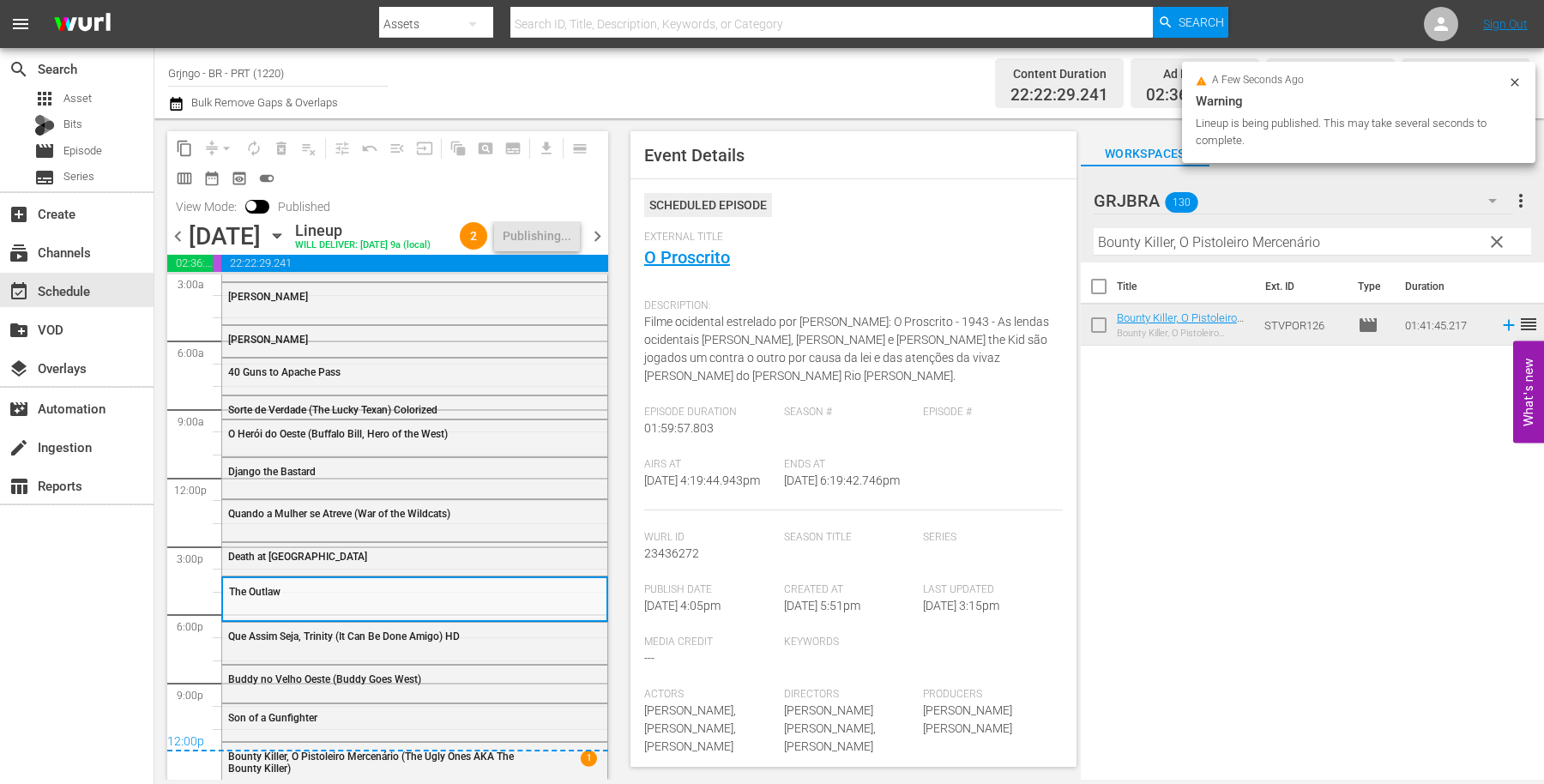
click at [601, 240] on span "chevron_right" at bounding box center [597, 237] width 22 height 22
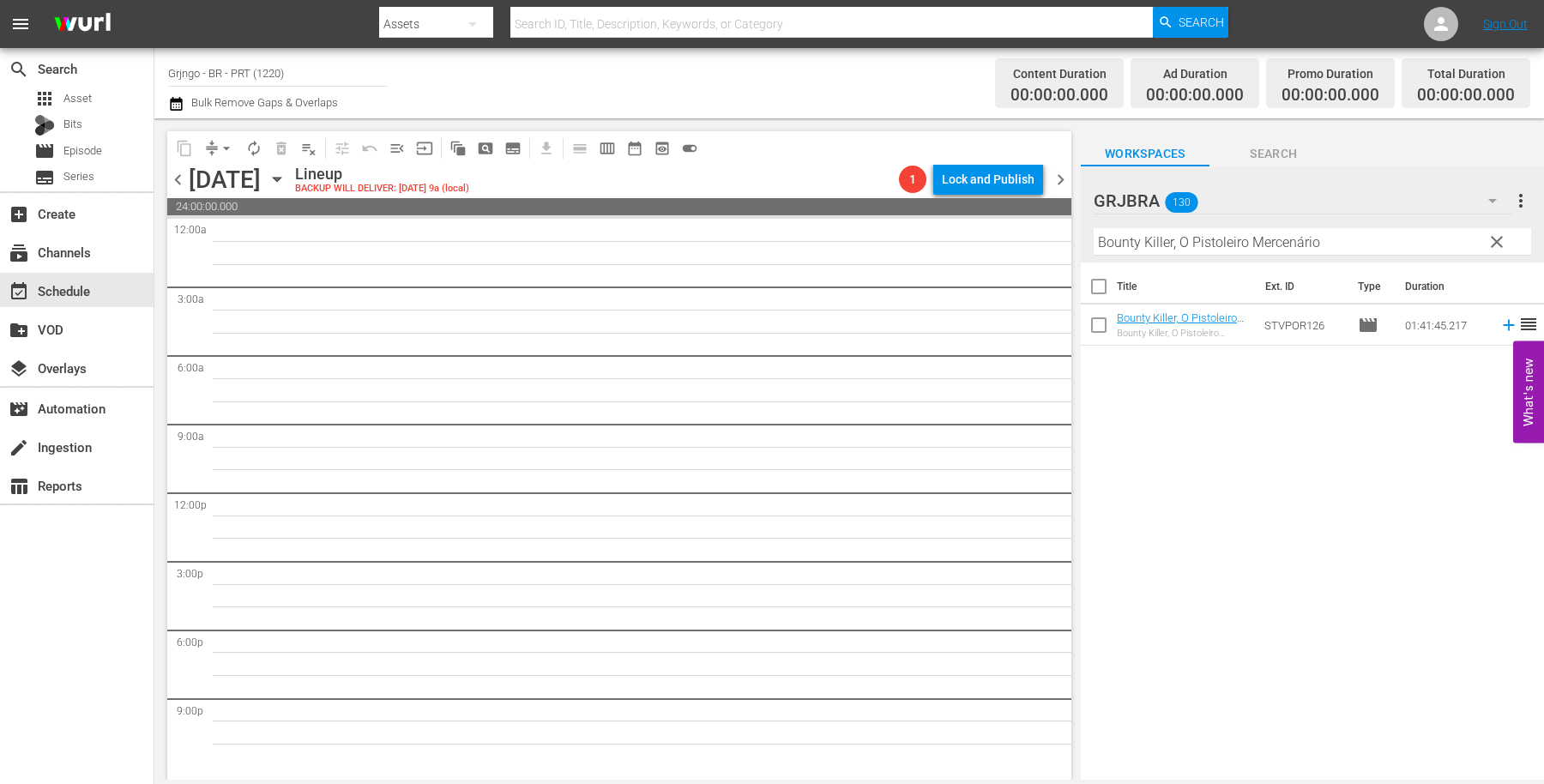
click at [175, 179] on span "chevron_left" at bounding box center [179, 179] width 22 height 22
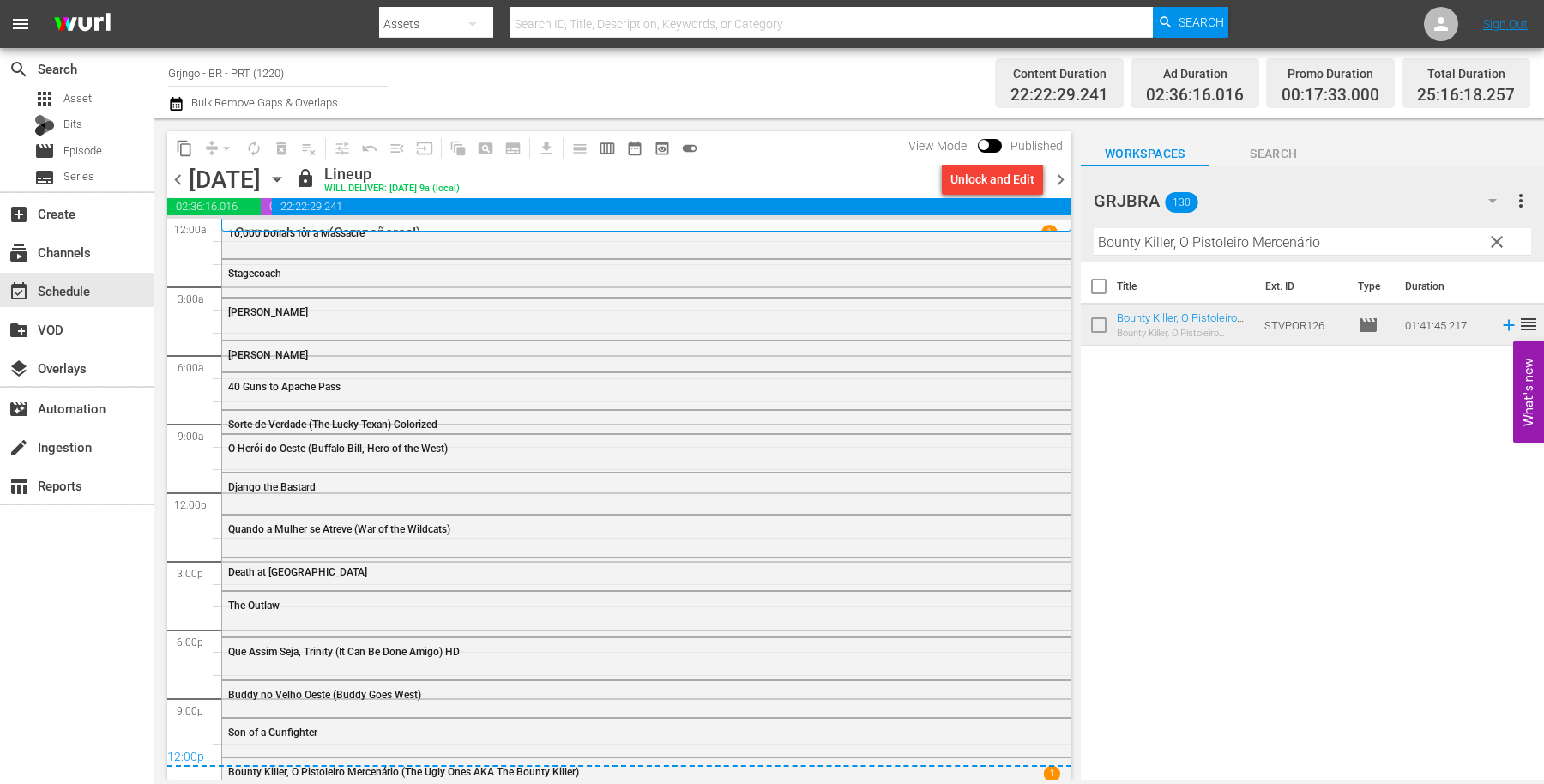
click at [1500, 240] on span "clear" at bounding box center [1497, 242] width 21 height 21
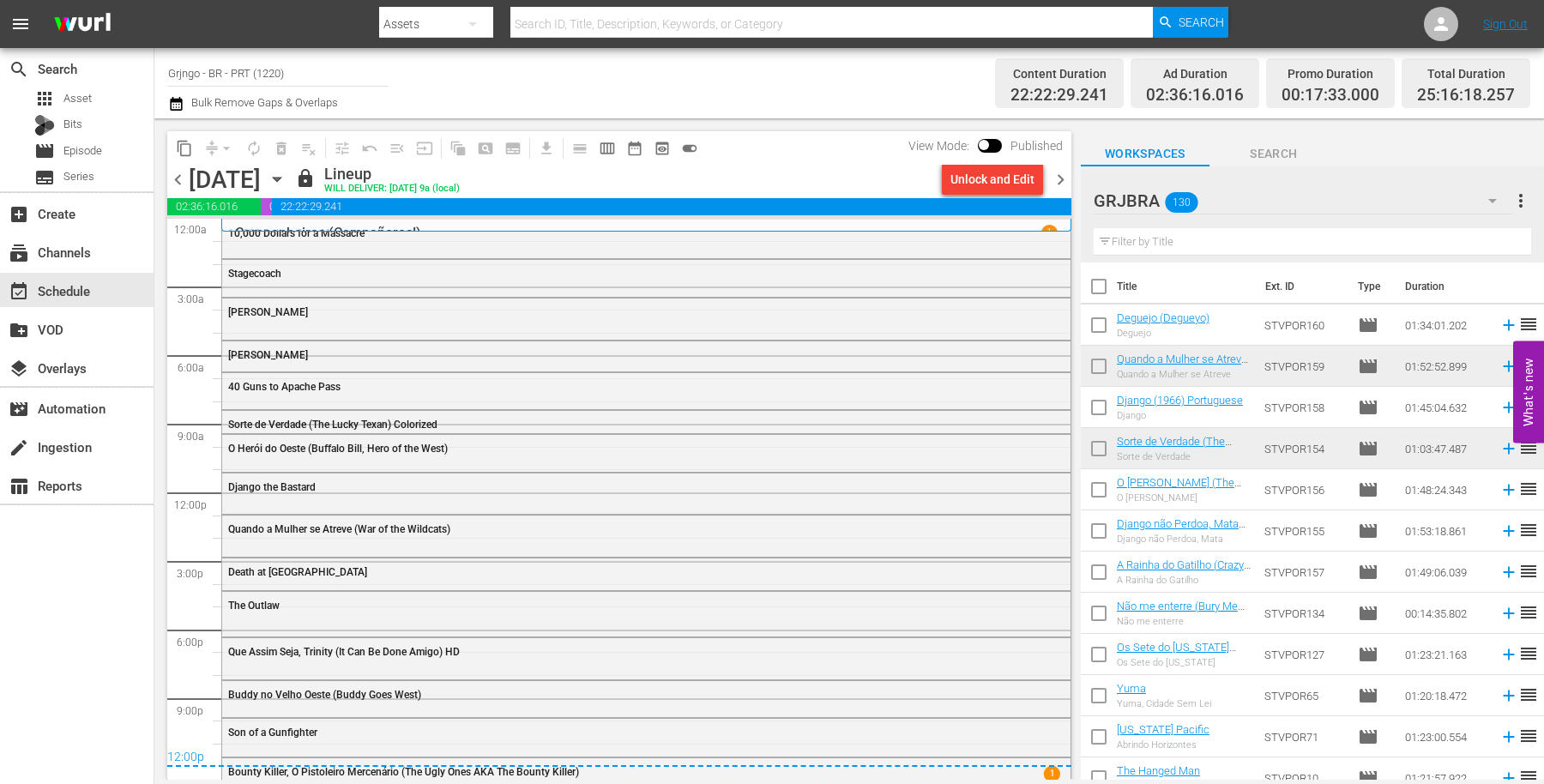
click at [1061, 177] on span "chevron_right" at bounding box center [1061, 179] width 22 height 22
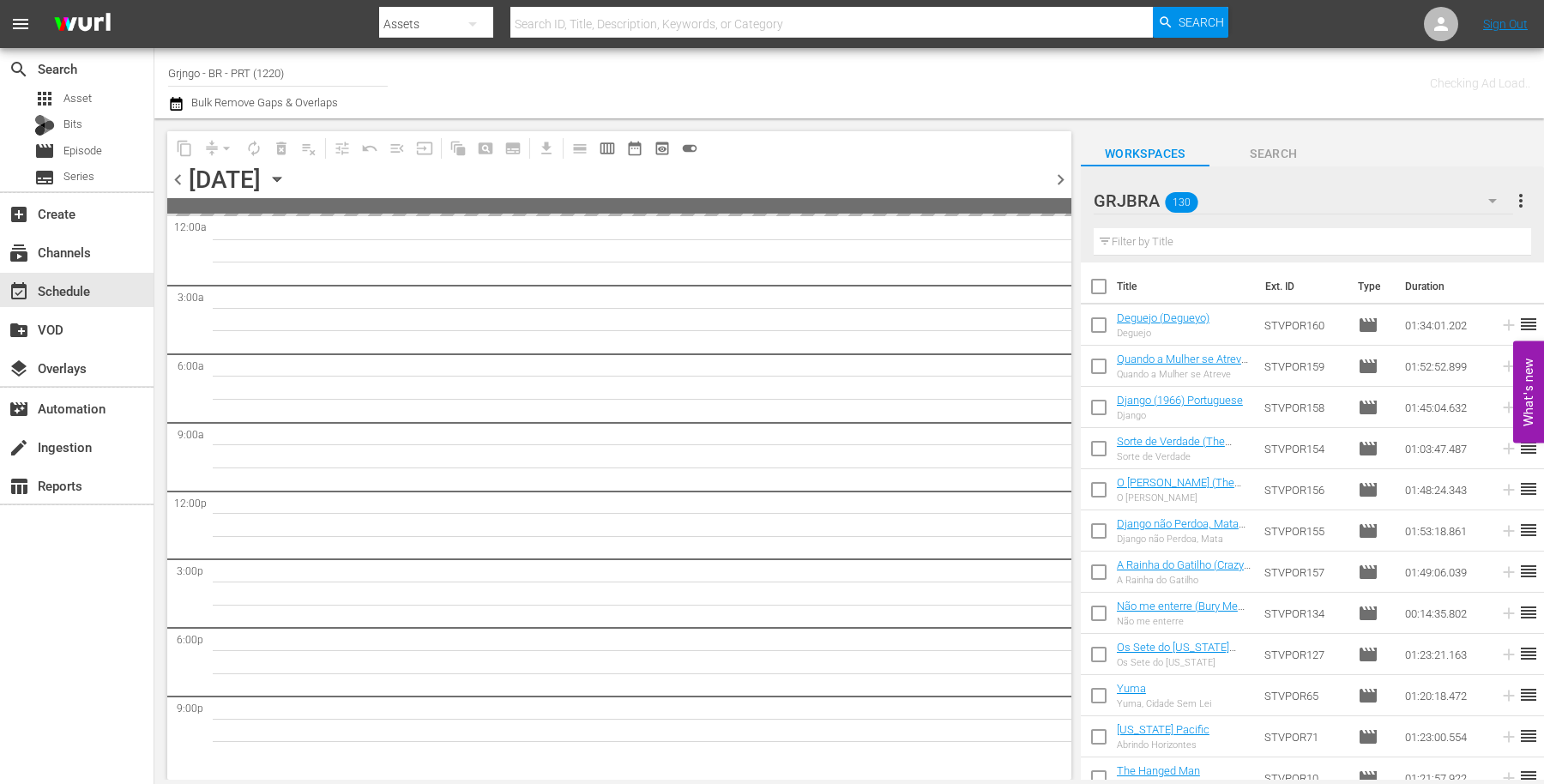
click at [1137, 238] on input "text" at bounding box center [1313, 242] width 438 height 27
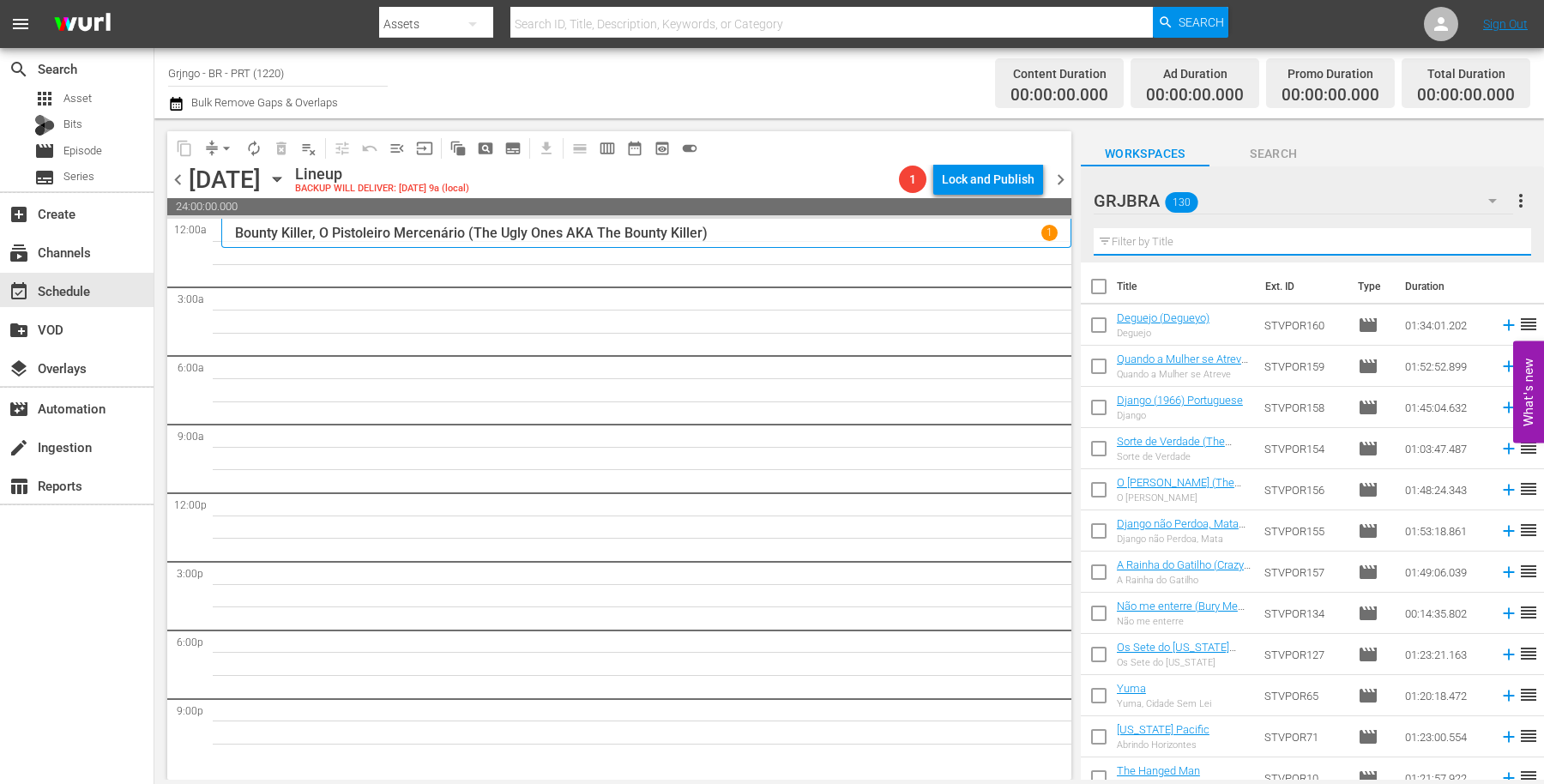
paste input "Rio Lobo"
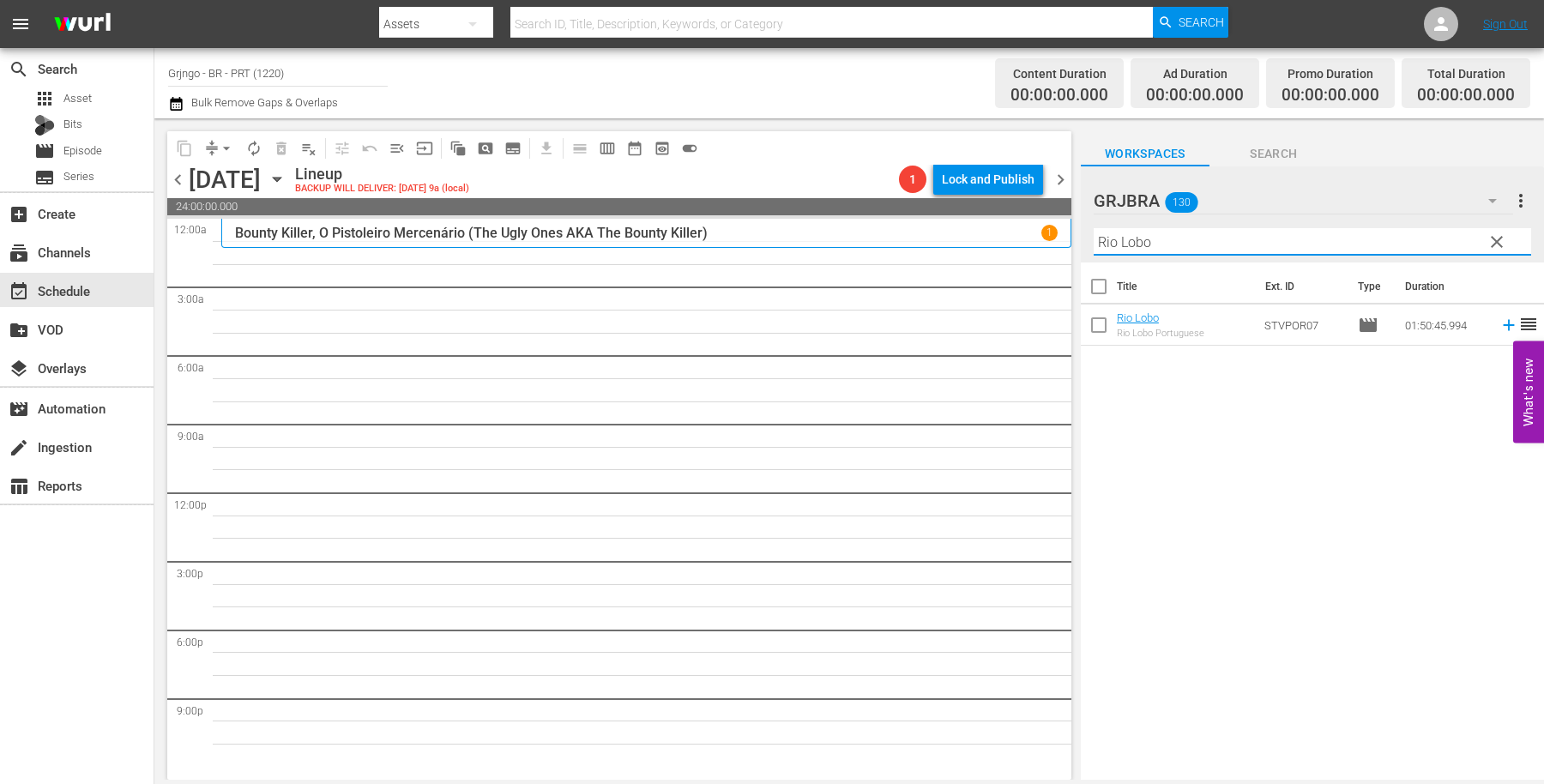
type input "Rio Lobo"
click at [1503, 326] on icon at bounding box center [1509, 325] width 11 height 11
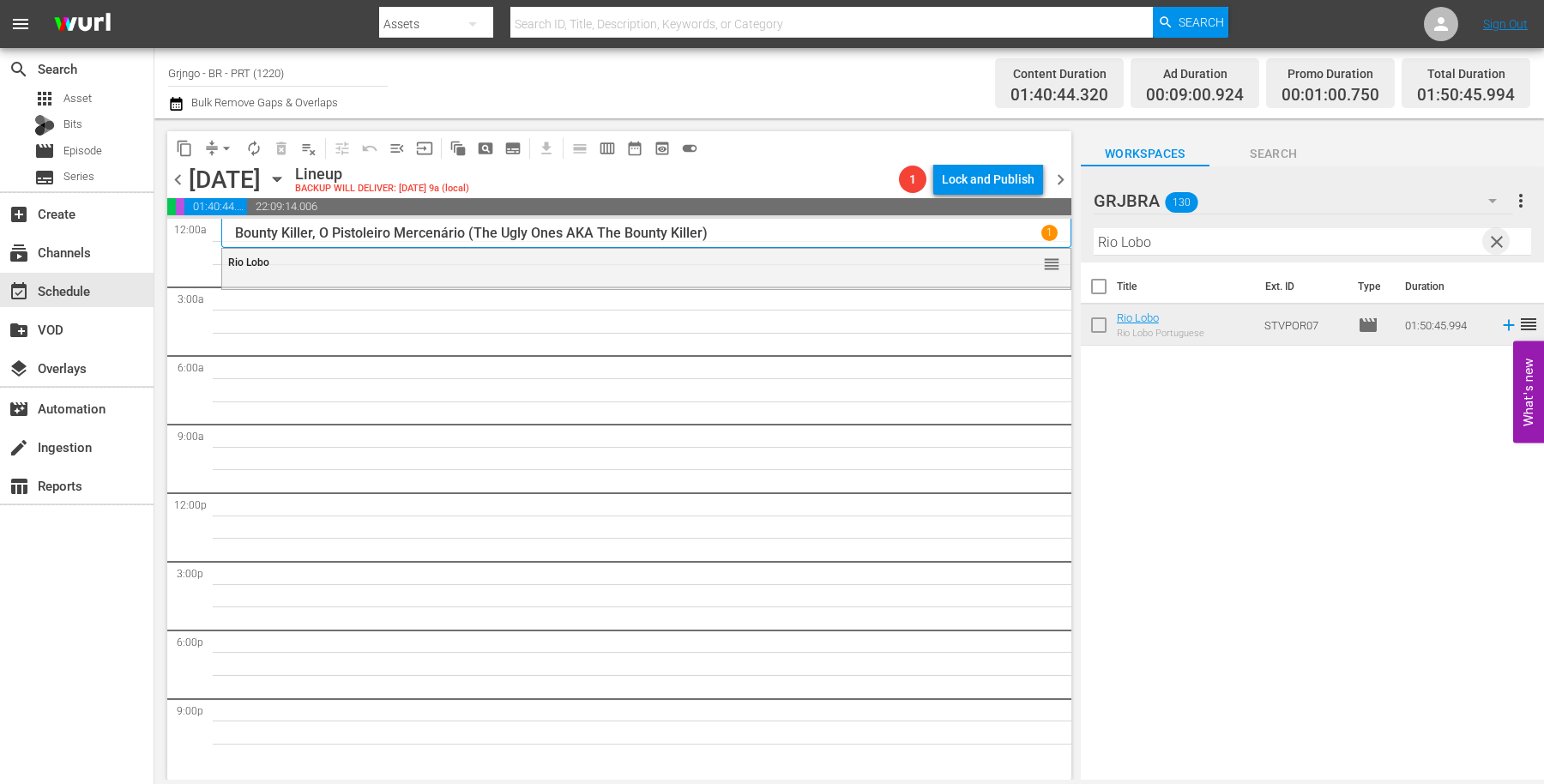
click at [1504, 237] on span "clear" at bounding box center [1497, 242] width 21 height 21
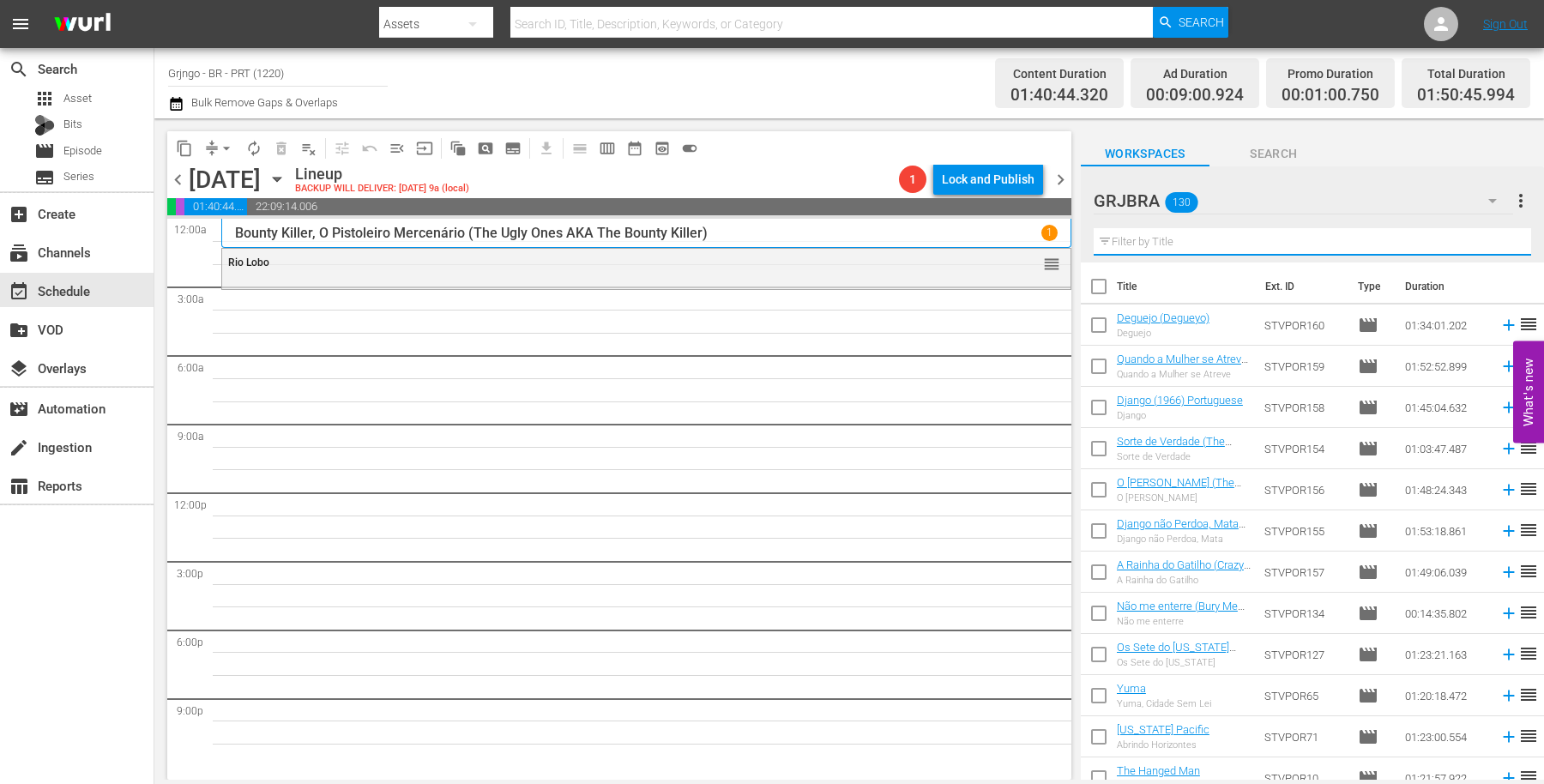
paste input "Killer Goodbye"
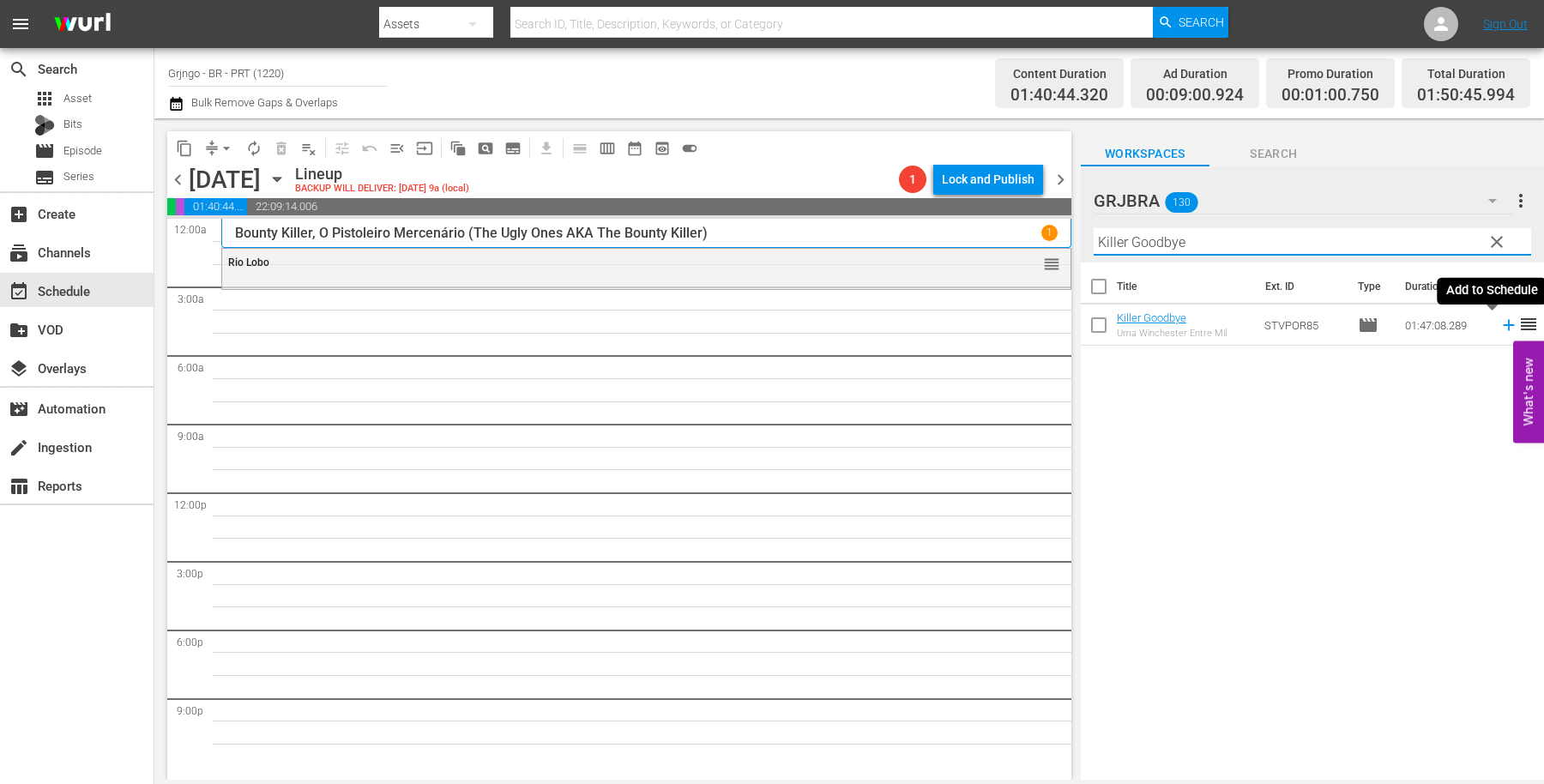
type input "Killer Goodbye"
click at [1500, 324] on icon at bounding box center [1509, 324] width 19 height 19
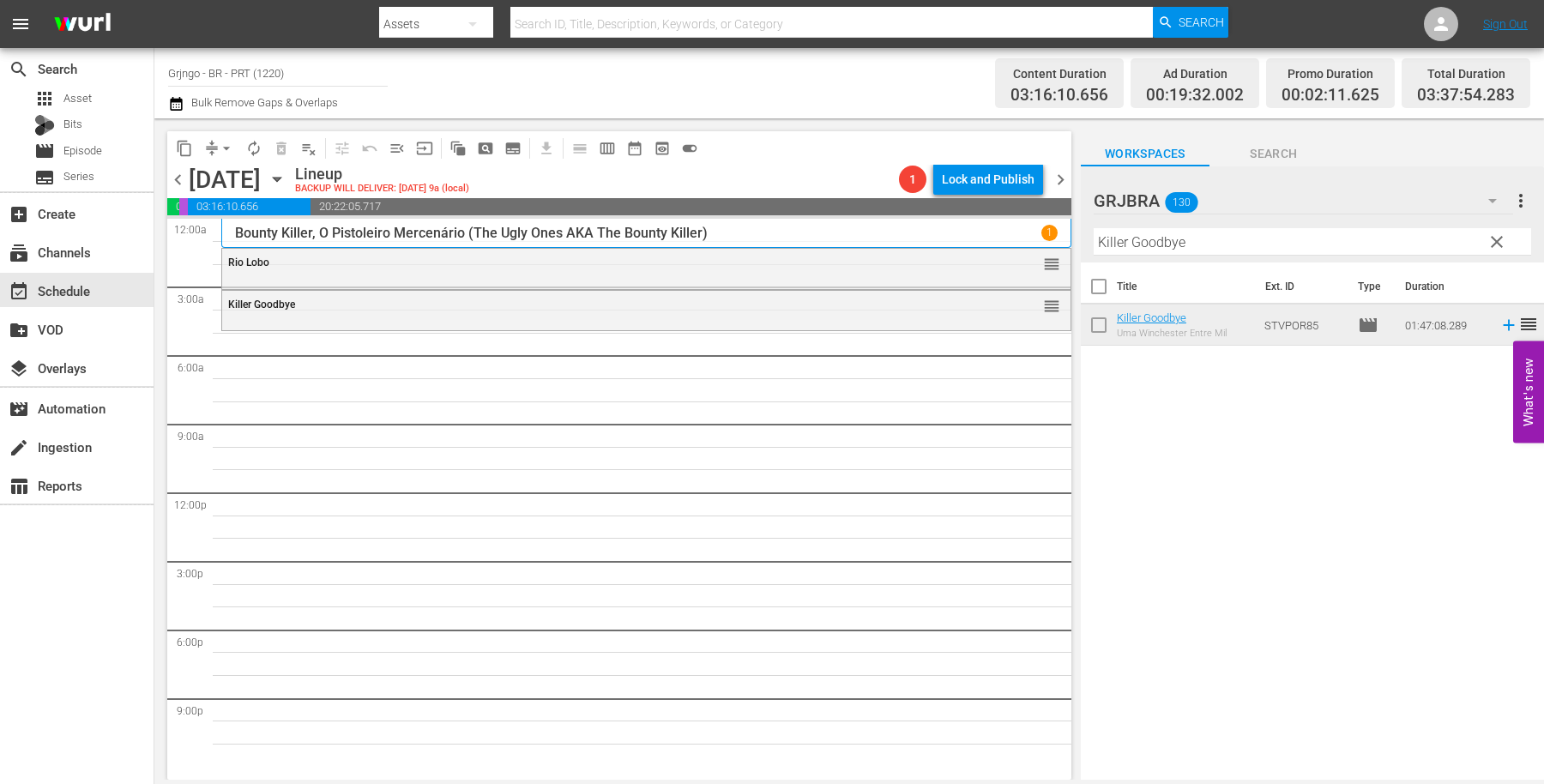
click at [1495, 232] on button "clear" at bounding box center [1496, 241] width 27 height 27
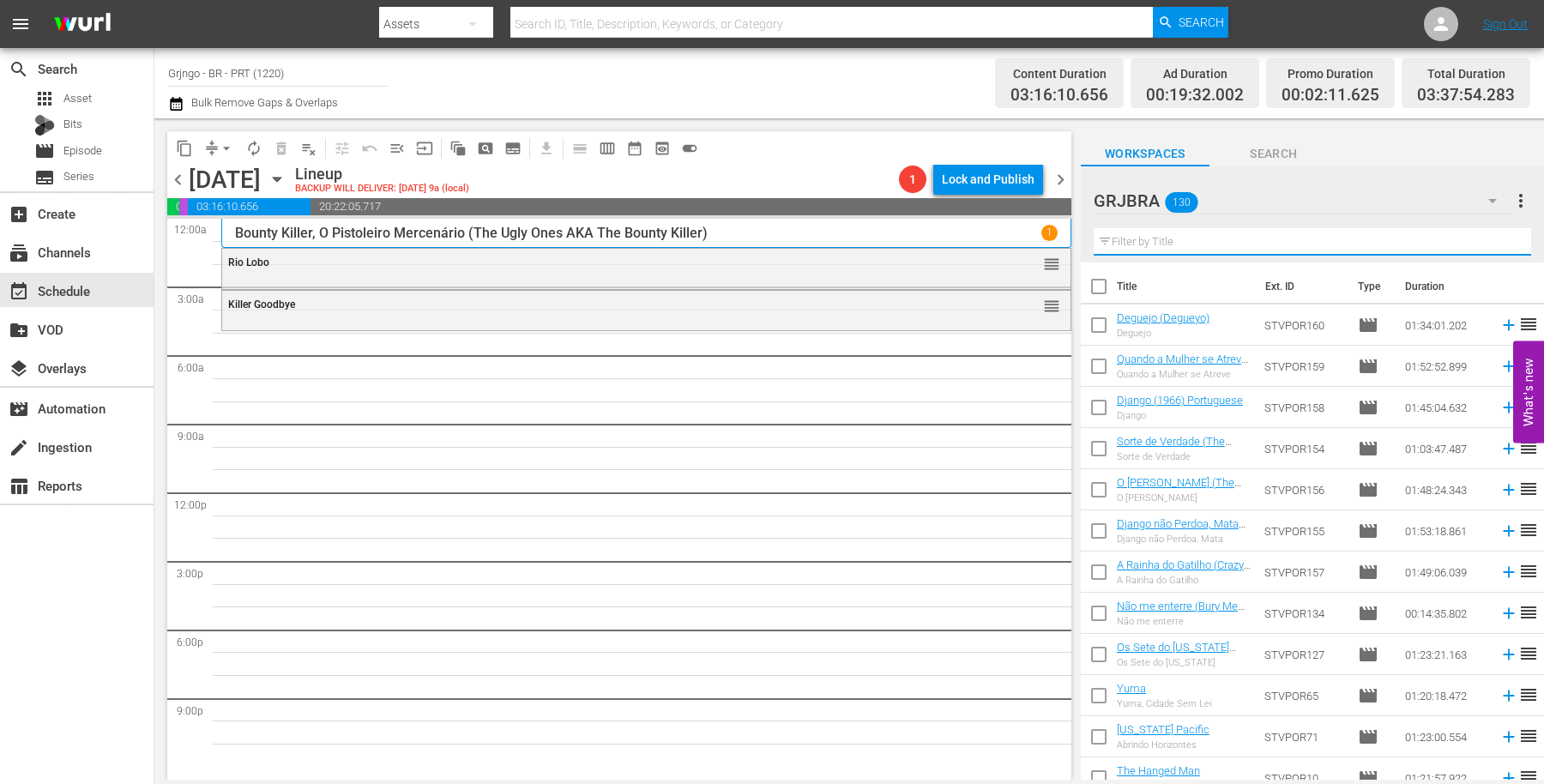
click at [1184, 245] on input "text" at bounding box center [1313, 242] width 438 height 27
paste input "Django... Pistoleiro Implacável"
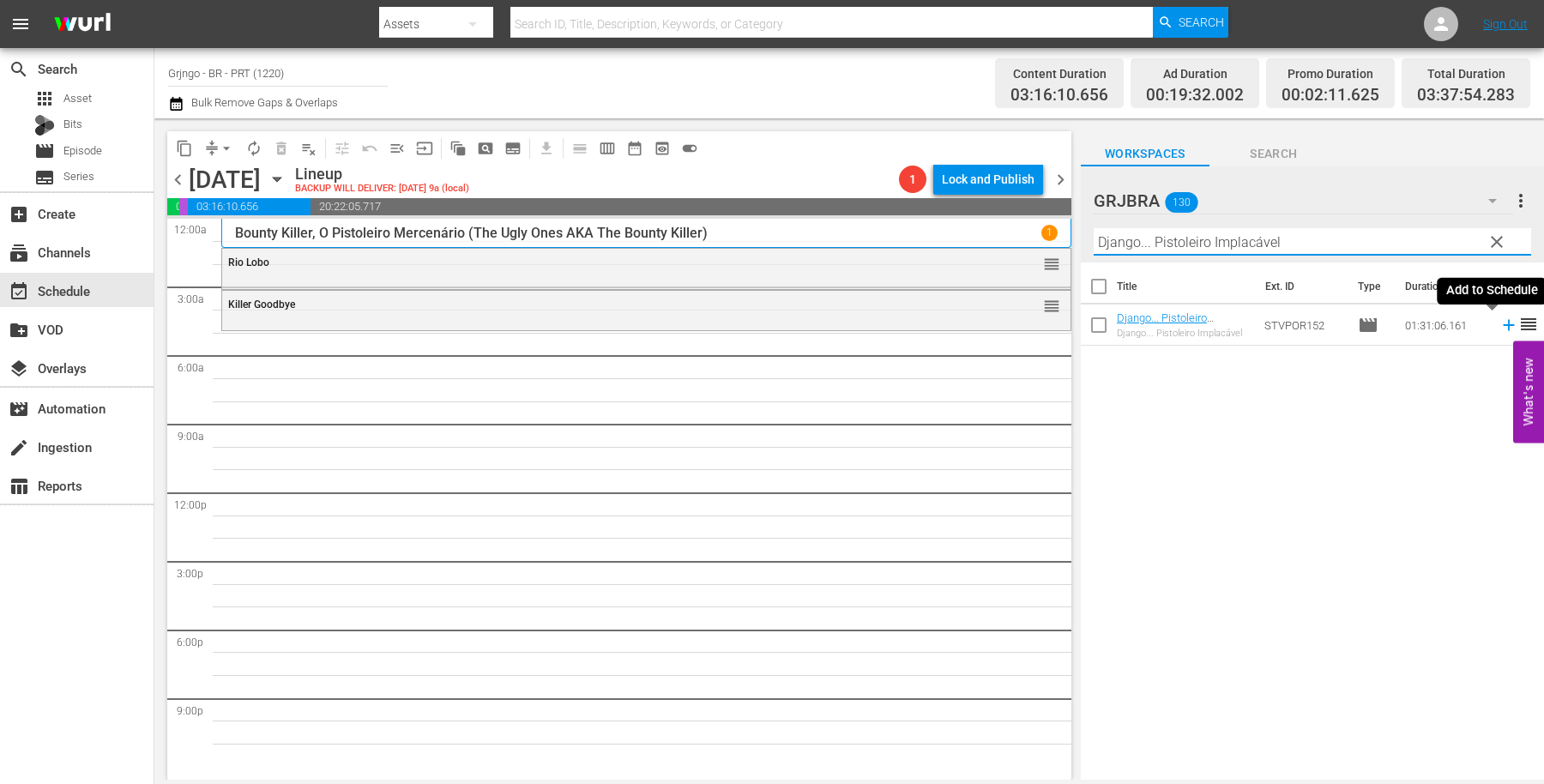
type input "Django... Pistoleiro Implacável"
click at [1500, 321] on icon at bounding box center [1509, 324] width 19 height 19
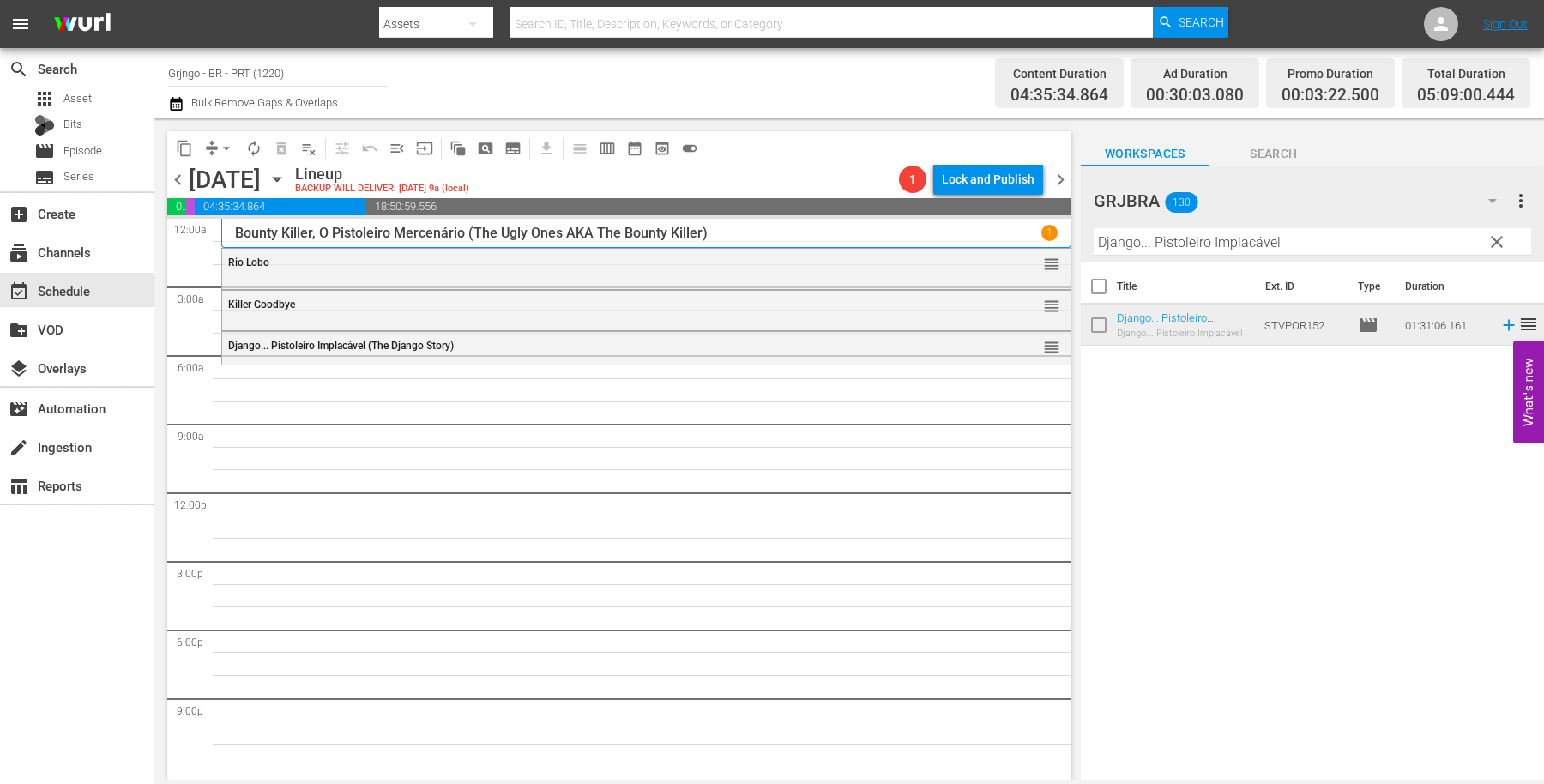
drag, startPoint x: 1490, startPoint y: 247, endPoint x: 1108, endPoint y: 274, distance: 383.0
click at [1490, 247] on span "clear" at bounding box center [1497, 242] width 21 height 21
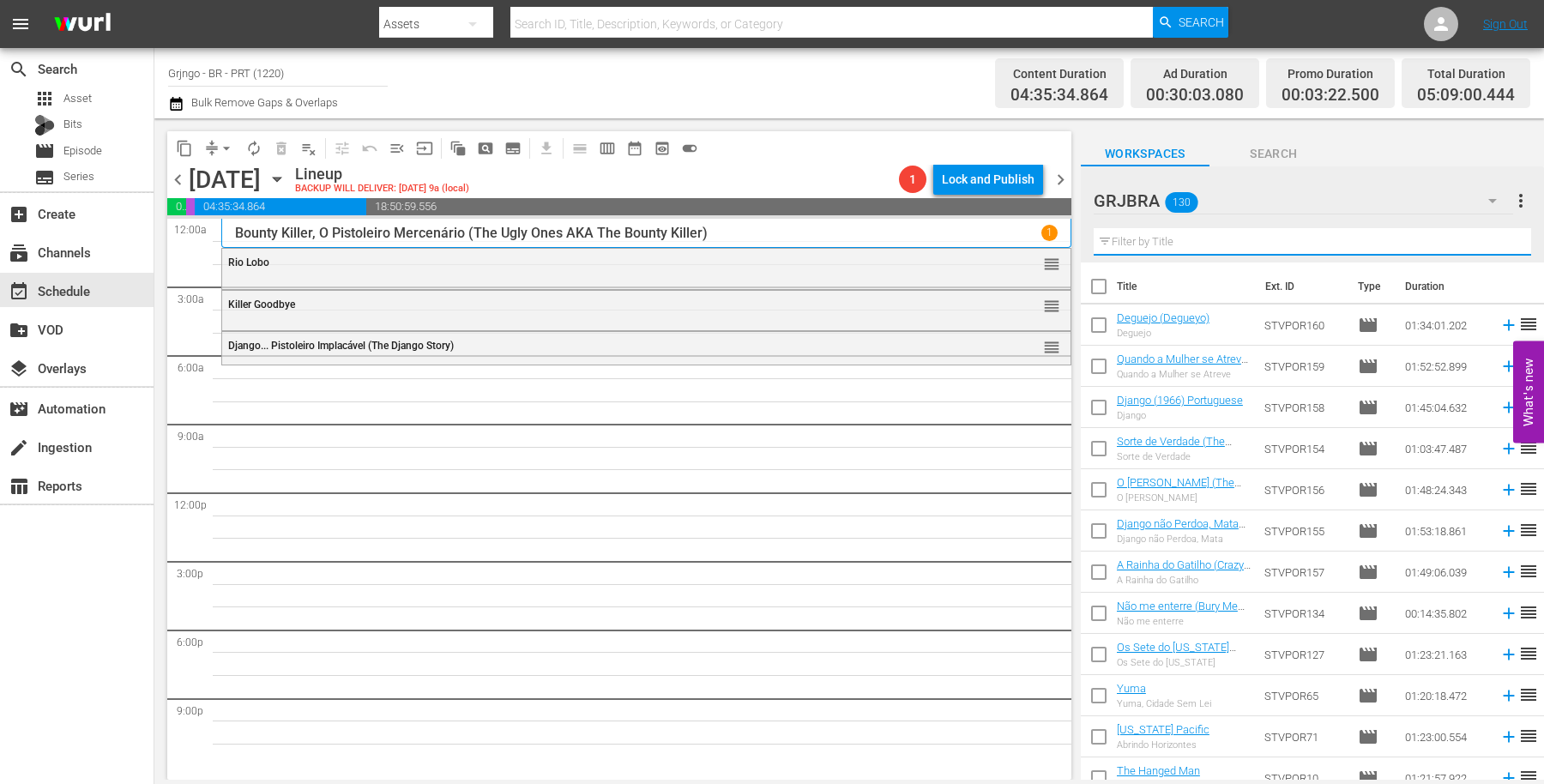
paste input "[PERSON_NAME] perdoa, eu não"
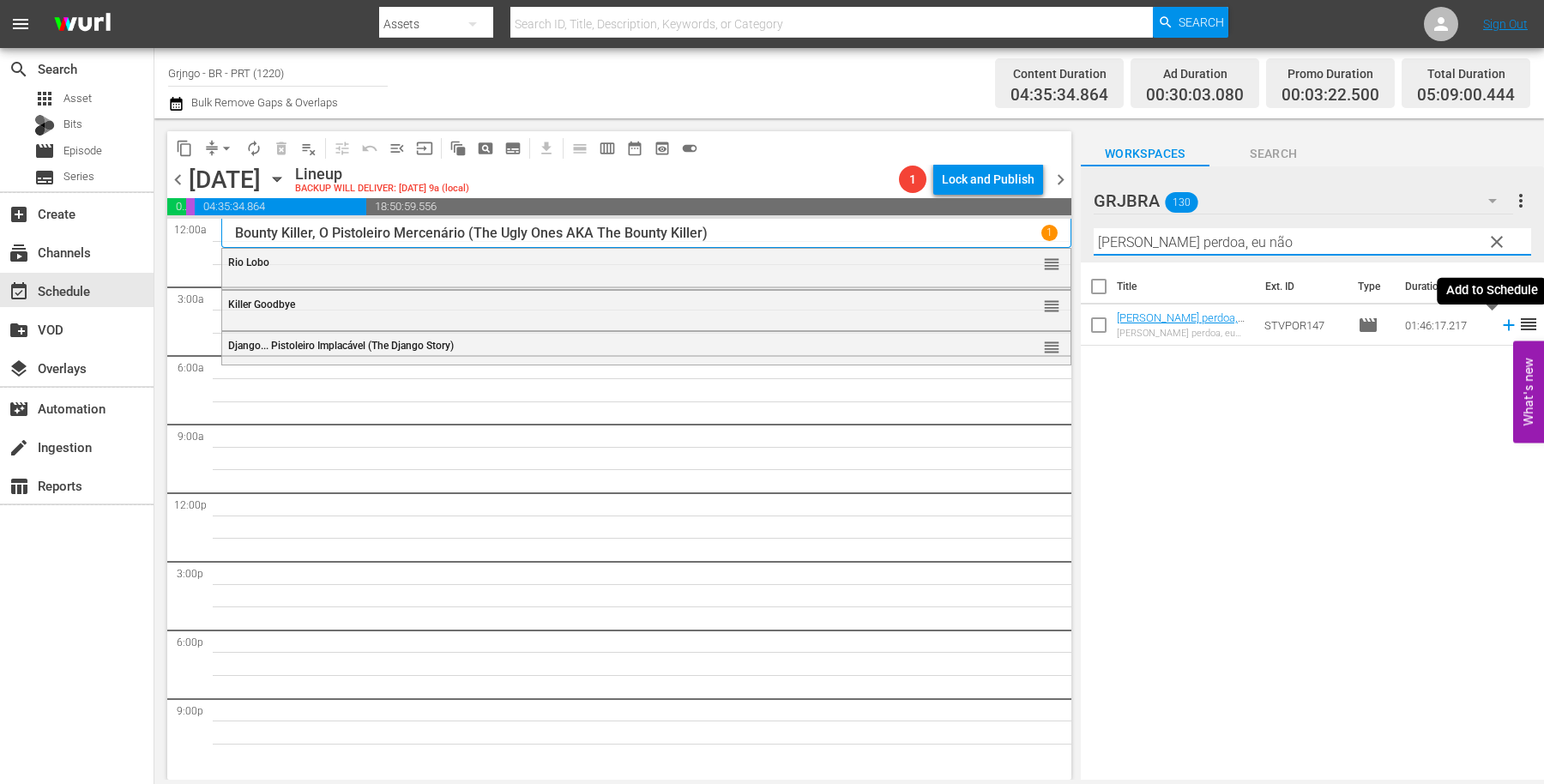
type input "[PERSON_NAME] perdoa, eu não"
click at [1503, 326] on icon at bounding box center [1509, 325] width 11 height 11
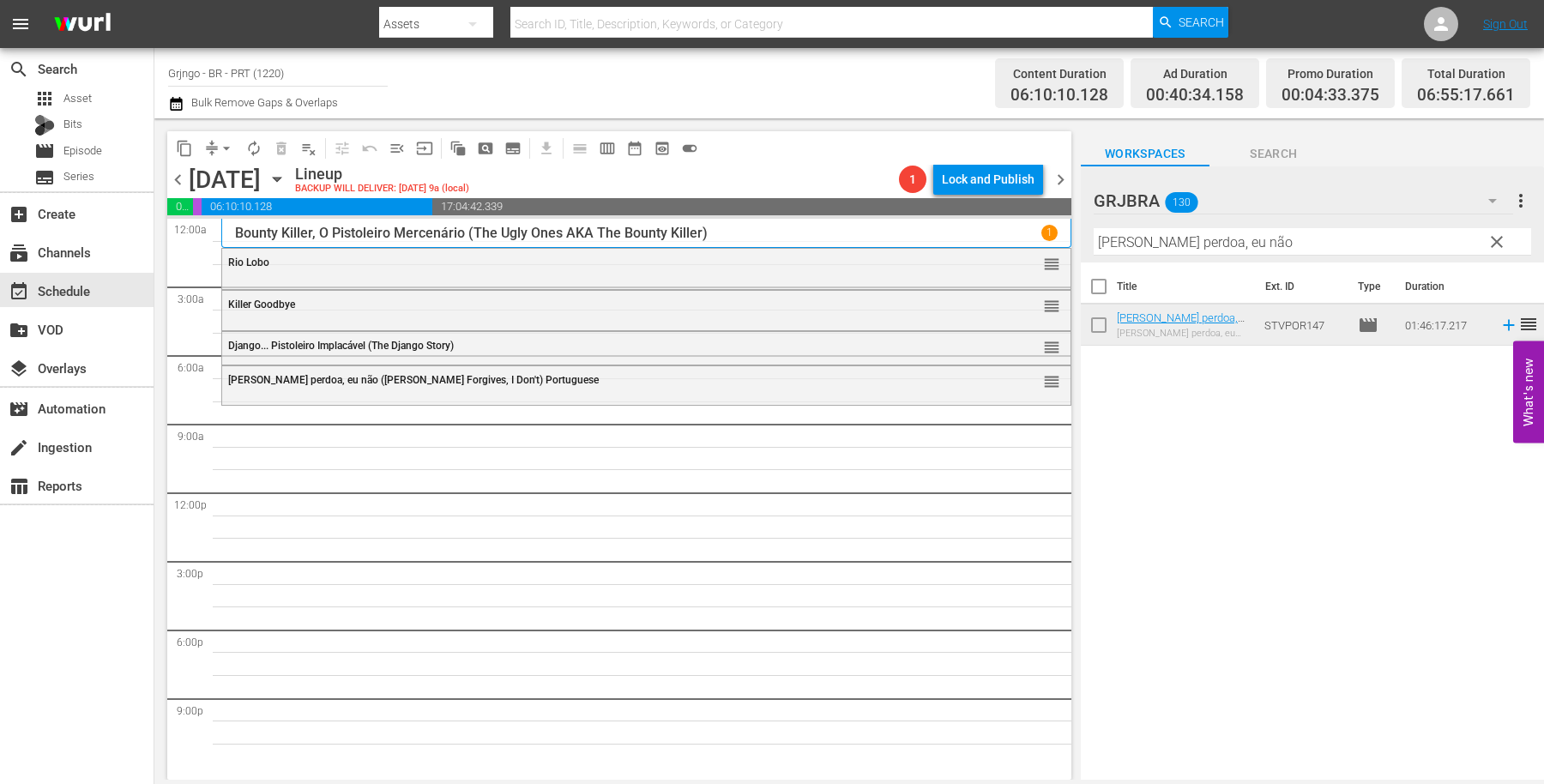
click at [1500, 245] on span "clear" at bounding box center [1497, 242] width 21 height 21
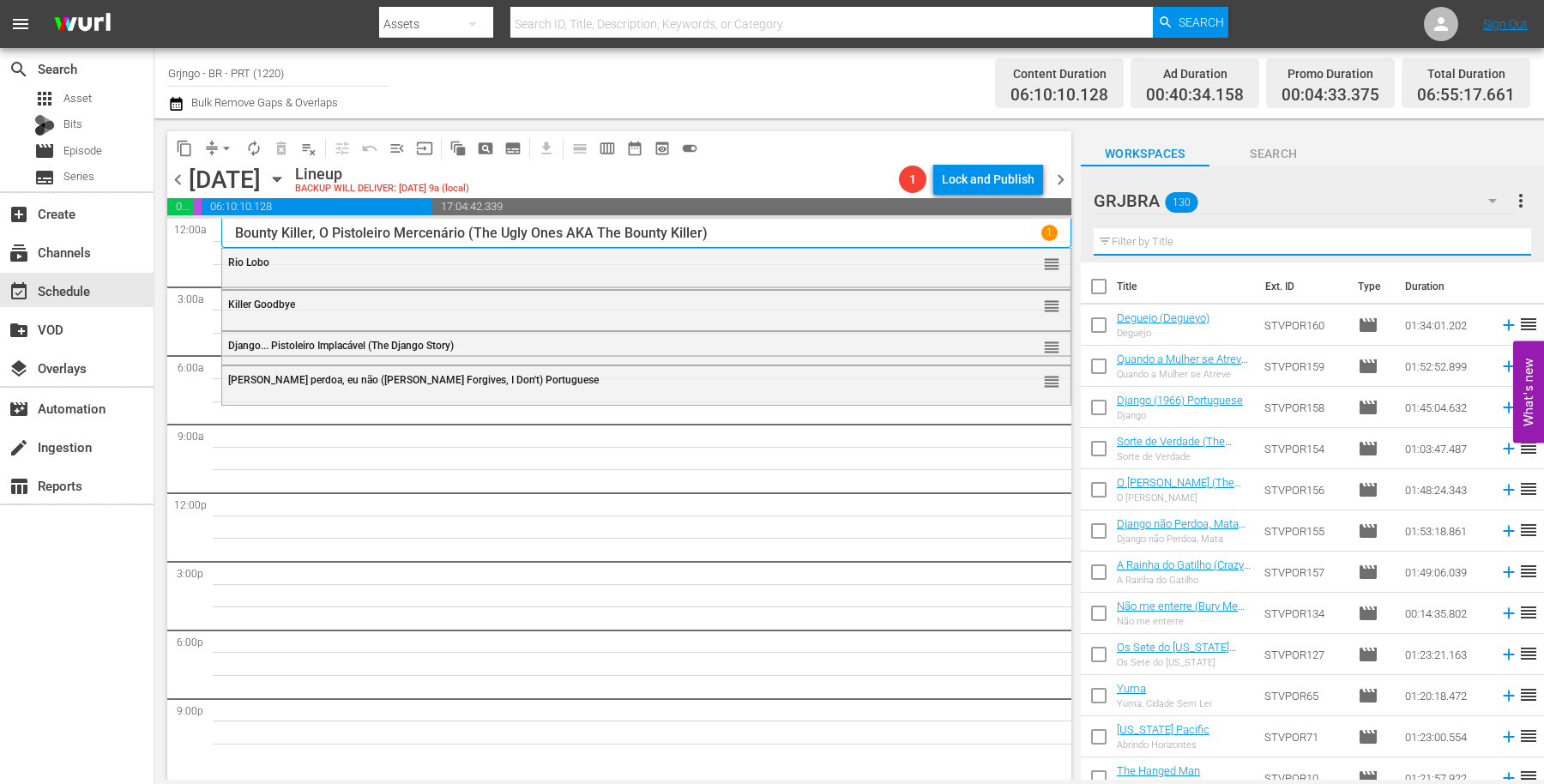
paste input "The General"
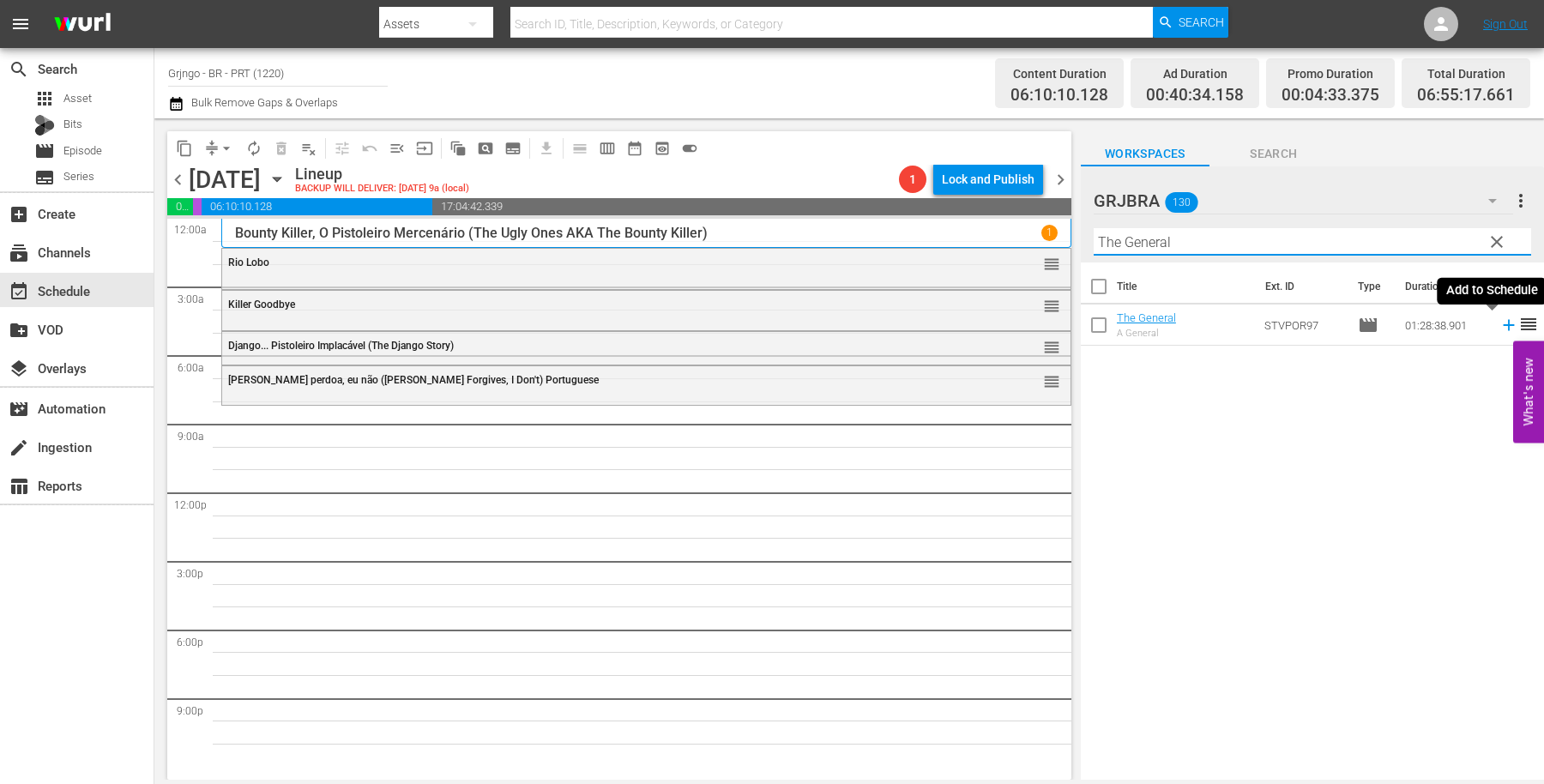
type input "The General"
click at [1500, 323] on icon at bounding box center [1509, 324] width 19 height 19
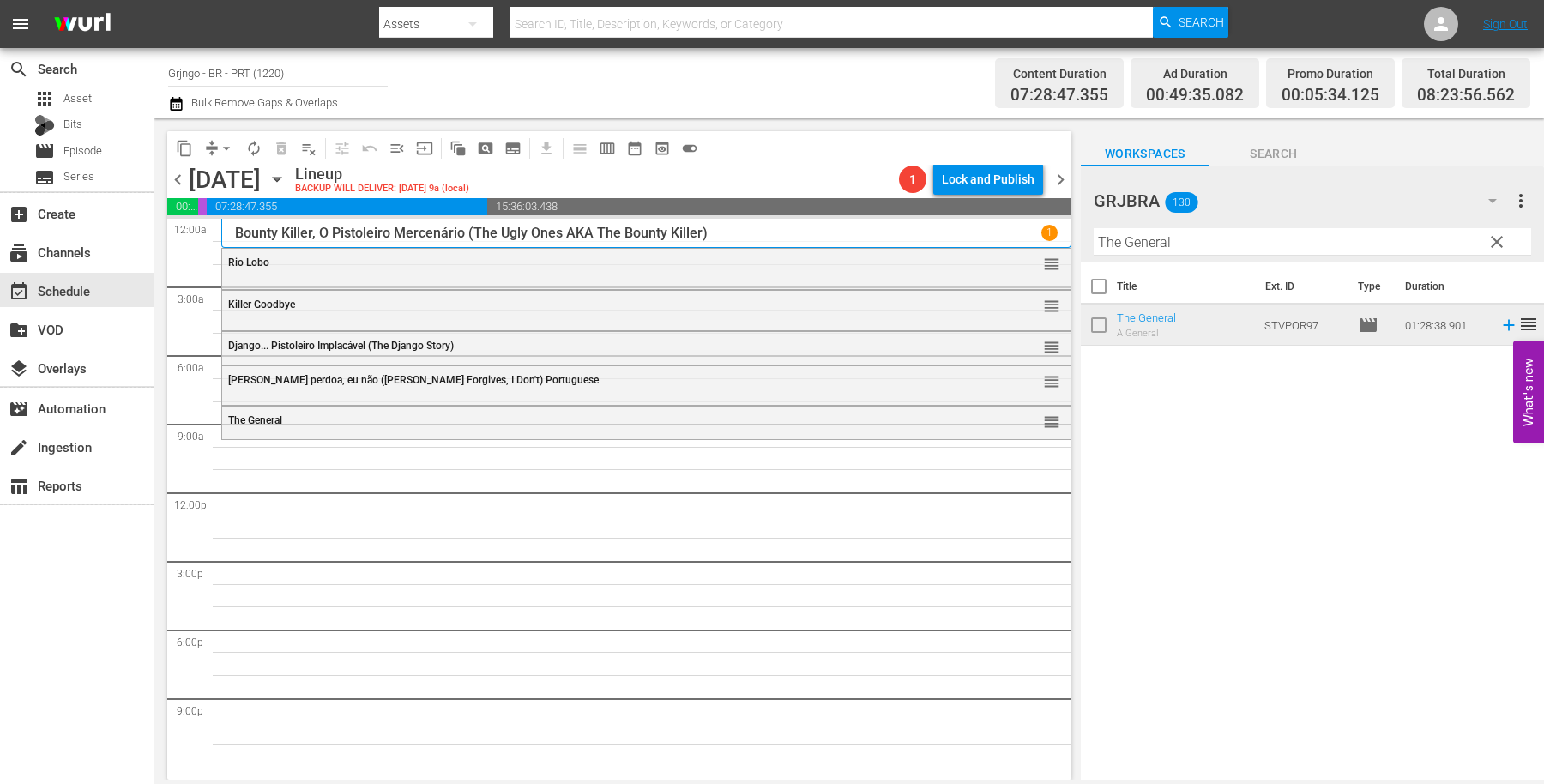
click at [1502, 236] on span "clear" at bounding box center [1497, 242] width 21 height 21
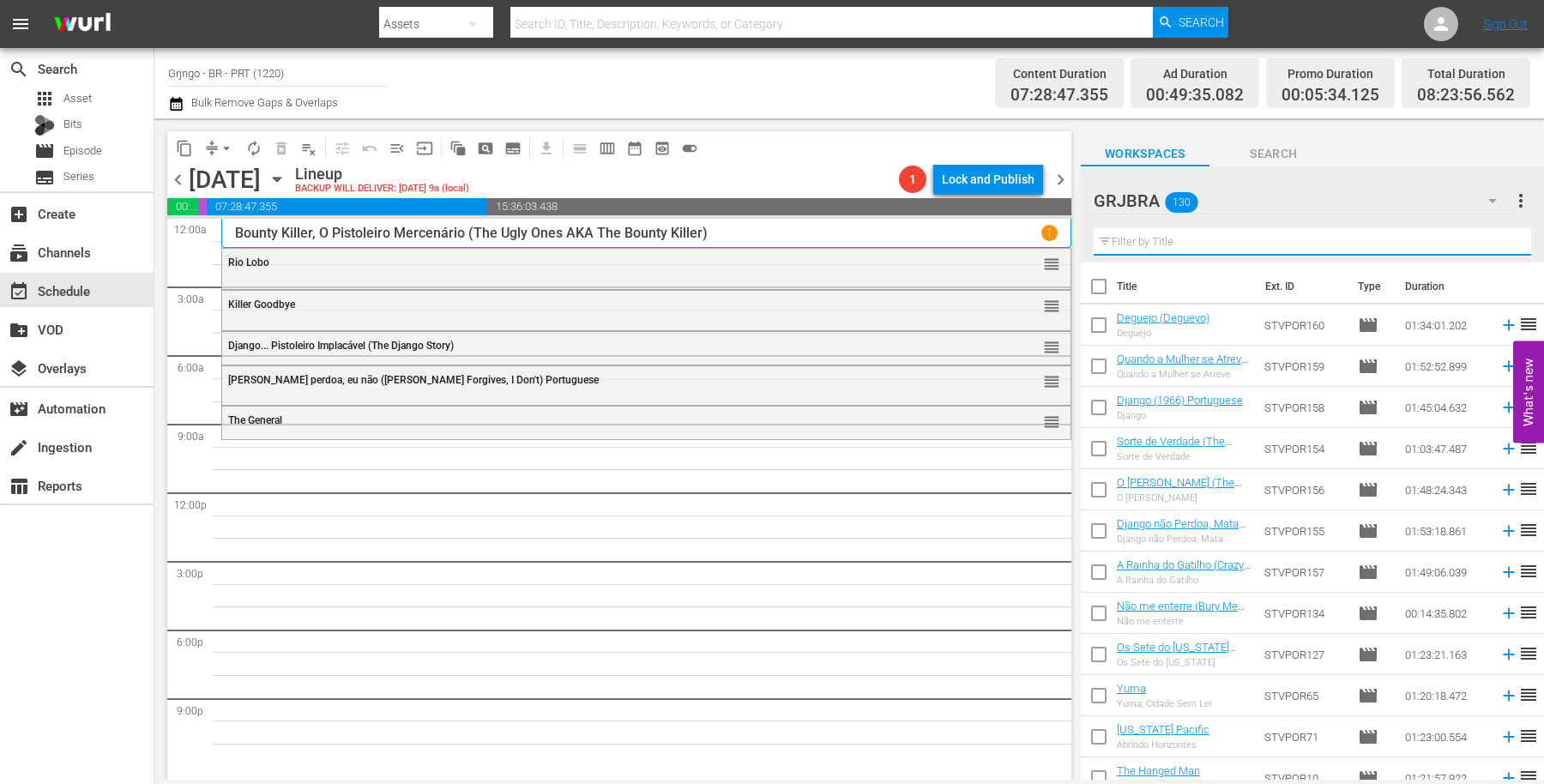
paste input "Resistência Heróica (Only the Valiant)"
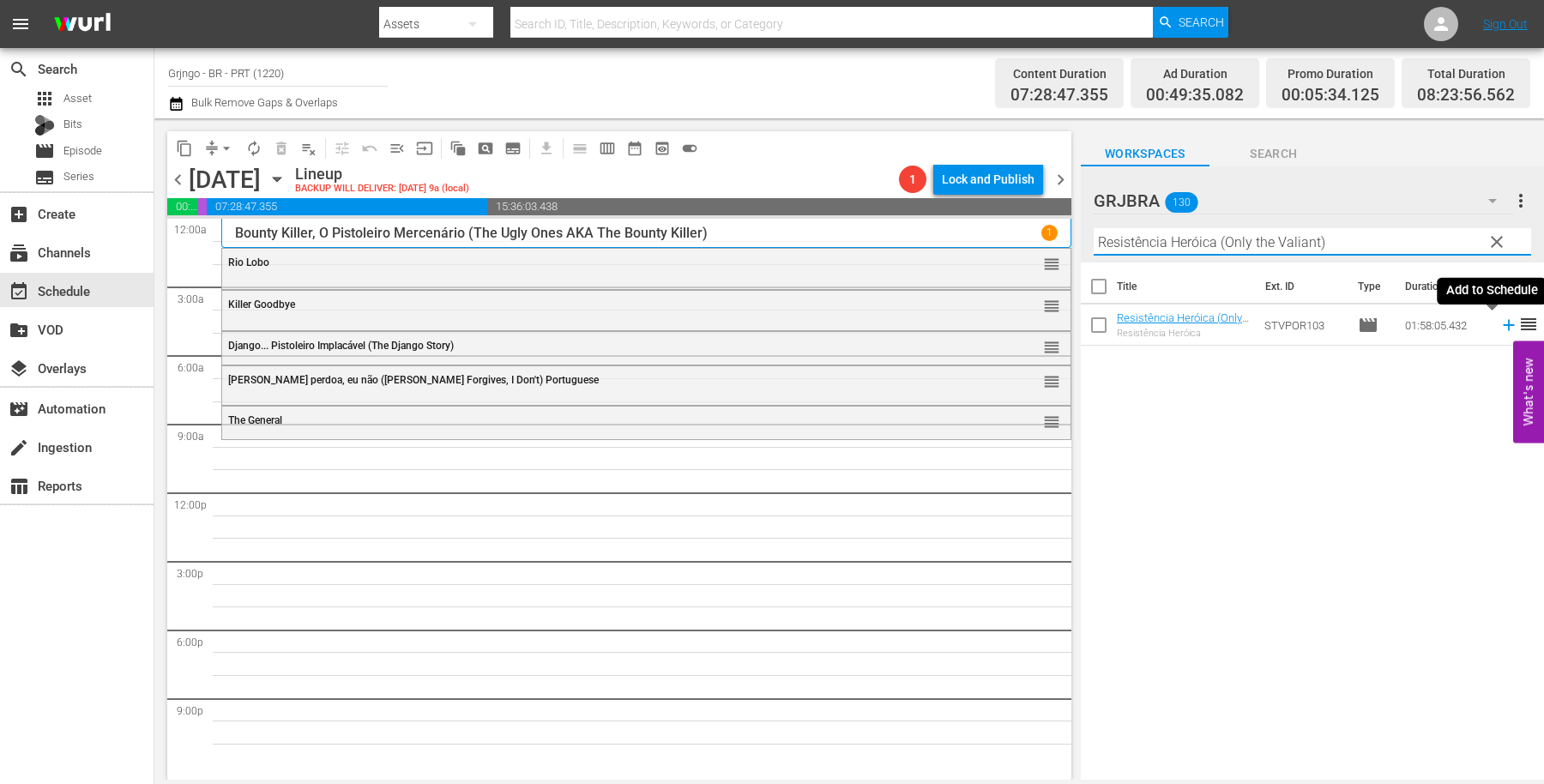
type input "Resistência Heróica (Only the Valiant)"
click at [1500, 321] on icon at bounding box center [1509, 324] width 19 height 19
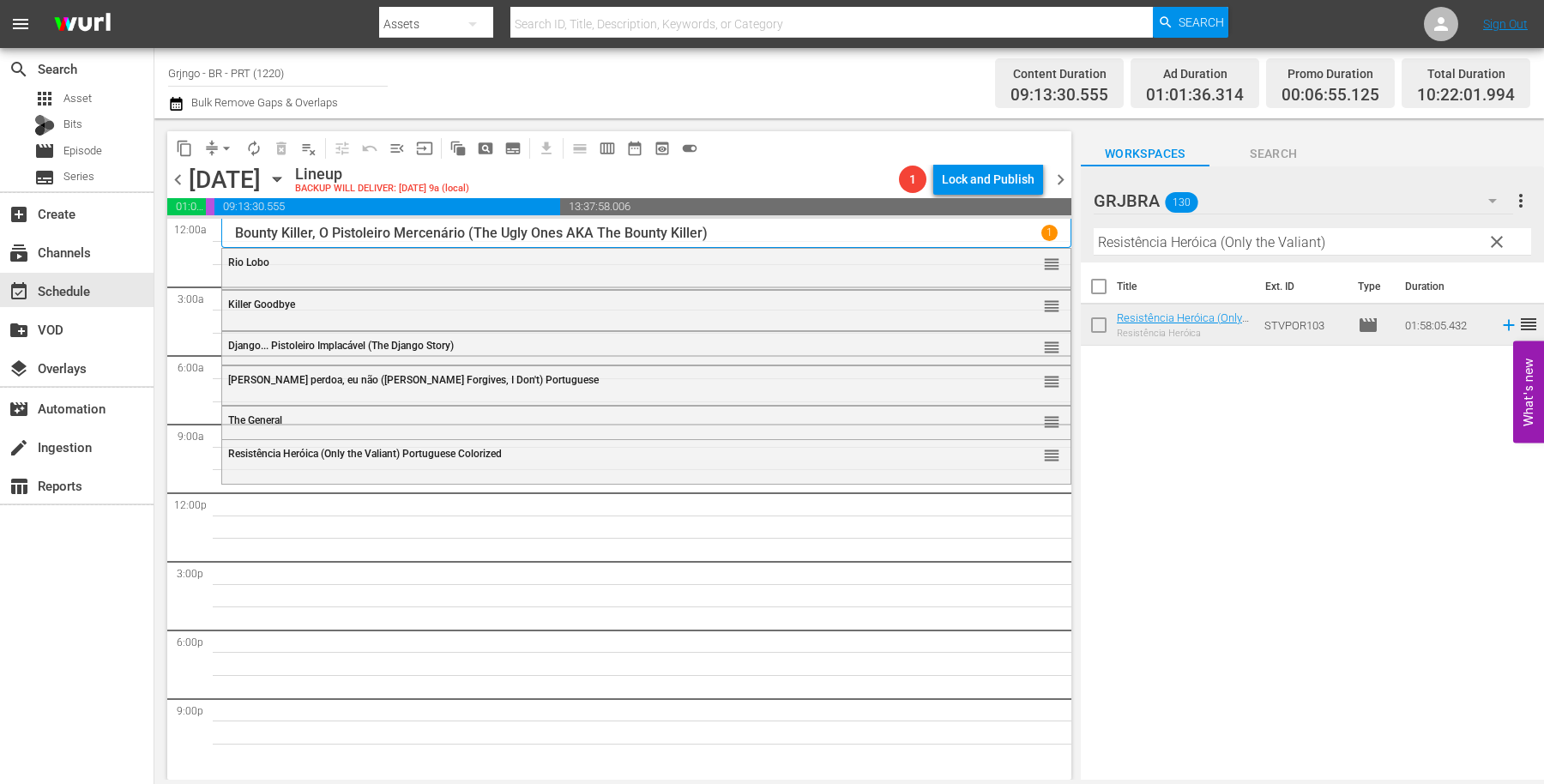
click at [1497, 237] on span "clear" at bounding box center [1497, 242] width 21 height 21
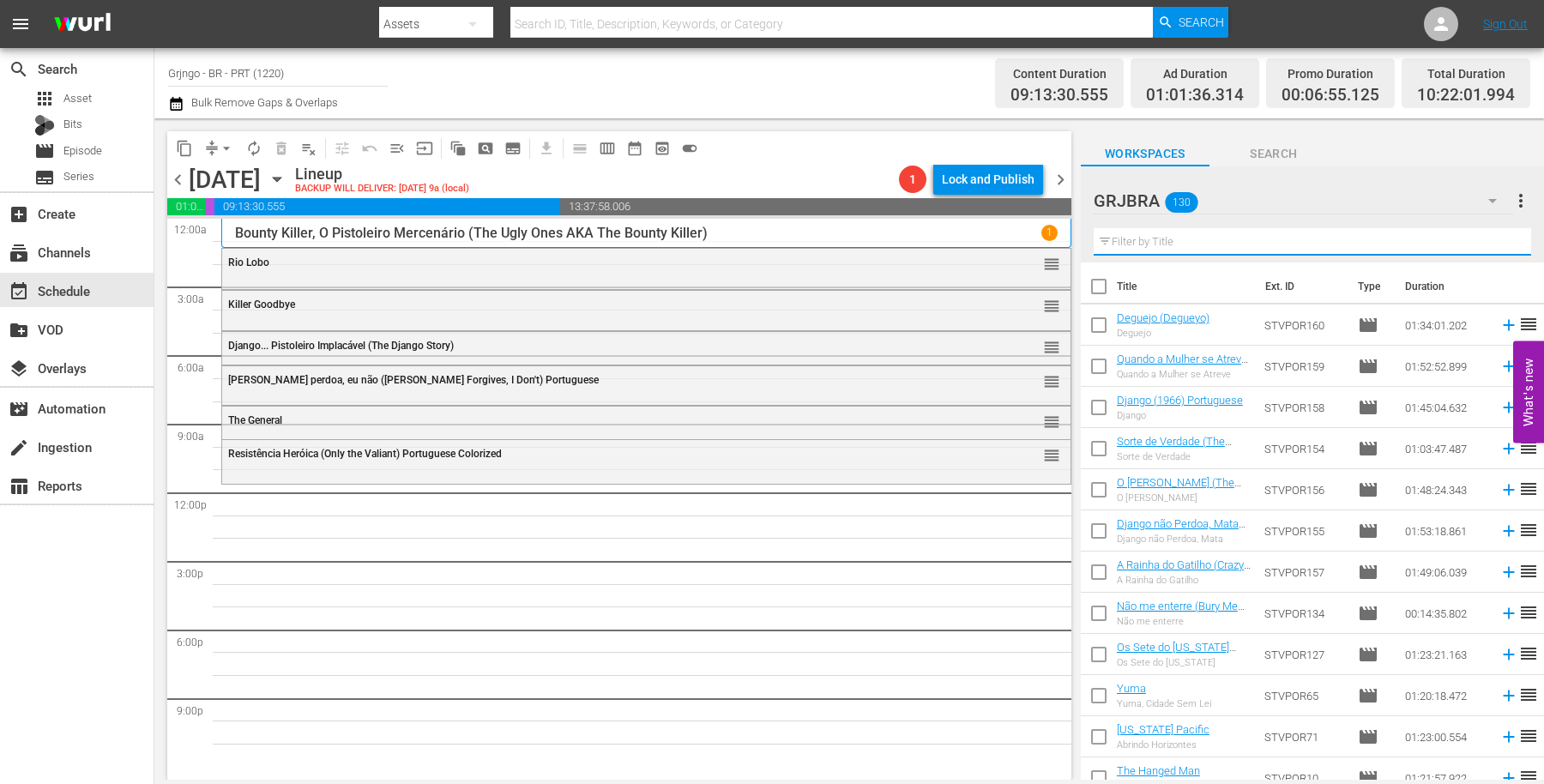
paste input "O Último dos Moicanos"
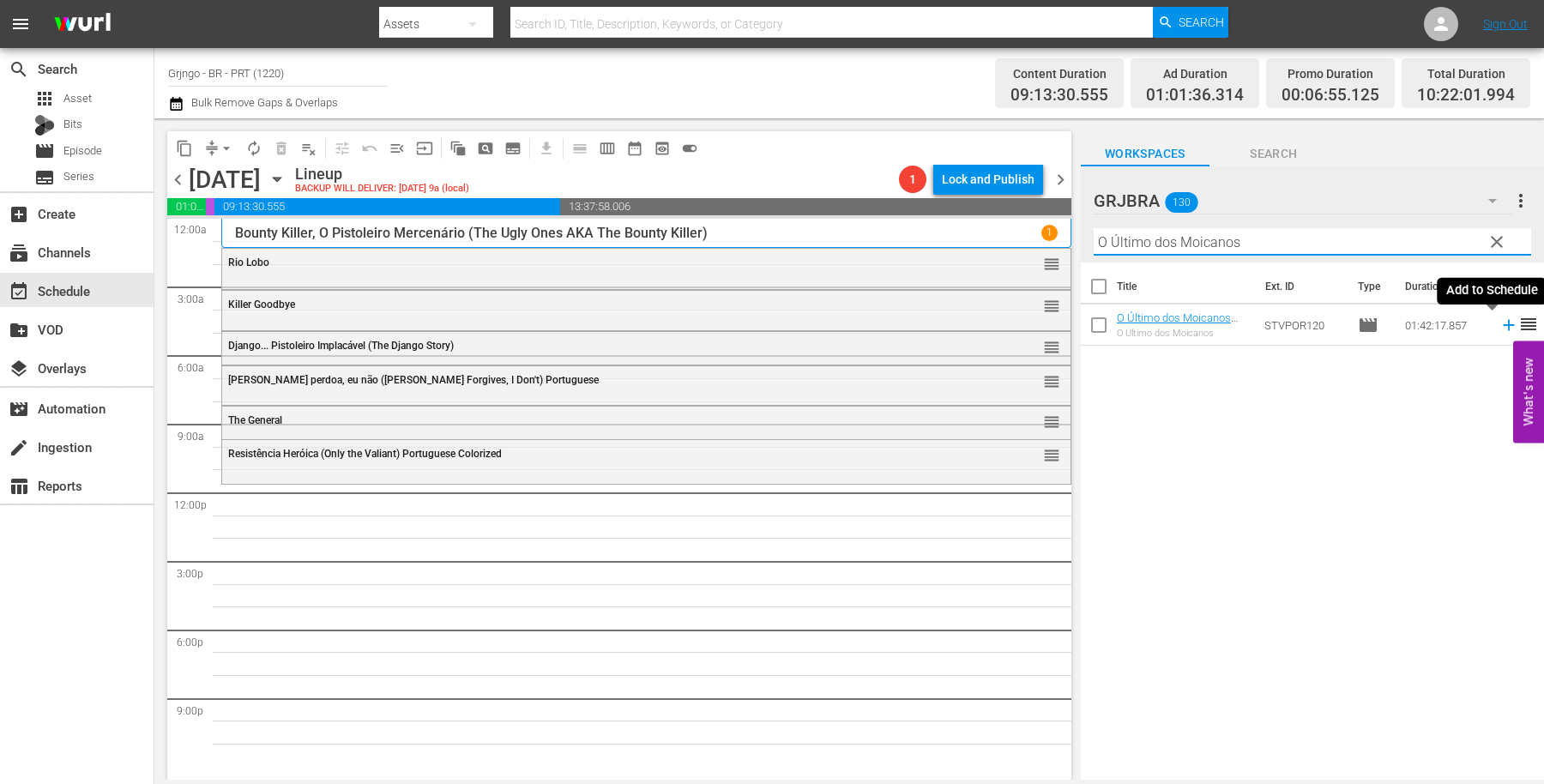
type input "O Último dos Moicanos"
click at [1503, 323] on icon at bounding box center [1509, 325] width 11 height 11
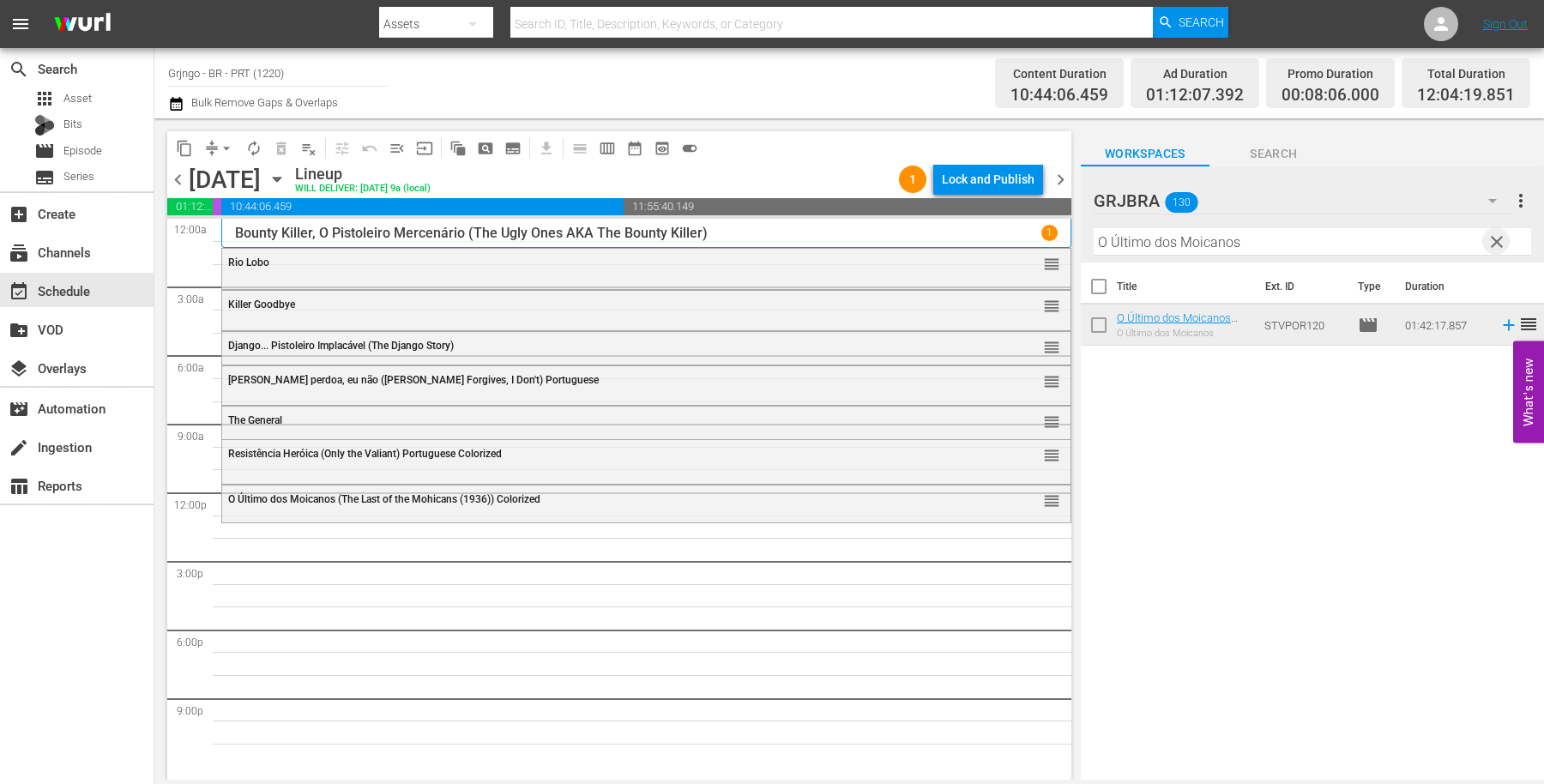
drag, startPoint x: 1500, startPoint y: 237, endPoint x: 1207, endPoint y: 244, distance: 293.1
click at [1500, 237] on span "clear" at bounding box center [1497, 242] width 21 height 21
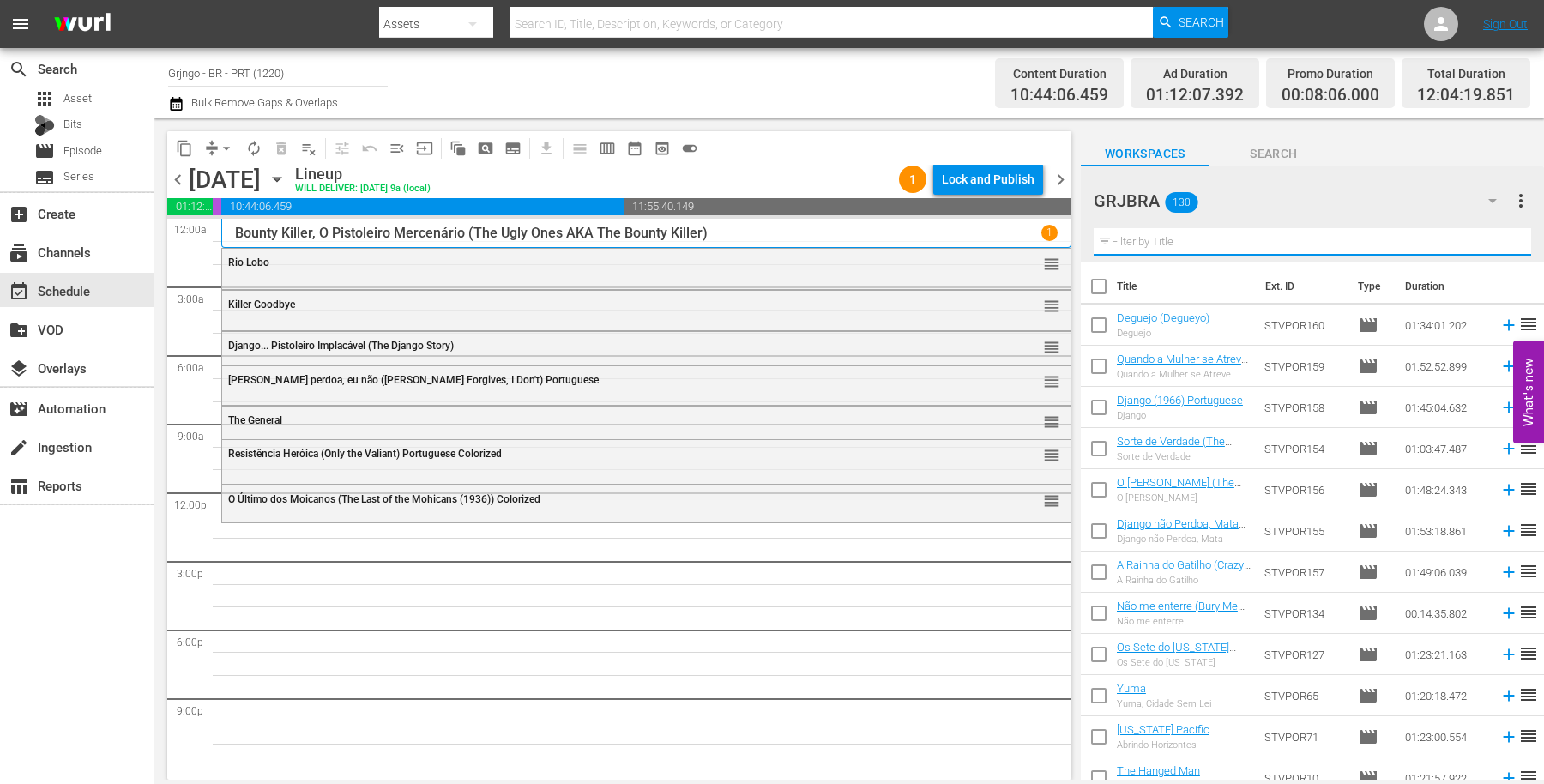
paste input "Um Dolar para Matar (Bandidos)"
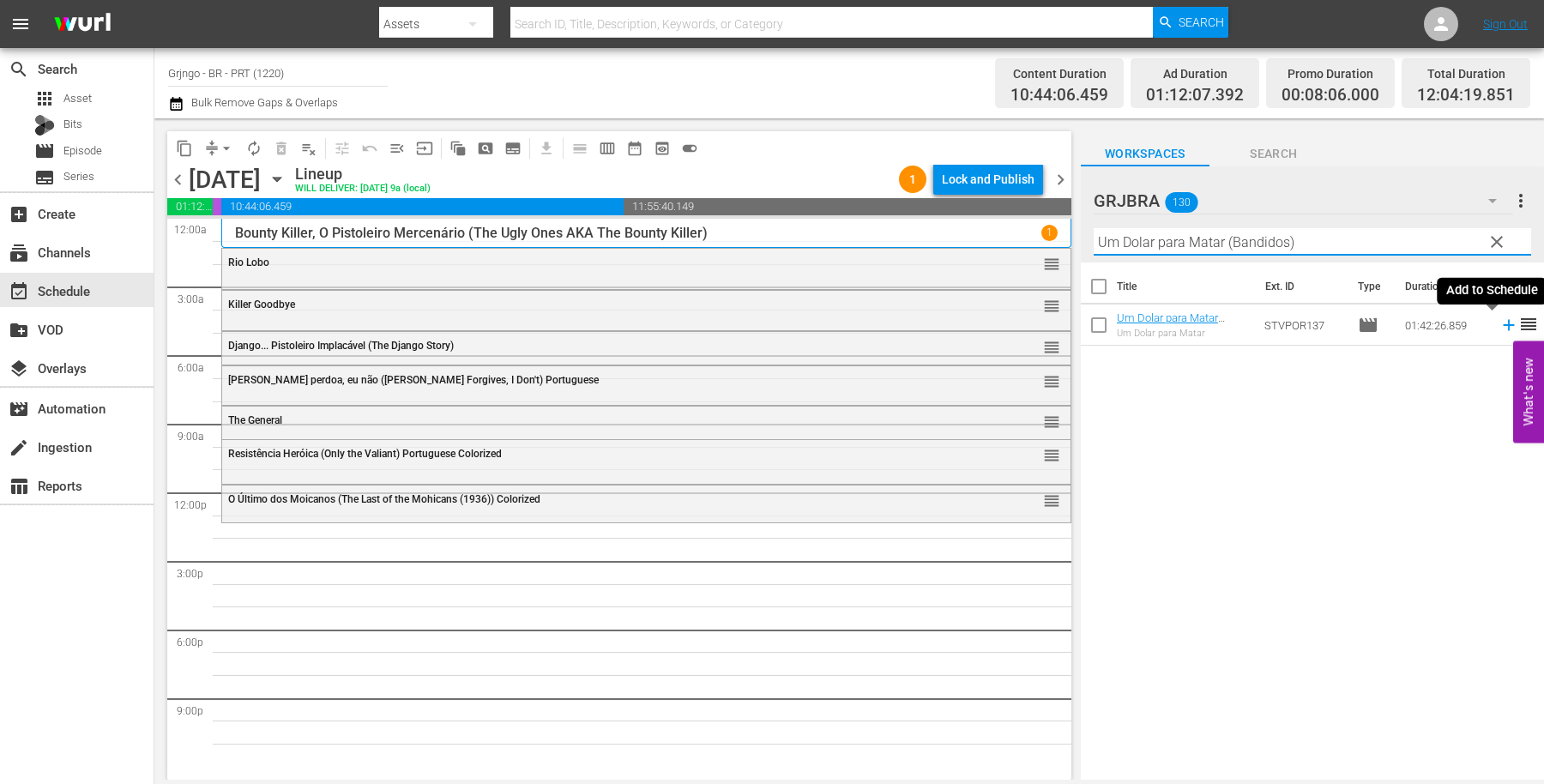
type input "Um Dolar para Matar (Bandidos)"
click at [1503, 326] on icon at bounding box center [1509, 325] width 11 height 11
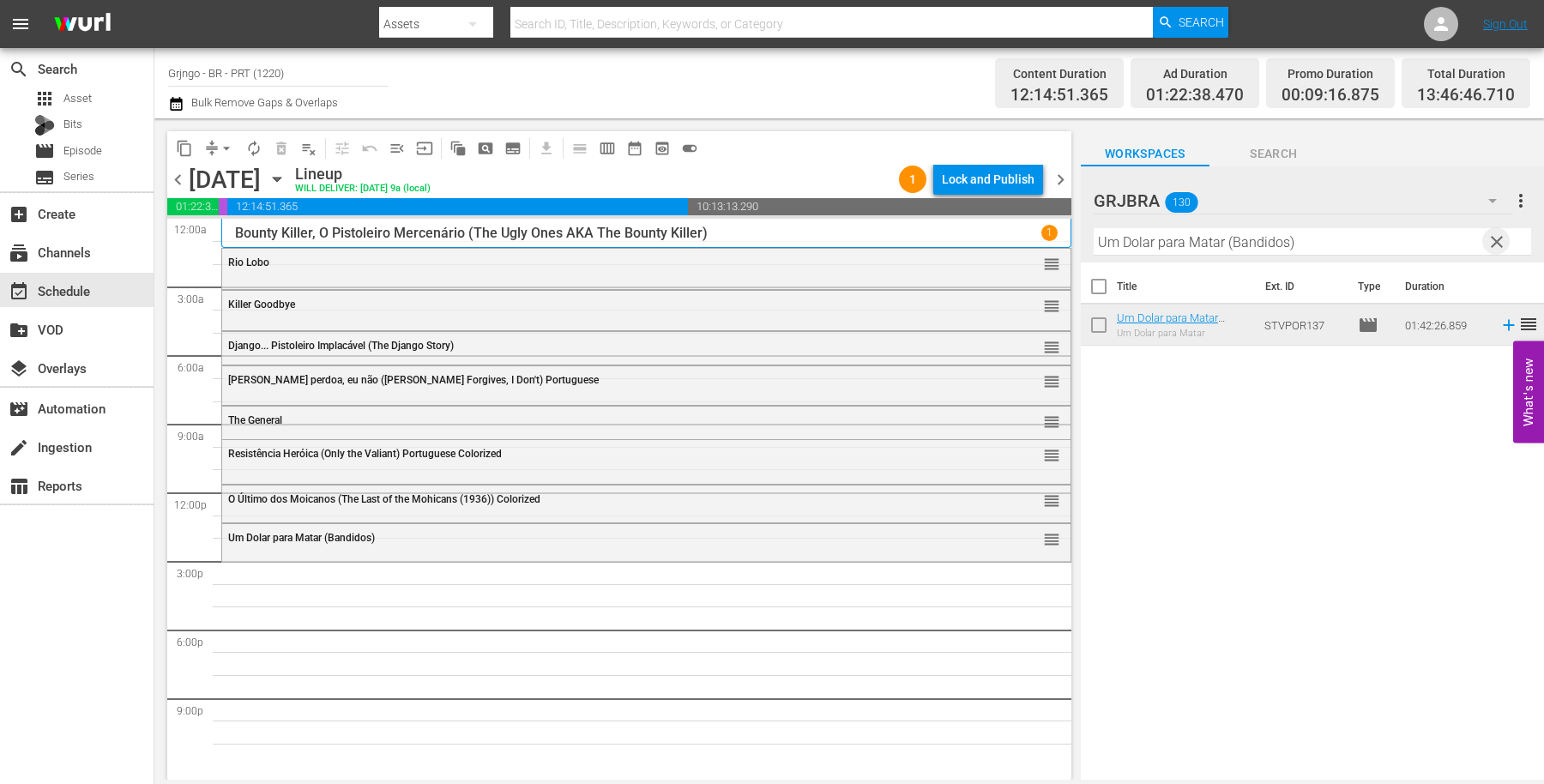
click at [1501, 233] on span "clear" at bounding box center [1497, 242] width 21 height 21
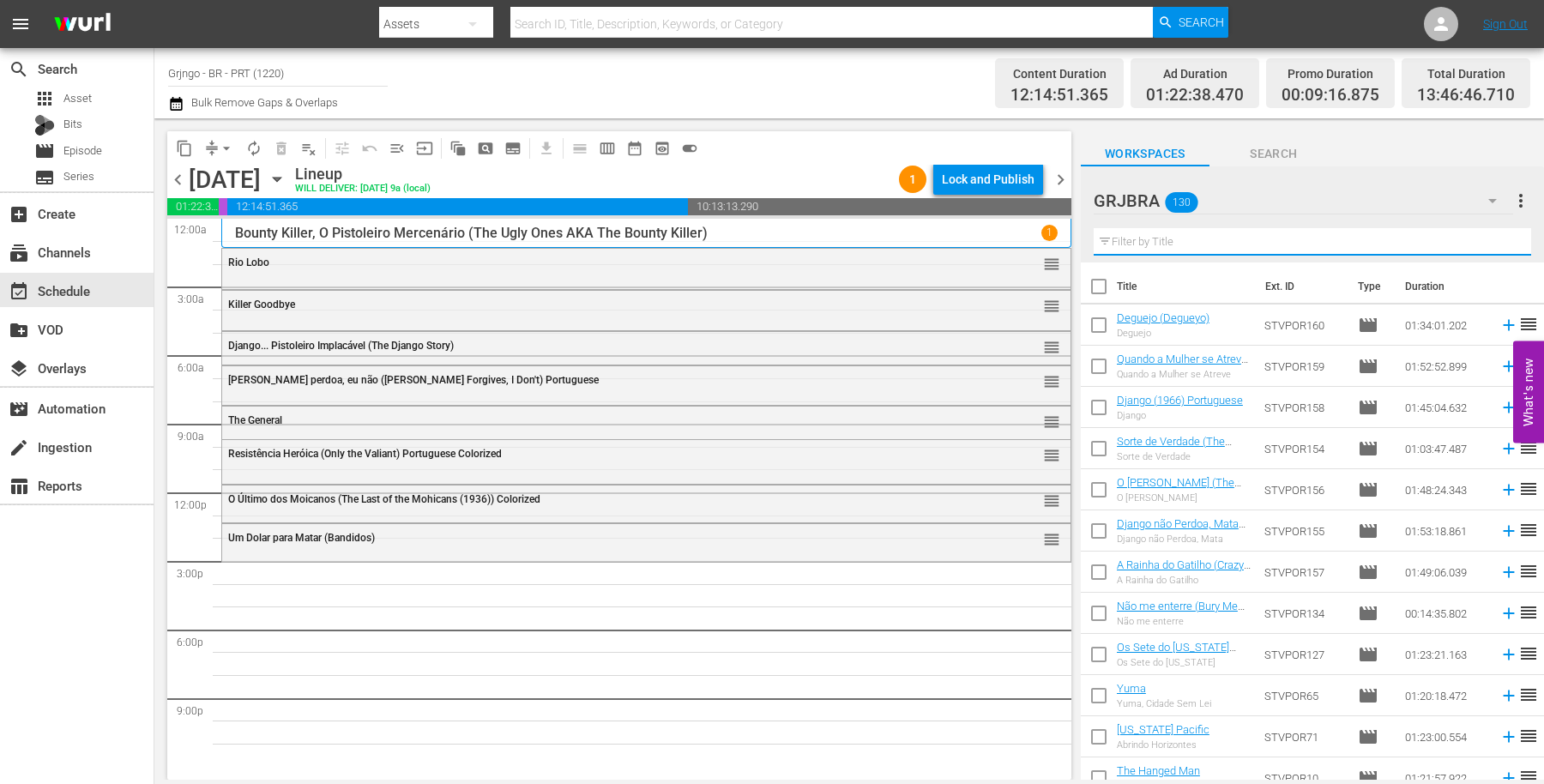
paste input "Sete Pistolas para os MacGregor"
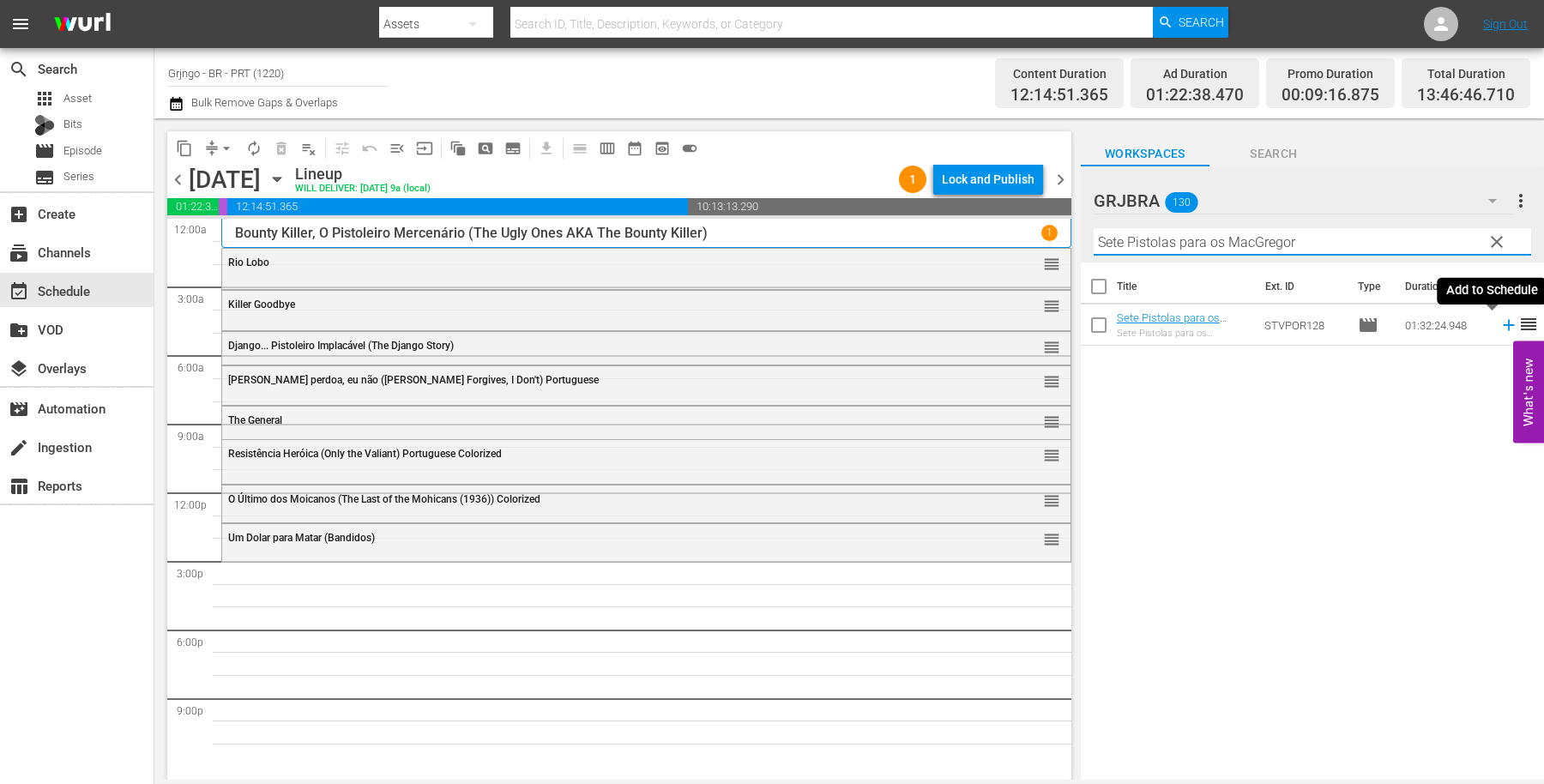
type input "Sete Pistolas para os MacGregor"
click at [1503, 326] on icon at bounding box center [1509, 325] width 11 height 11
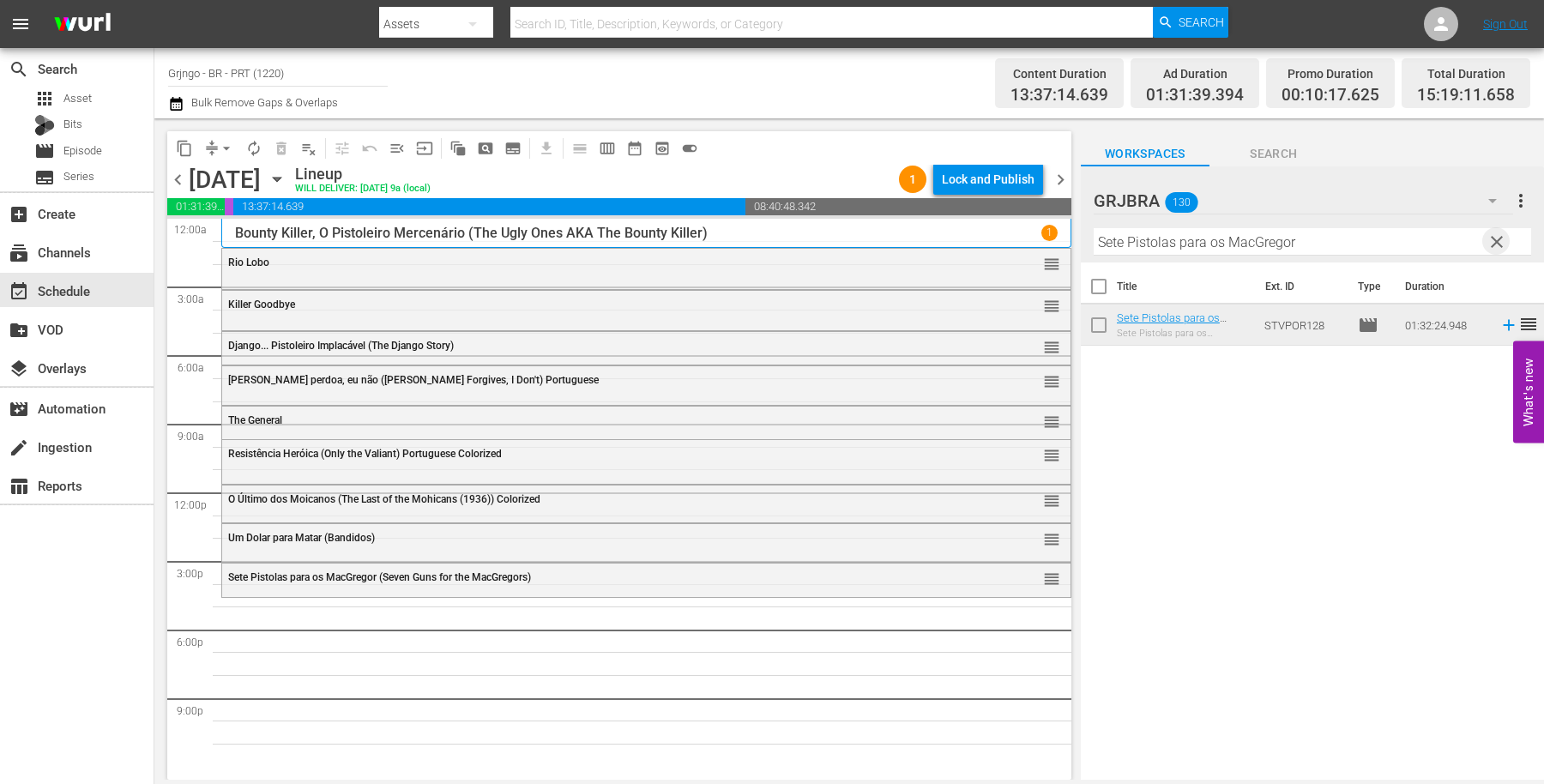
click at [1494, 240] on span "clear" at bounding box center [1497, 242] width 21 height 21
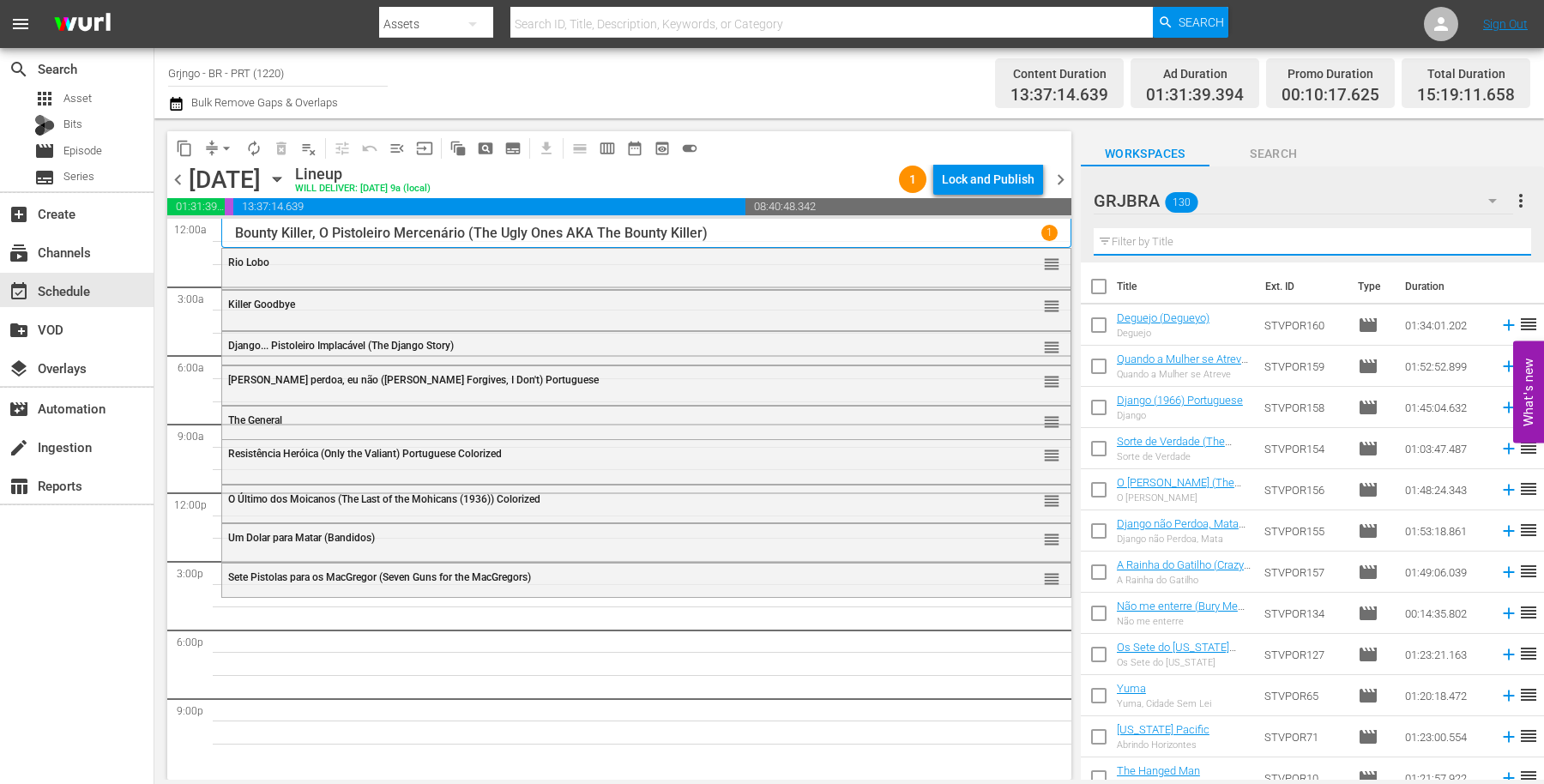
paste input "Abilene Town"
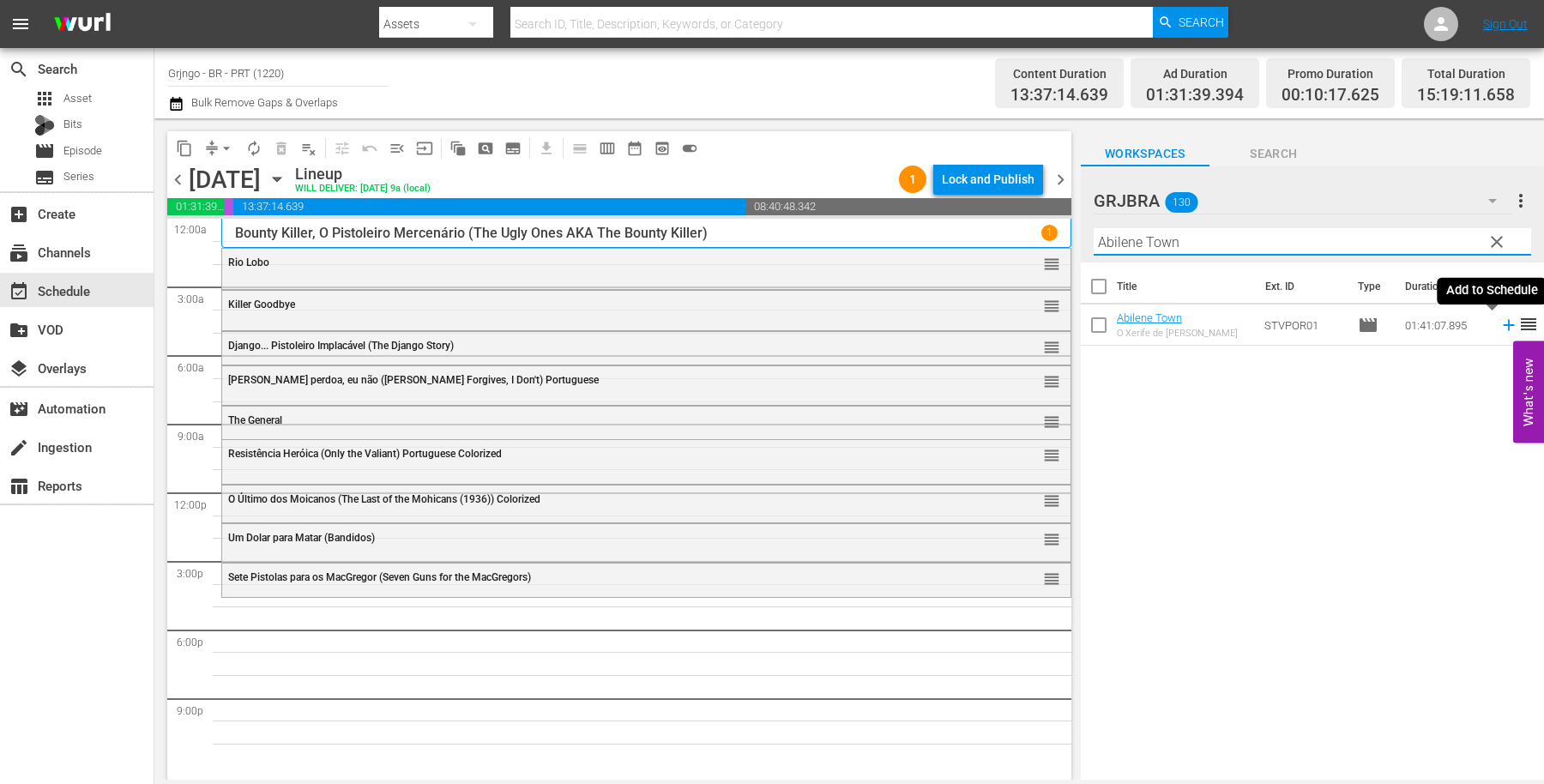
type input "Abilene Town"
click at [1500, 324] on icon at bounding box center [1509, 324] width 19 height 19
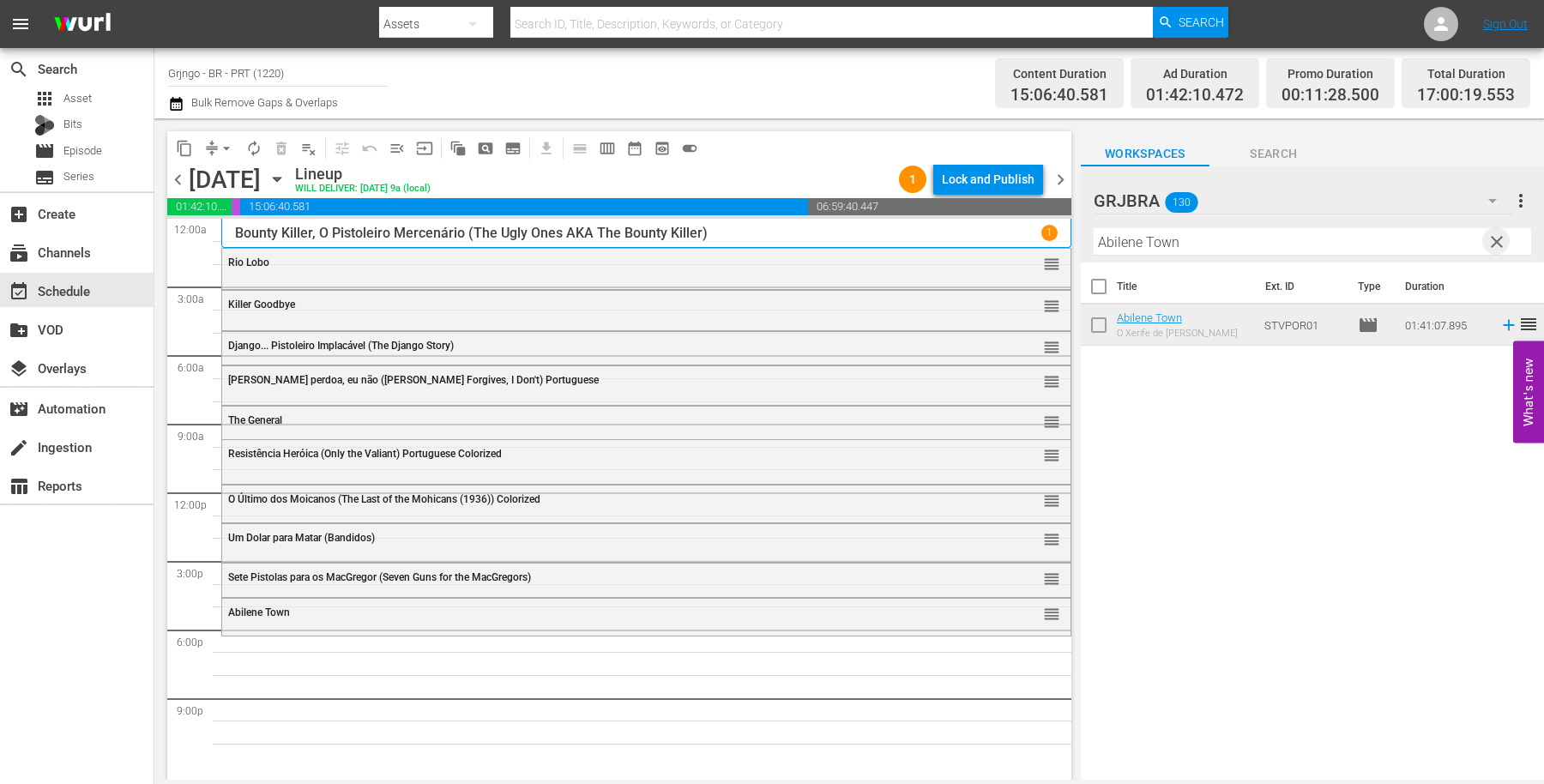
click at [1495, 241] on span "clear" at bounding box center [1497, 242] width 21 height 21
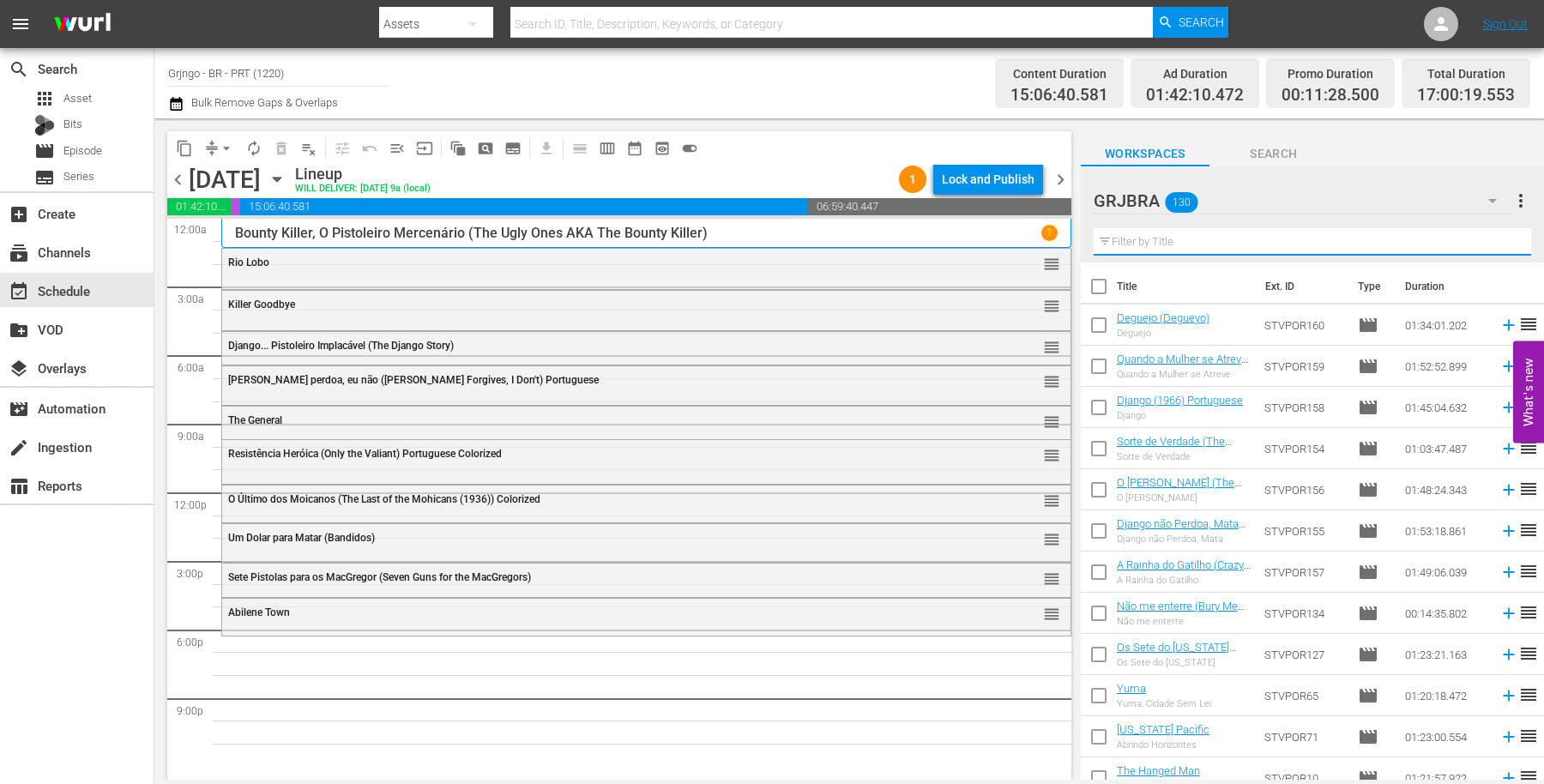
click at [1212, 241] on input "text" at bounding box center [1313, 242] width 438 height 27
paste input "The Return of [PERSON_NAME]"
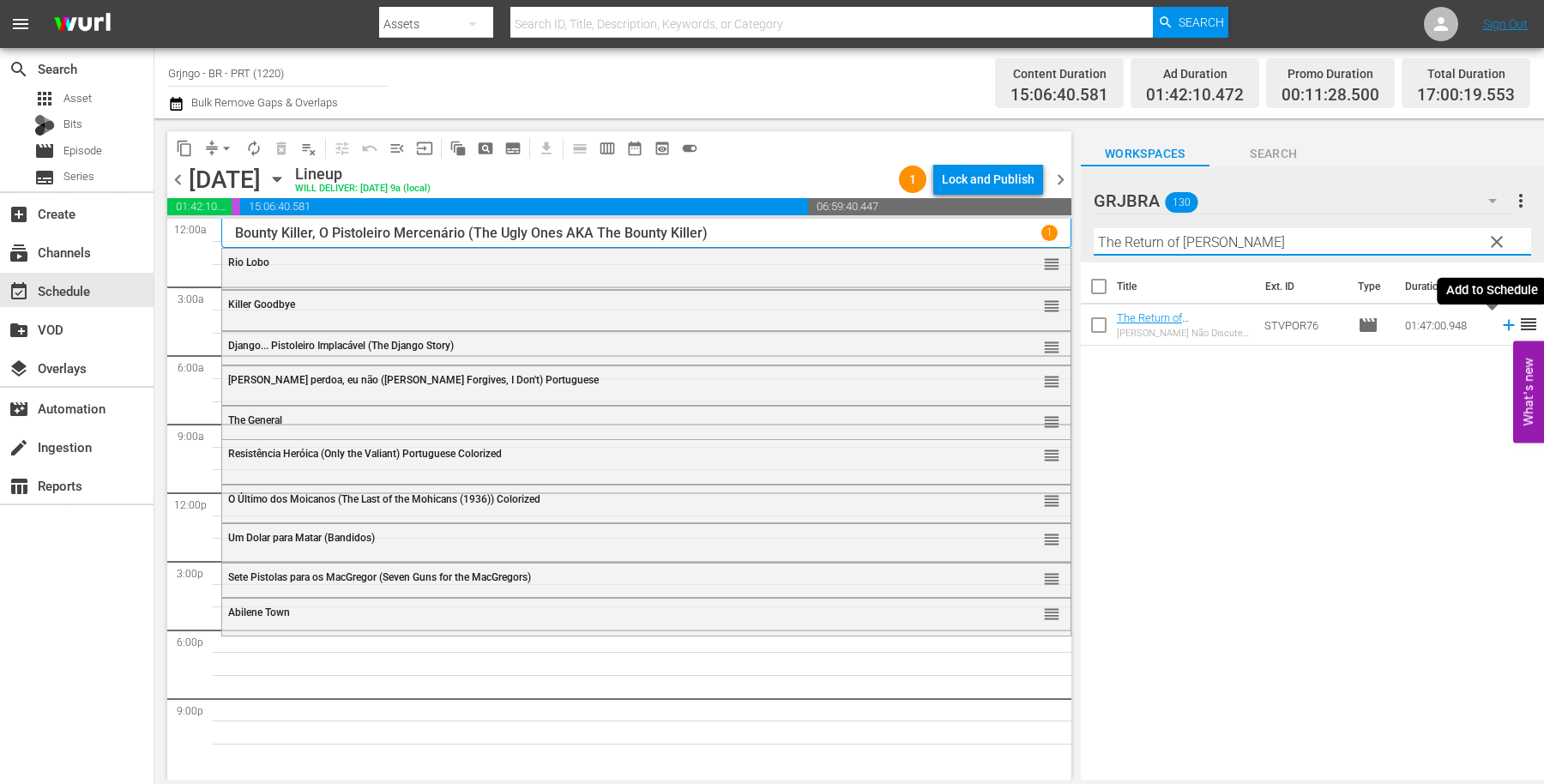
type input "The Return of [PERSON_NAME]"
click at [1500, 323] on icon at bounding box center [1509, 324] width 19 height 19
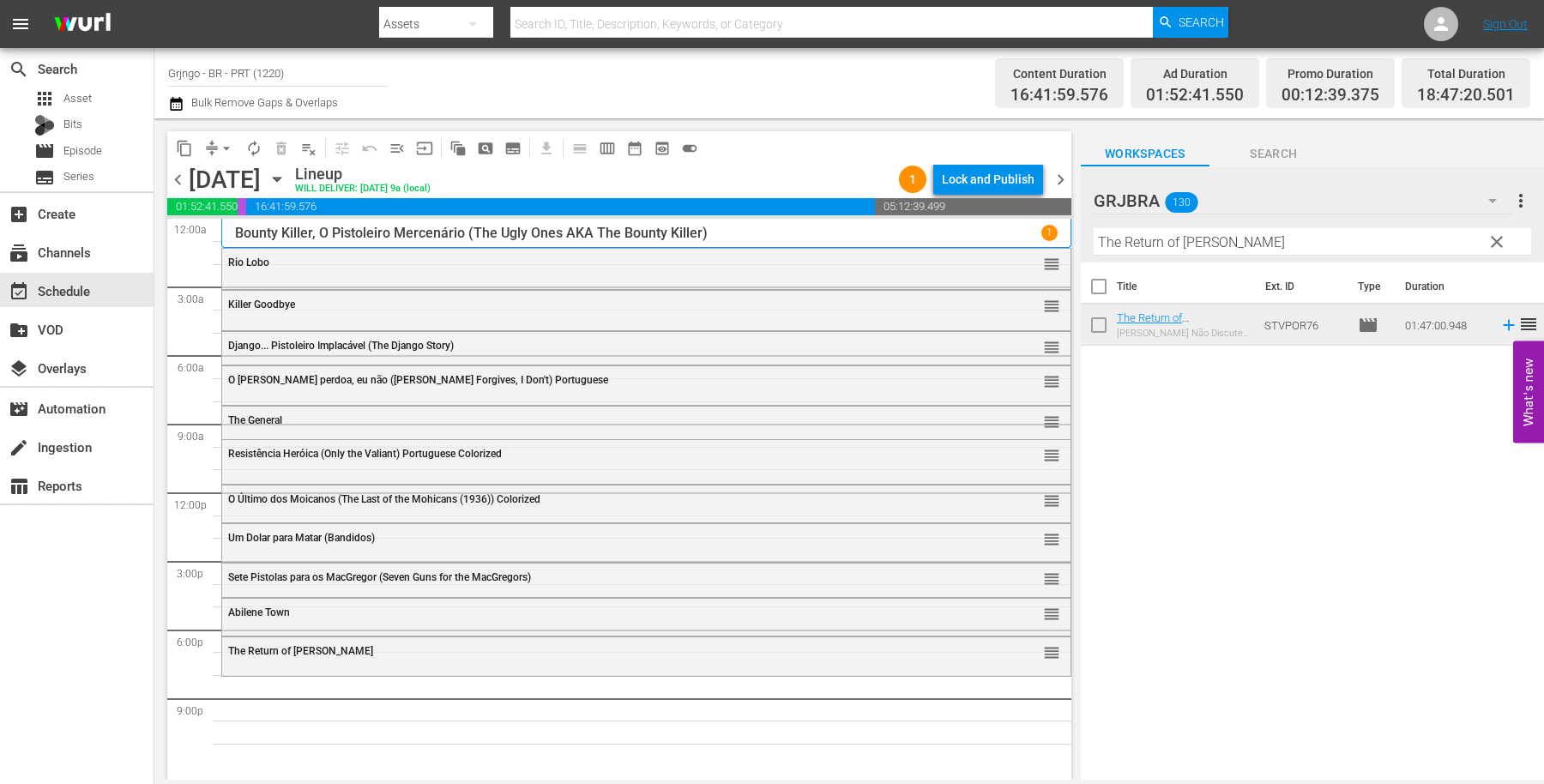
click at [1493, 236] on span "clear" at bounding box center [1497, 242] width 21 height 21
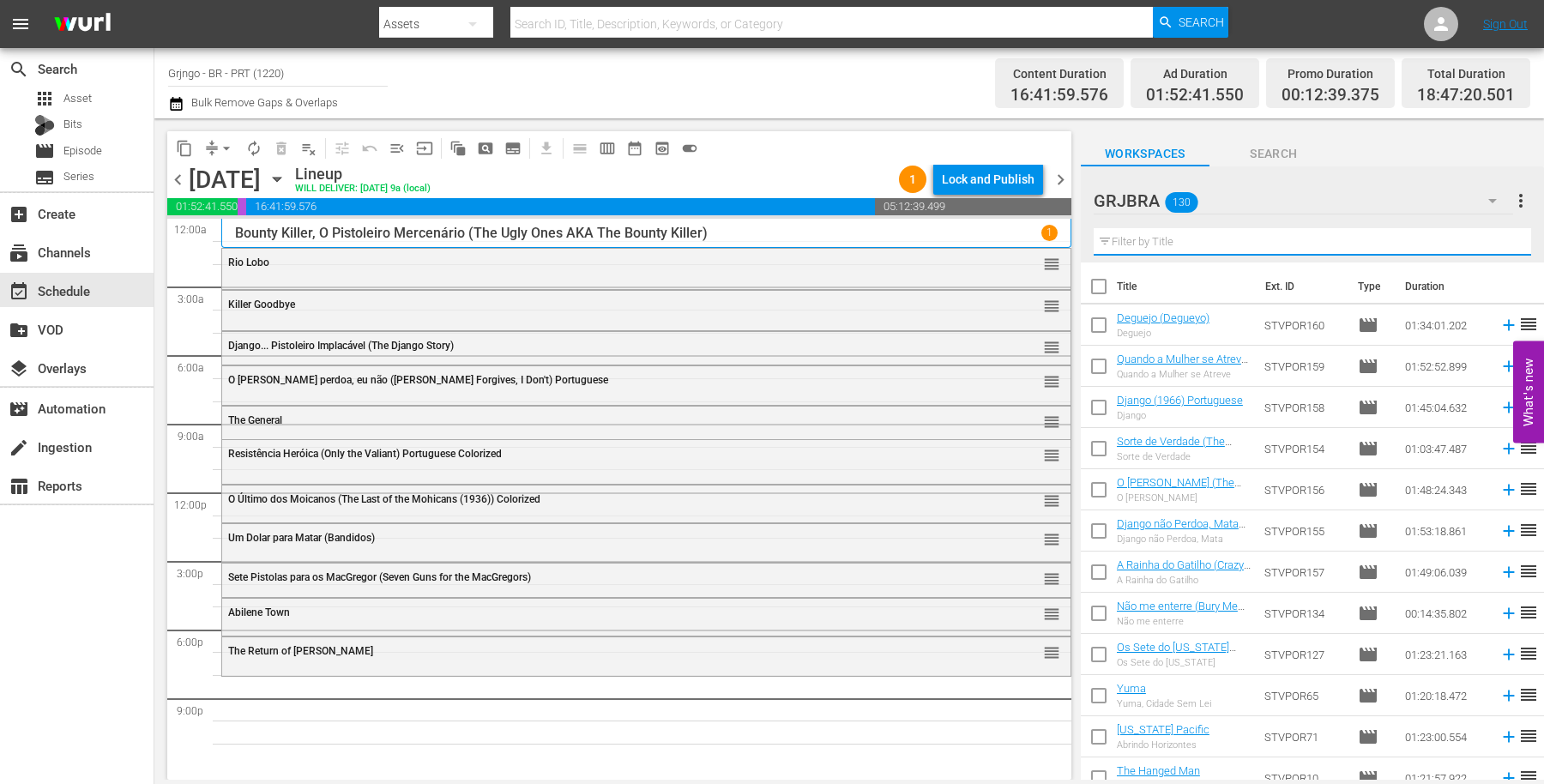
paste input "Django (1966) Portuguese"
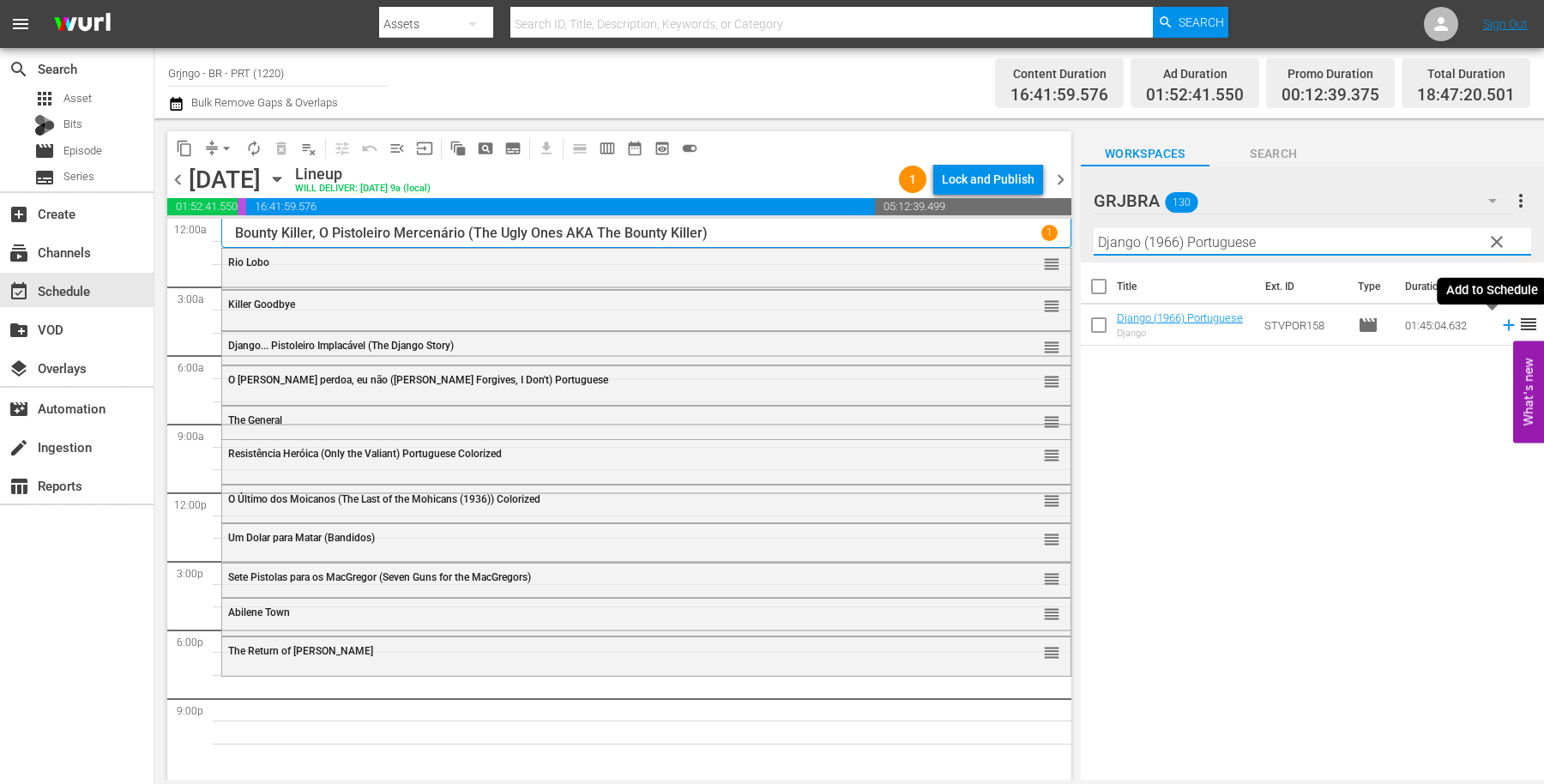
type input "Django (1966) Portuguese"
click at [1503, 325] on icon at bounding box center [1509, 325] width 11 height 11
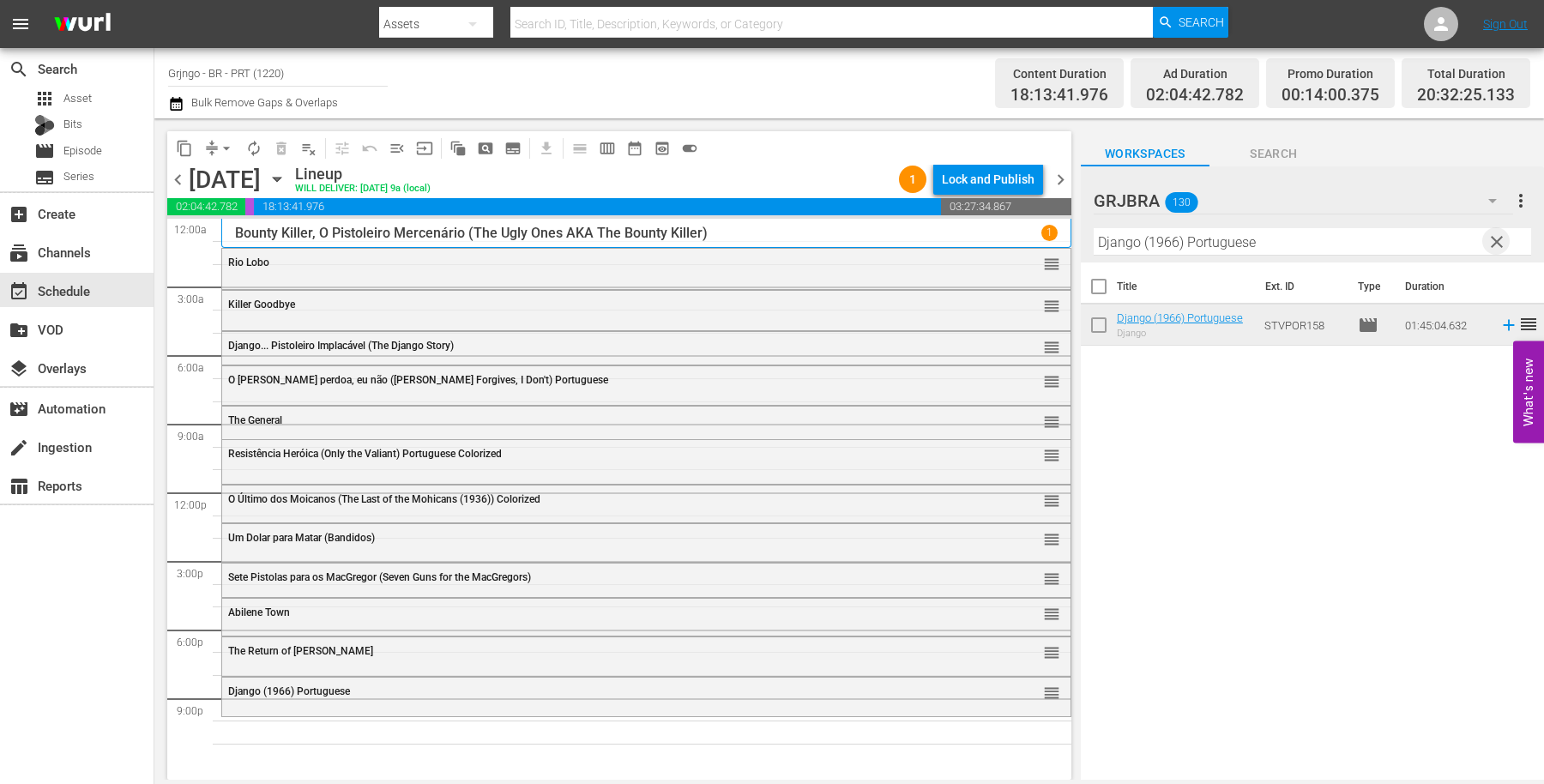
click at [1499, 238] on span "clear" at bounding box center [1497, 242] width 21 height 21
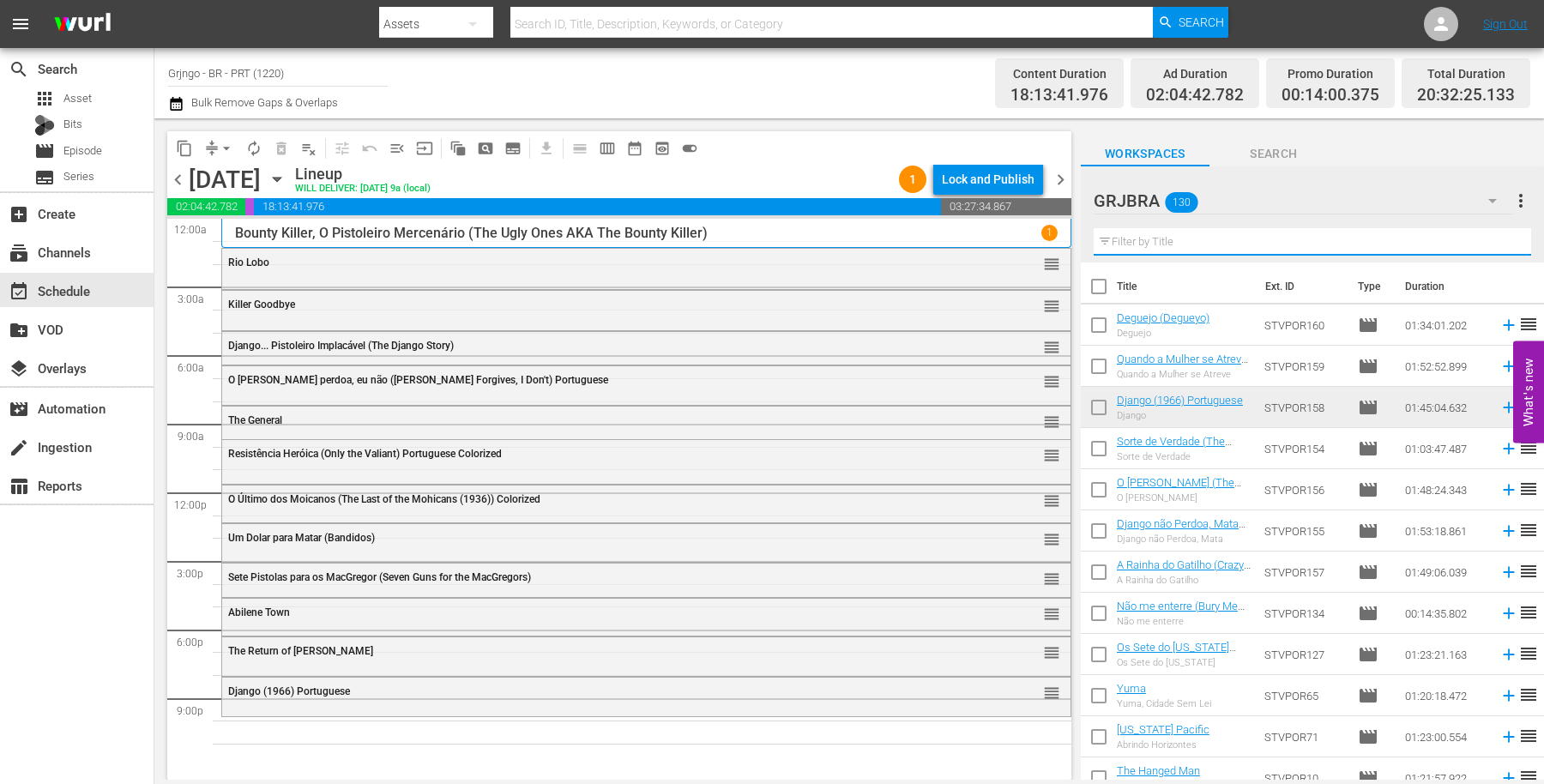
paste input "[US_STATE] Colt Returns"
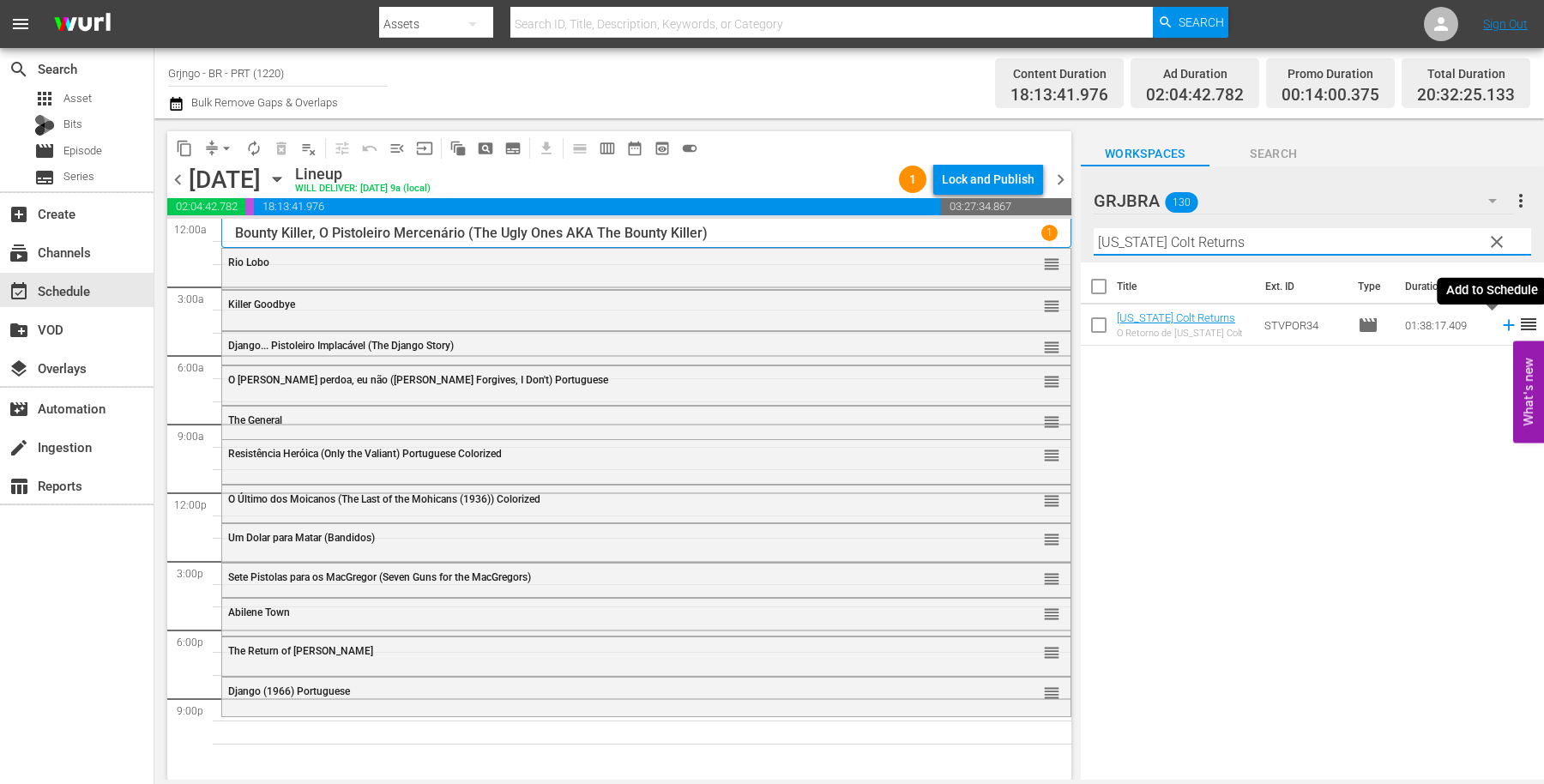
type input "[US_STATE] Colt Returns"
click at [1500, 327] on icon at bounding box center [1509, 324] width 19 height 19
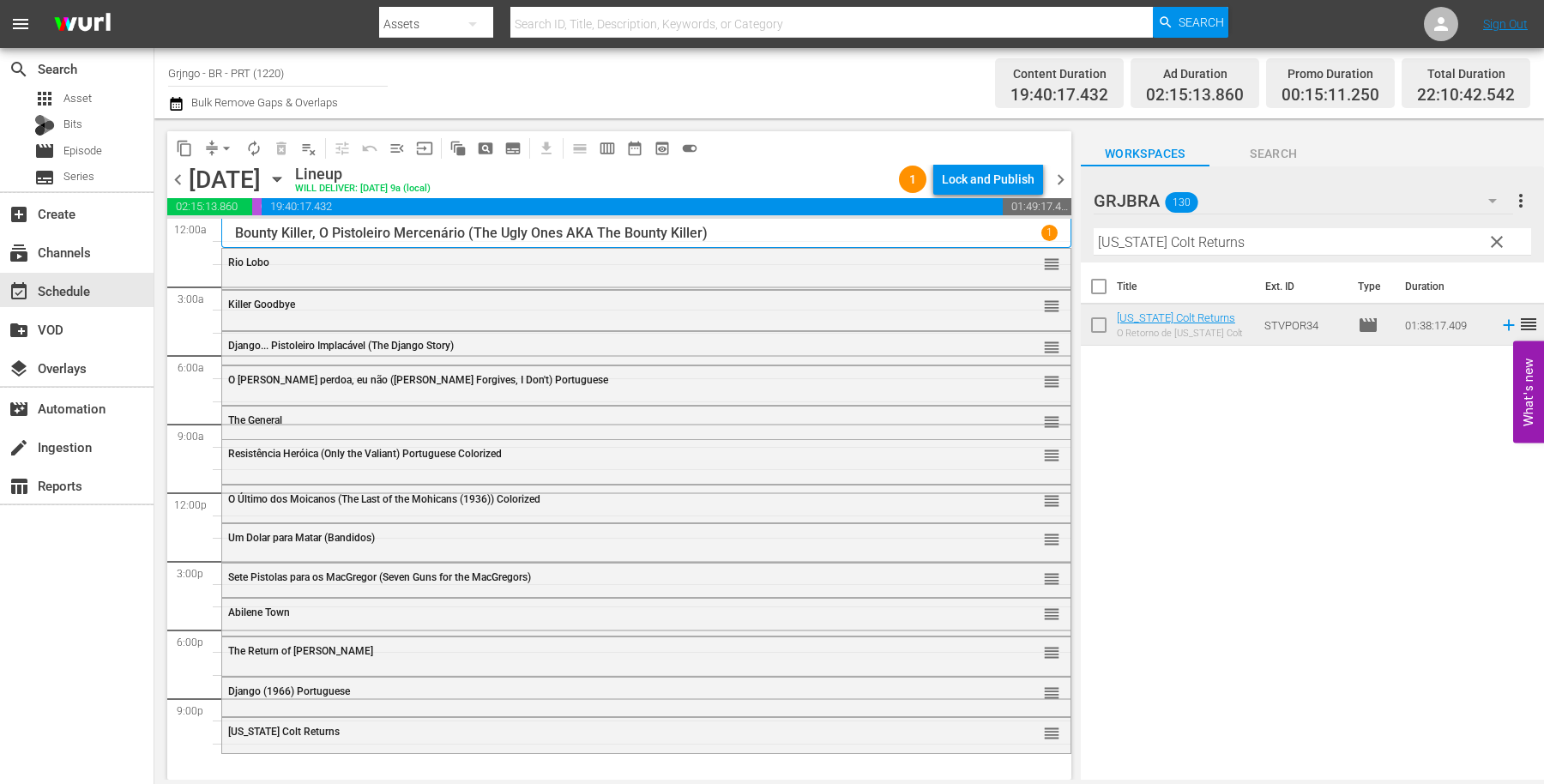
click at [1499, 238] on span "clear" at bounding box center [1497, 242] width 21 height 21
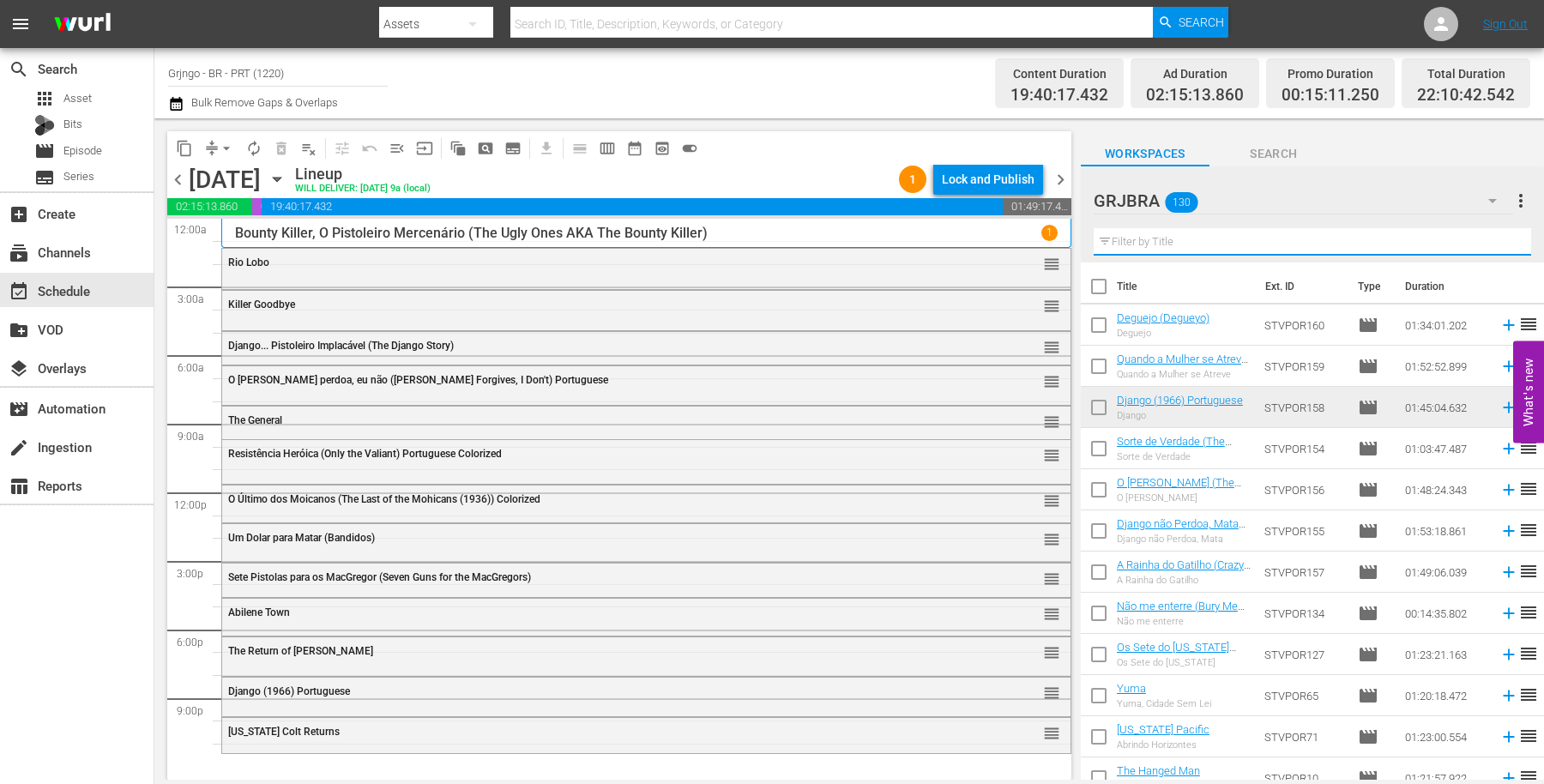
paste input "Rojo, O Implacável"
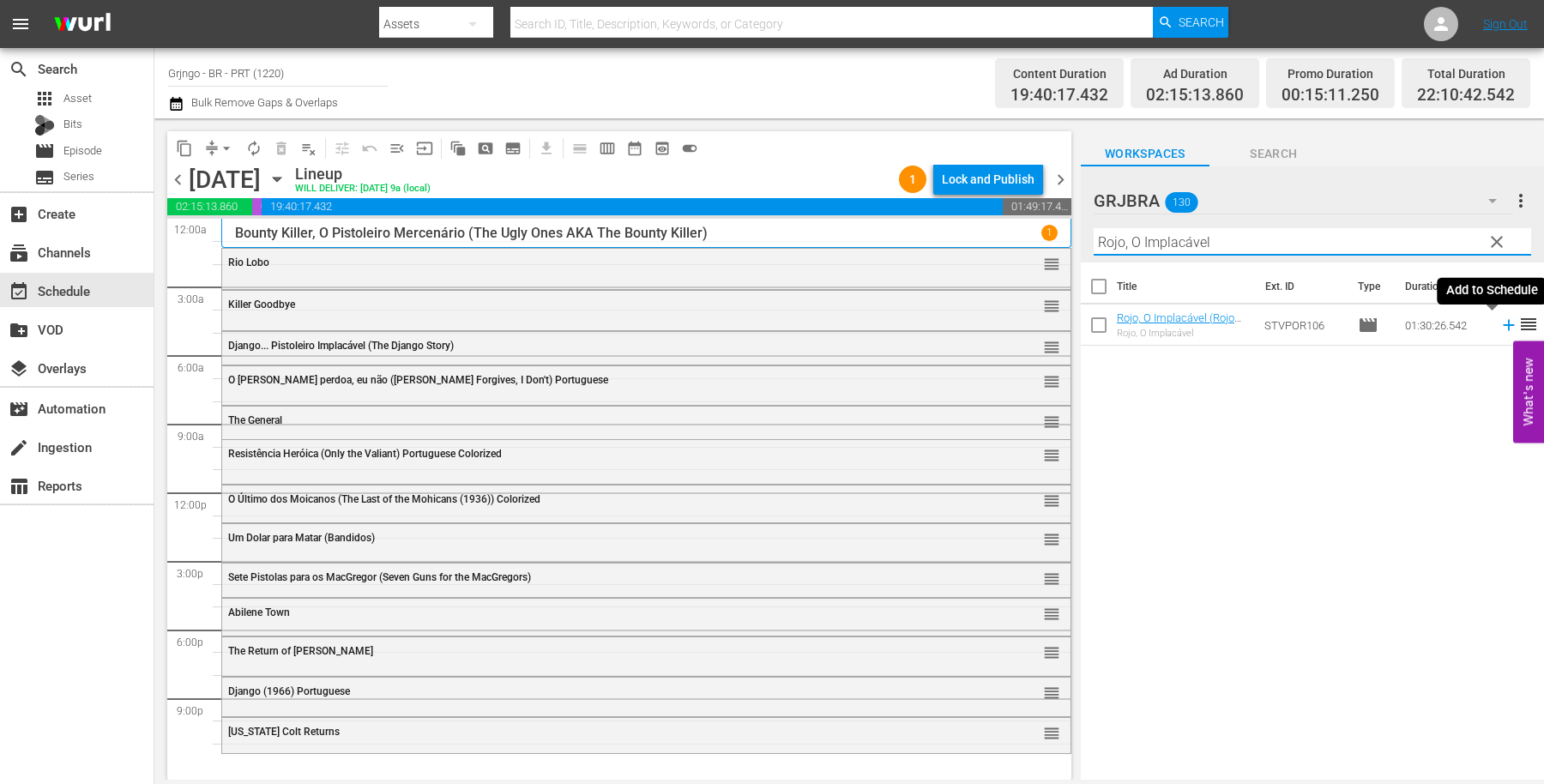
type input "Rojo, O Implacável"
click at [1503, 323] on icon at bounding box center [1509, 325] width 11 height 11
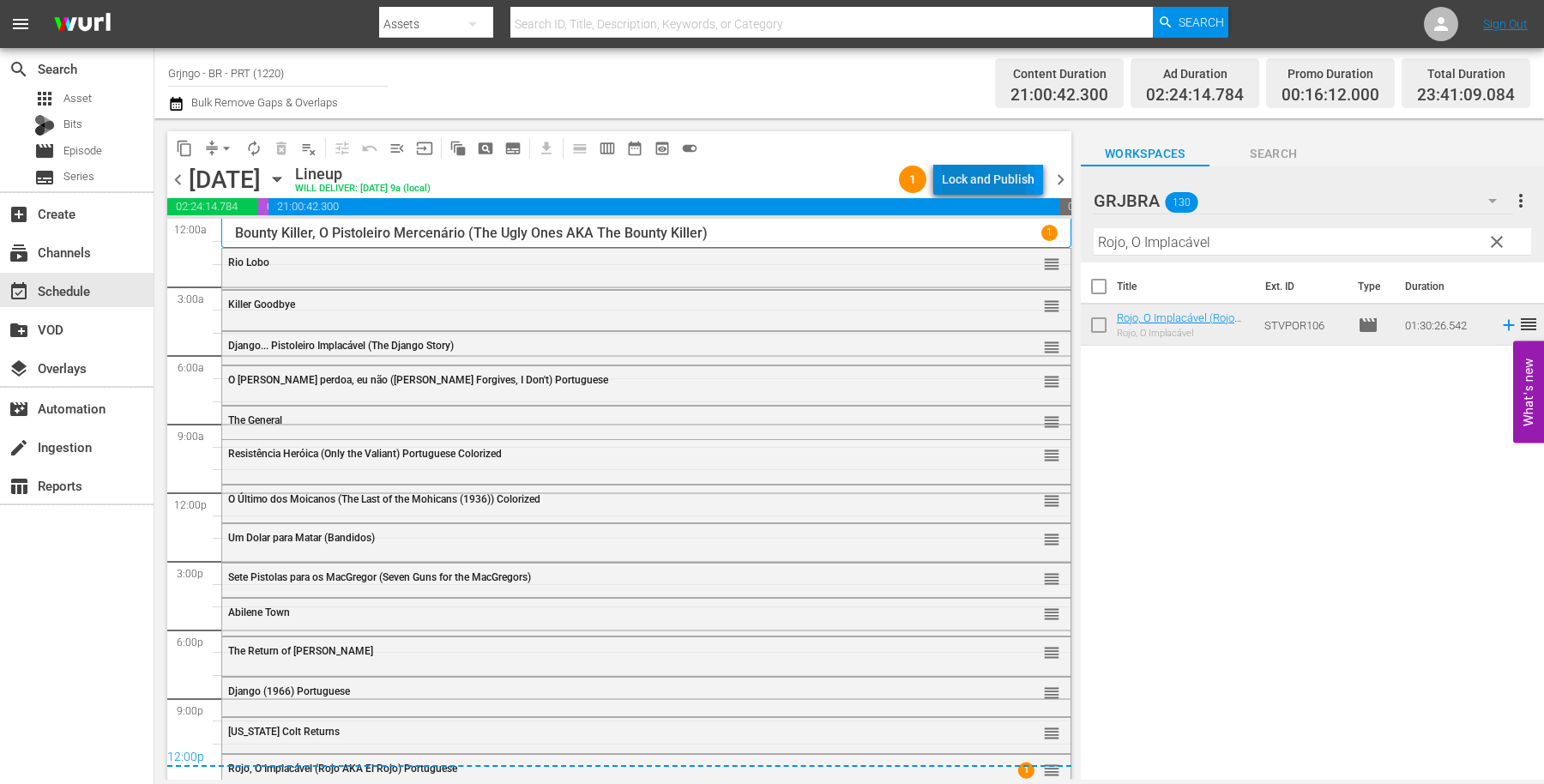
click at [969, 181] on div "Lock and Publish" at bounding box center [988, 179] width 92 height 31
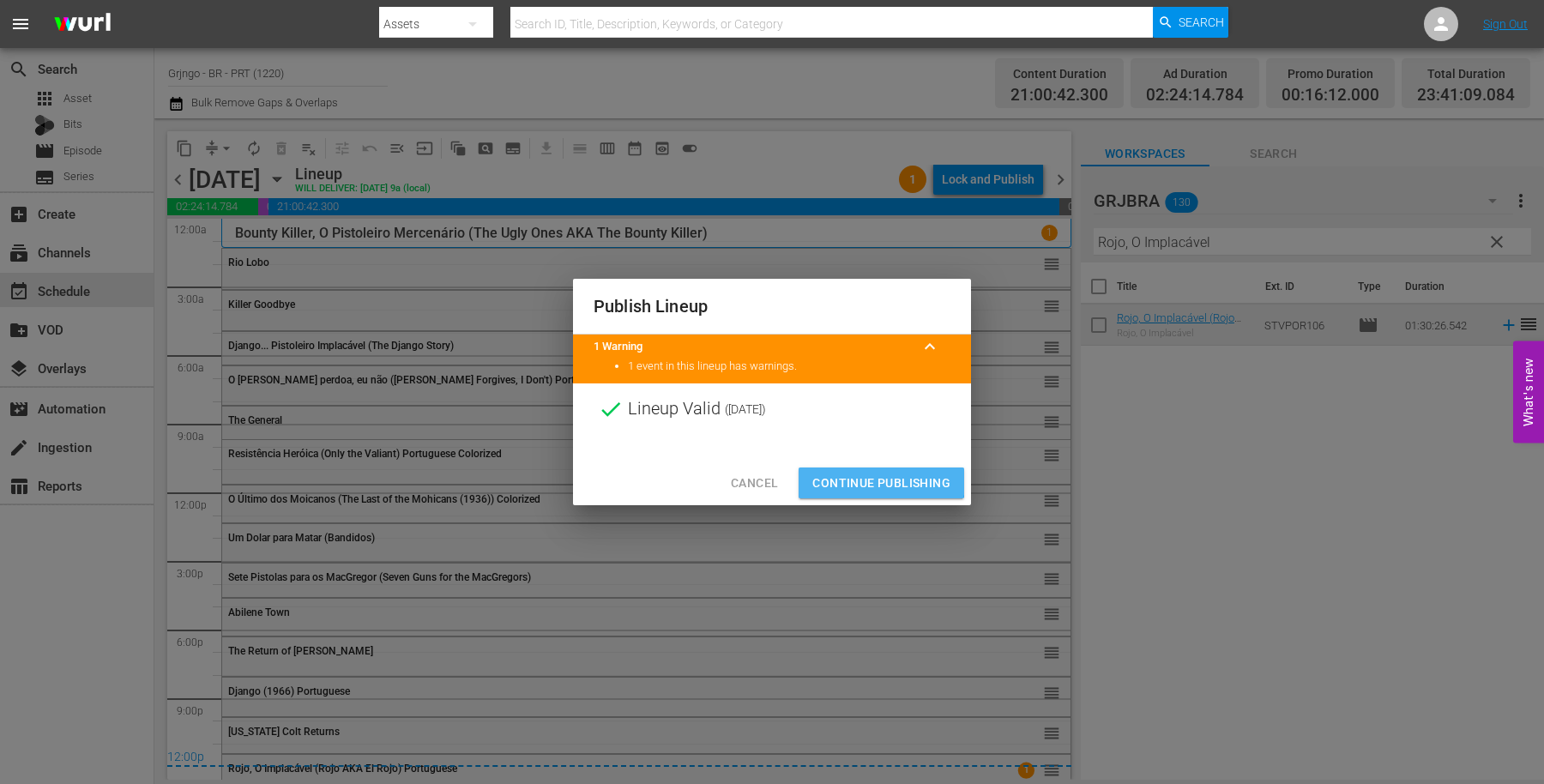
click at [847, 479] on span "Continue Publishing" at bounding box center [881, 483] width 138 height 22
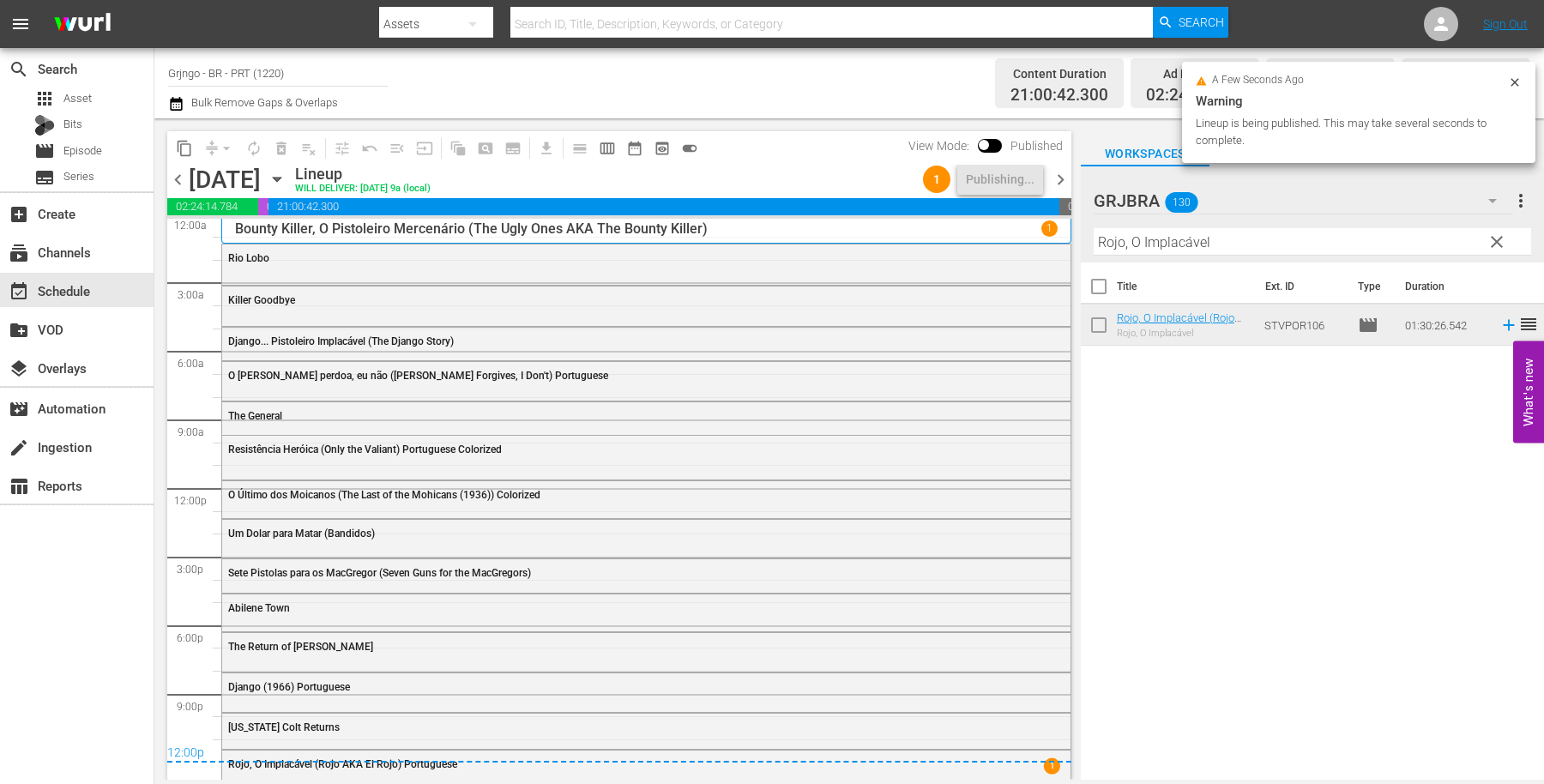
scroll to position [8, 0]
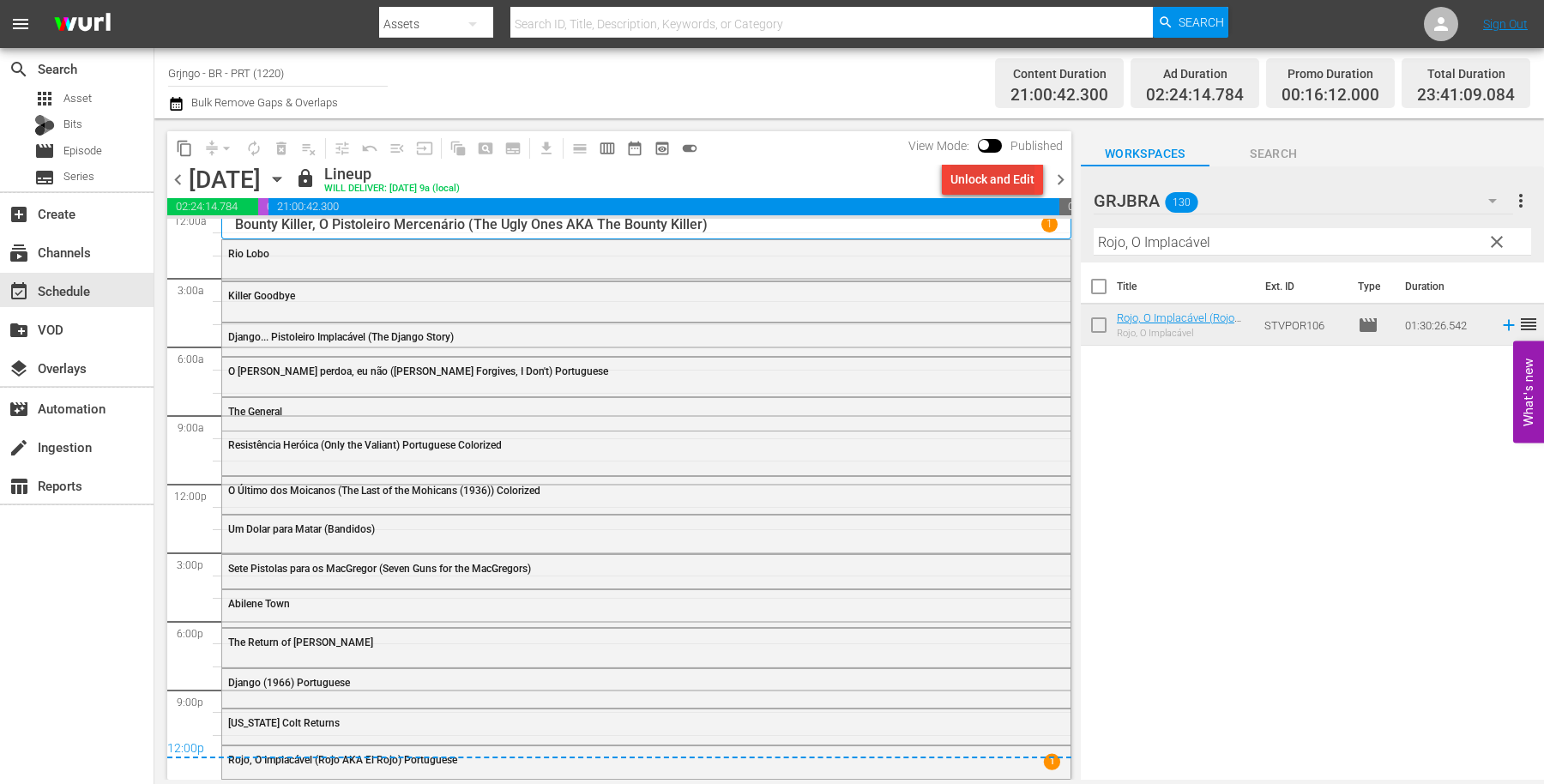
click at [1004, 181] on div "Unlock and Edit" at bounding box center [993, 179] width 84 height 31
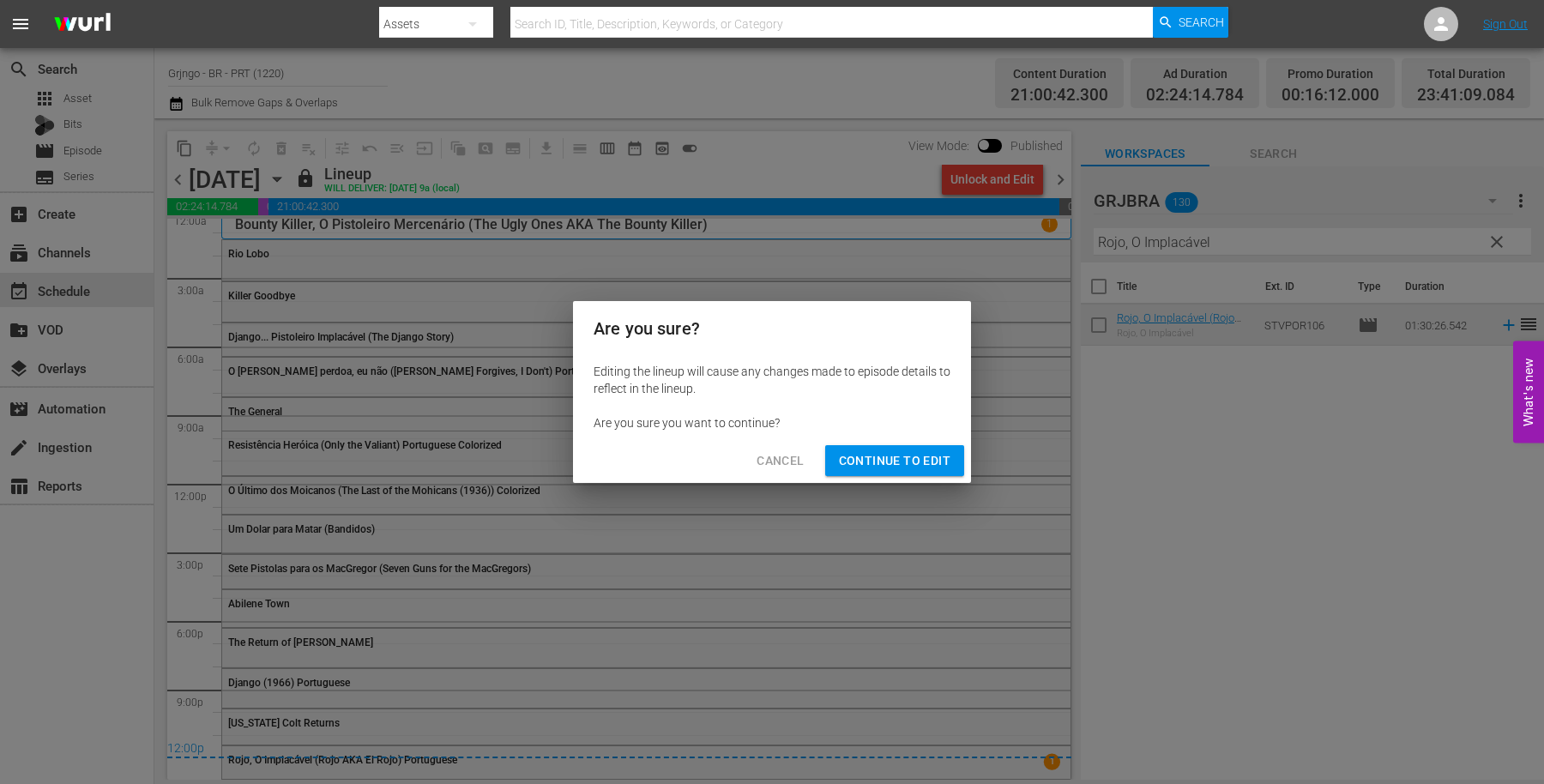
click at [910, 455] on span "Continue to Edit" at bounding box center [894, 461] width 112 height 22
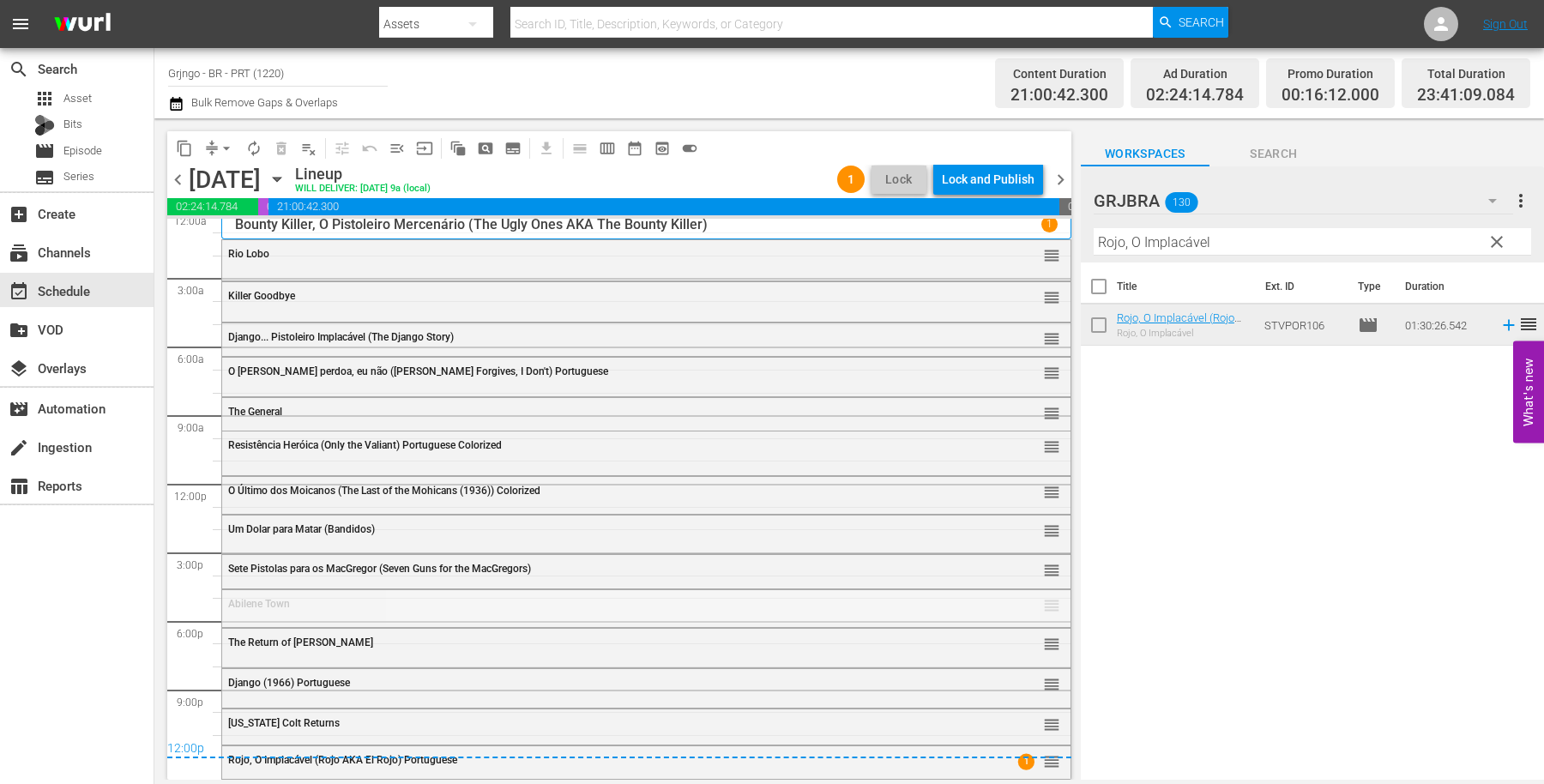
drag, startPoint x: 1038, startPoint y: 599, endPoint x: 1013, endPoint y: 644, distance: 51.5
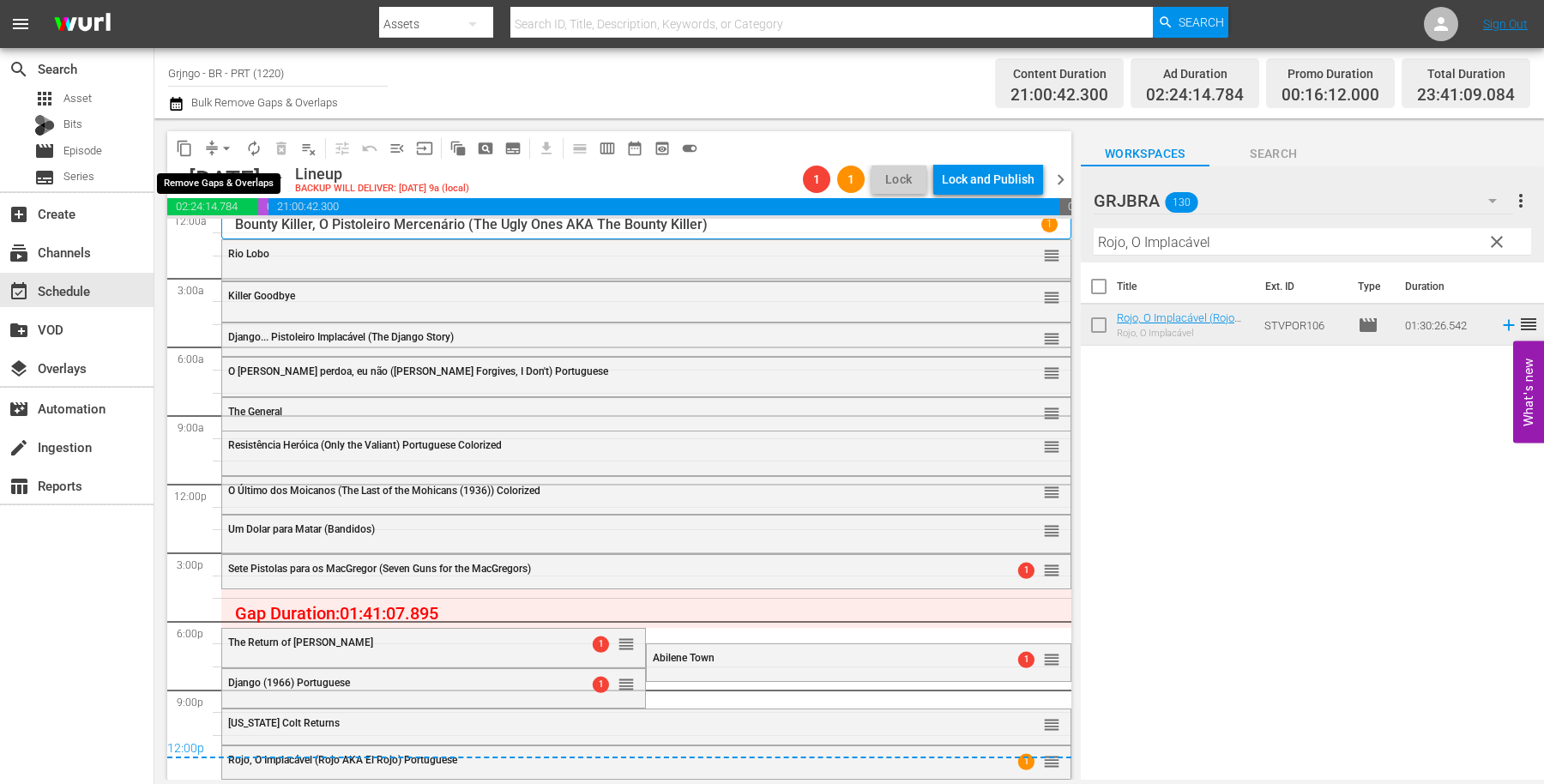
click at [219, 146] on span "arrow_drop_down" at bounding box center [226, 148] width 17 height 17
click at [241, 237] on li "Align to End of Previous Day" at bounding box center [227, 238] width 180 height 28
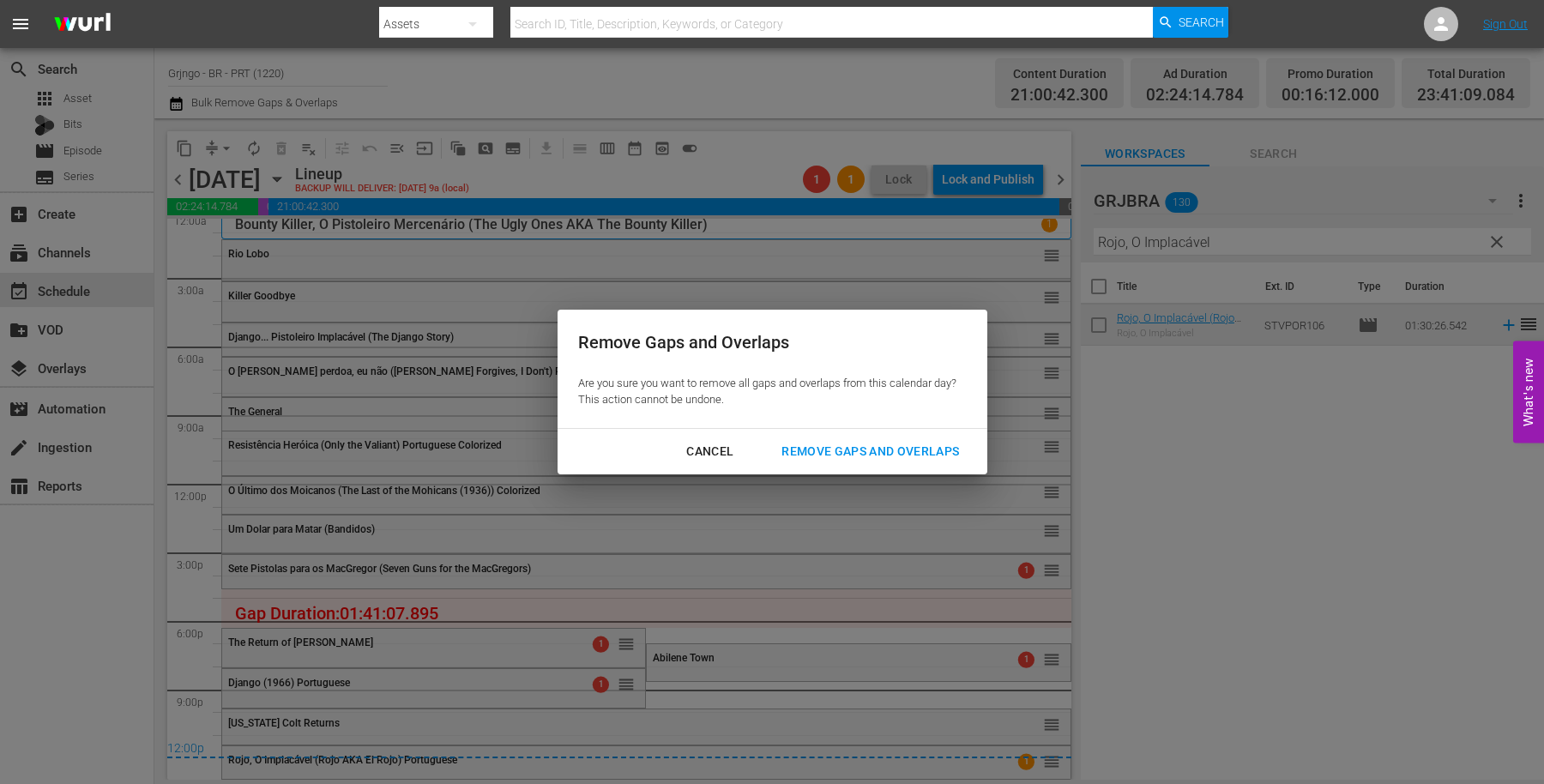
click at [905, 451] on div "Remove Gaps and Overlaps" at bounding box center [870, 451] width 205 height 22
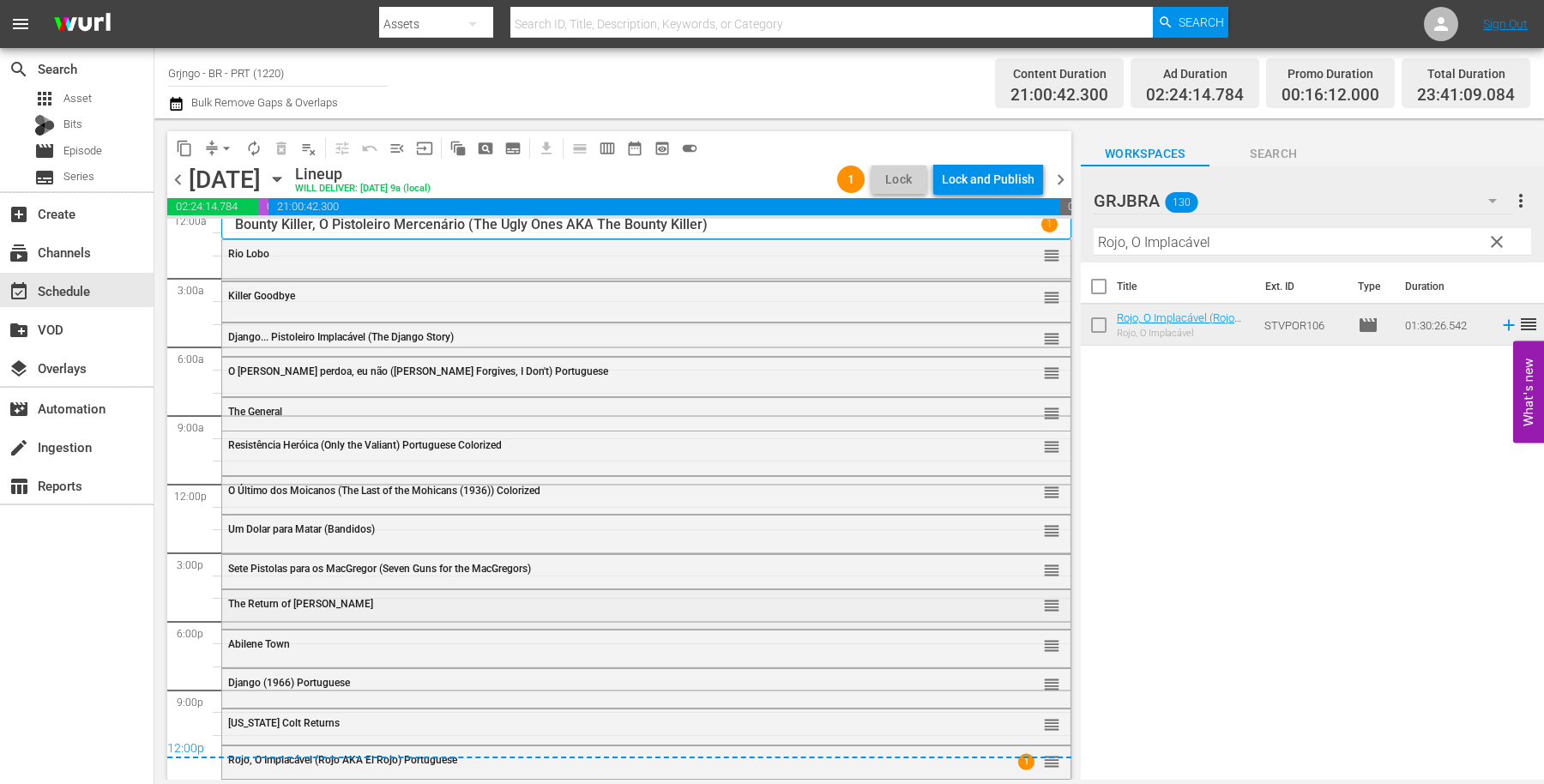
click at [299, 601] on span "The Return of [PERSON_NAME]" at bounding box center [301, 604] width 145 height 12
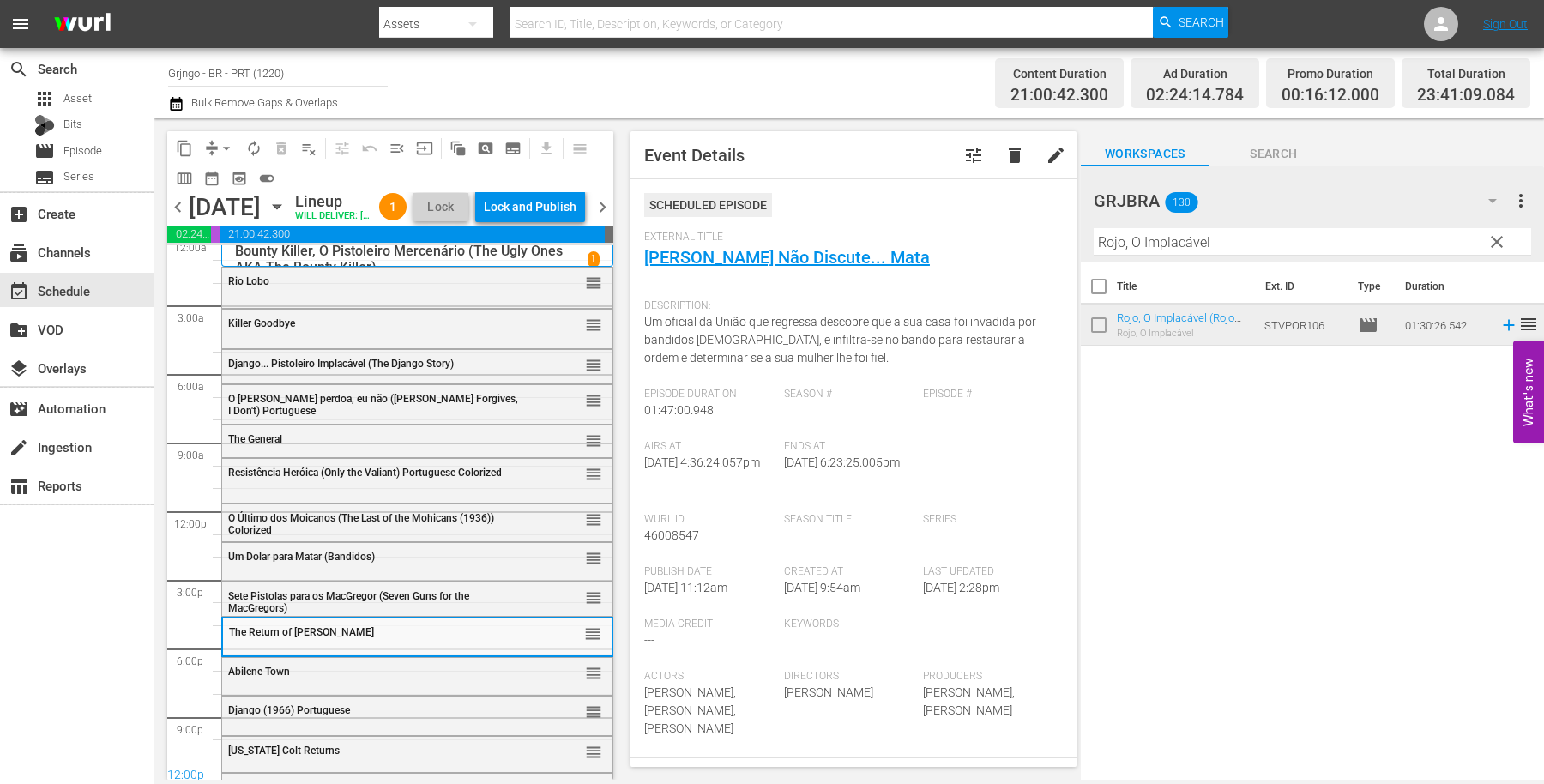
click at [316, 687] on div "Abilene Town reorder" at bounding box center [417, 673] width 391 height 29
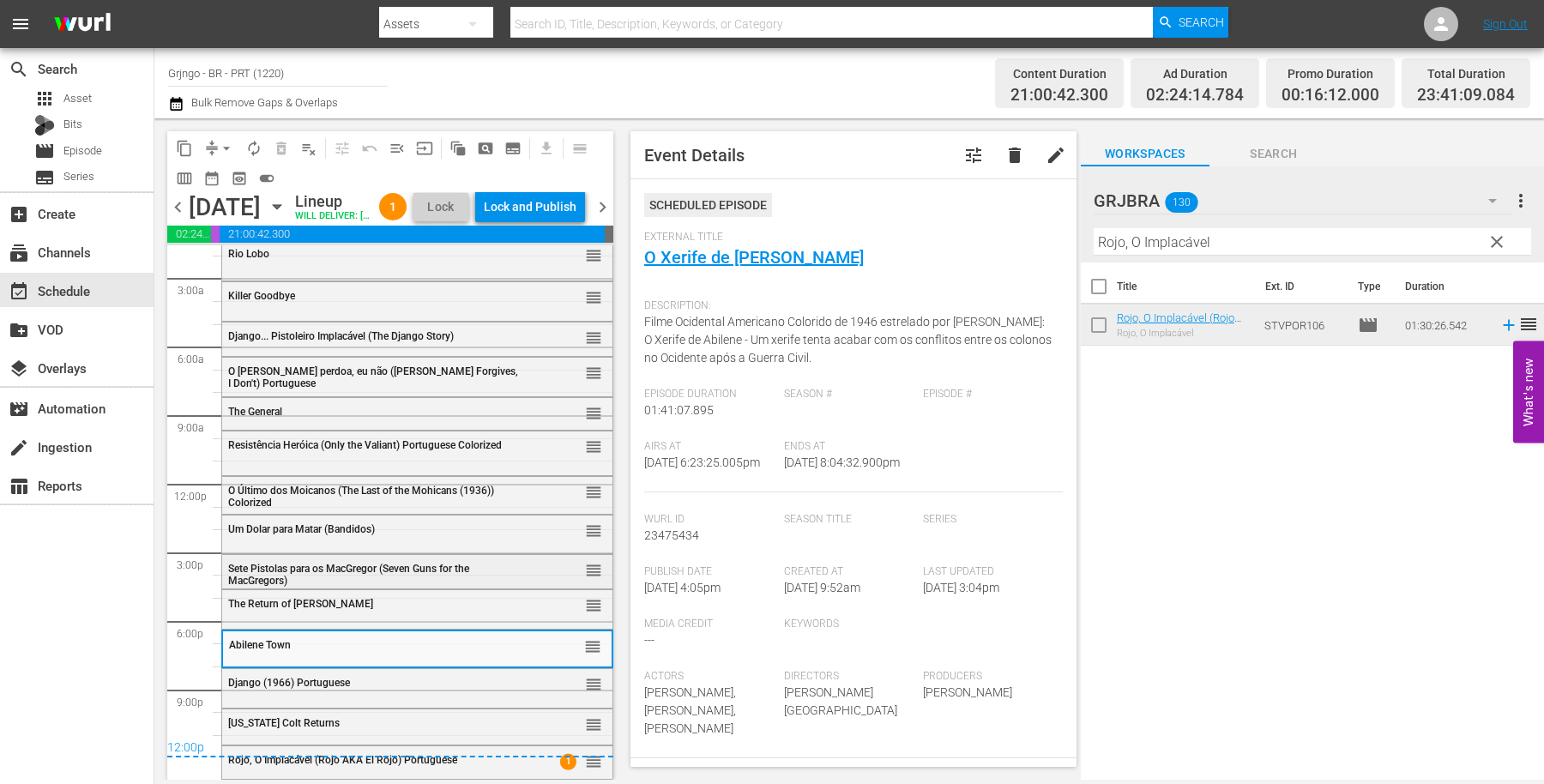
scroll to position [64, 0]
click at [328, 691] on div "Django (1966) Portuguese reorder" at bounding box center [417, 683] width 391 height 29
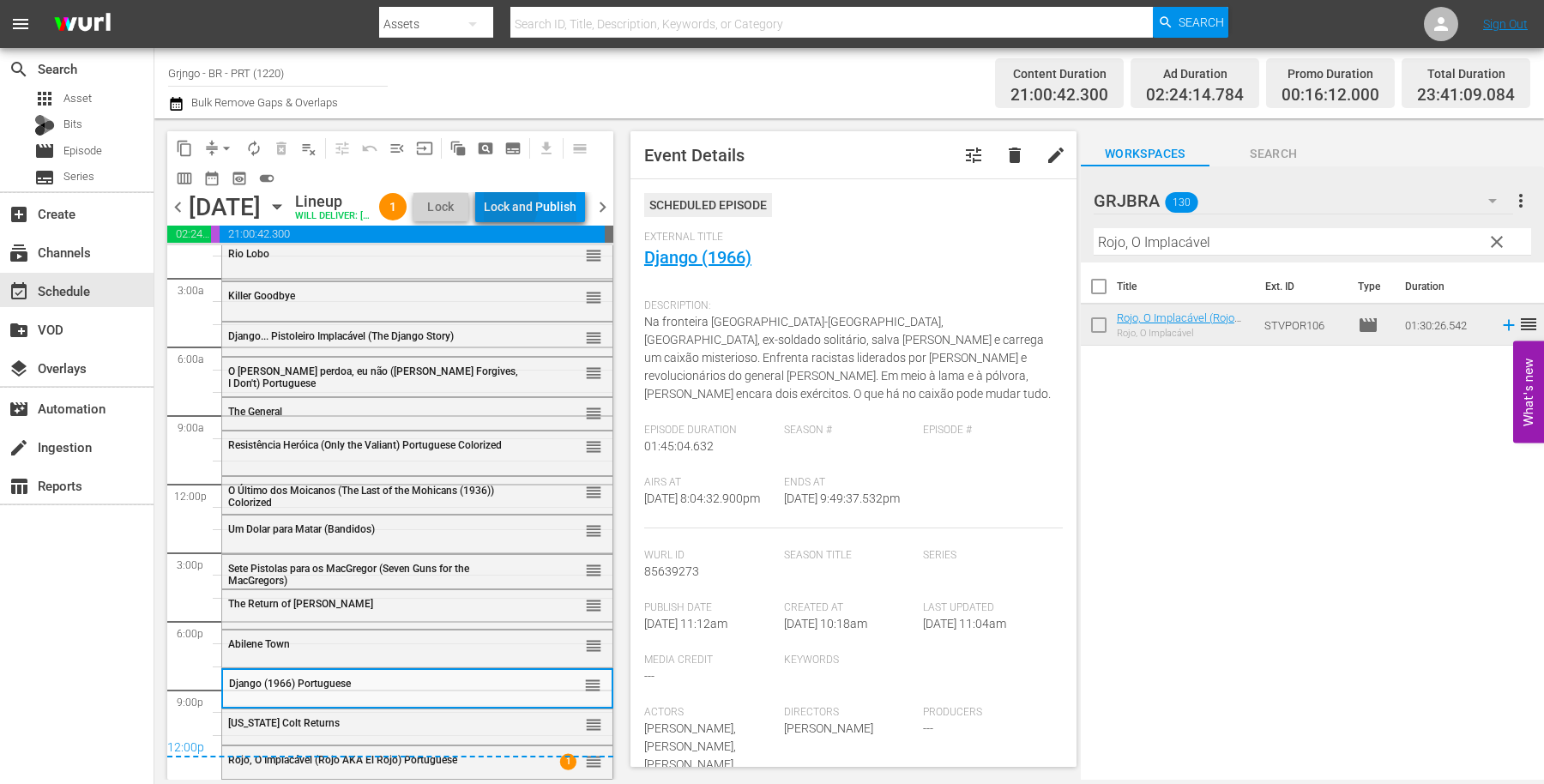
click at [533, 204] on div "Lock and Publish" at bounding box center [530, 207] width 92 height 31
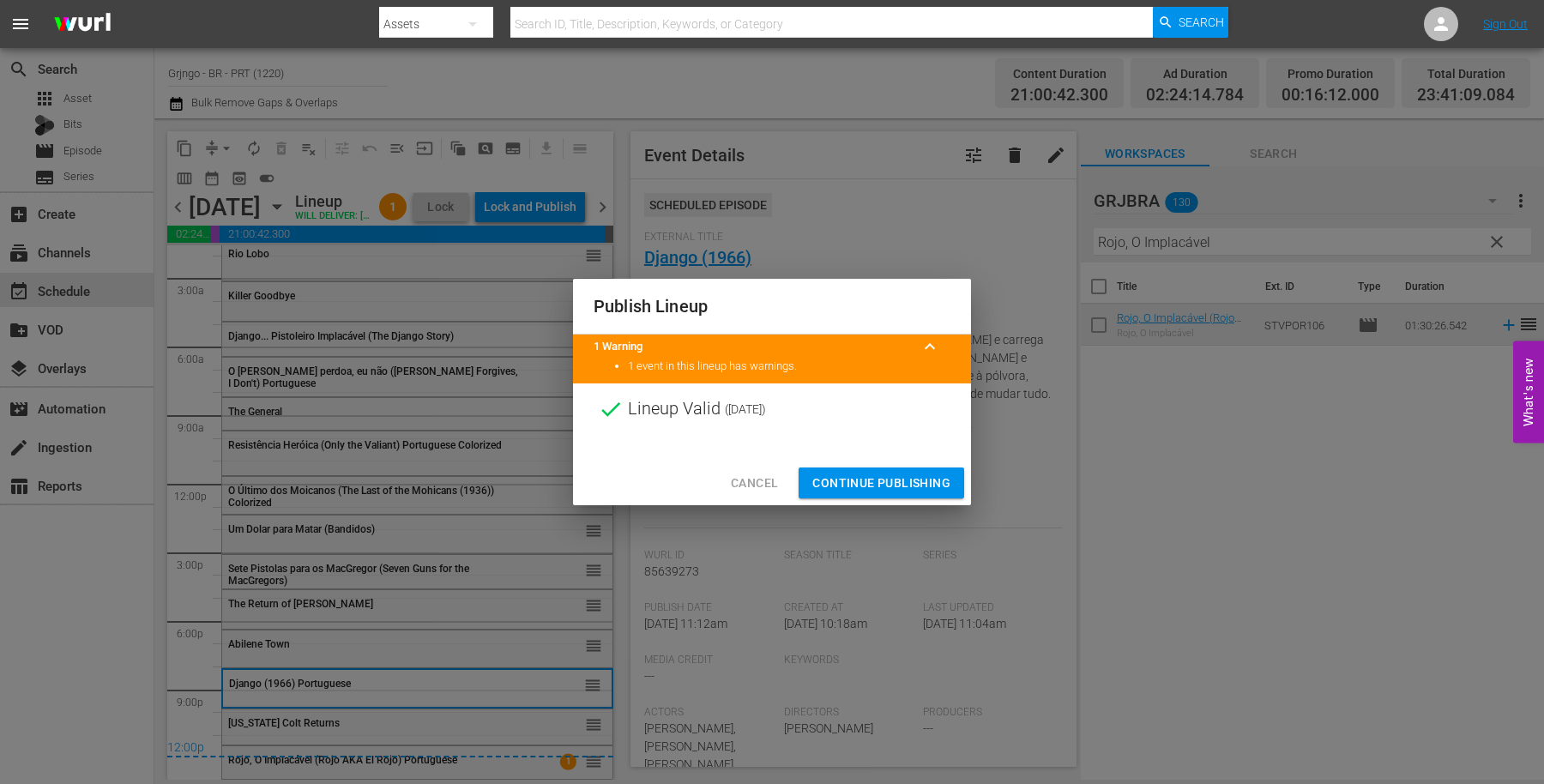
click at [927, 471] on button "Continue Publishing" at bounding box center [881, 483] width 166 height 32
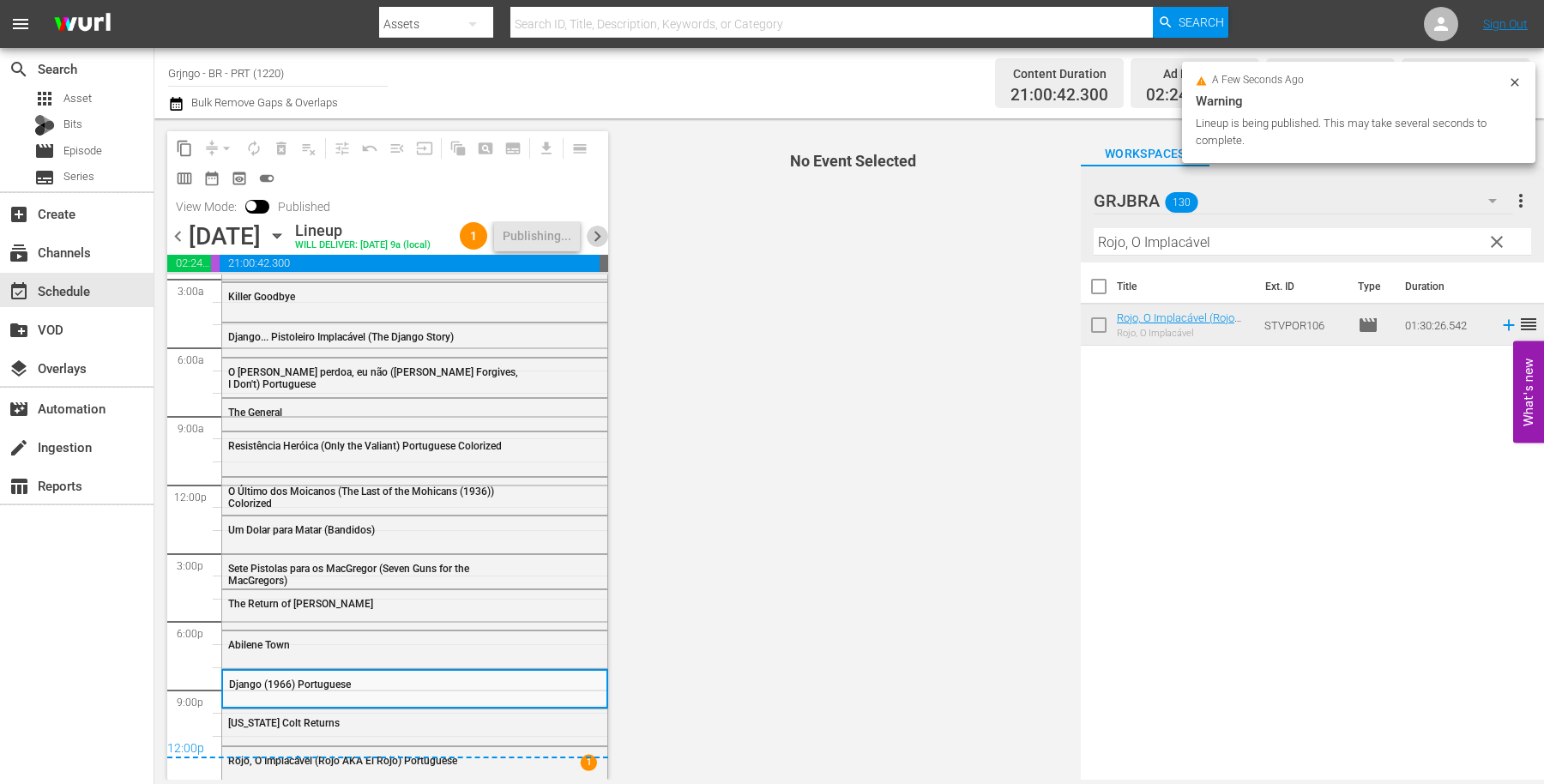
click at [602, 244] on span "chevron_right" at bounding box center [597, 237] width 22 height 22
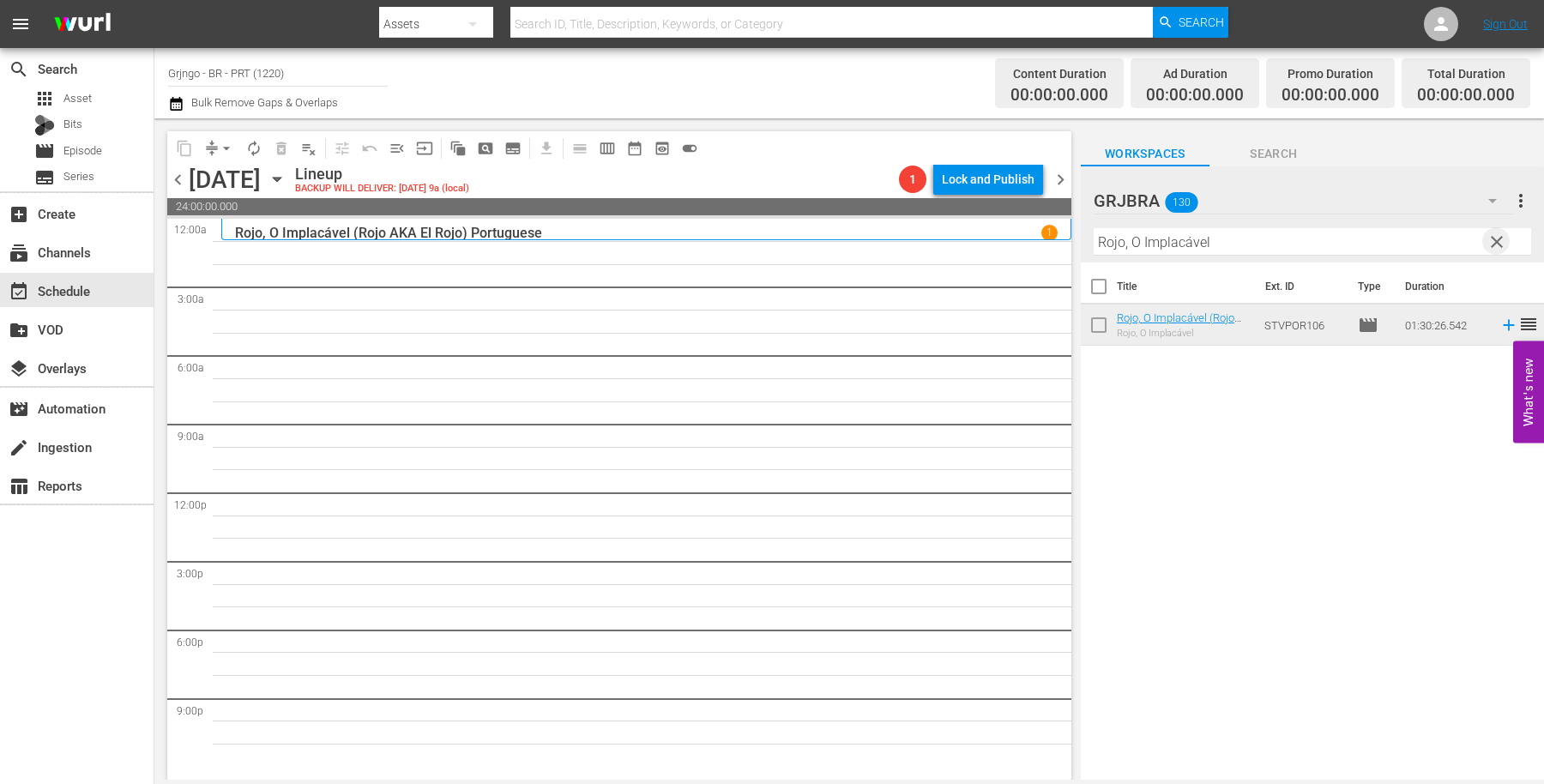
click at [1493, 238] on span "clear" at bounding box center [1497, 242] width 21 height 21
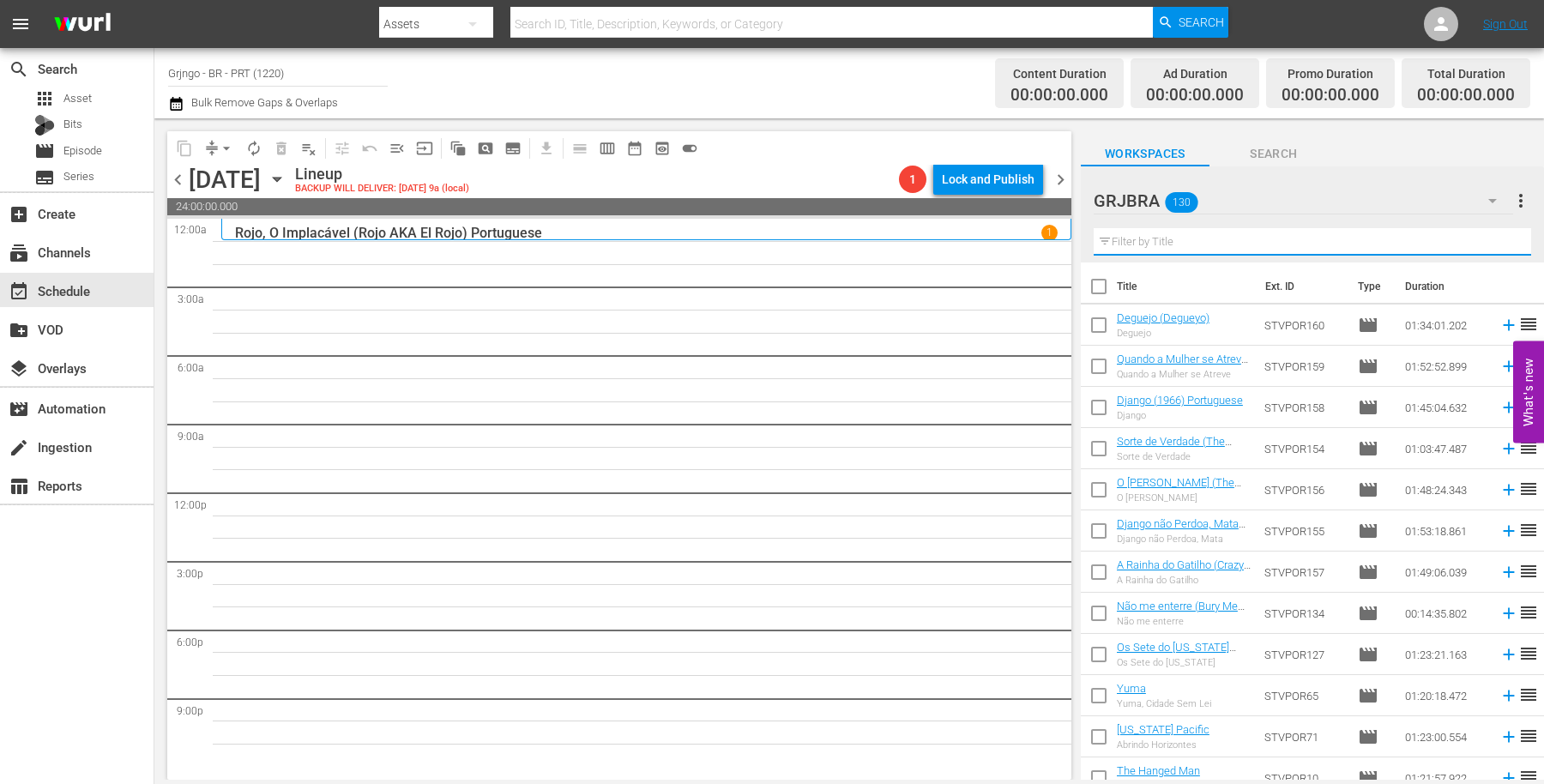
click at [1198, 246] on input "text" at bounding box center [1313, 242] width 438 height 27
paste input "Gentleman Jo... Mata"
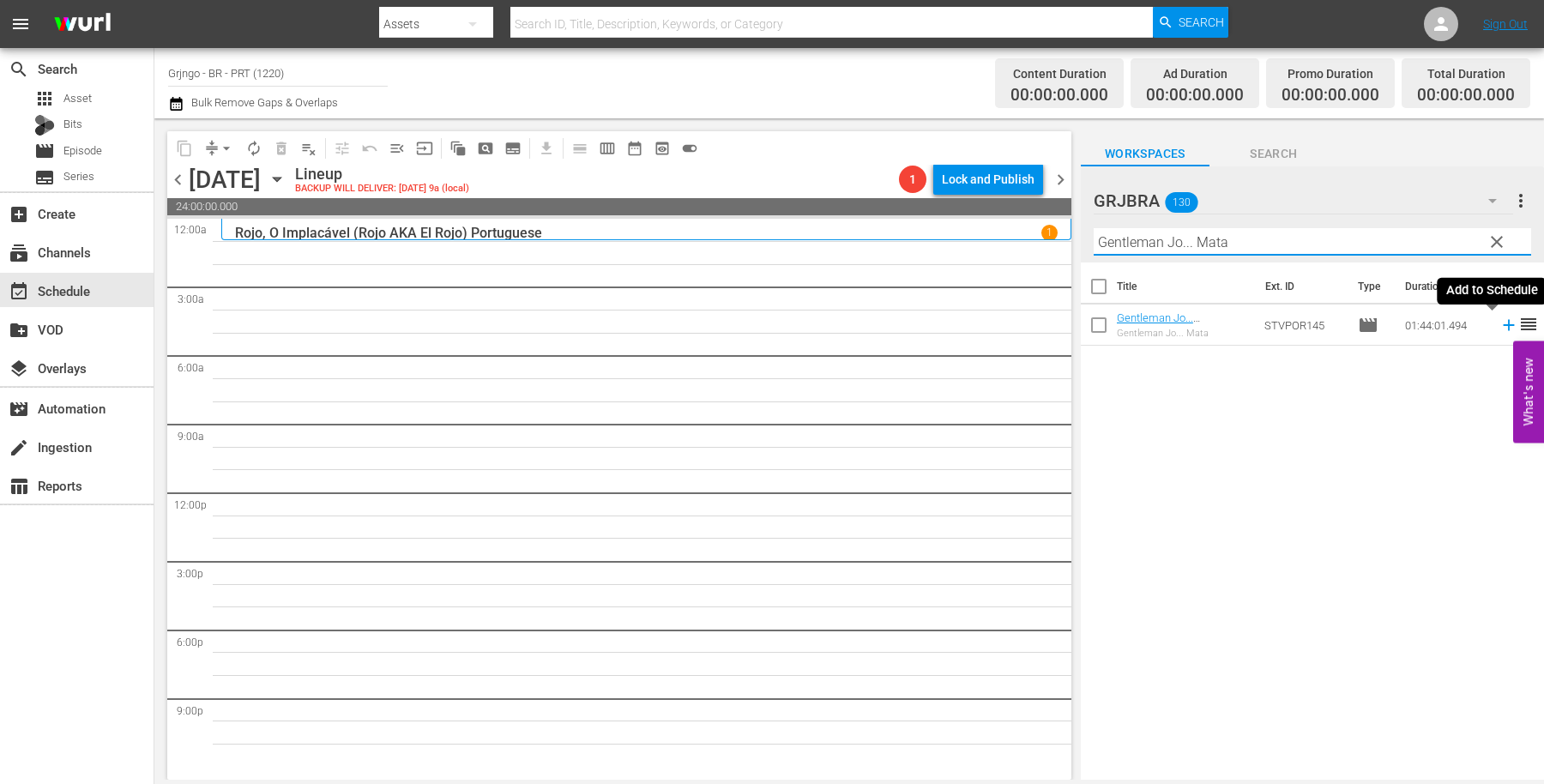
type input "Gentleman Jo... Mata"
click at [1503, 326] on icon at bounding box center [1509, 325] width 11 height 11
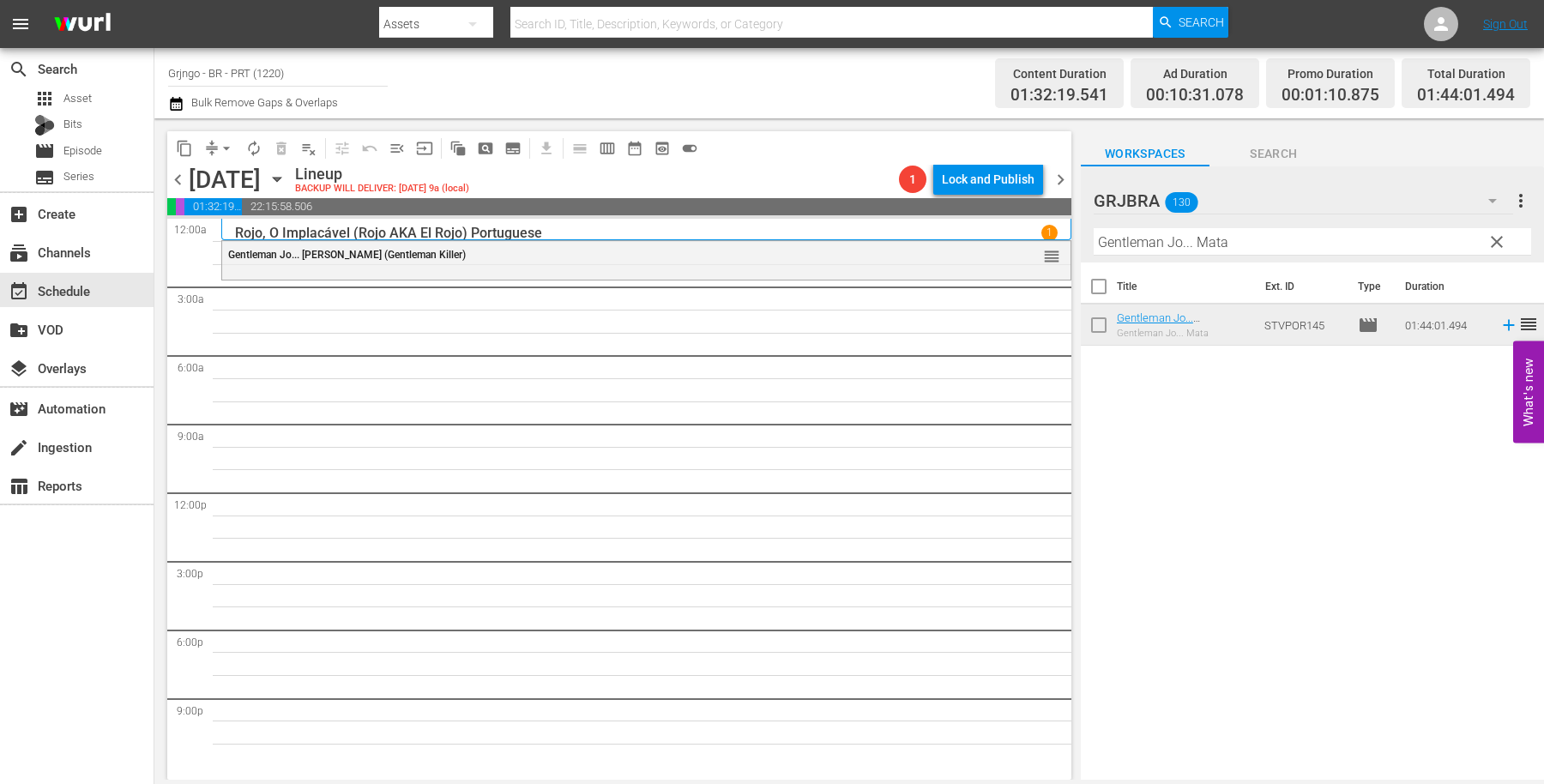
click at [1500, 240] on span "clear" at bounding box center [1497, 242] width 21 height 21
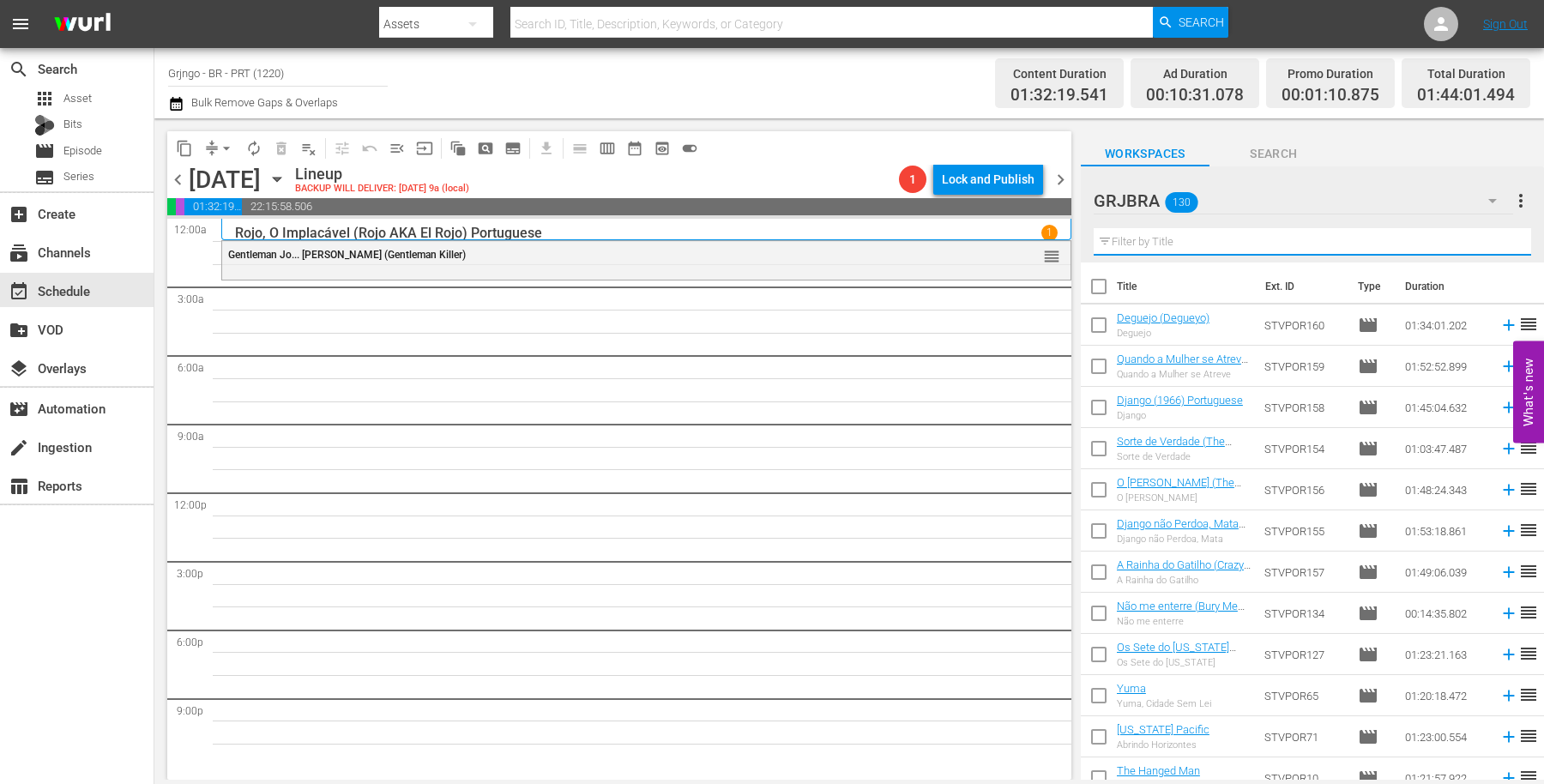
paste input "15 Scaffolds for a Murderer"
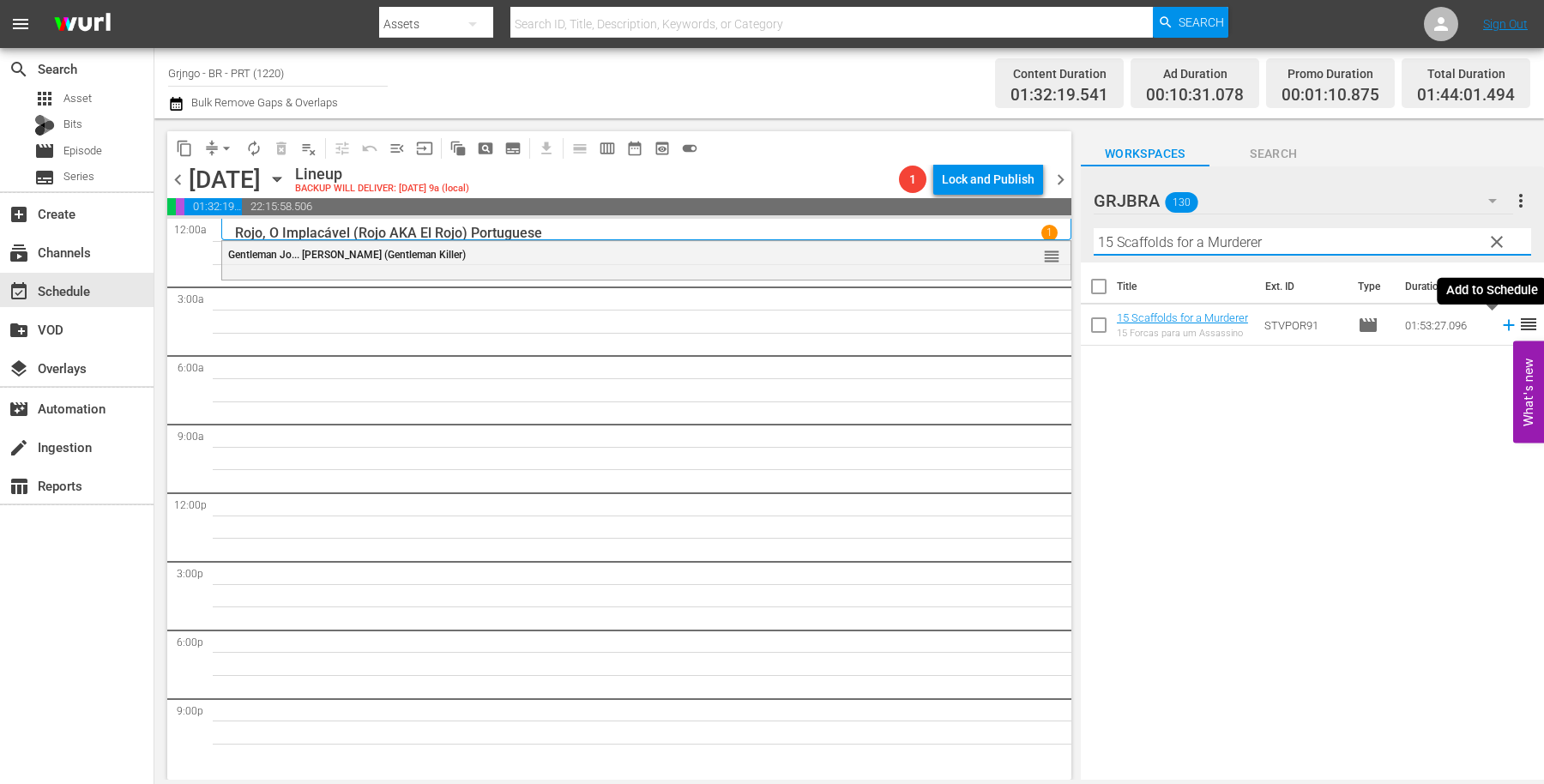
type input "15 Scaffolds for a Murderer"
click at [1500, 324] on icon at bounding box center [1509, 324] width 19 height 19
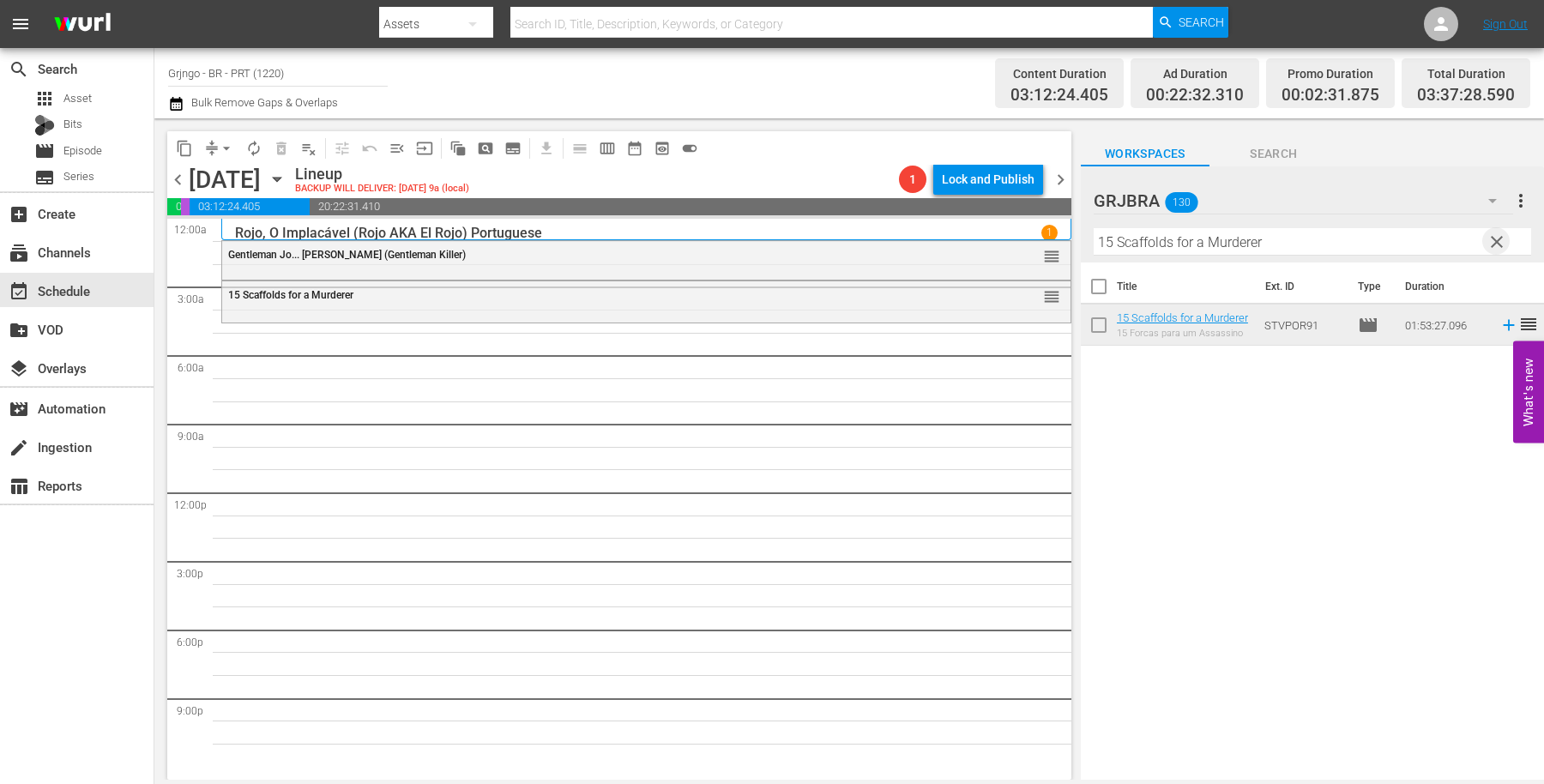
click at [1503, 241] on span "clear" at bounding box center [1497, 242] width 21 height 21
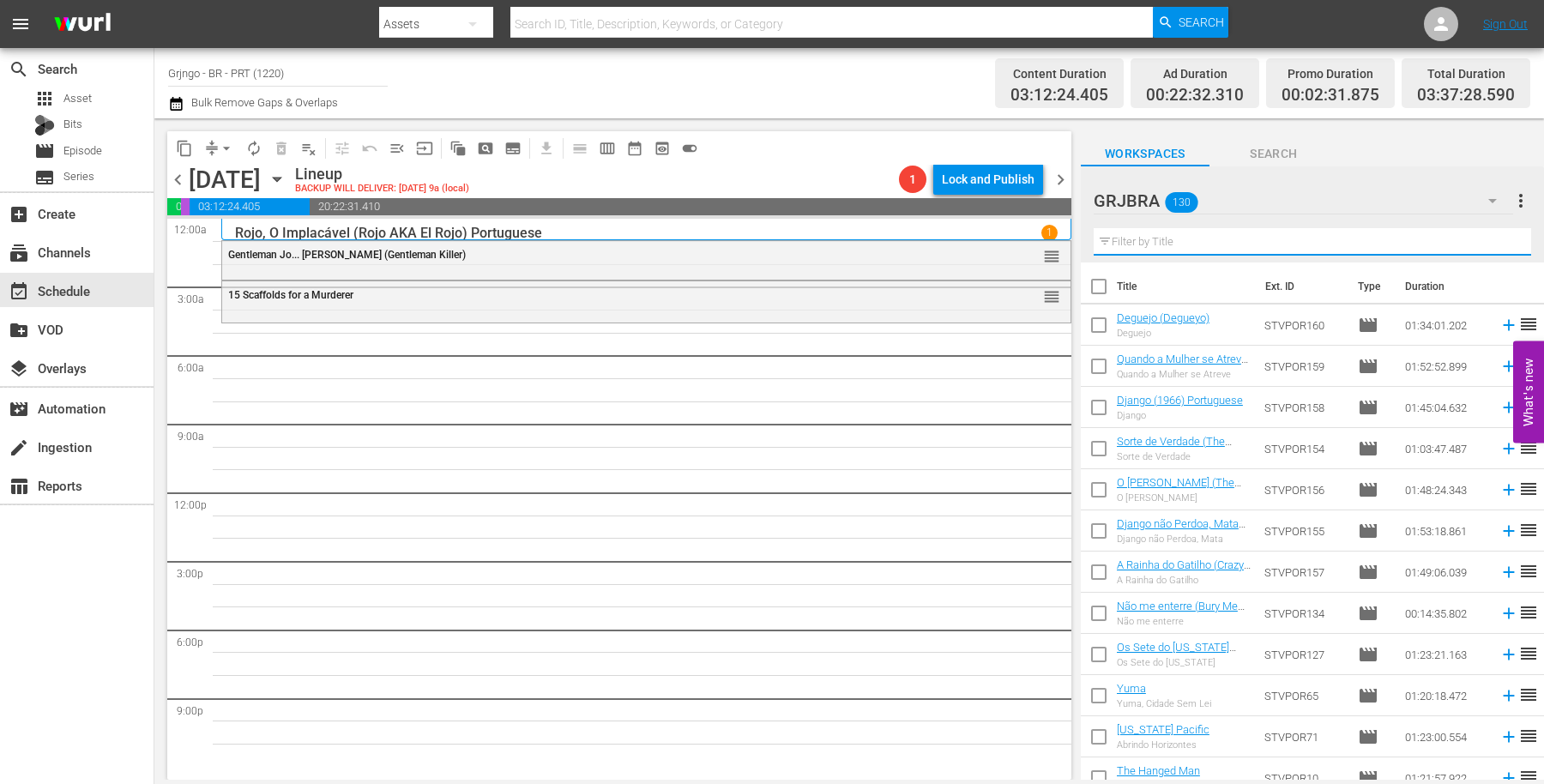
paste input "Deadly Companions"
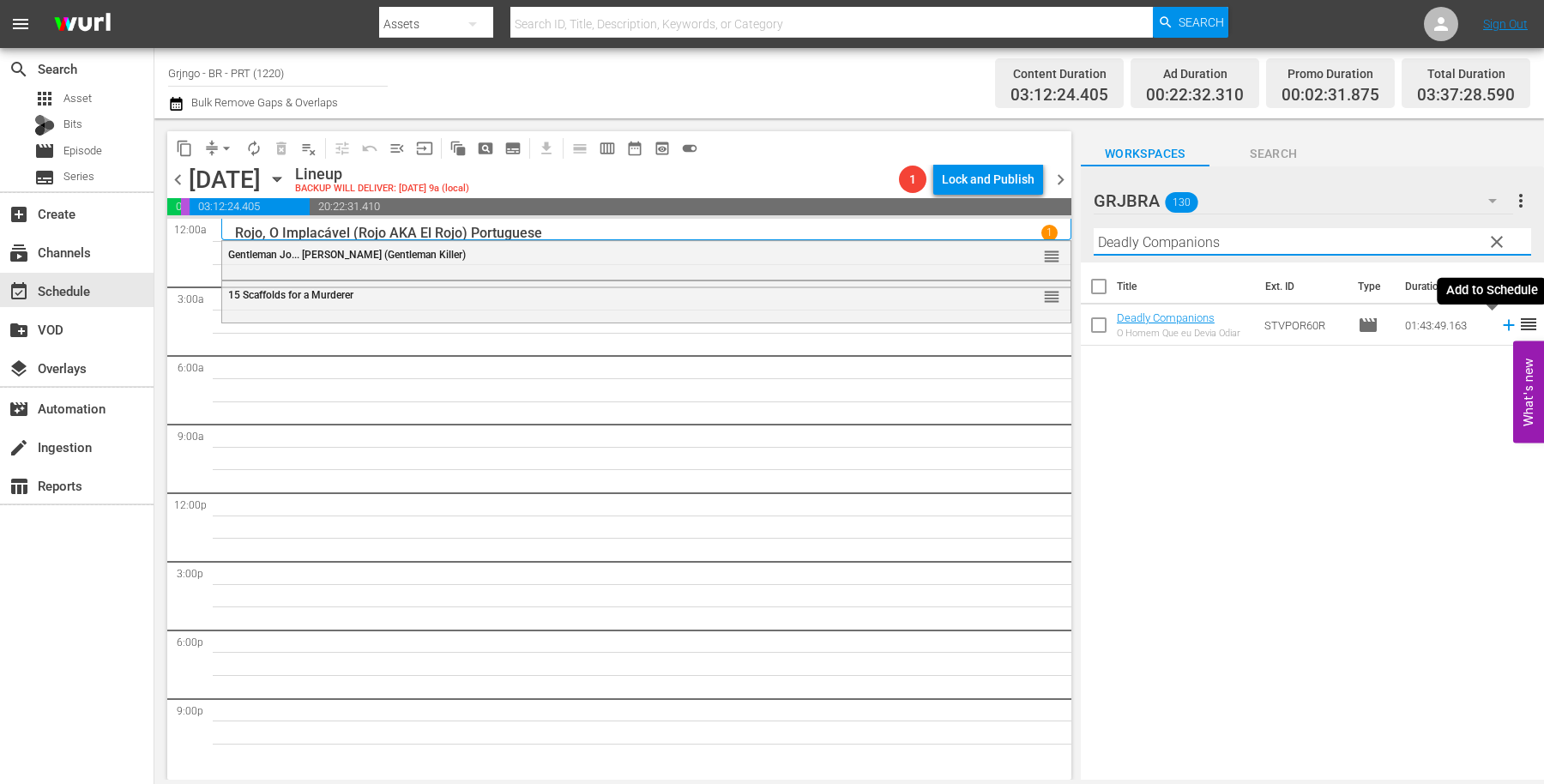
type input "Deadly Companions"
click at [1500, 319] on icon at bounding box center [1509, 324] width 19 height 19
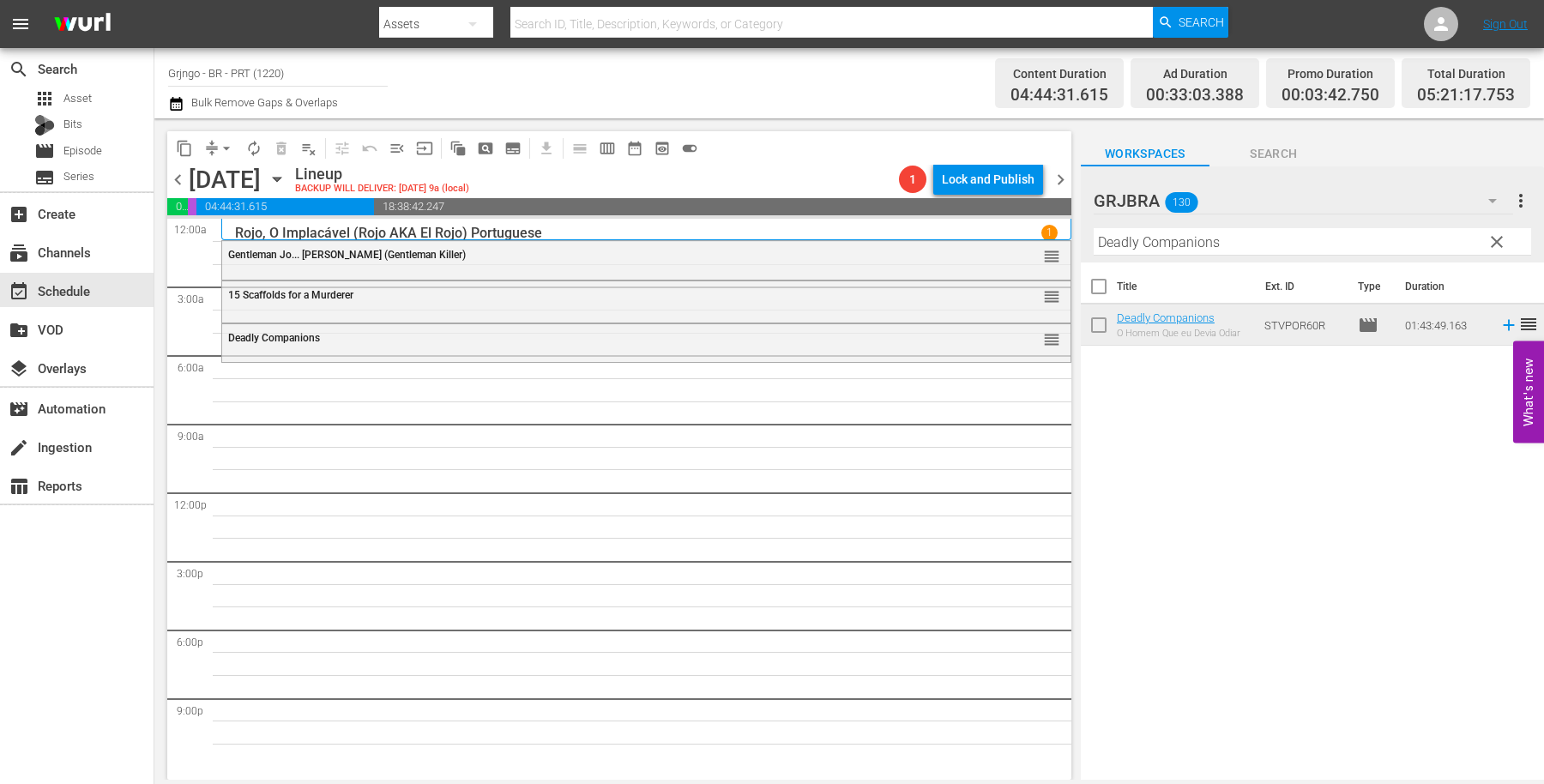
click at [1497, 239] on span "clear" at bounding box center [1497, 242] width 21 height 21
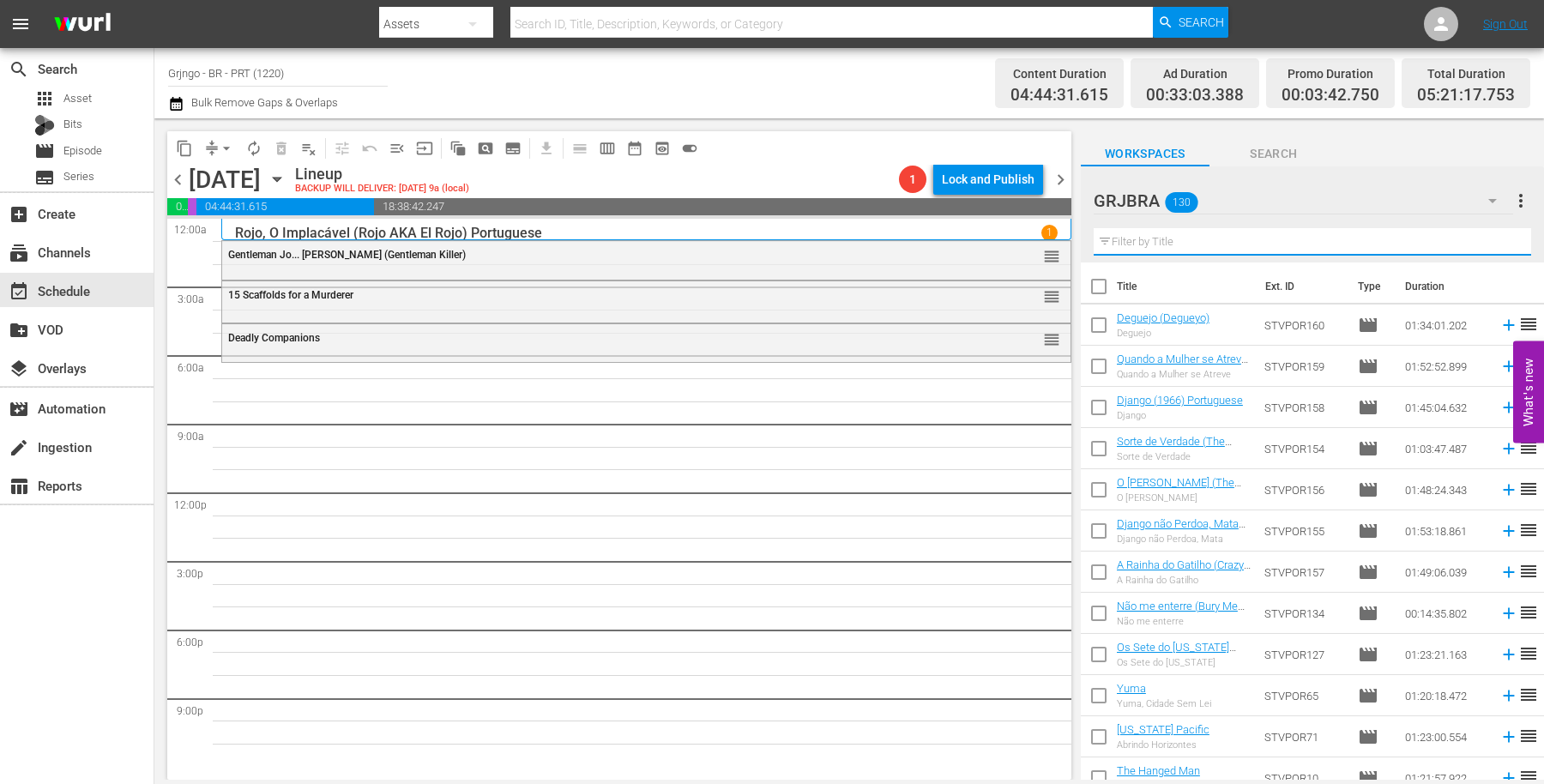
paste input "$100,000 for a Killing"
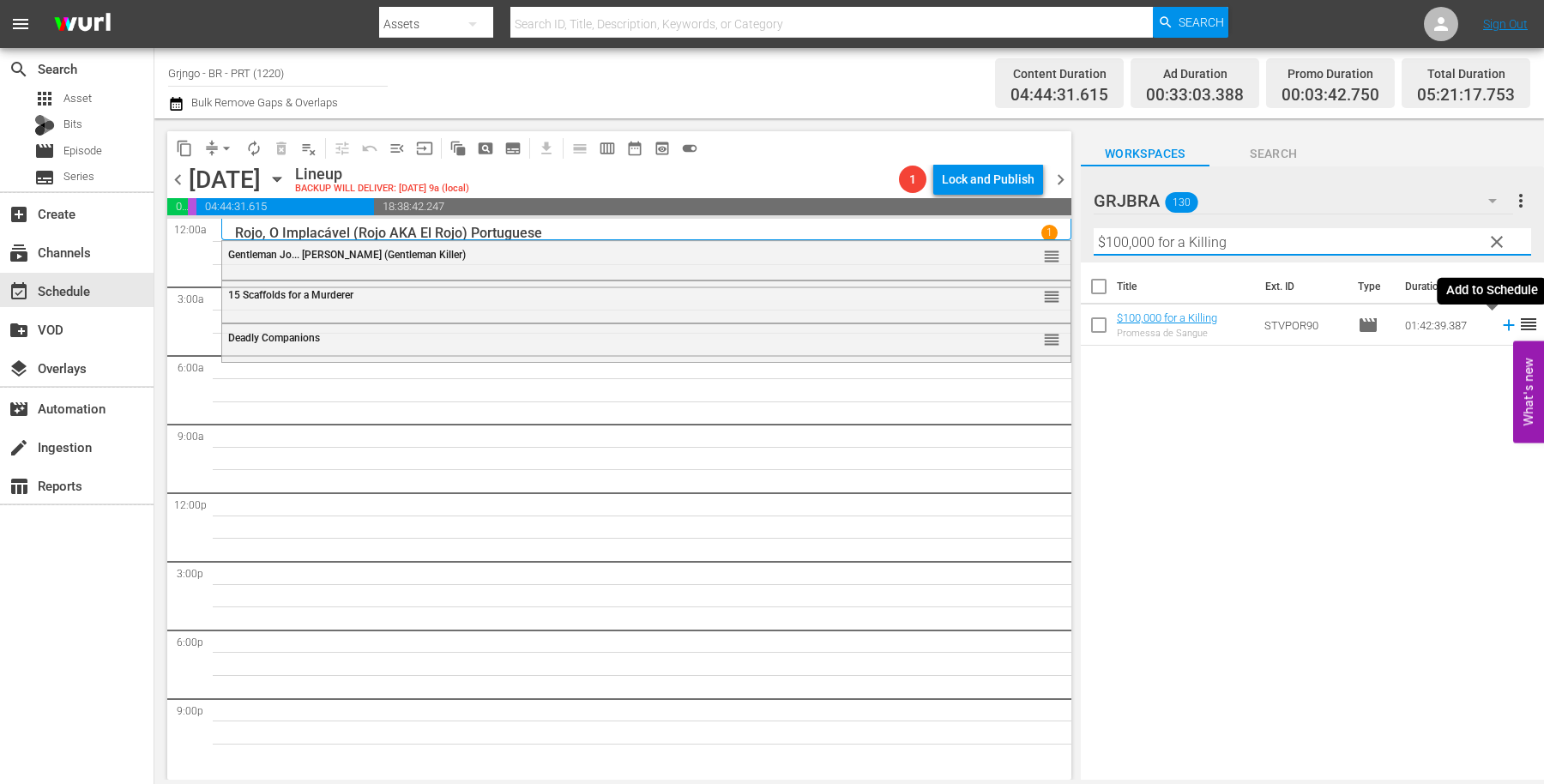
type input "$100,000 for a Killing"
click at [1503, 321] on icon at bounding box center [1509, 325] width 11 height 11
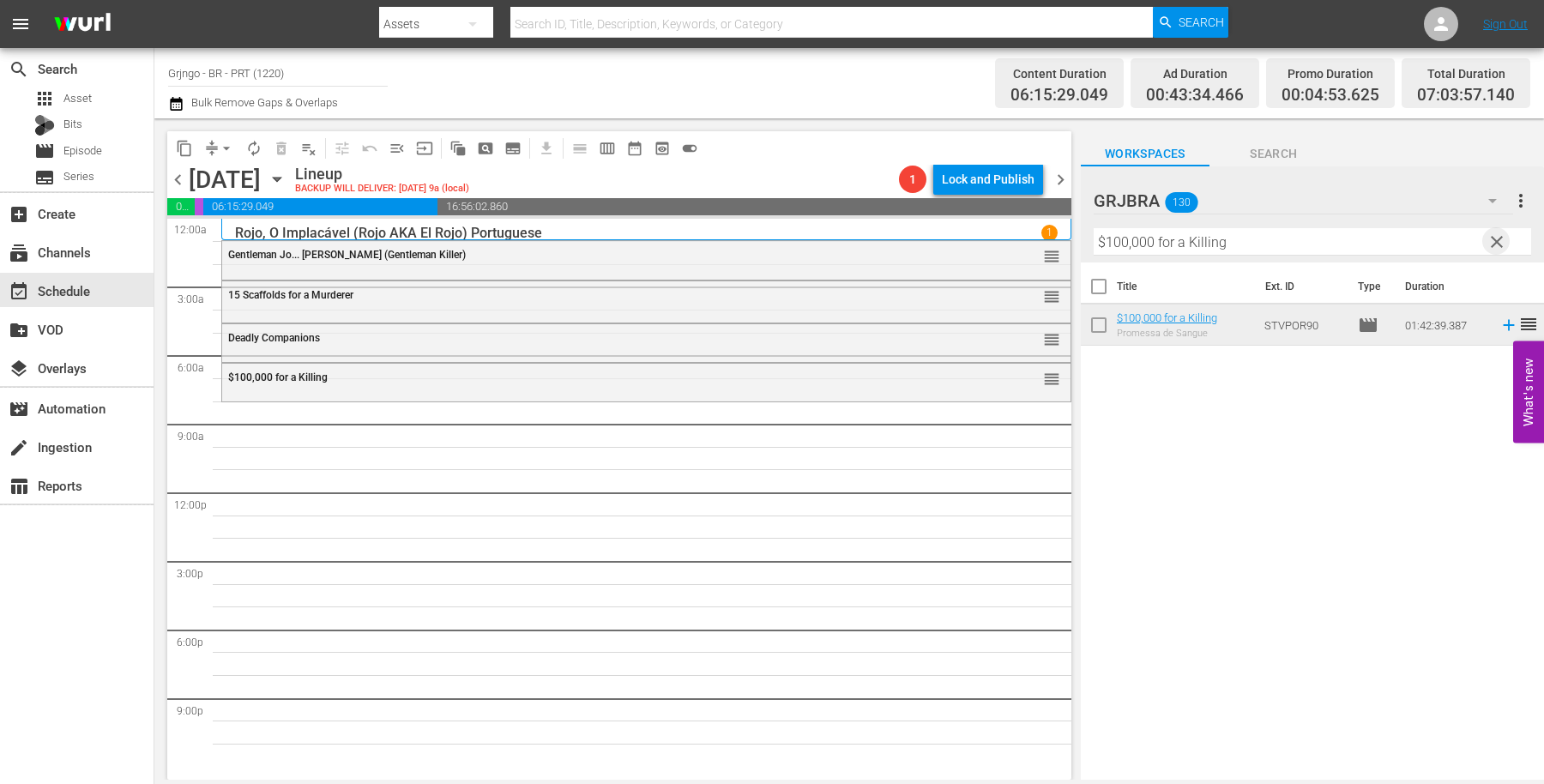
click at [1496, 232] on span "clear" at bounding box center [1497, 242] width 21 height 21
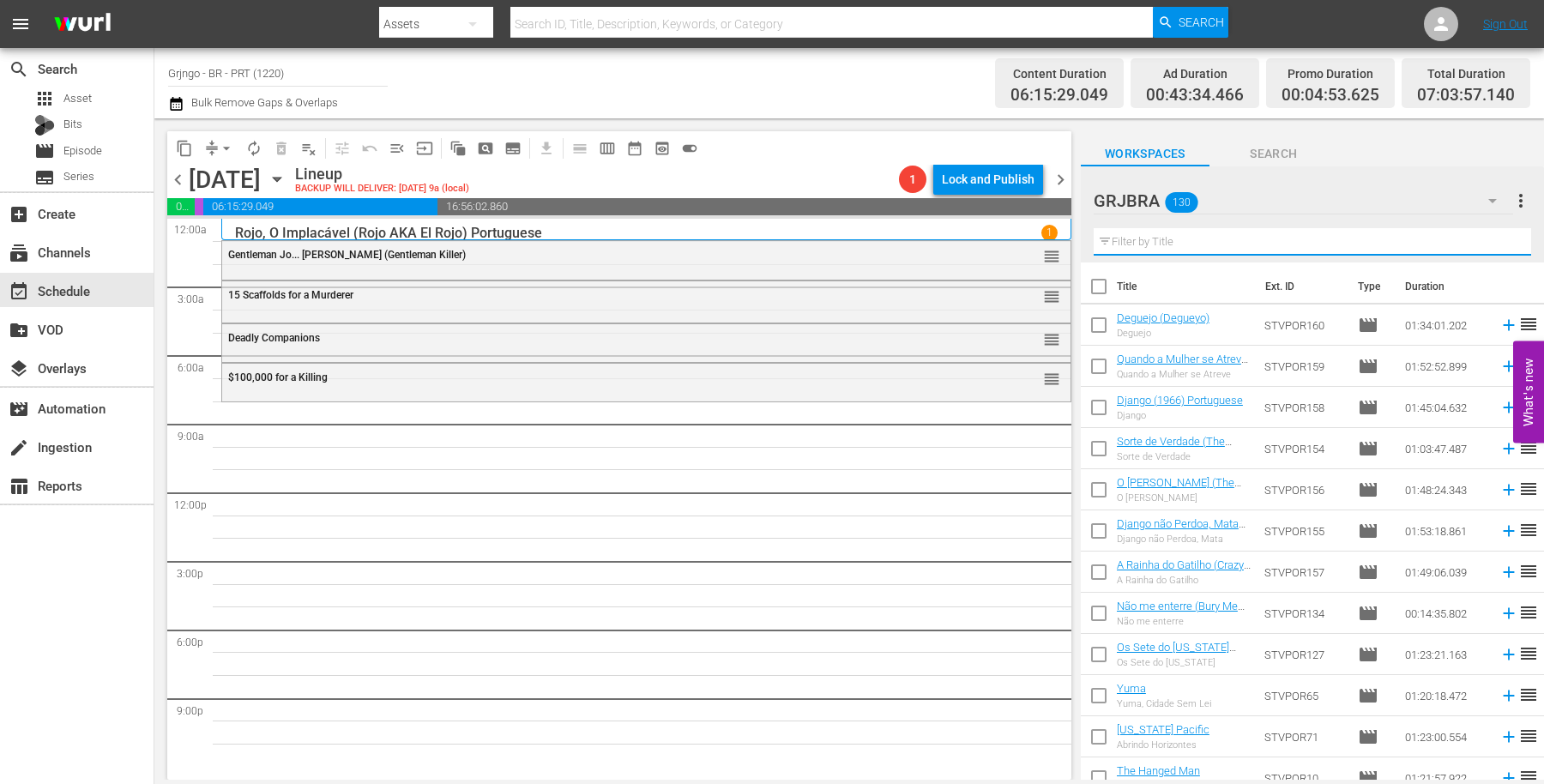
paste input "Where the Hell's That Gold"
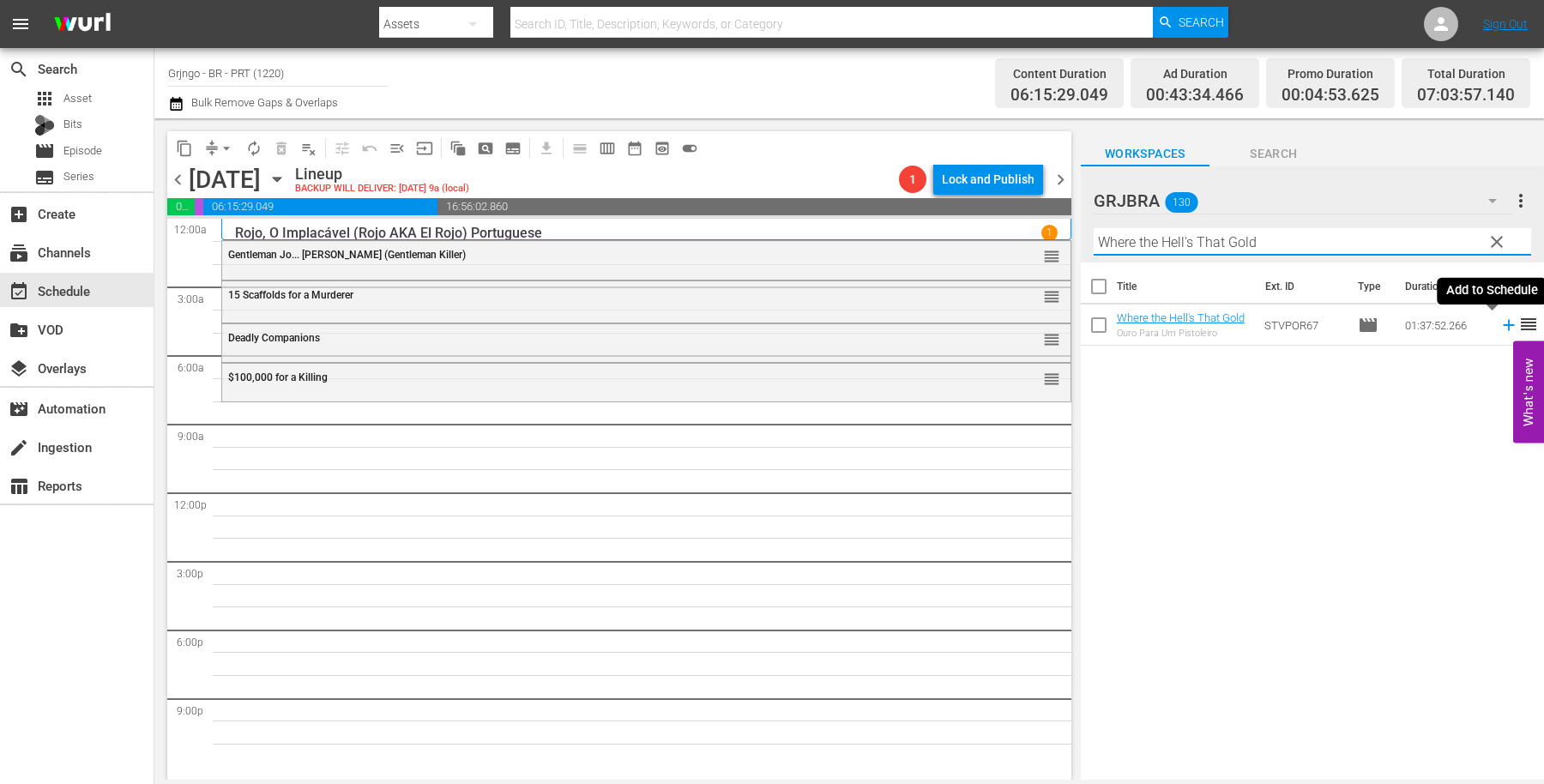
type input "Where the Hell's That Gold"
click at [1500, 324] on icon at bounding box center [1509, 324] width 19 height 19
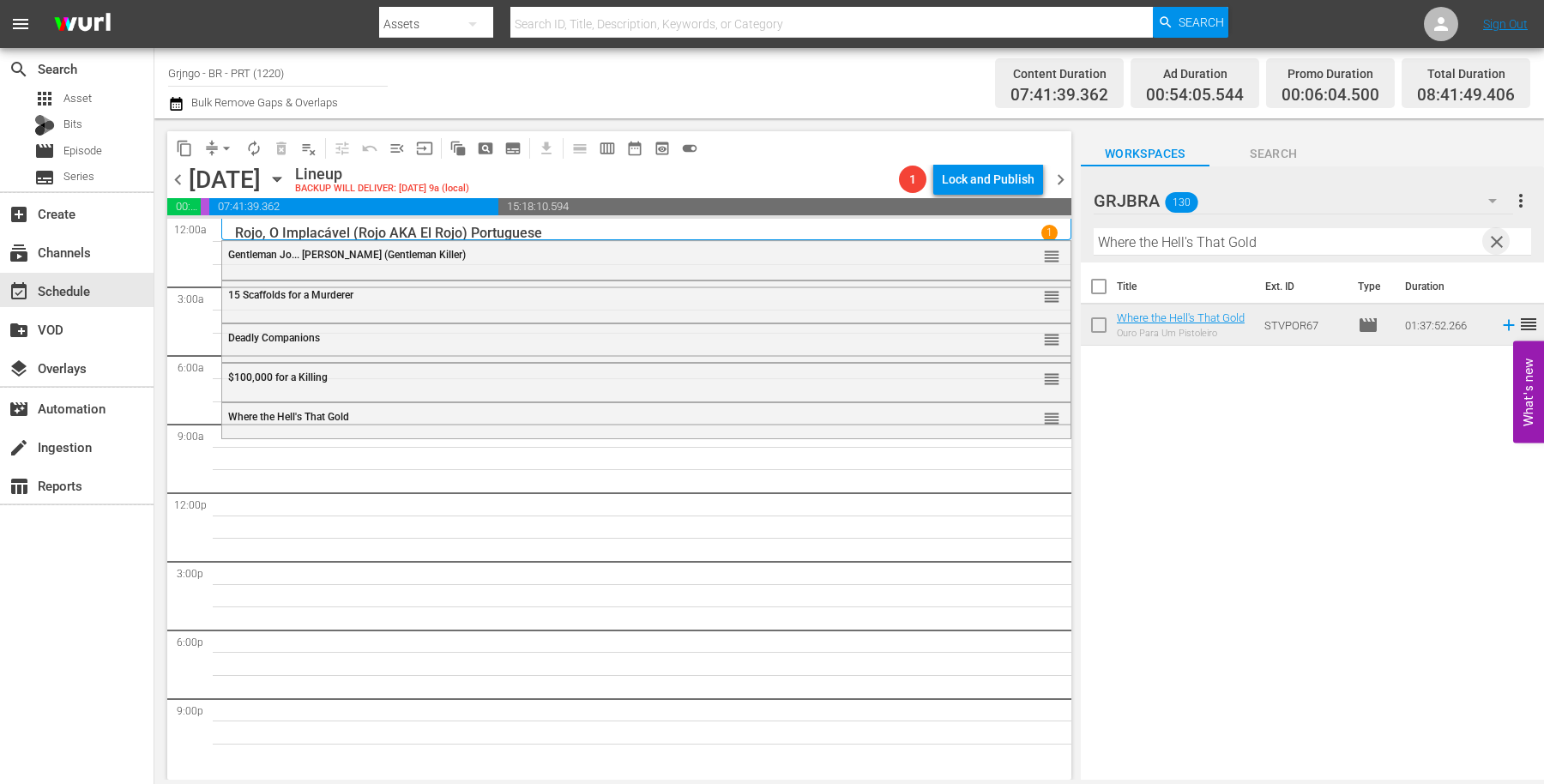
click at [1499, 236] on span "clear" at bounding box center [1497, 242] width 21 height 21
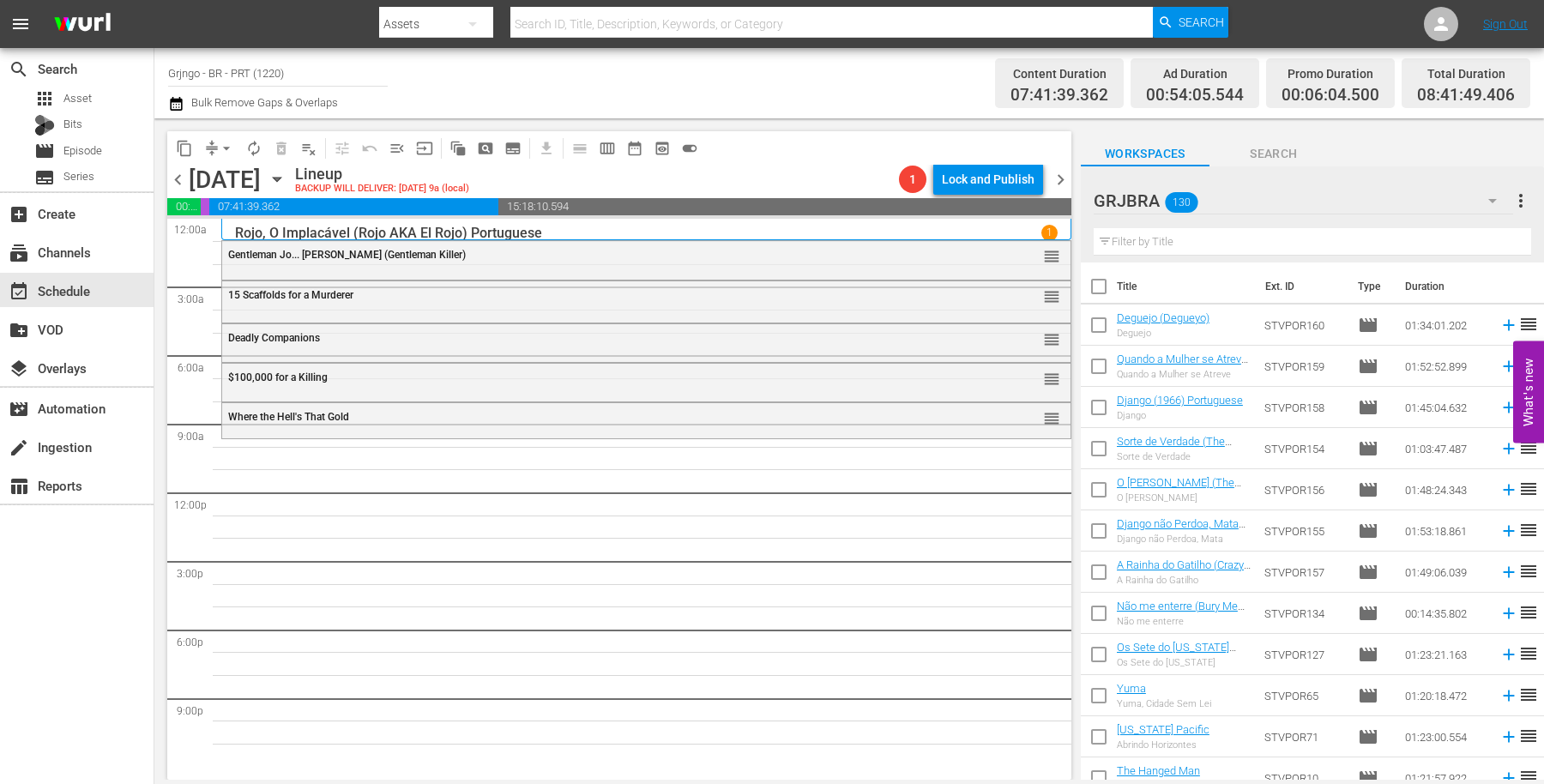
click at [1121, 241] on input "text" at bounding box center [1313, 242] width 438 height 27
paste input "Duelo dos Homens Sem Lei"
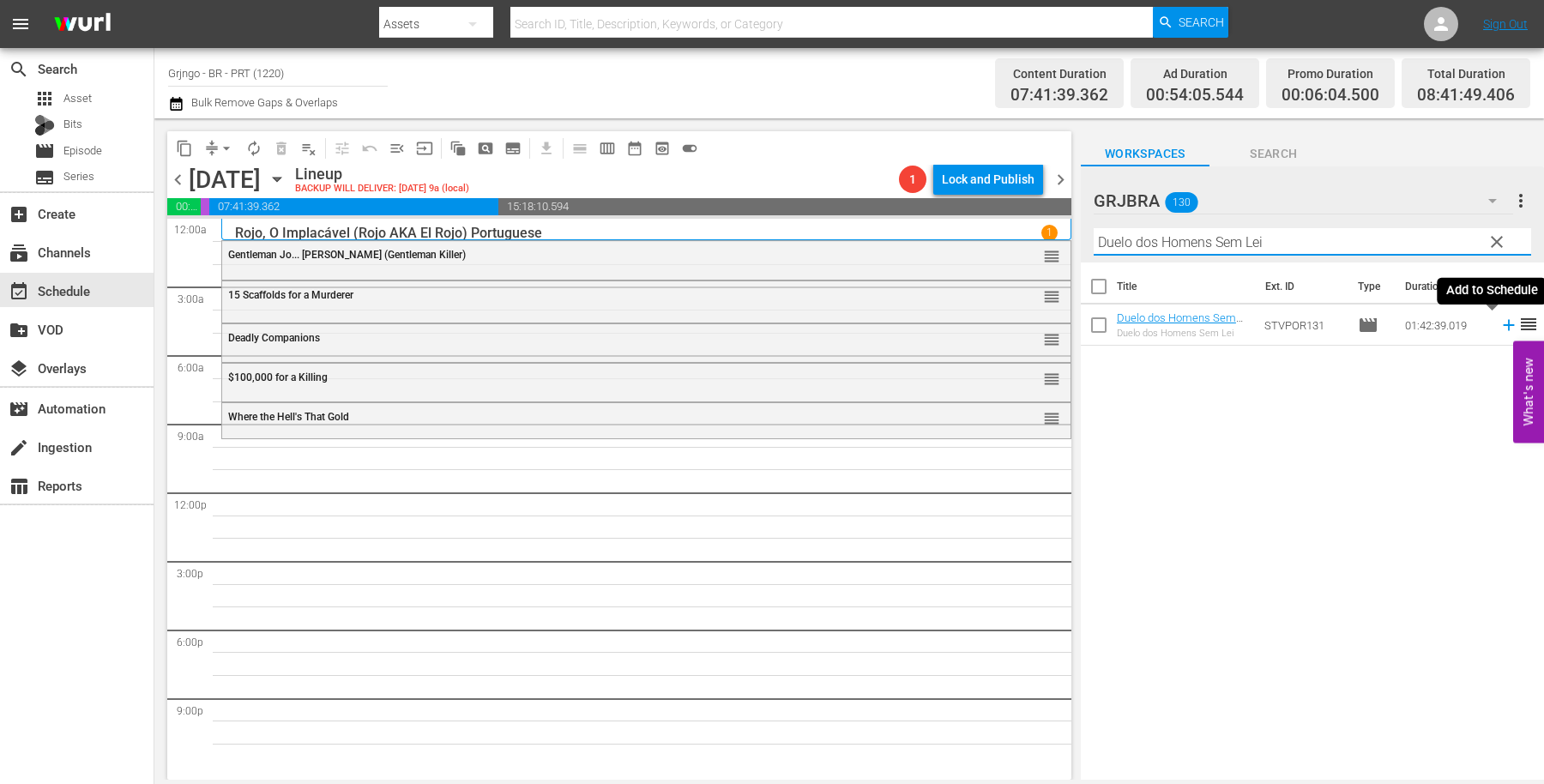
type input "Duelo dos Homens Sem Lei"
click at [1500, 321] on icon at bounding box center [1509, 324] width 19 height 19
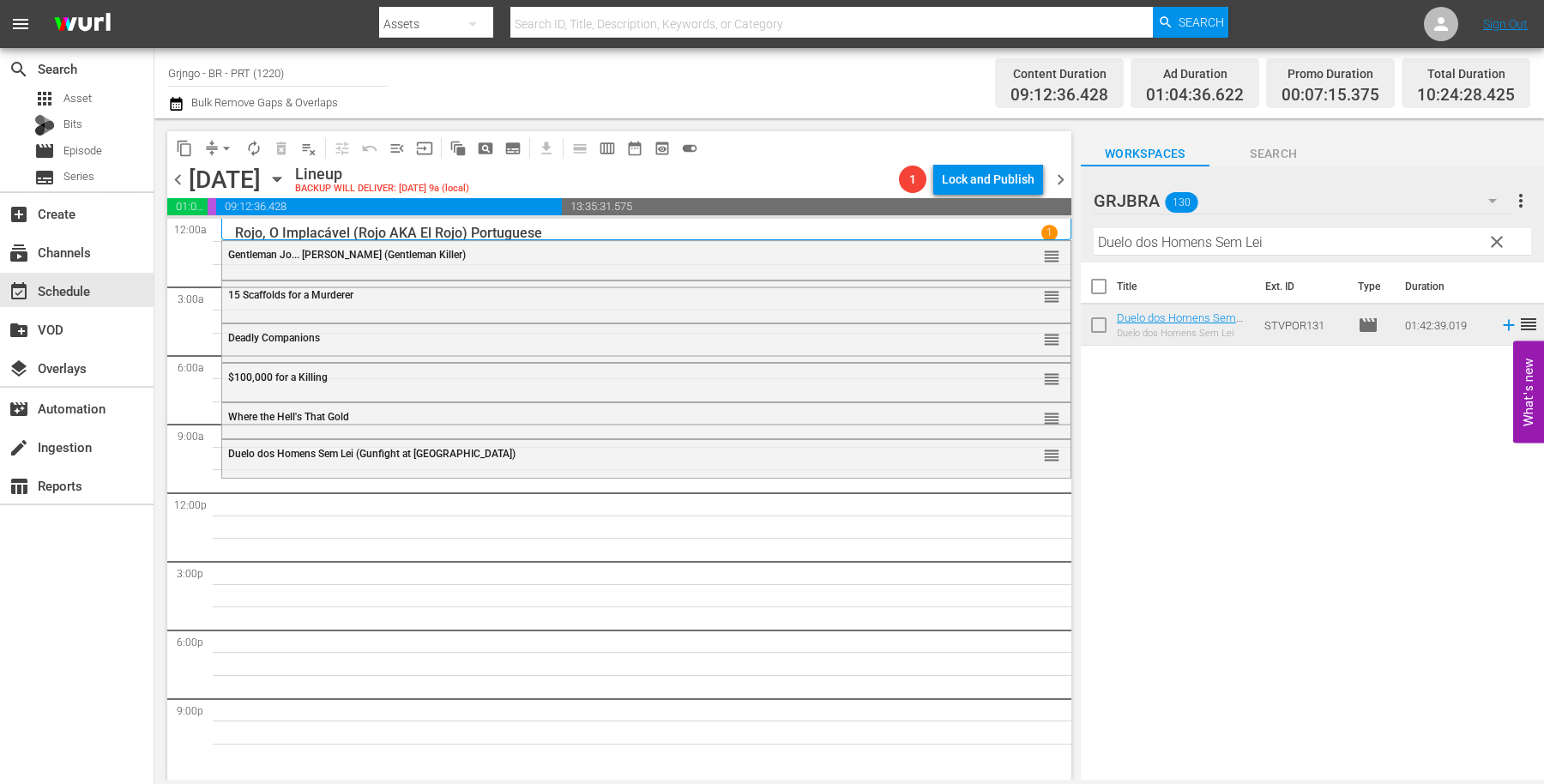
click at [1497, 232] on span "clear" at bounding box center [1497, 242] width 21 height 21
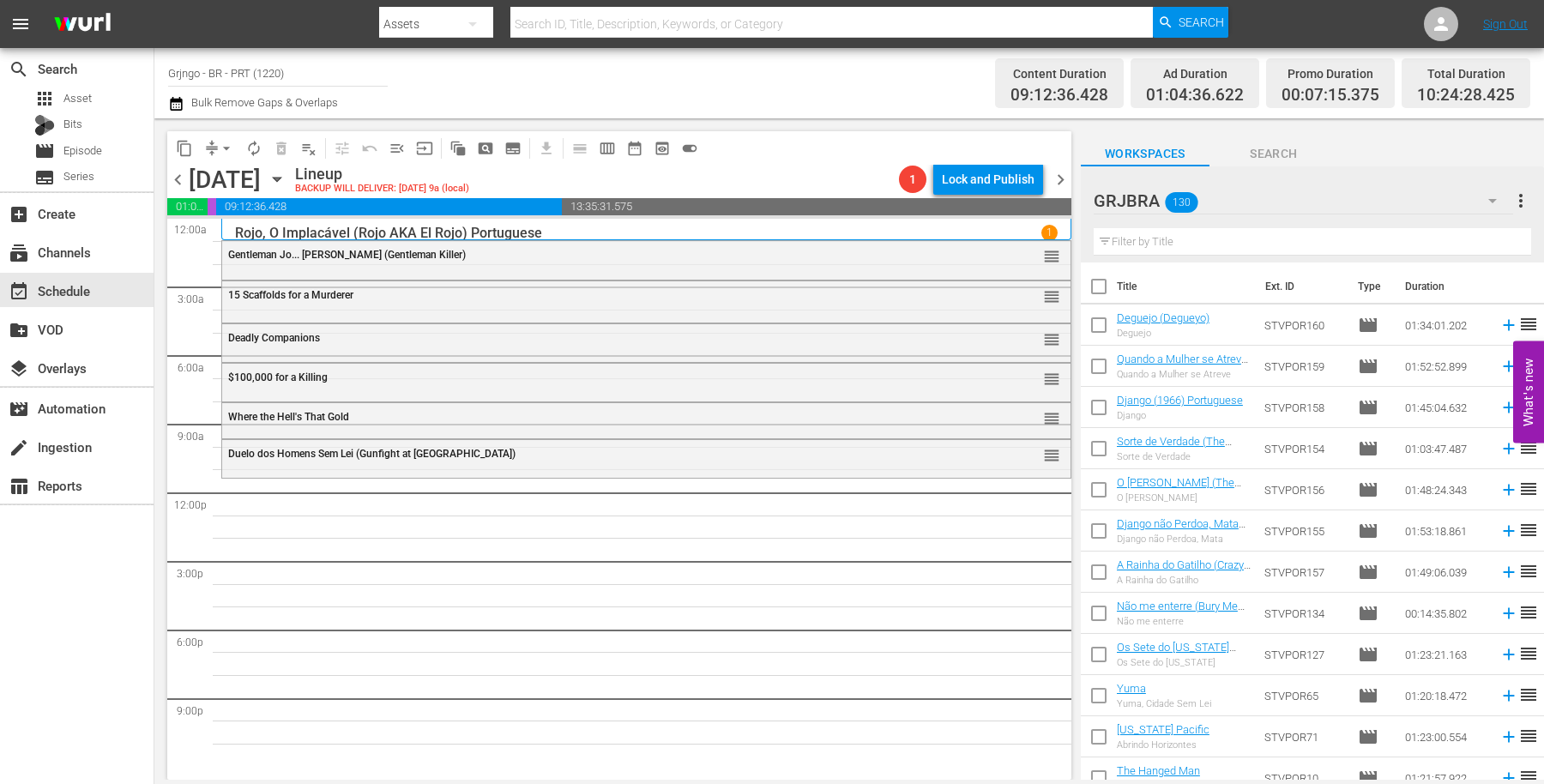
click at [1155, 240] on input "text" at bounding box center [1313, 242] width 438 height 27
paste input "Ódio por Ódio (Hate for Hate)"
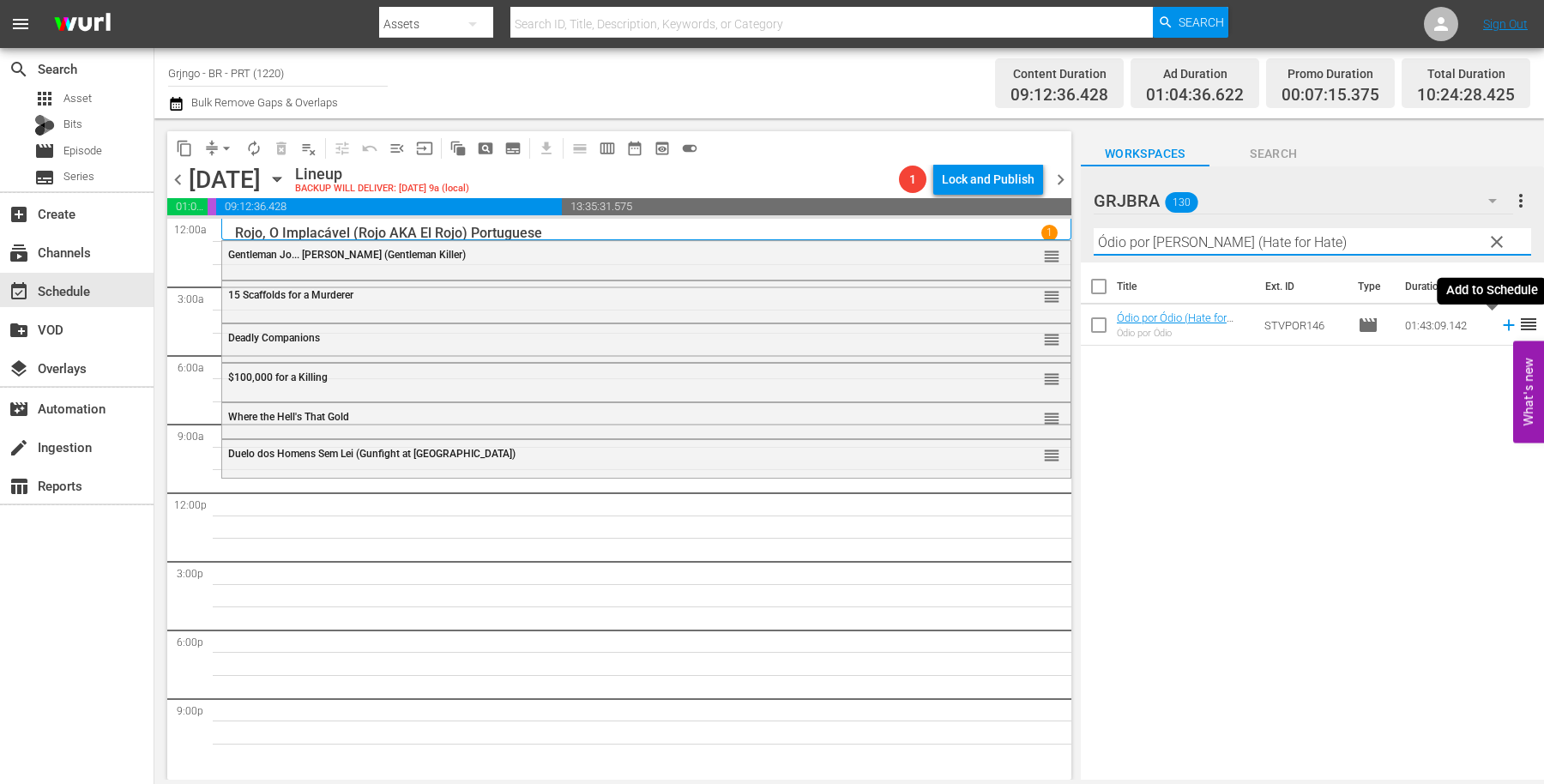
type input "Ódio por Ódio (Hate for Hate)"
click at [1503, 324] on icon at bounding box center [1509, 325] width 11 height 11
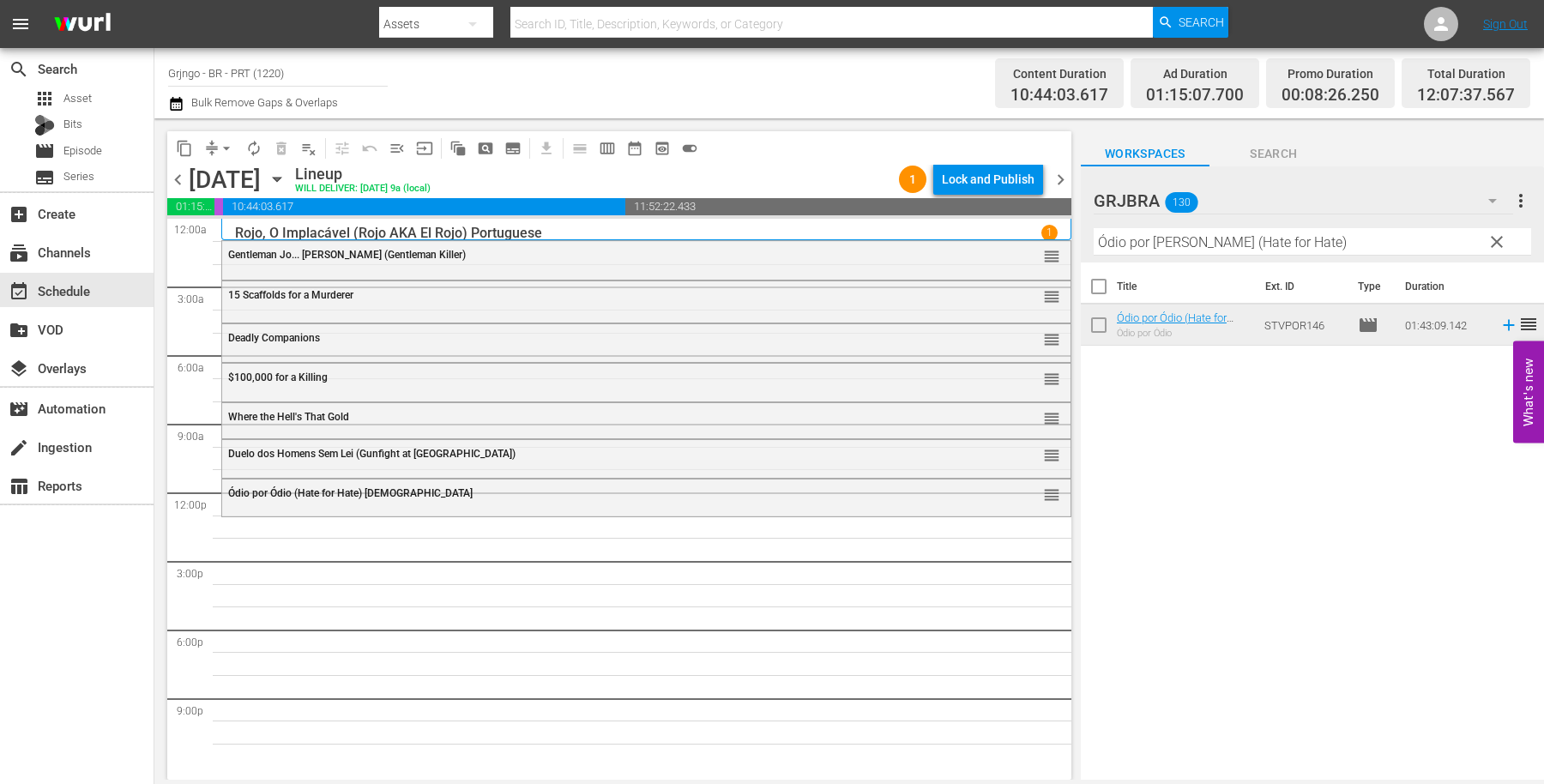
click at [1498, 237] on span "clear" at bounding box center [1497, 242] width 21 height 21
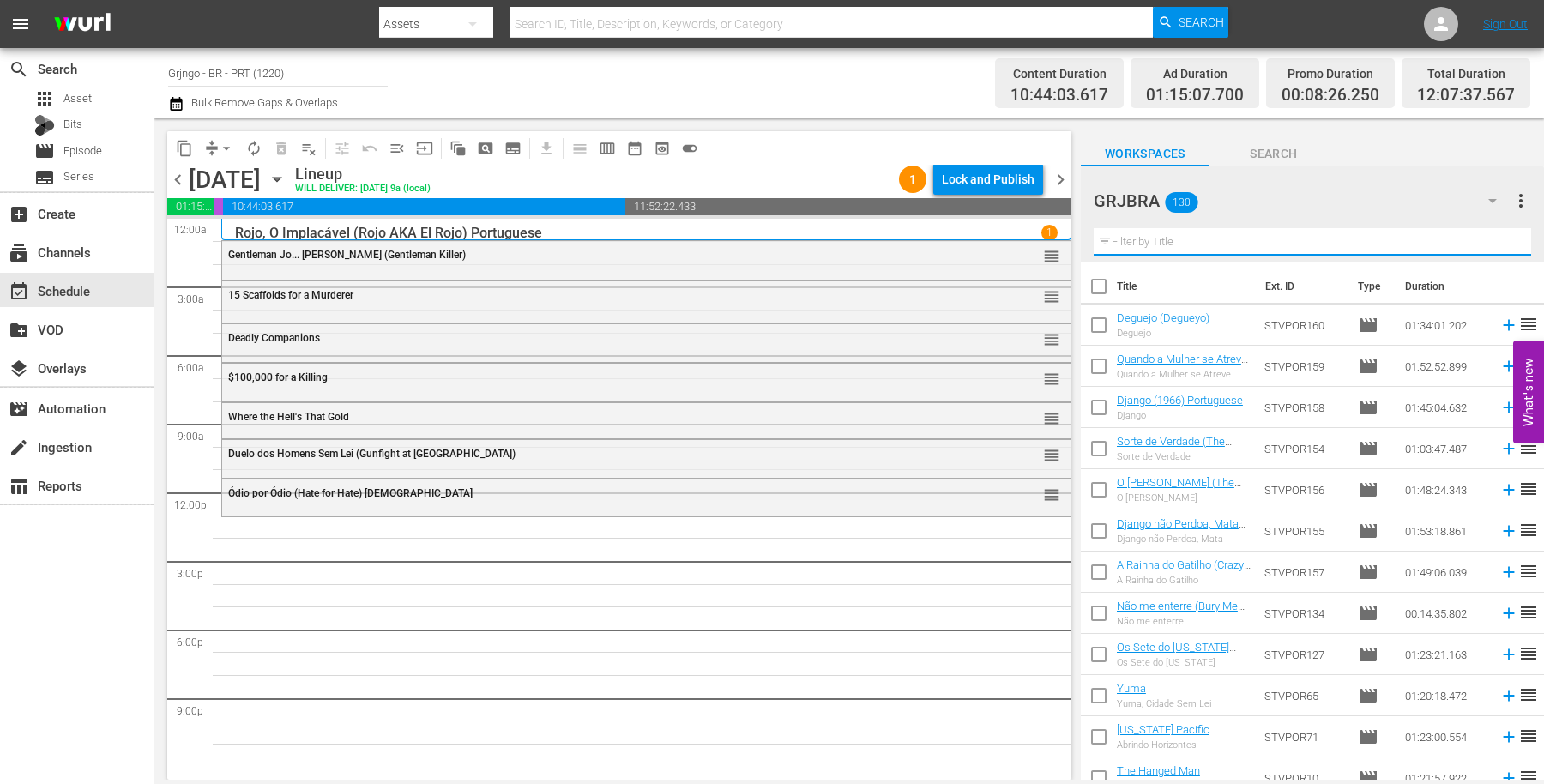
paste input "A Hora da Pistola (Hour of the Gun)"
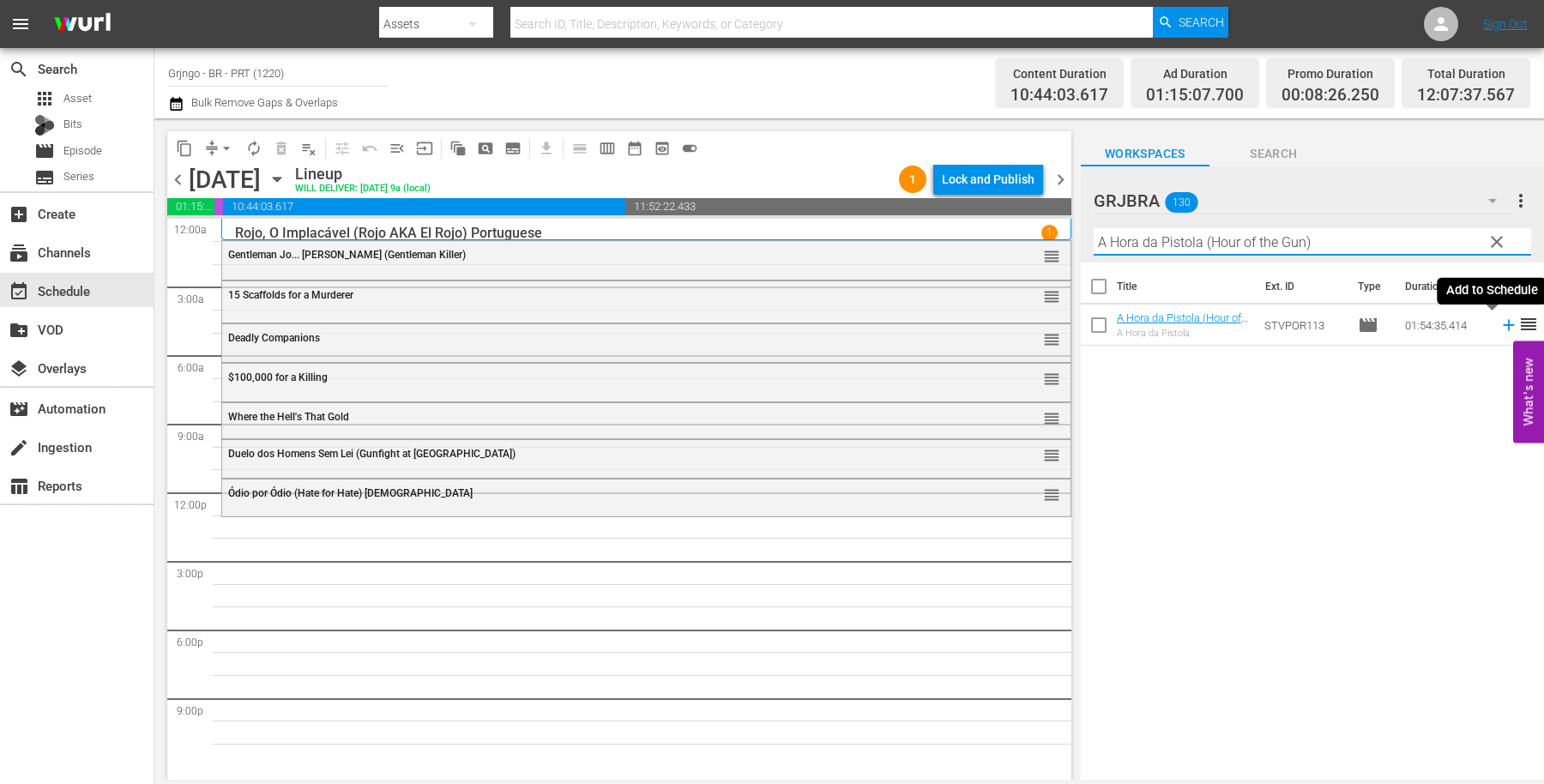
type input "A Hora da Pistola (Hour of the Gun)"
click at [1503, 327] on icon at bounding box center [1509, 325] width 11 height 11
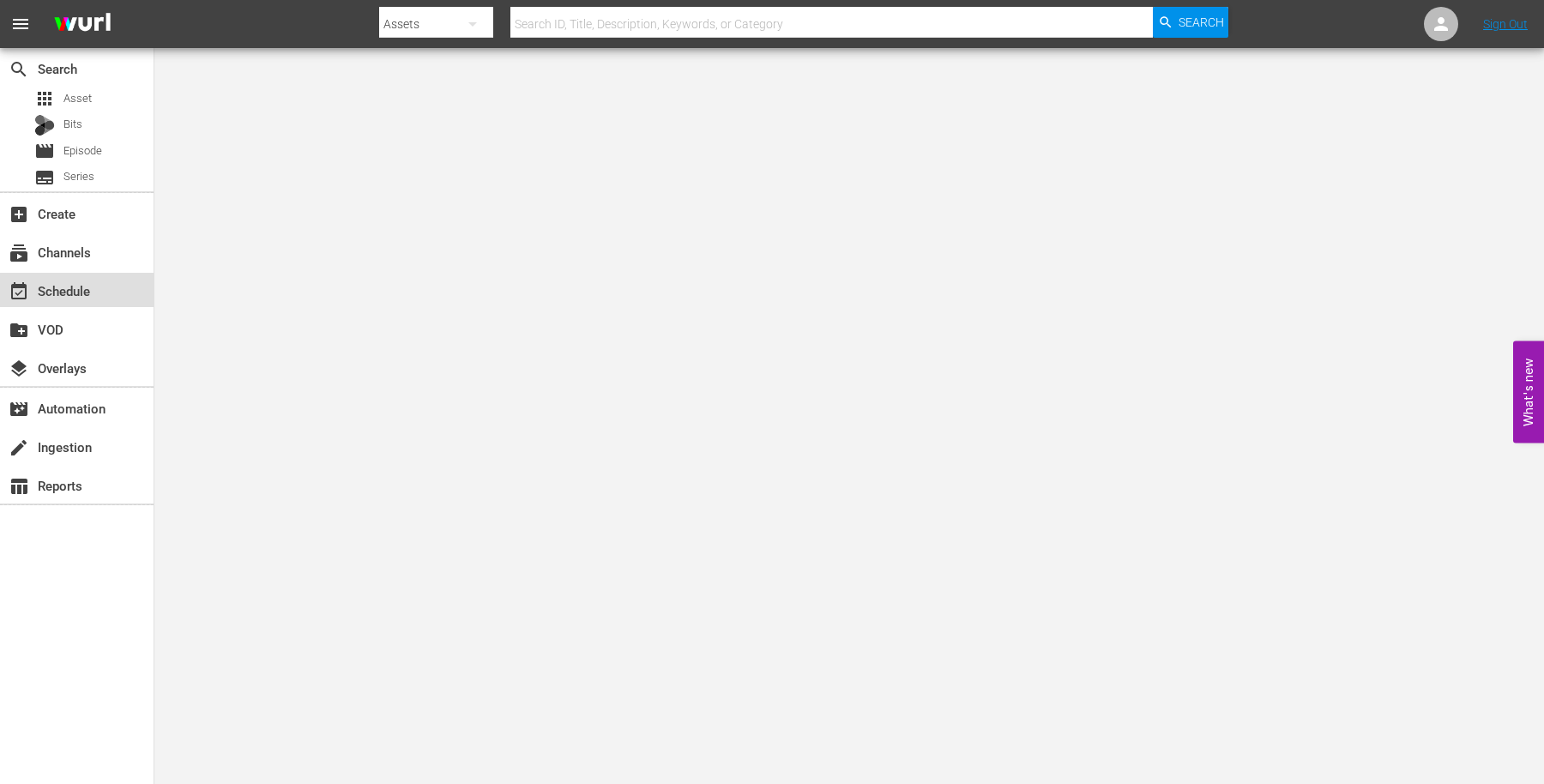
click at [87, 286] on div "event_available Schedule" at bounding box center [48, 287] width 96 height 15
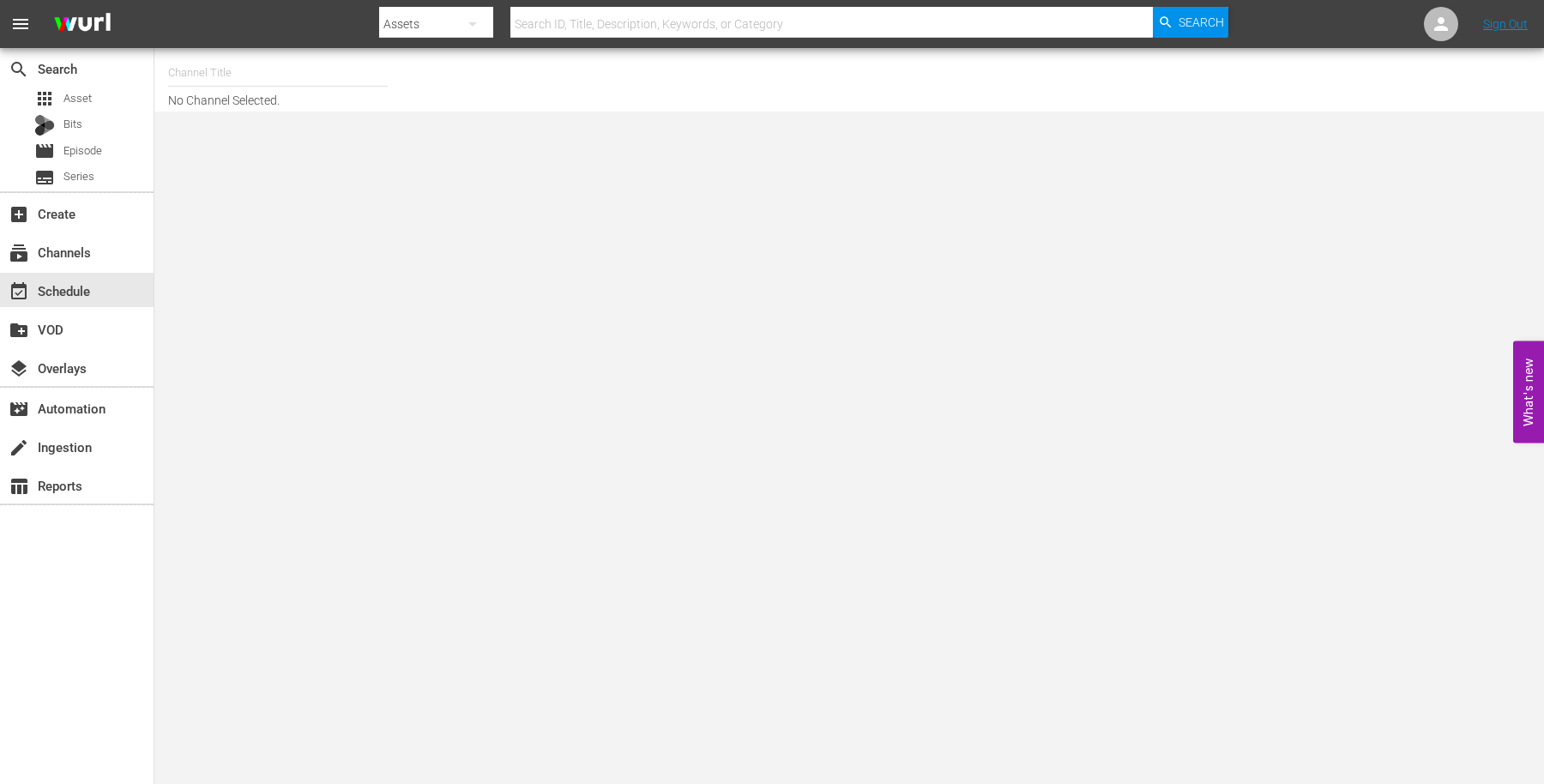
click at [276, 65] on input "text" at bounding box center [277, 73] width 219 height 41
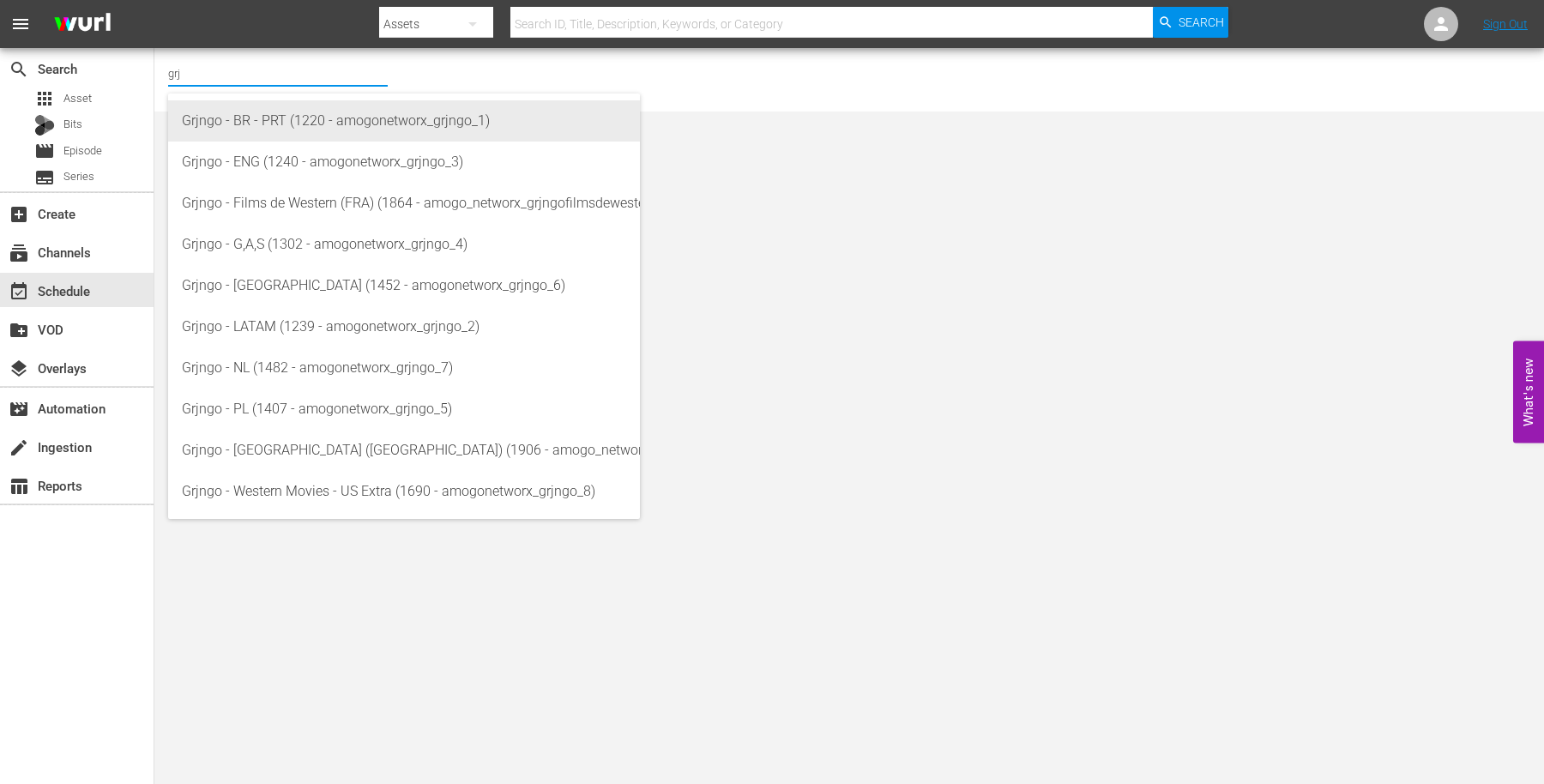
click at [316, 124] on div "Grjngo - BR - PRT (1220 - amogonetworx_grjngo_1)" at bounding box center [404, 121] width 444 height 41
type input "Grjngo - BR - PRT (1220 - amogonetworx_grjngo_1)"
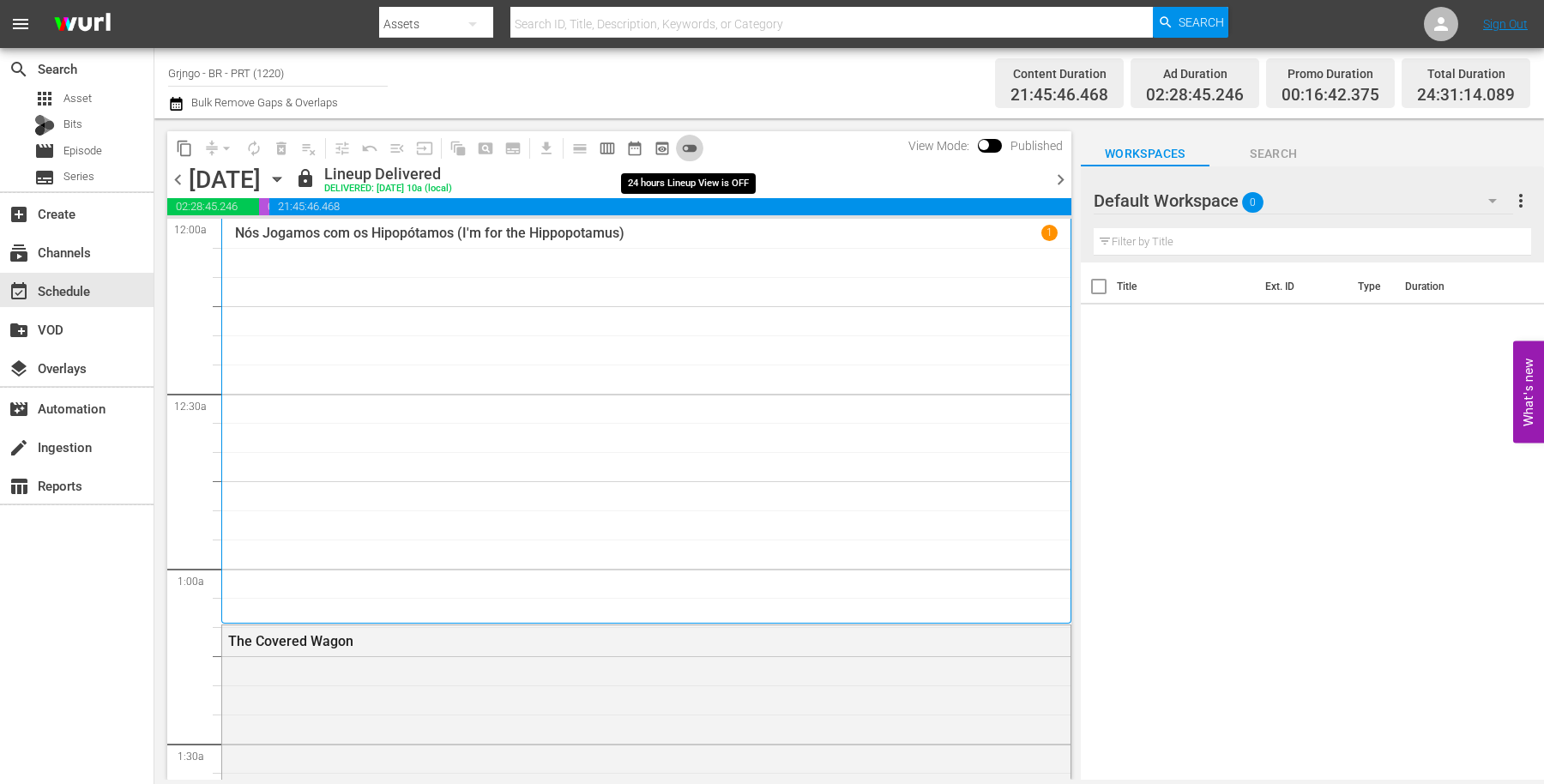
click at [689, 147] on span "toggle_off" at bounding box center [689, 148] width 17 height 17
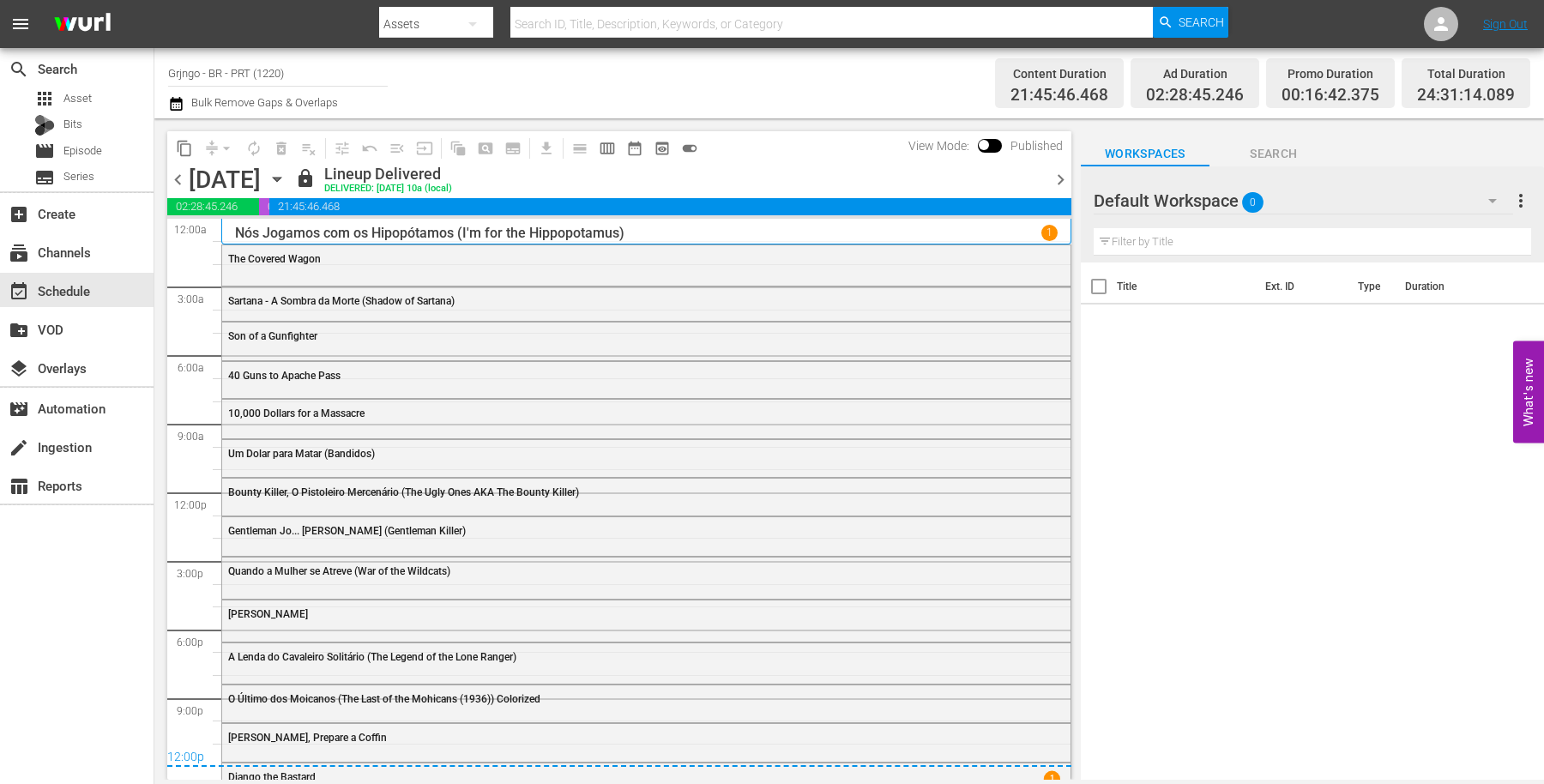
click at [280, 178] on icon "button" at bounding box center [277, 179] width 8 height 5
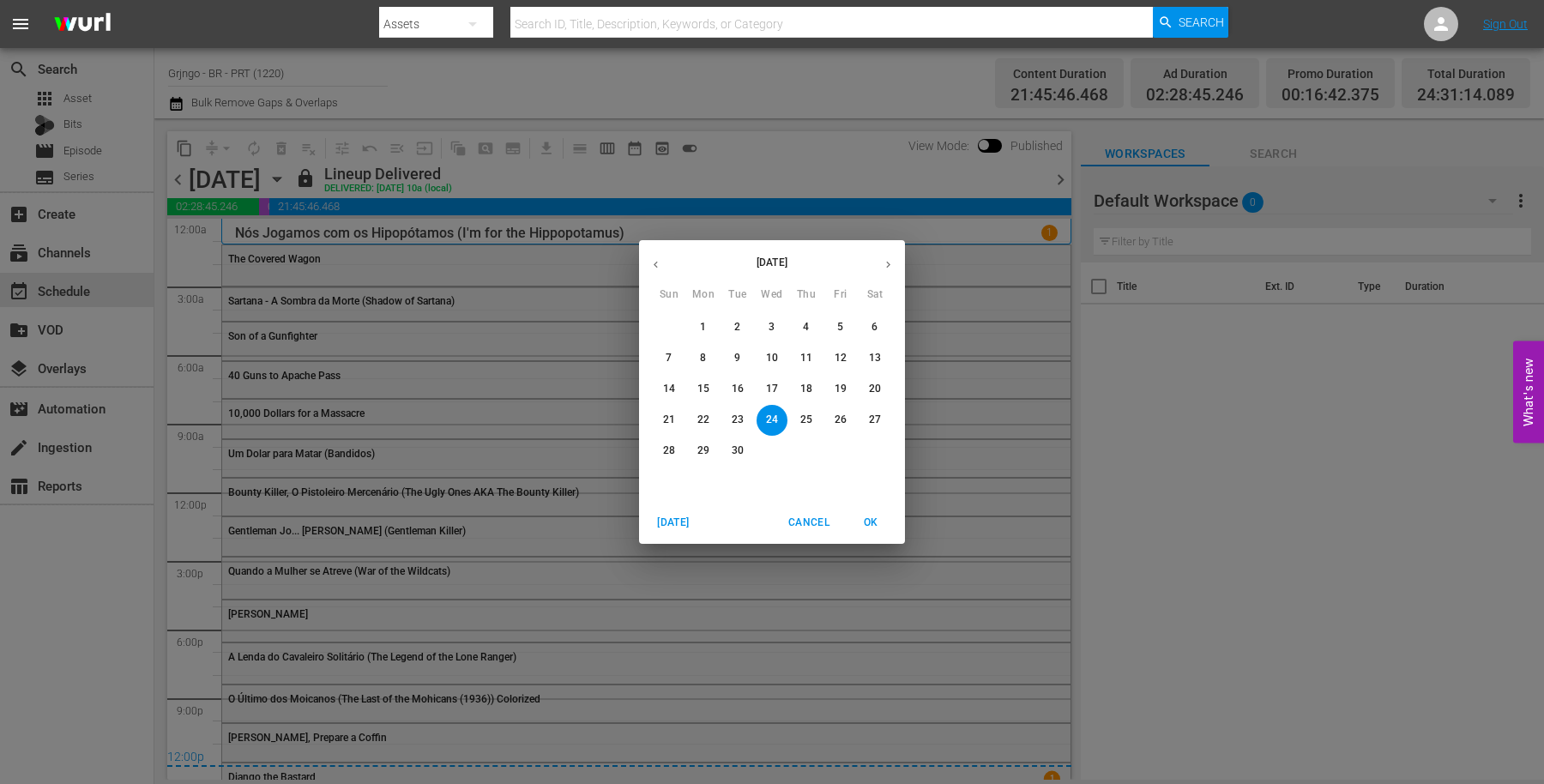
click at [884, 263] on icon "button" at bounding box center [889, 265] width 13 height 13
click at [665, 447] on p "26" at bounding box center [668, 450] width 12 height 15
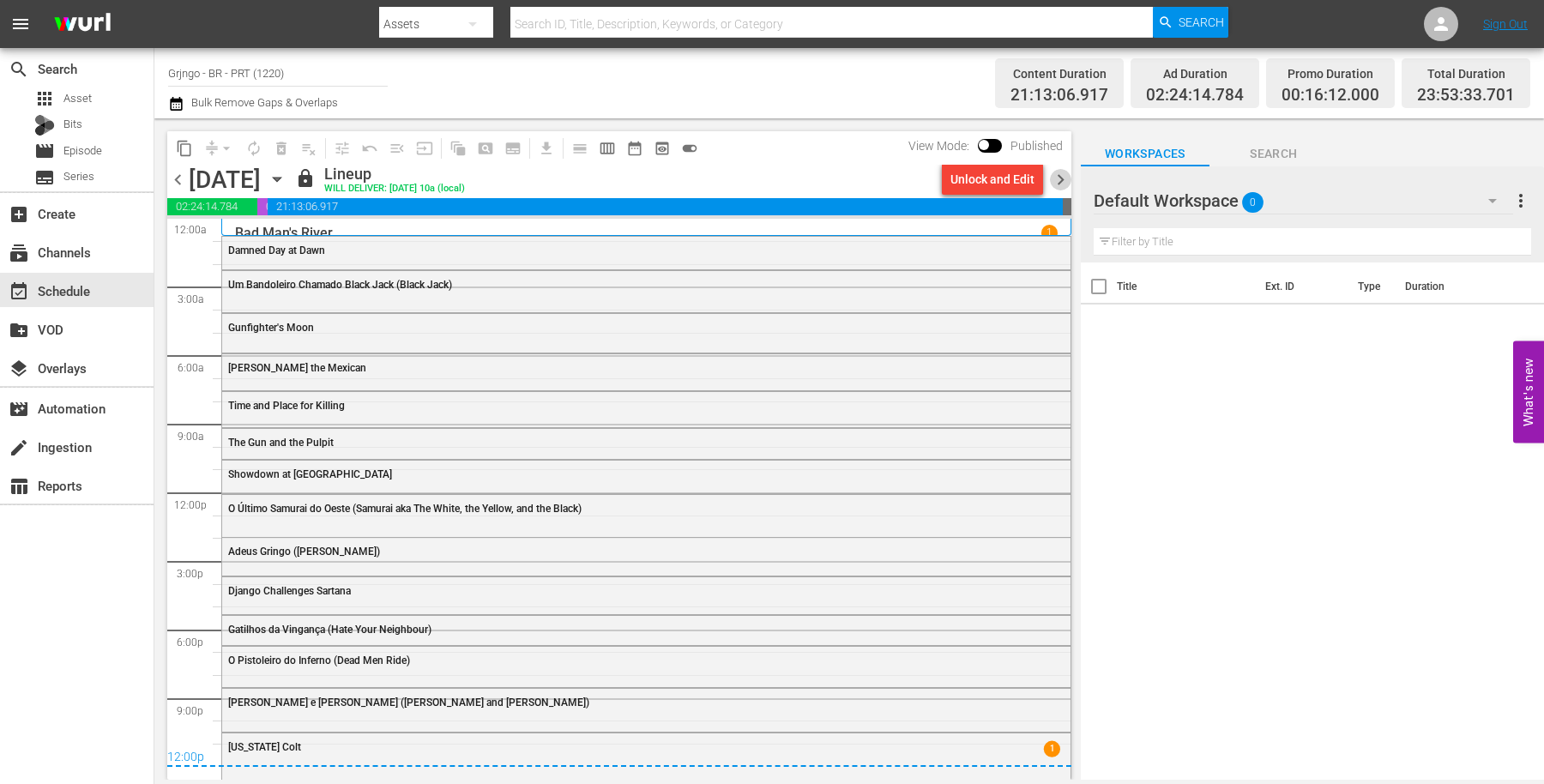
click at [1058, 179] on span "chevron_right" at bounding box center [1061, 179] width 22 height 22
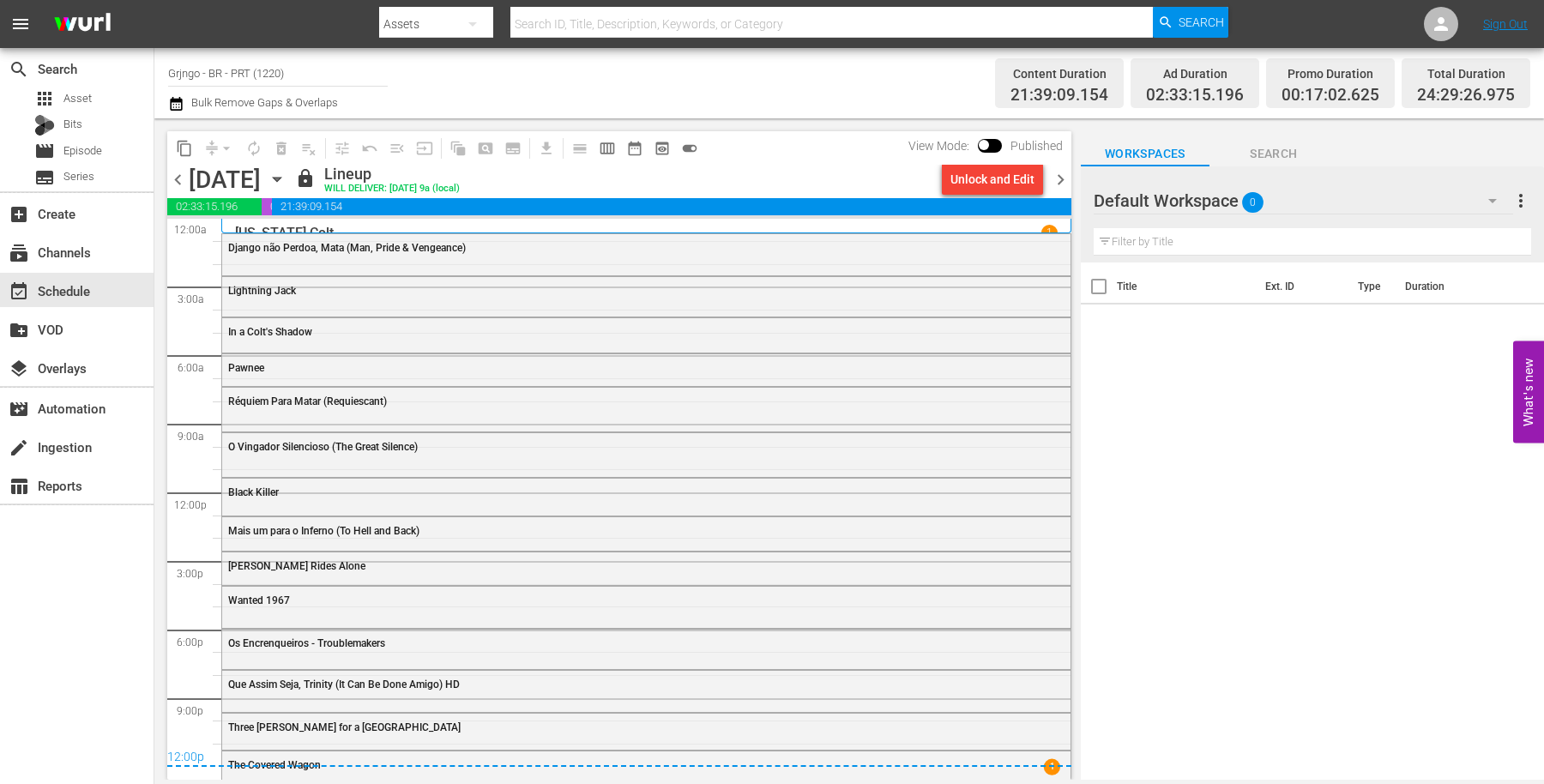
click at [286, 176] on icon "button" at bounding box center [277, 179] width 19 height 19
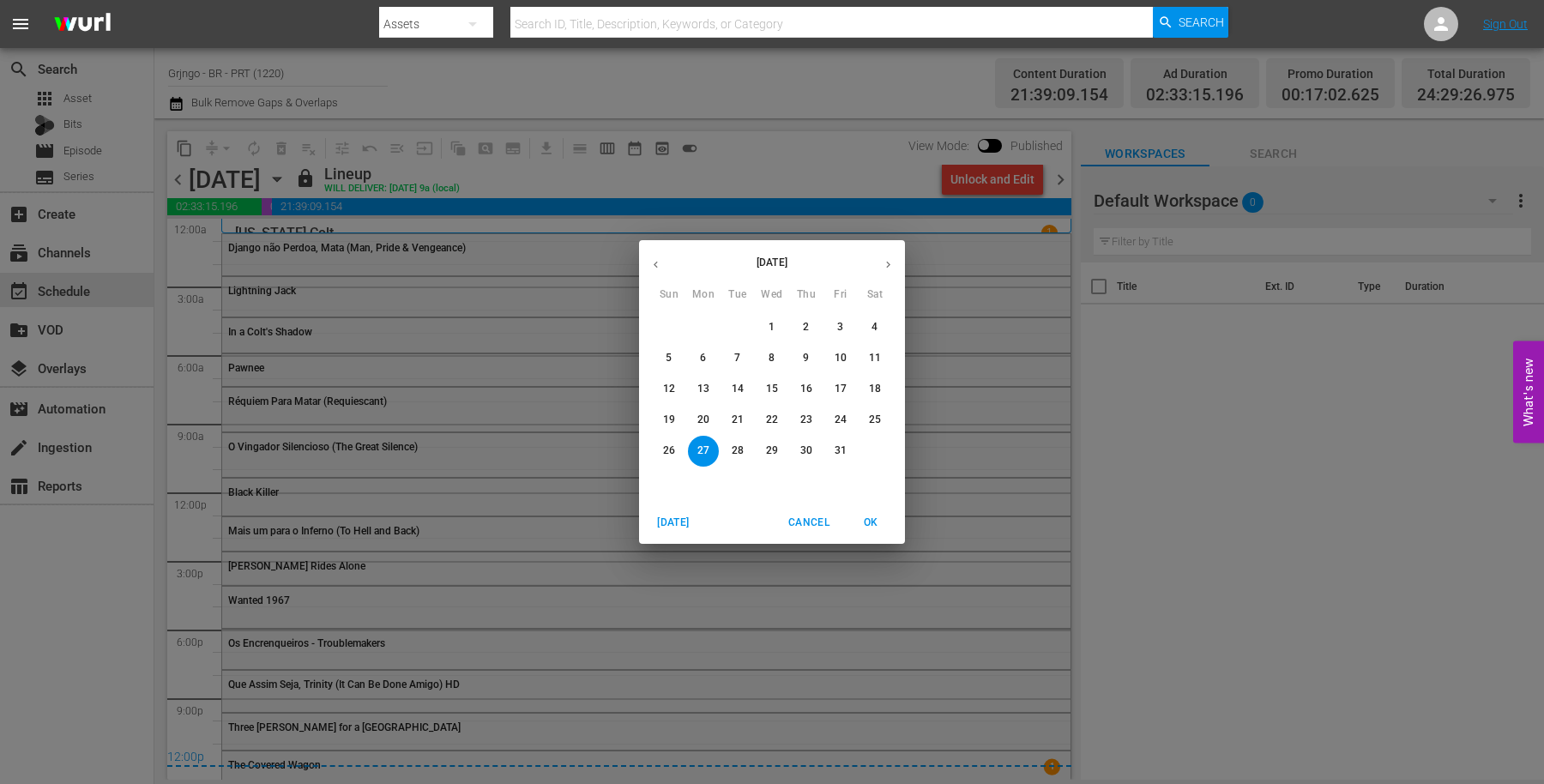
click at [884, 258] on icon "button" at bounding box center [889, 265] width 13 height 13
click at [673, 355] on span "2" at bounding box center [669, 358] width 31 height 15
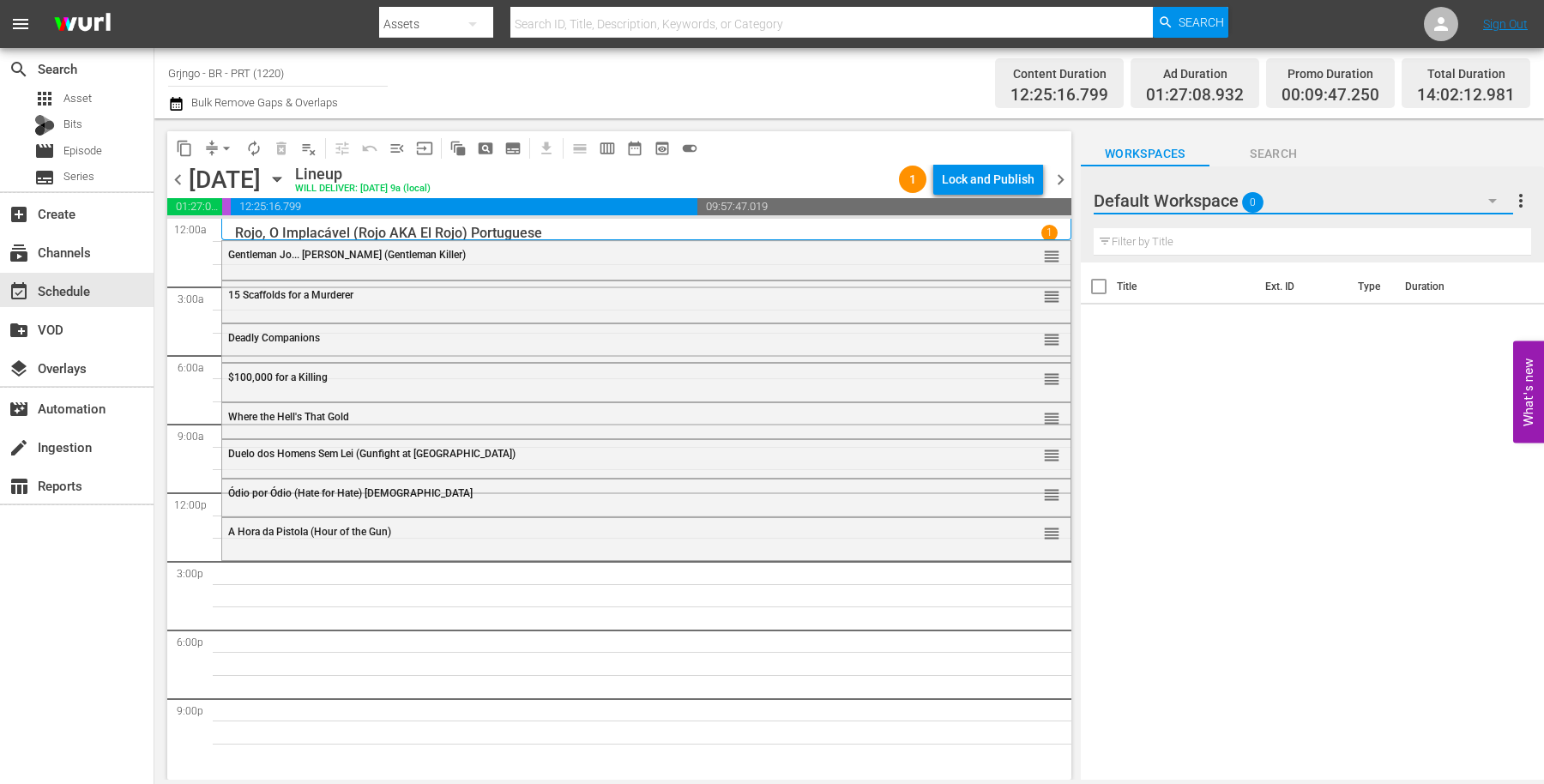
click at [1490, 206] on icon "button" at bounding box center [1492, 200] width 21 height 21
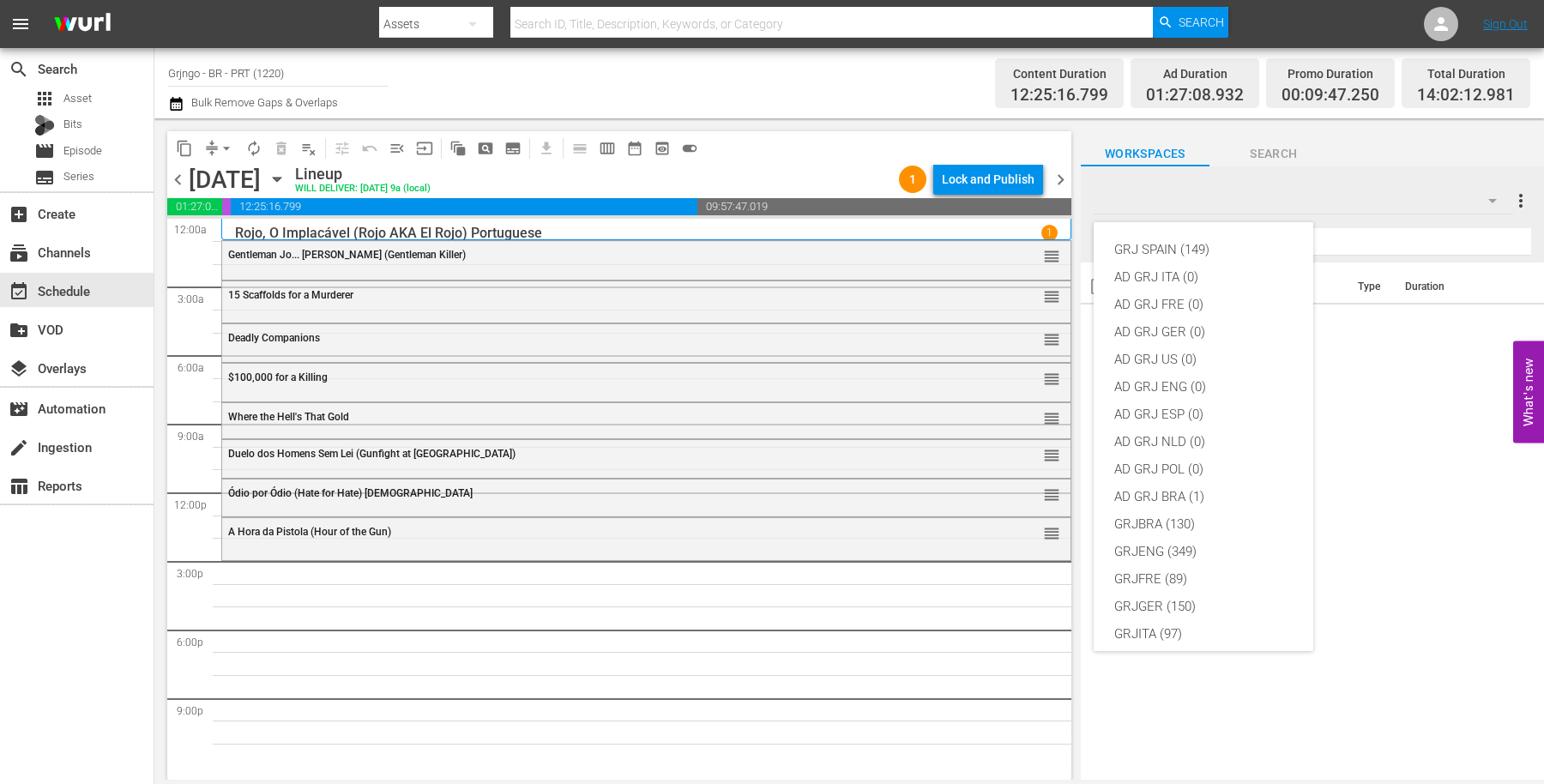
scroll to position [147, 0]
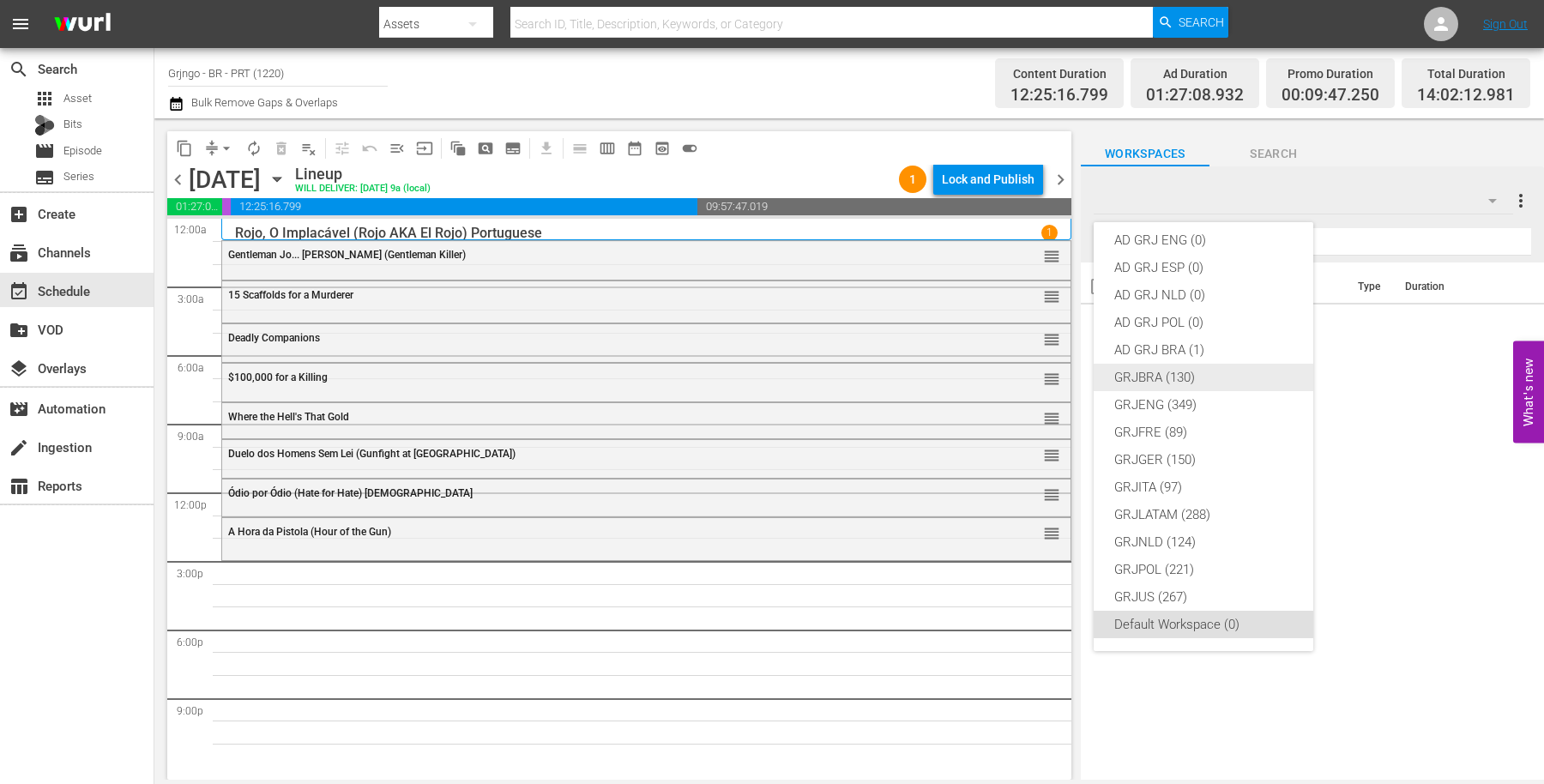
click at [1189, 371] on div "GRJBRA (130)" at bounding box center [1203, 377] width 179 height 27
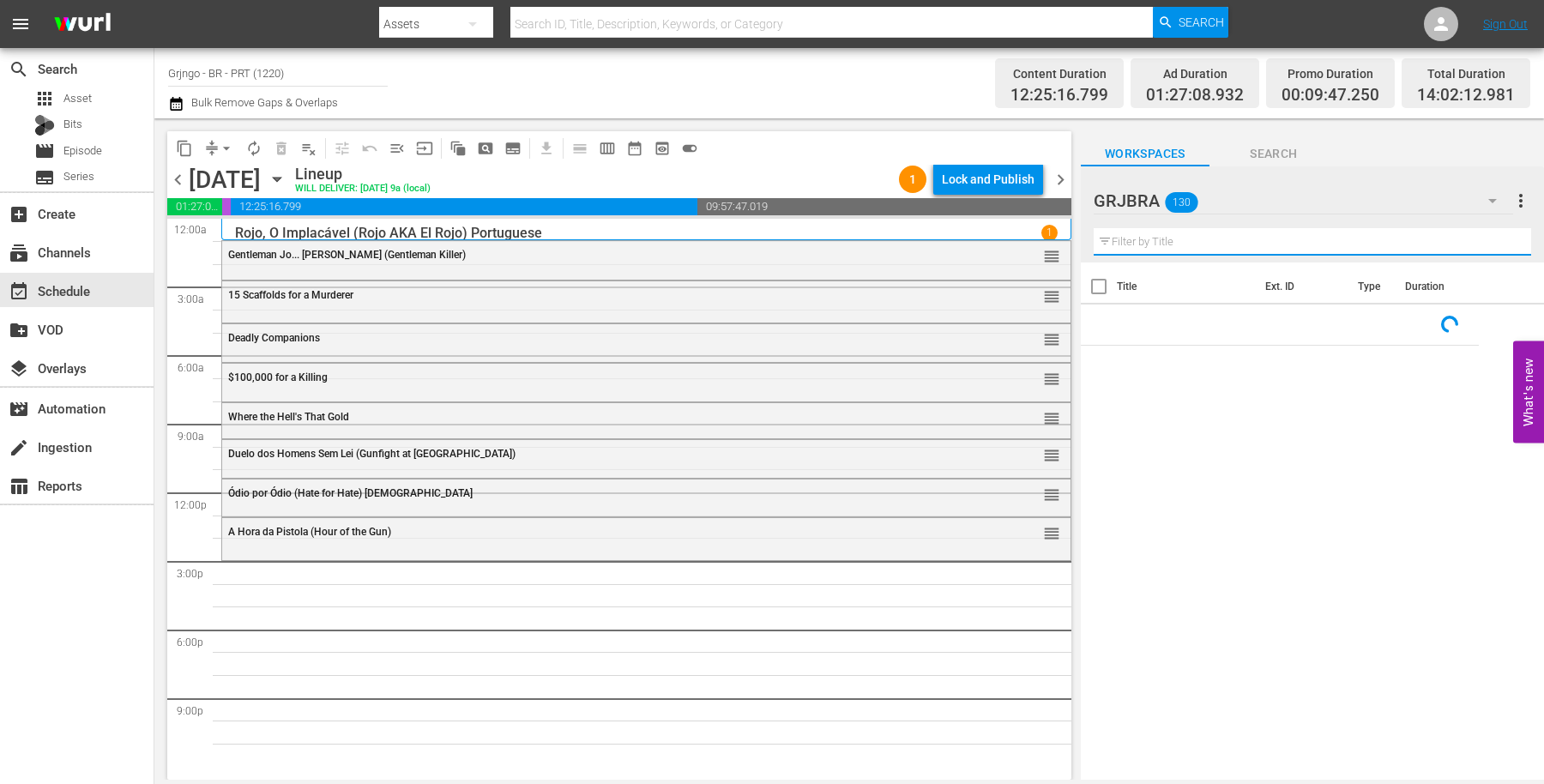
click at [1145, 237] on input "text" at bounding box center [1313, 242] width 438 height 27
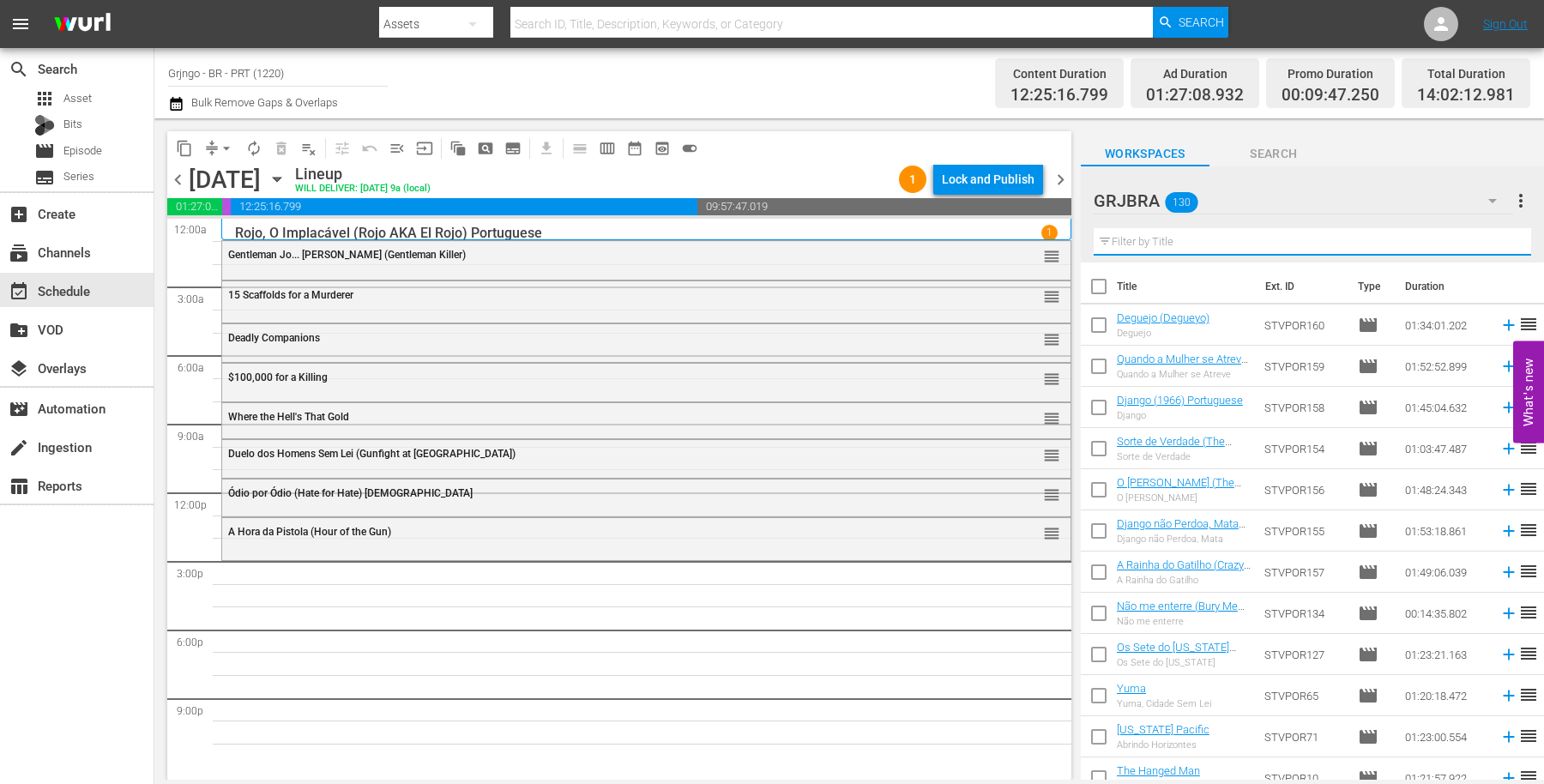
paste input "Dollar for the Dead"
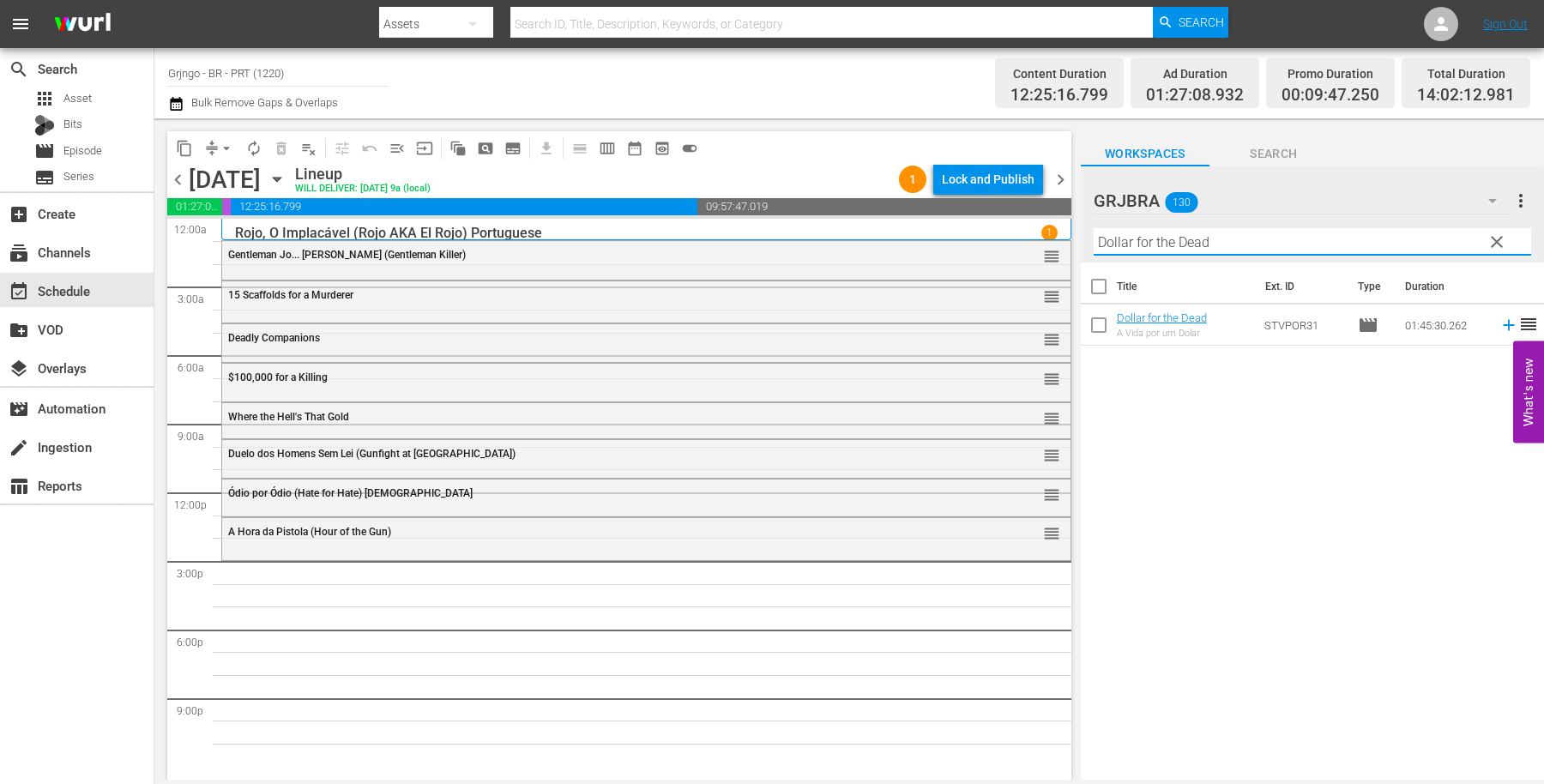
type input "Dollar for the Dead"
click at [1497, 232] on span "clear" at bounding box center [1497, 242] width 21 height 21
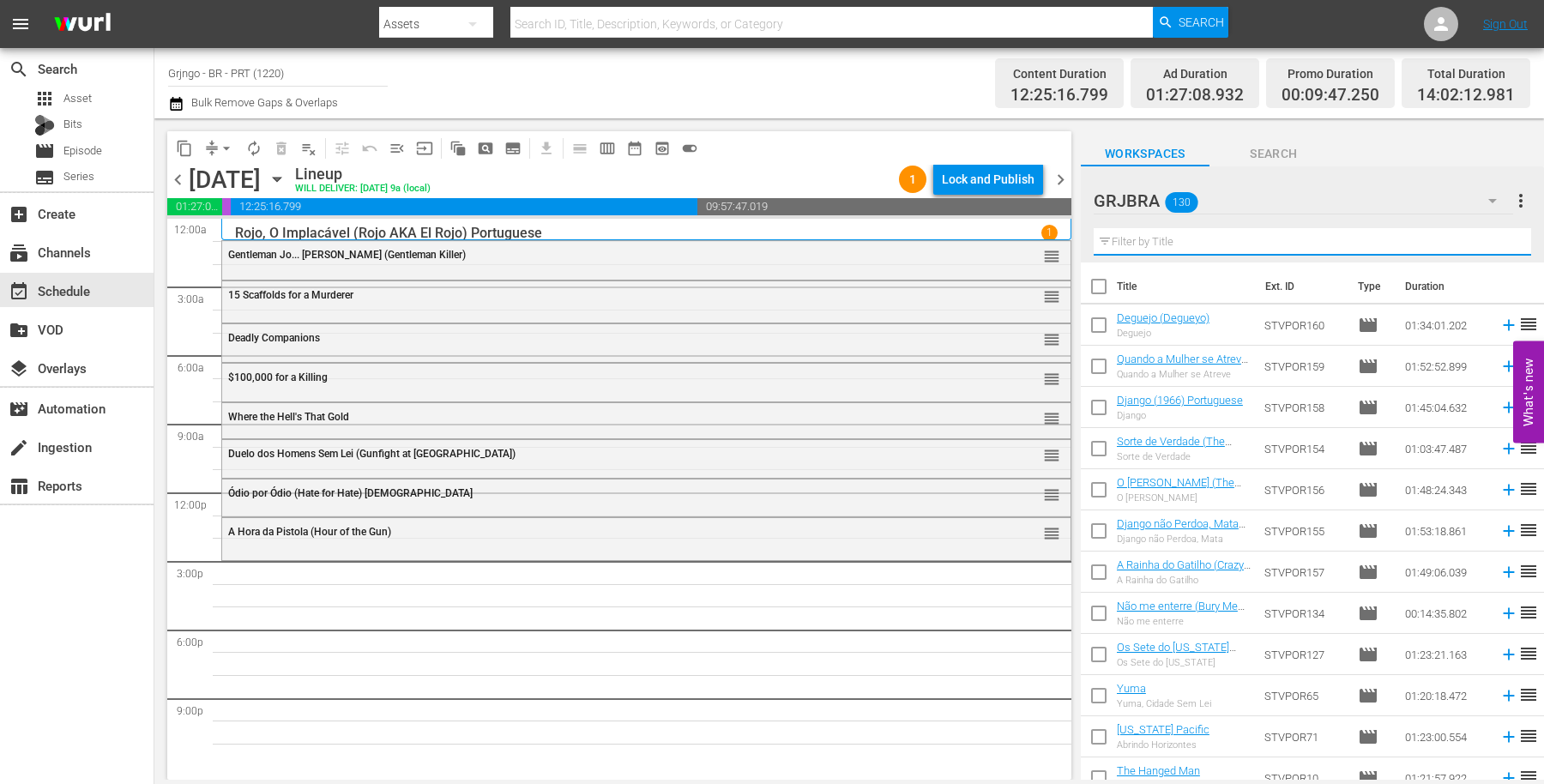
paste input "Dollar for the Dead"
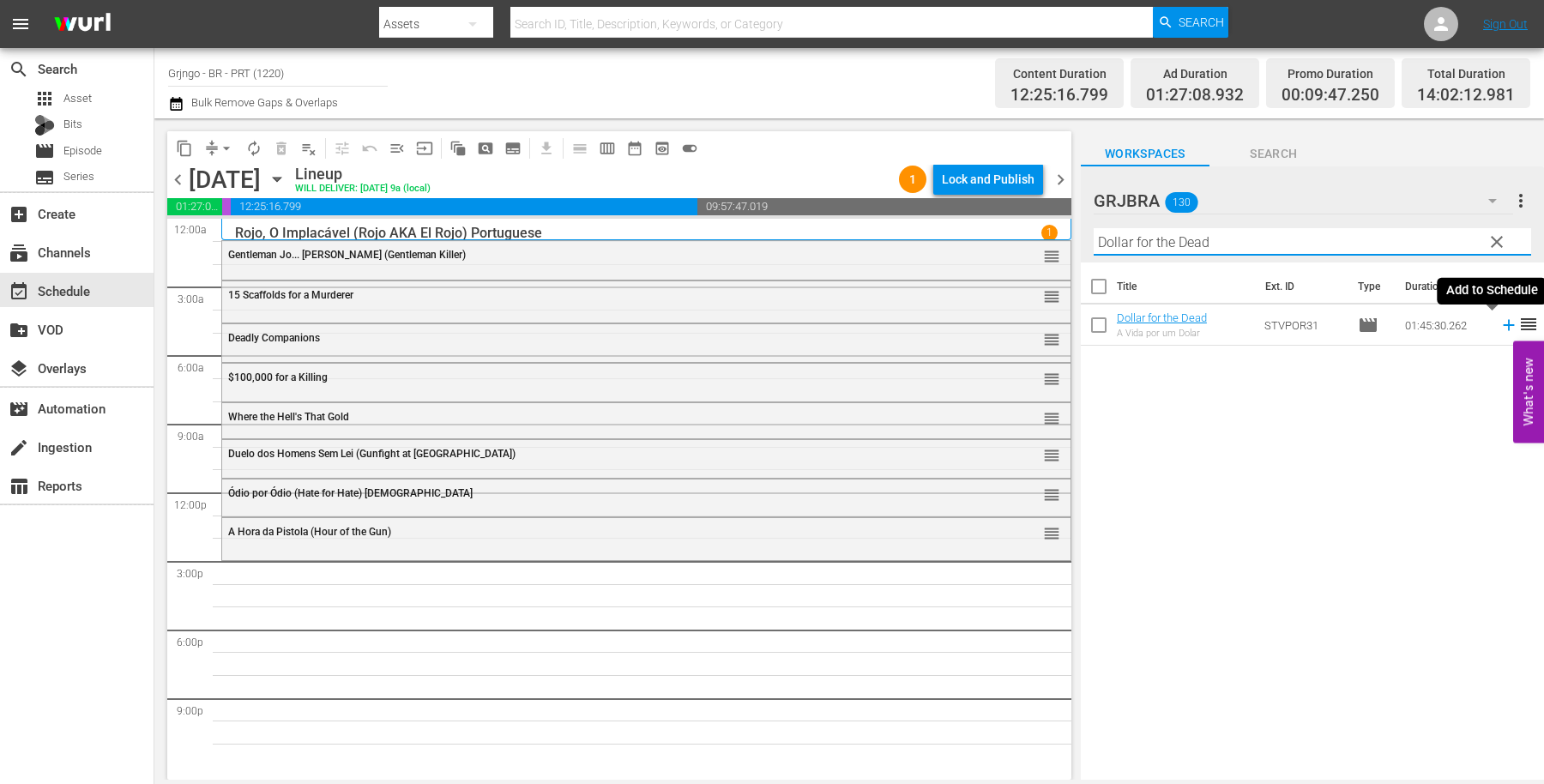
type input "Dollar for the Dead"
click at [1503, 324] on icon at bounding box center [1509, 325] width 11 height 11
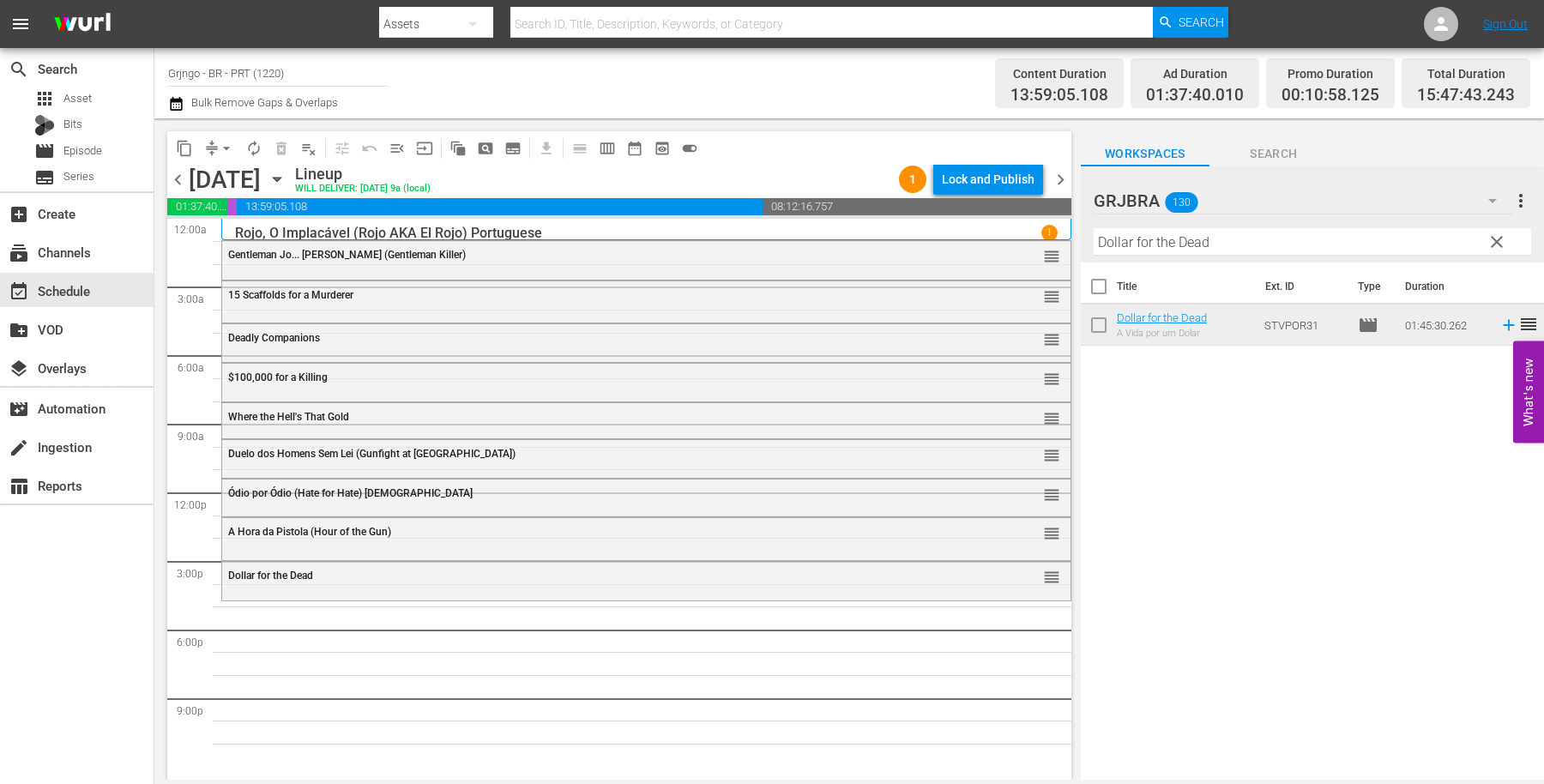
click at [1495, 232] on span "clear" at bounding box center [1497, 242] width 21 height 21
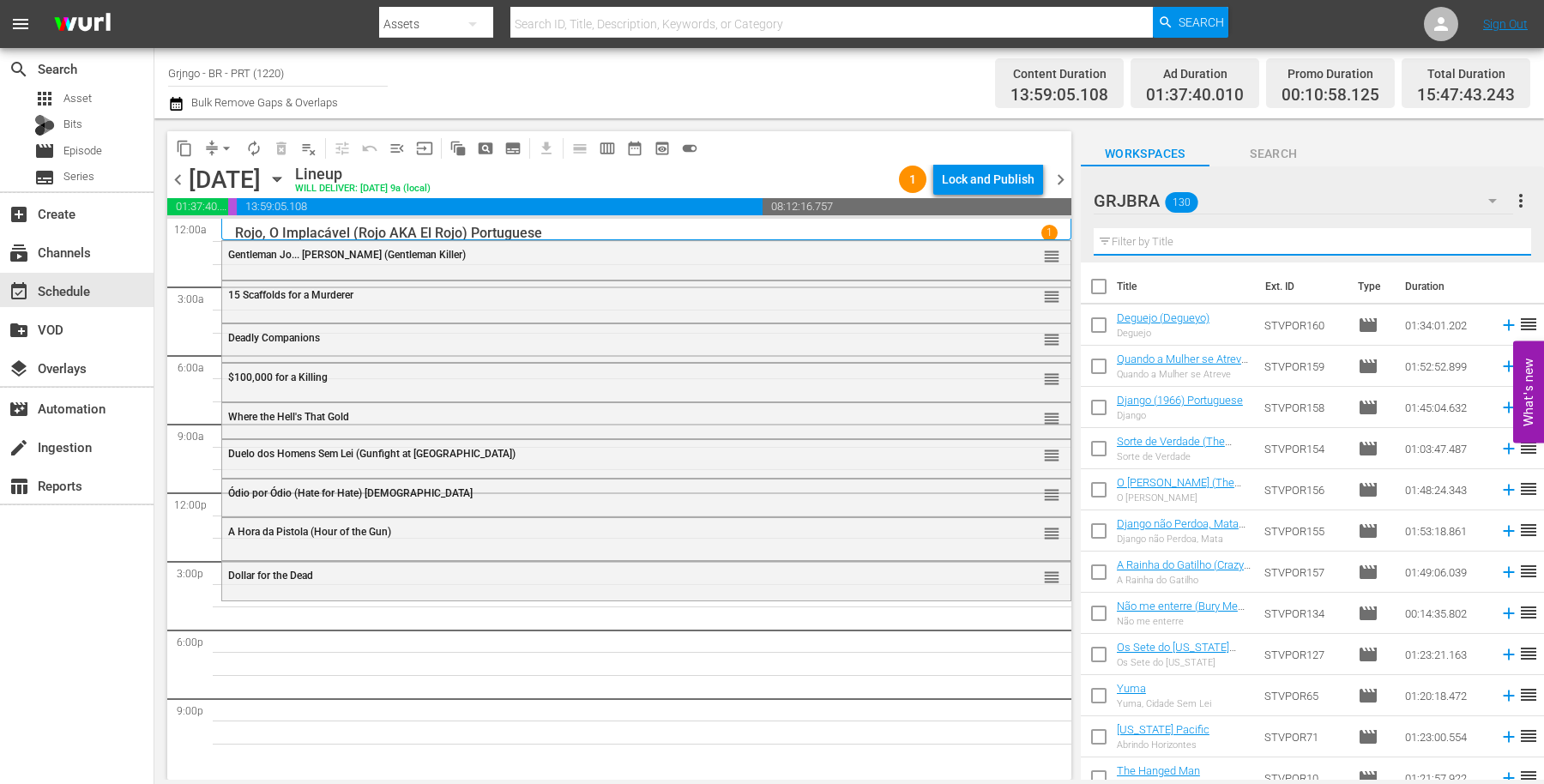
paste input "Não me enterre (Bury Me Not)"
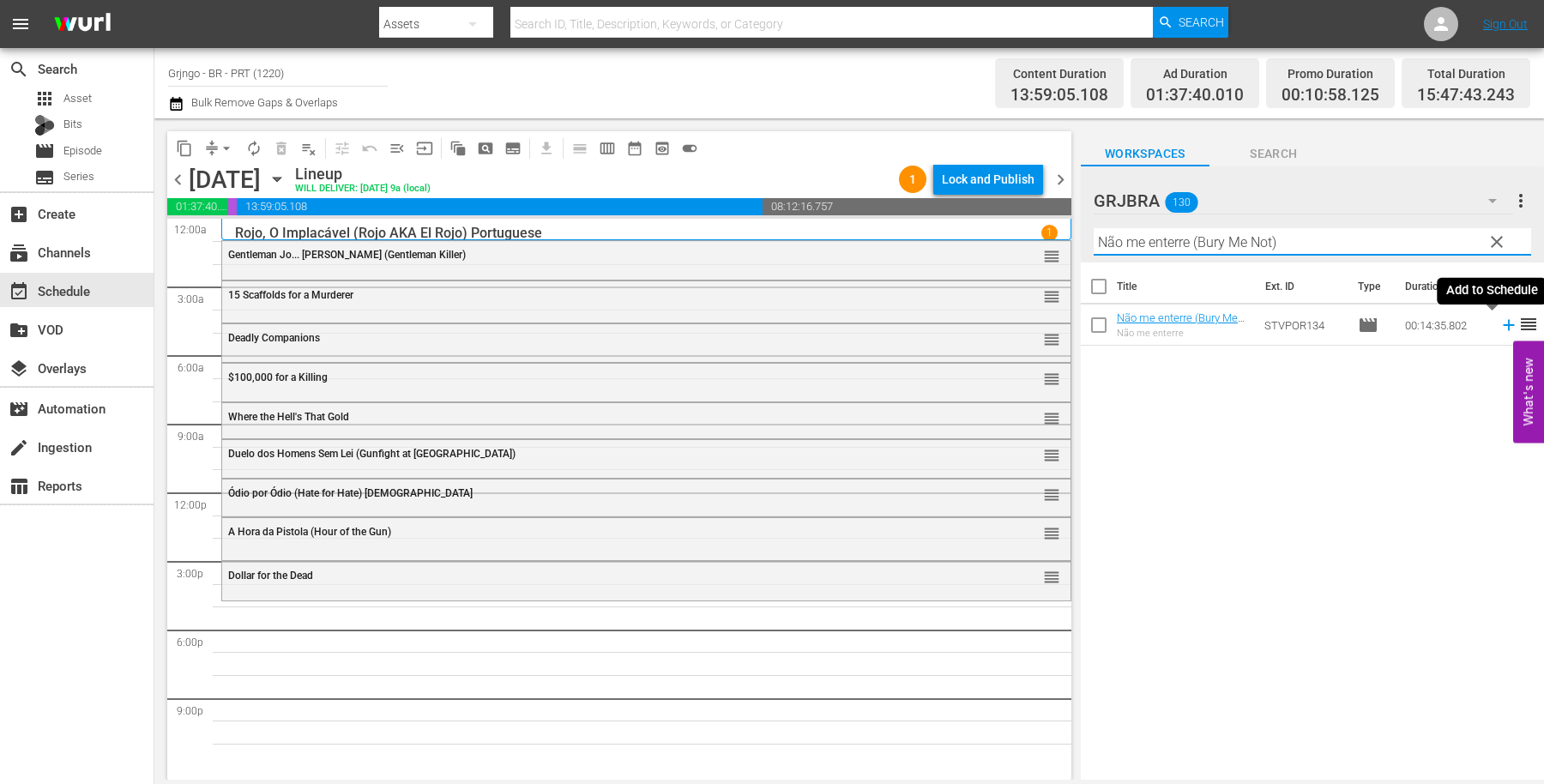
type input "Não me enterre (Bury Me Not)"
click at [1500, 319] on icon at bounding box center [1509, 324] width 19 height 19
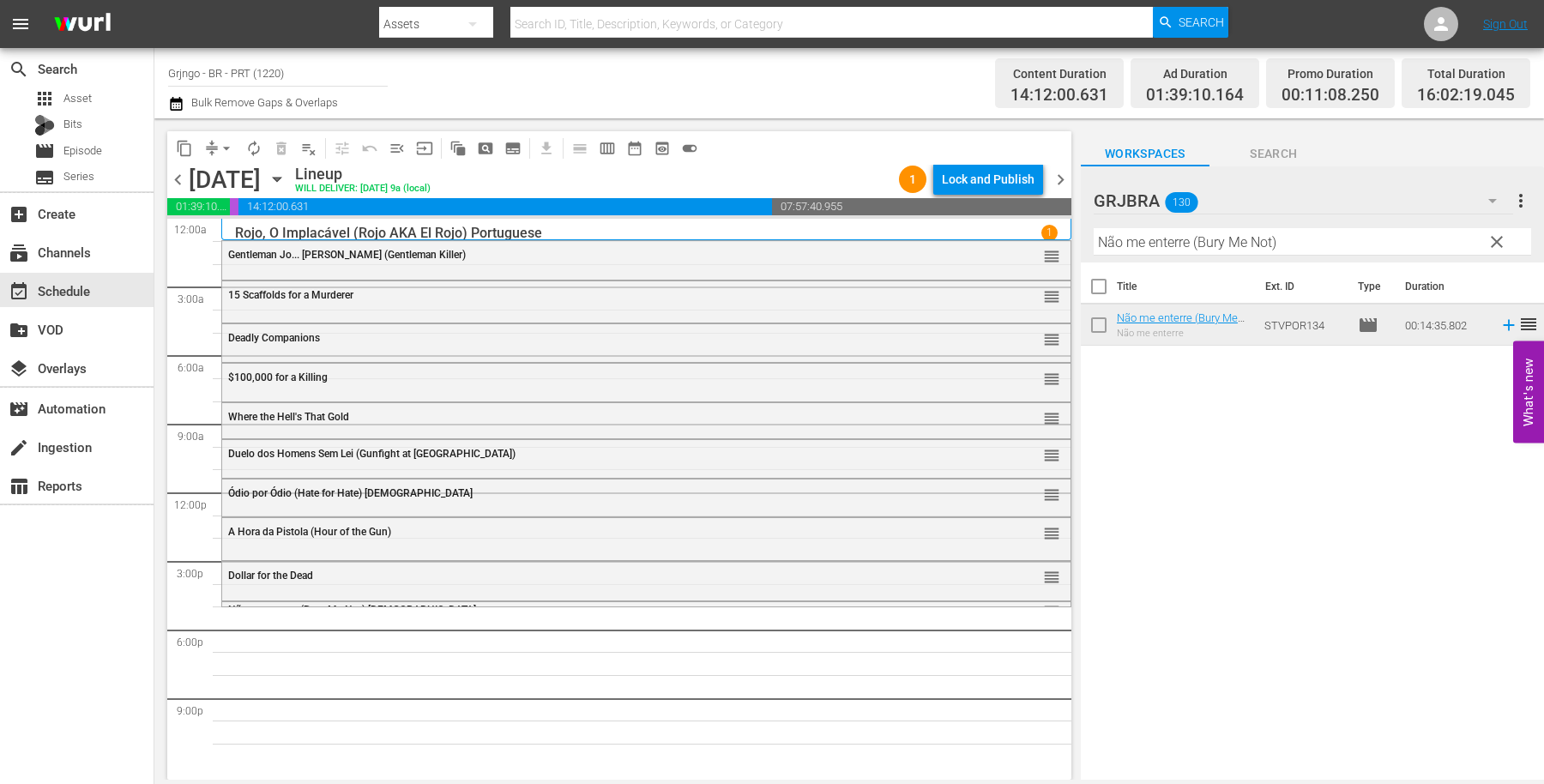
click at [1493, 241] on span "clear" at bounding box center [1497, 242] width 21 height 21
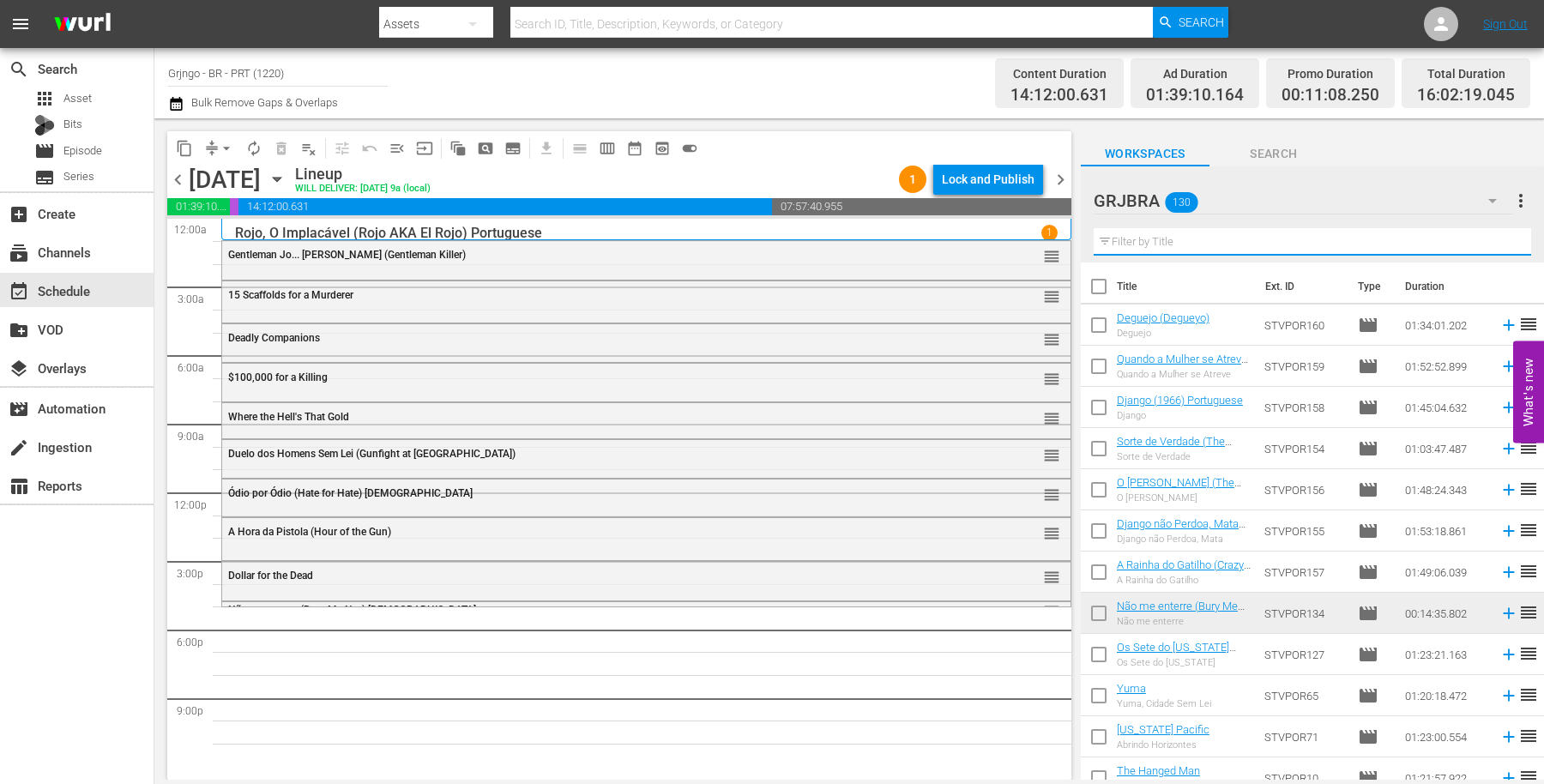
paste input "The True Story of [PERSON_NAME]"
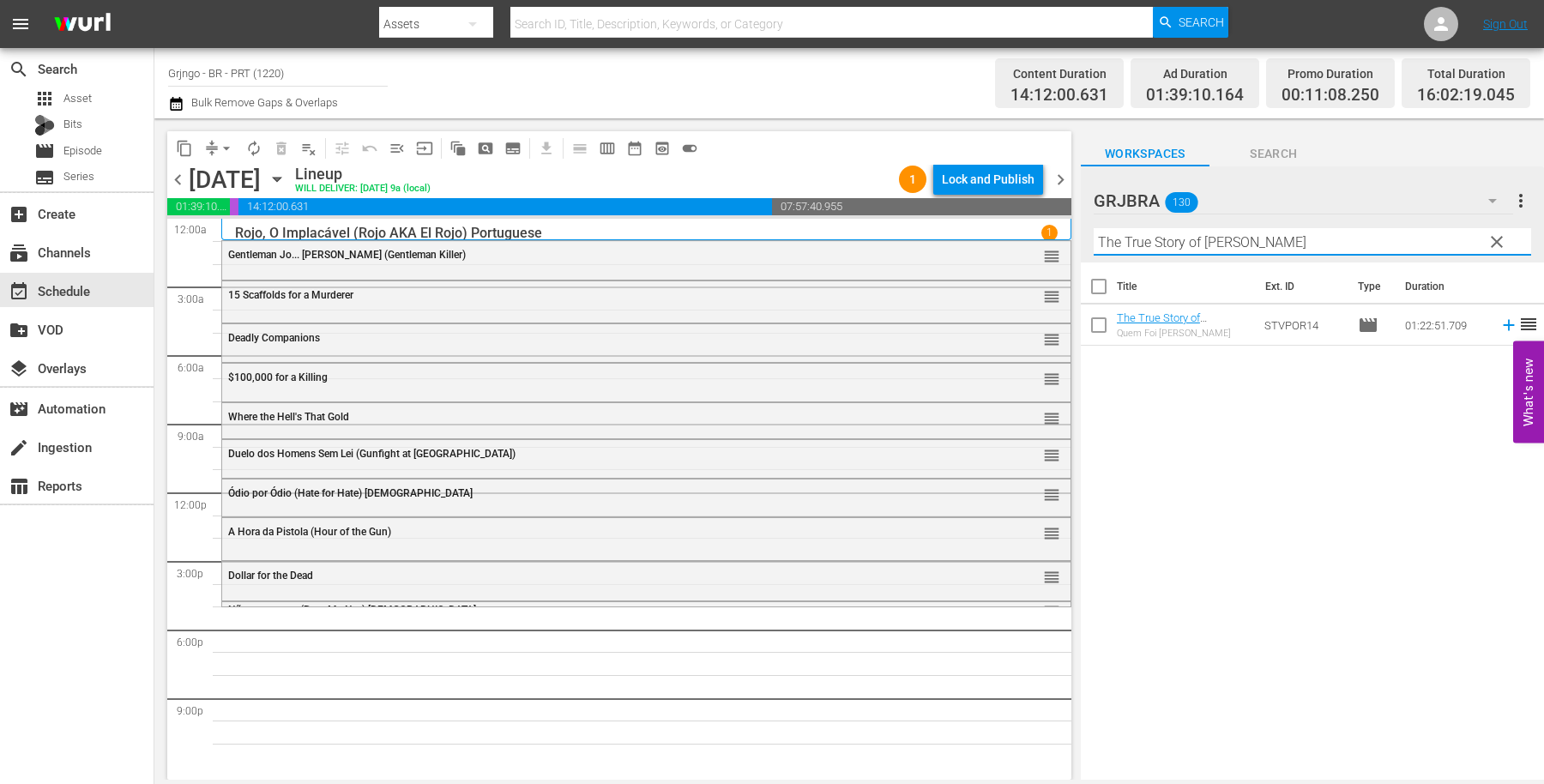
type input "The True Story of [PERSON_NAME]"
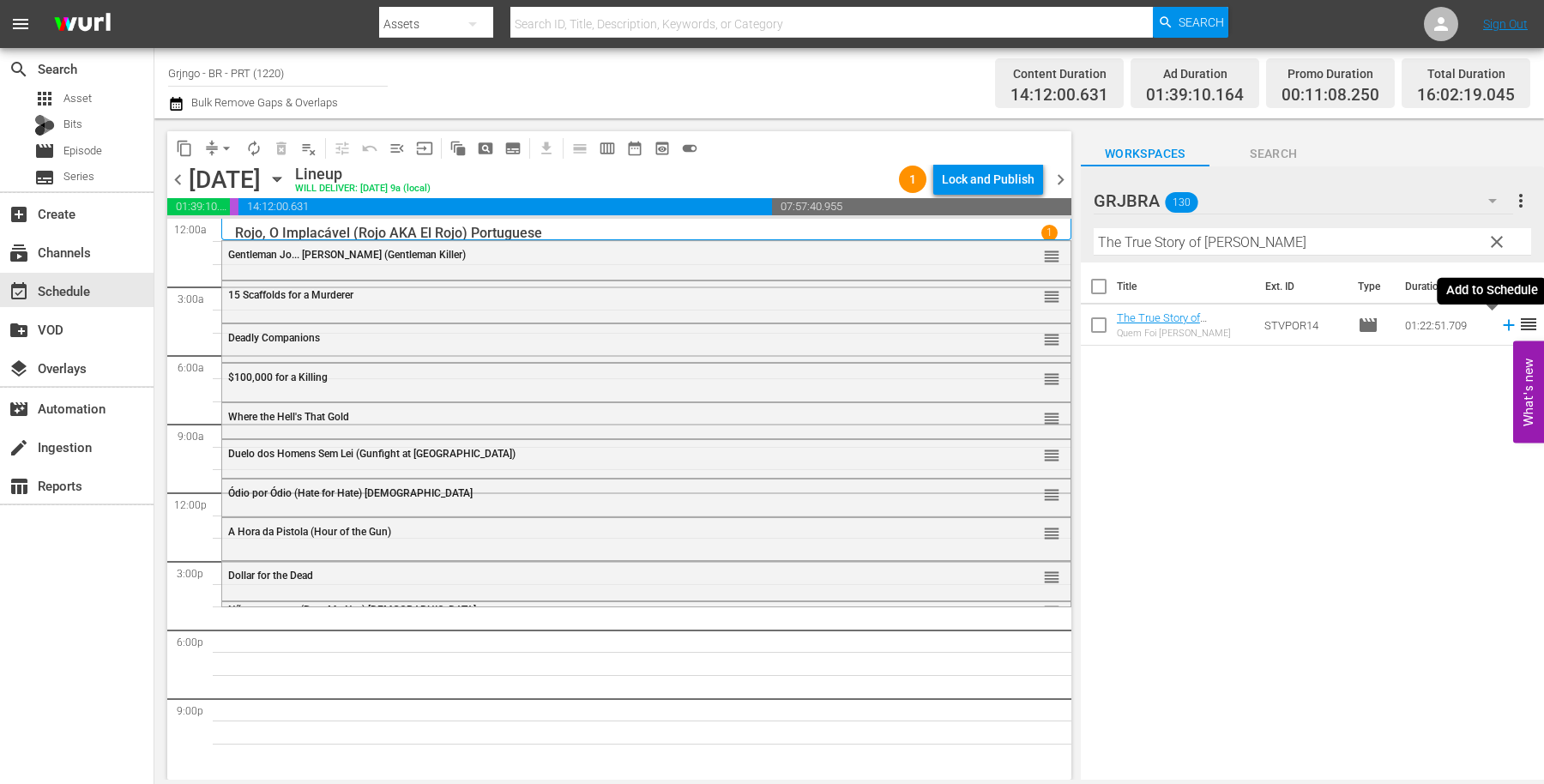
click at [1500, 326] on icon at bounding box center [1509, 324] width 19 height 19
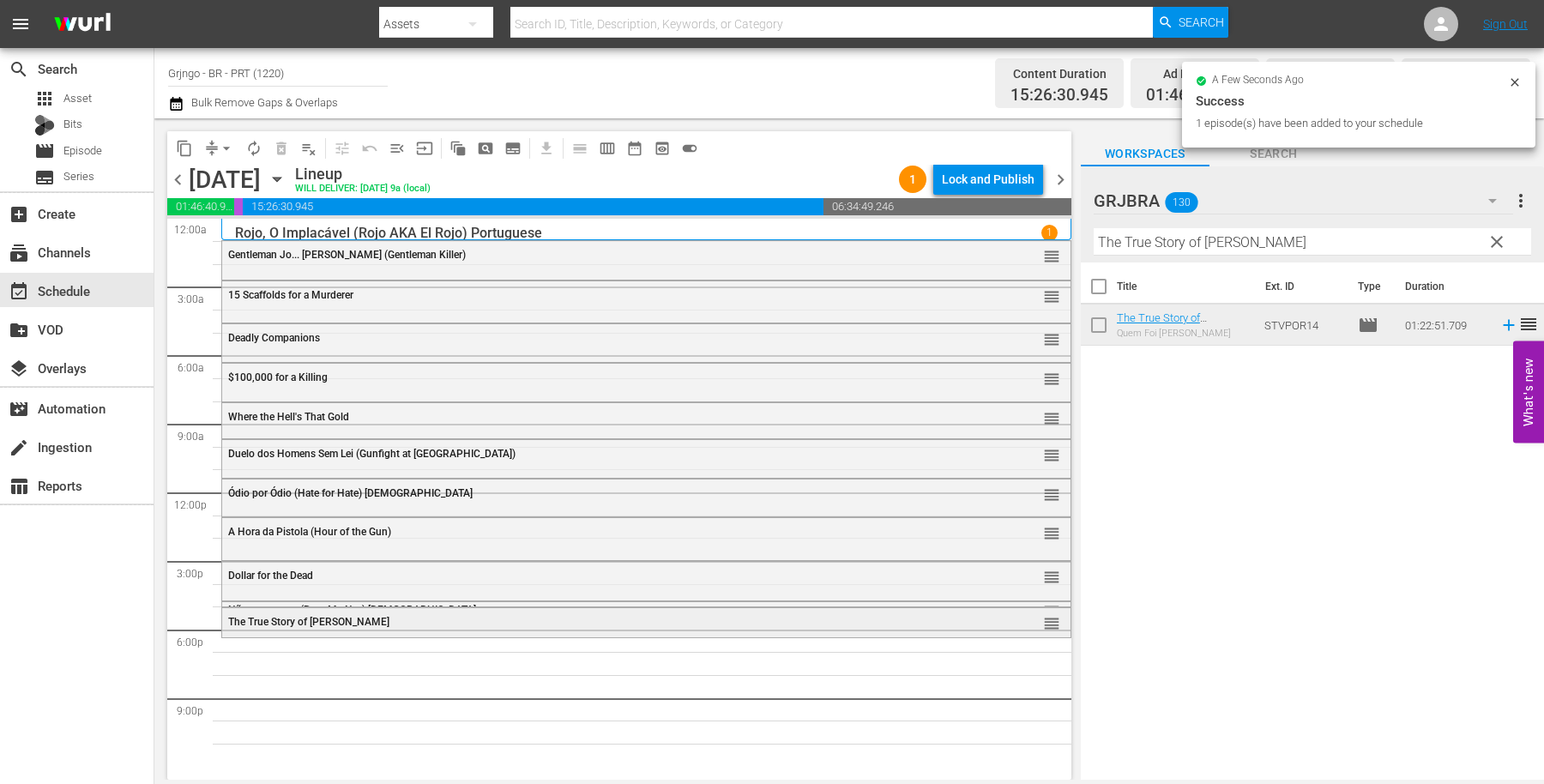
click at [356, 624] on span "The True Story of [PERSON_NAME]" at bounding box center [309, 621] width 161 height 12
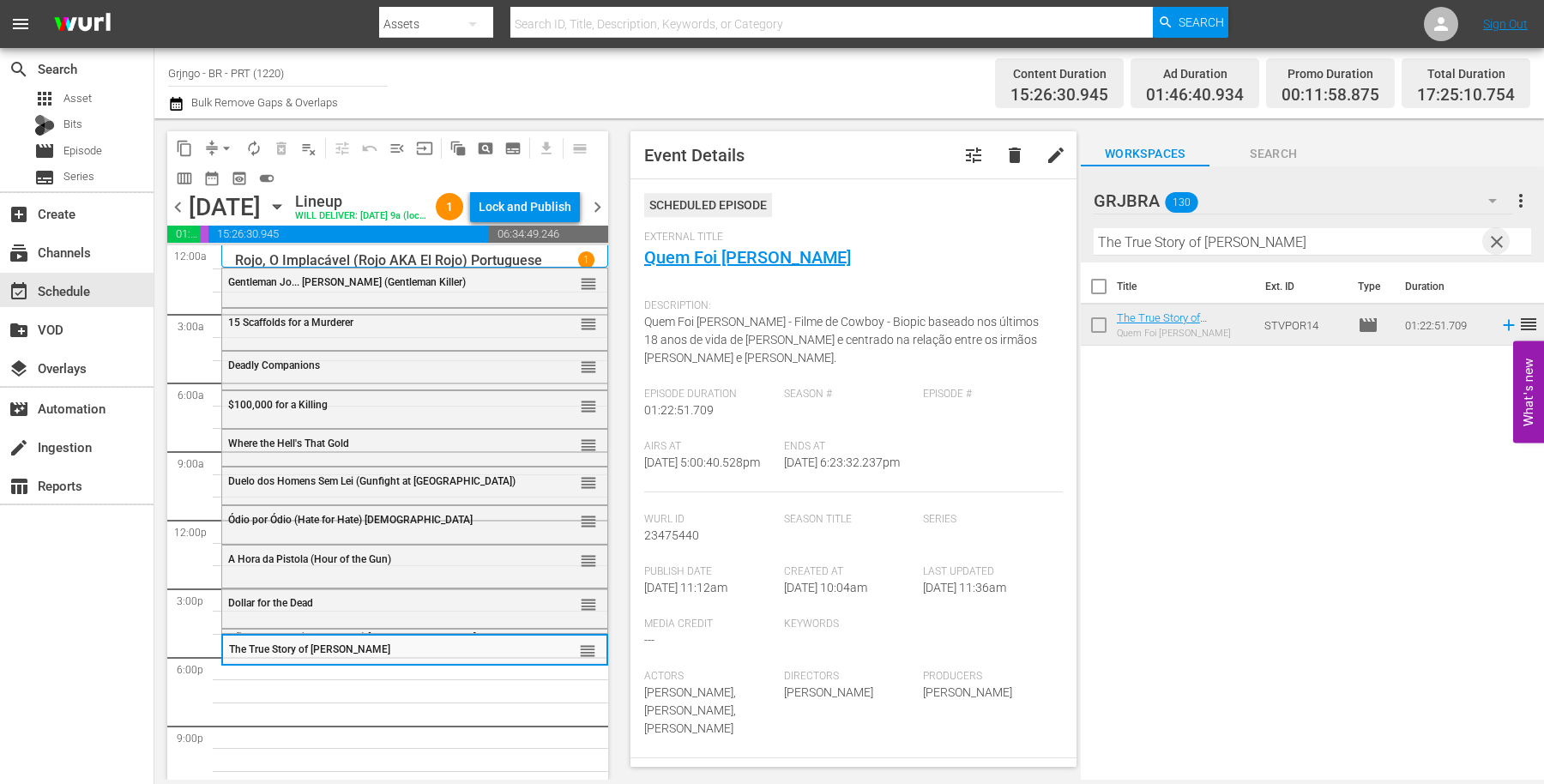
click at [1496, 246] on span "clear" at bounding box center [1497, 242] width 21 height 21
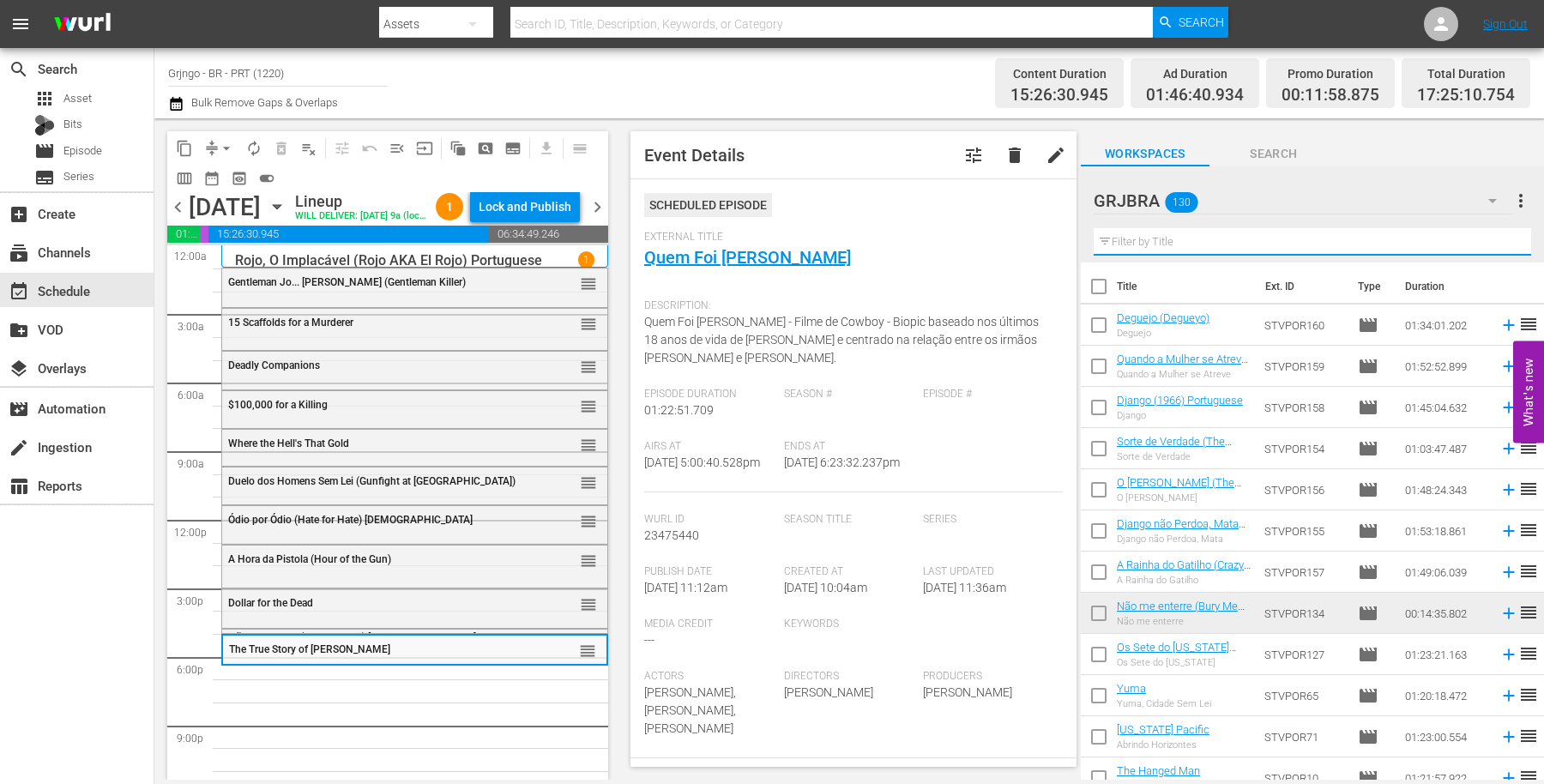
paste input "Deguejo (Degueyo)"
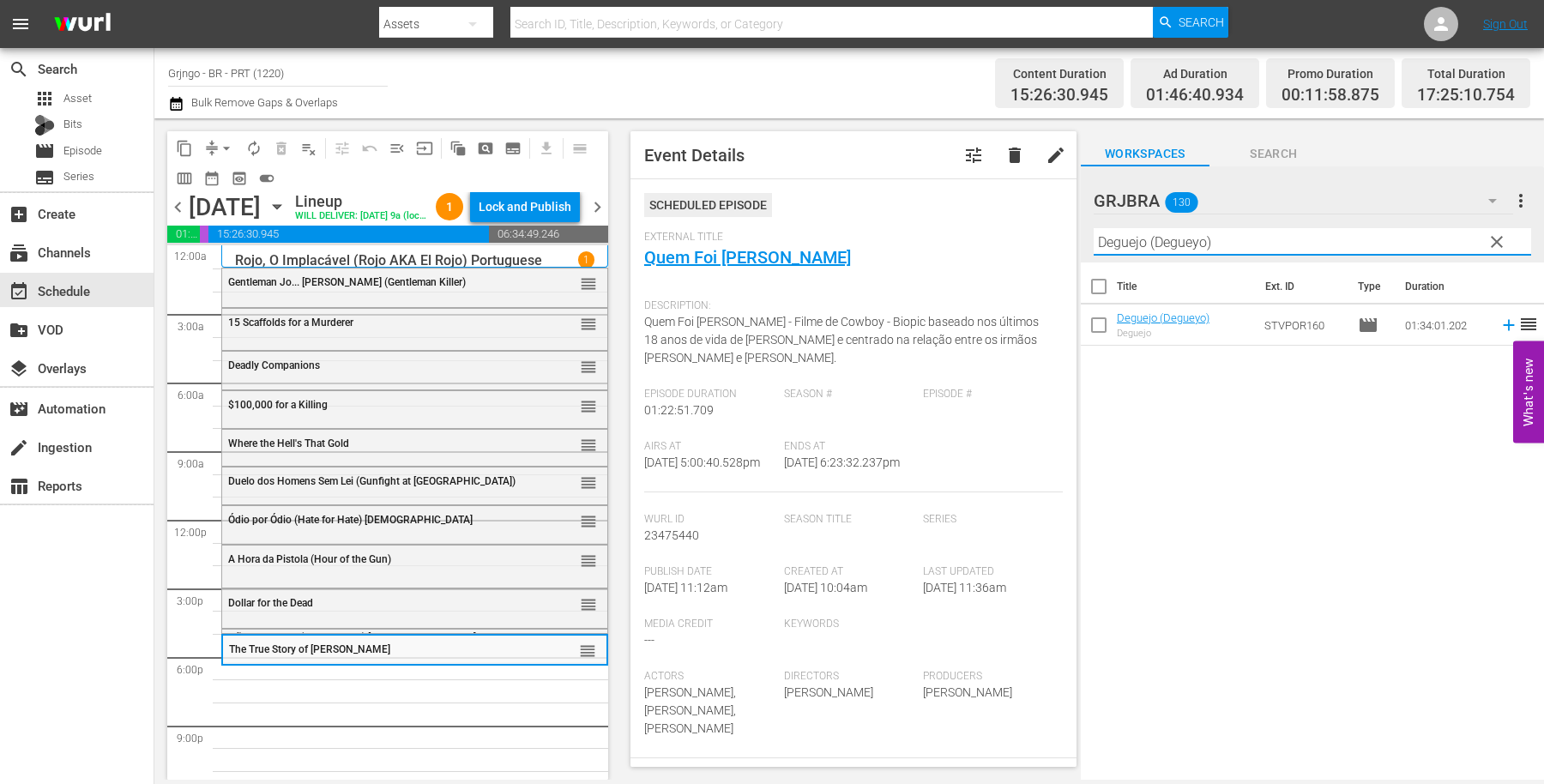
type input "Deguejo (Degueyo)"
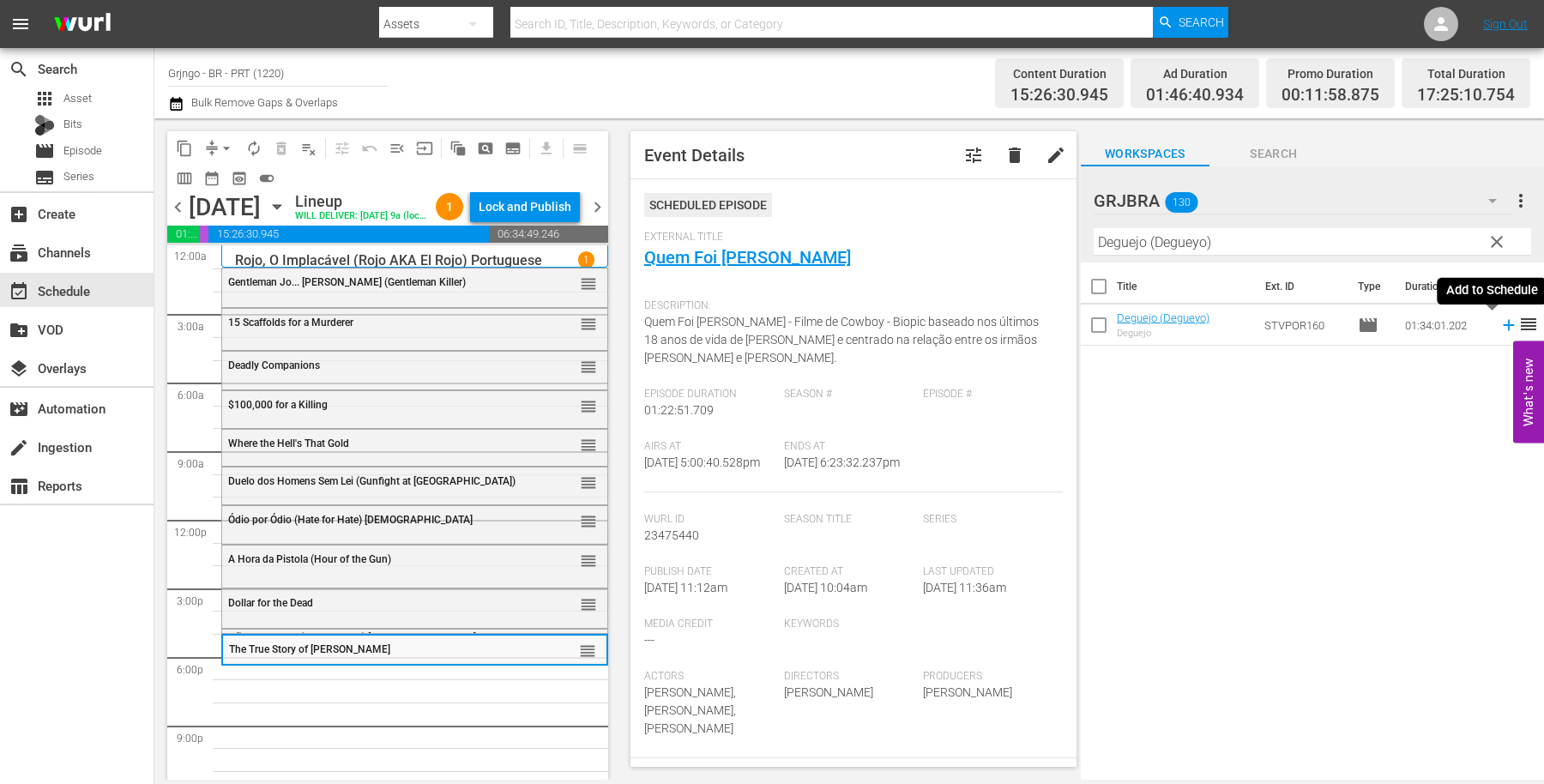
click at [1500, 320] on icon at bounding box center [1509, 324] width 19 height 19
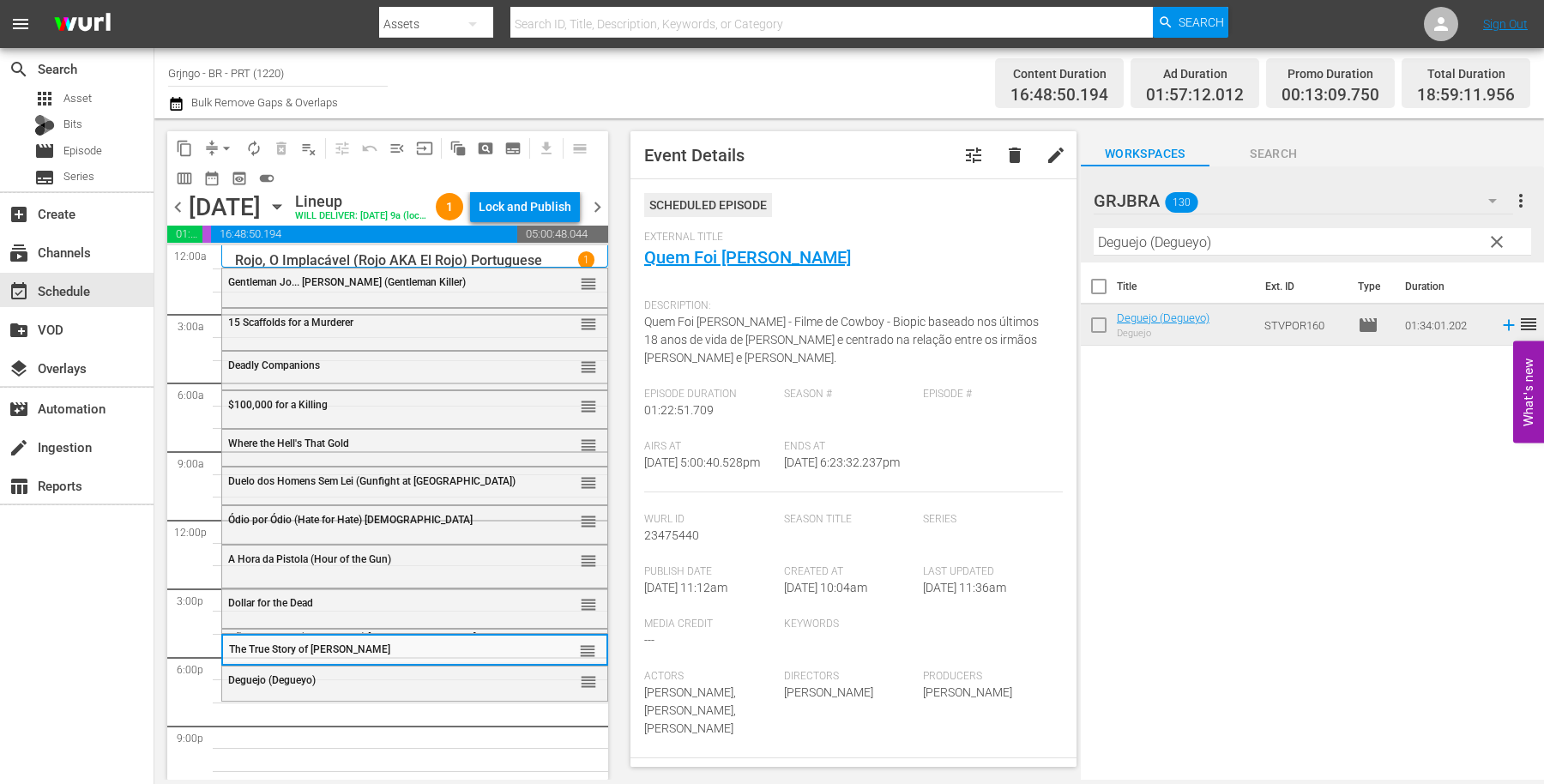
click at [1500, 241] on span "clear" at bounding box center [1497, 242] width 21 height 21
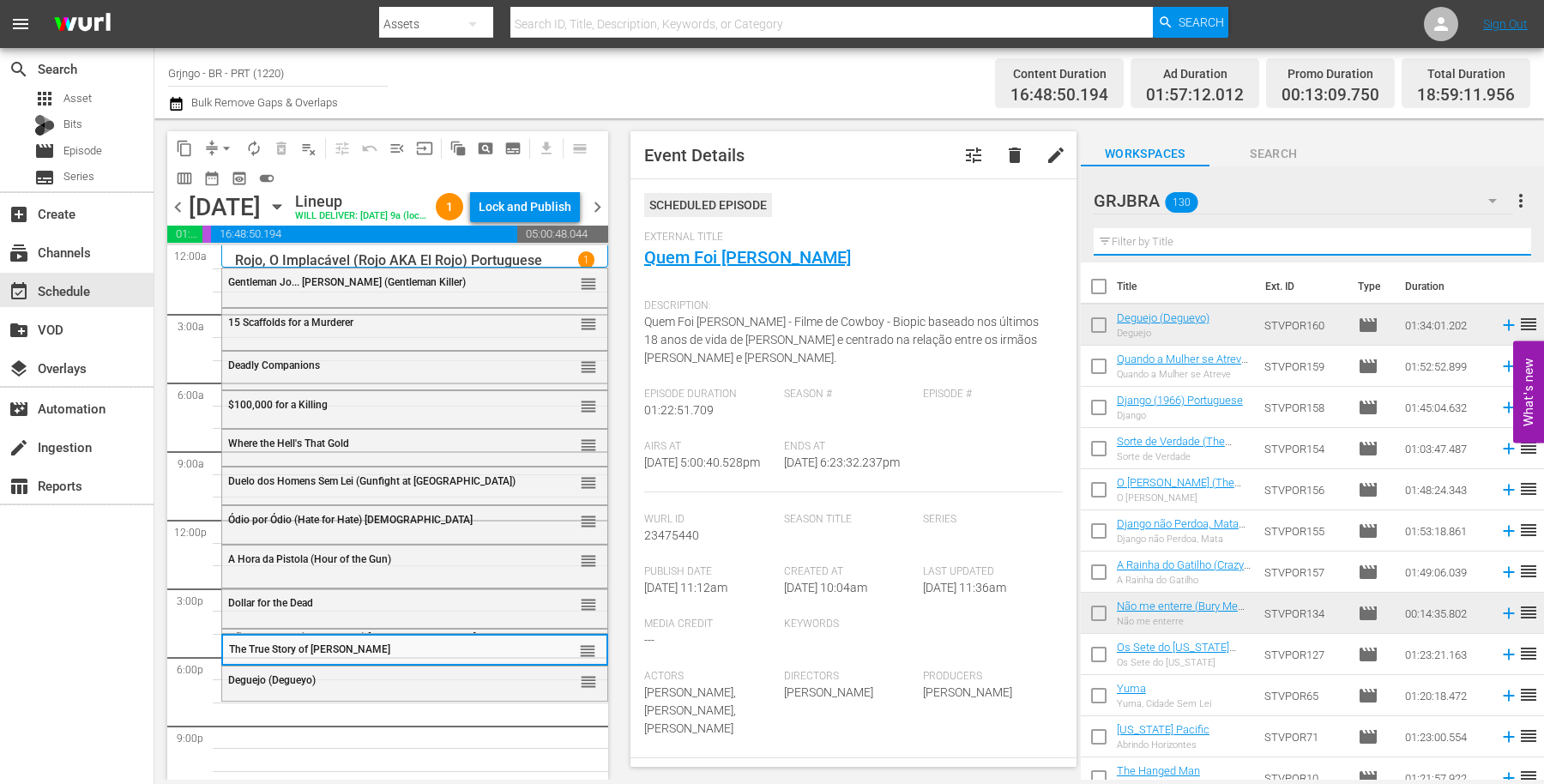
paste input "A Rainha do Gatilho"
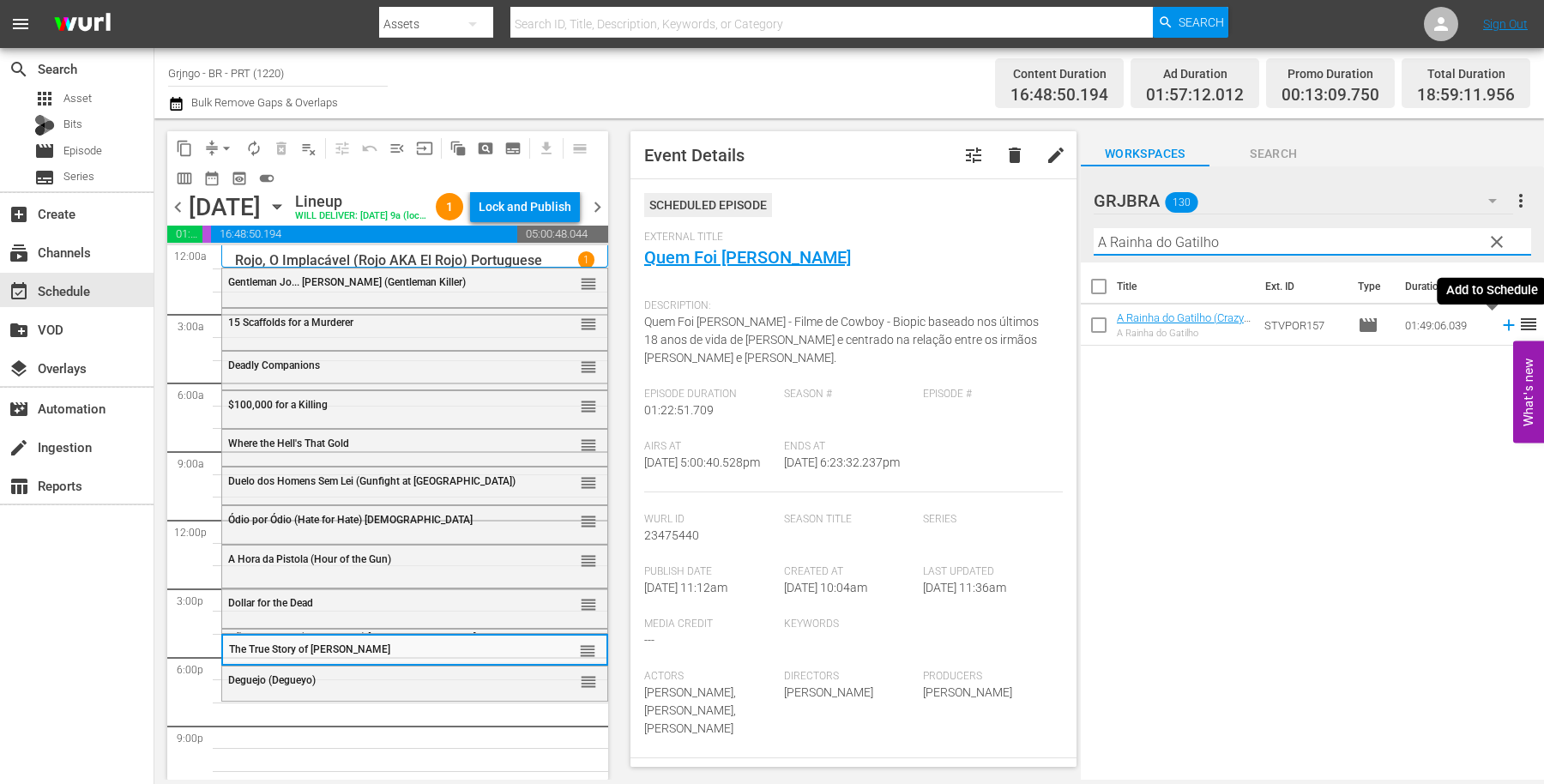
type input "A Rainha do Gatilho"
click at [1503, 323] on icon at bounding box center [1509, 325] width 11 height 11
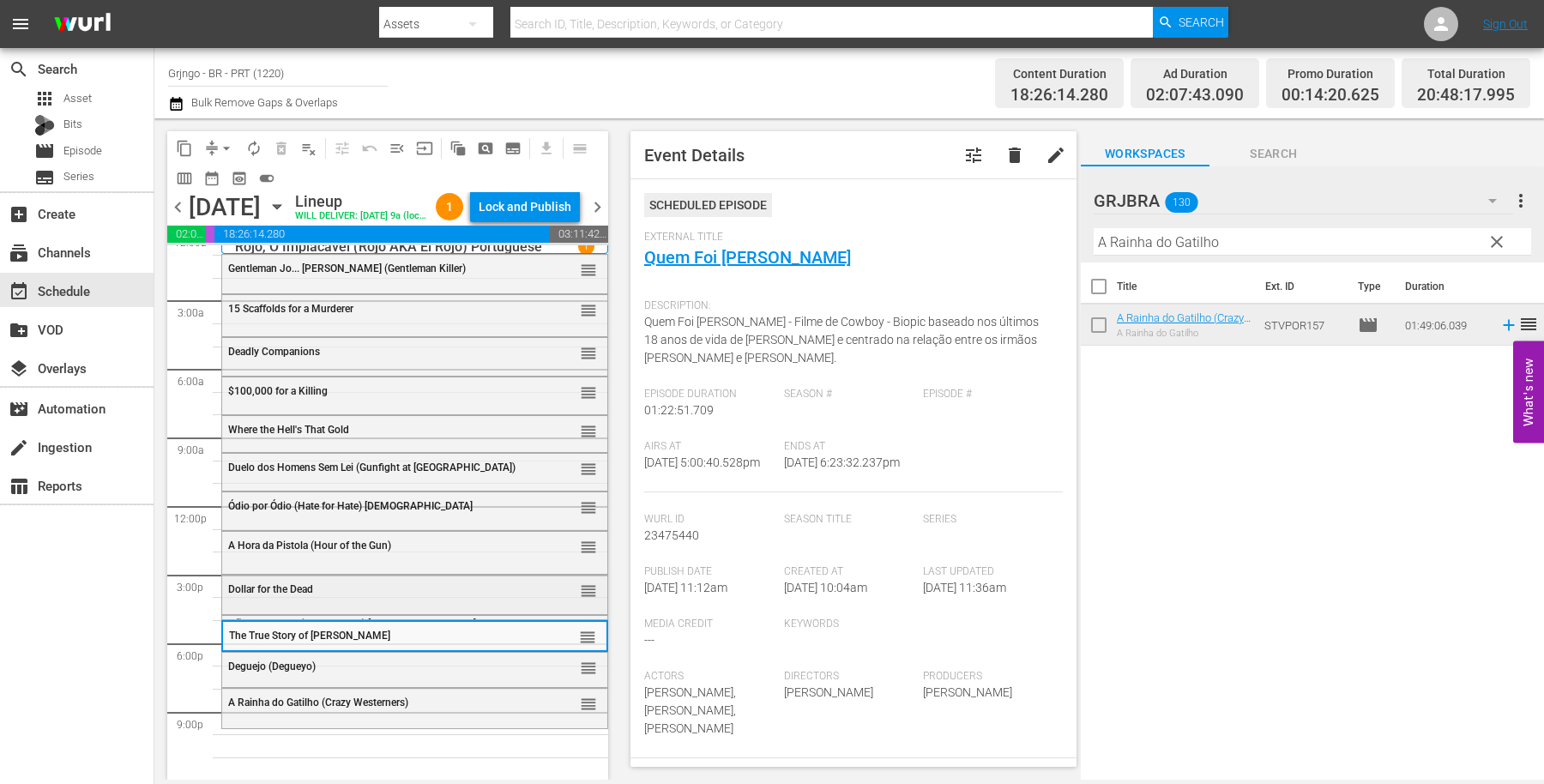
scroll to position [42, 0]
click at [1497, 246] on span "clear" at bounding box center [1497, 242] width 21 height 21
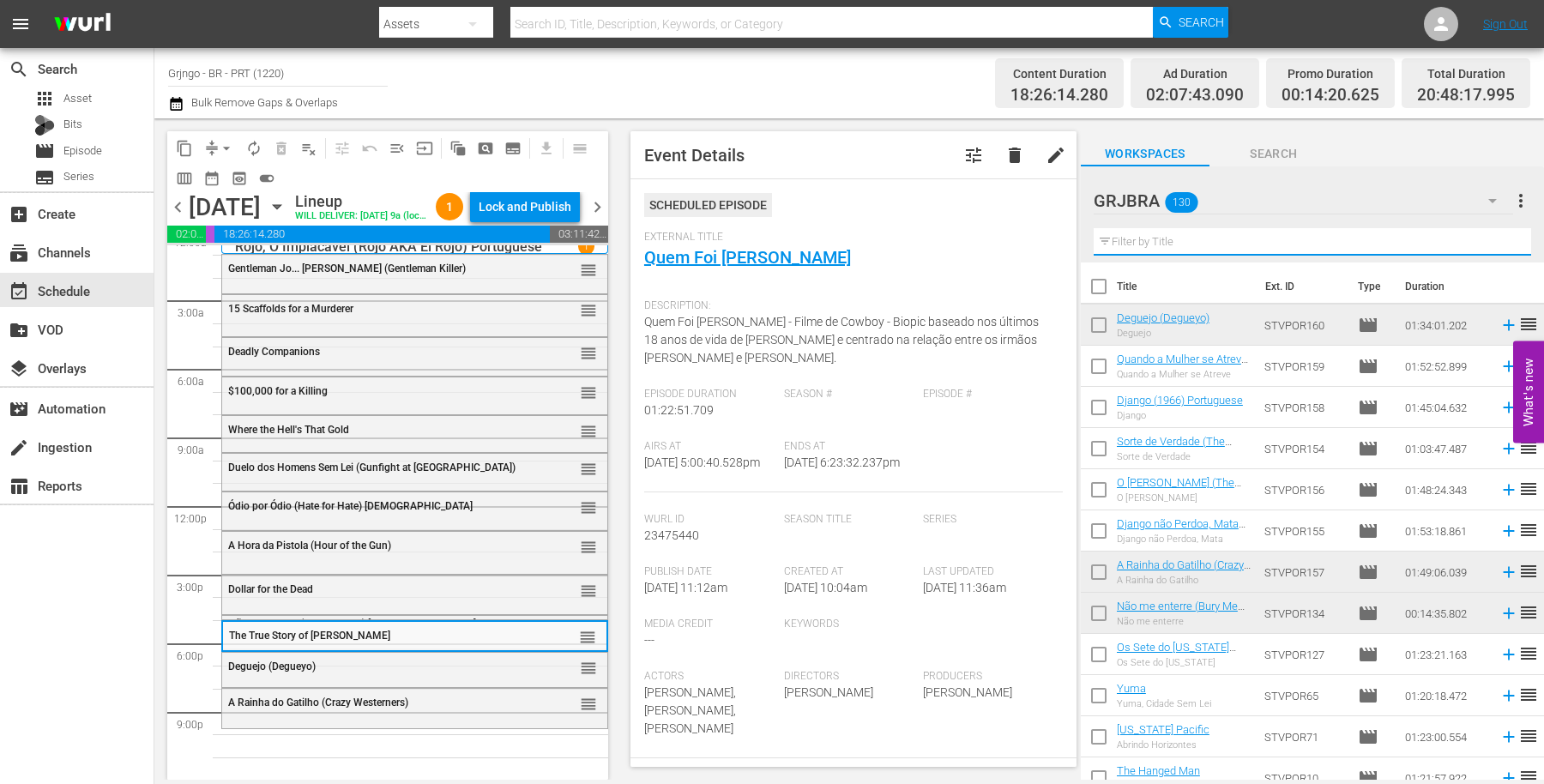
paste input "Os Violentos Vão Para O Inferno"
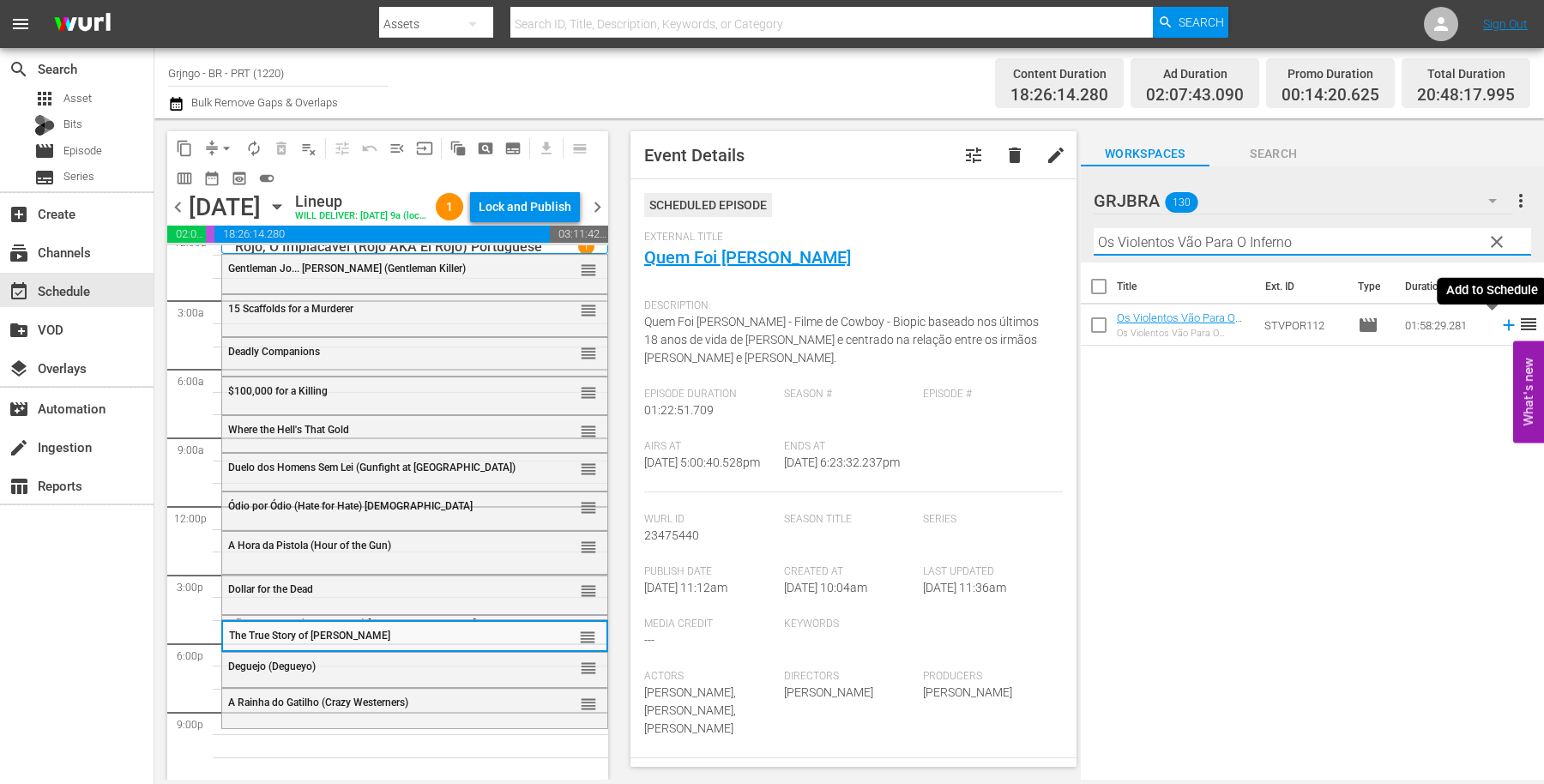
type input "Os Violentos Vão Para O Inferno"
click at [1500, 322] on icon at bounding box center [1509, 324] width 19 height 19
